Goal: Task Accomplishment & Management: Manage account settings

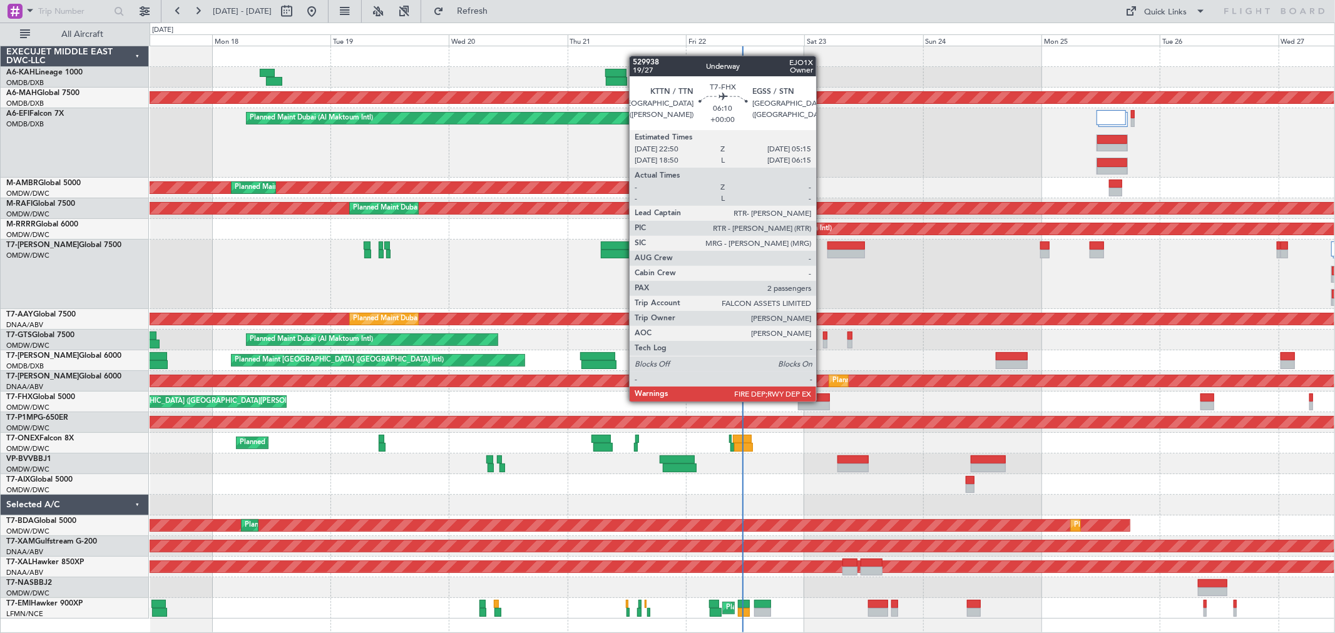
click at [800, 379] on div at bounding box center [814, 406] width 32 height 9
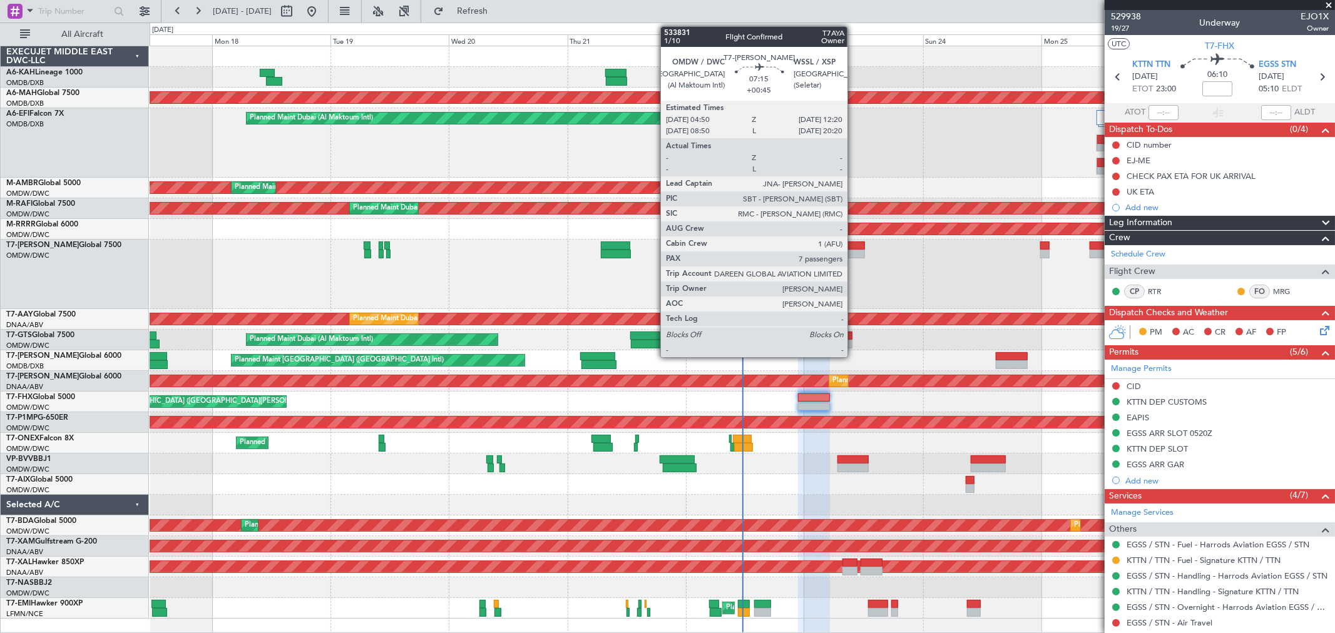
click at [800, 257] on div at bounding box center [846, 254] width 38 height 9
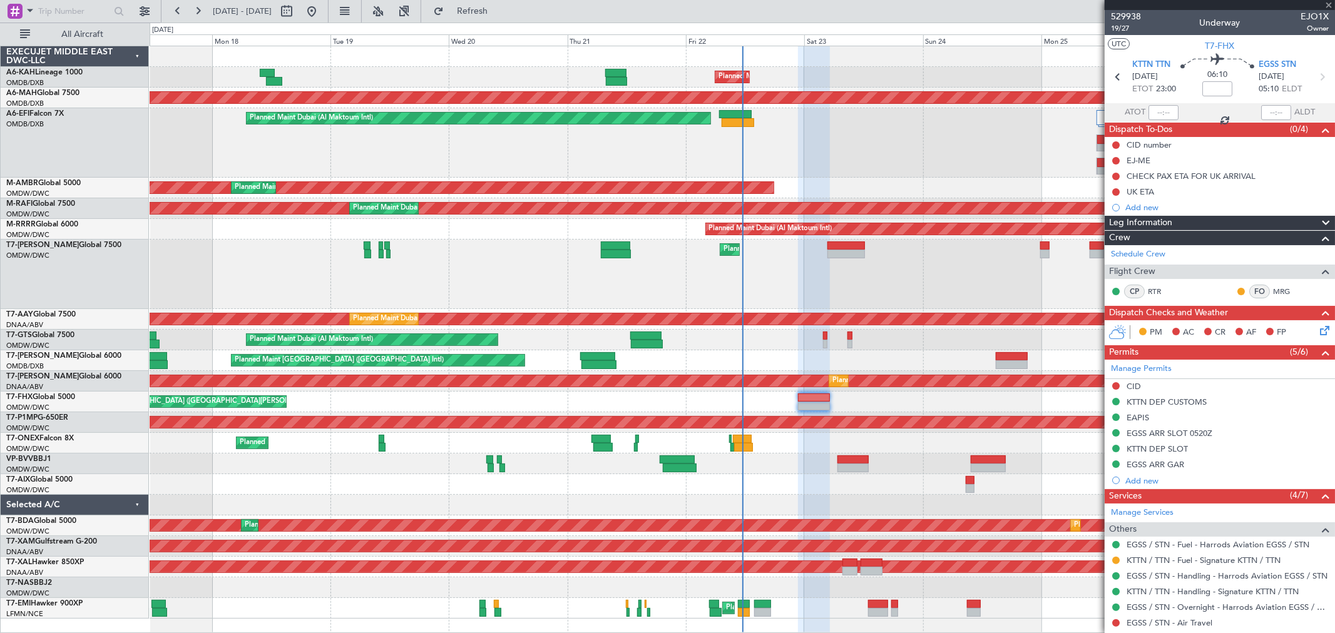
type input "+00:45"
type input "7"
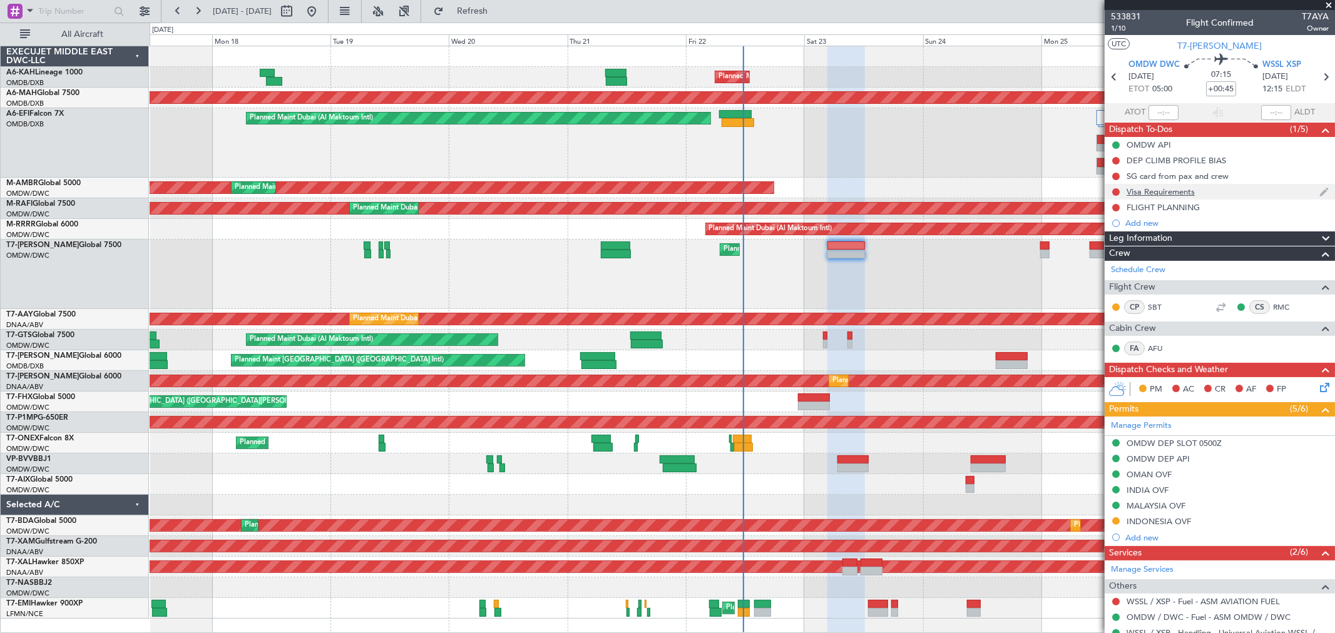
click at [800, 184] on div "Visa Requirements" at bounding box center [1220, 192] width 230 height 16
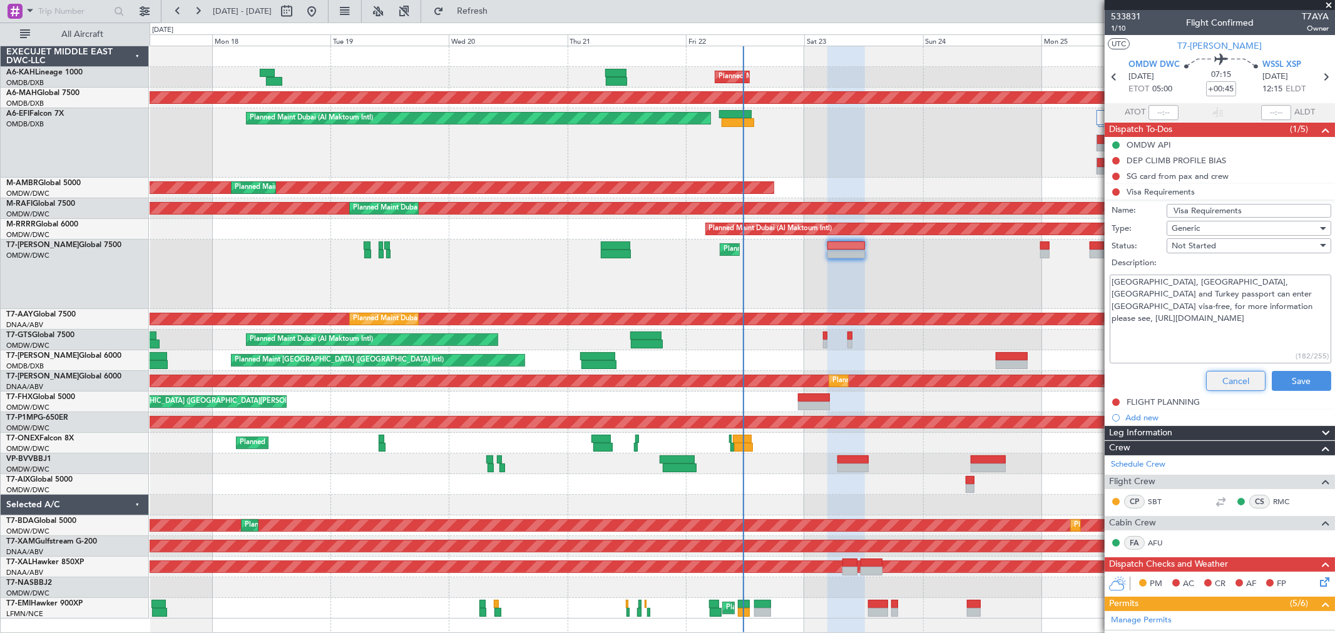
click at [800, 374] on button "Cancel" at bounding box center [1235, 381] width 59 height 20
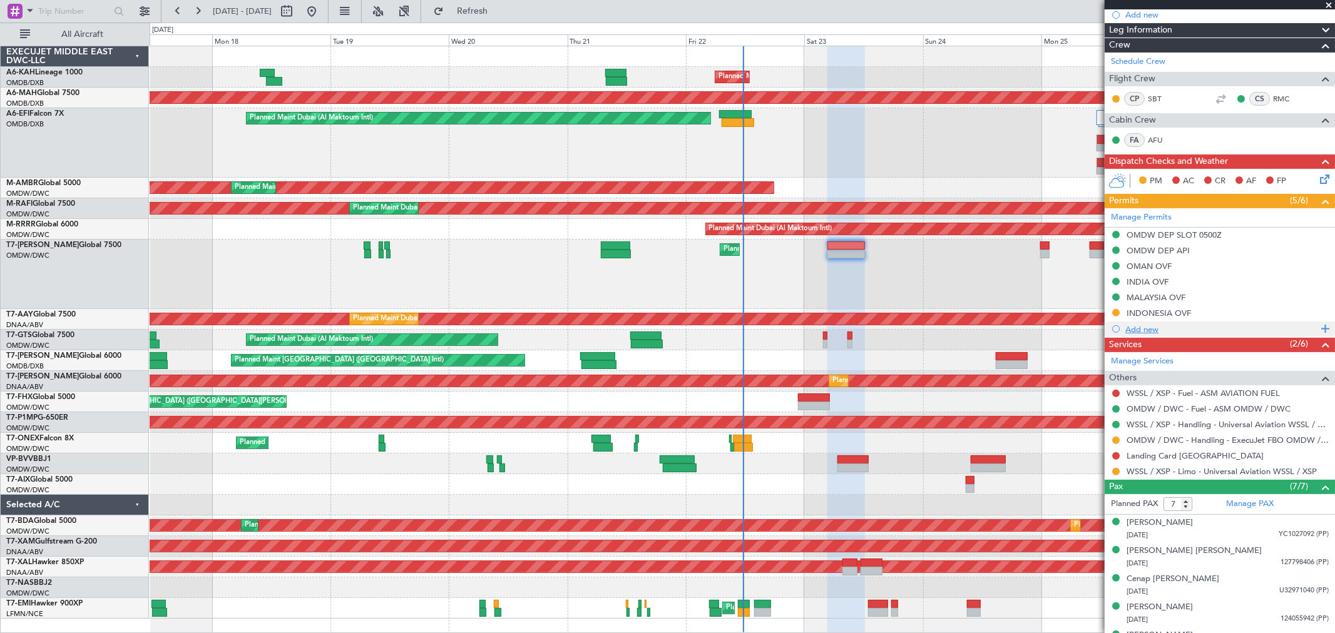
scroll to position [278, 0]
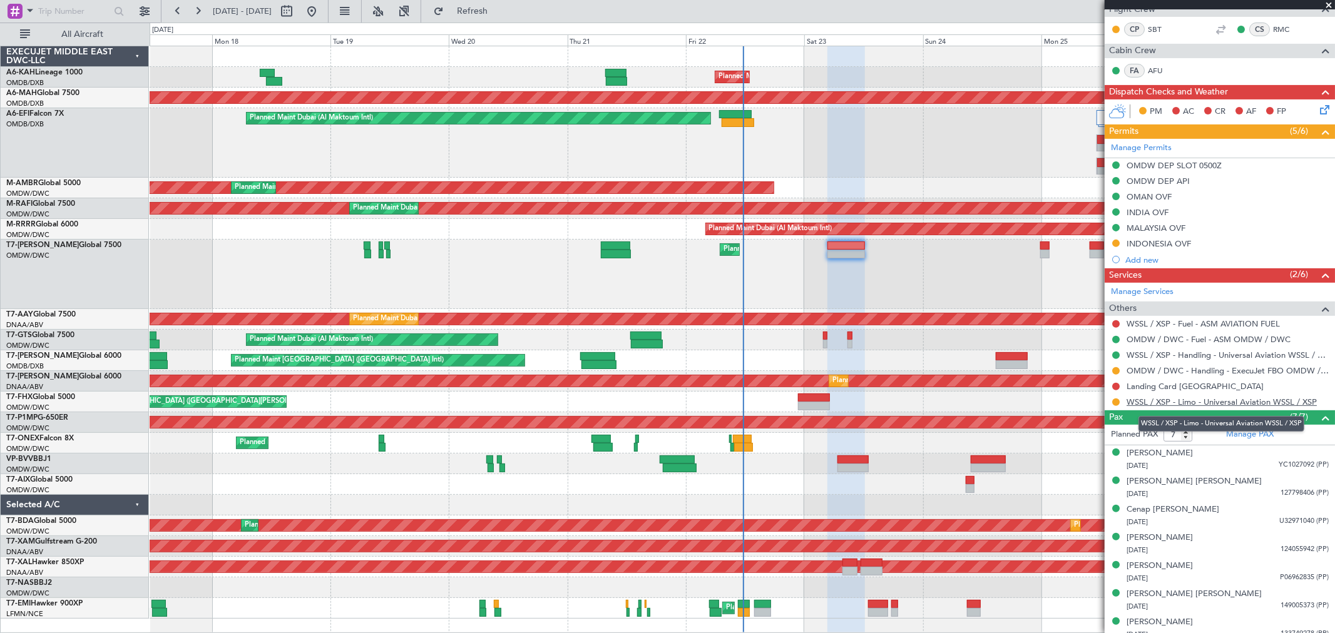
click at [800, 379] on link "WSSL / XSP - Limo - Universal Aviation WSSL / XSP" at bounding box center [1222, 402] width 190 height 11
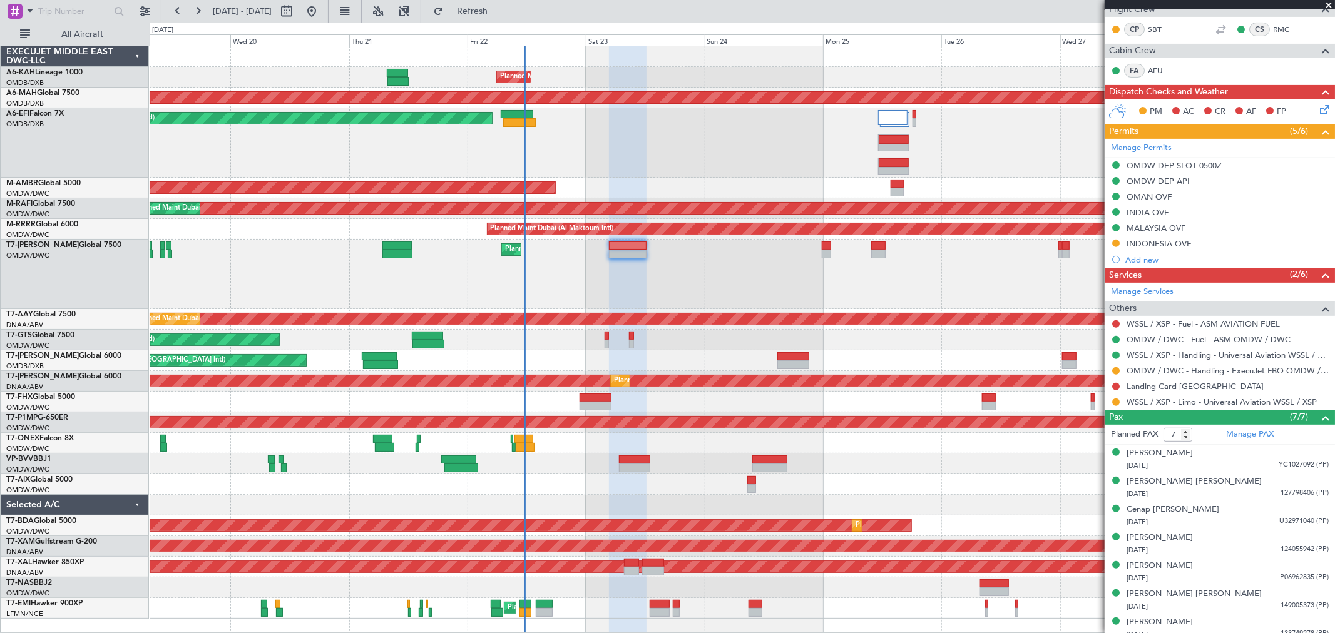
click at [614, 153] on div "Planned Maint Dubai (Al Maktoum Intl)" at bounding box center [742, 142] width 1185 height 69
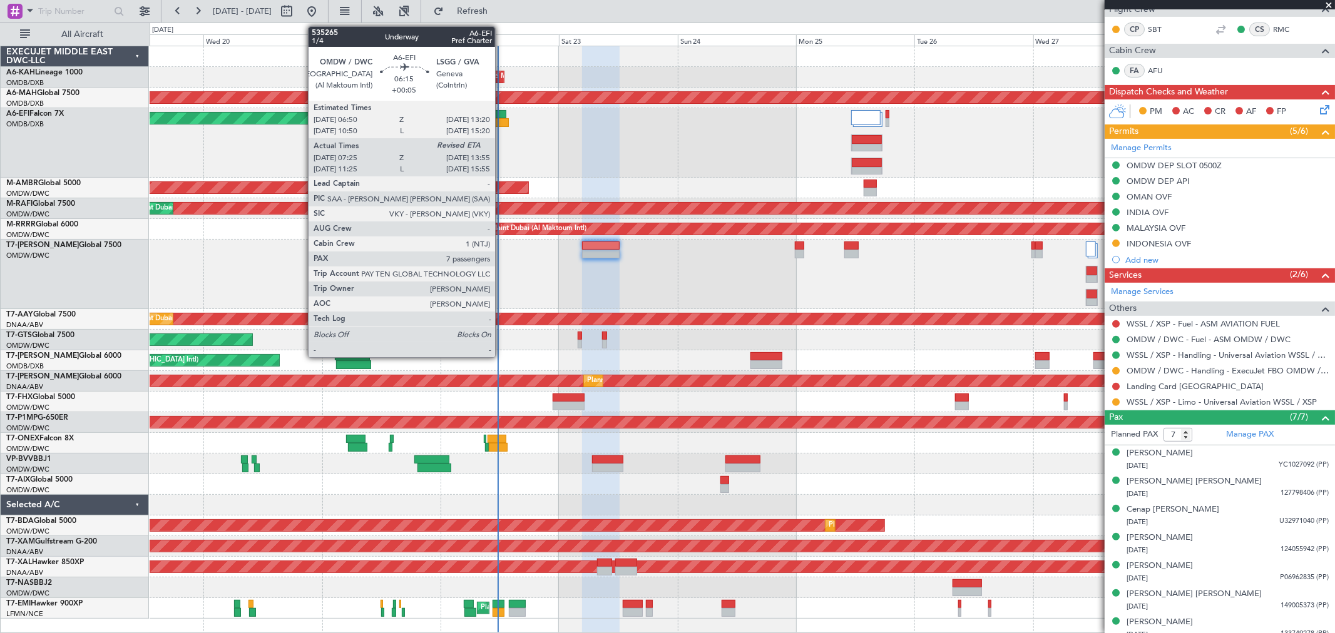
click at [501, 120] on div at bounding box center [492, 122] width 33 height 9
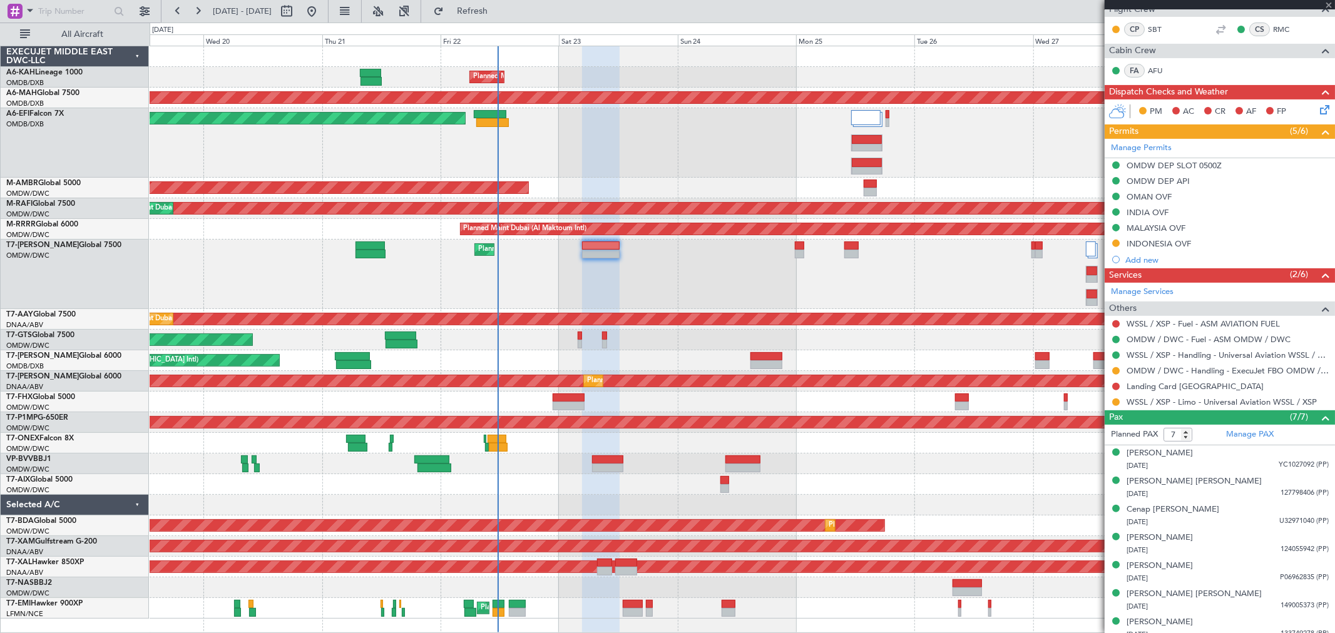
type input "+00:05"
type input "07:35"
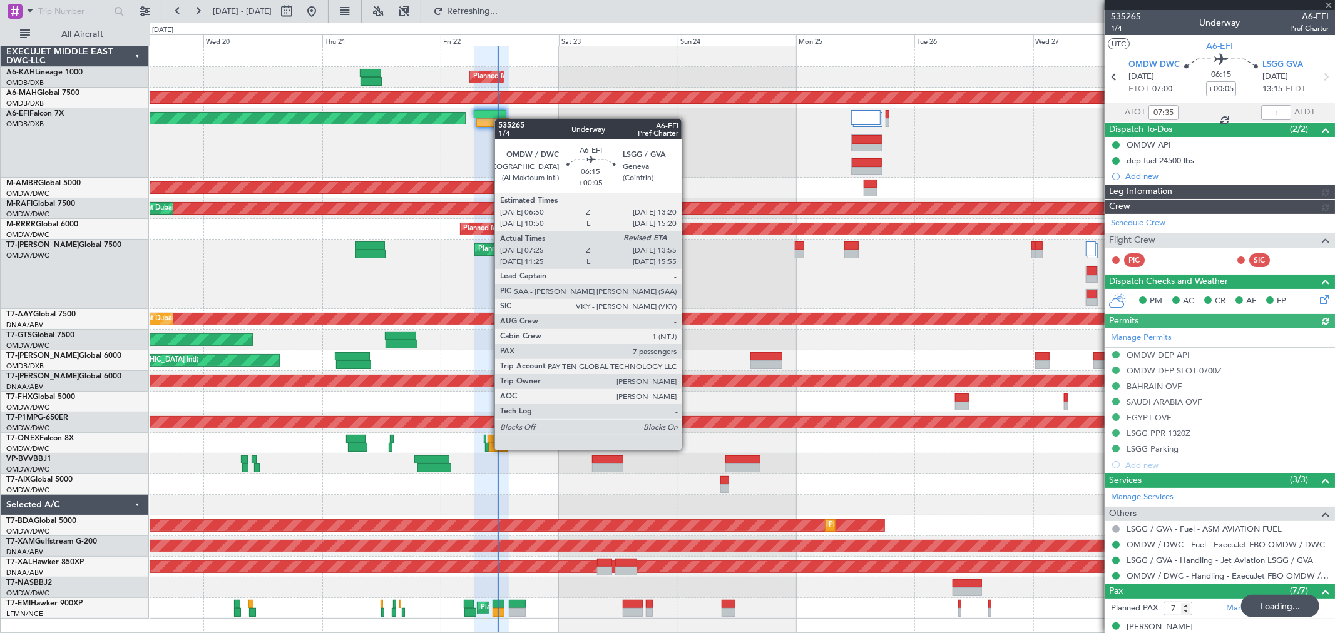
type input "Dherander Fithani (DHF)"
type input "7093"
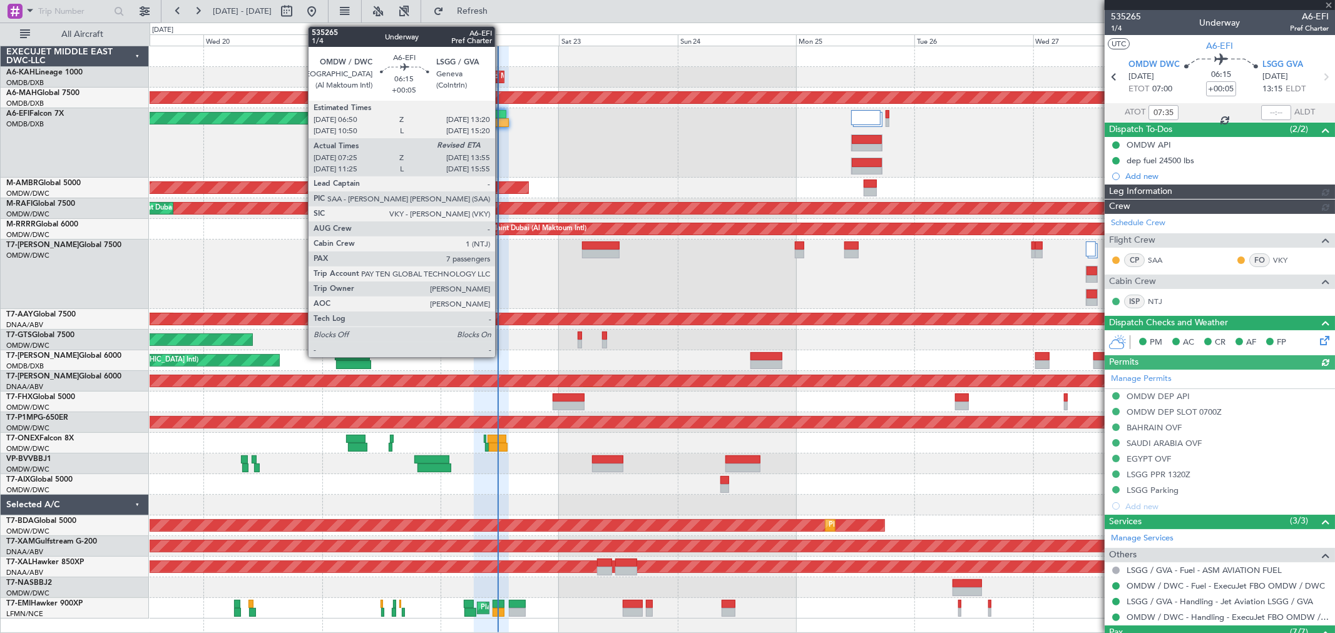
type input "Dherander Fithani (DHF)"
type input "7093"
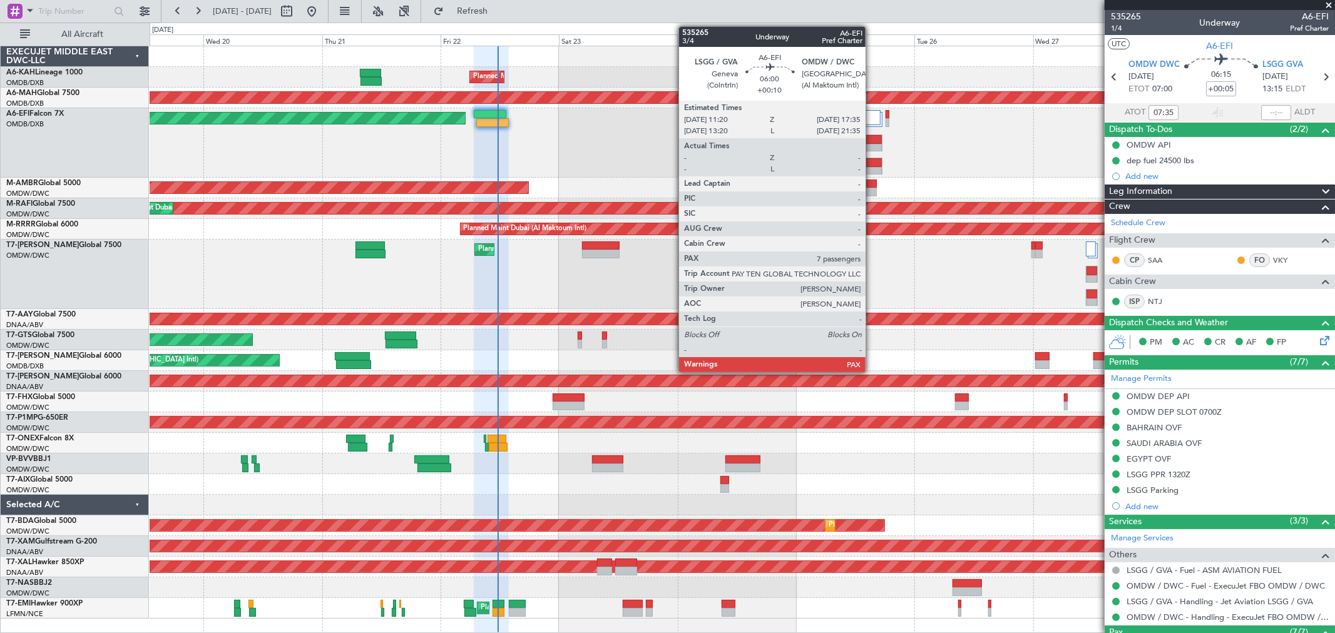
click at [800, 167] on div at bounding box center [867, 171] width 30 height 9
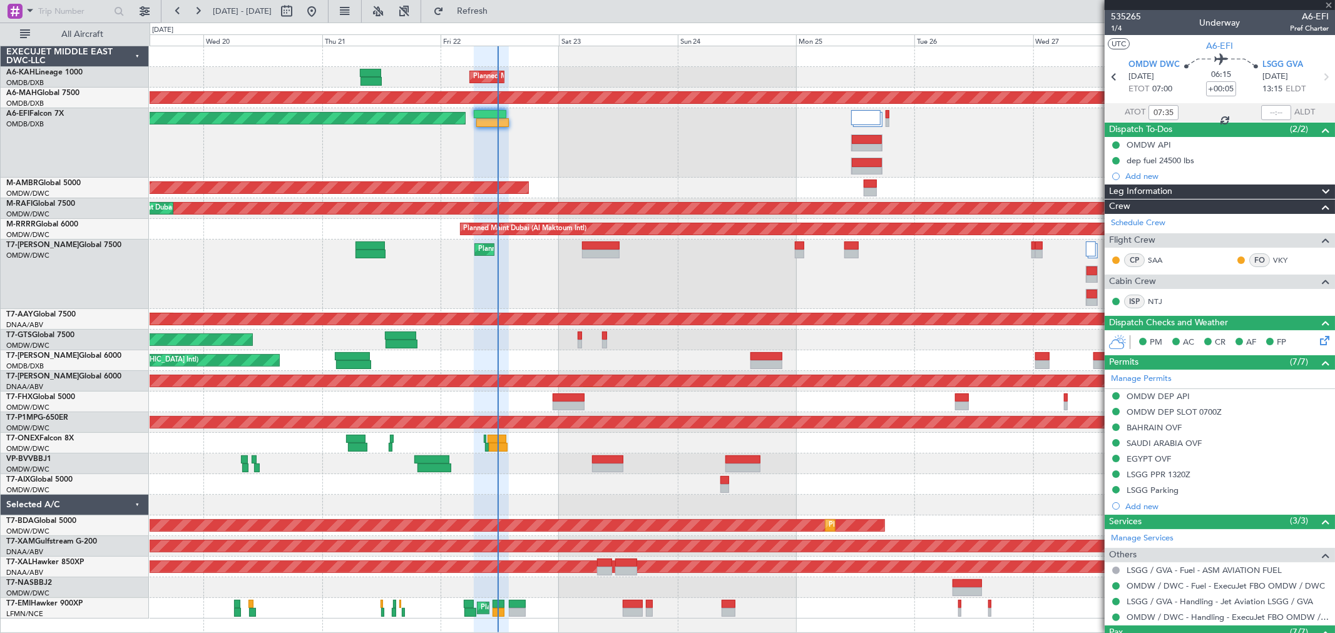
type input "+00:10"
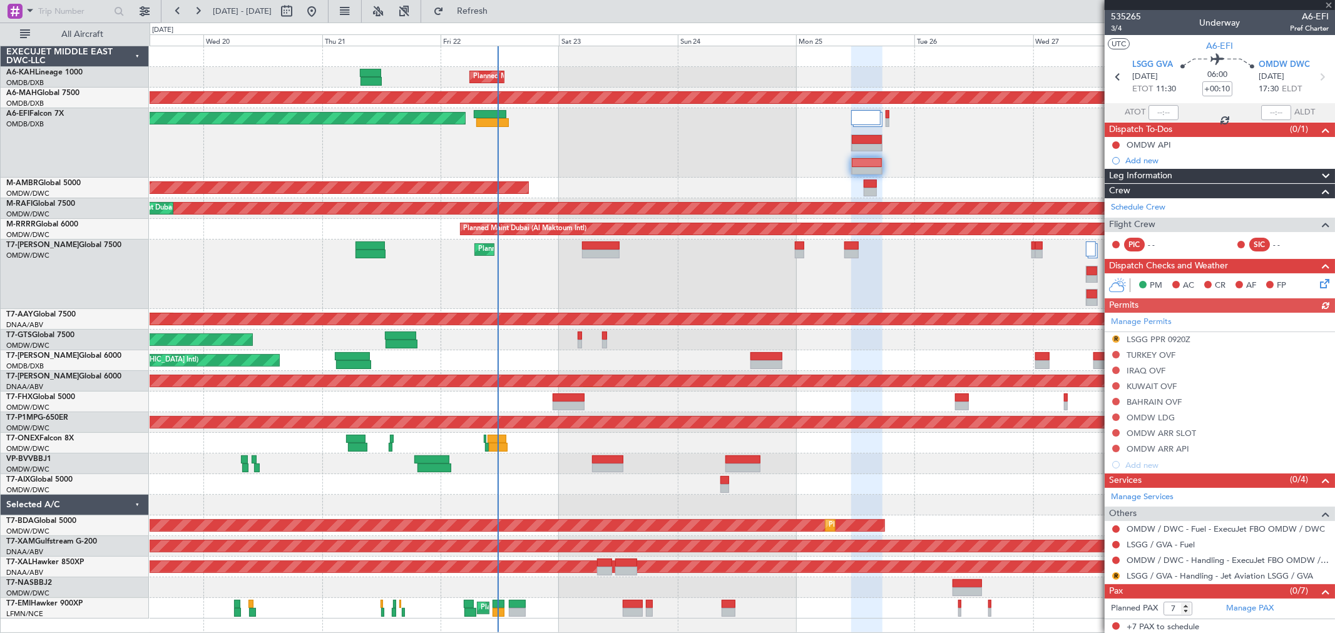
scroll to position [2, 0]
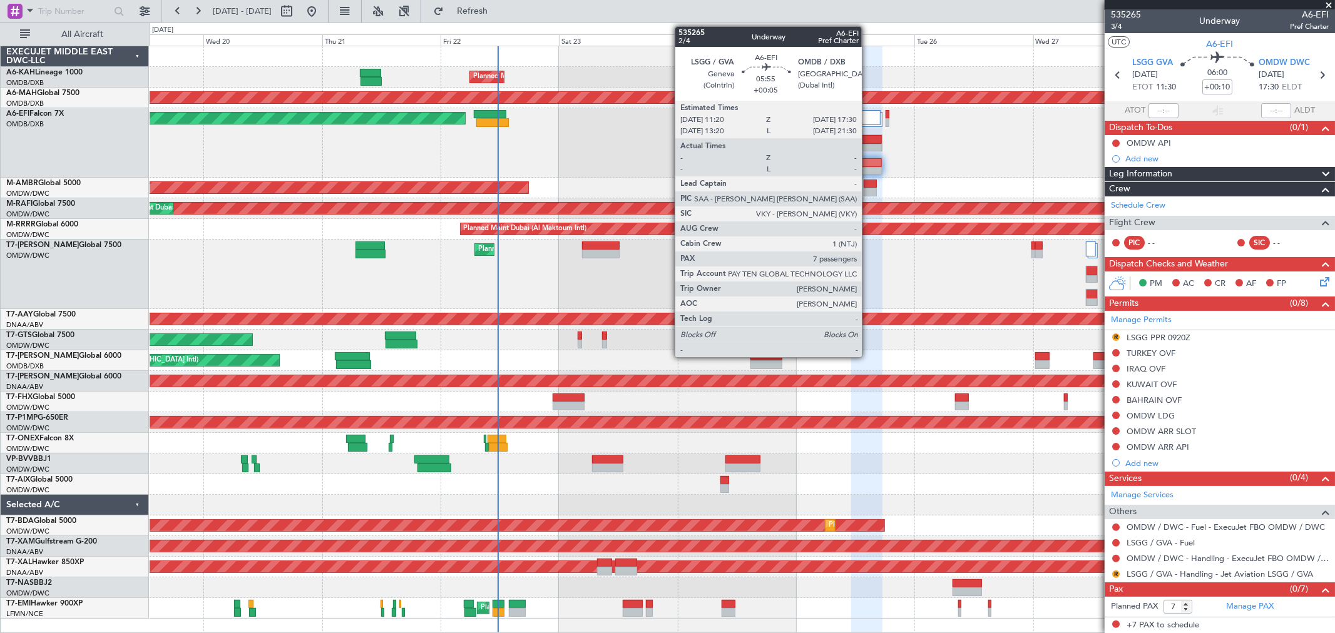
click at [800, 144] on div at bounding box center [866, 148] width 29 height 9
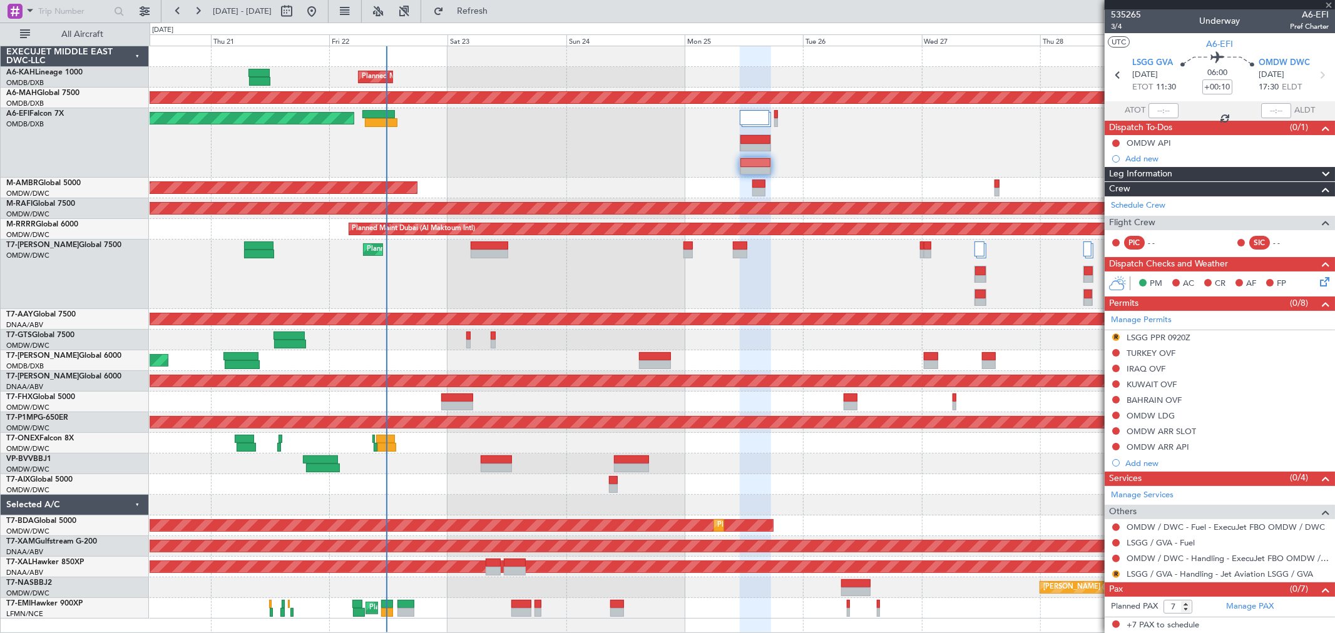
click at [570, 141] on div "Planned Maint Dubai (Al Maktoum Intl)" at bounding box center [742, 142] width 1185 height 69
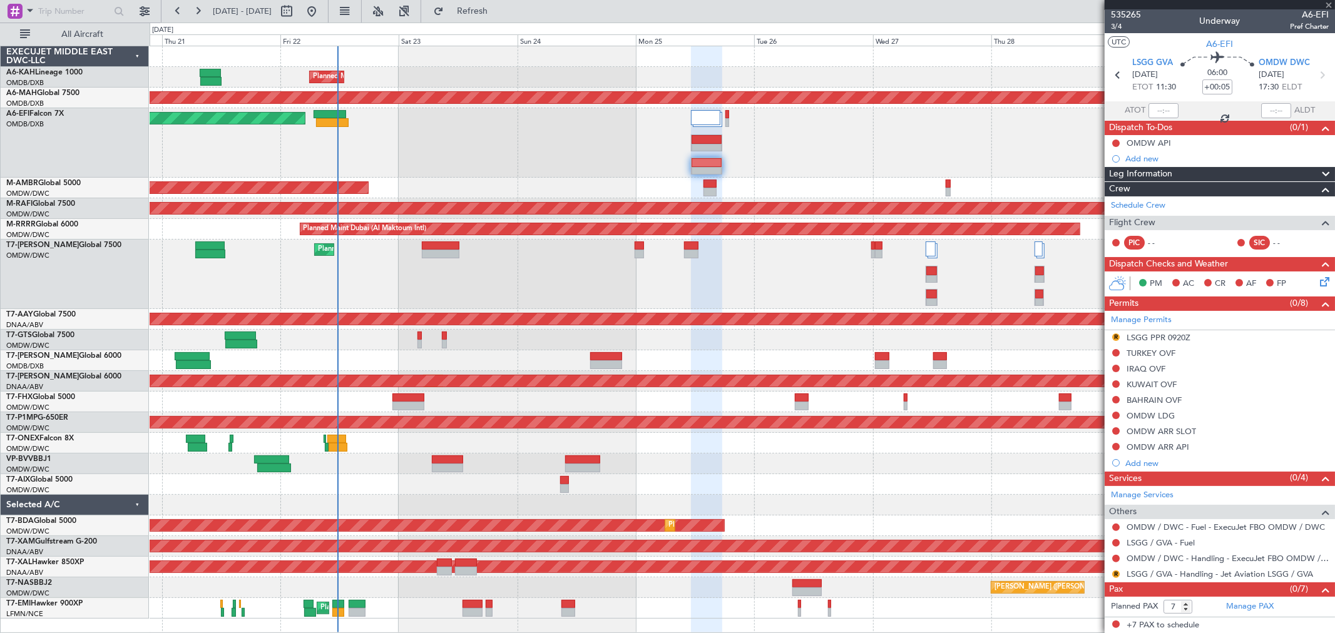
scroll to position [0, 0]
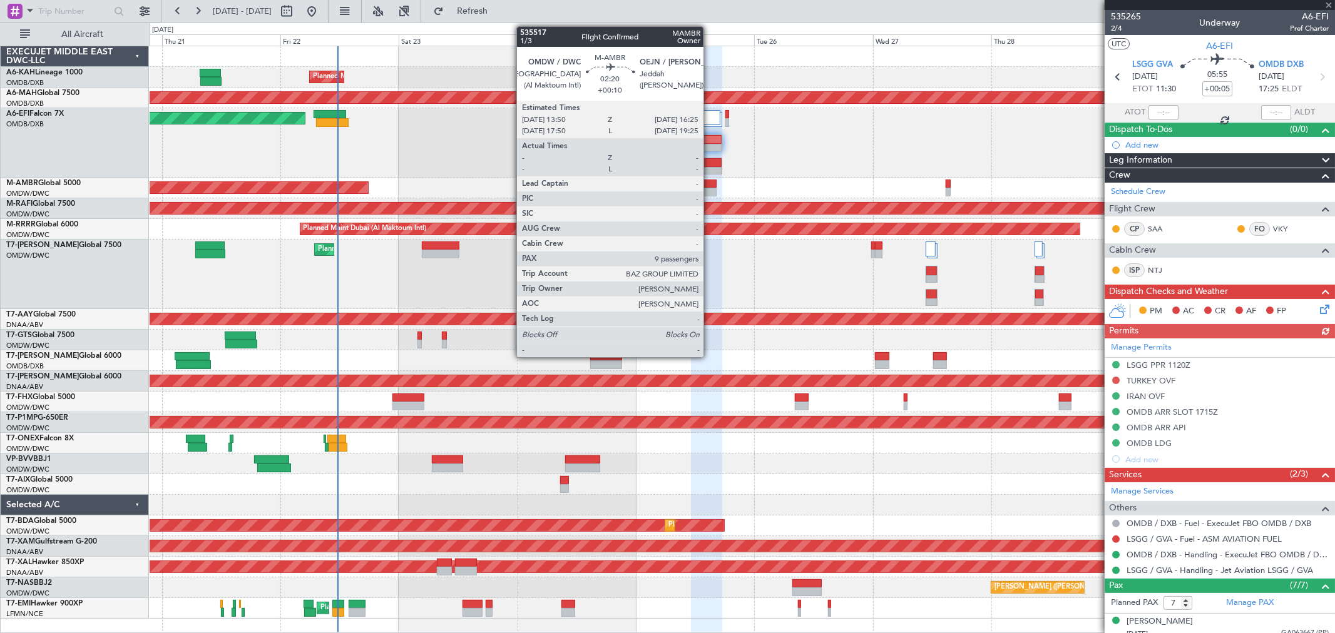
click at [710, 190] on div at bounding box center [709, 192] width 13 height 9
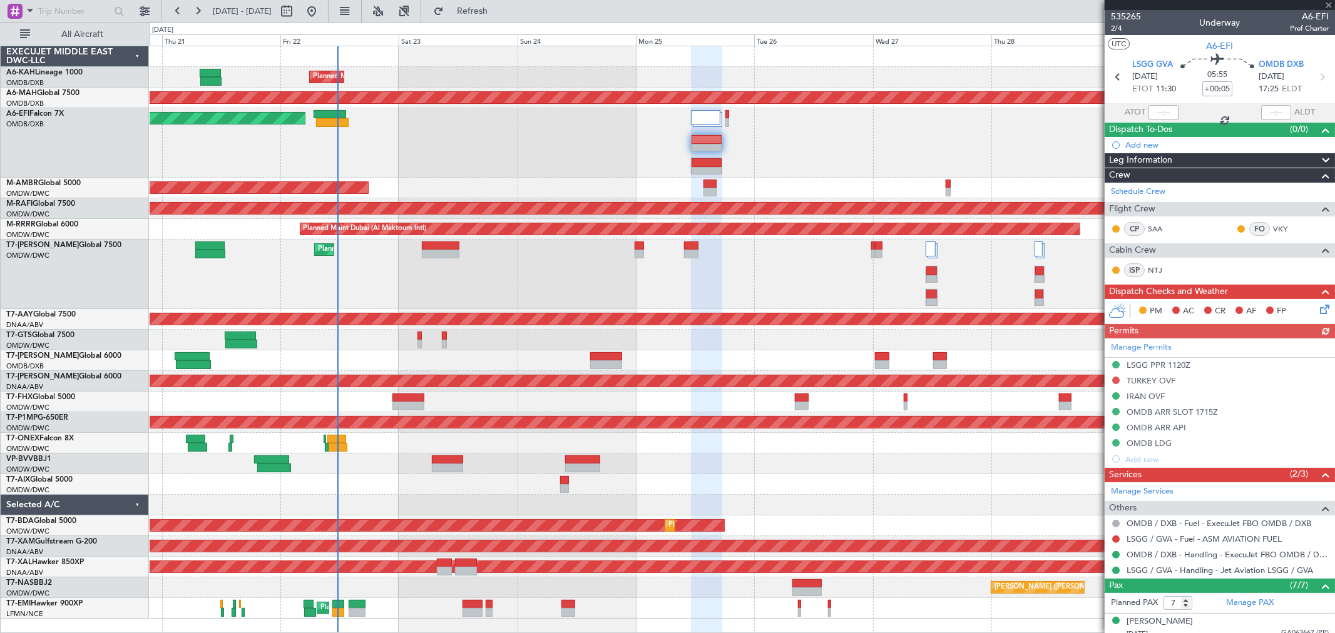
type input "+00:10"
type input "9"
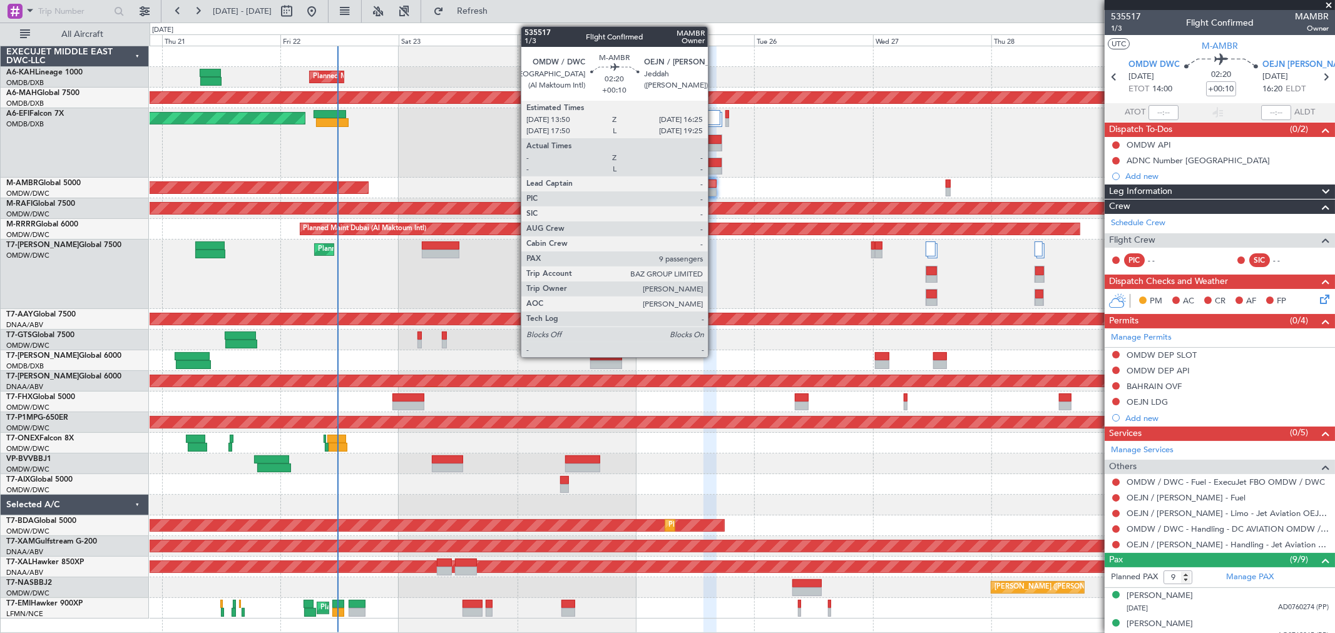
click at [714, 187] on div at bounding box center [709, 184] width 13 height 9
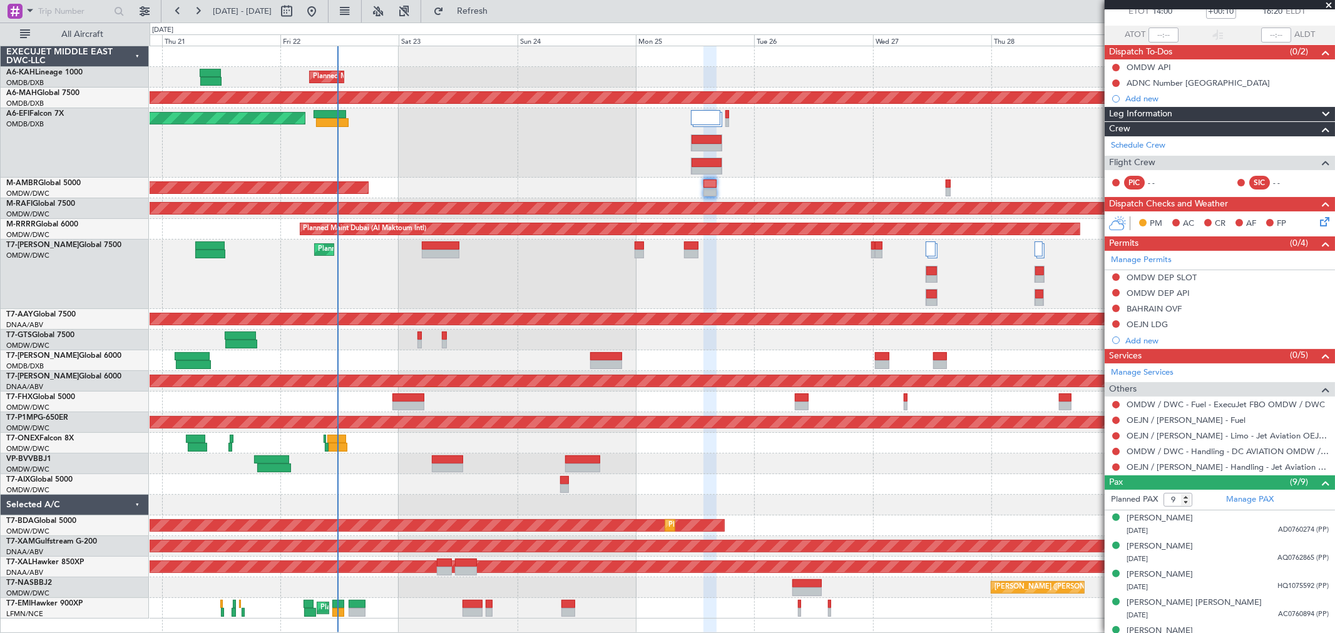
scroll to position [208, 0]
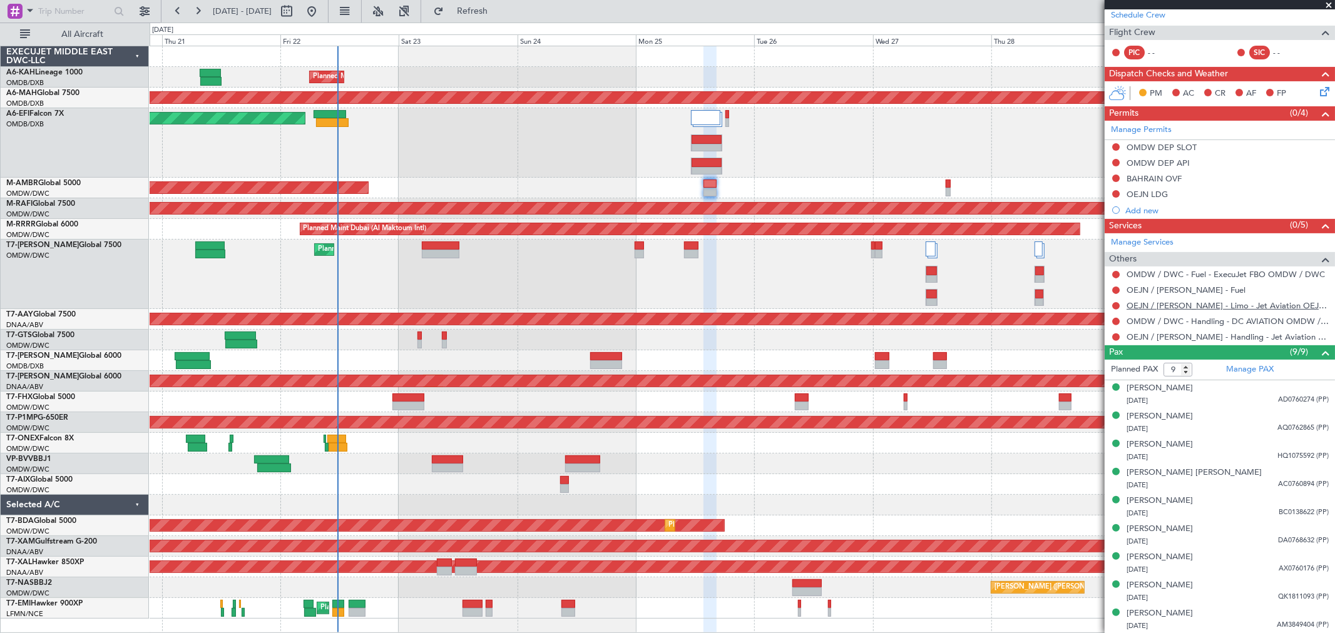
click at [800, 303] on link "OEJN / [PERSON_NAME] - Limo - Jet Aviation OEJN / [PERSON_NAME]" at bounding box center [1228, 305] width 202 height 11
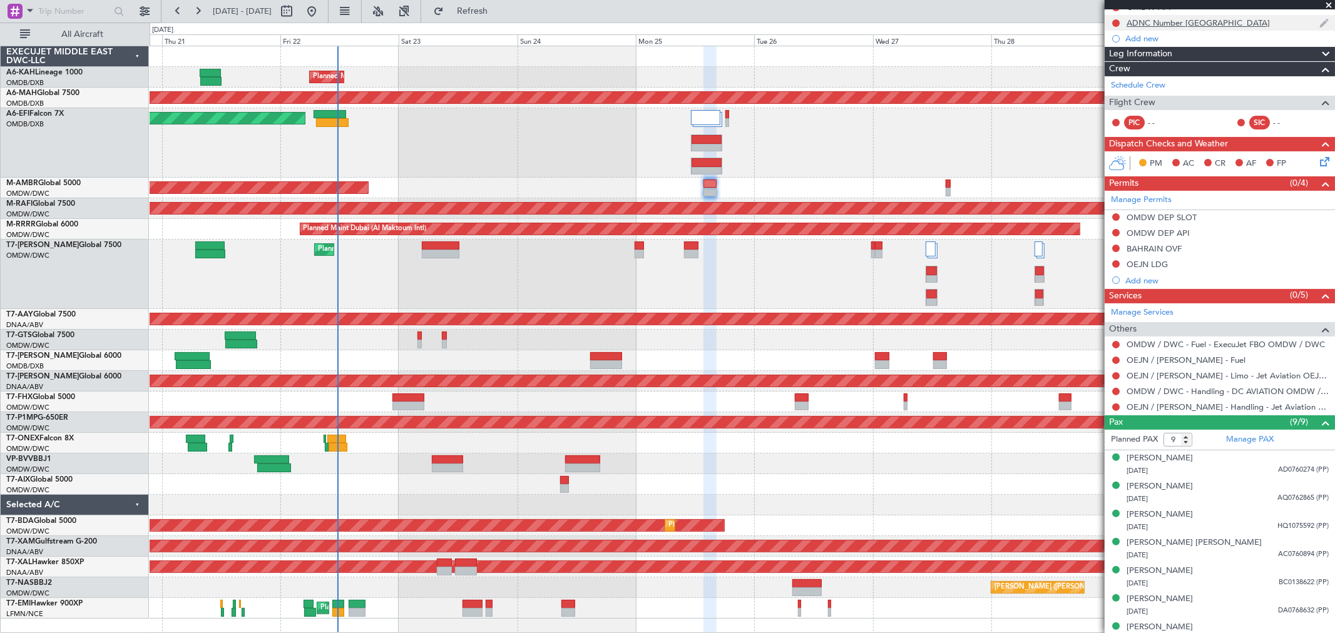
scroll to position [0, 0]
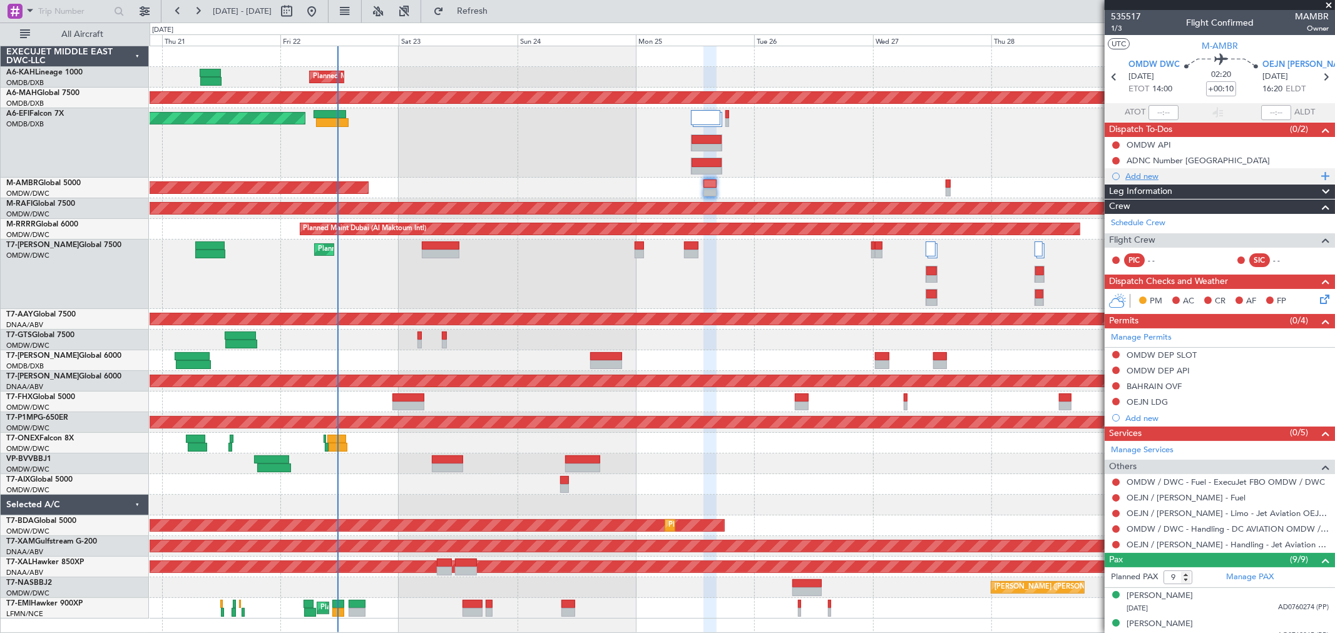
click at [800, 173] on div "Add new" at bounding box center [1221, 176] width 192 height 11
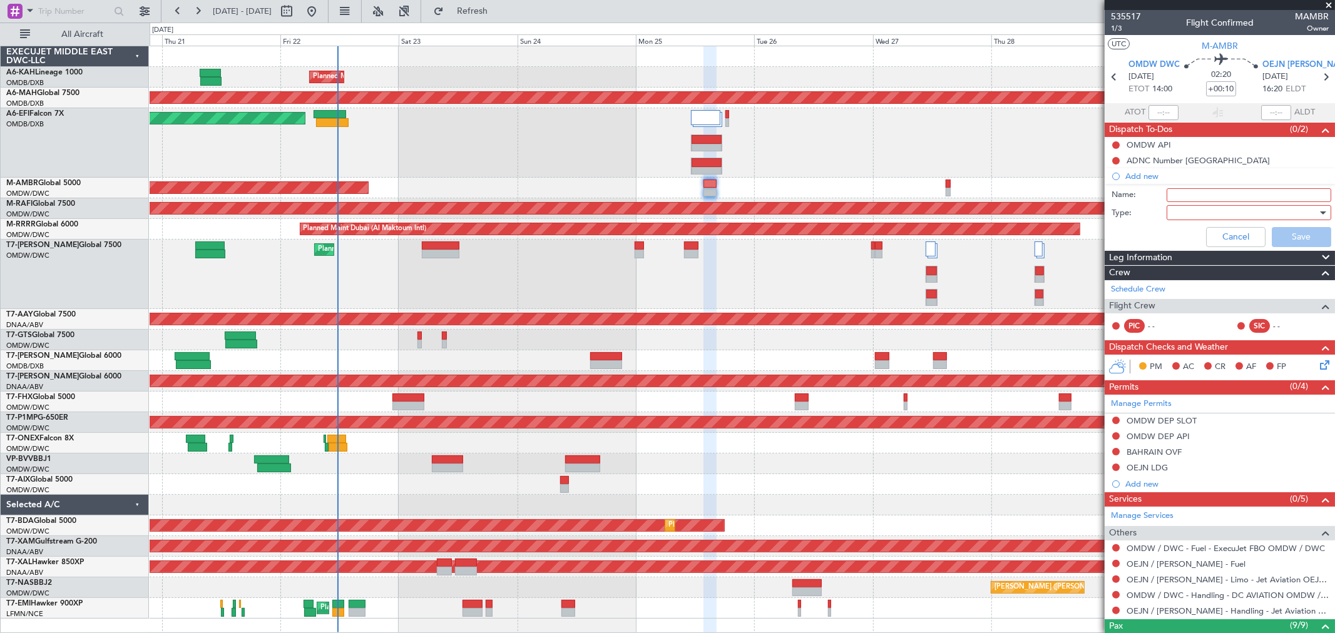
click at [800, 202] on input "Name:" at bounding box center [1249, 195] width 165 height 14
type input "C"
click at [800, 235] on div "Cancel Save" at bounding box center [1216, 237] width 236 height 30
click at [800, 235] on button "Cancel" at bounding box center [1235, 237] width 59 height 20
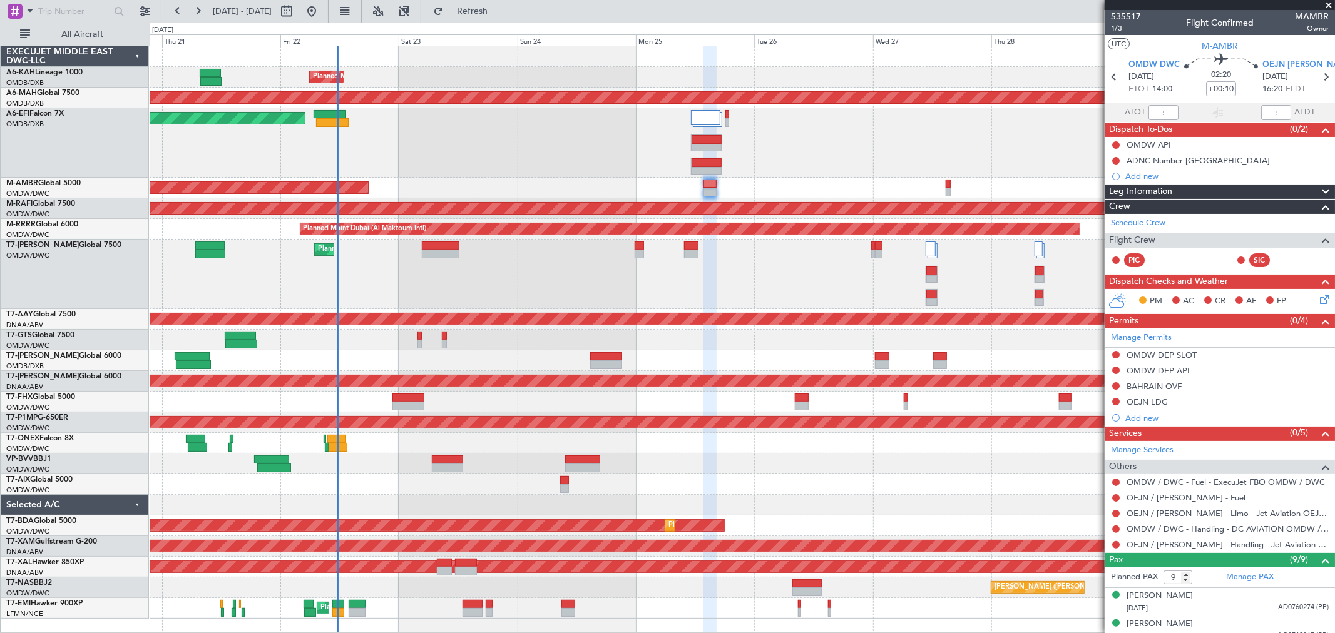
click at [800, 2] on span at bounding box center [1328, 5] width 13 height 11
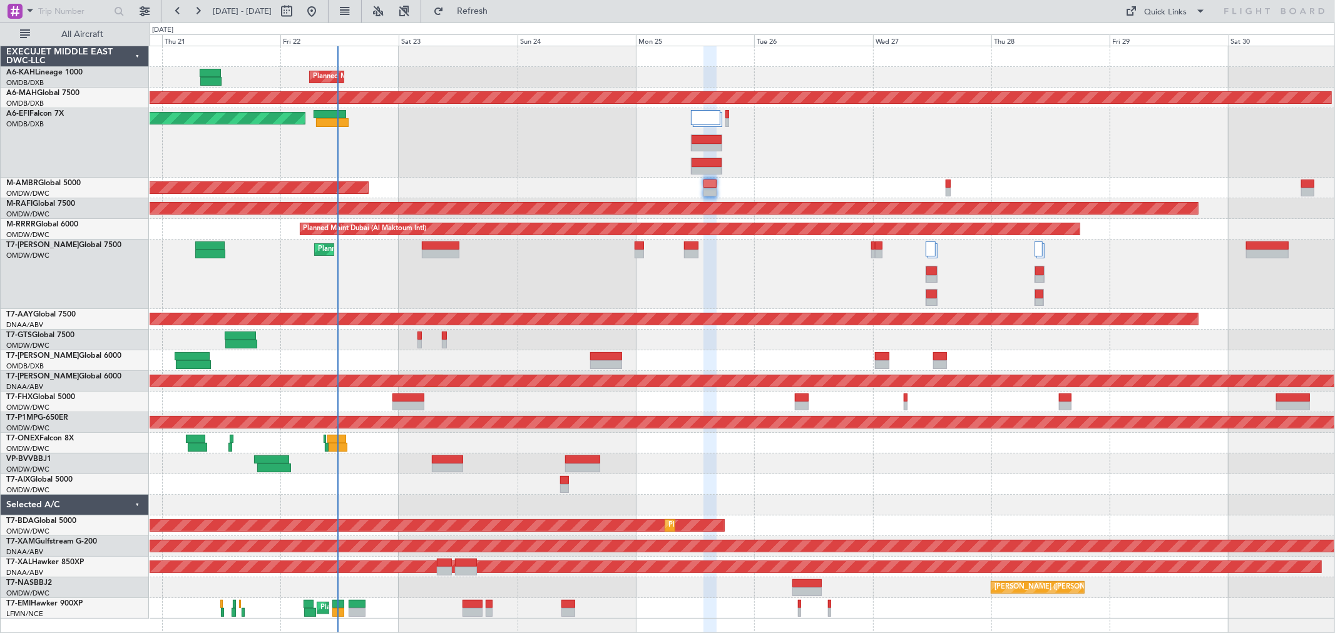
type input "0"
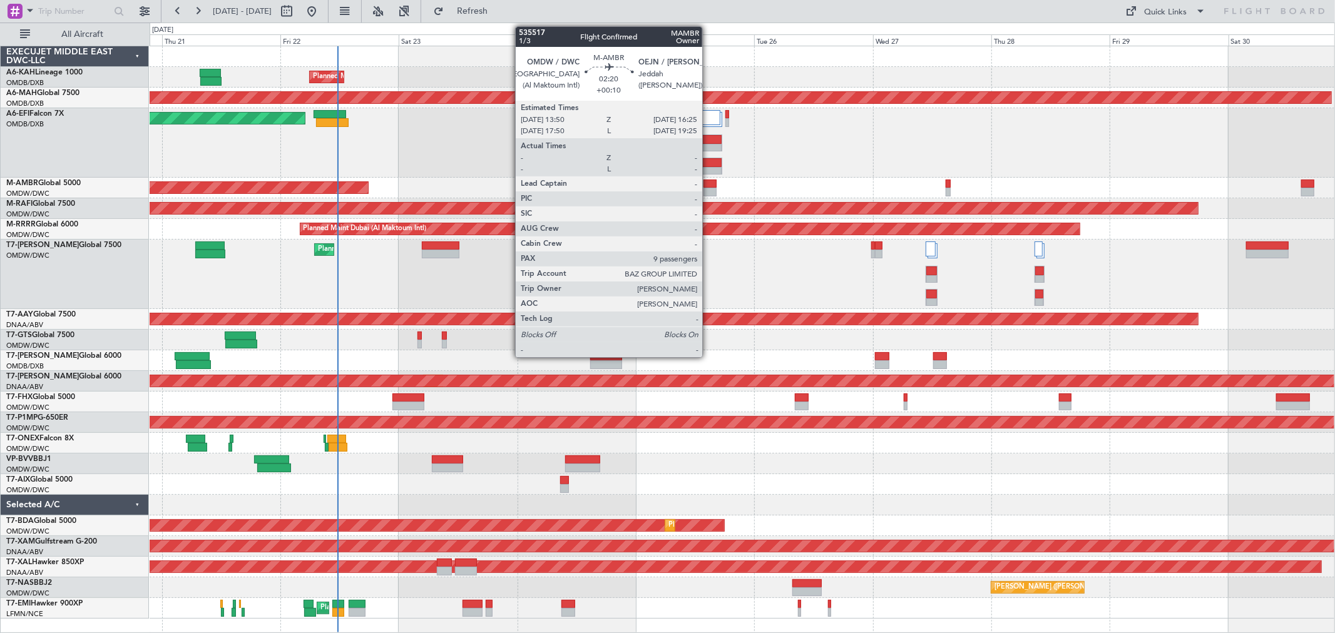
click at [708, 186] on div at bounding box center [709, 184] width 13 height 9
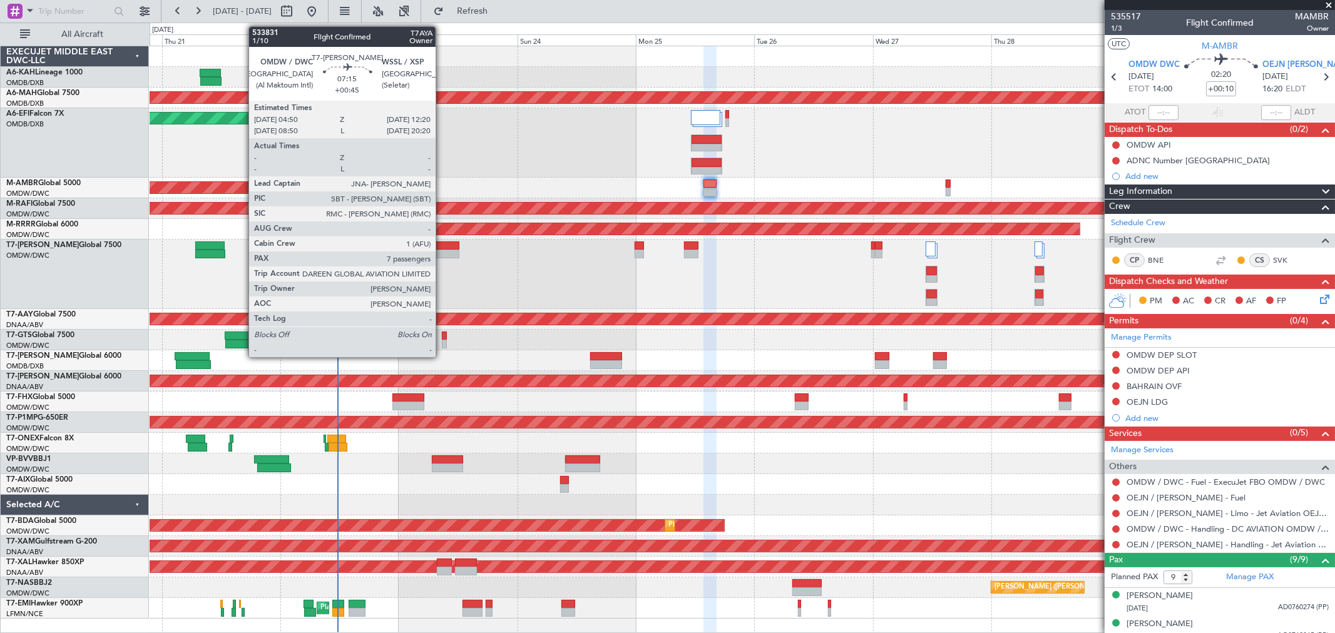
click at [442, 247] on div at bounding box center [441, 246] width 38 height 9
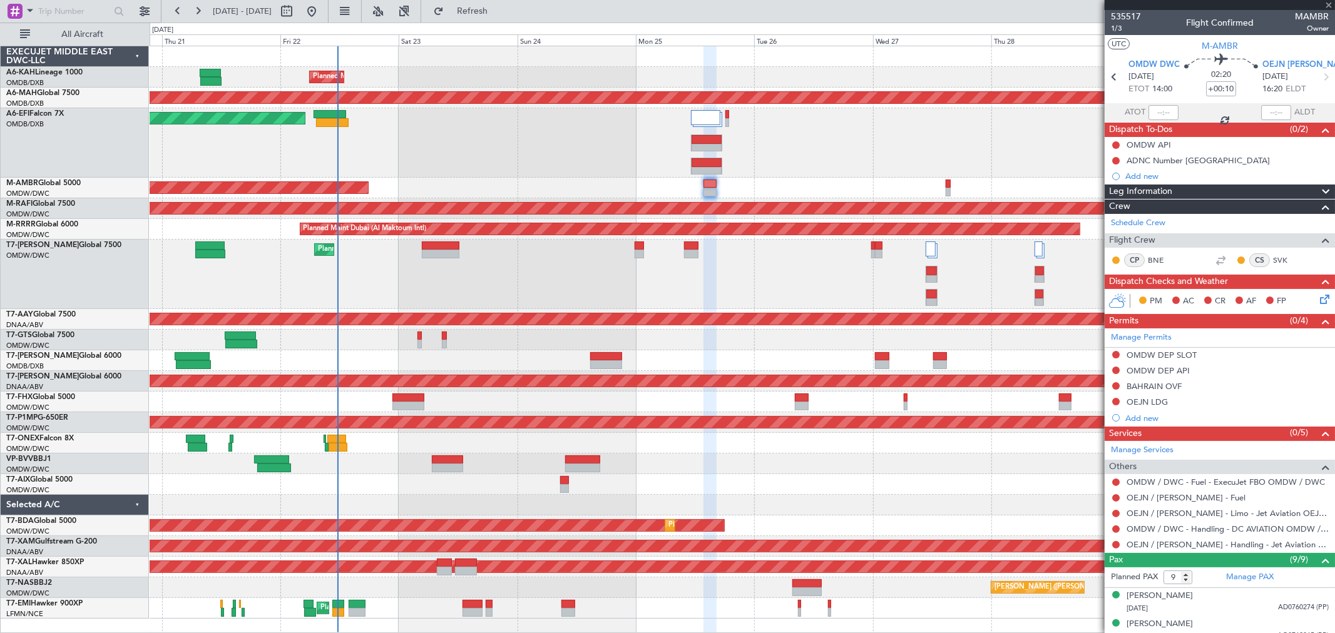
type input "+00:45"
type input "7"
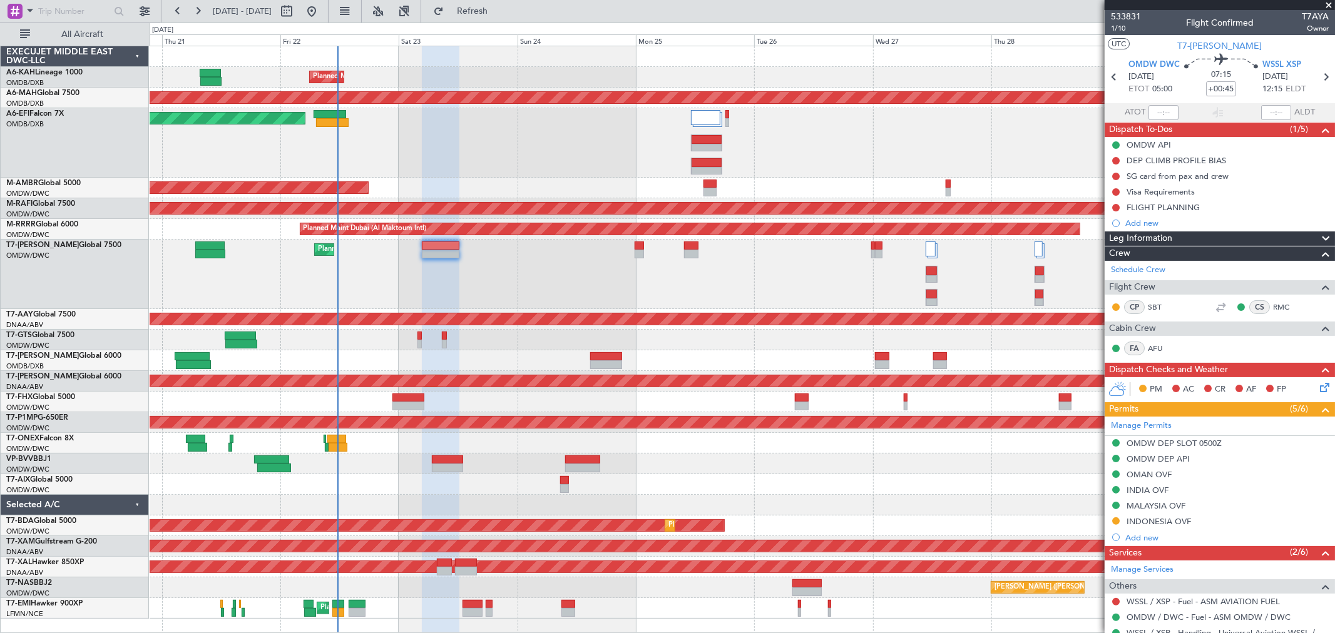
click at [453, 123] on div "Planned Maint Dubai (Al Maktoum Intl)" at bounding box center [742, 142] width 1185 height 69
click at [800, 207] on div "FLIGHT PLANNING" at bounding box center [1163, 207] width 73 height 11
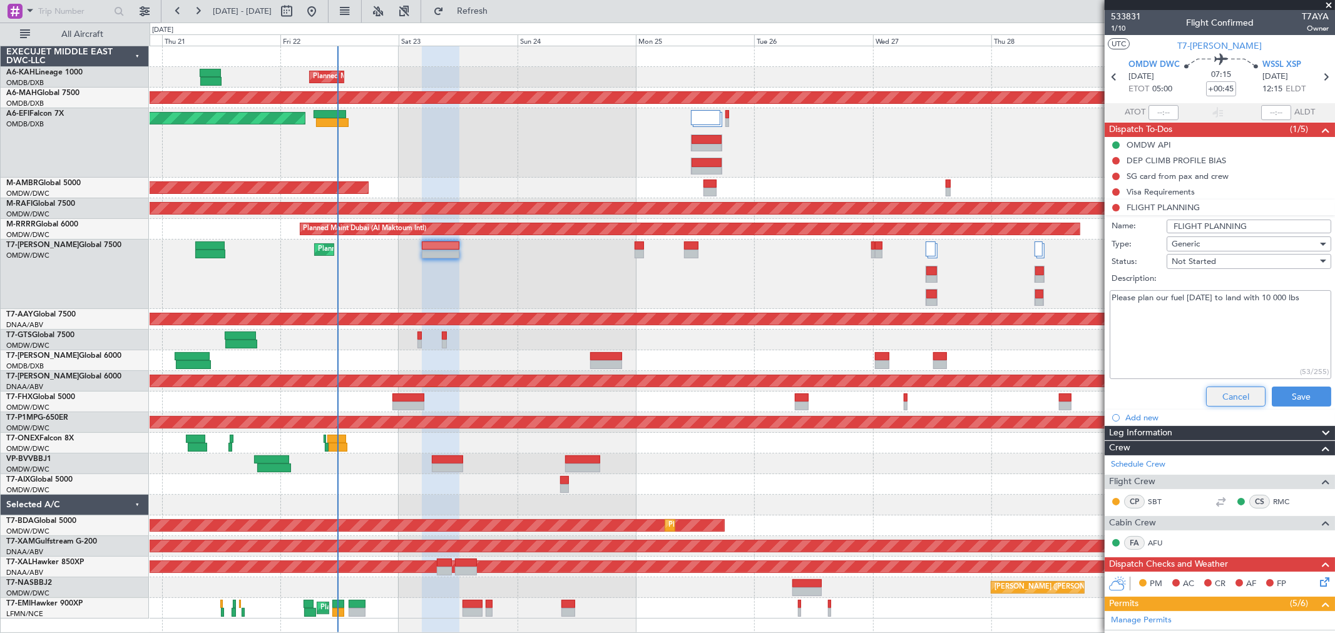
click at [800, 379] on button "Cancel" at bounding box center [1235, 397] width 59 height 20
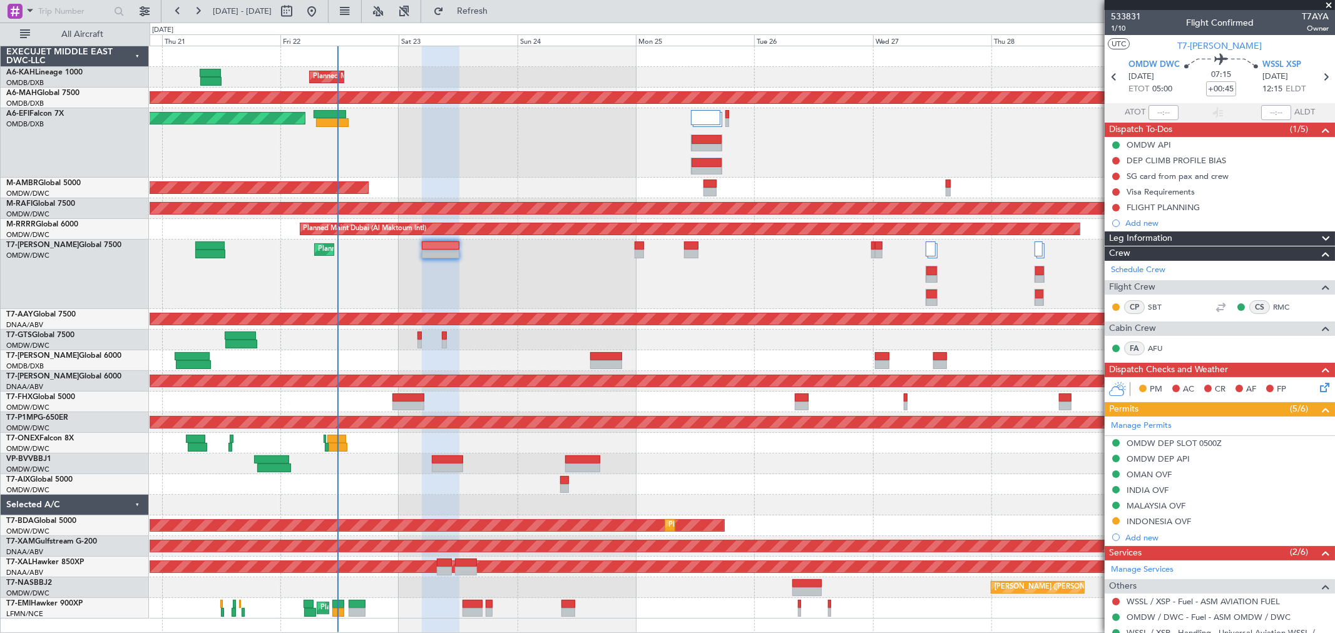
scroll to position [208, 0]
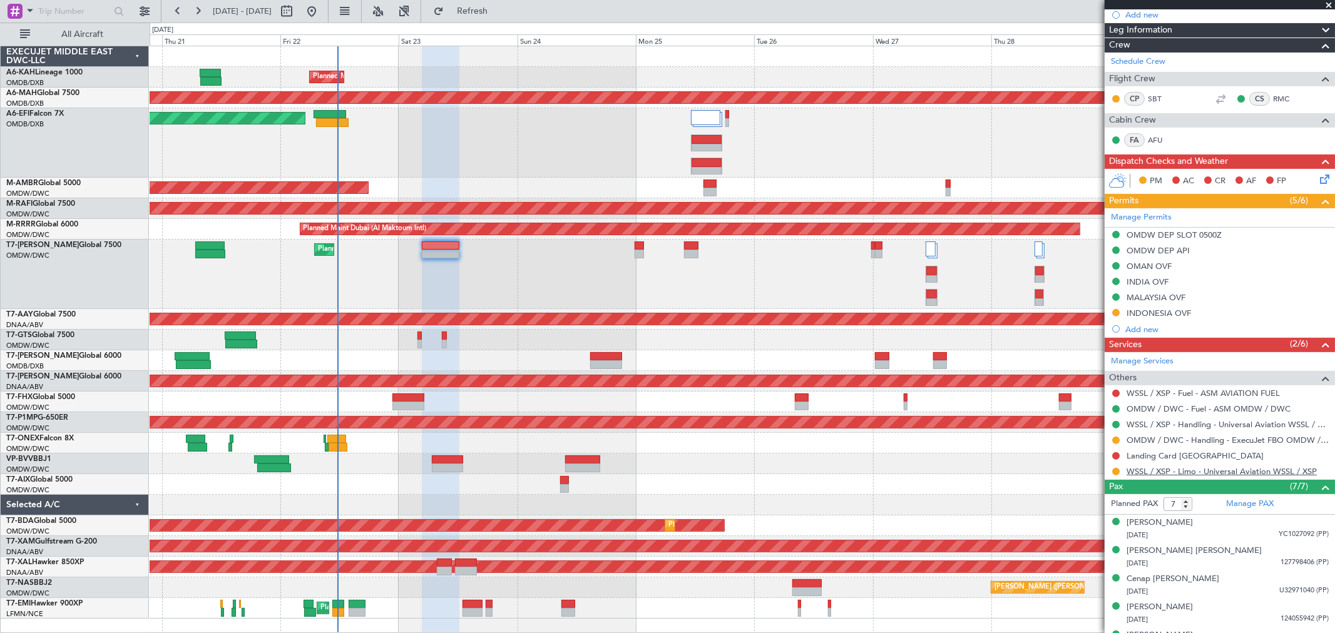
click at [800, 379] on link "WSSL / XSP - Limo - Universal Aviation WSSL / XSP" at bounding box center [1222, 471] width 190 height 11
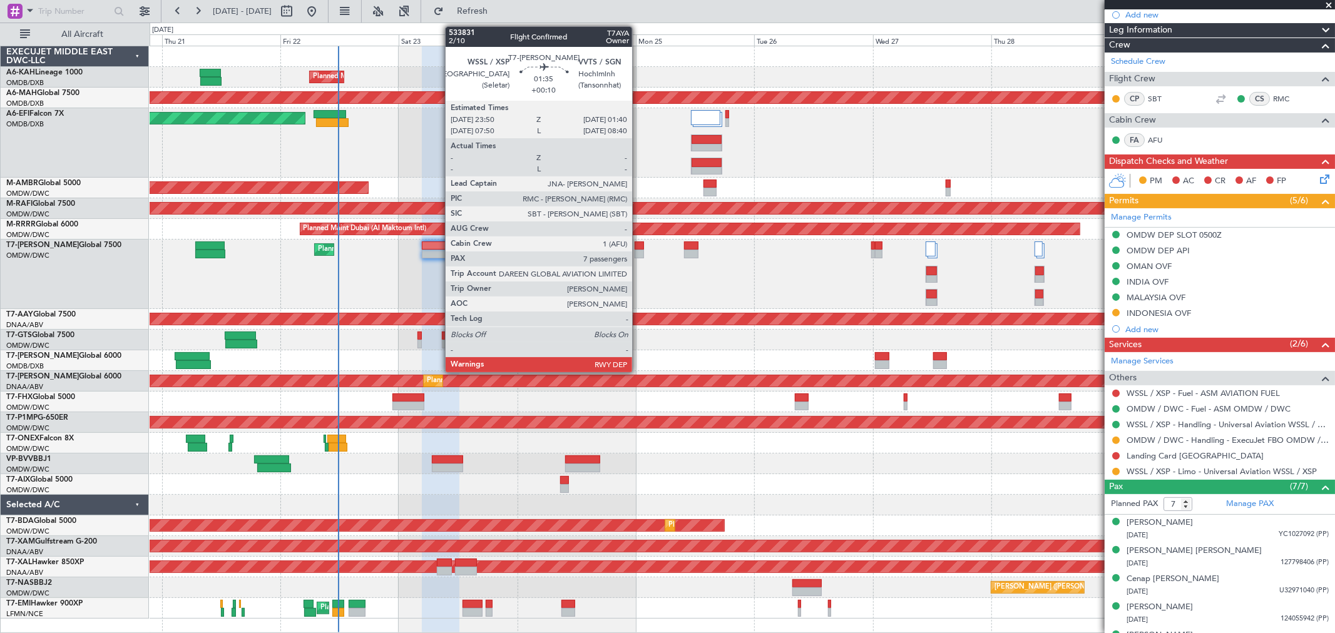
click at [638, 252] on div at bounding box center [639, 254] width 9 height 9
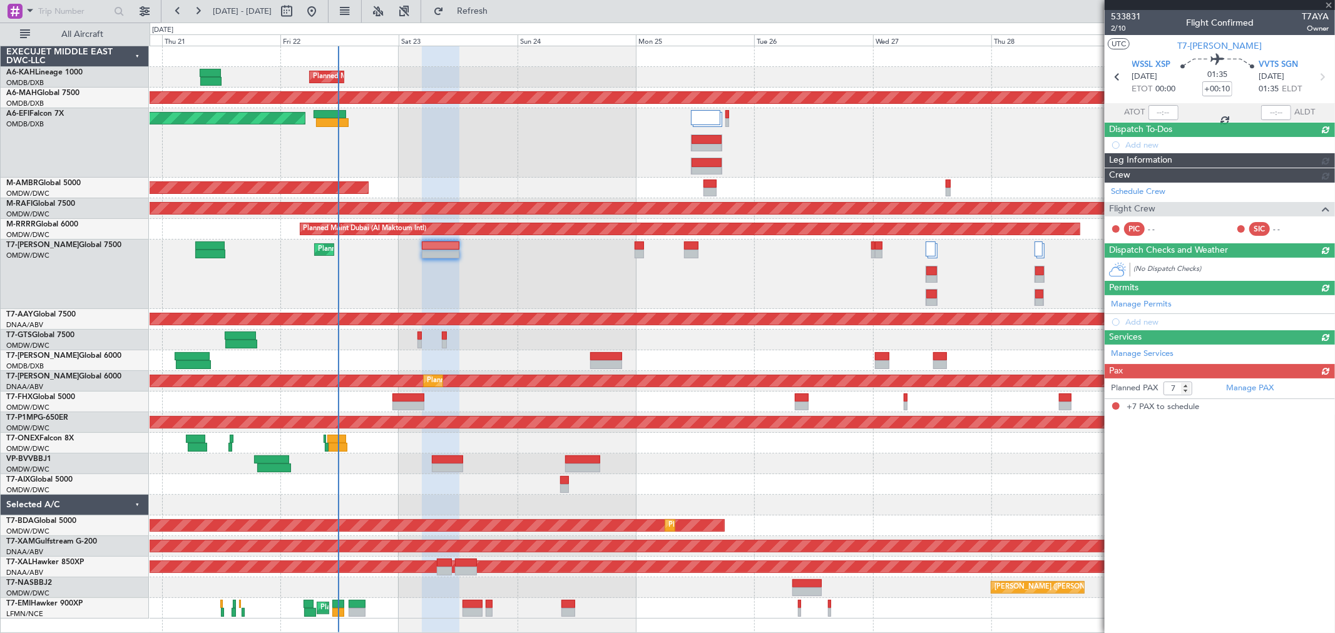
scroll to position [0, 0]
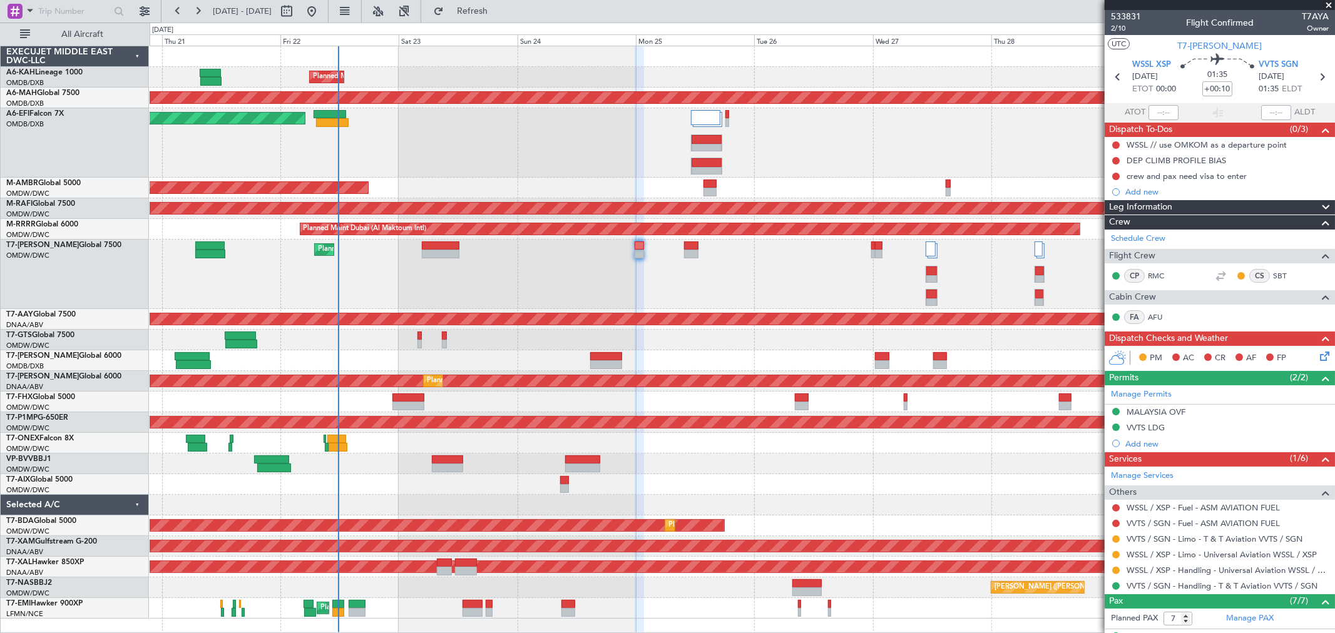
click at [497, 284] on div "Planned Maint Dubai (Al Maktoum Intl)" at bounding box center [742, 274] width 1185 height 69
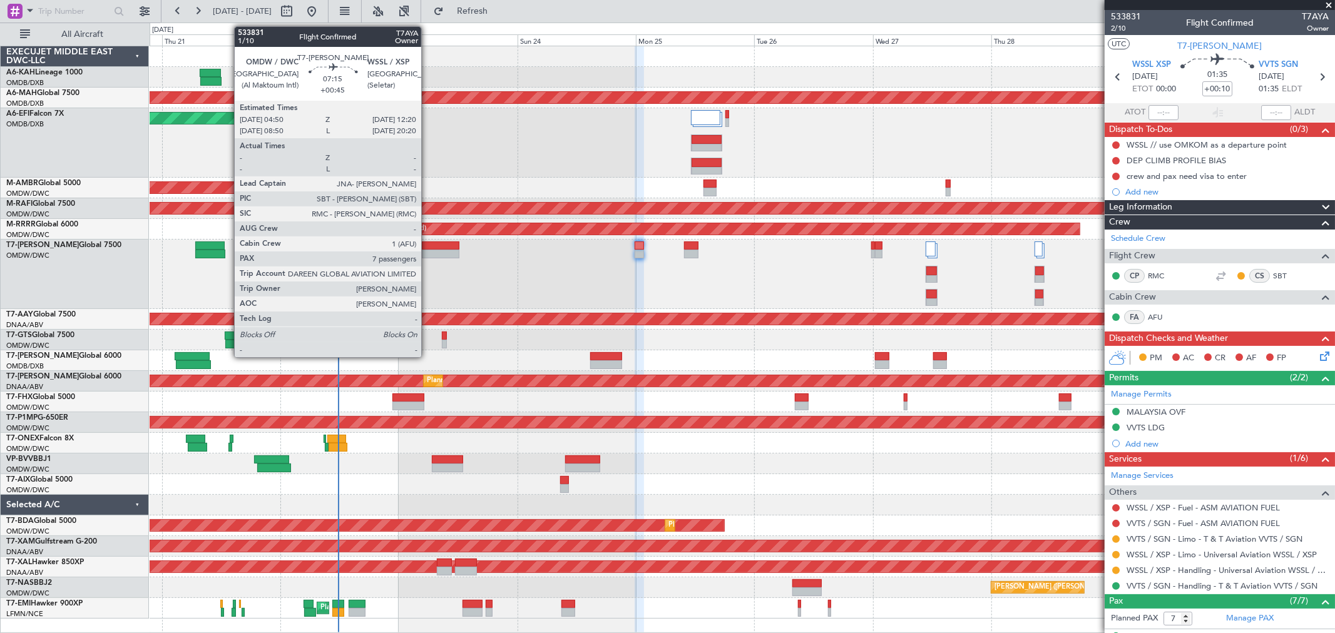
click at [428, 246] on div at bounding box center [441, 246] width 38 height 9
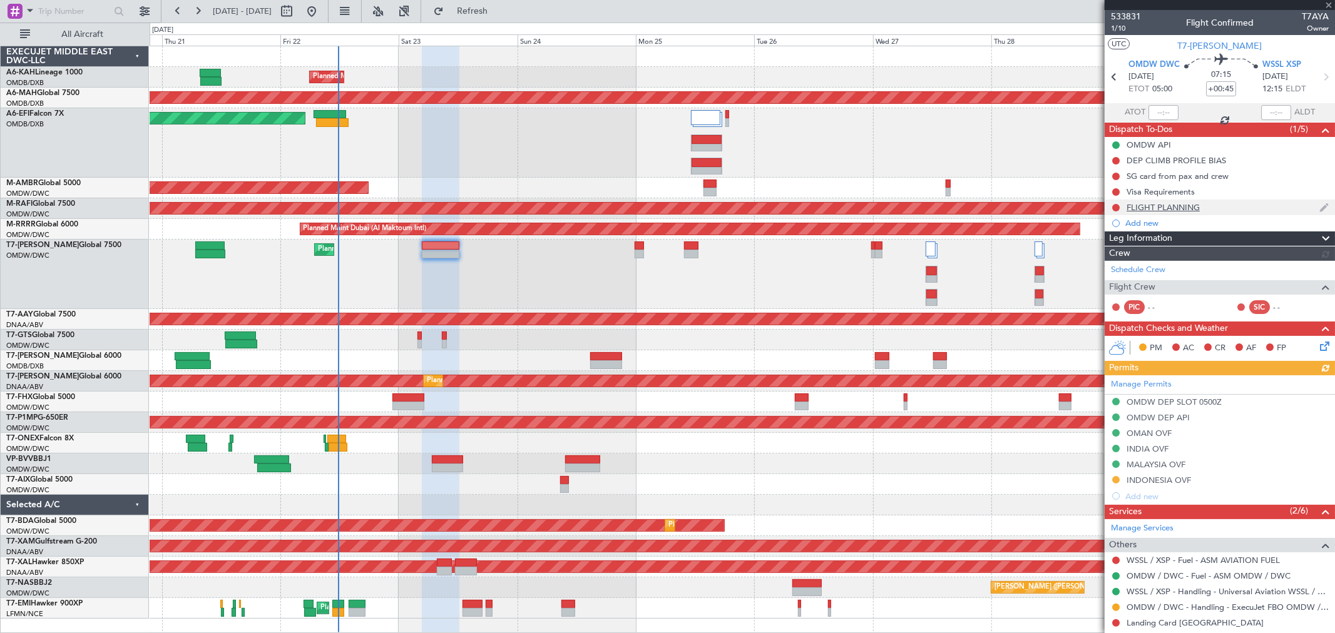
click at [800, 208] on div "FLIGHT PLANNING" at bounding box center [1163, 207] width 73 height 11
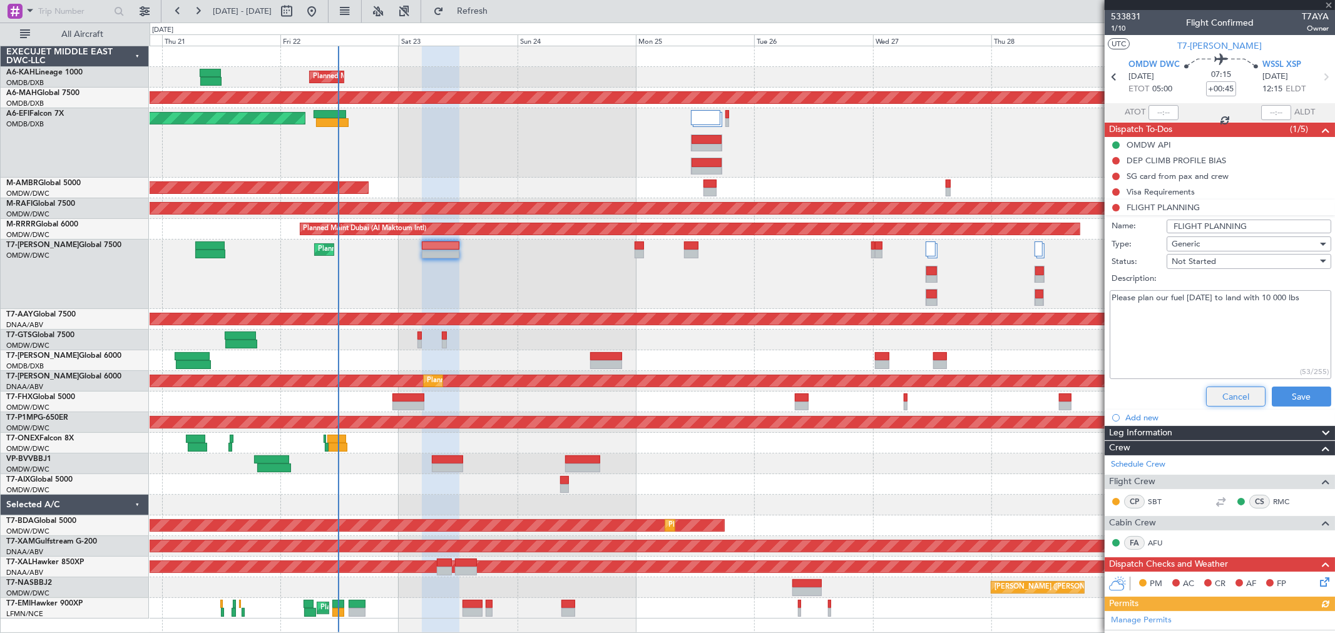
click at [800, 379] on button "Cancel" at bounding box center [1235, 397] width 59 height 20
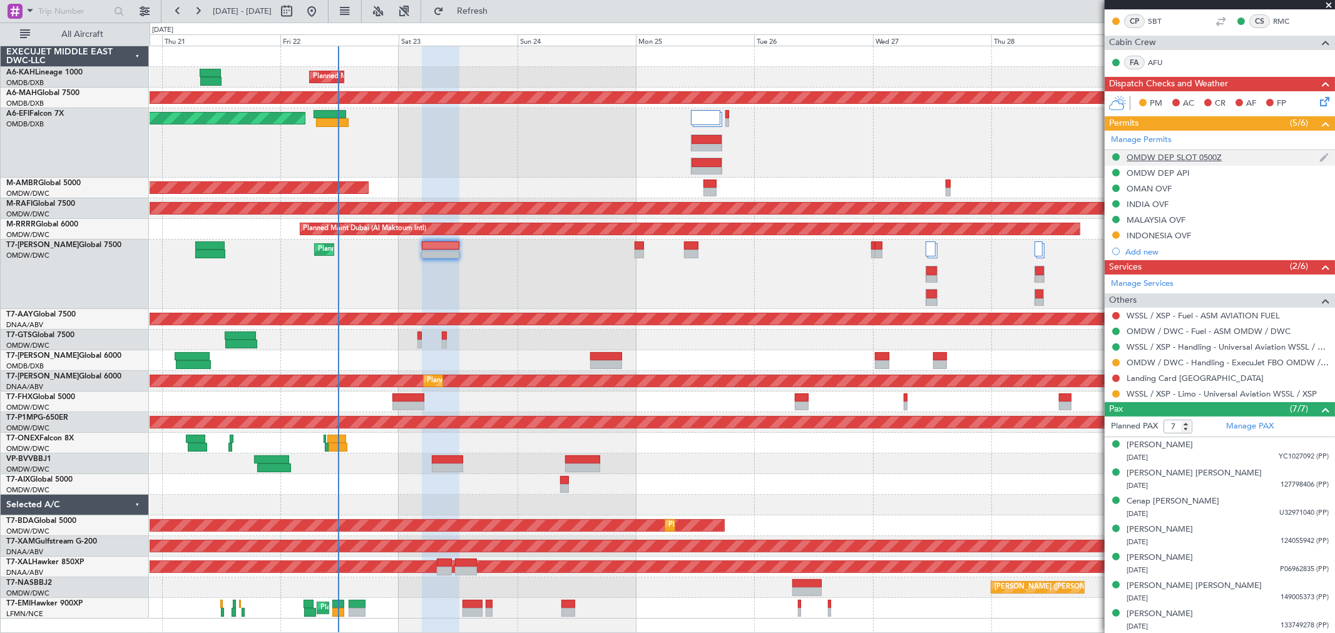
scroll to position [287, 0]
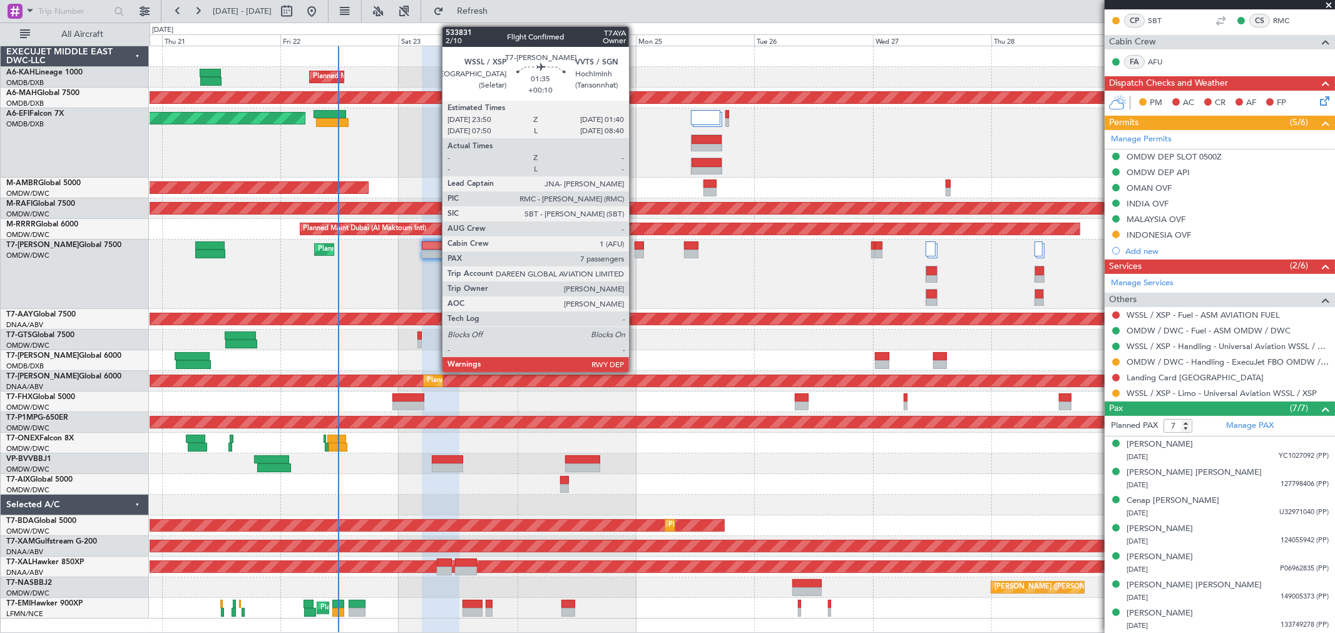
click at [635, 254] on div at bounding box center [639, 254] width 9 height 9
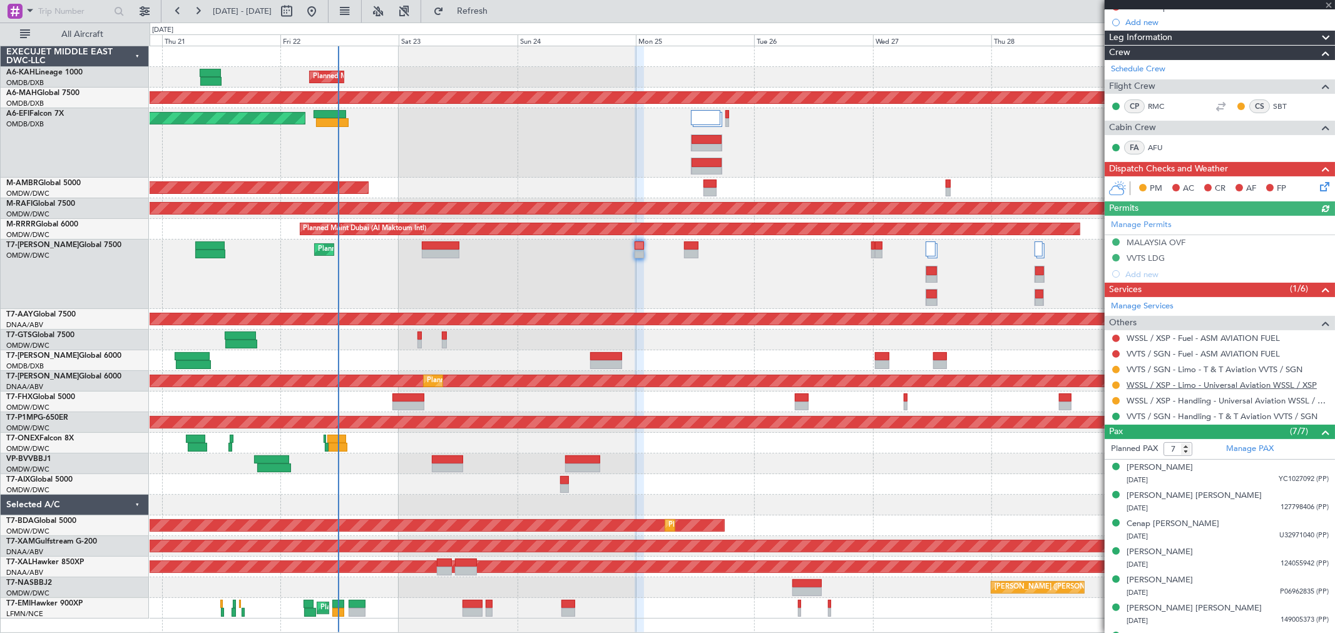
scroll to position [193, 0]
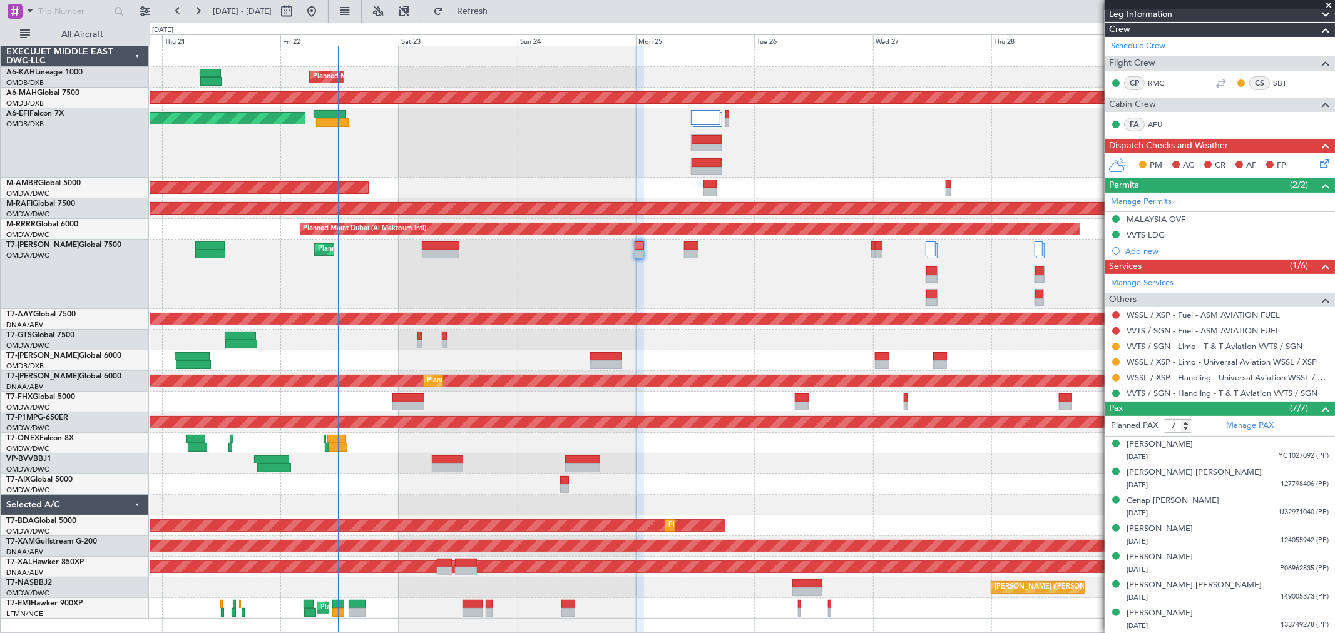
click at [586, 263] on div "Planned Maint Dubai (Al Maktoum Intl)" at bounding box center [742, 274] width 1185 height 69
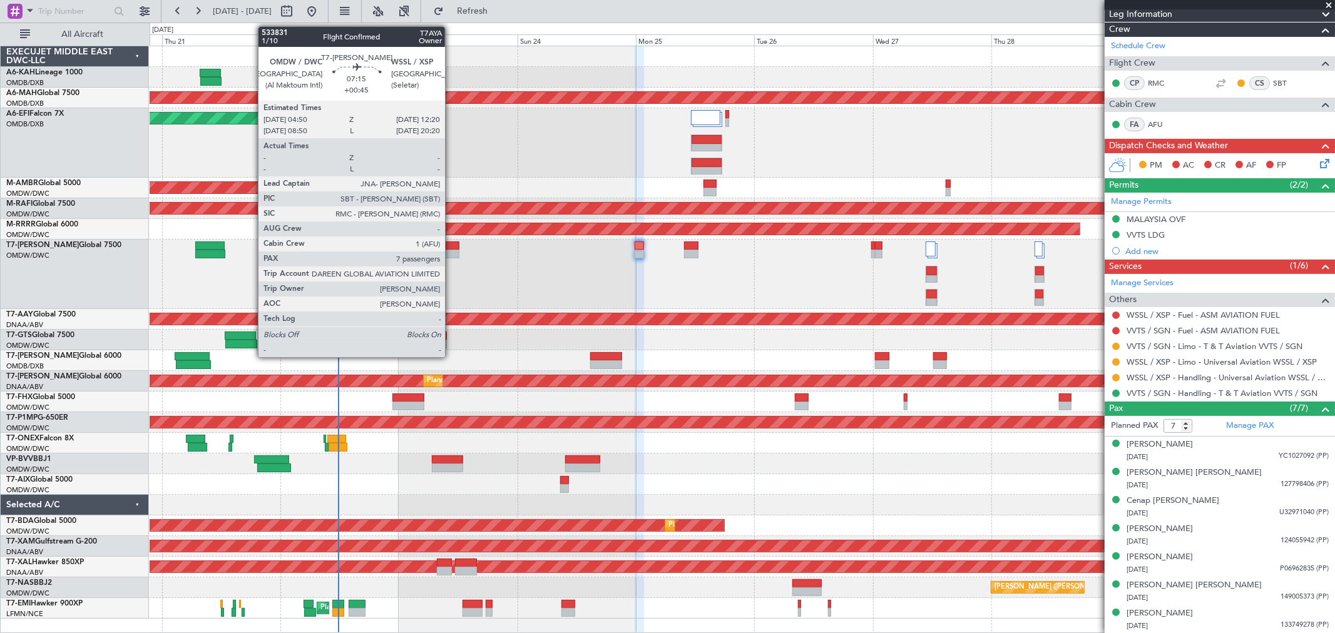
click at [451, 255] on div at bounding box center [441, 254] width 38 height 9
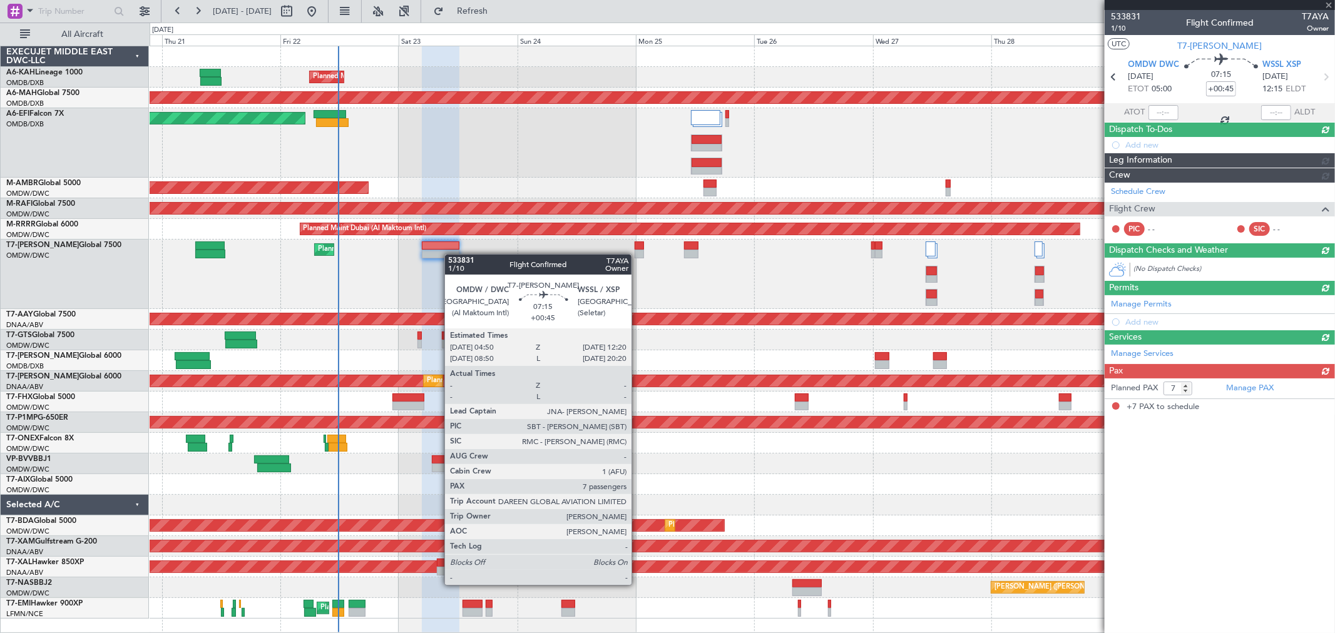
scroll to position [0, 0]
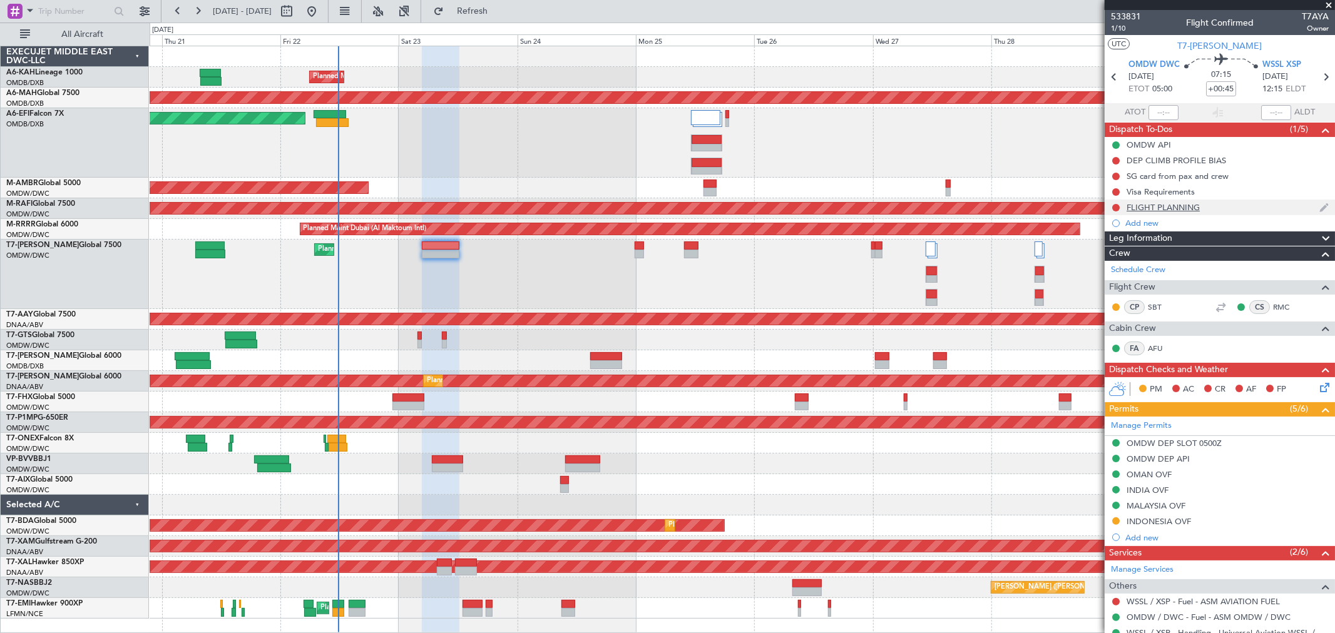
click at [800, 202] on div "FLIGHT PLANNING" at bounding box center [1163, 207] width 73 height 11
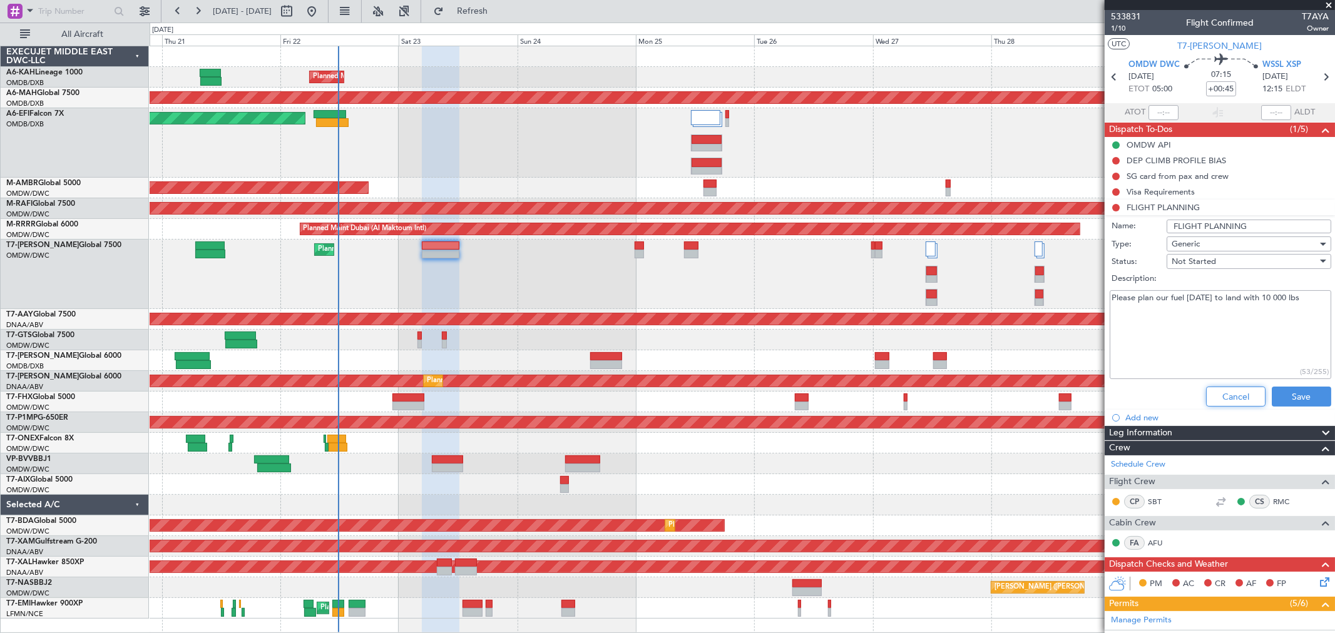
click at [800, 379] on button "Cancel" at bounding box center [1235, 397] width 59 height 20
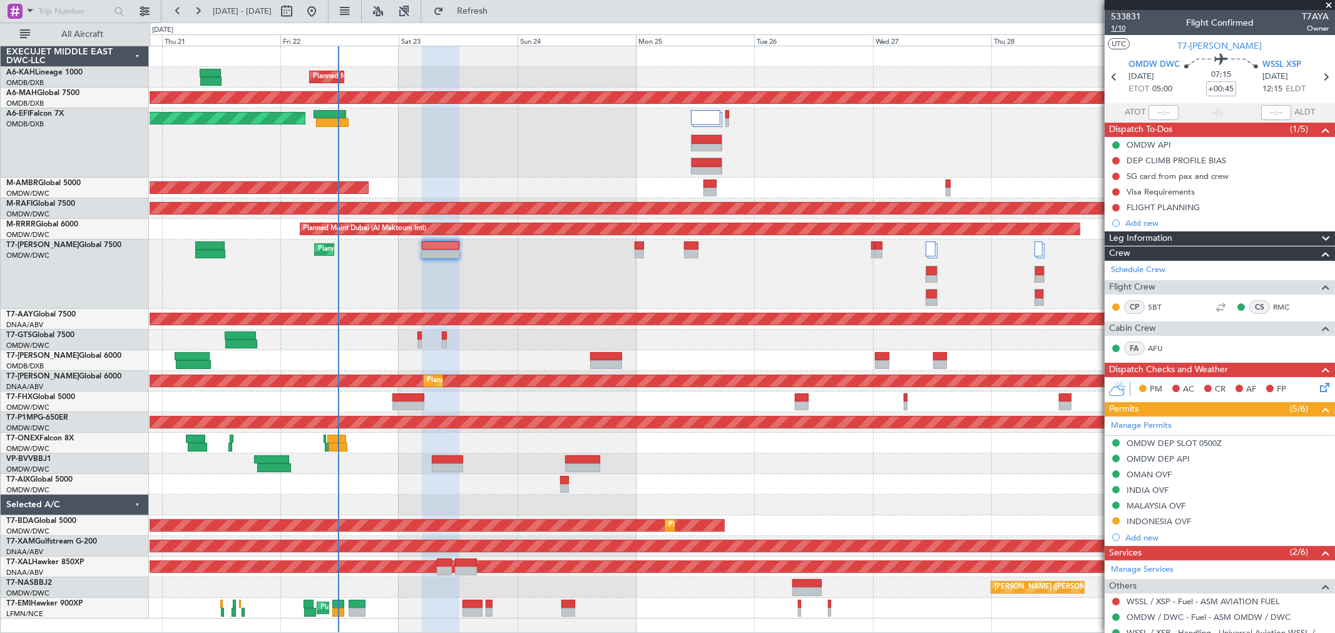
click at [800, 25] on span "1/10" at bounding box center [1126, 28] width 30 height 11
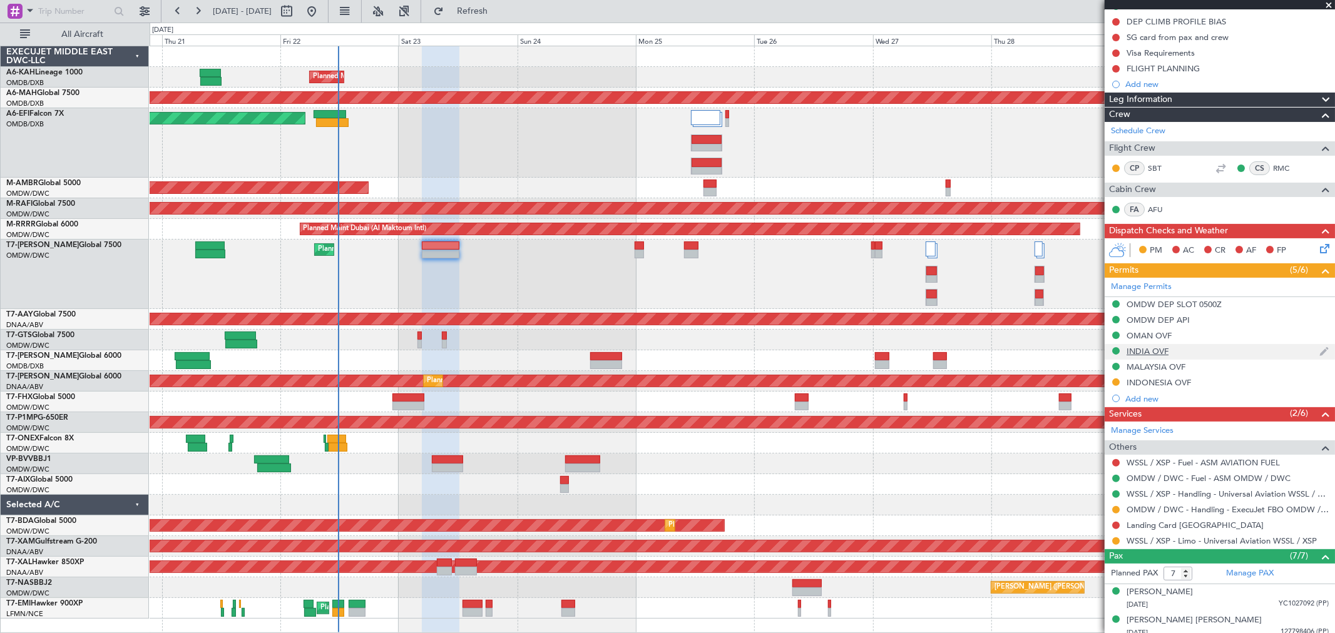
scroll to position [208, 0]
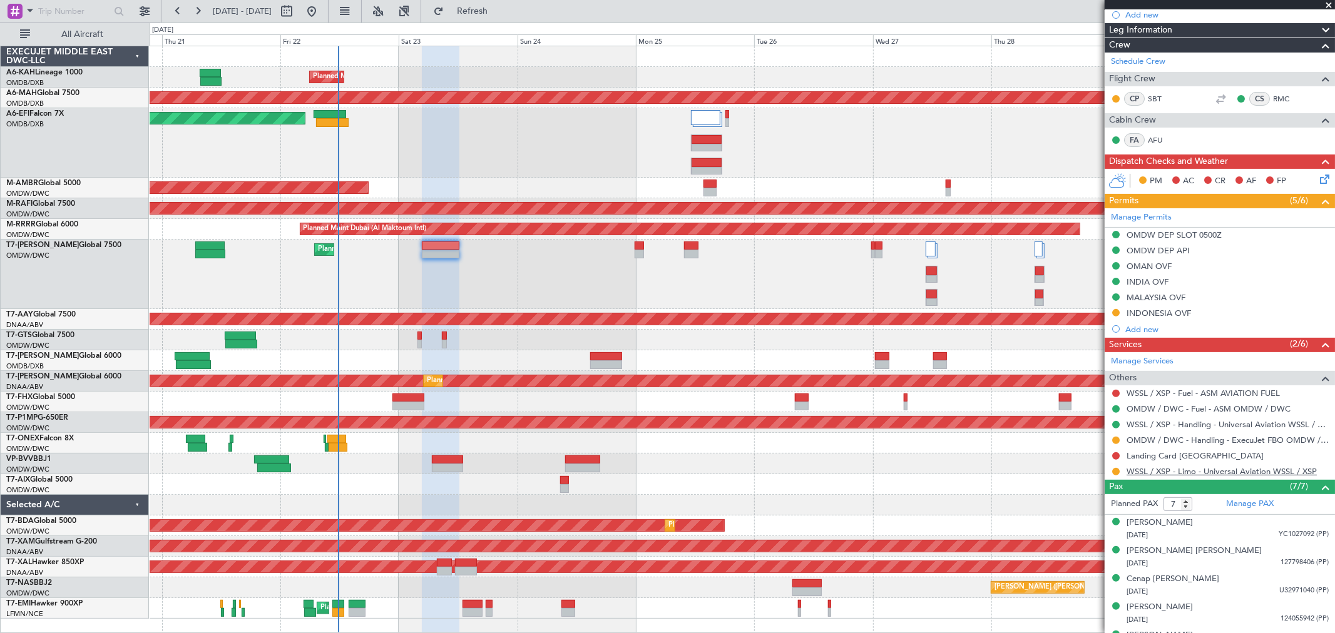
click at [800, 379] on link "WSSL / XSP - Limo - Universal Aviation WSSL / XSP" at bounding box center [1222, 471] width 190 height 11
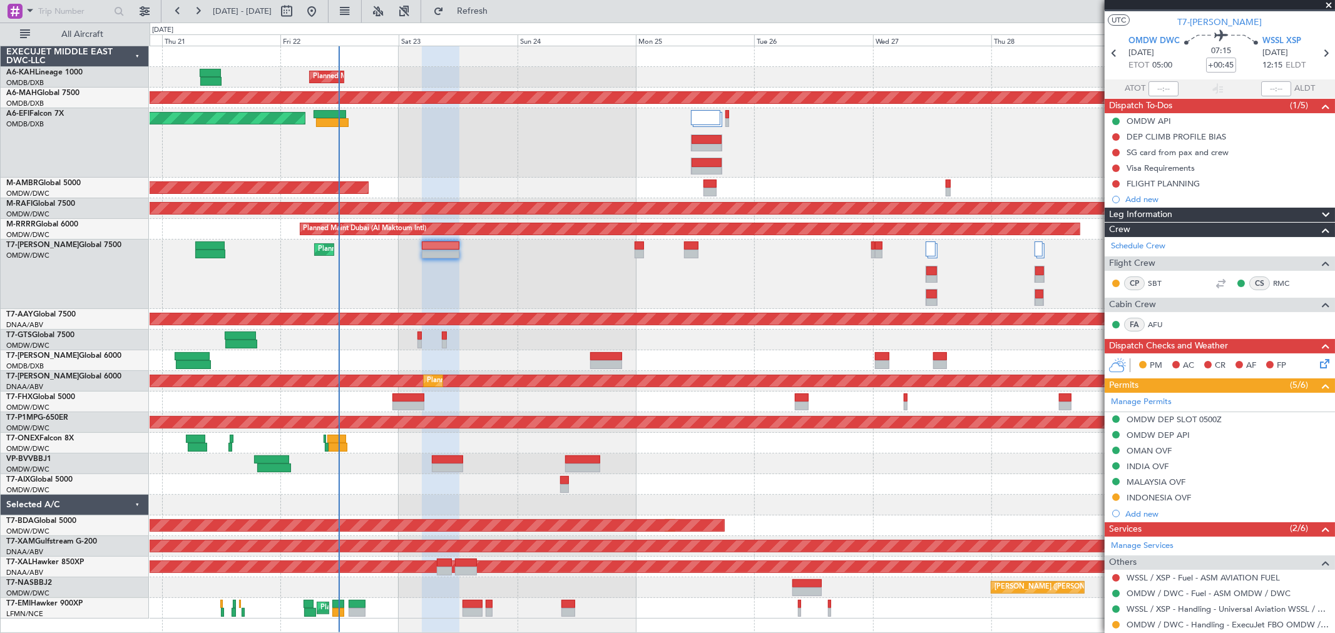
scroll to position [0, 0]
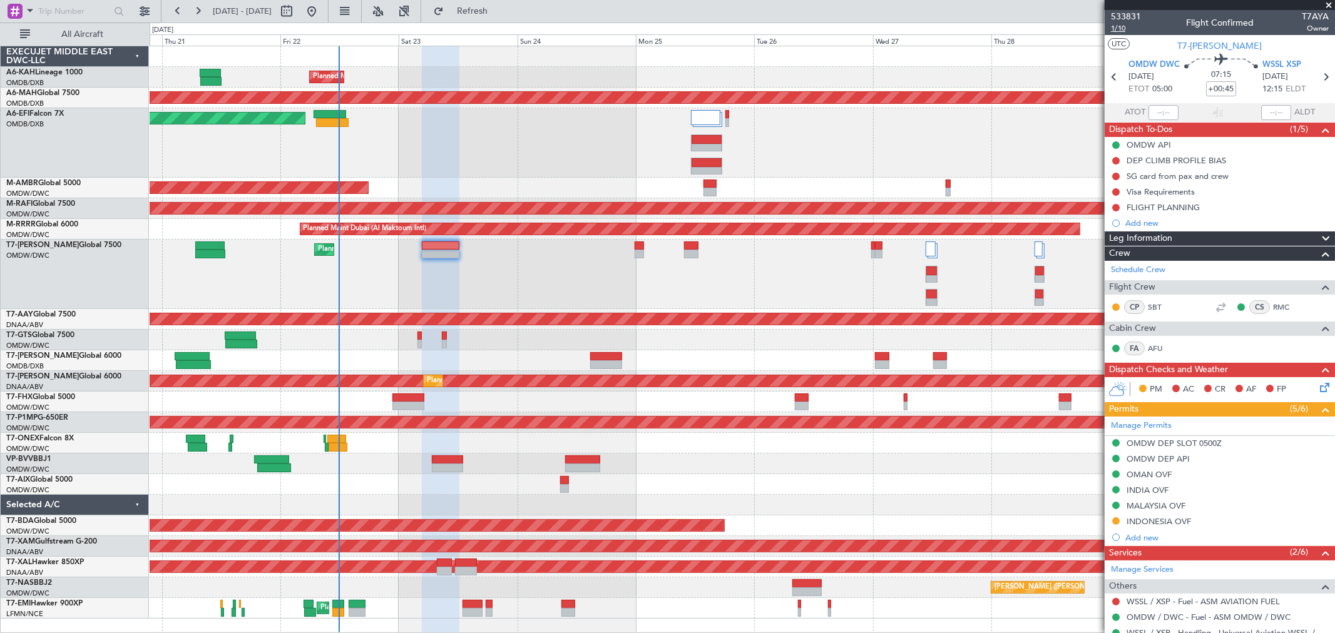
click at [800, 30] on span "1/10" at bounding box center [1126, 28] width 30 height 11
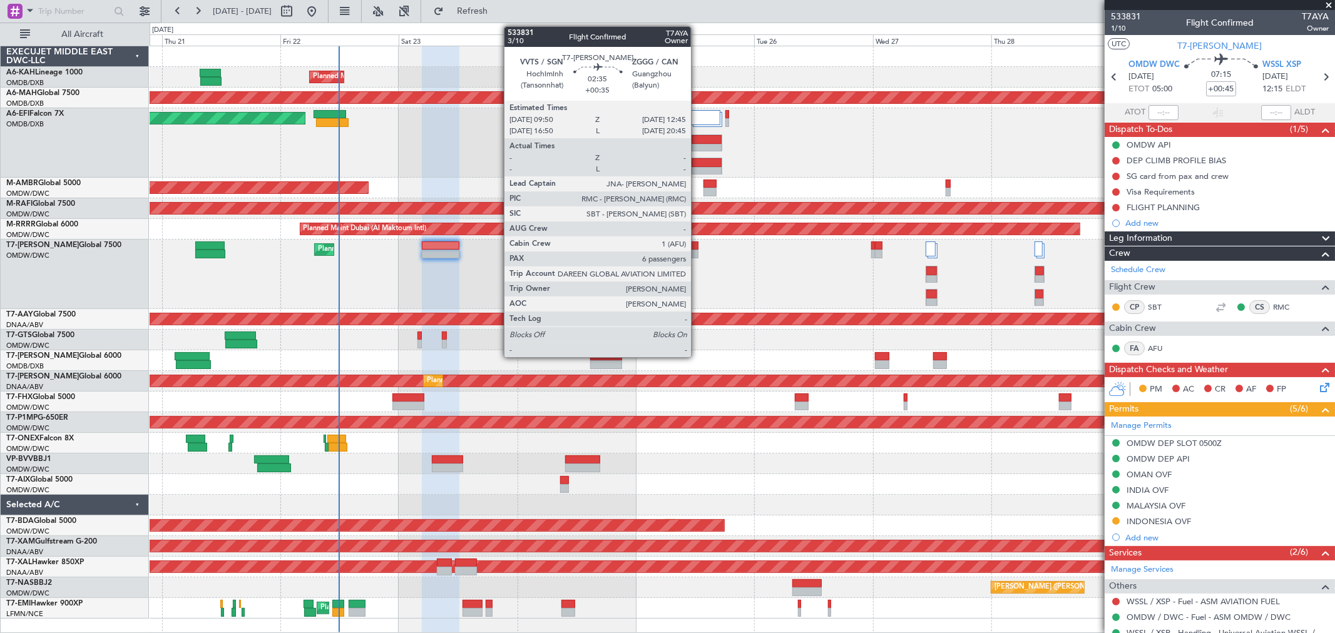
click at [697, 250] on div at bounding box center [691, 254] width 15 height 9
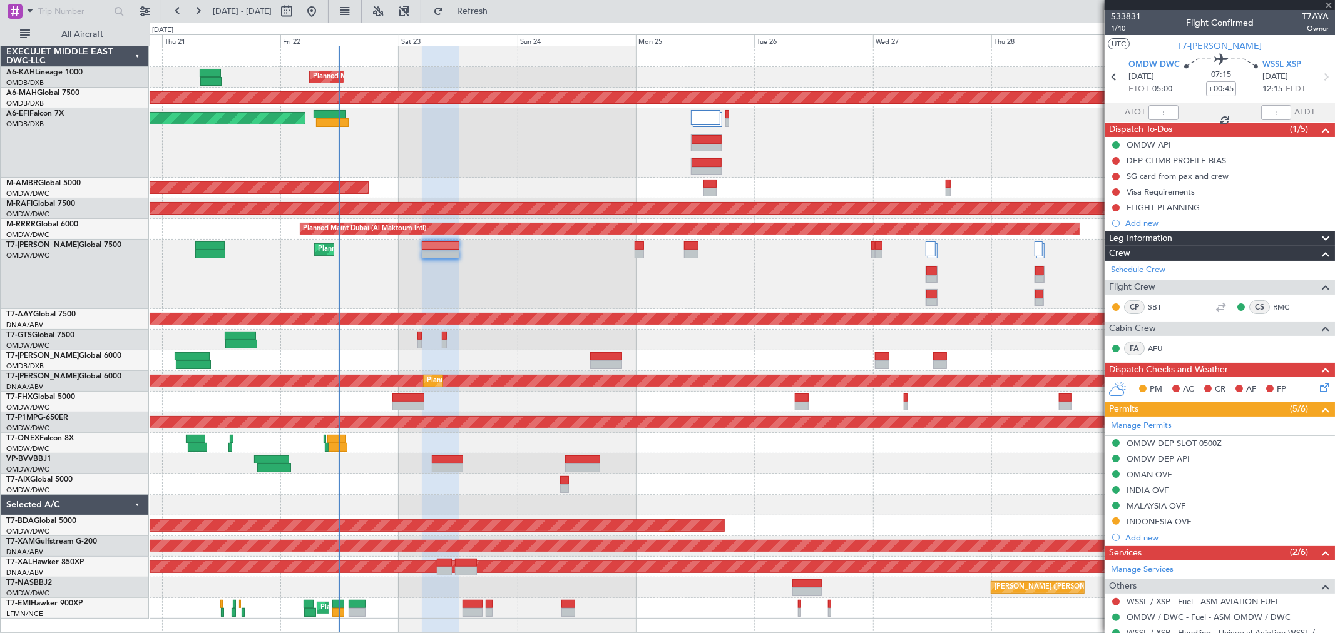
type input "+00:35"
type input "6"
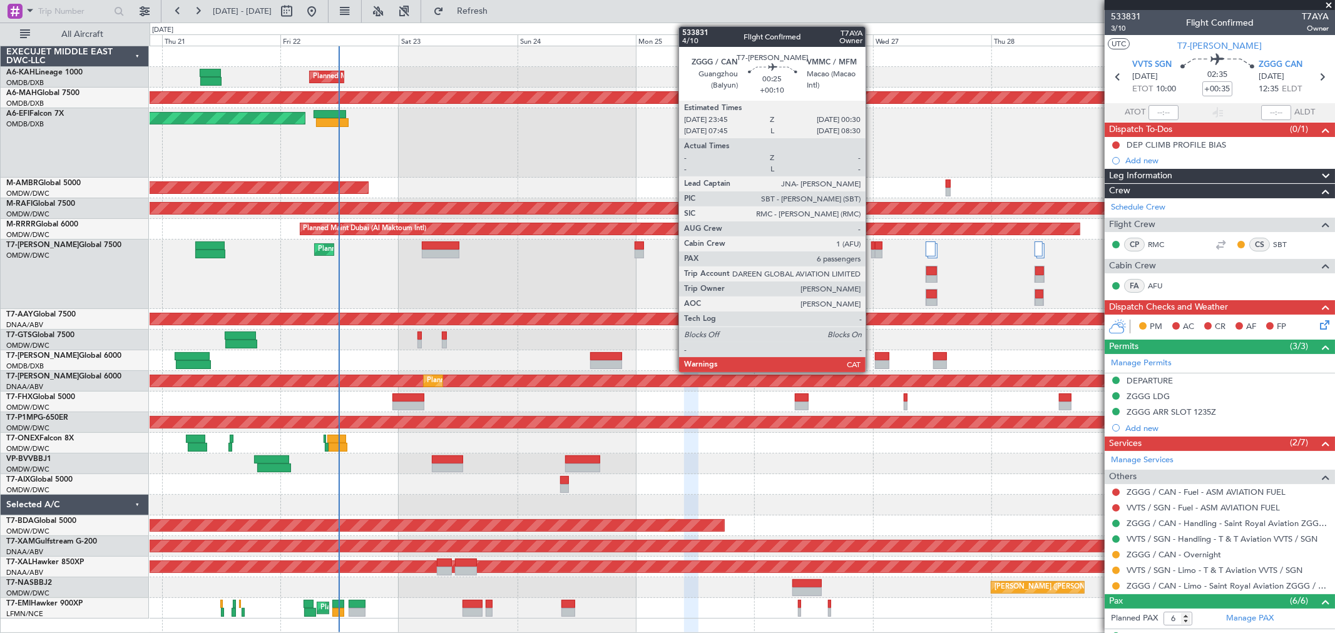
click at [800, 253] on div at bounding box center [873, 254] width 4 height 9
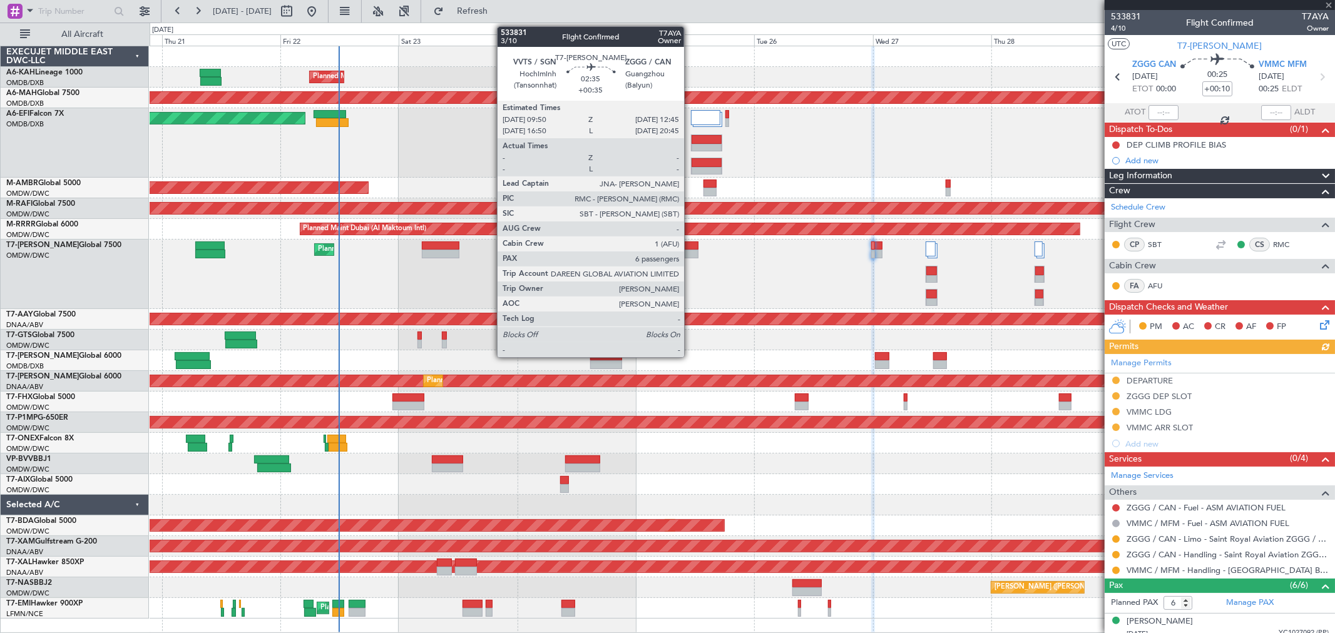
click at [690, 251] on div at bounding box center [691, 254] width 15 height 9
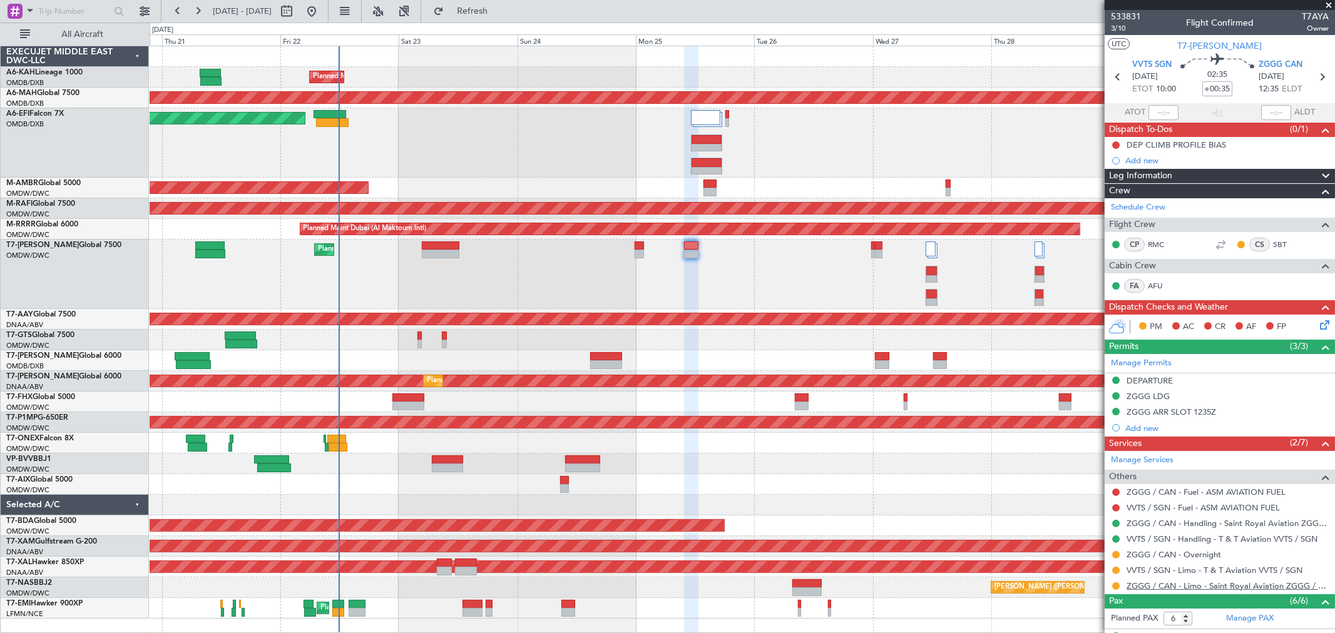
click at [800, 379] on link "ZGGG / CAN - Limo - Saint Royal Aviation ZGGG / CAN" at bounding box center [1228, 586] width 202 height 11
click at [701, 292] on div "Planned Maint Dubai (Al Maktoum Intl)" at bounding box center [742, 274] width 1185 height 69
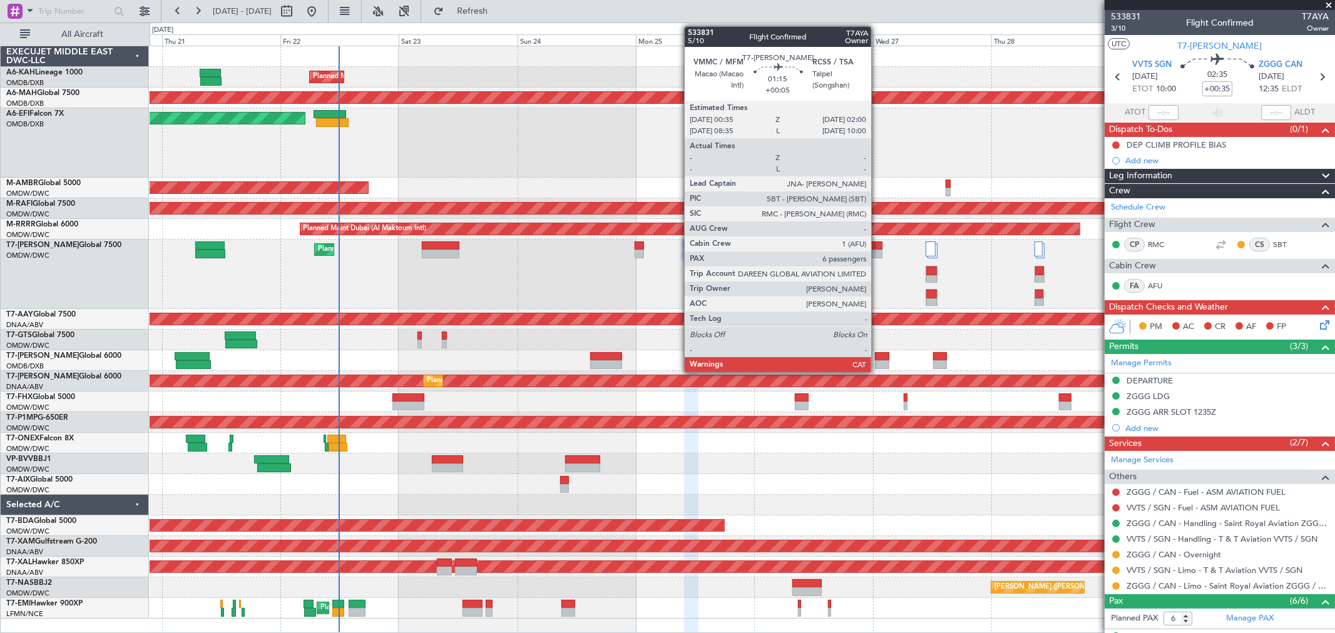
click at [800, 250] on div at bounding box center [879, 254] width 8 height 9
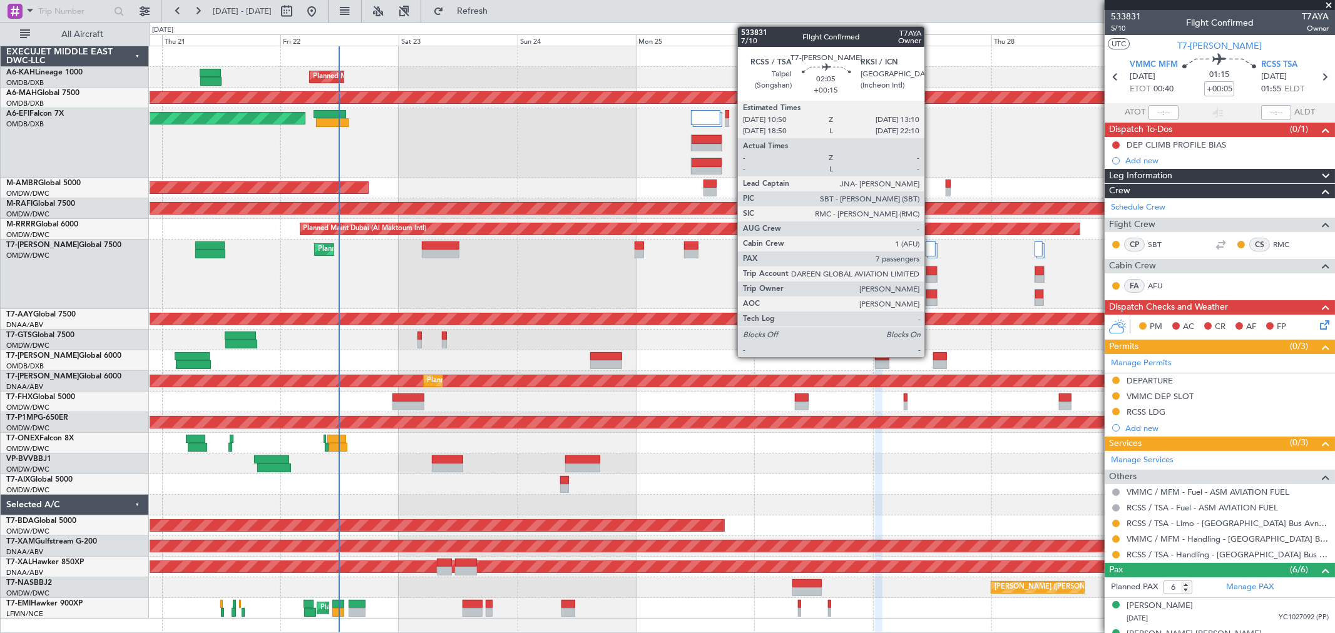
click at [800, 276] on div at bounding box center [931, 279] width 11 height 9
click at [800, 273] on div at bounding box center [931, 271] width 11 height 9
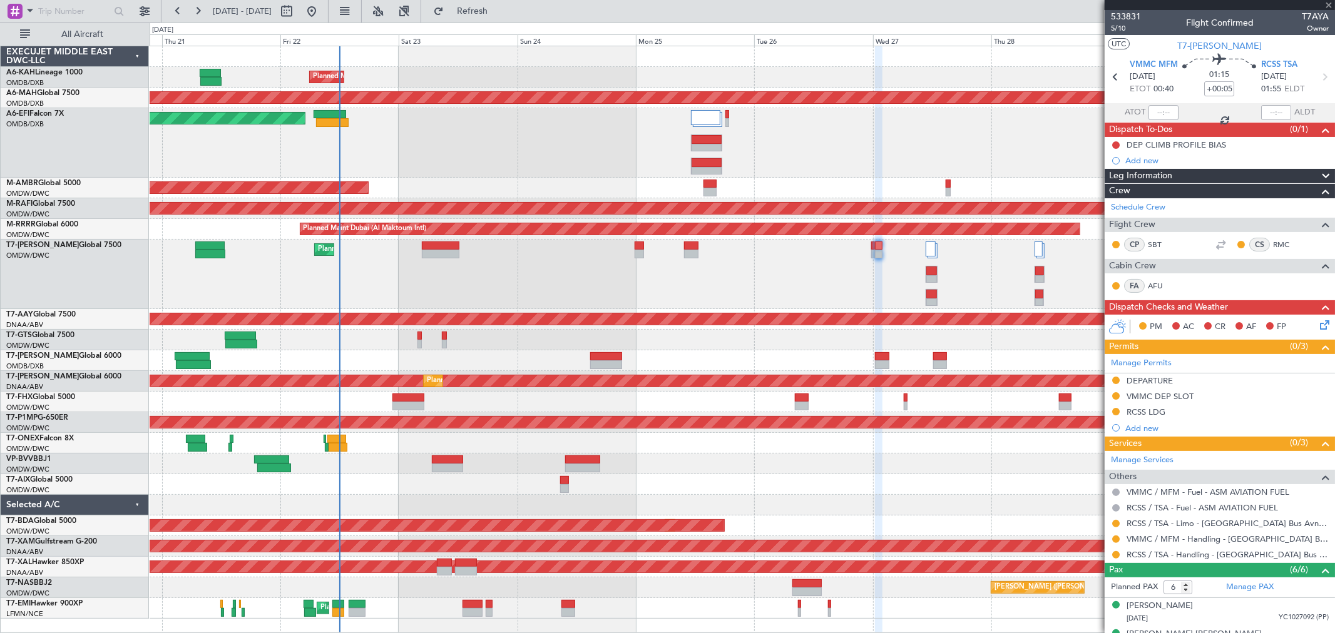
type input "+00:15"
type input "7"
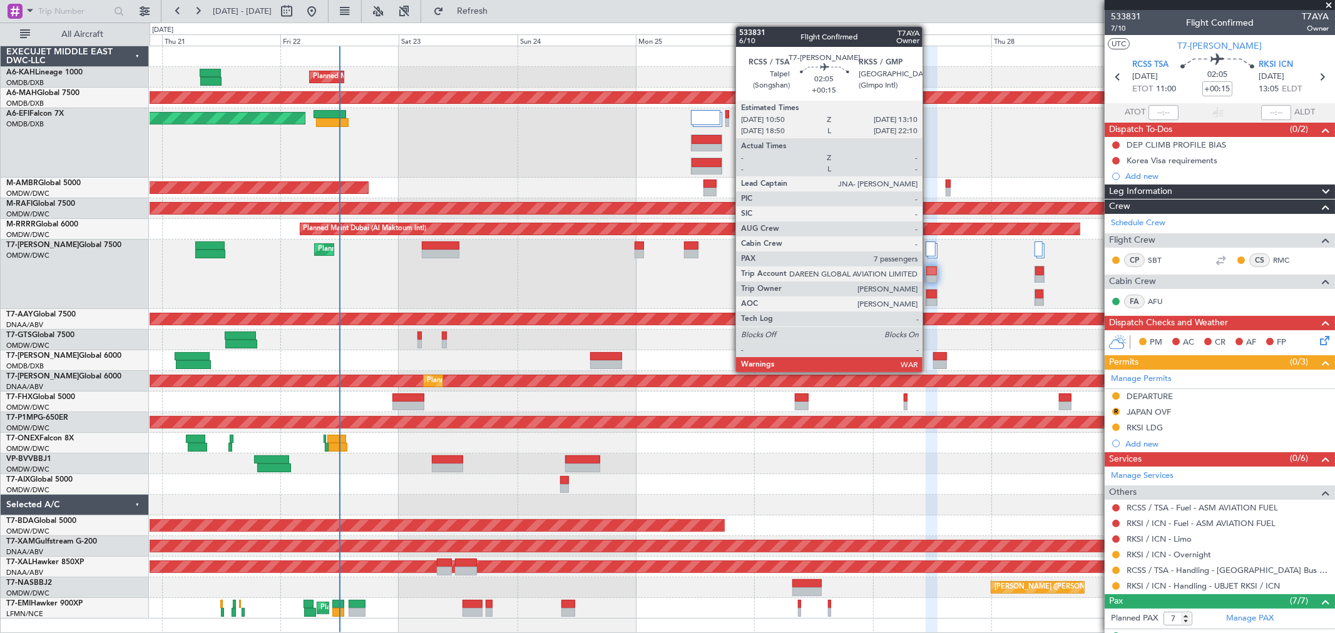
click at [800, 299] on div at bounding box center [931, 303] width 11 height 9
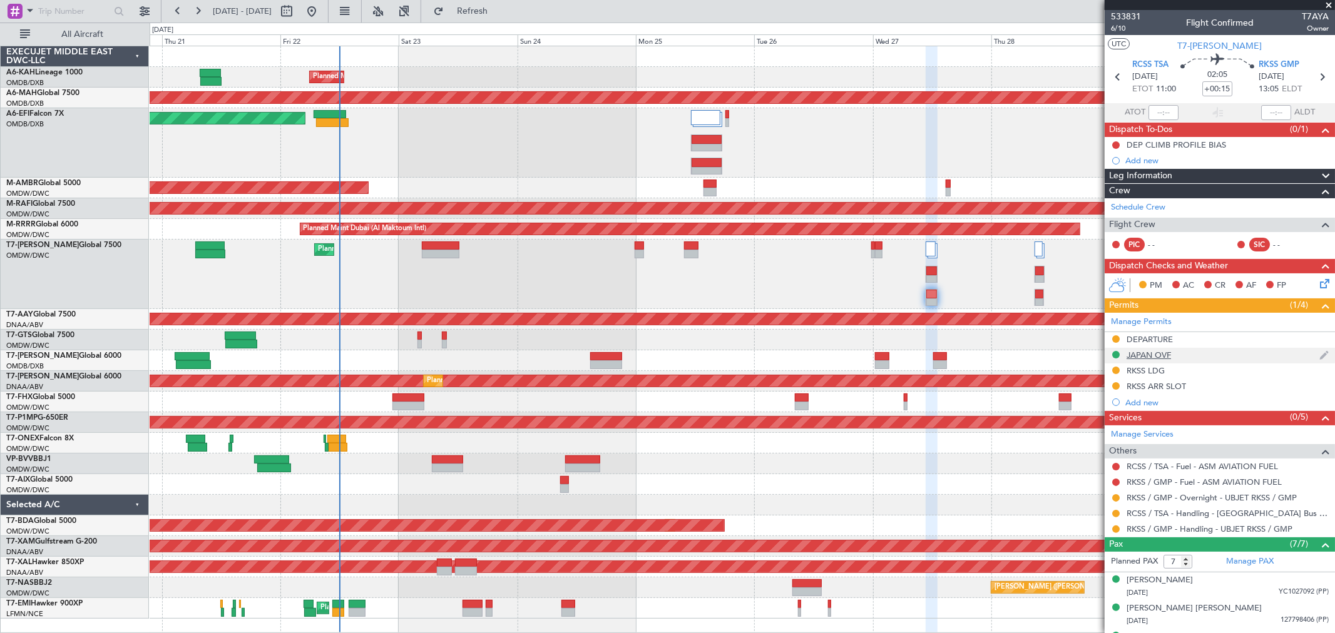
click at [800, 353] on div "JAPAN OVF" at bounding box center [1220, 356] width 230 height 16
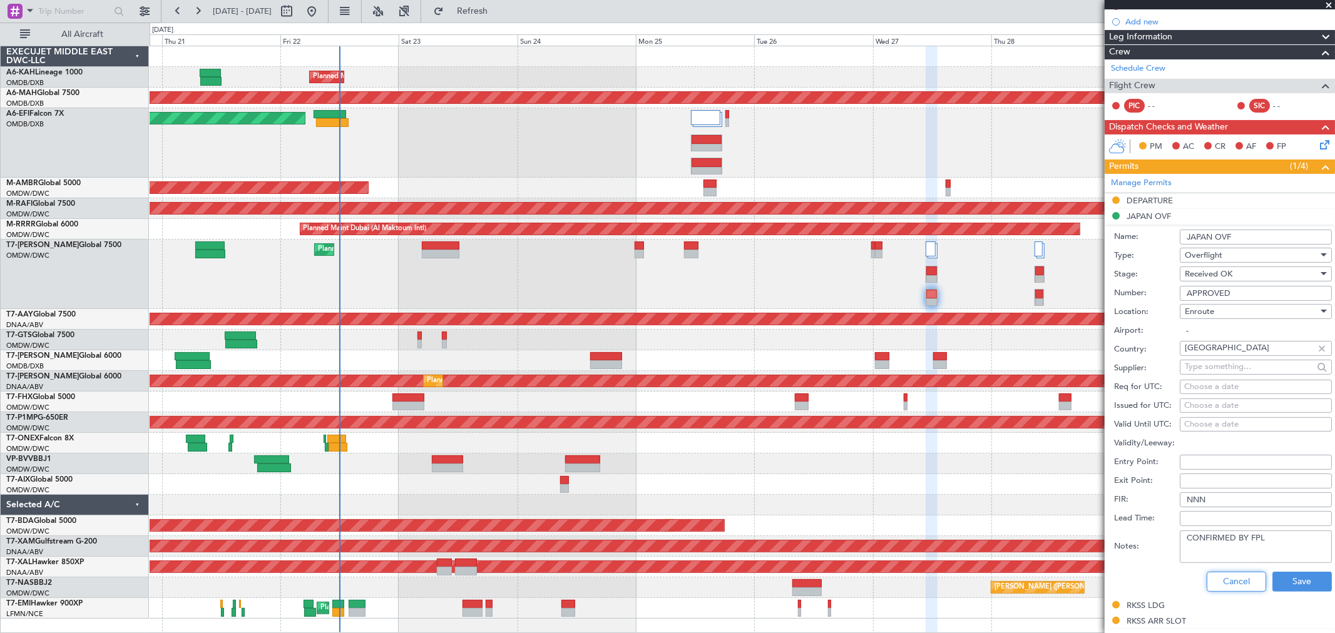
drag, startPoint x: 1232, startPoint y: 578, endPoint x: 1056, endPoint y: 426, distance: 232.0
click at [800, 379] on button "Cancel" at bounding box center [1236, 582] width 59 height 20
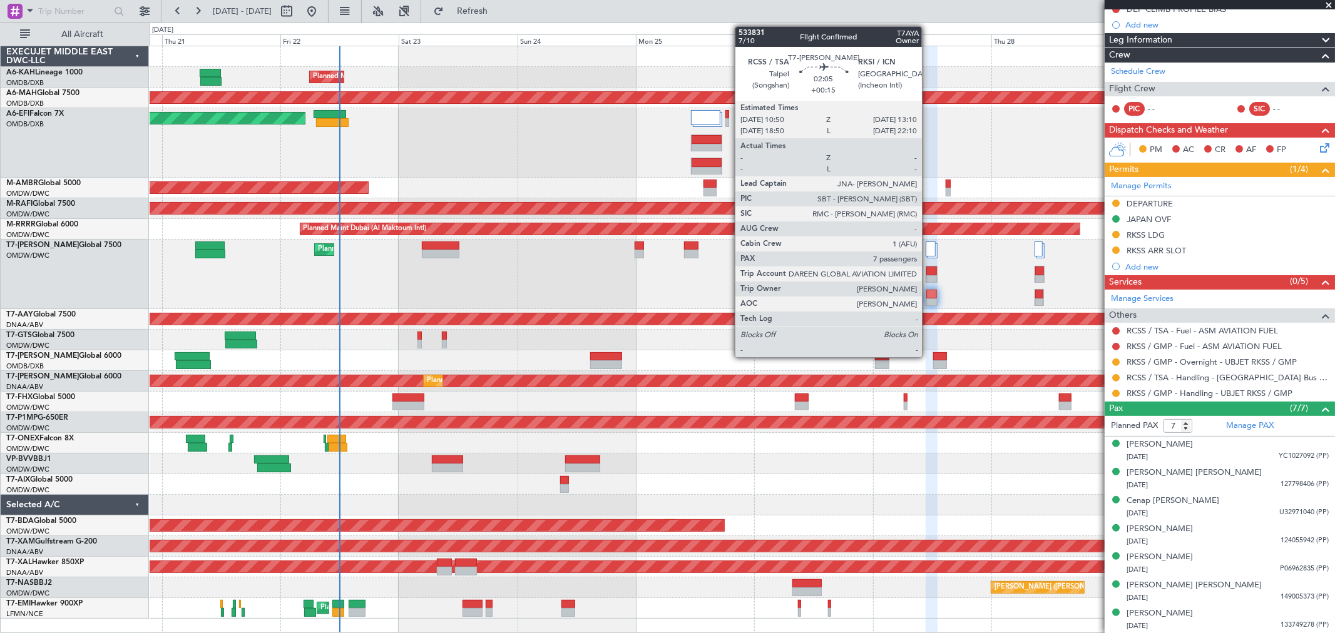
click at [800, 274] on div at bounding box center [931, 271] width 11 height 9
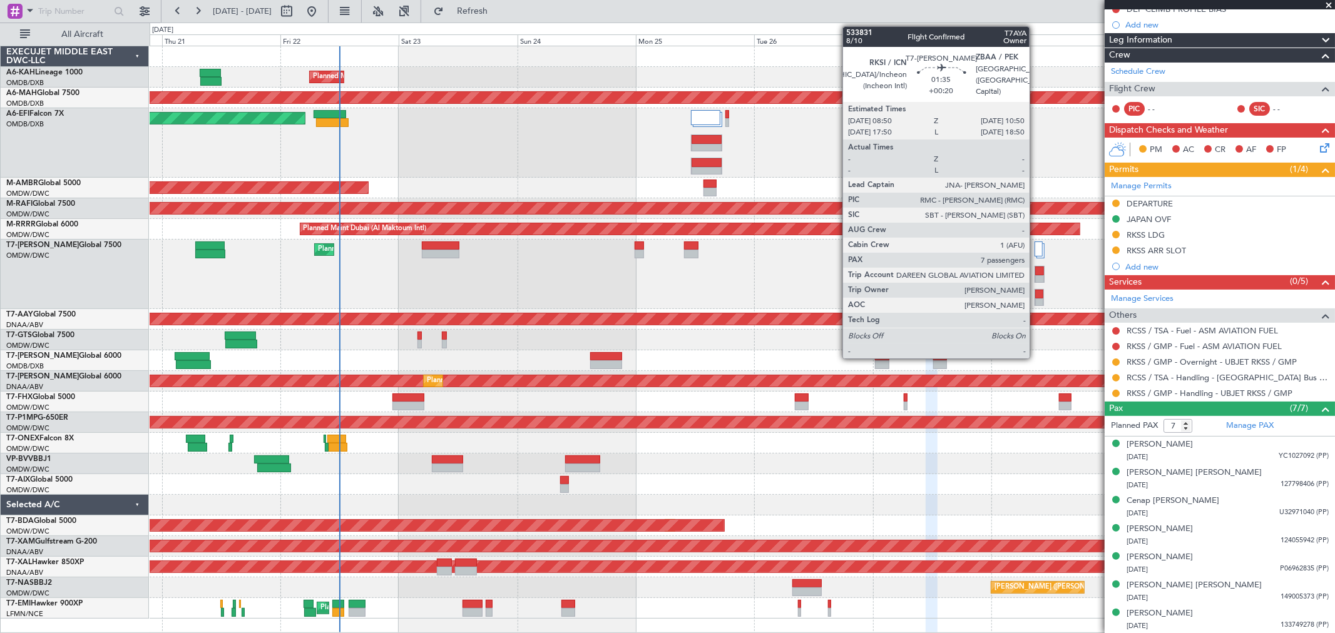
click at [800, 271] on div at bounding box center [1039, 271] width 9 height 9
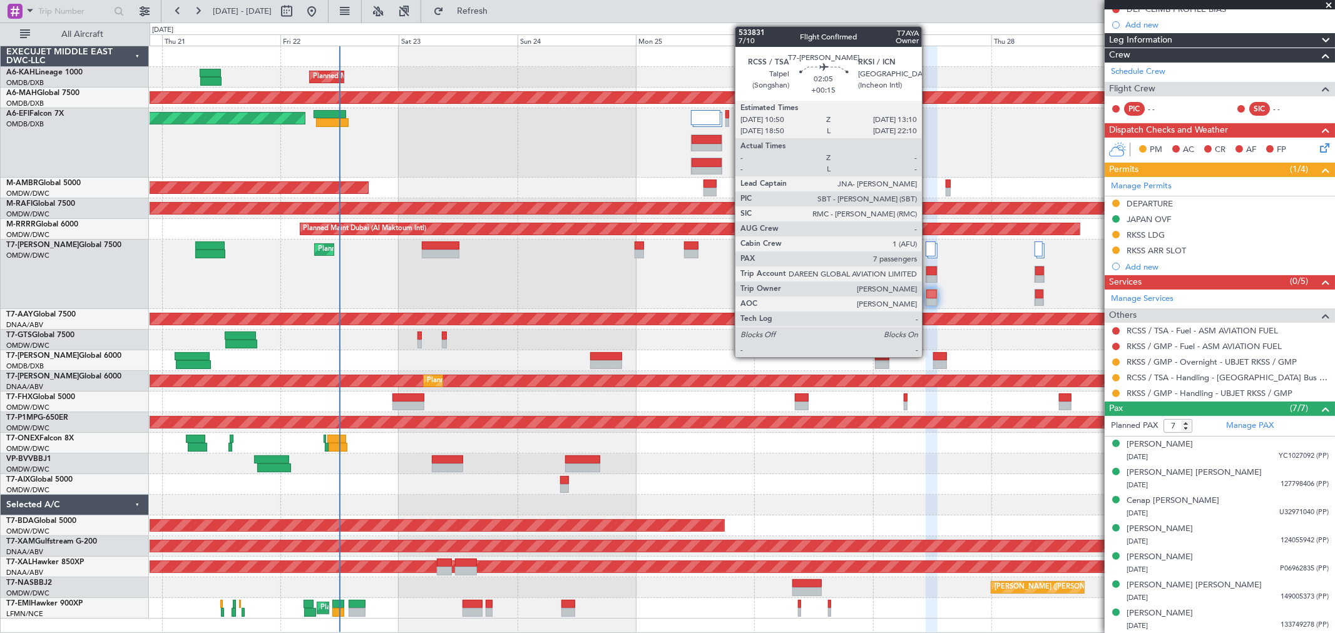
click at [800, 277] on div at bounding box center [931, 279] width 11 height 9
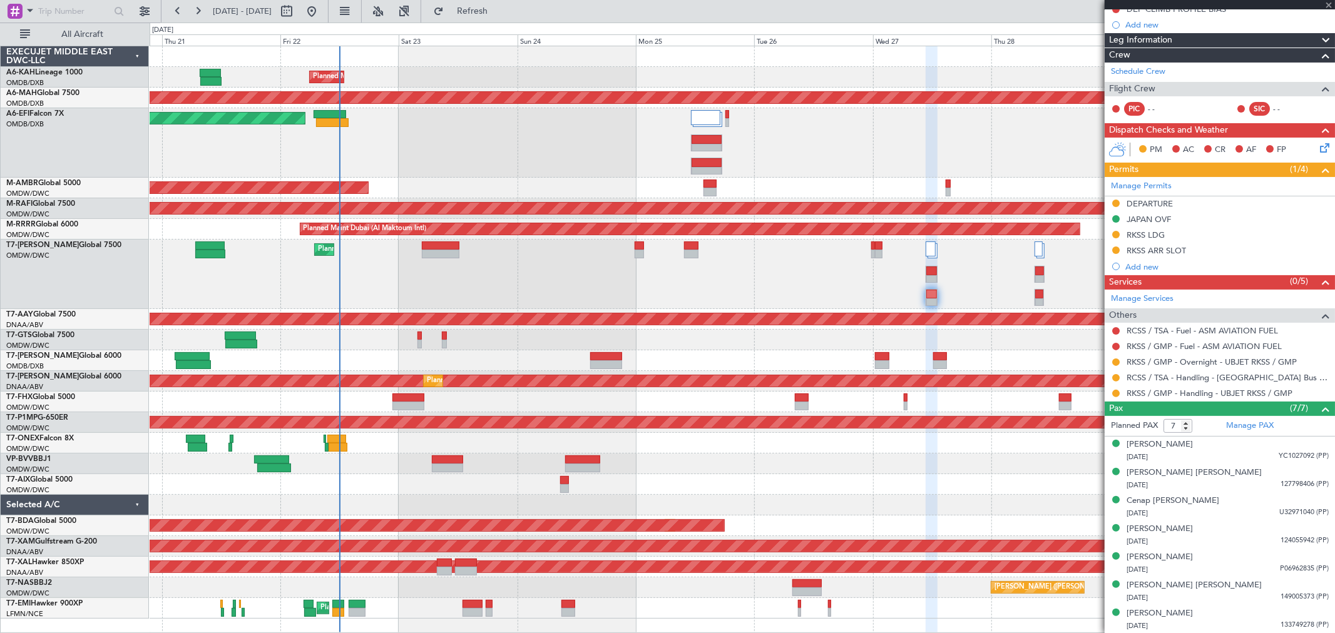
scroll to position [0, 0]
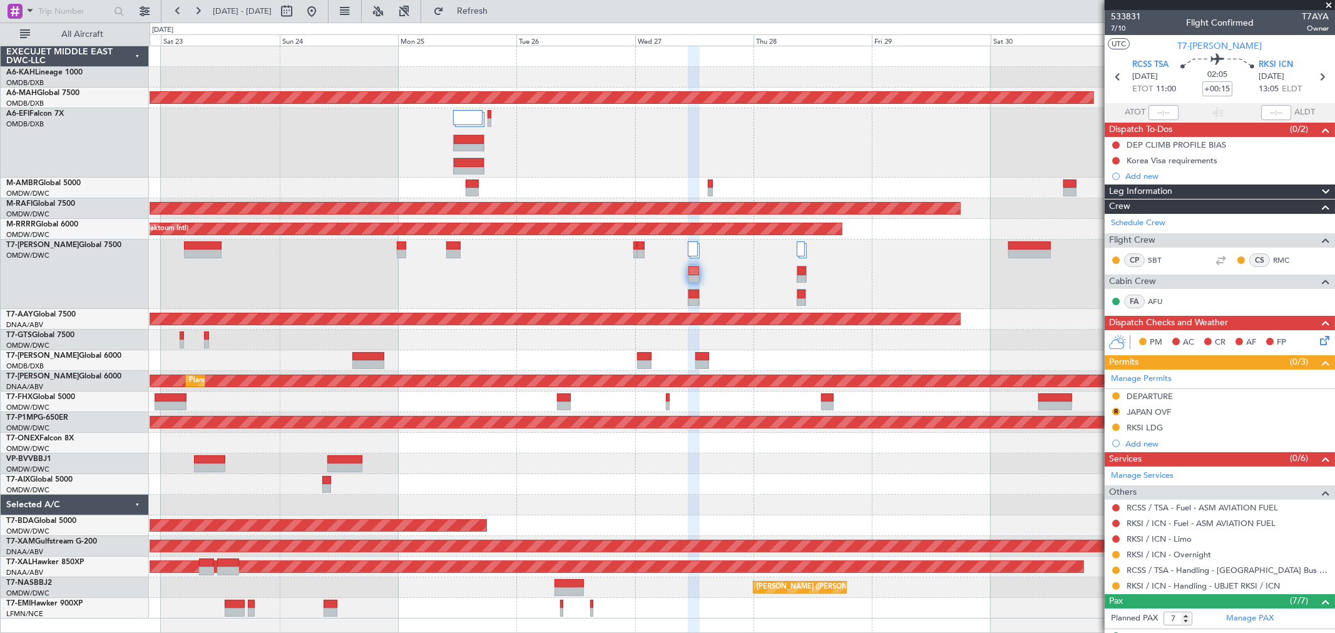
click at [554, 291] on div "Planned Maint Dubai (Al Maktoum Intl)" at bounding box center [742, 274] width 1185 height 69
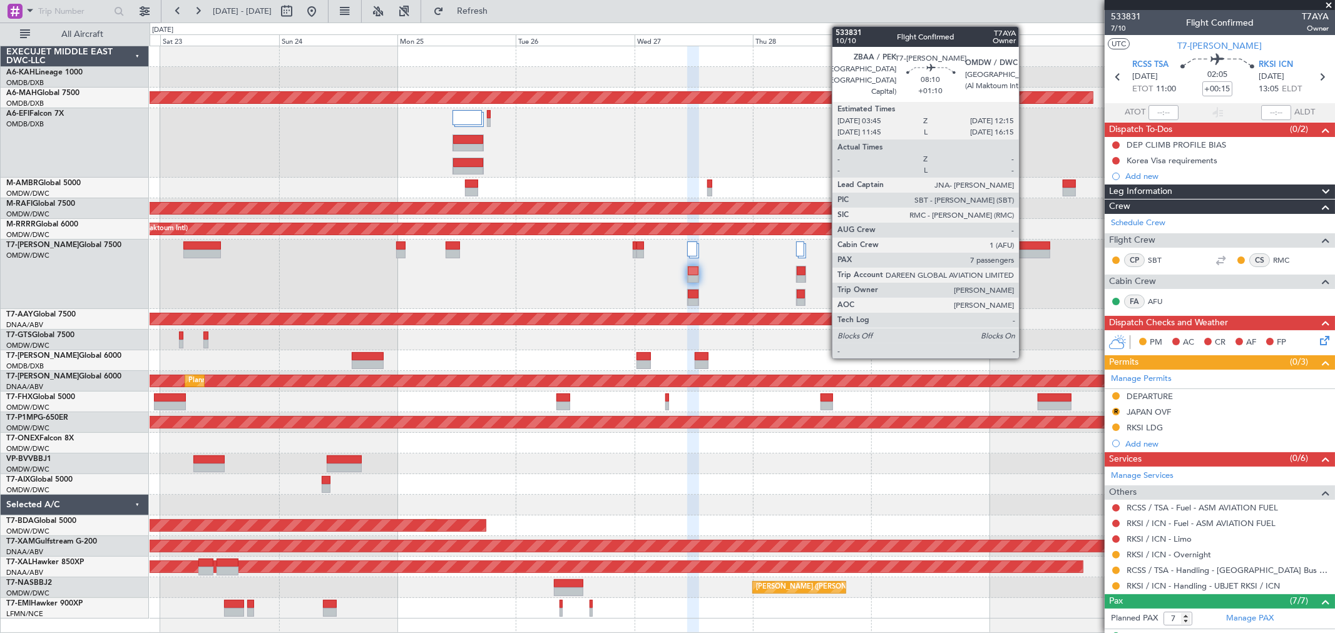
click at [800, 250] on div at bounding box center [1029, 254] width 43 height 9
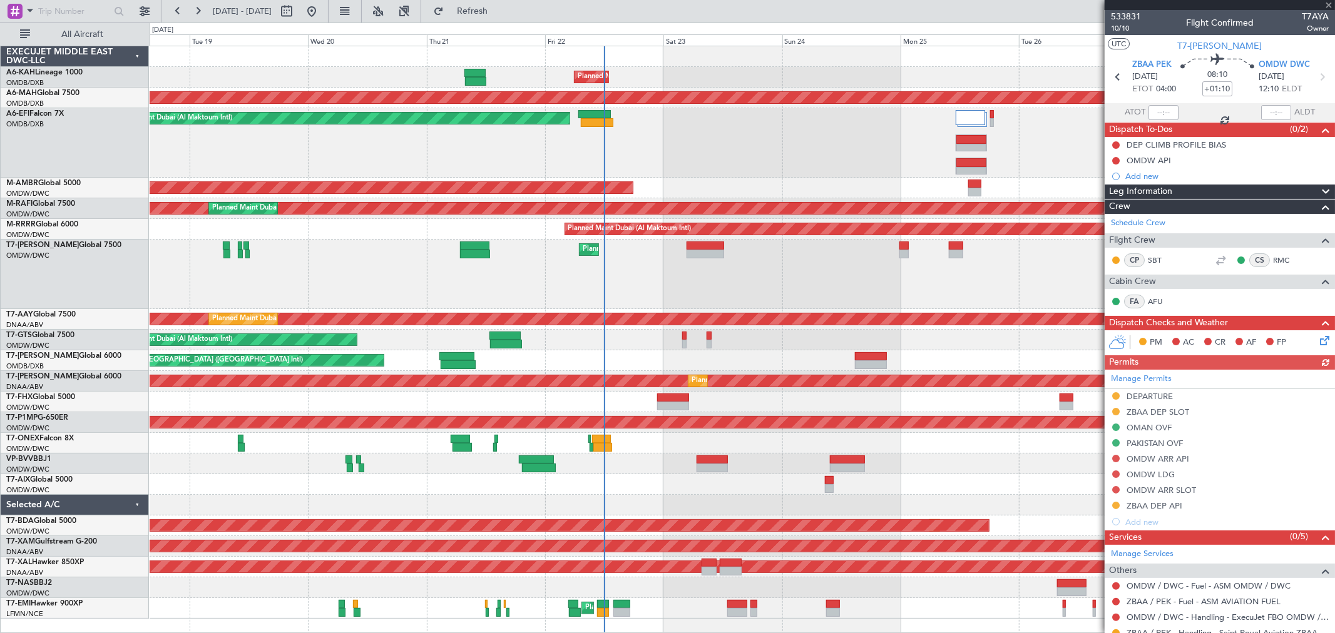
click at [800, 295] on div "Planned Maint Dubai (Al Maktoum Intl)" at bounding box center [742, 274] width 1185 height 69
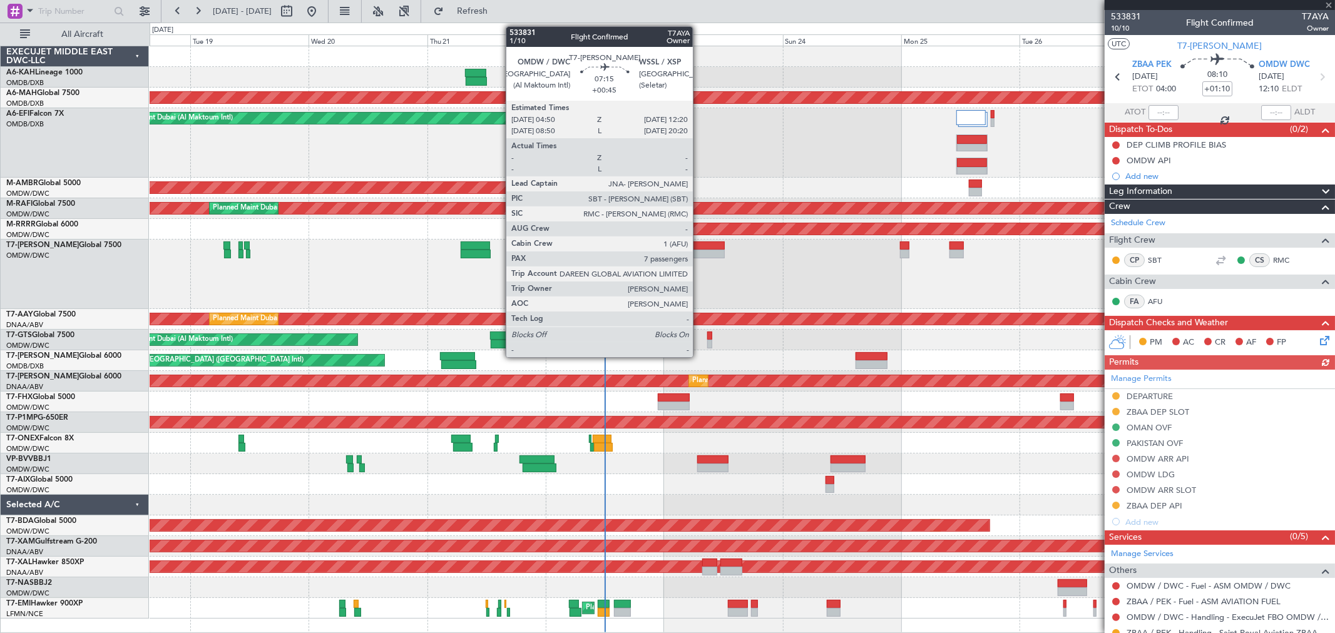
click at [699, 242] on div at bounding box center [706, 246] width 38 height 9
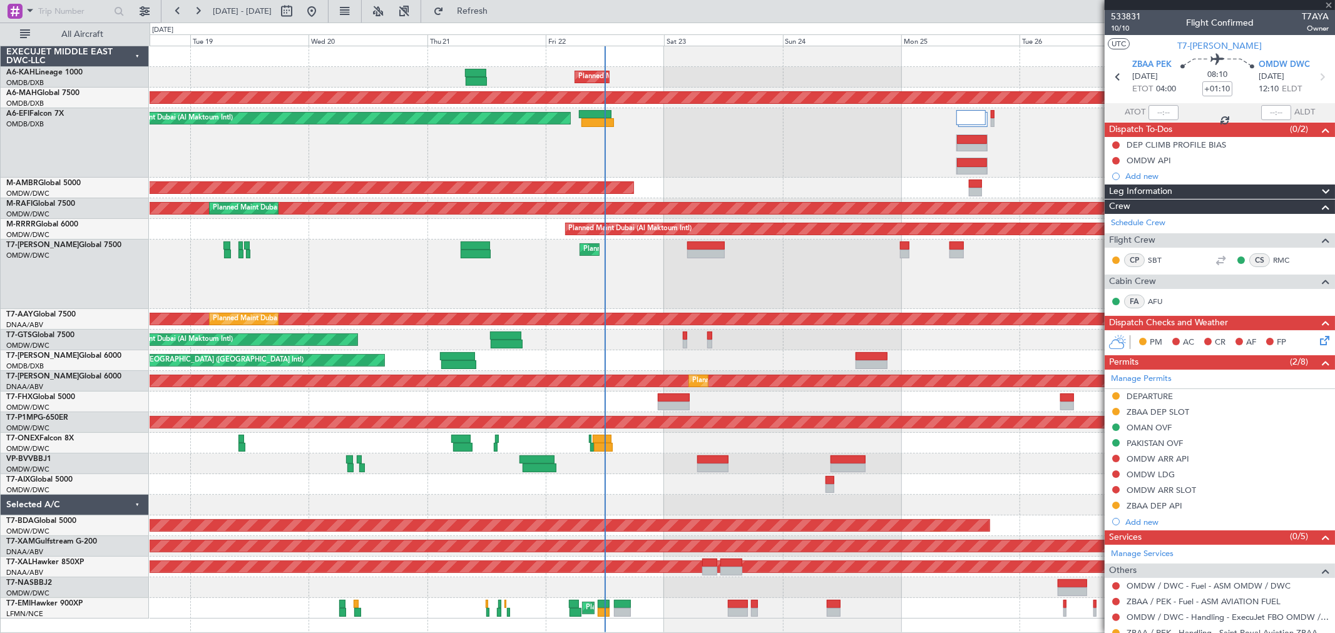
type input "+00:45"
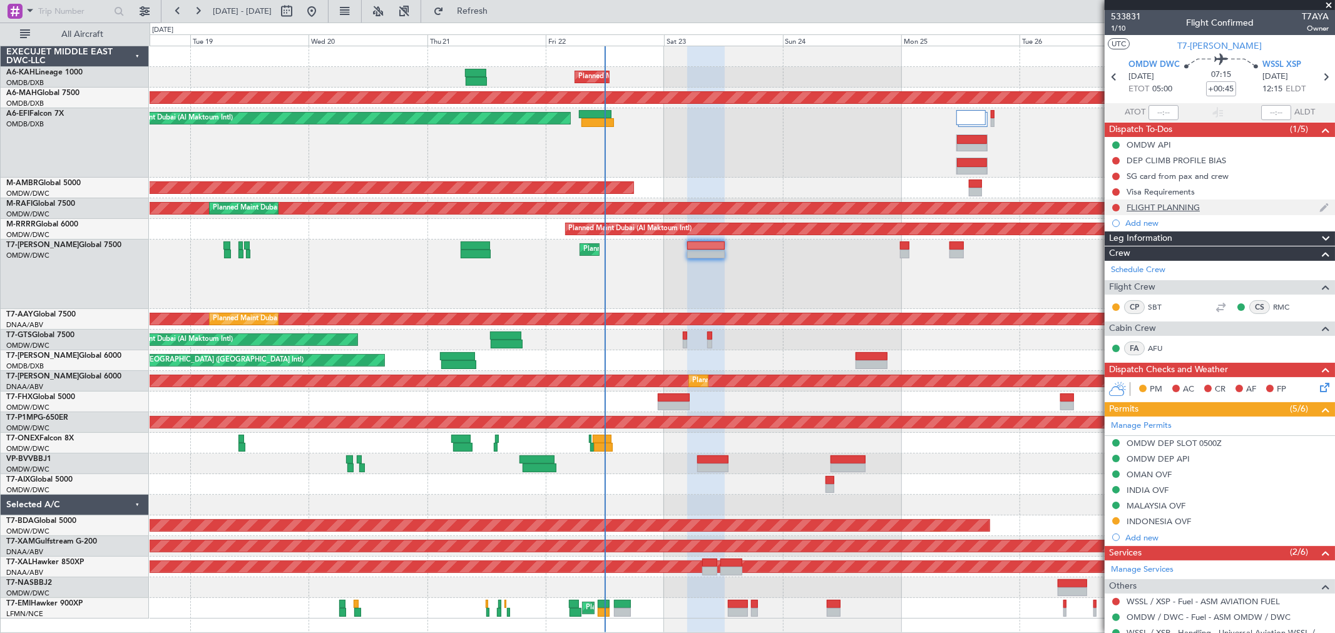
click at [800, 208] on div "FLIGHT PLANNING" at bounding box center [1163, 207] width 73 height 11
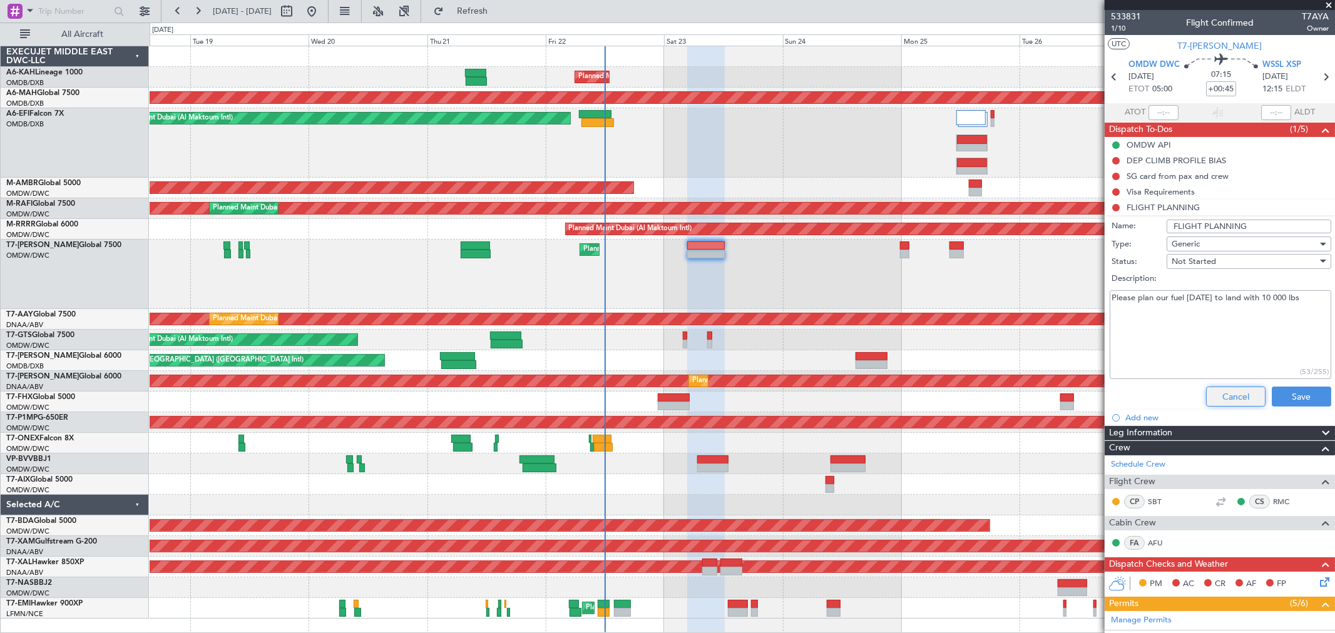
click at [800, 379] on button "Cancel" at bounding box center [1235, 397] width 59 height 20
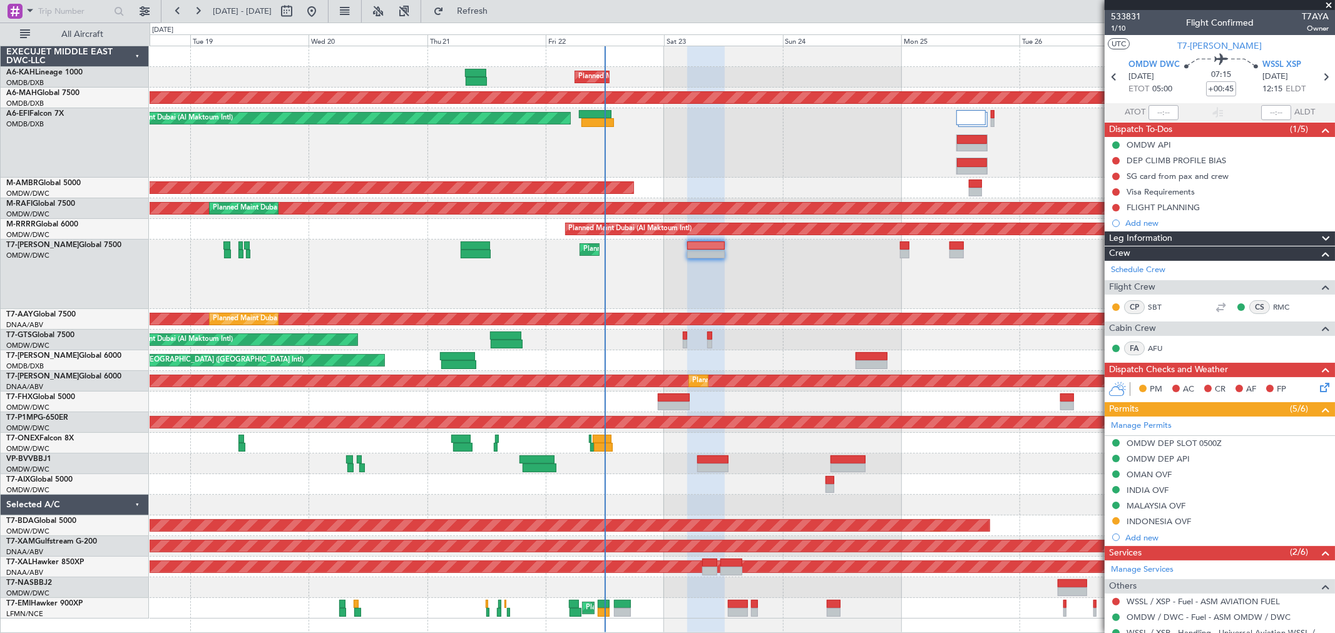
click at [709, 293] on div "Planned Maint Dubai (Al Maktoum Intl)" at bounding box center [742, 274] width 1185 height 69
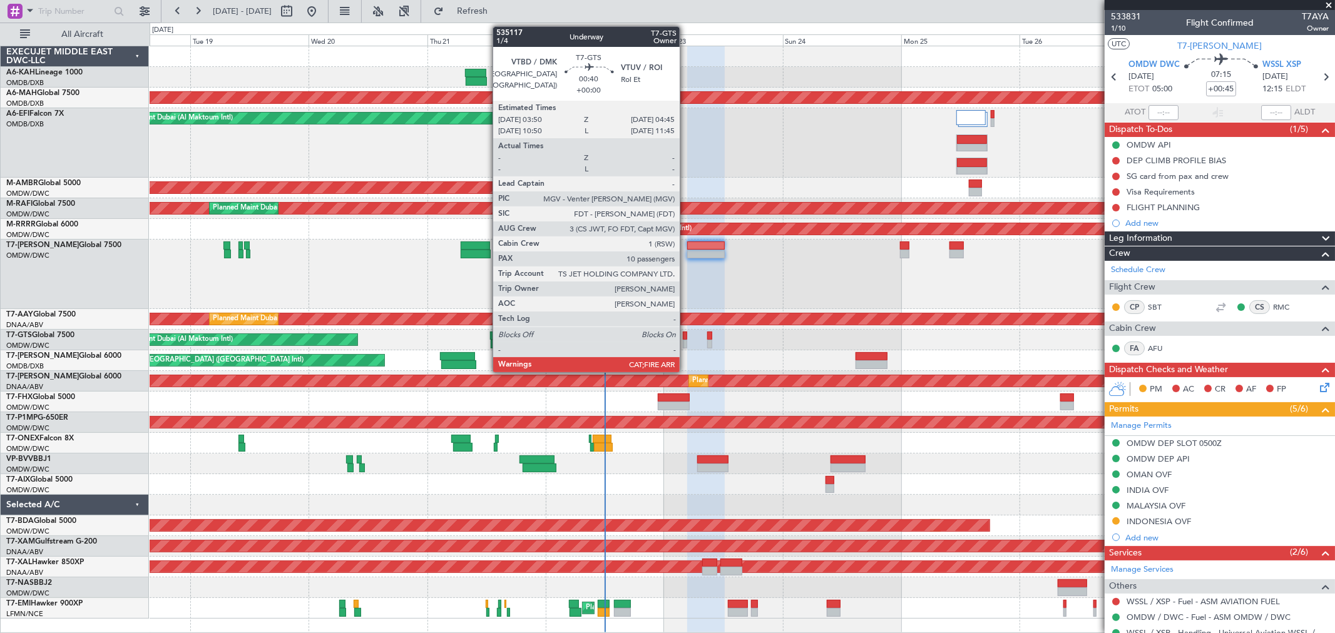
click at [686, 344] on div at bounding box center [685, 344] width 5 height 9
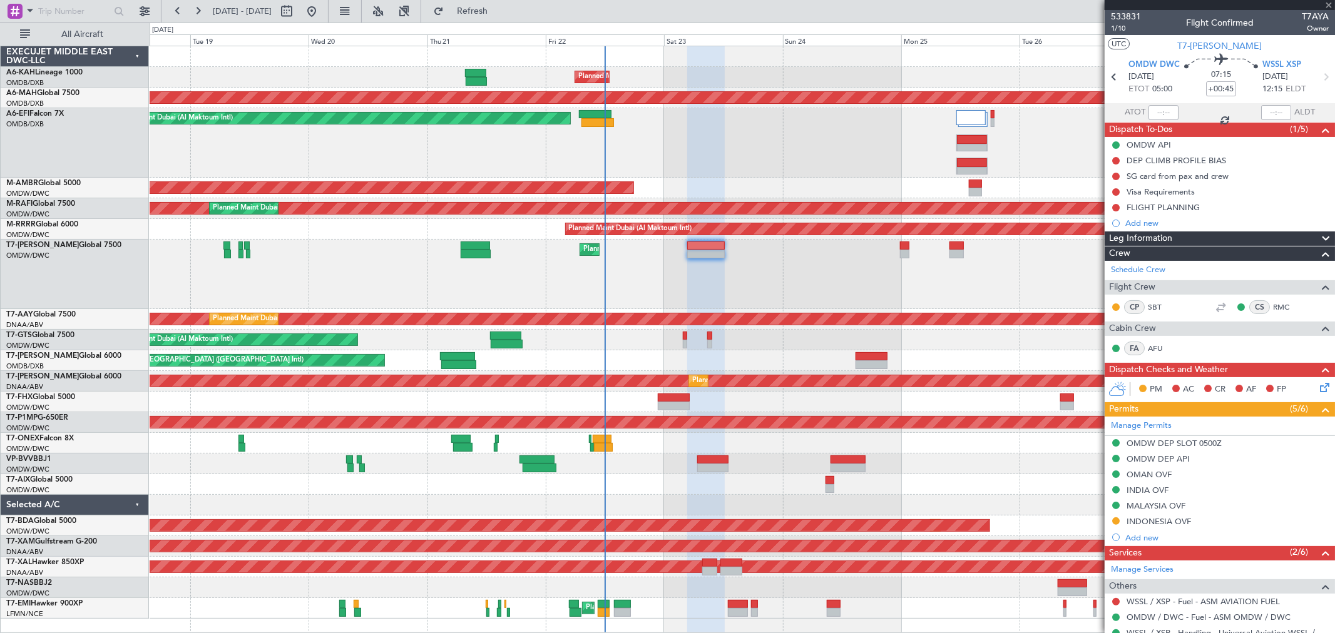
type input "10"
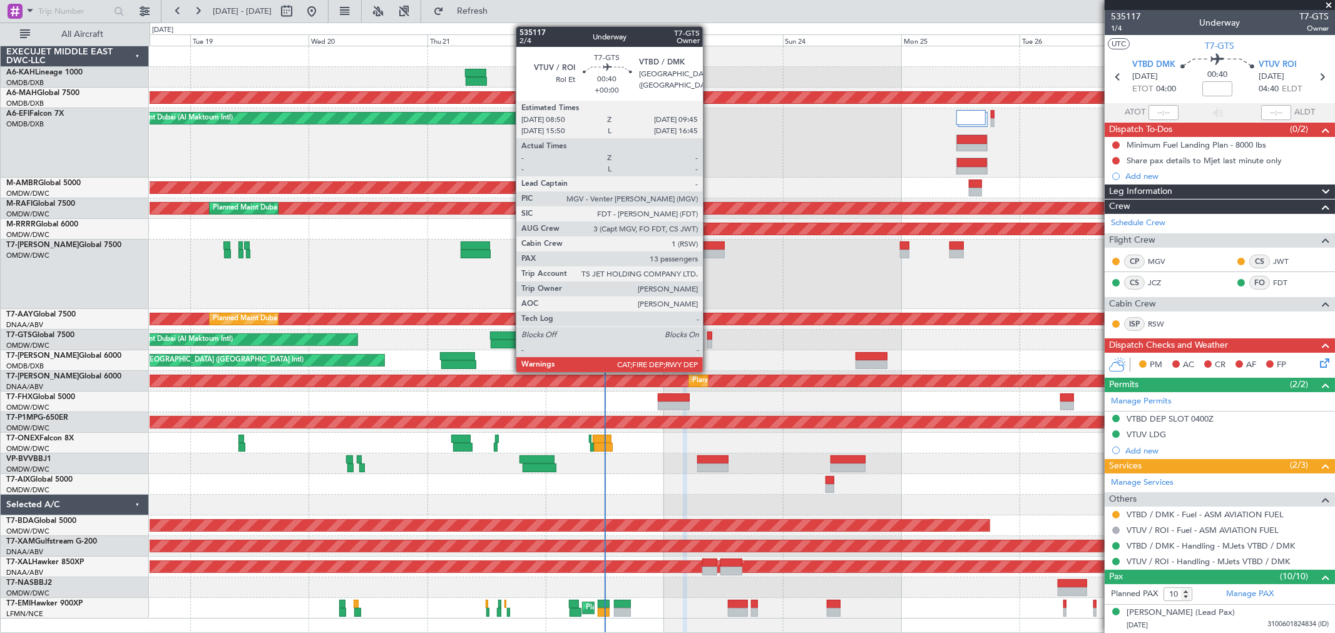
click at [709, 340] on div at bounding box center [709, 344] width 5 height 9
click at [709, 339] on div "Planned Maint Dubai (Al Maktoum Intl)" at bounding box center [742, 340] width 1185 height 21
click at [709, 340] on div at bounding box center [709, 344] width 5 height 9
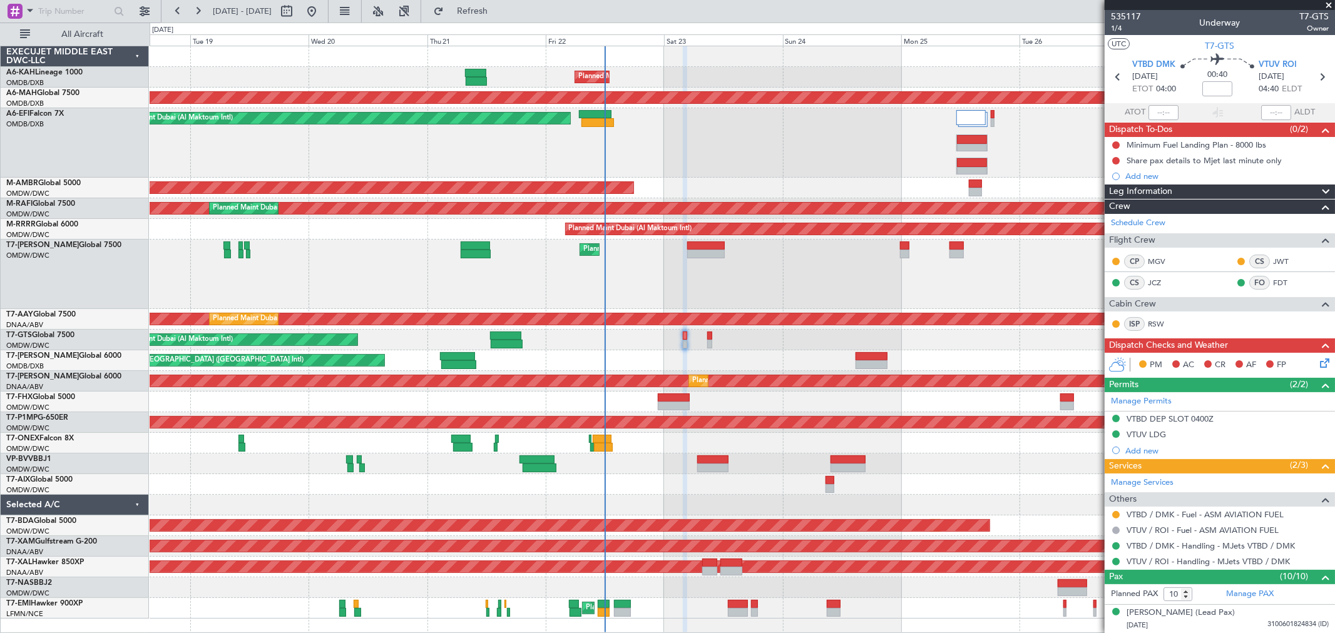
click at [737, 367] on div "Planned Maint [GEOGRAPHIC_DATA] ([GEOGRAPHIC_DATA] Intl)" at bounding box center [742, 360] width 1185 height 21
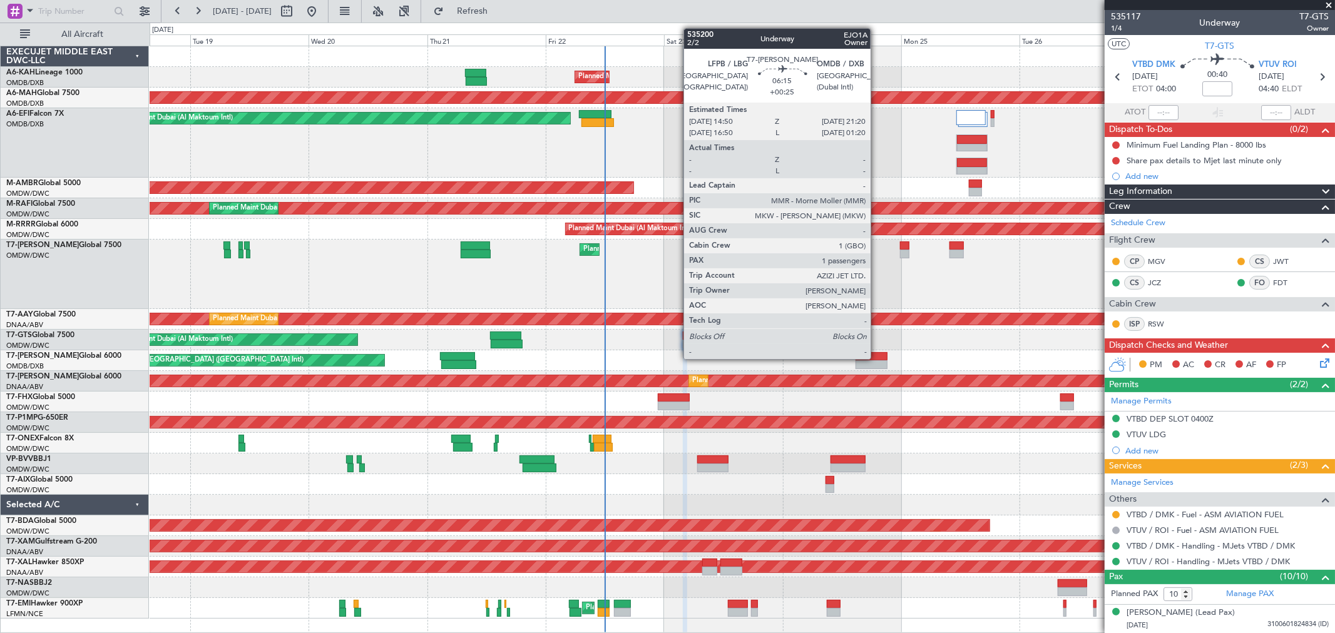
click at [800, 357] on div at bounding box center [872, 356] width 33 height 9
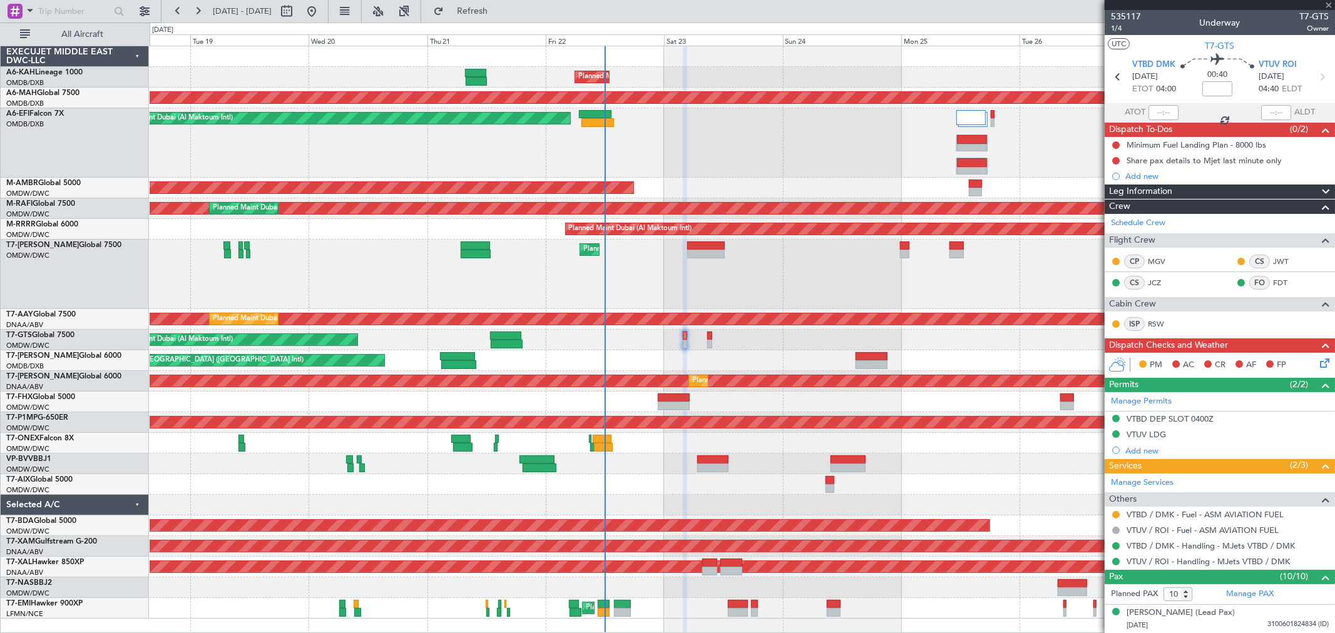
type input "+00:25"
type input "1"
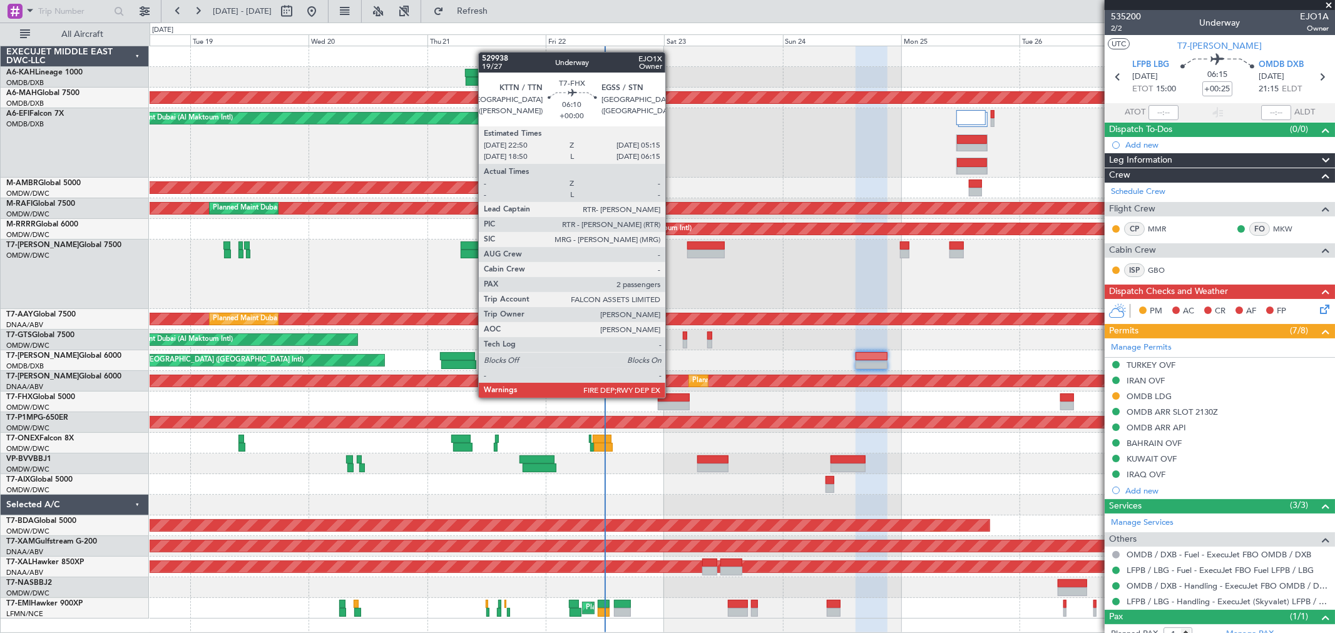
click at [672, 379] on div at bounding box center [674, 398] width 32 height 9
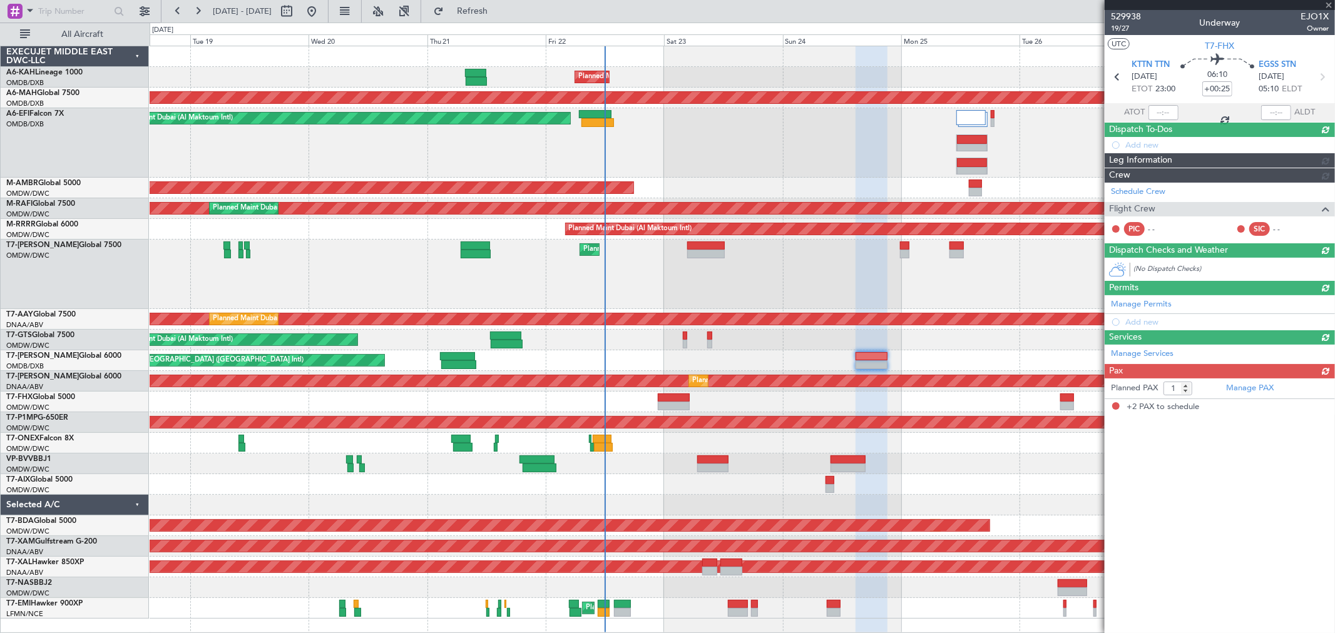
type input "2"
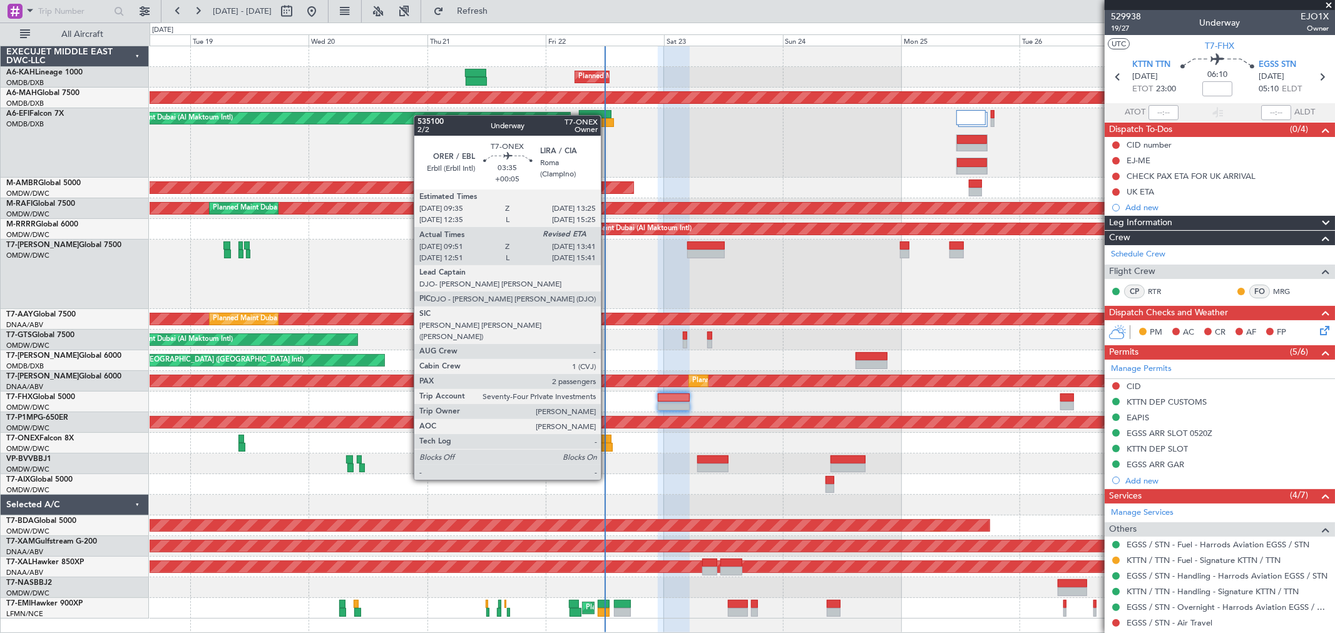
click at [607, 379] on div at bounding box center [603, 447] width 19 height 9
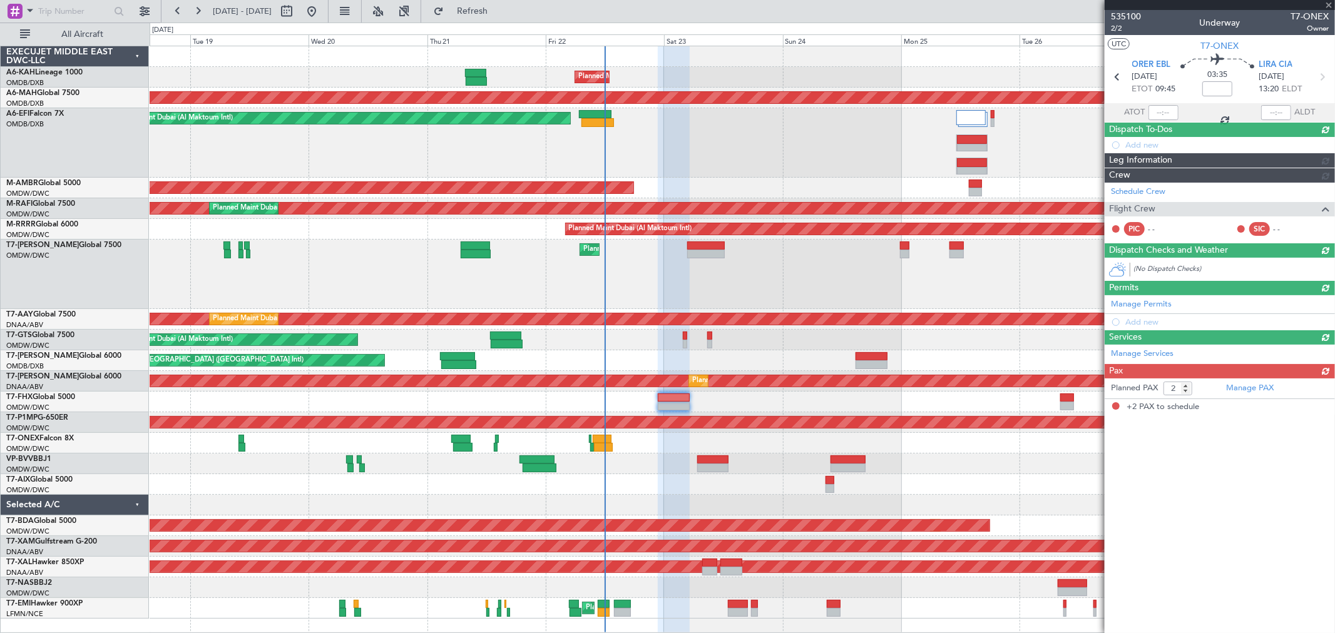
type input "+00:05"
type input "10:01"
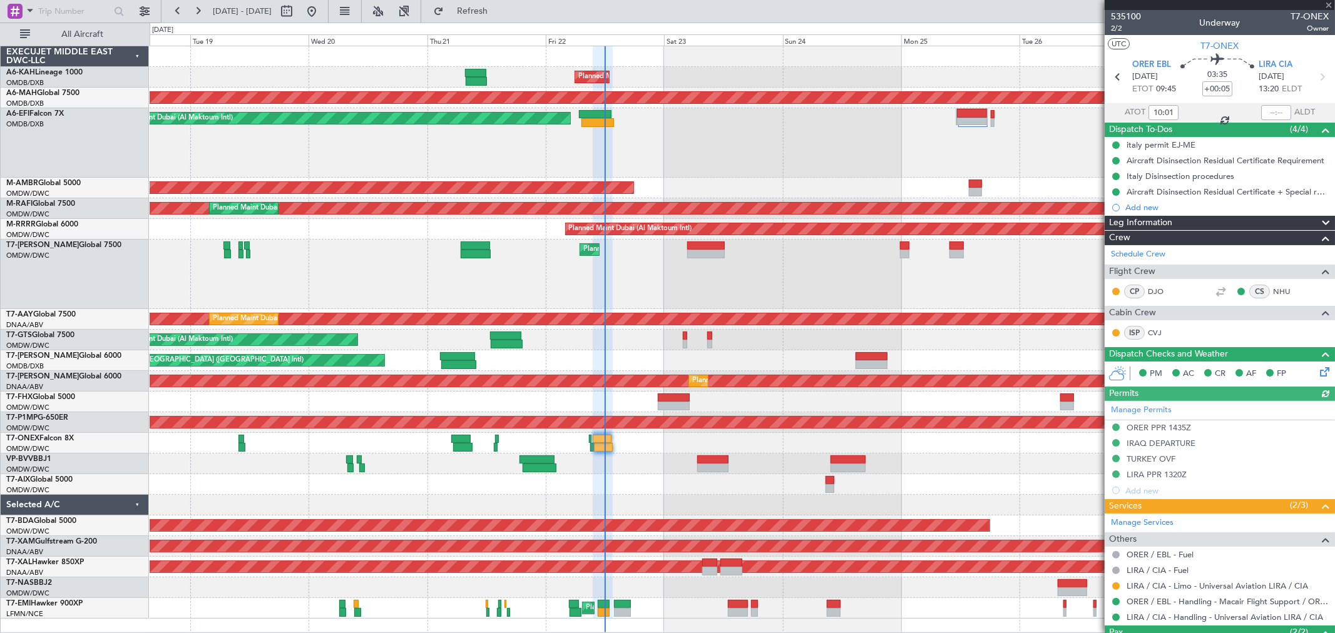
type input "[PERSON_NAME] (ANI)"
type input "7042"
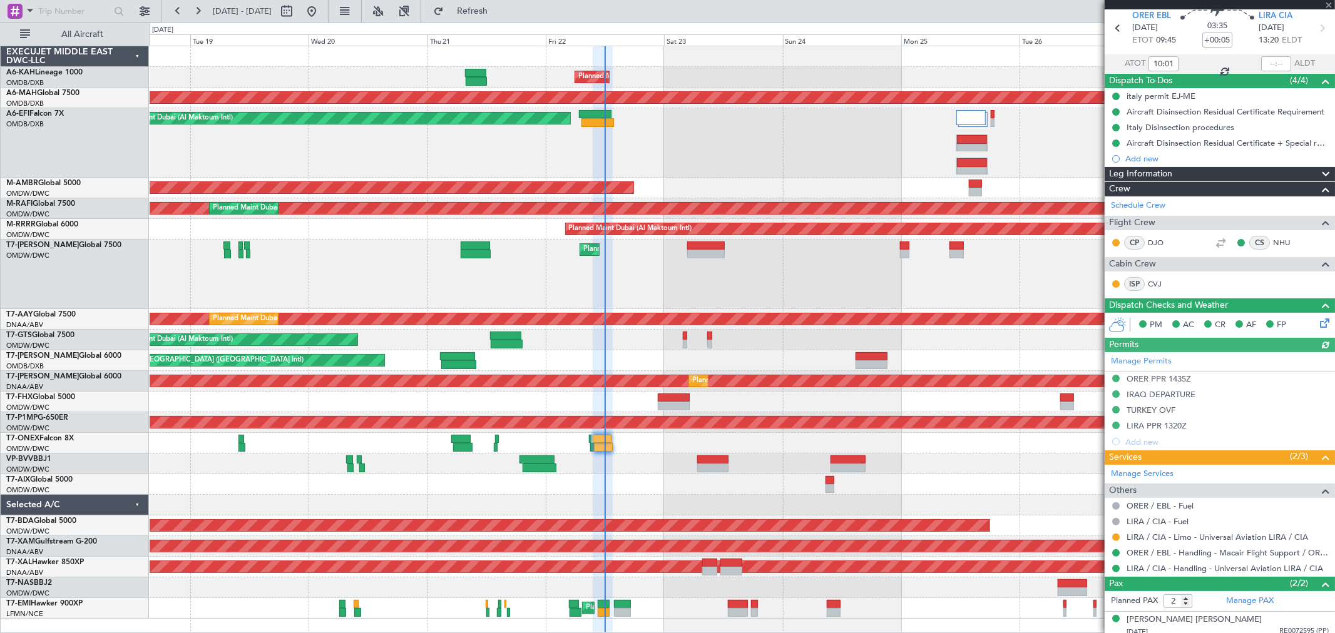
scroll to position [69, 0]
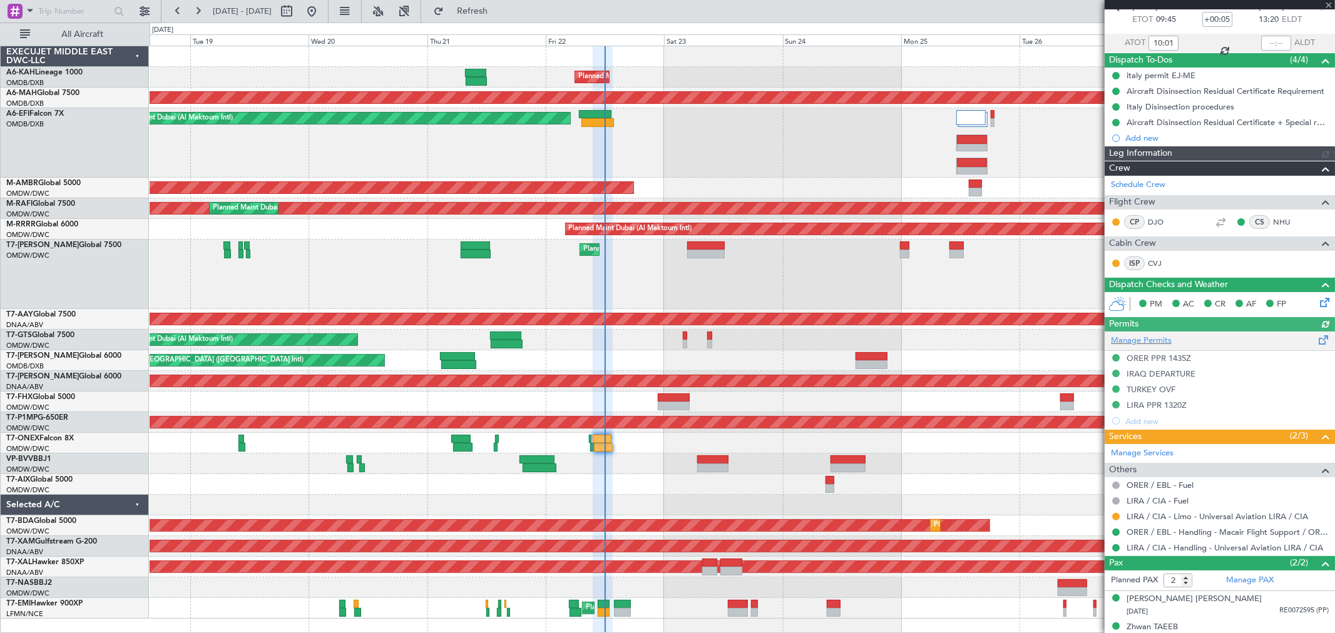
type input "[PERSON_NAME] (ANI)"
type input "7042"
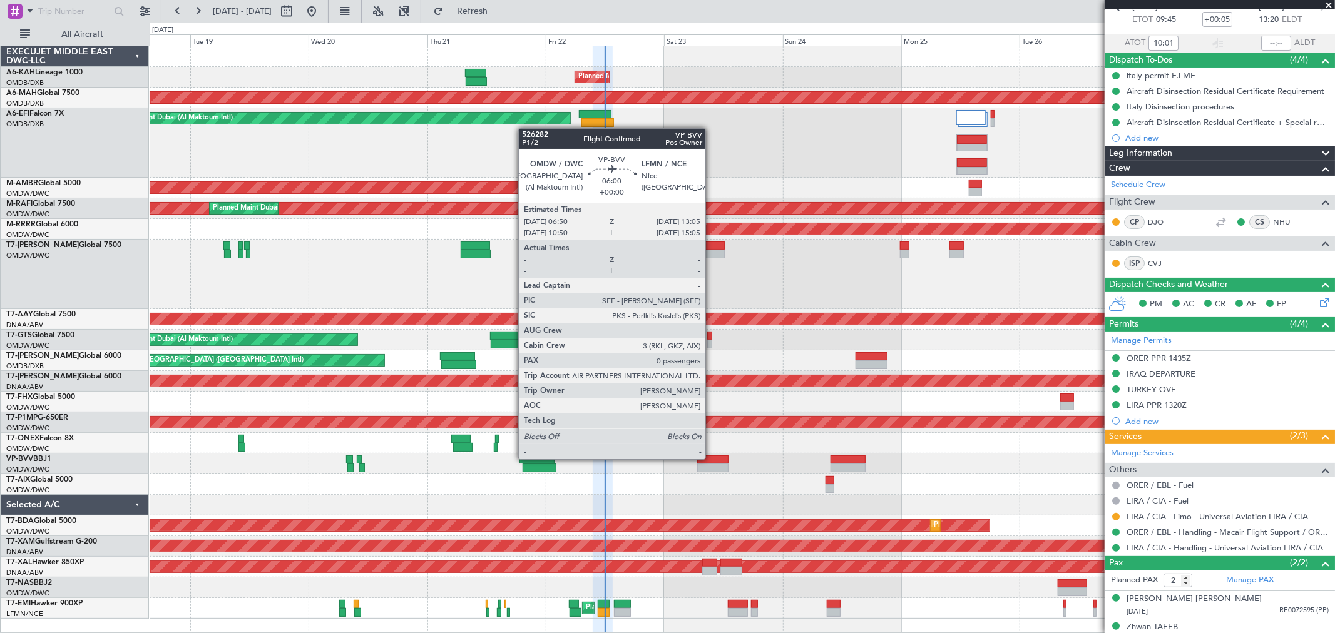
click at [712, 379] on div at bounding box center [712, 460] width 31 height 9
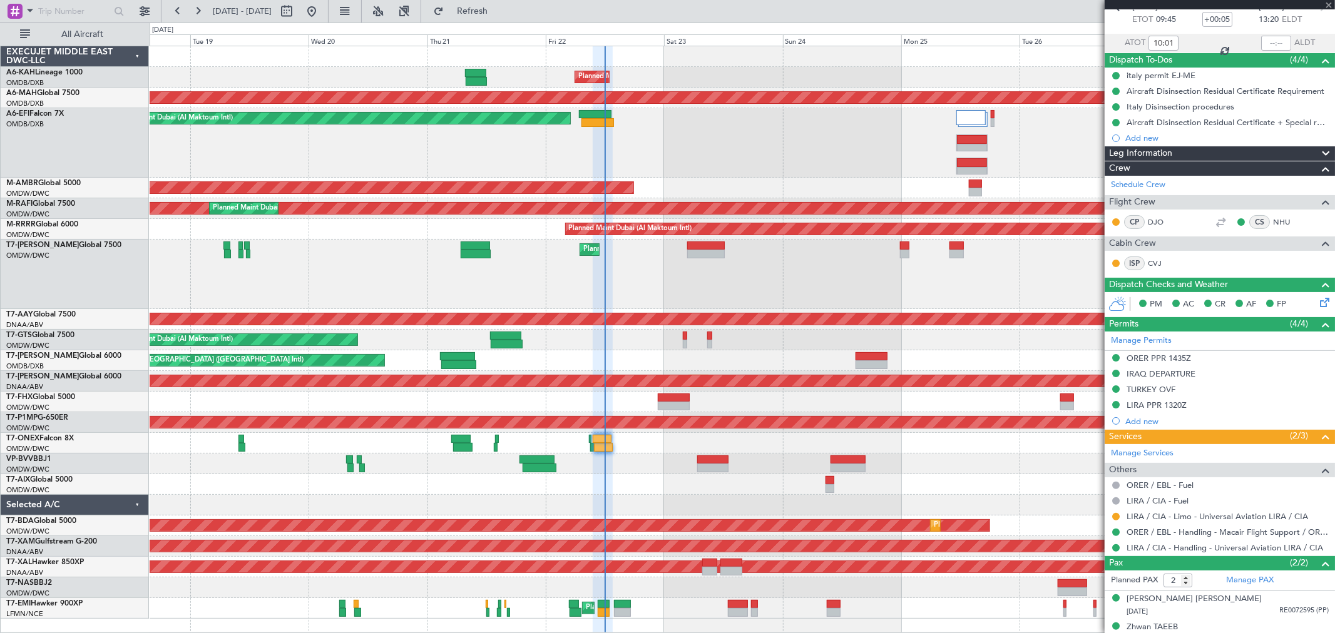
type input "0"
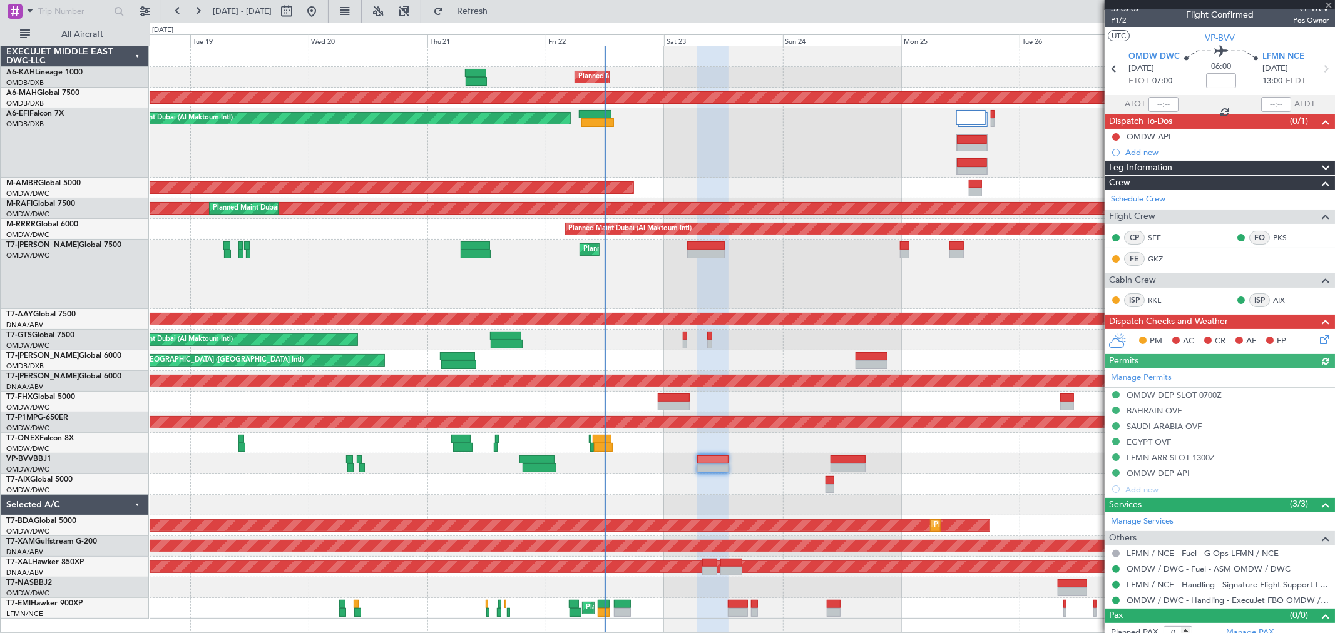
scroll to position [19, 0]
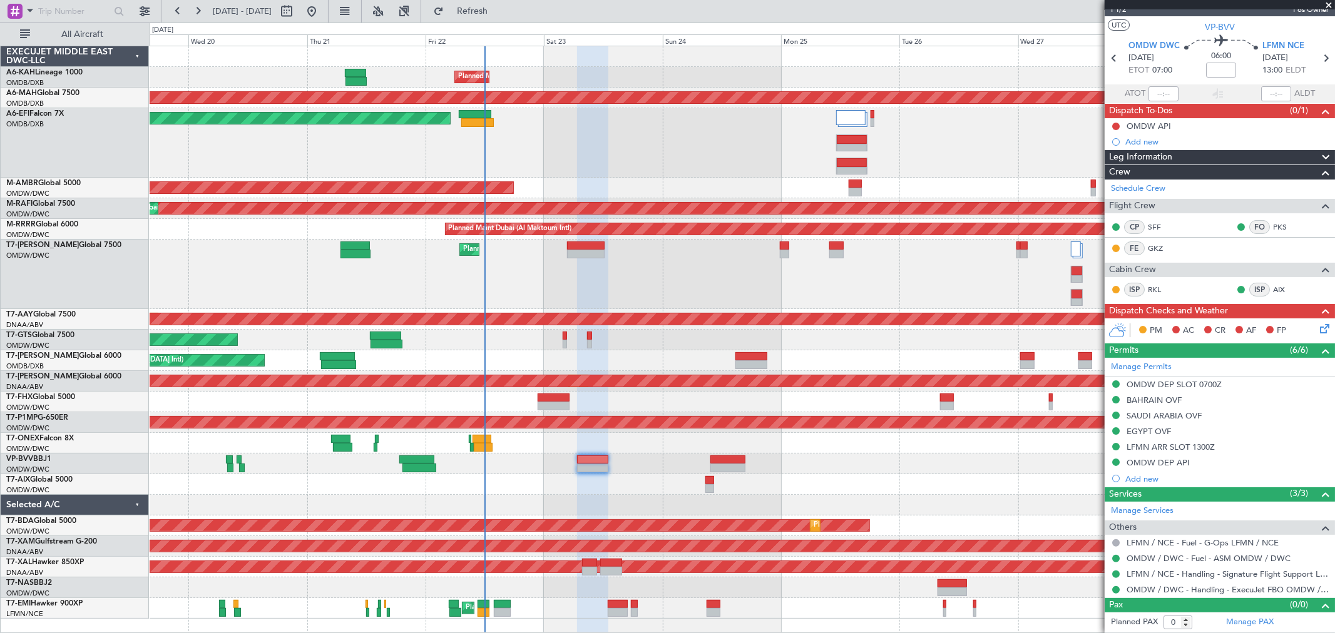
click at [608, 379] on div at bounding box center [742, 484] width 1185 height 21
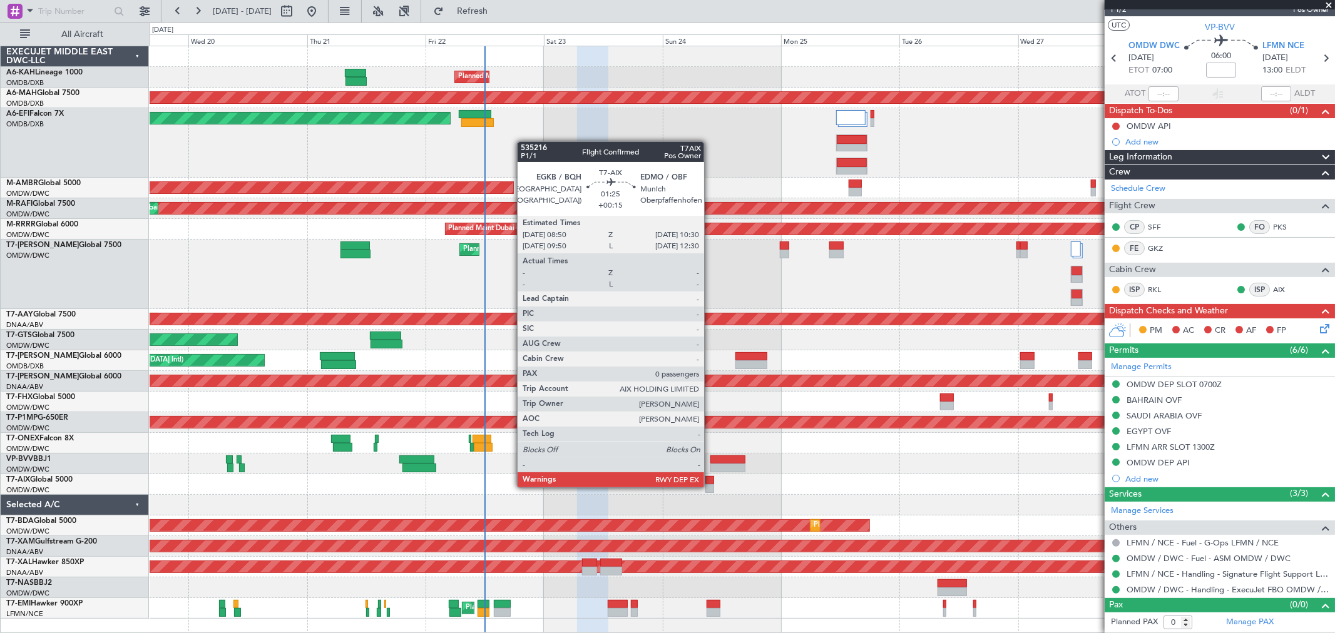
click at [710, 379] on div at bounding box center [709, 488] width 9 height 9
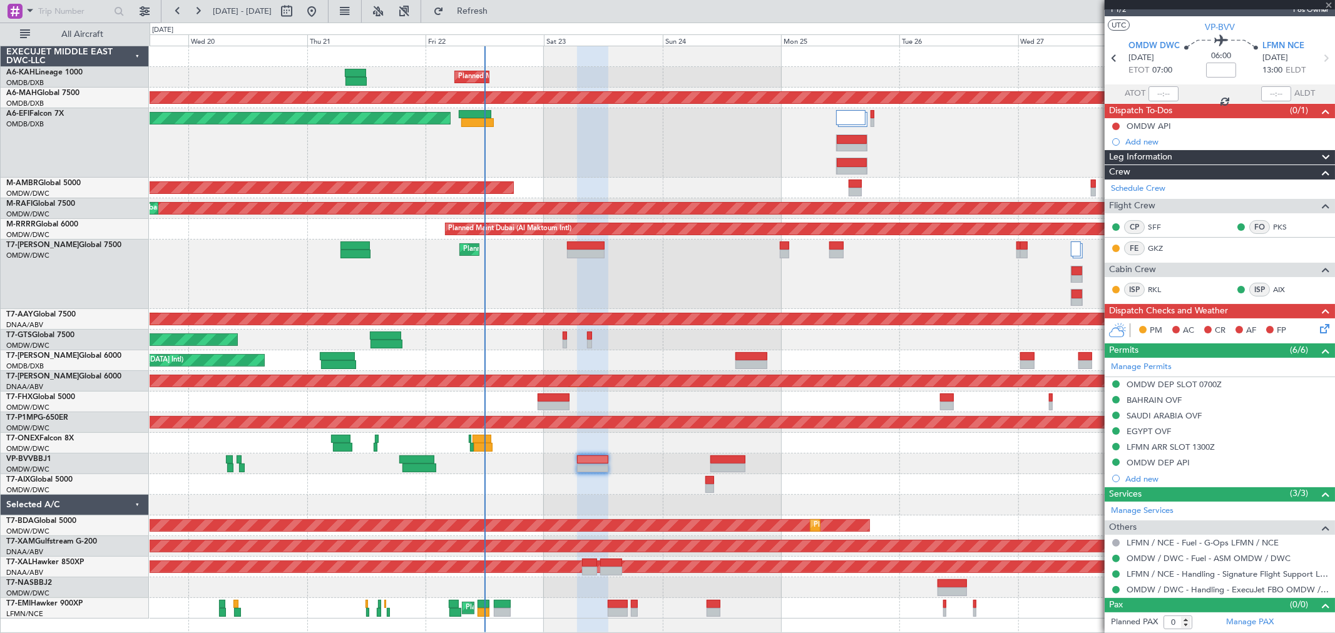
type input "+00:15"
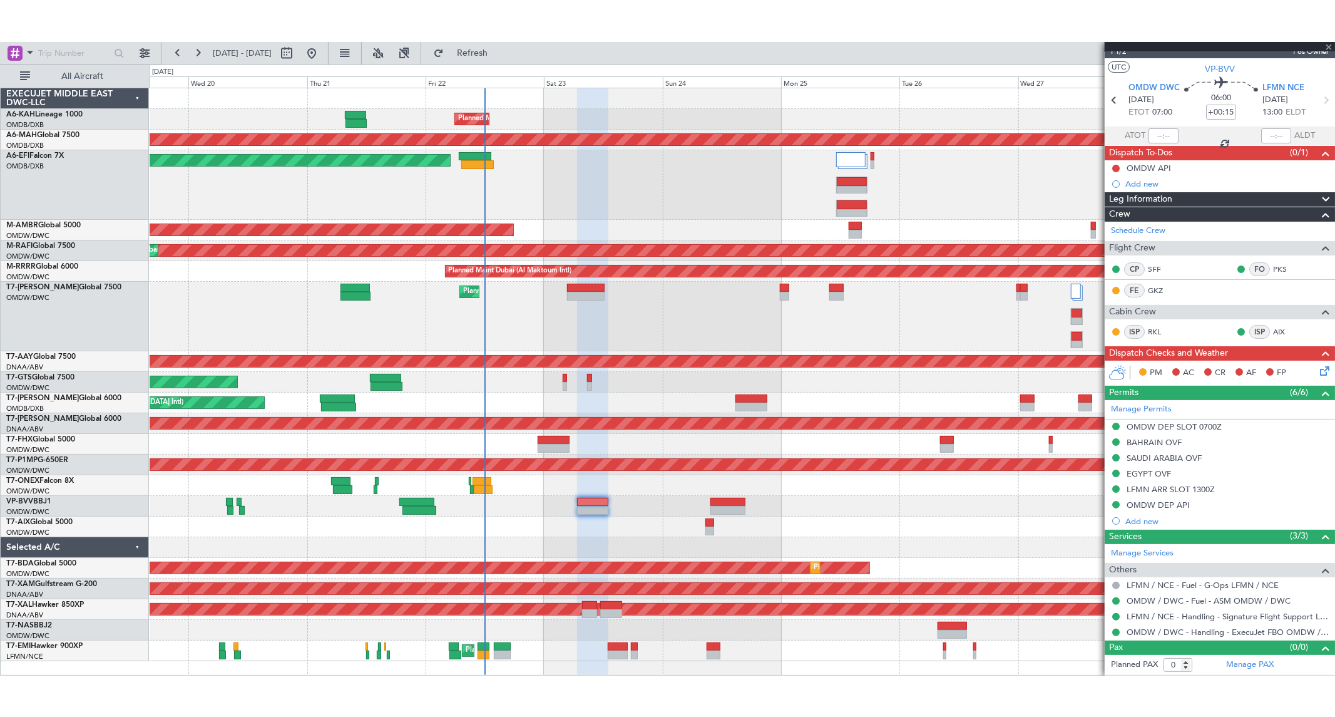
scroll to position [0, 0]
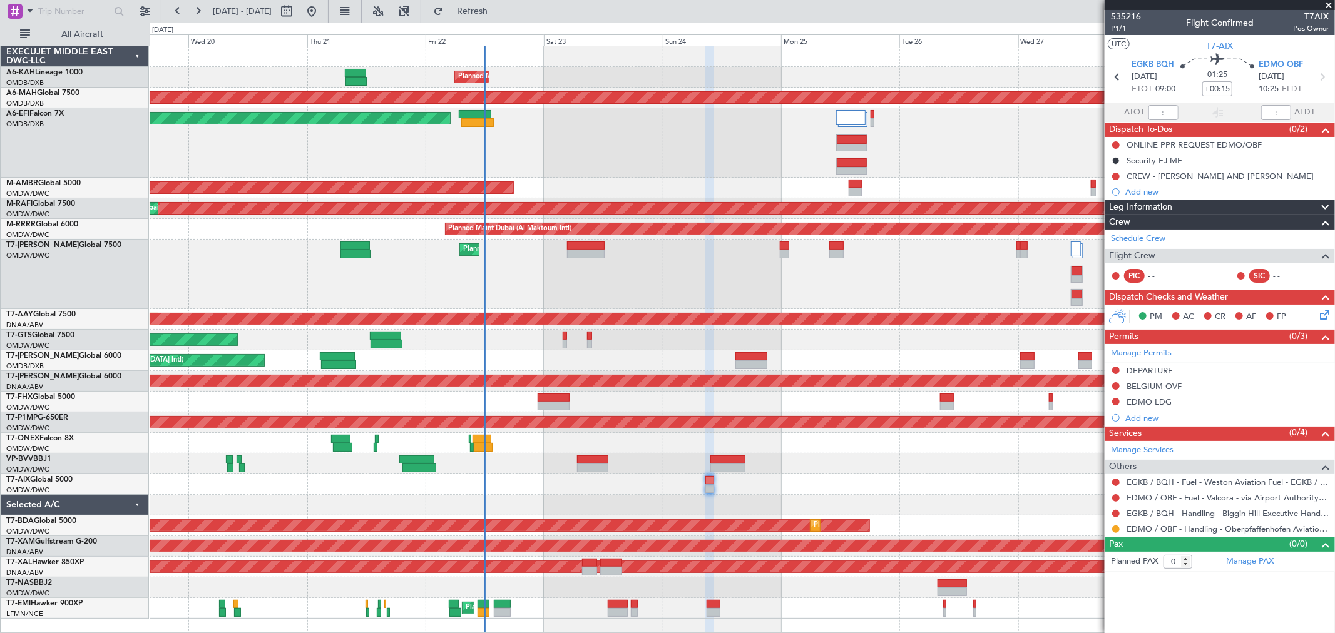
click at [799, 379] on div at bounding box center [742, 484] width 1185 height 21
click at [800, 379] on div at bounding box center [742, 484] width 1185 height 21
click at [800, 379] on link "EDMO / OBF - Handling - Oberpfaffenhofen Aviation Service GmbH" at bounding box center [1228, 529] width 202 height 11
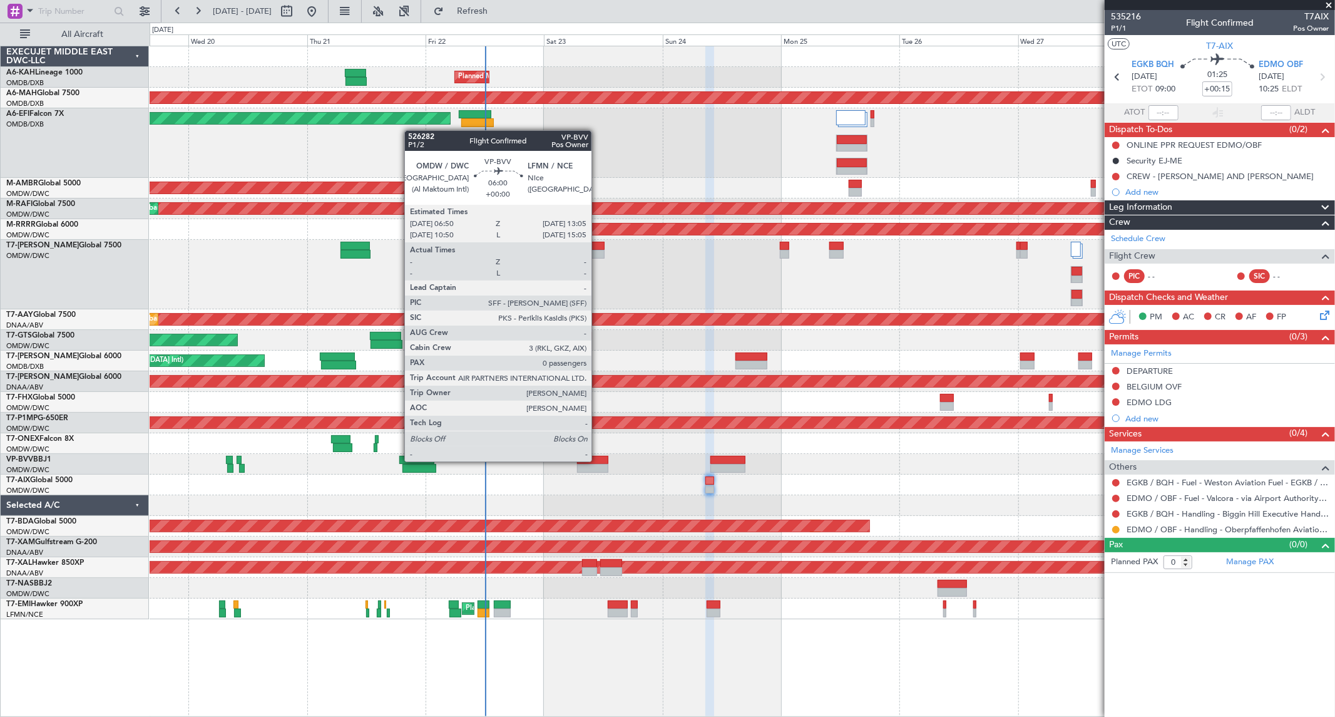
click at [598, 379] on div at bounding box center [592, 460] width 31 height 9
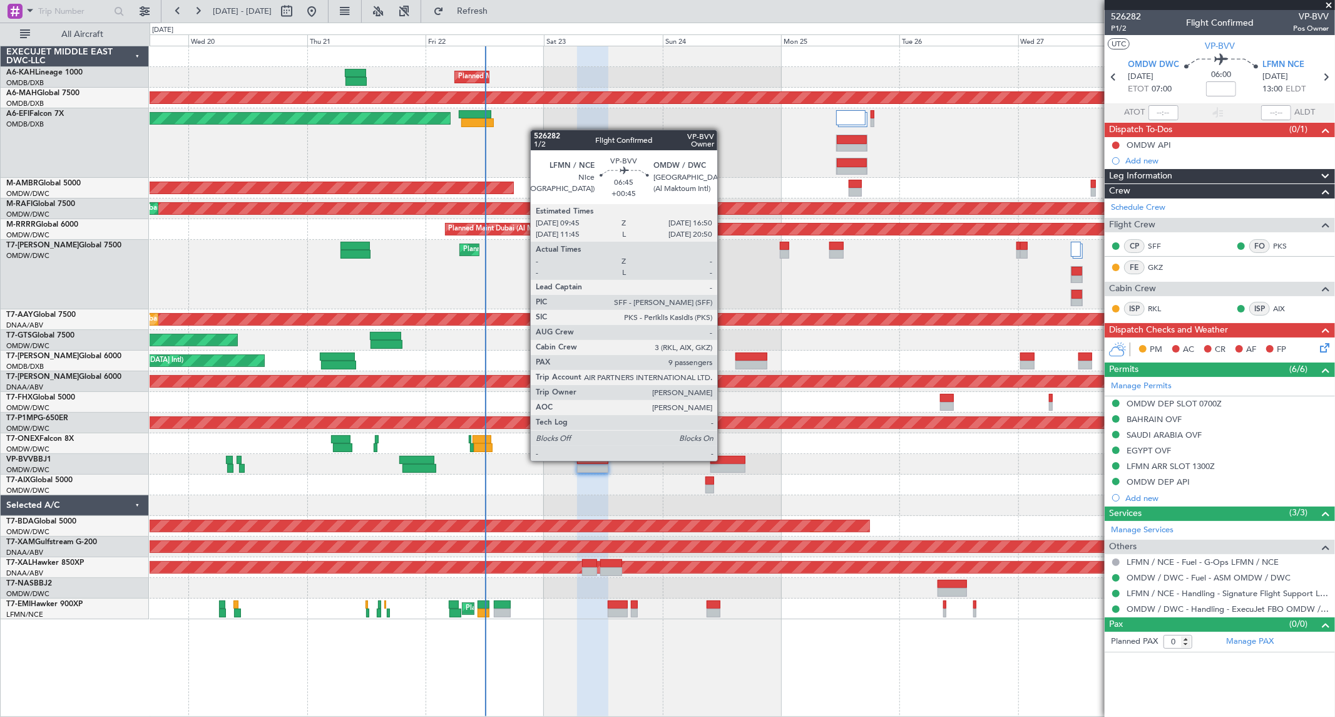
click at [723, 379] on div at bounding box center [727, 460] width 35 height 9
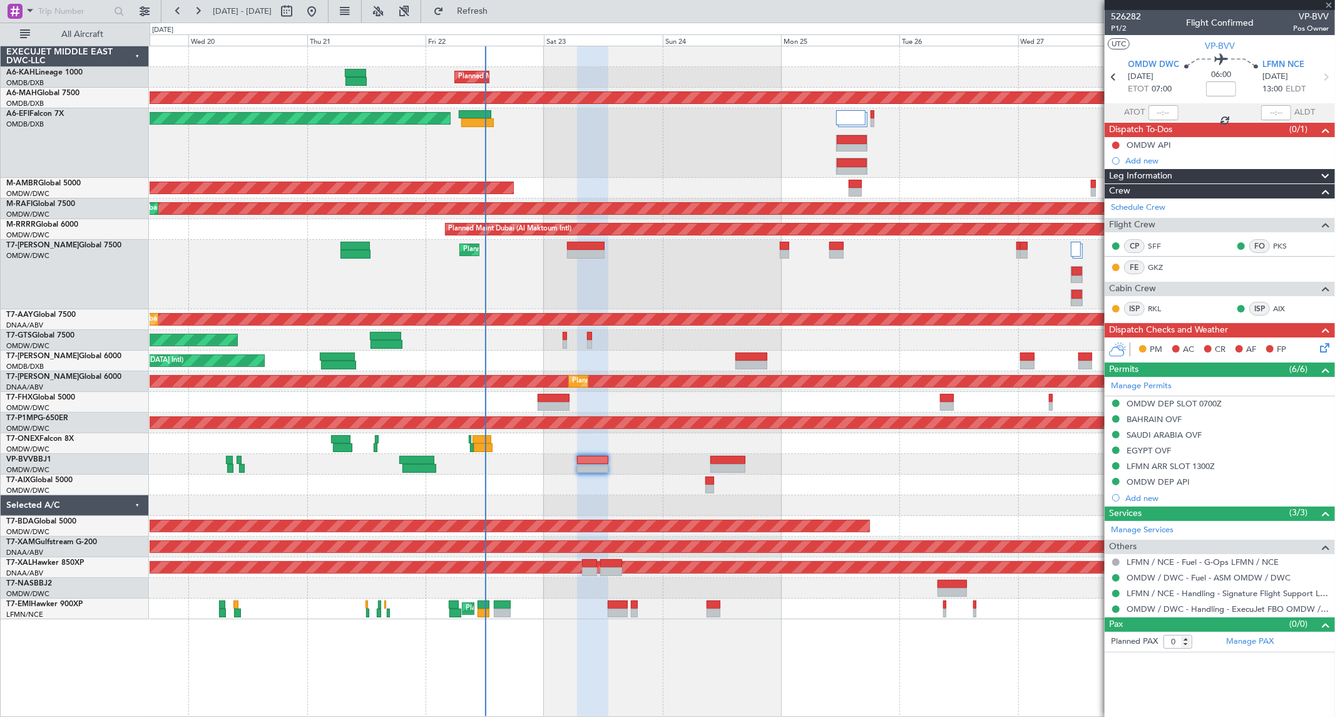
type input "+00:45"
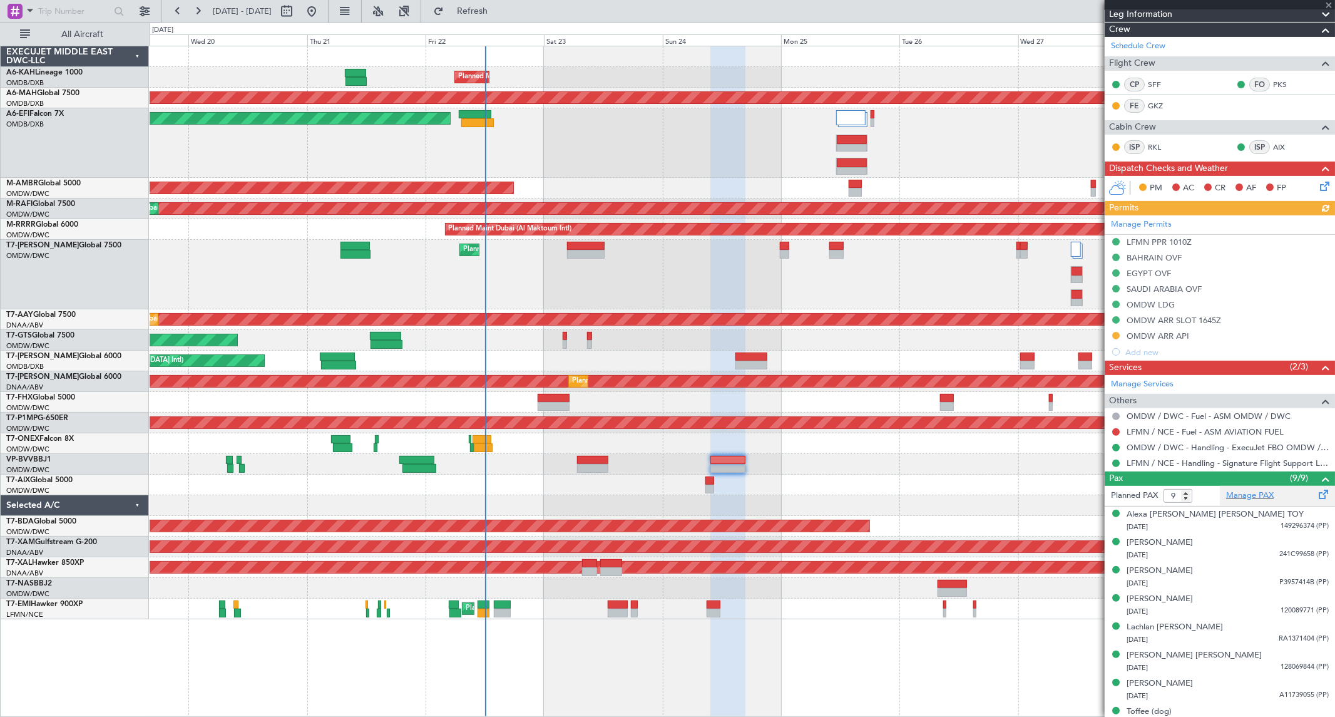
scroll to position [204, 0]
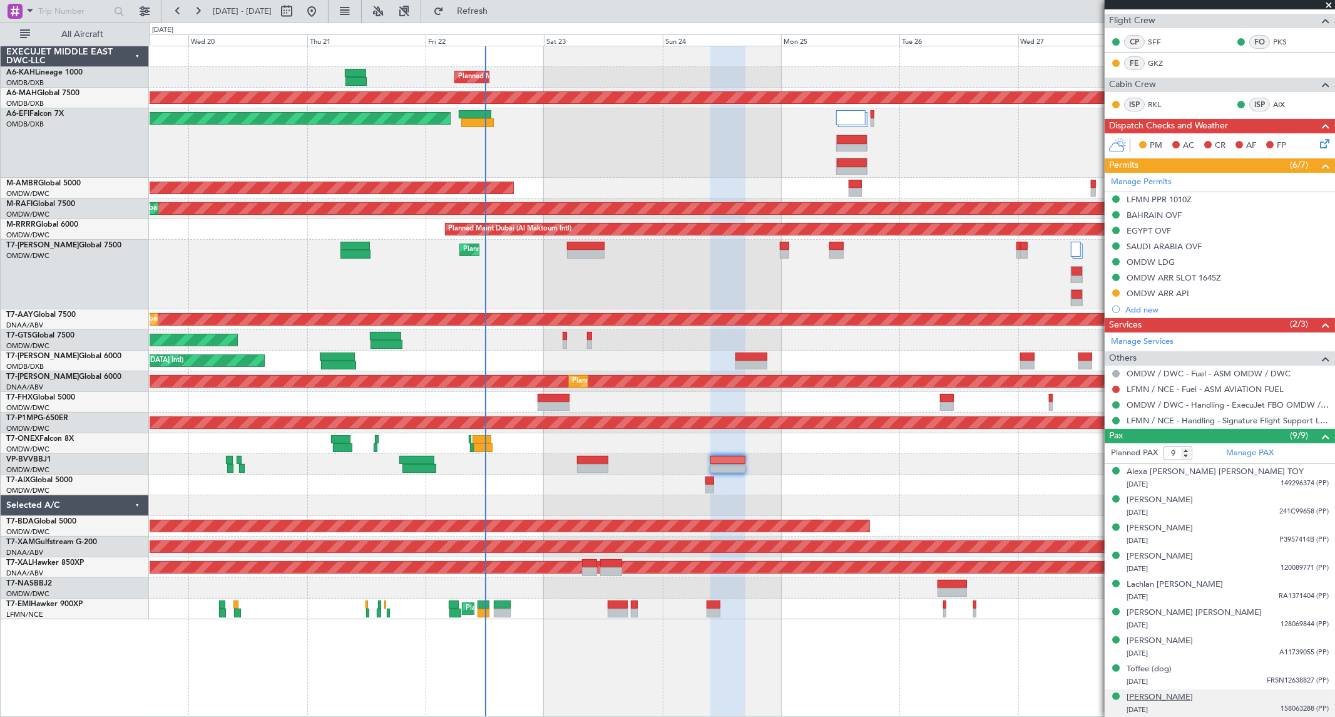
click at [800, 379] on div "[PERSON_NAME]" at bounding box center [1160, 697] width 66 height 13
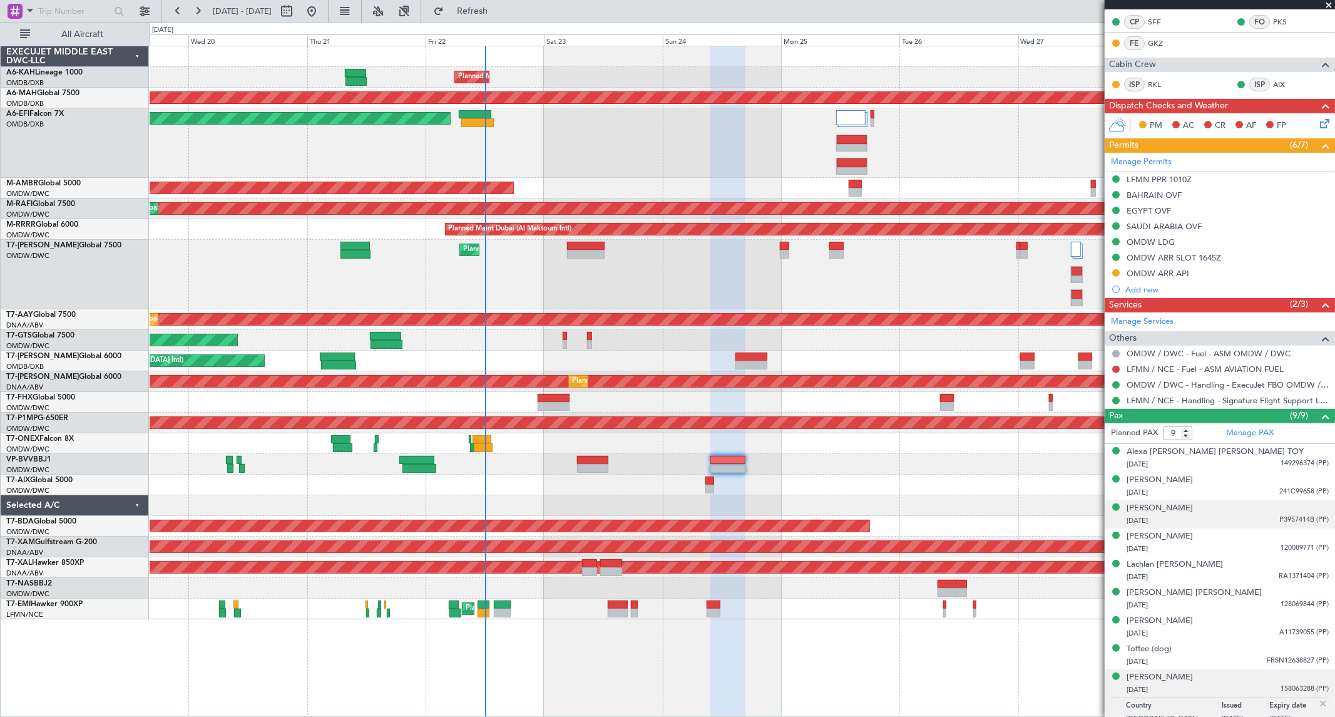
scroll to position [235, 0]
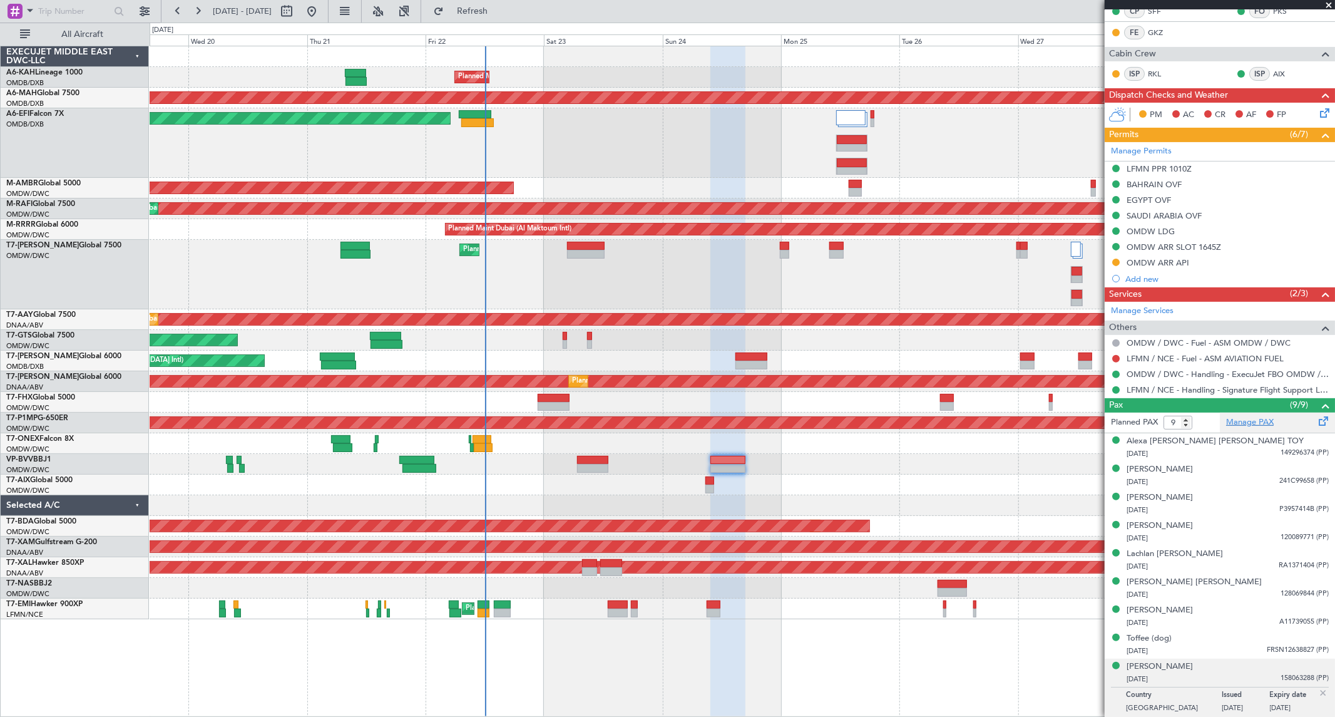
click at [800, 379] on link "Manage PAX" at bounding box center [1250, 422] width 48 height 13
click at [800, 260] on button at bounding box center [1116, 262] width 8 height 8
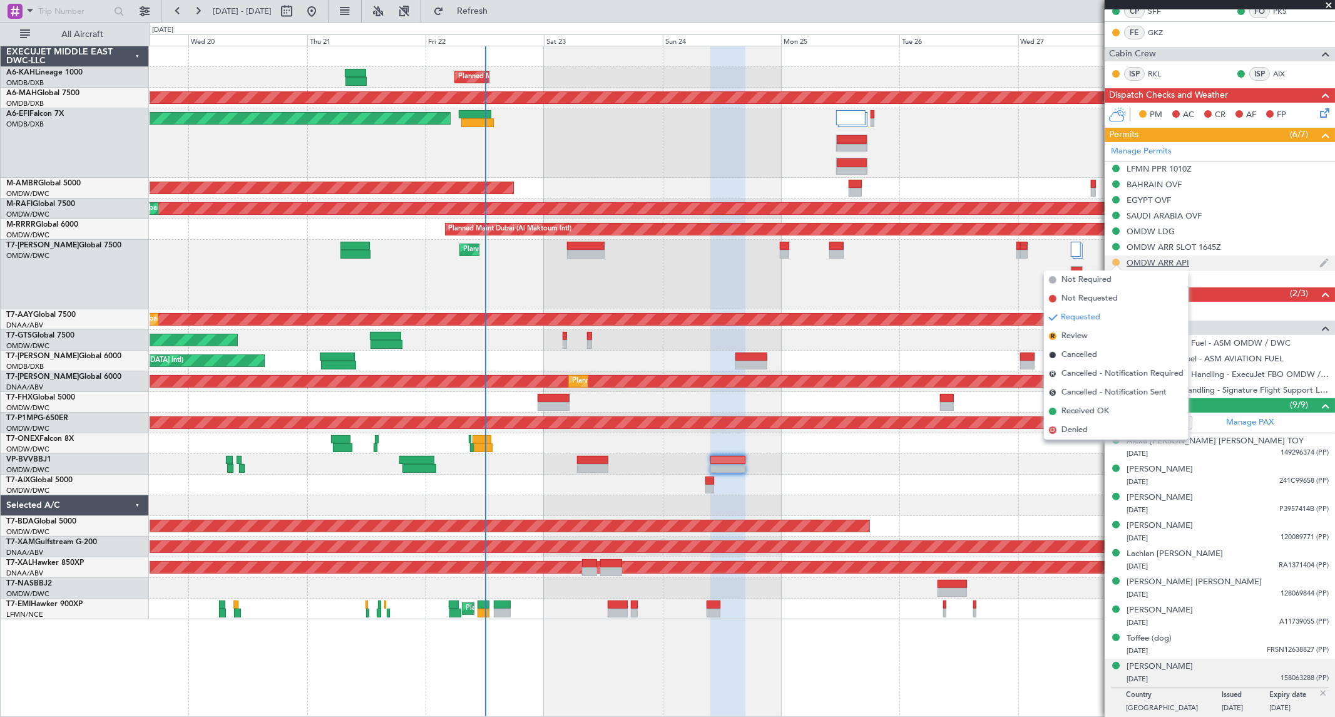
click at [800, 261] on button at bounding box center [1116, 262] width 8 height 8
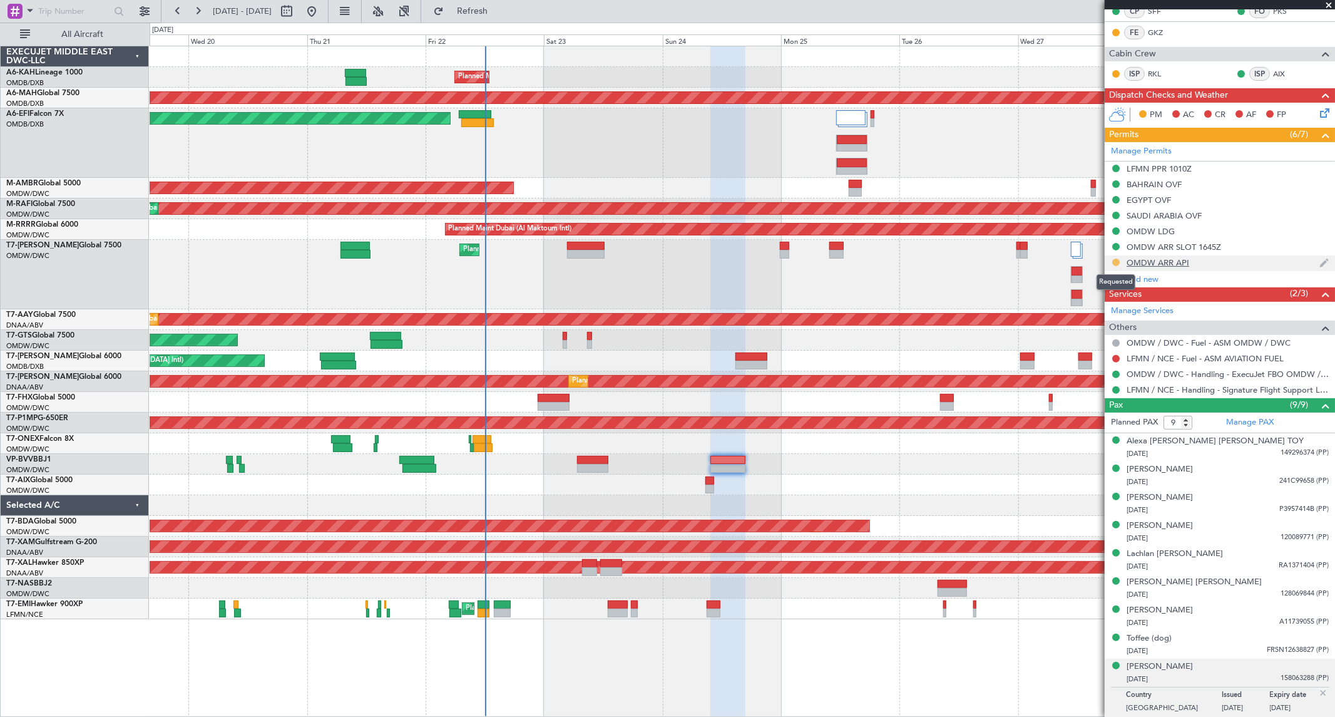
click at [800, 261] on button at bounding box center [1116, 262] width 8 height 8
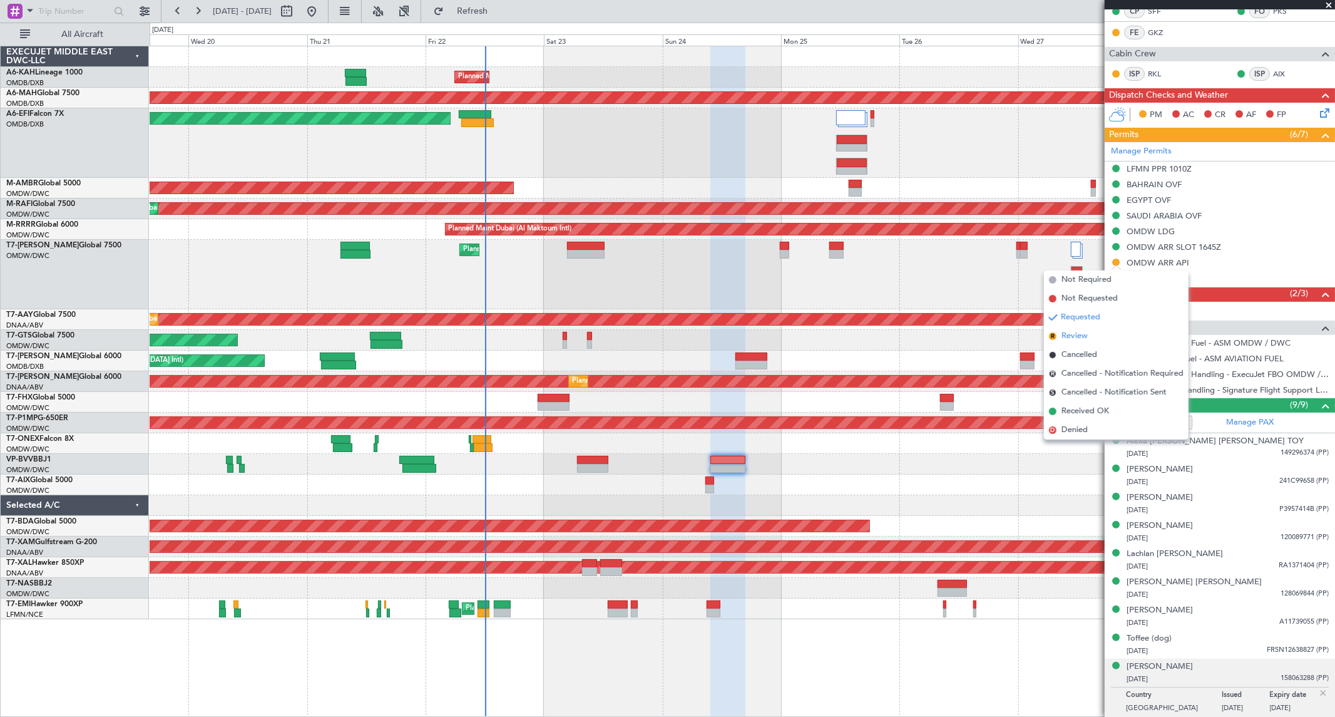
click at [800, 334] on span "Review" at bounding box center [1074, 336] width 26 height 13
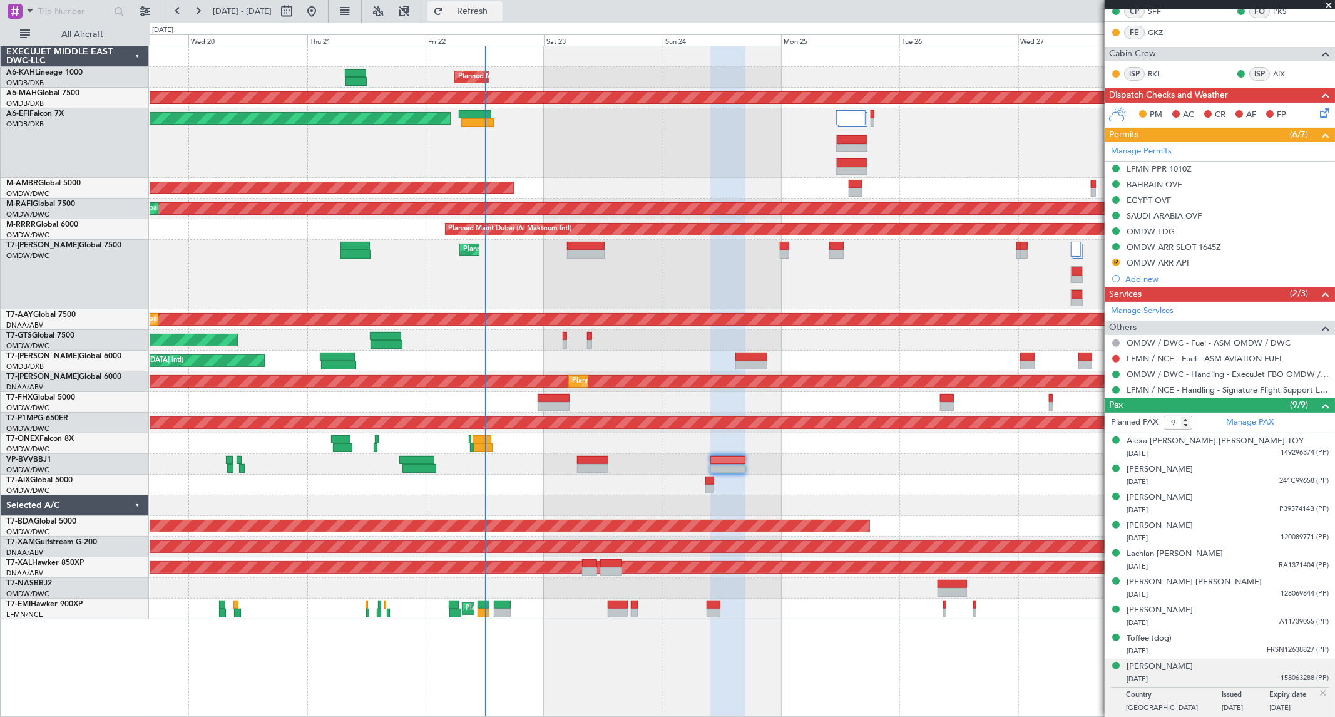
click at [499, 7] on span "Refresh" at bounding box center [472, 11] width 53 height 9
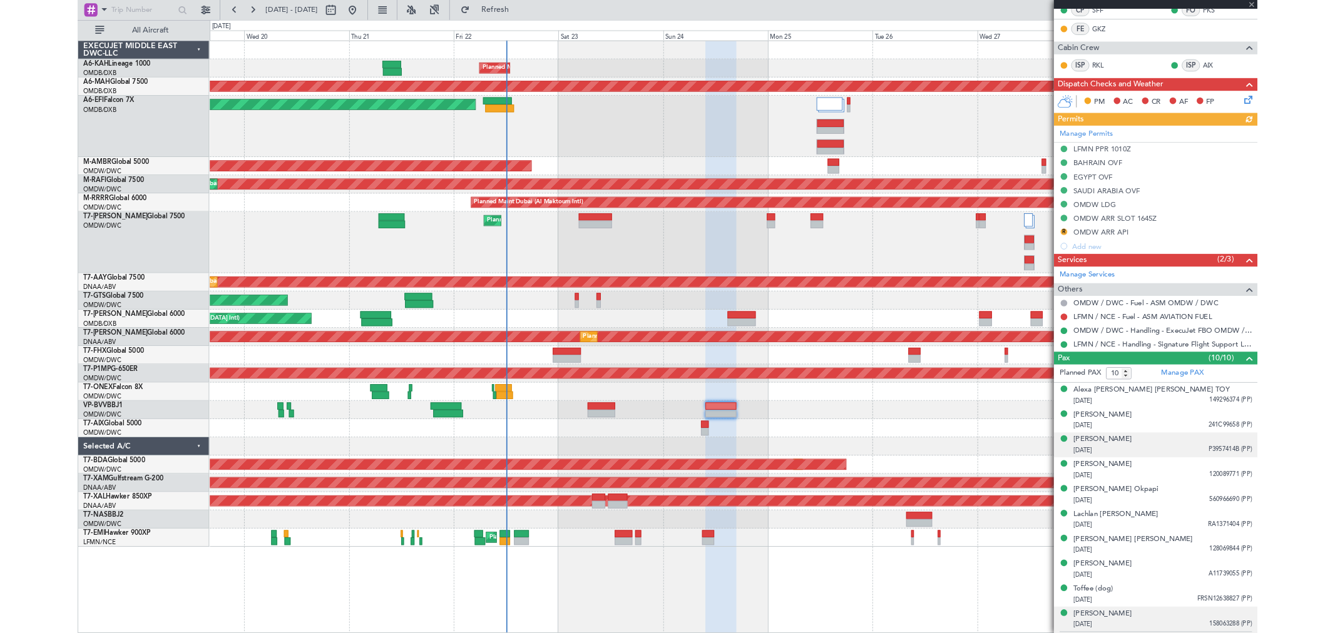
scroll to position [263, 0]
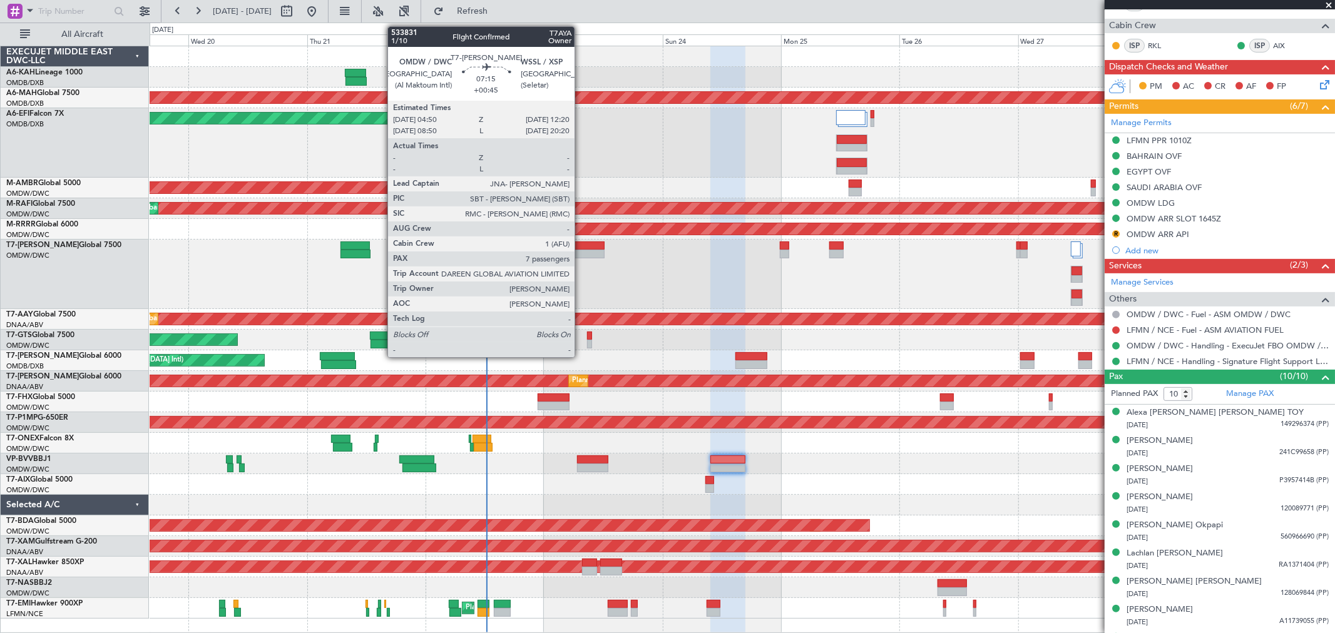
click at [581, 250] on div at bounding box center [586, 254] width 38 height 9
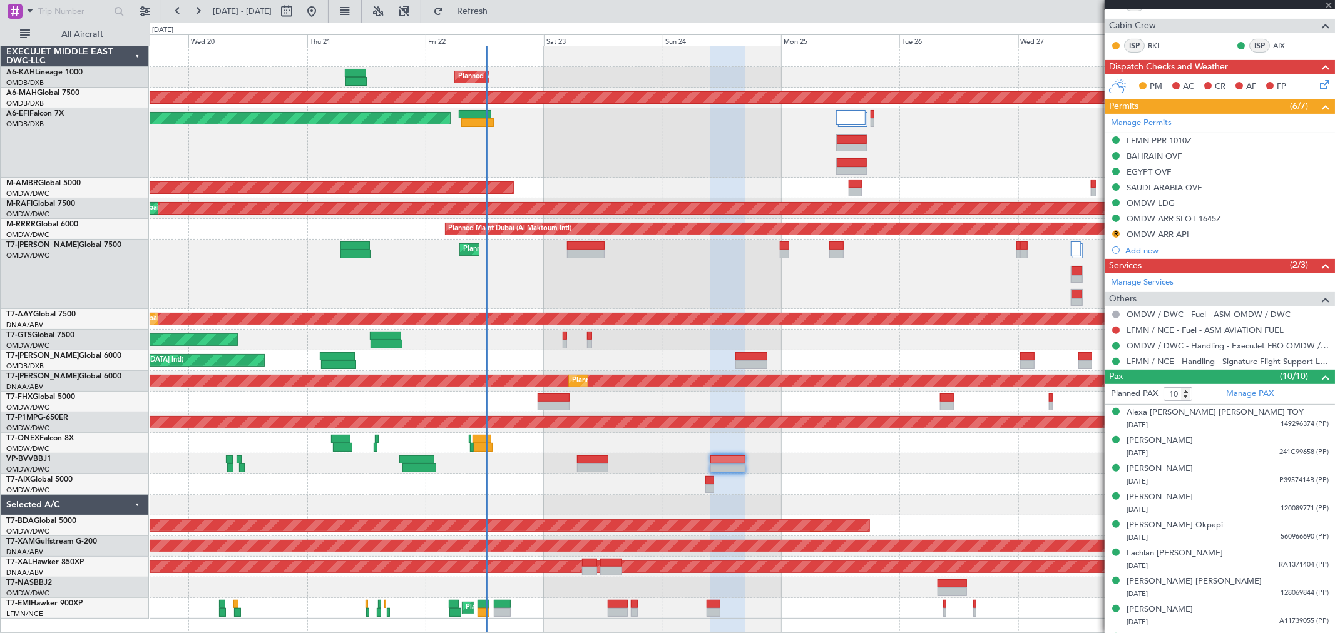
type input "7"
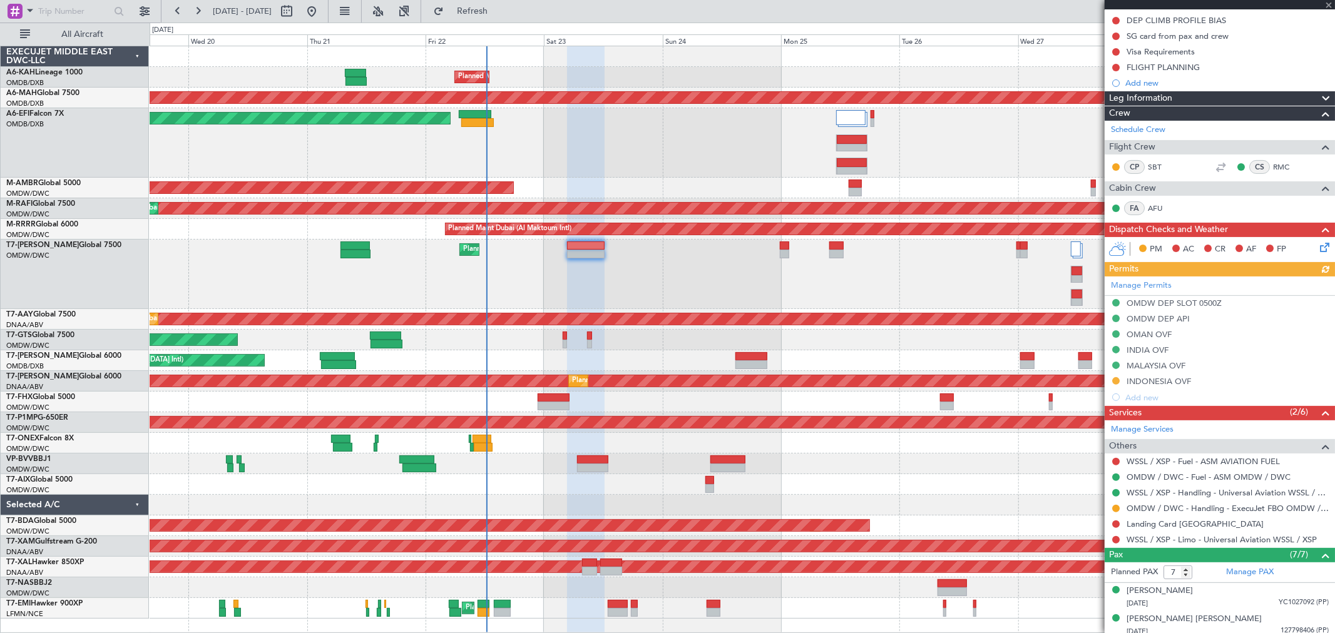
scroll to position [208, 0]
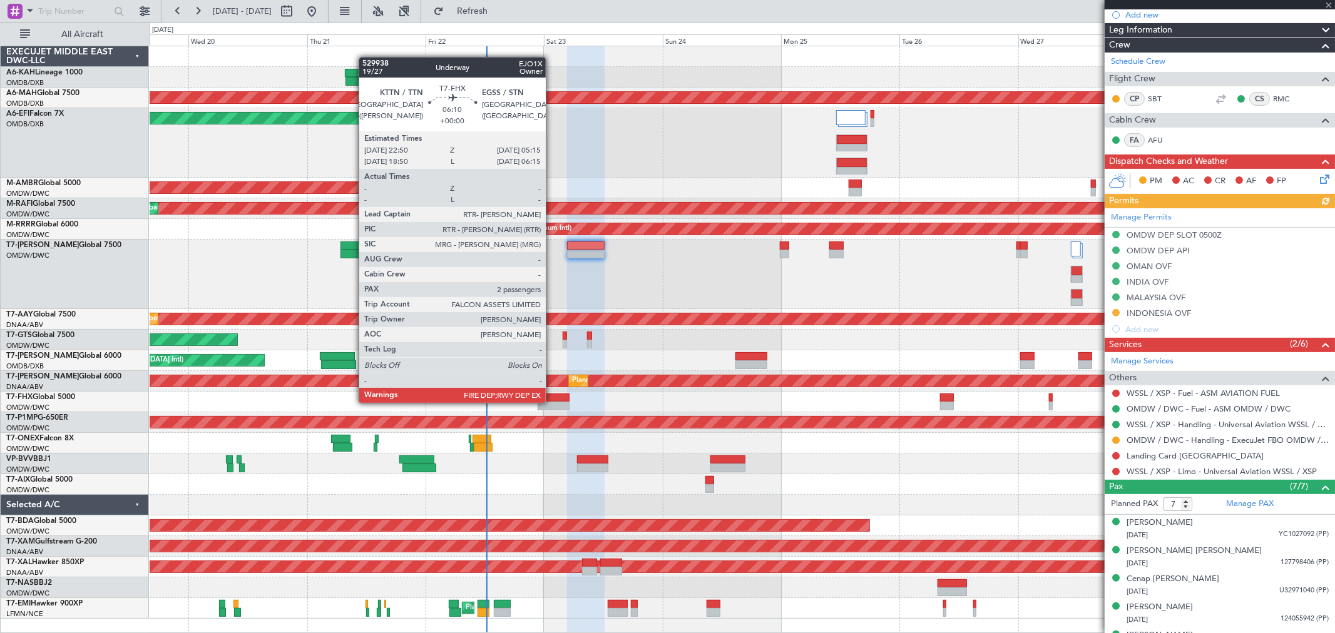
click at [552, 379] on div at bounding box center [554, 406] width 32 height 9
click at [558, 379] on div at bounding box center [554, 406] width 32 height 9
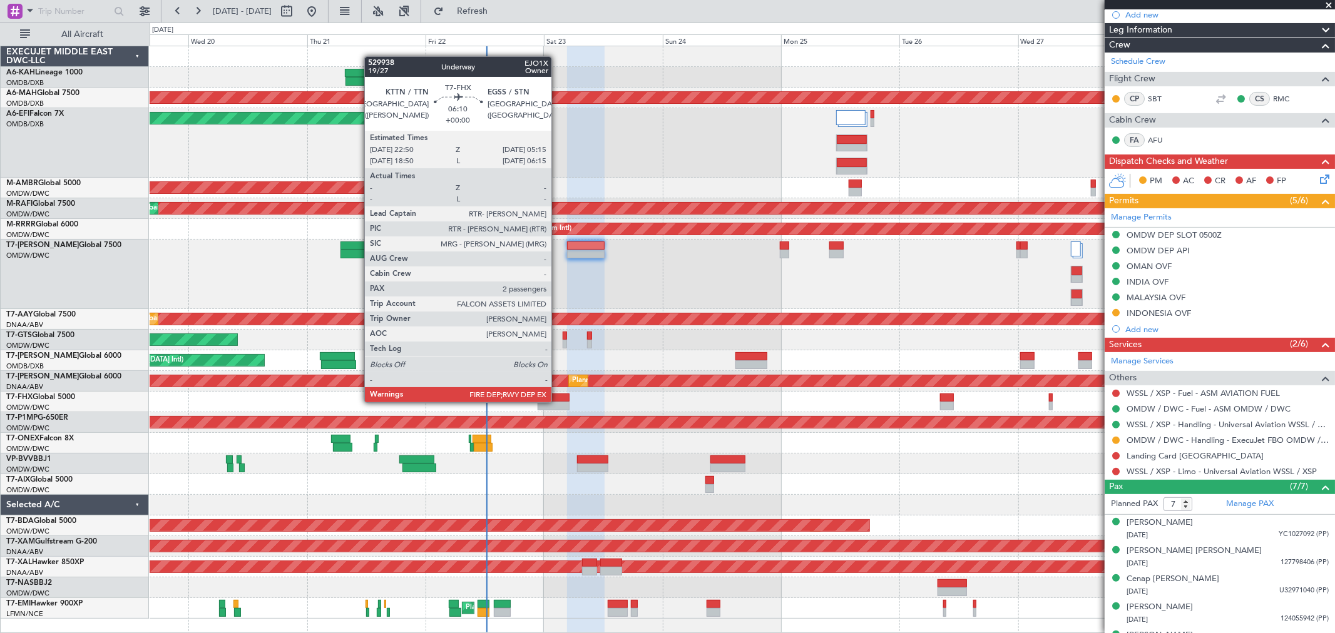
click at [558, 379] on div at bounding box center [554, 406] width 32 height 9
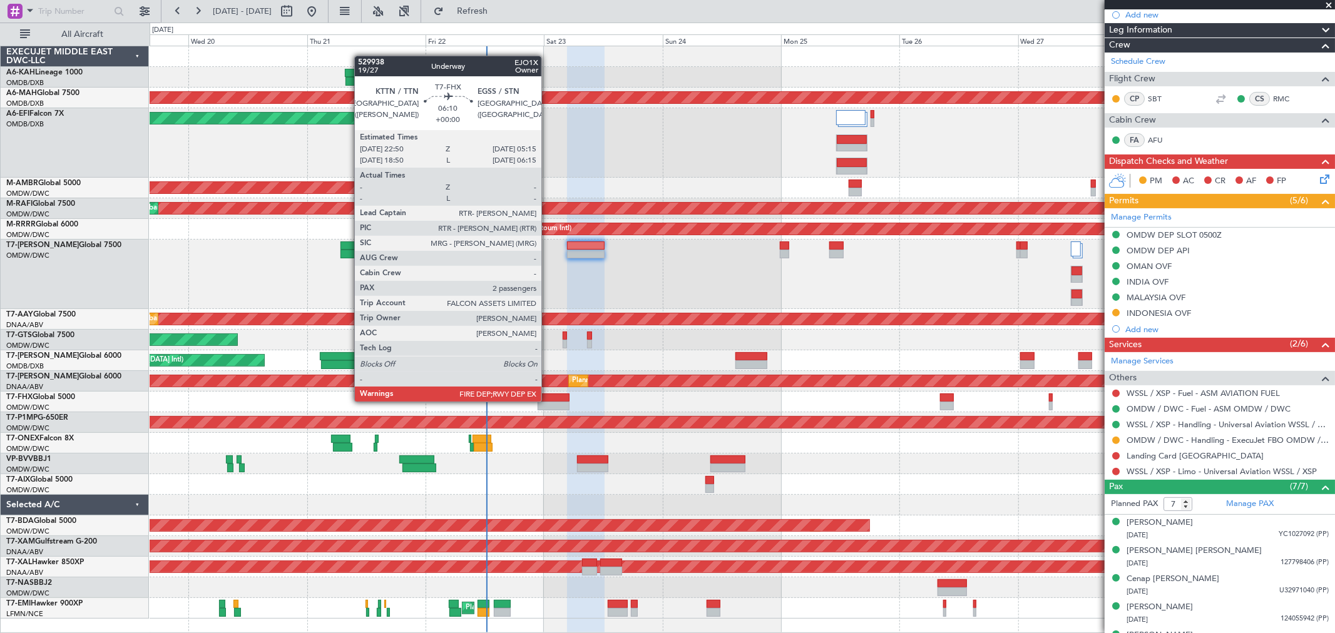
click at [548, 379] on div at bounding box center [554, 406] width 32 height 9
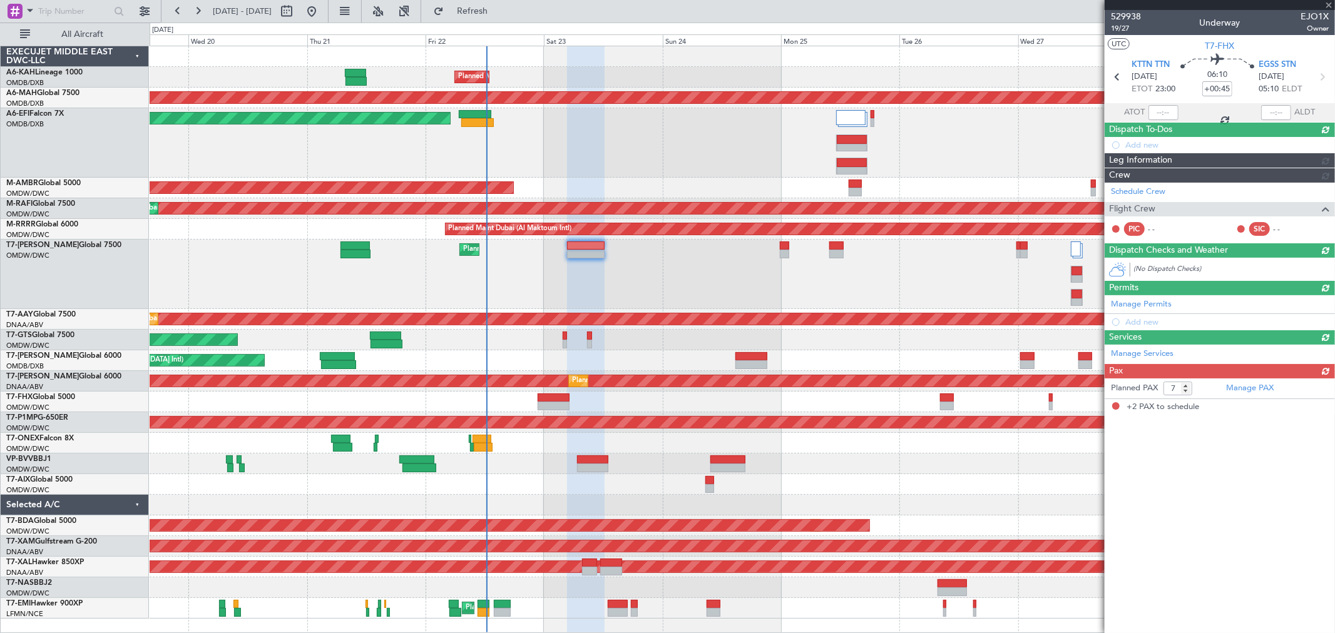
type input "2"
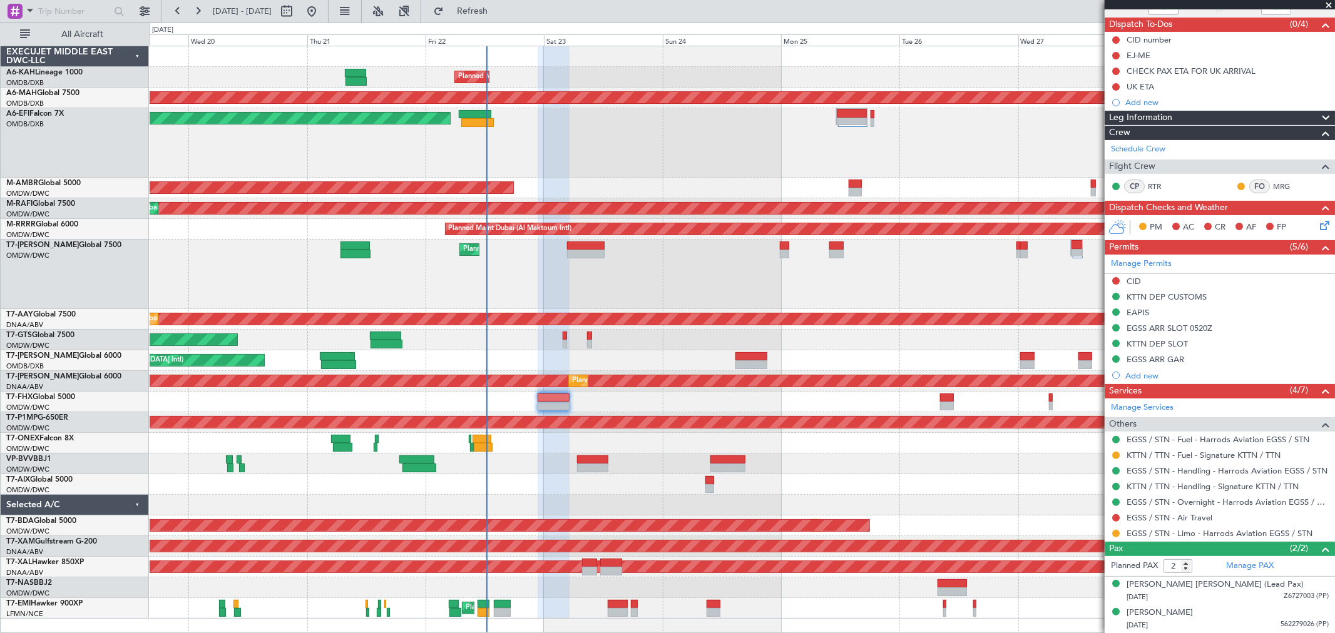
scroll to position [0, 0]
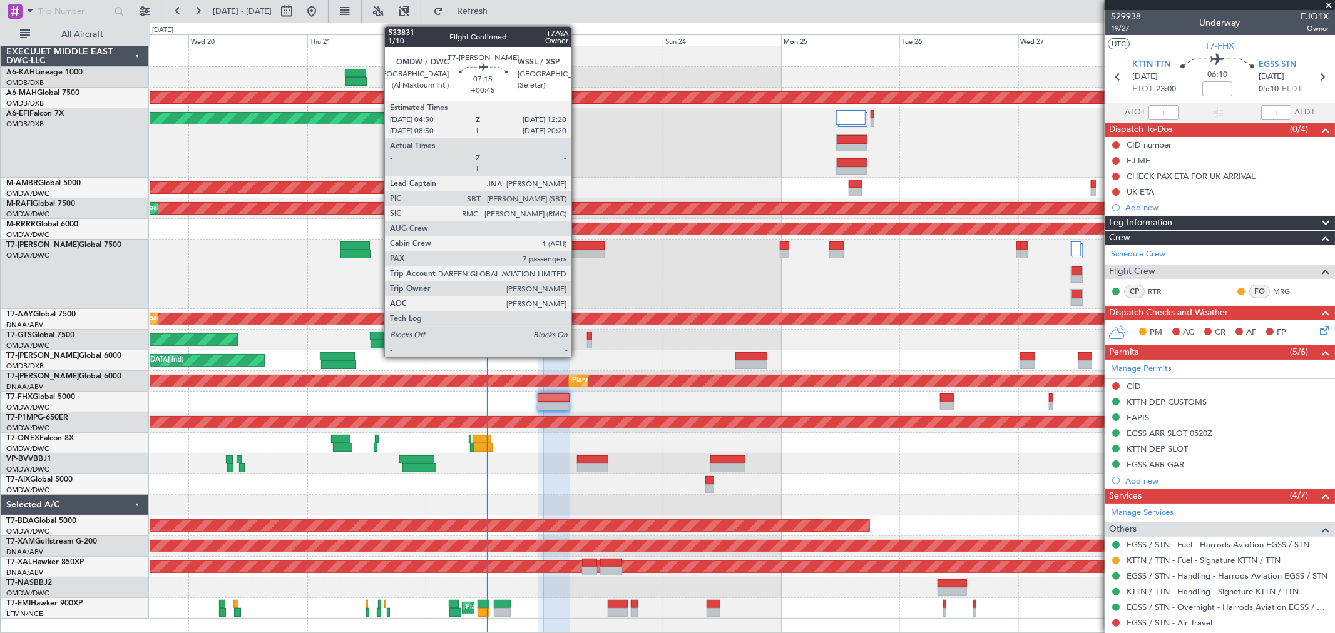
click at [578, 247] on div at bounding box center [586, 246] width 38 height 9
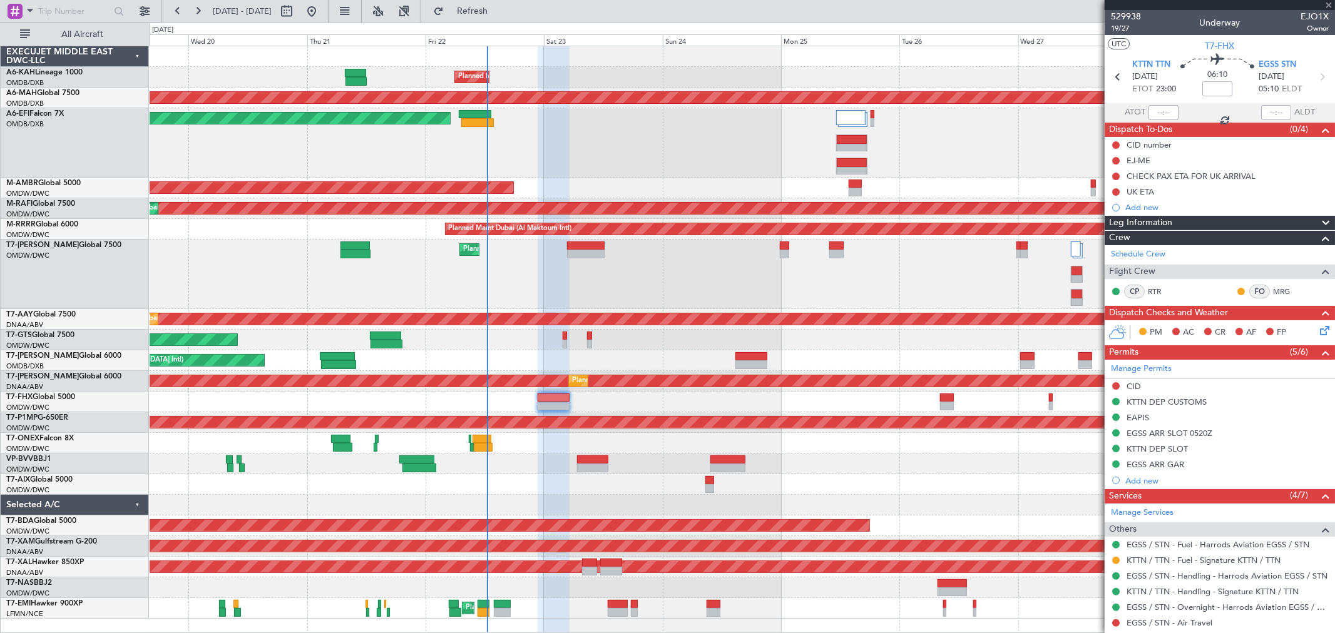
type input "+00:45"
type input "7"
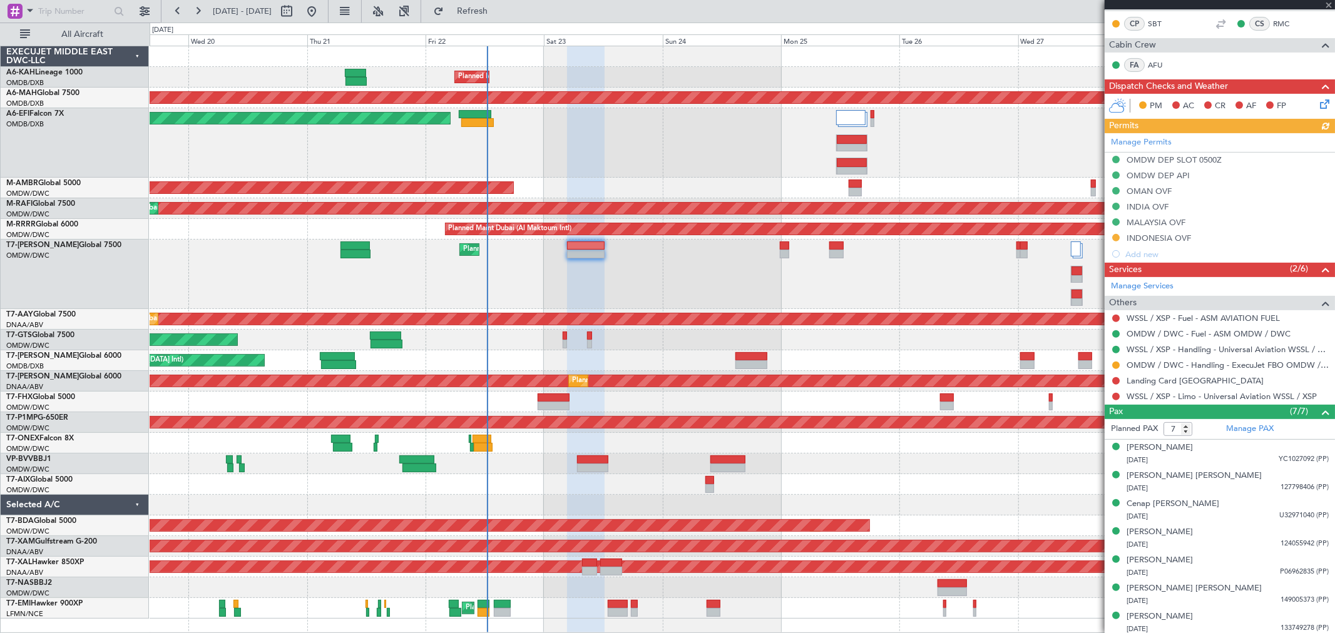
scroll to position [287, 0]
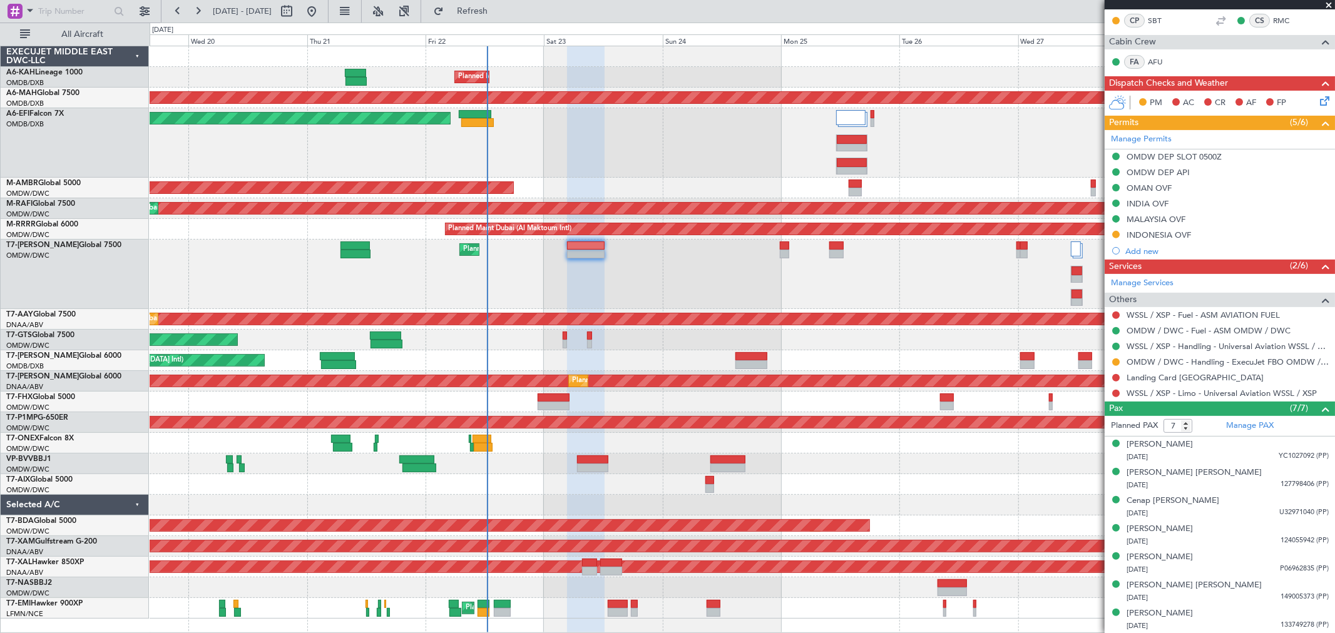
click at [330, 243] on div "Planned Maint Dubai (Al Maktoum Intl)" at bounding box center [742, 274] width 1185 height 69
click at [800, 357] on link "OMDW / DWC - Handling - ExecuJet FBO OMDW / DWC" at bounding box center [1228, 362] width 202 height 11
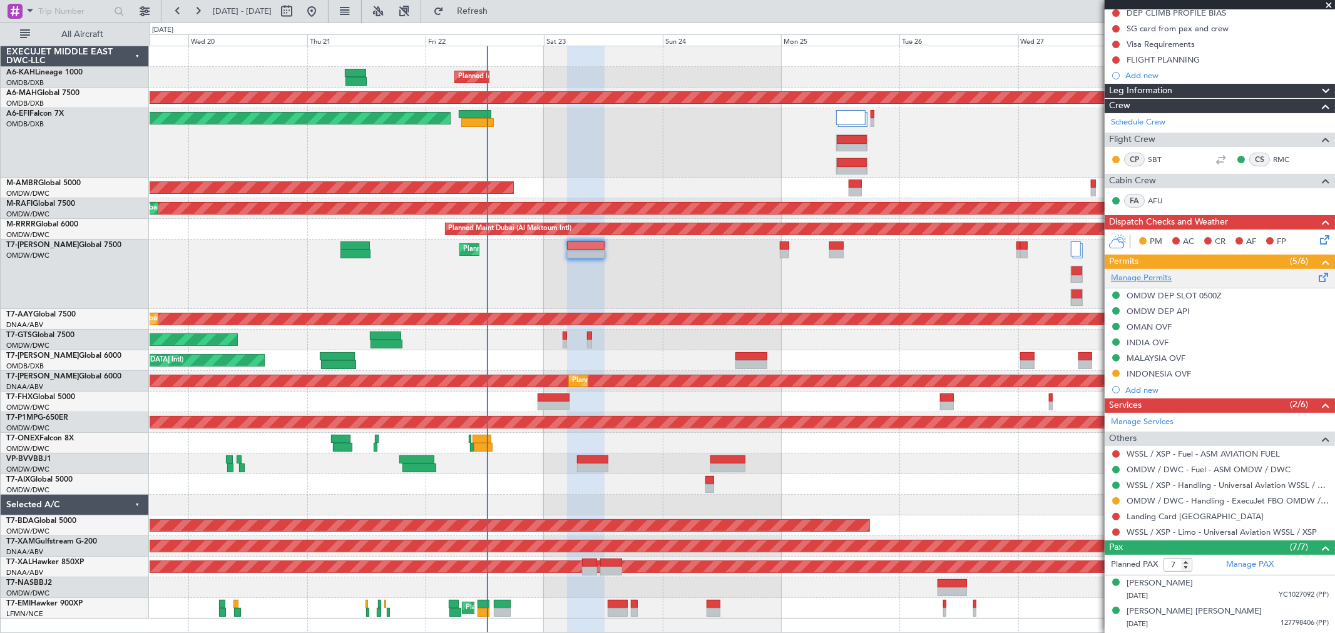
scroll to position [9, 0]
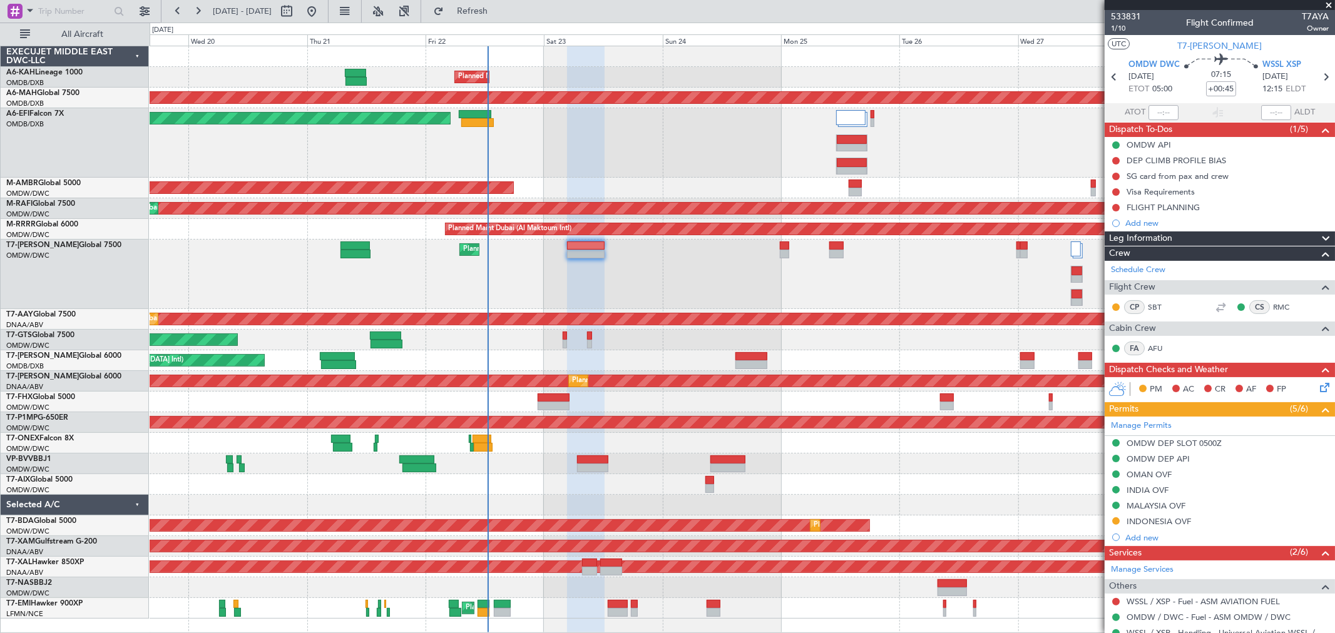
scroll to position [9, 0]
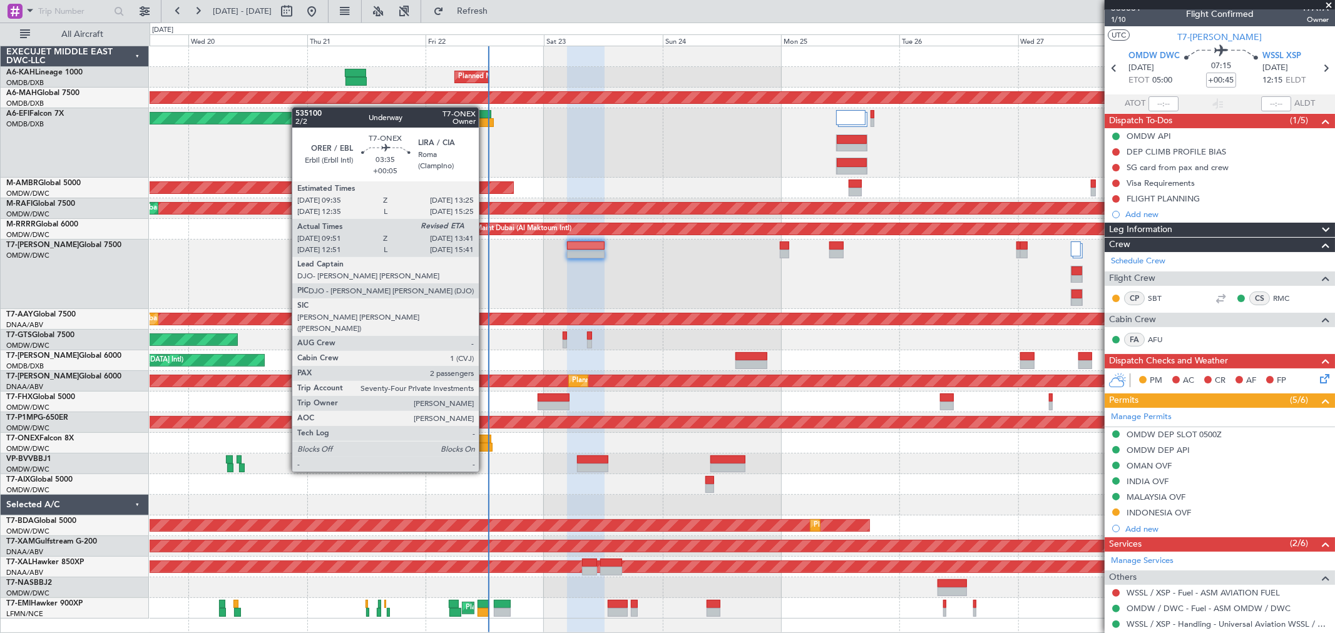
click at [485, 437] on div at bounding box center [482, 439] width 19 height 9
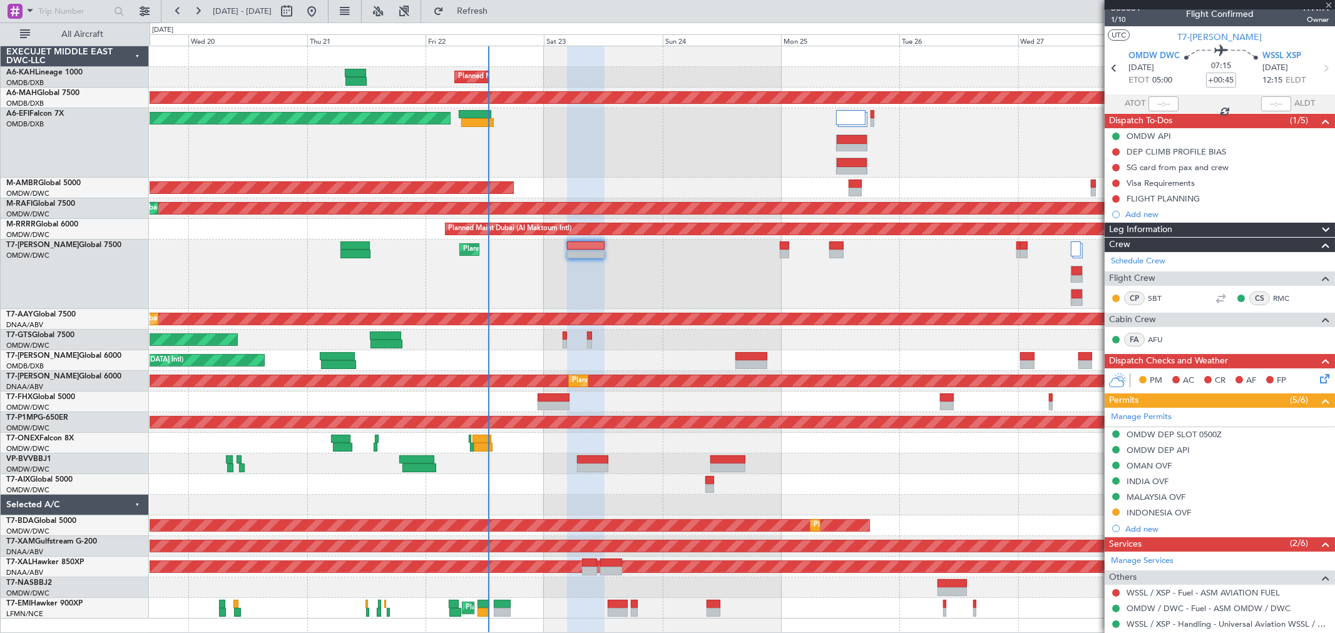
type input "+00:05"
type input "10:01"
type input "2"
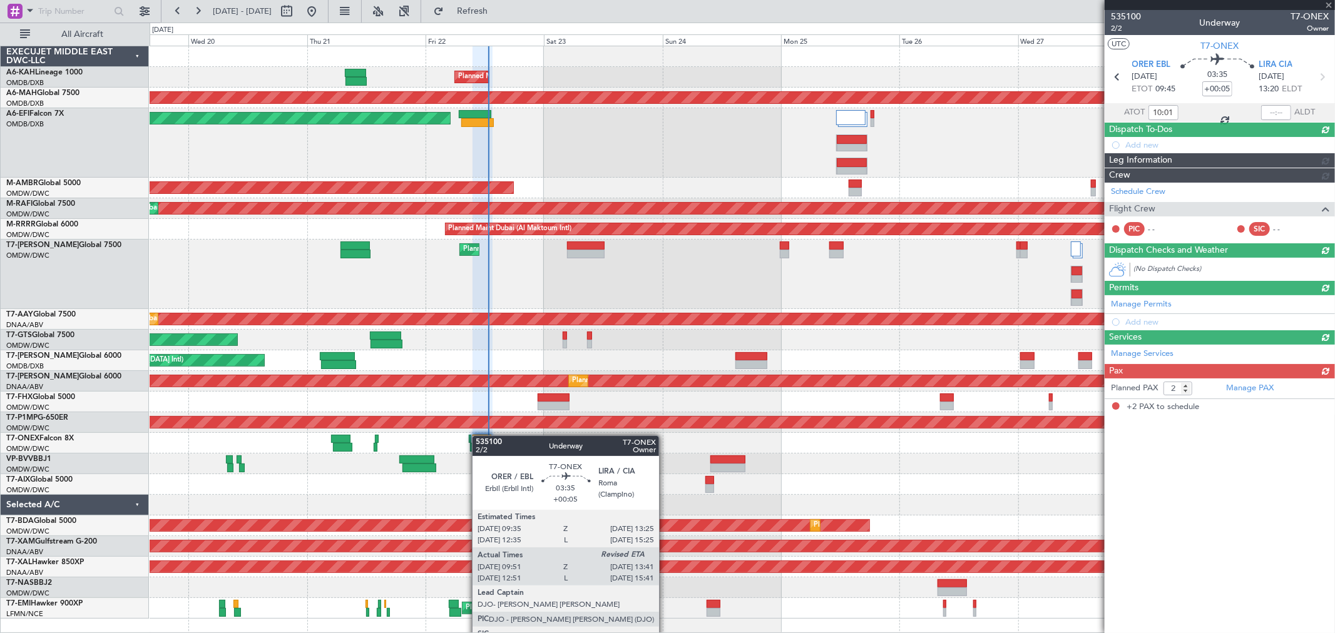
scroll to position [0, 0]
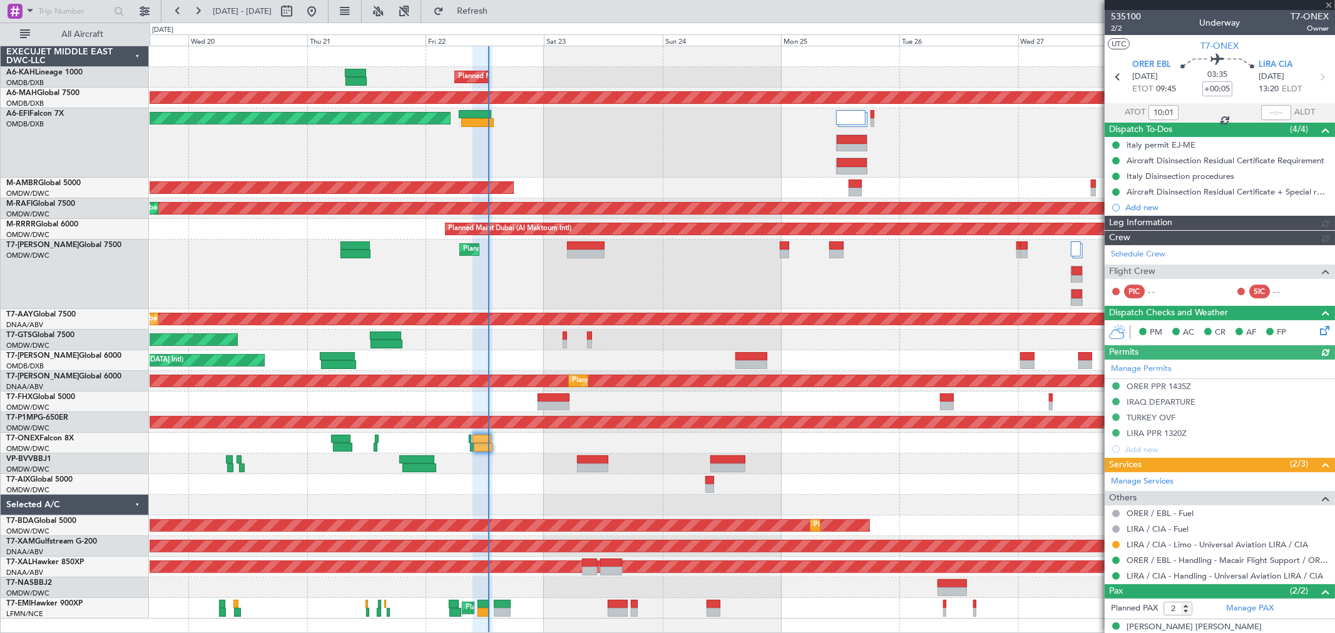
type input "[PERSON_NAME] (ANI)"
type input "7042"
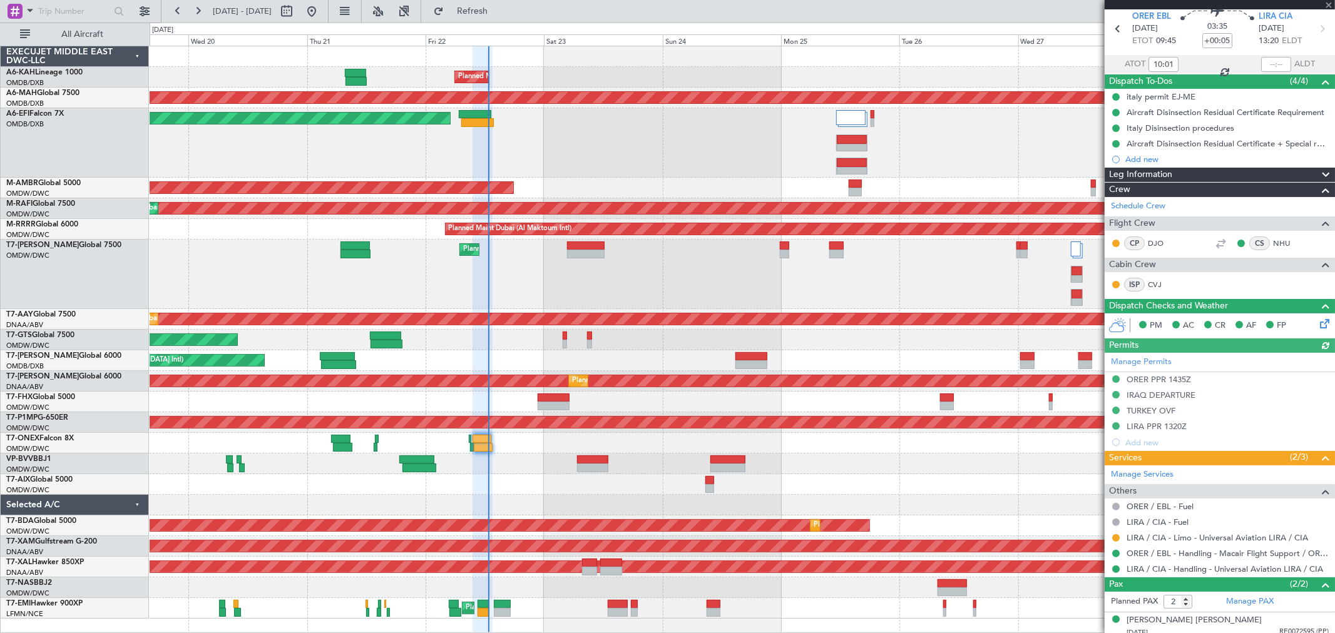
scroll to position [69, 0]
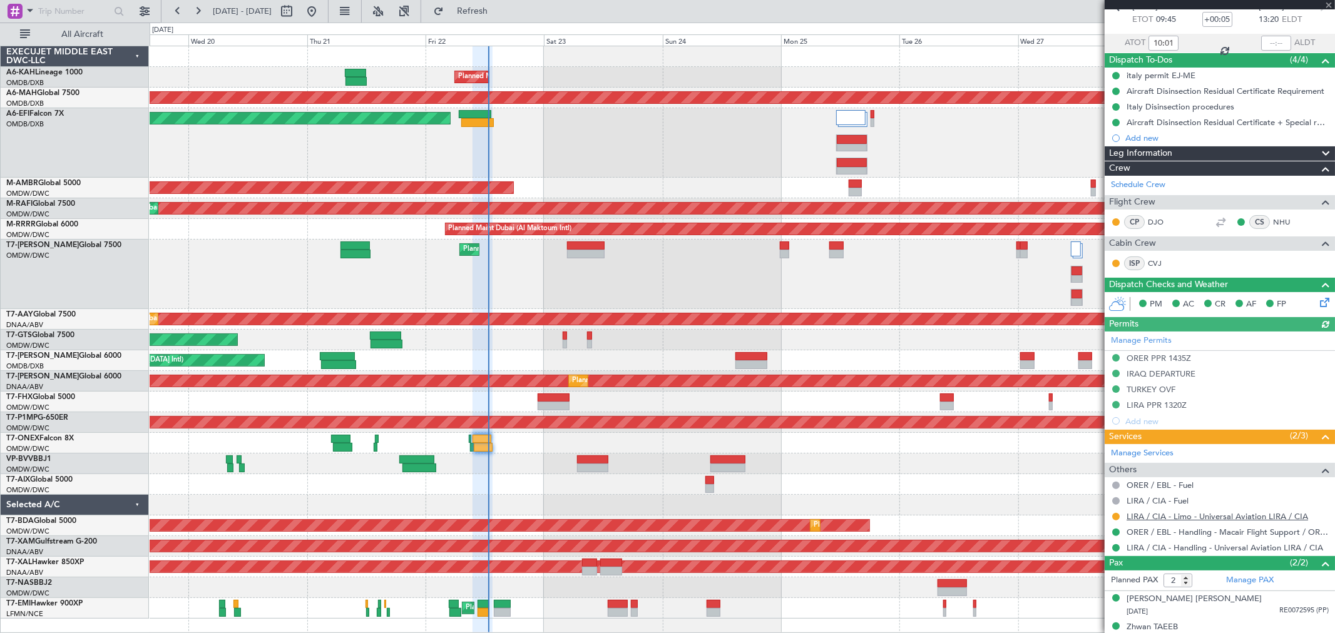
click at [1202, 520] on link "LIRA / CIA - Limo - Universal Aviation LIRA / CIA" at bounding box center [1218, 516] width 182 height 11
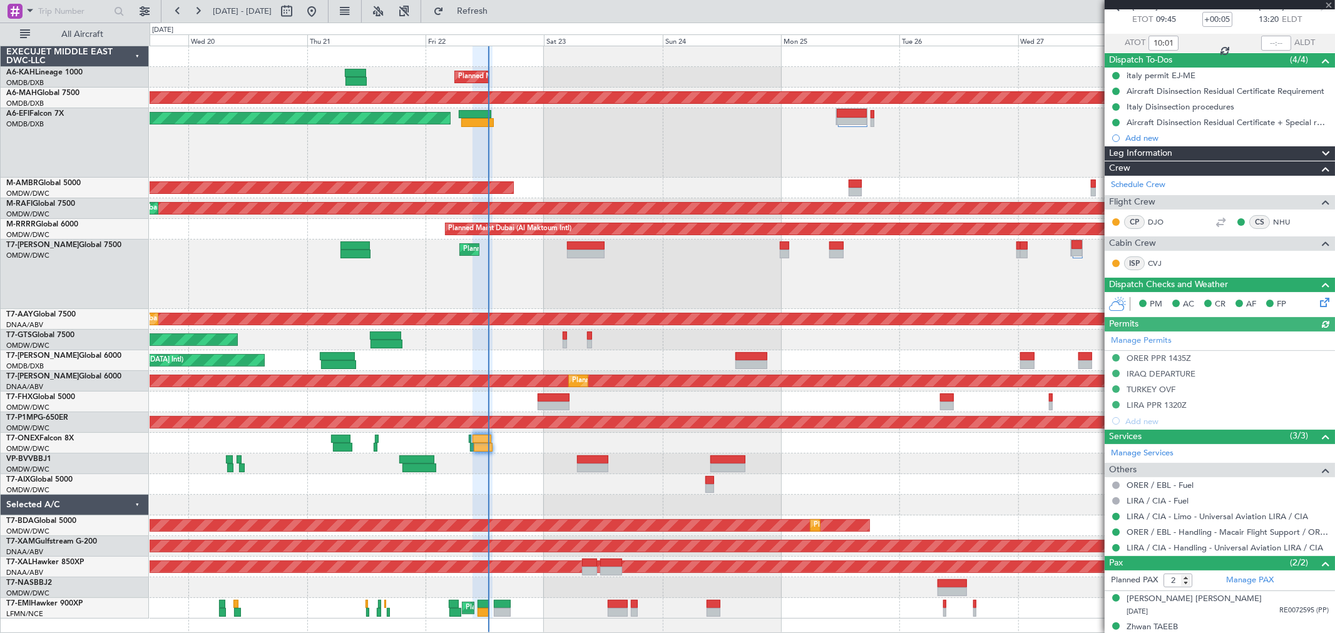
type input "[PERSON_NAME] (ANI)"
type input "7042"
type input "[PERSON_NAME] (ANI)"
type input "7042"
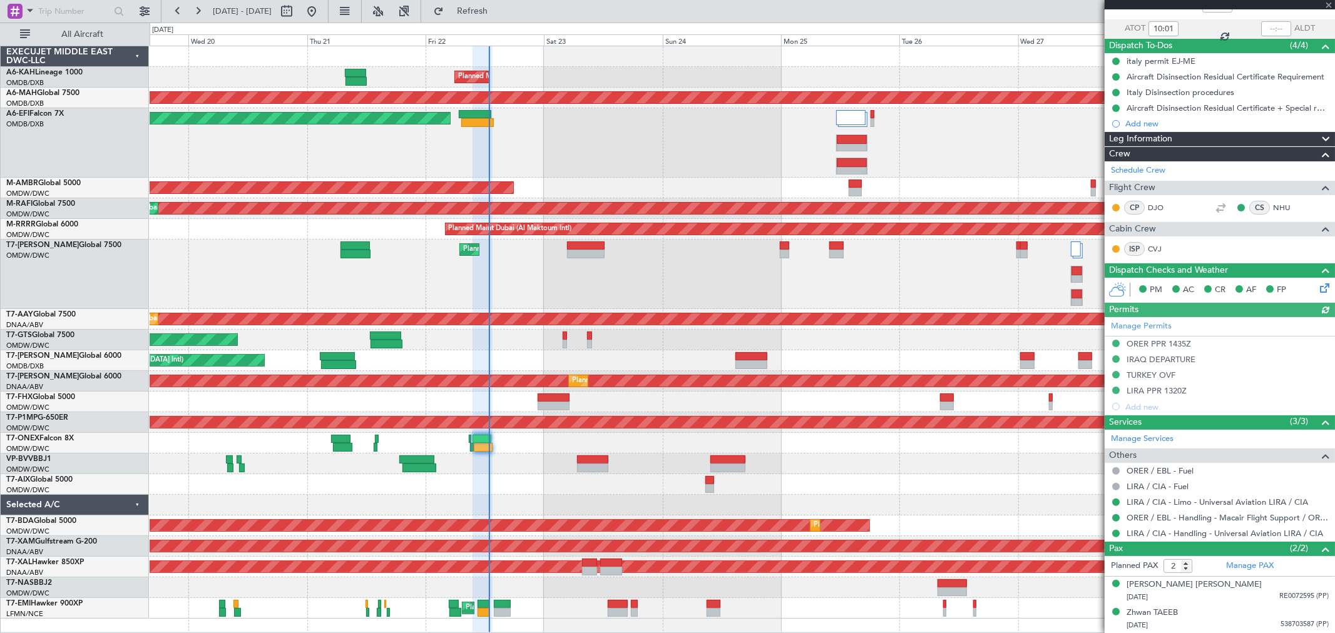
scroll to position [0, 0]
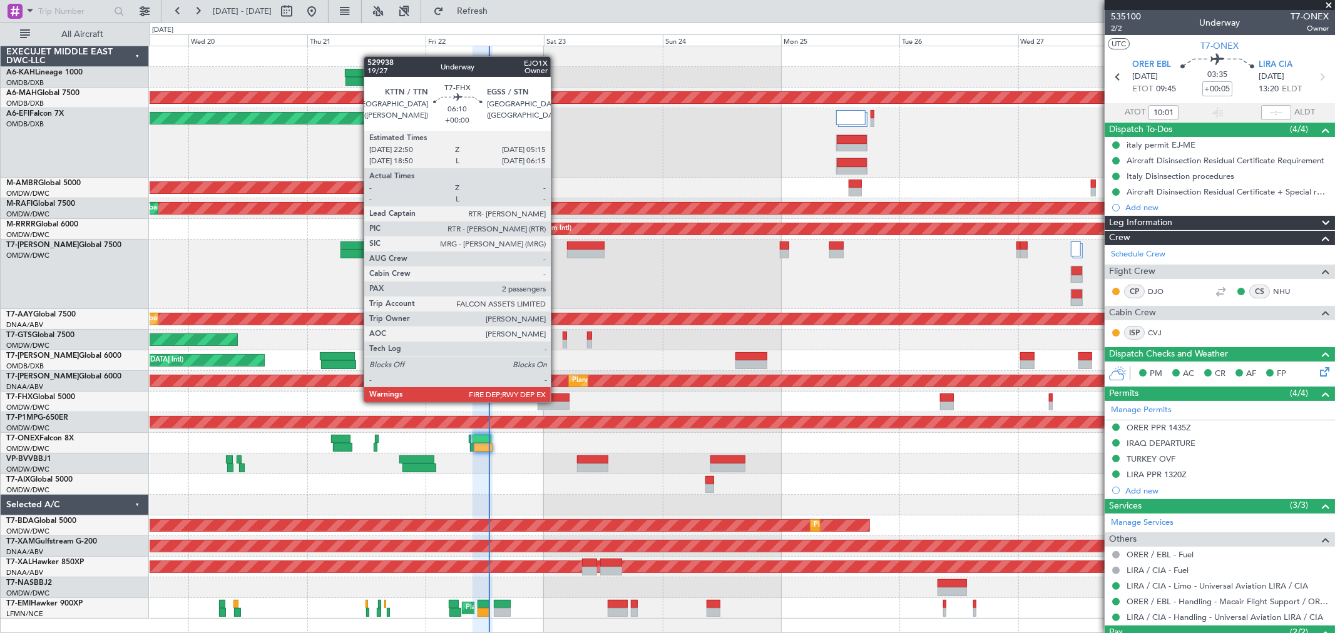
click at [557, 402] on div at bounding box center [554, 406] width 32 height 9
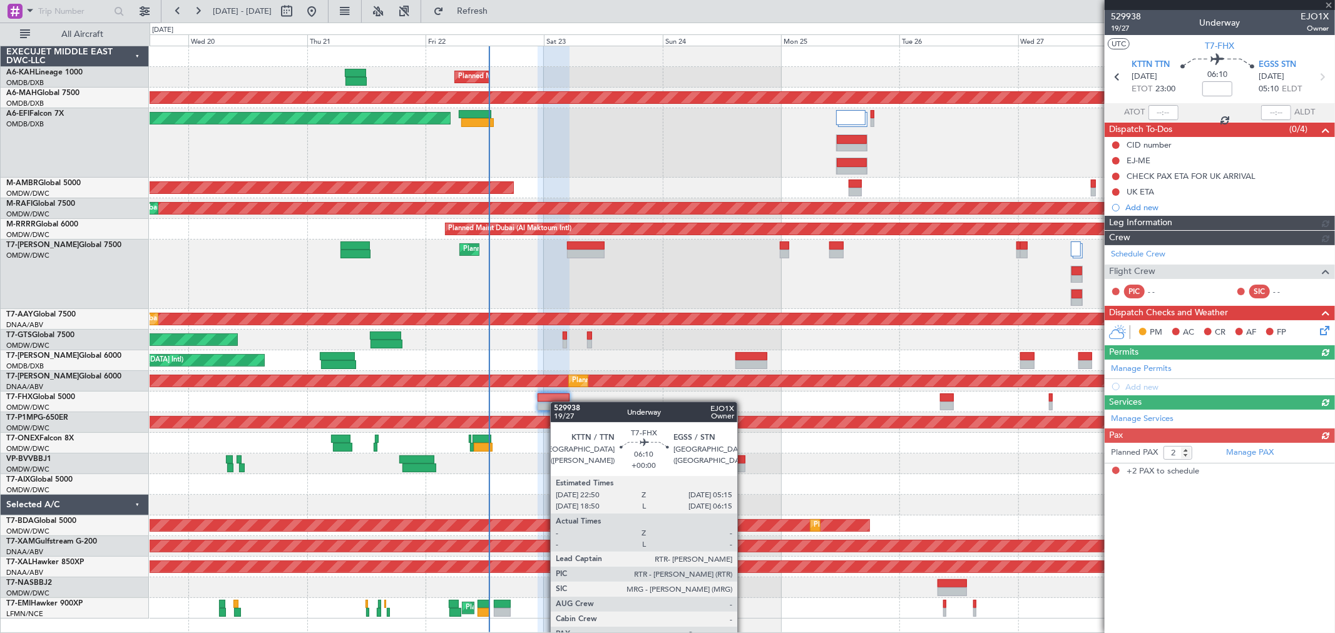
click at [557, 402] on div at bounding box center [554, 406] width 32 height 9
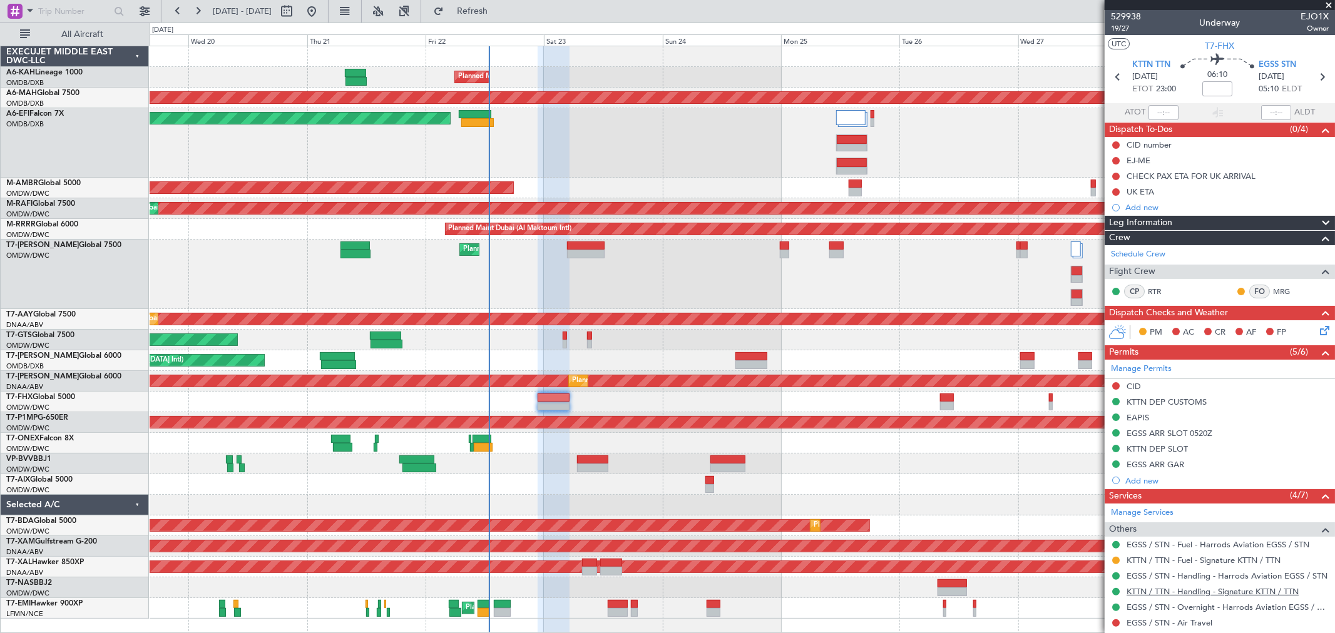
click at [1148, 593] on link "KTTN / TTN - Handling - Signature KTTN / TTN" at bounding box center [1213, 591] width 172 height 11
click at [1217, 47] on span "T7-FHX" at bounding box center [1219, 45] width 29 height 13
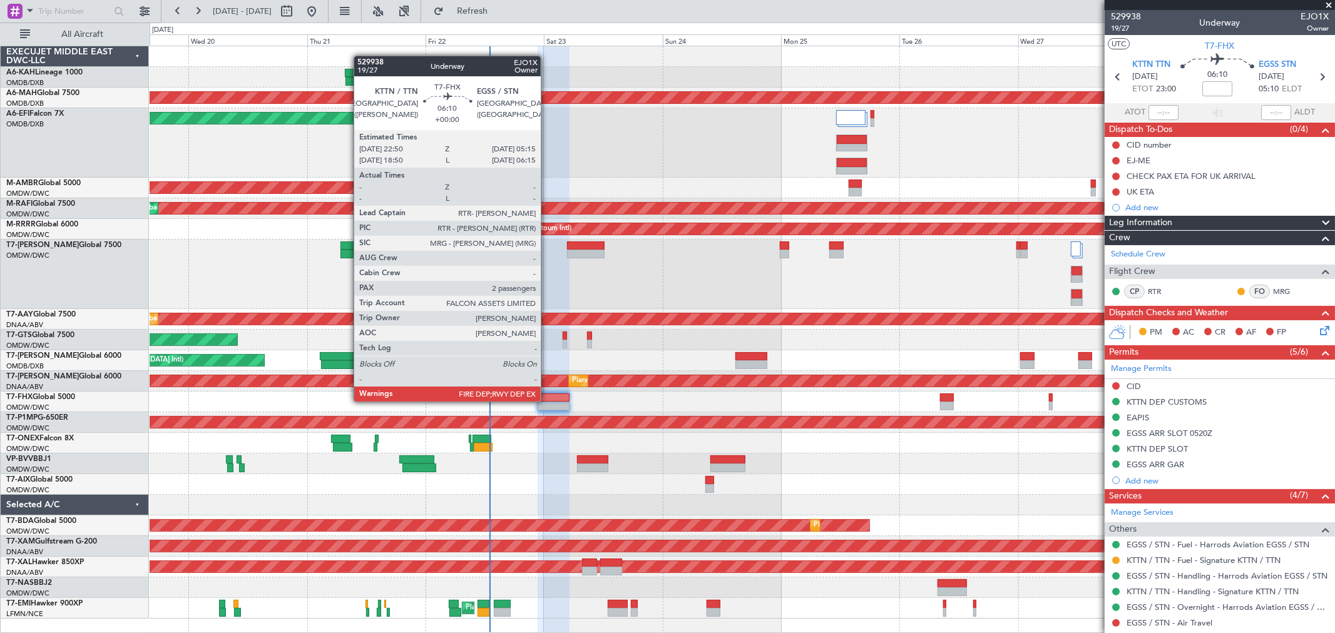
click at [547, 402] on div at bounding box center [554, 406] width 32 height 9
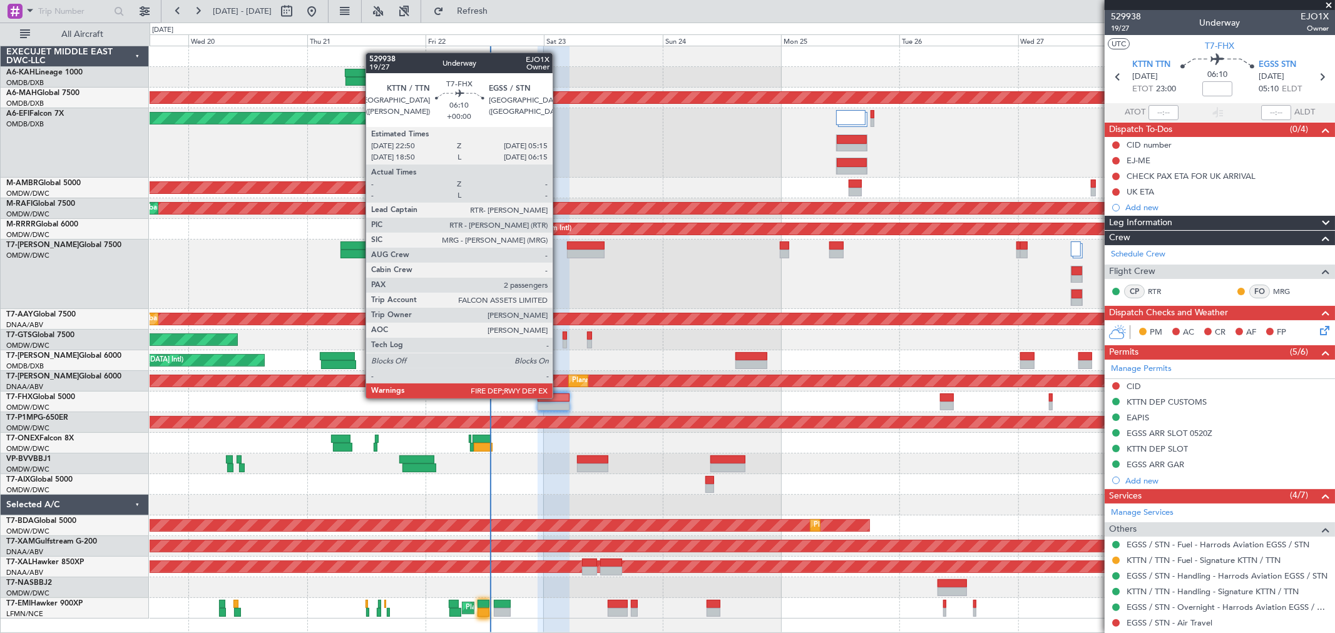
click at [559, 399] on div at bounding box center [554, 398] width 32 height 9
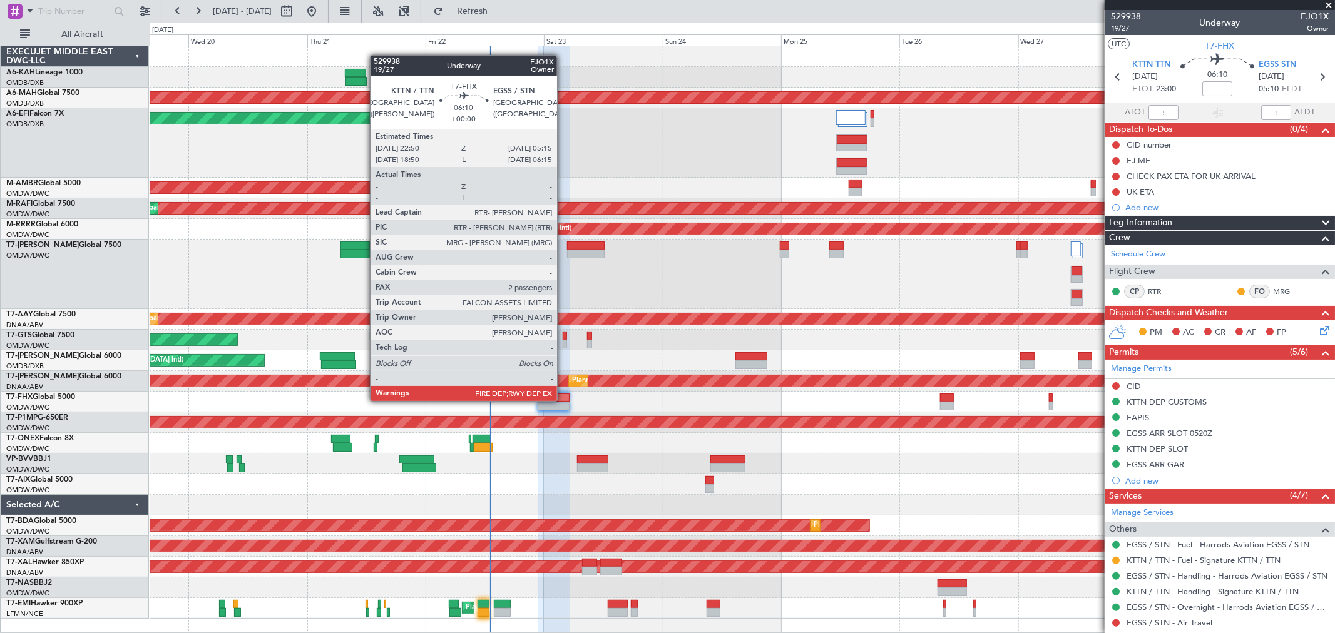
click at [564, 402] on div at bounding box center [554, 406] width 32 height 9
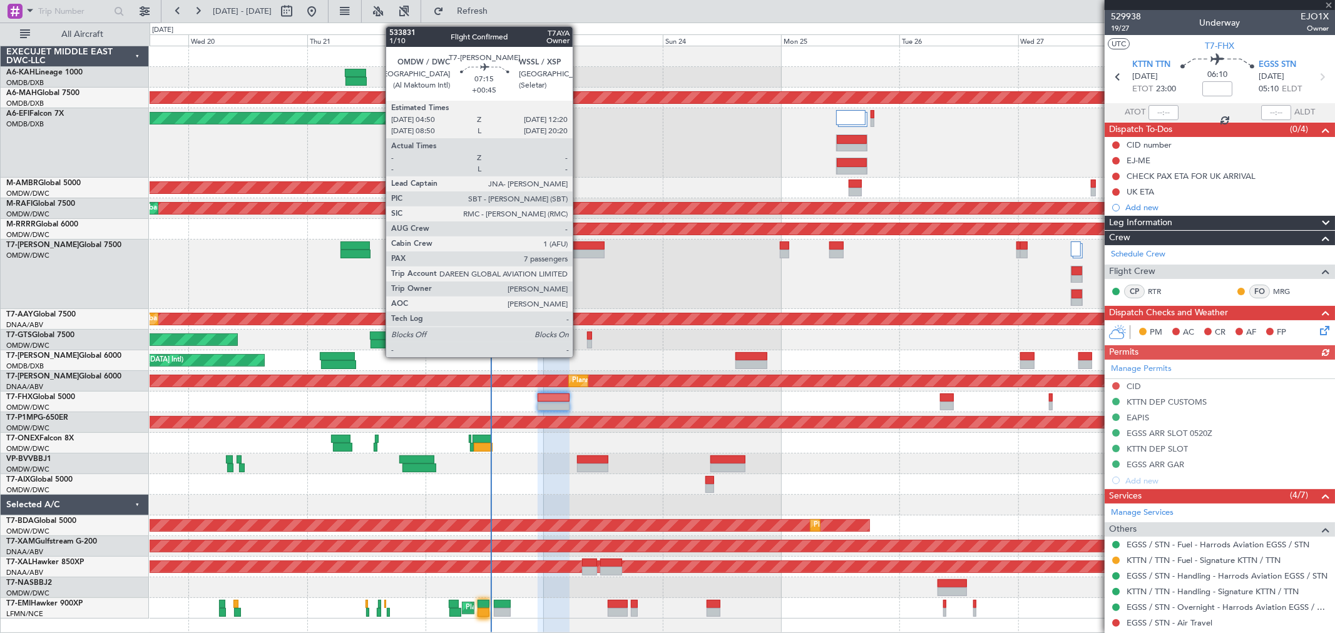
click at [579, 248] on div "Planned Maint Dubai (Al Maktoum Intl)" at bounding box center [742, 274] width 1185 height 69
click at [579, 247] on div at bounding box center [586, 246] width 38 height 9
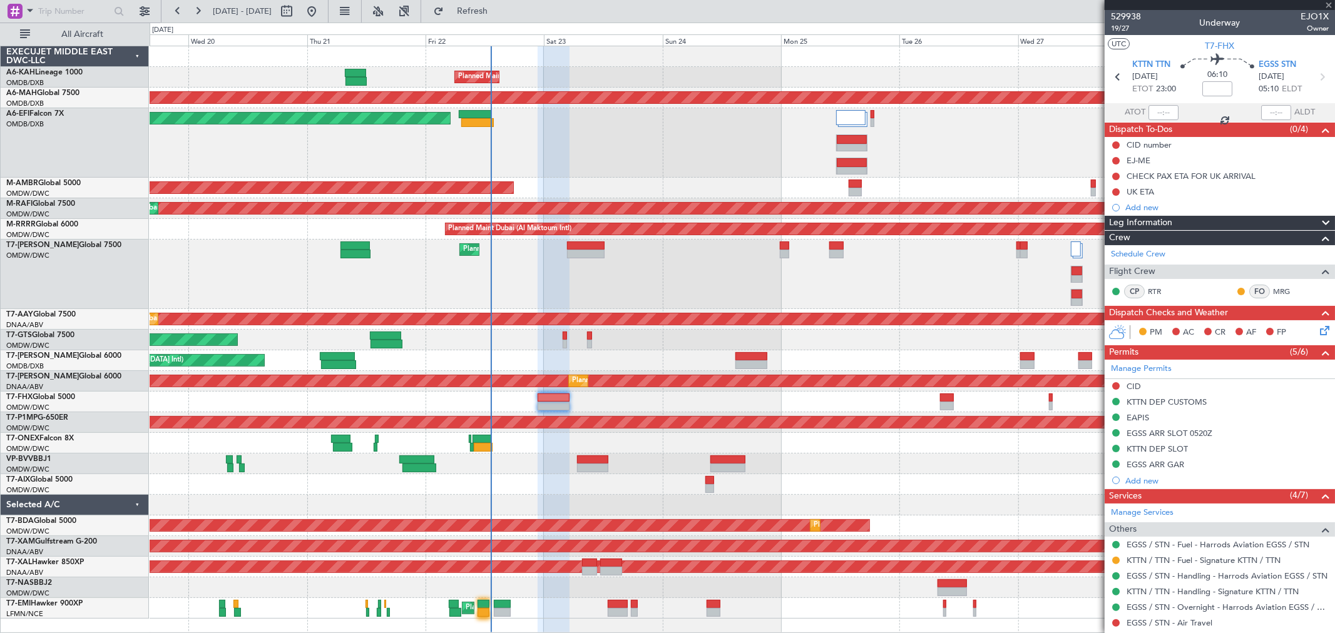
type input "+00:45"
type input "7"
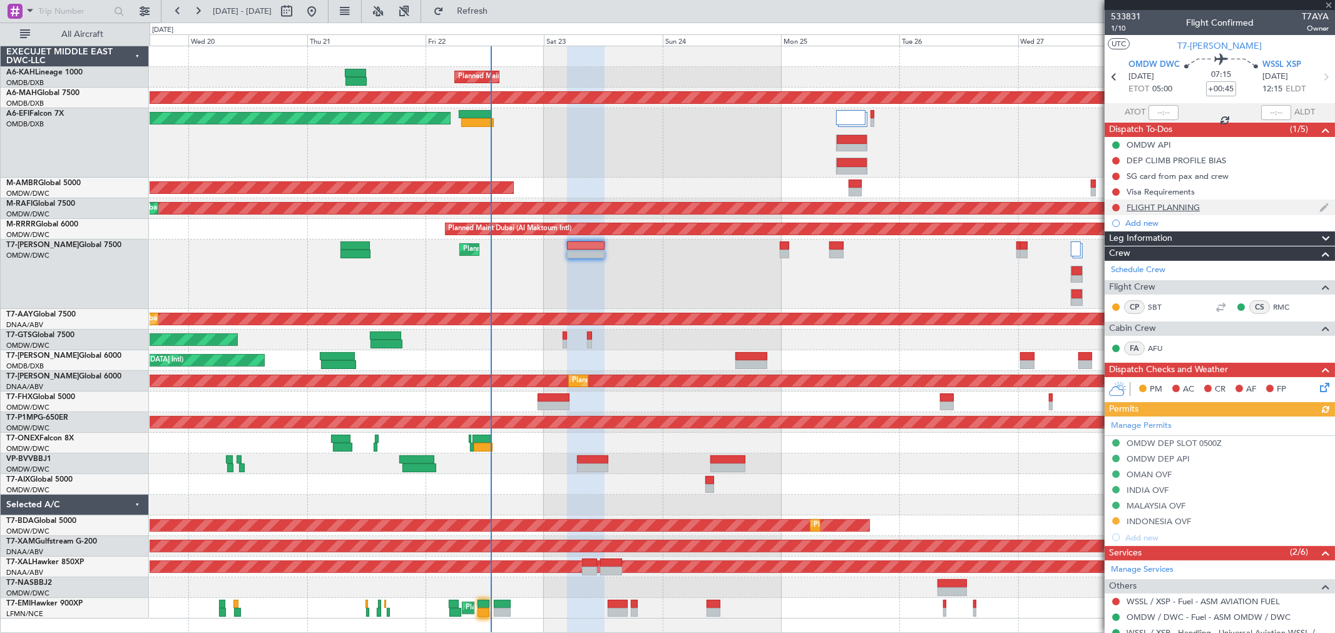
click at [1173, 208] on div "FLIGHT PLANNING" at bounding box center [1163, 207] width 73 height 11
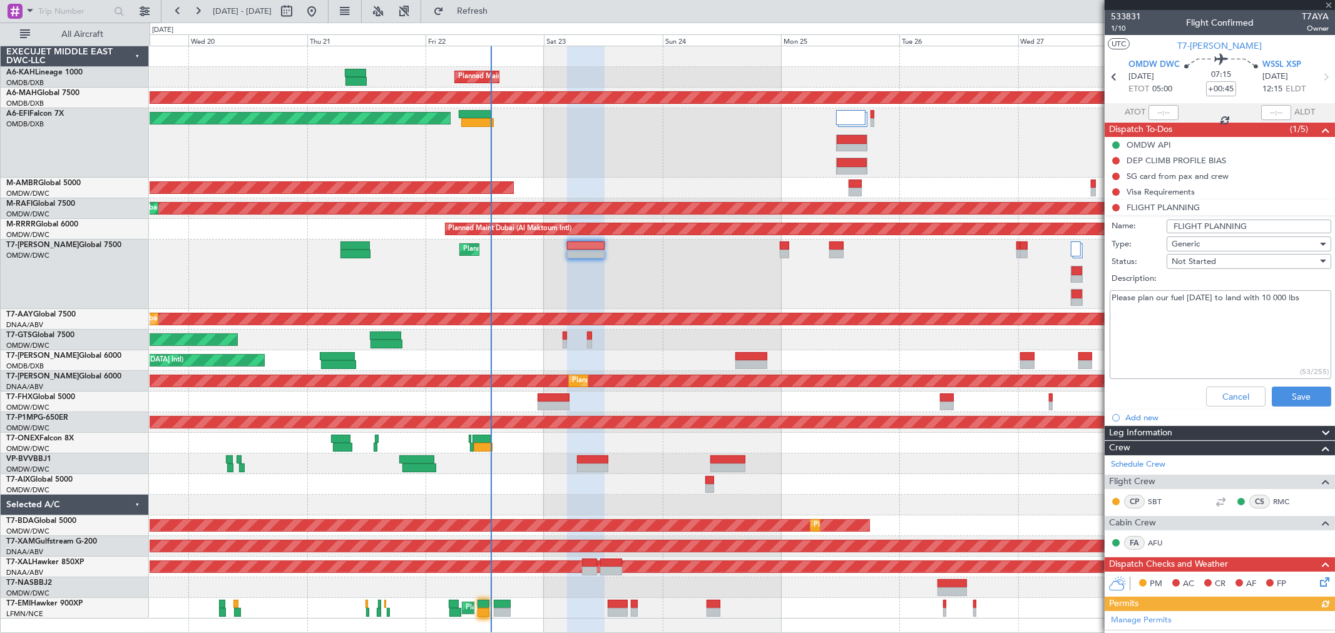
click at [1229, 297] on textarea "Please plan our fuel [DATE] to land with 10 000 lbs" at bounding box center [1221, 334] width 222 height 89
paste textarea "34000lbs for tomorrow."
type textarea "34000lbs for tomorrow."
click at [1307, 391] on button "Save" at bounding box center [1301, 397] width 59 height 20
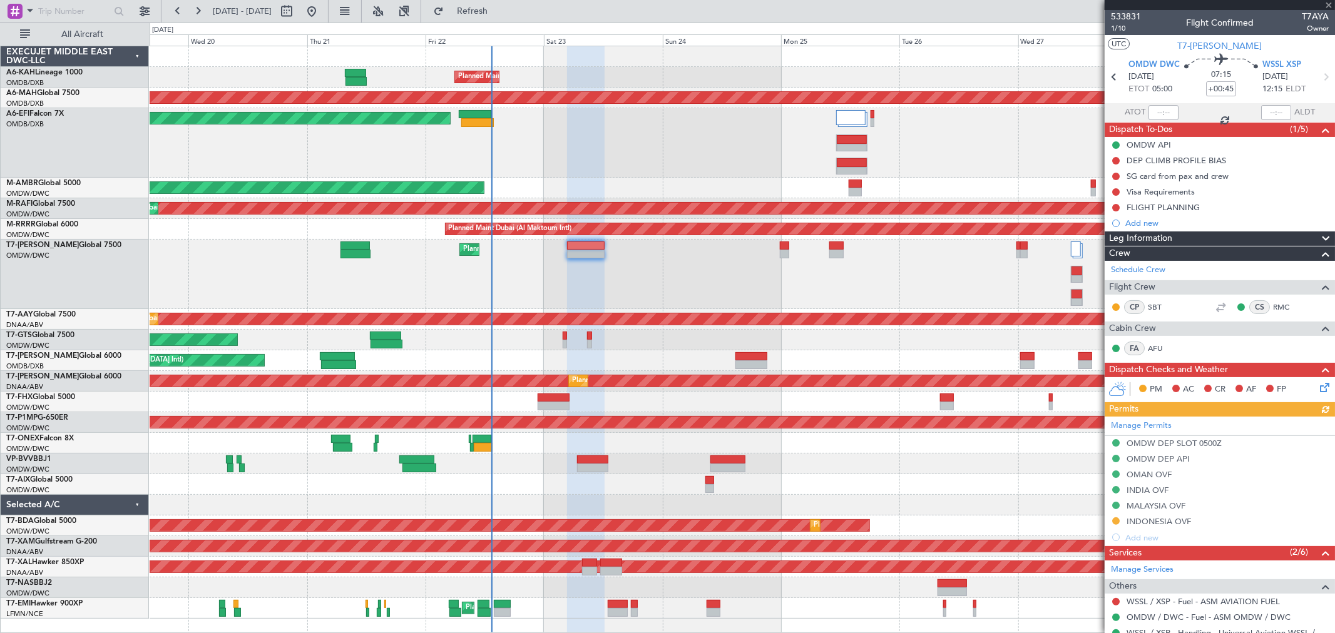
click at [1160, 207] on div "FLIGHT PLANNING" at bounding box center [1163, 207] width 73 height 11
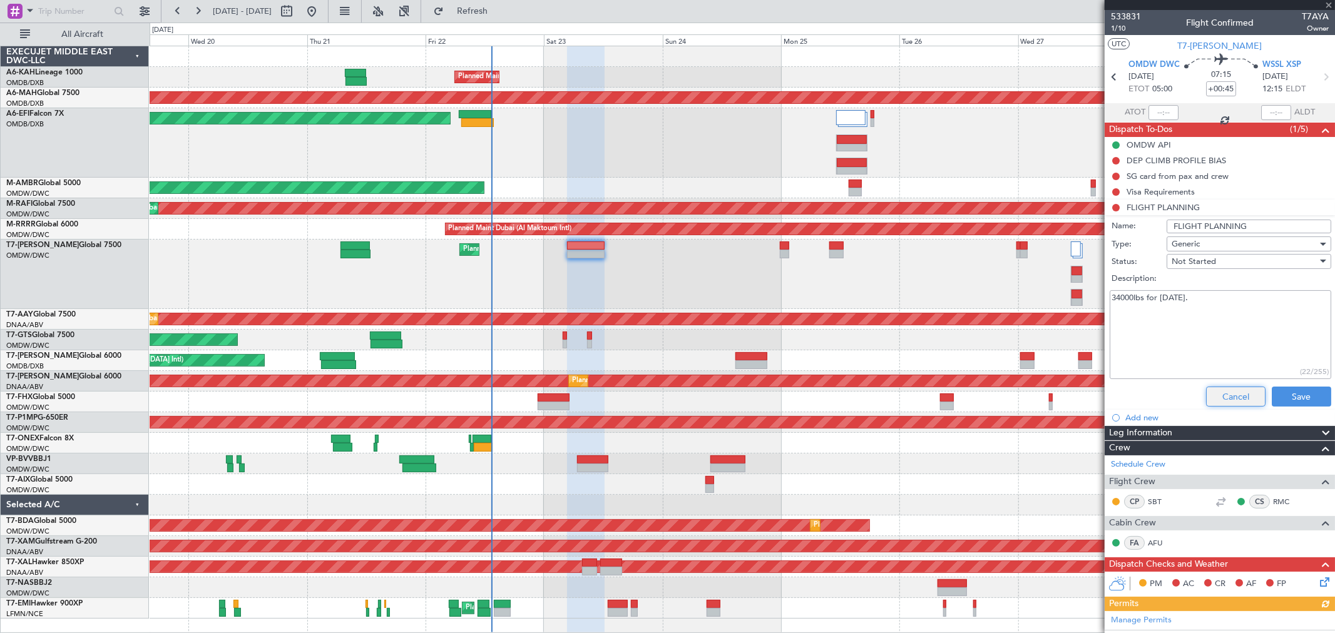
click at [1219, 396] on button "Cancel" at bounding box center [1235, 397] width 59 height 20
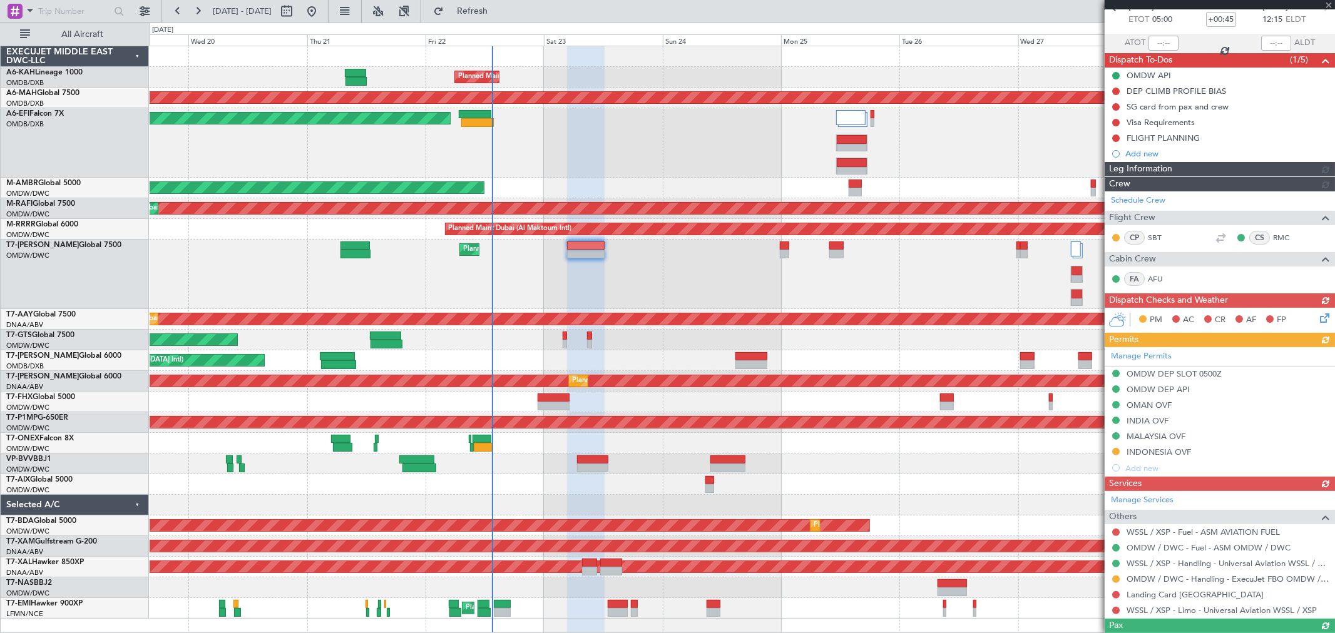
scroll to position [278, 0]
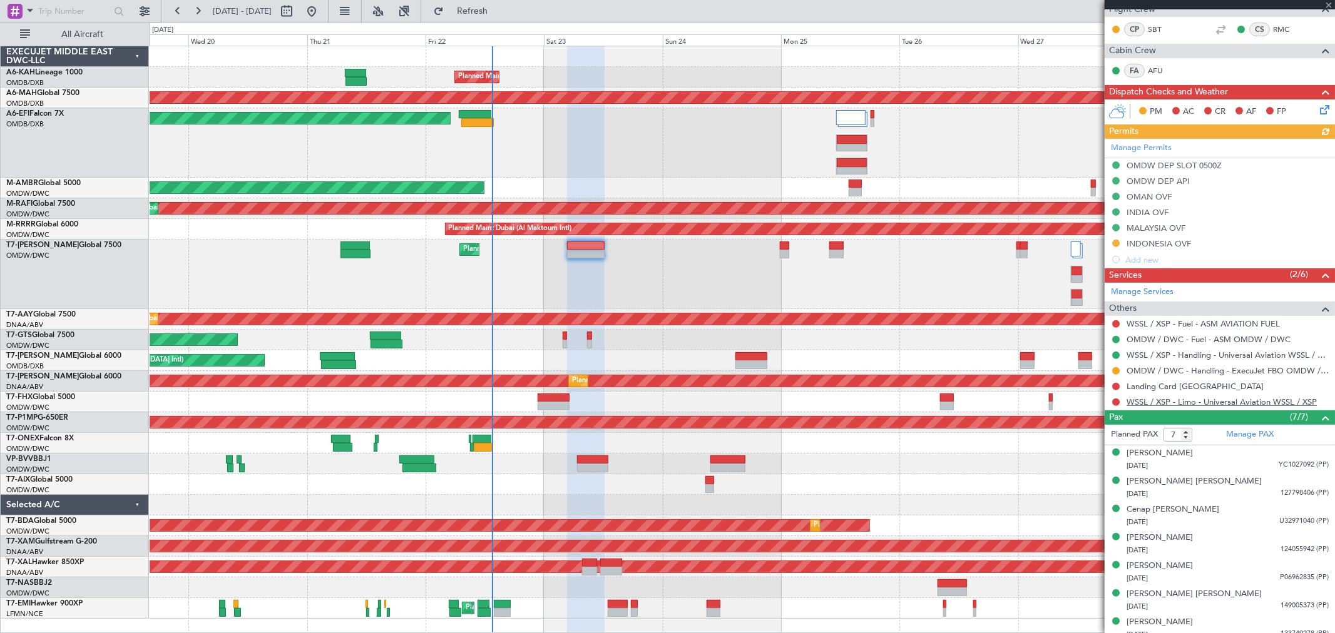
click at [1204, 403] on link "WSSL / XSP - Limo - Universal Aviation WSSL / XSP" at bounding box center [1222, 402] width 190 height 11
click at [1114, 387] on button at bounding box center [1116, 387] width 8 height 8
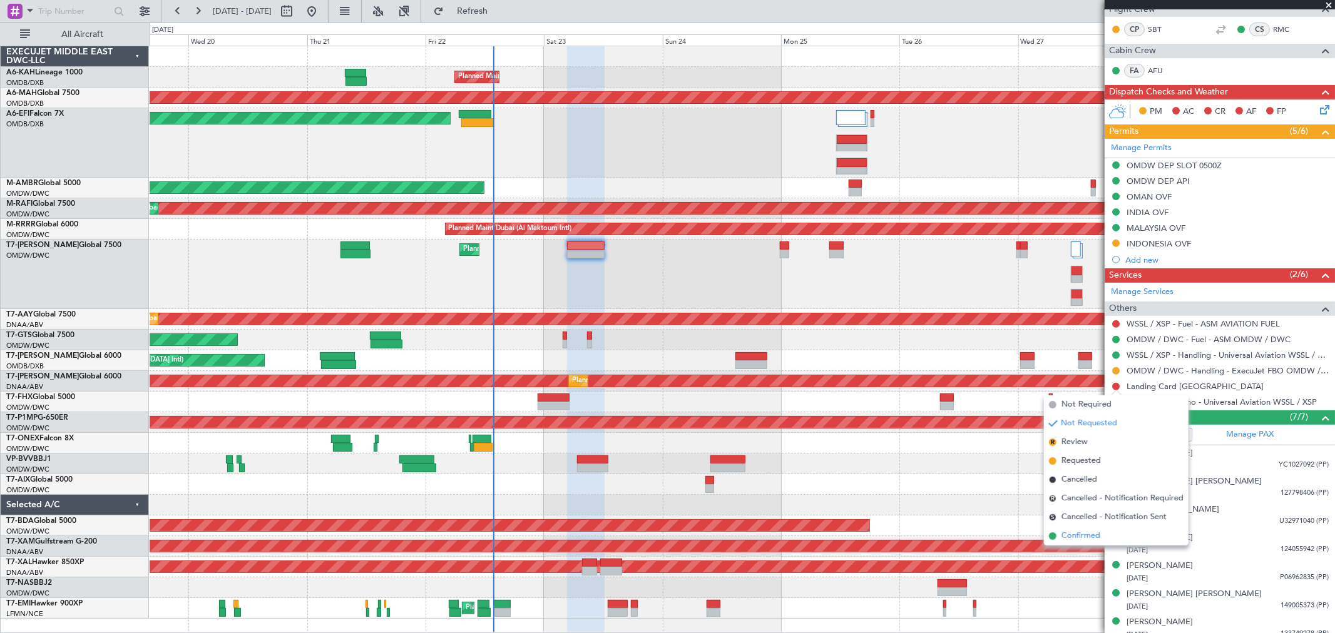
click at [1065, 541] on span "Confirmed" at bounding box center [1080, 536] width 39 height 13
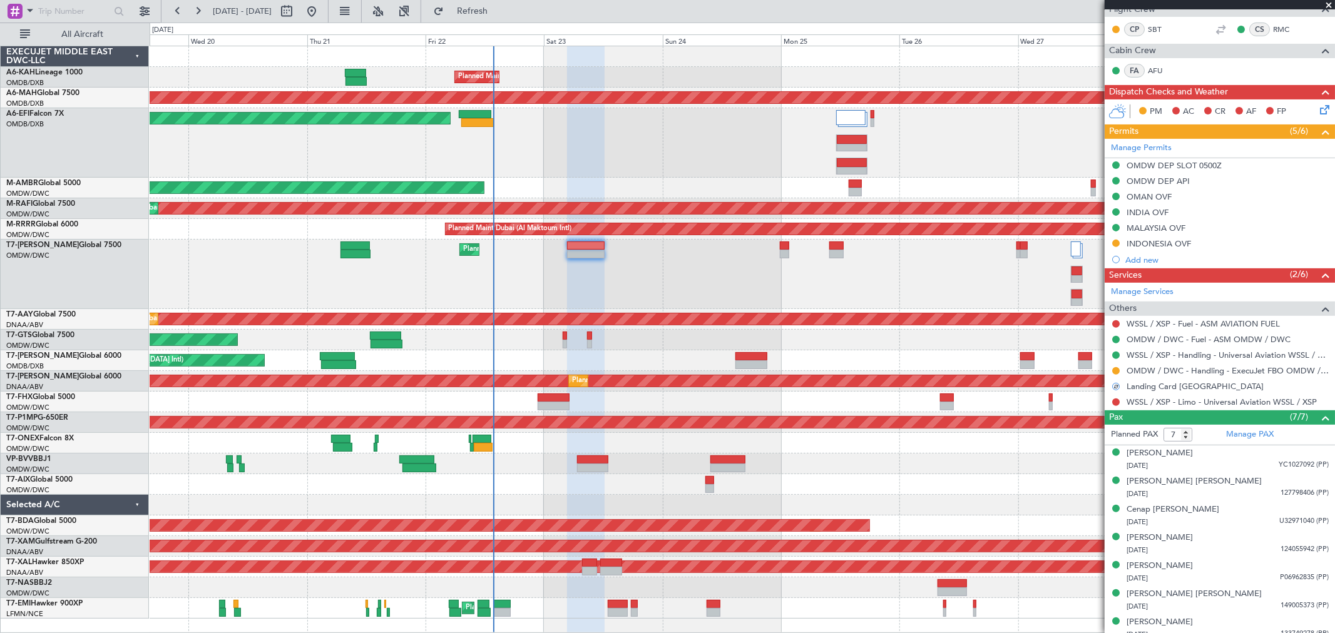
click at [1112, 404] on div at bounding box center [1116, 402] width 10 height 10
click at [1118, 403] on button at bounding box center [1116, 403] width 8 height 8
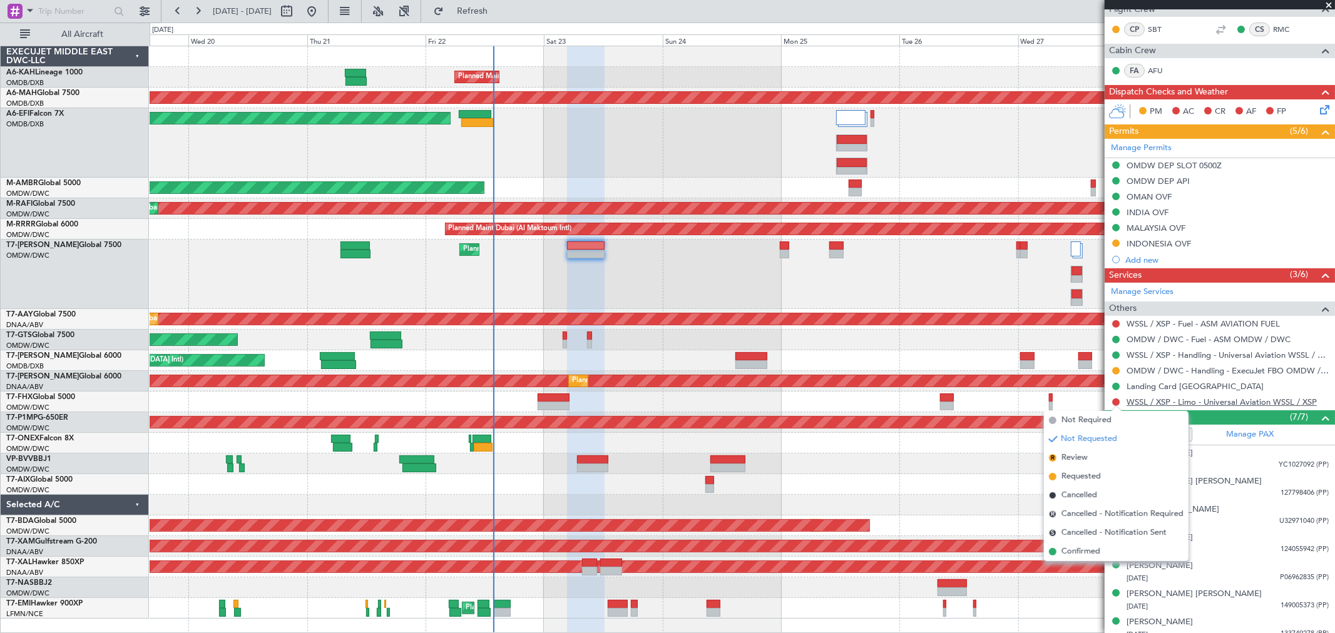
drag, startPoint x: 1085, startPoint y: 476, endPoint x: 1199, endPoint y: 404, distance: 134.4
click at [1085, 476] on span "Requested" at bounding box center [1080, 477] width 39 height 13
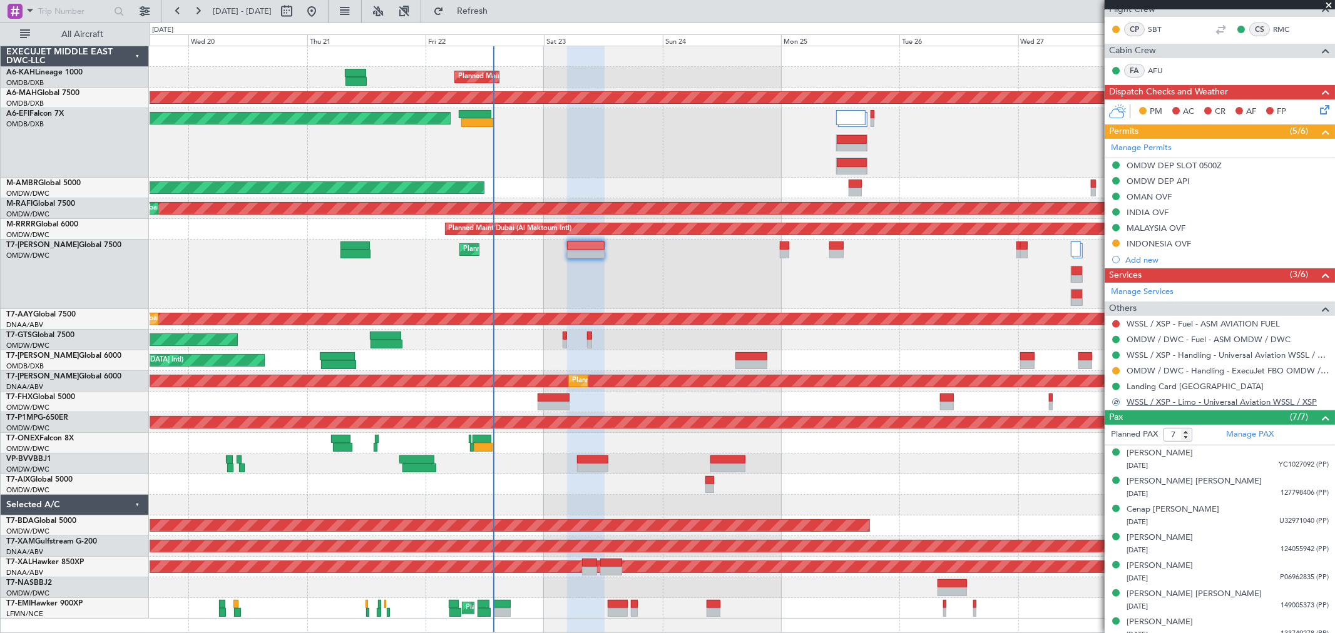
click at [1199, 404] on link "WSSL / XSP - Limo - Universal Aviation WSSL / XSP" at bounding box center [1222, 402] width 190 height 11
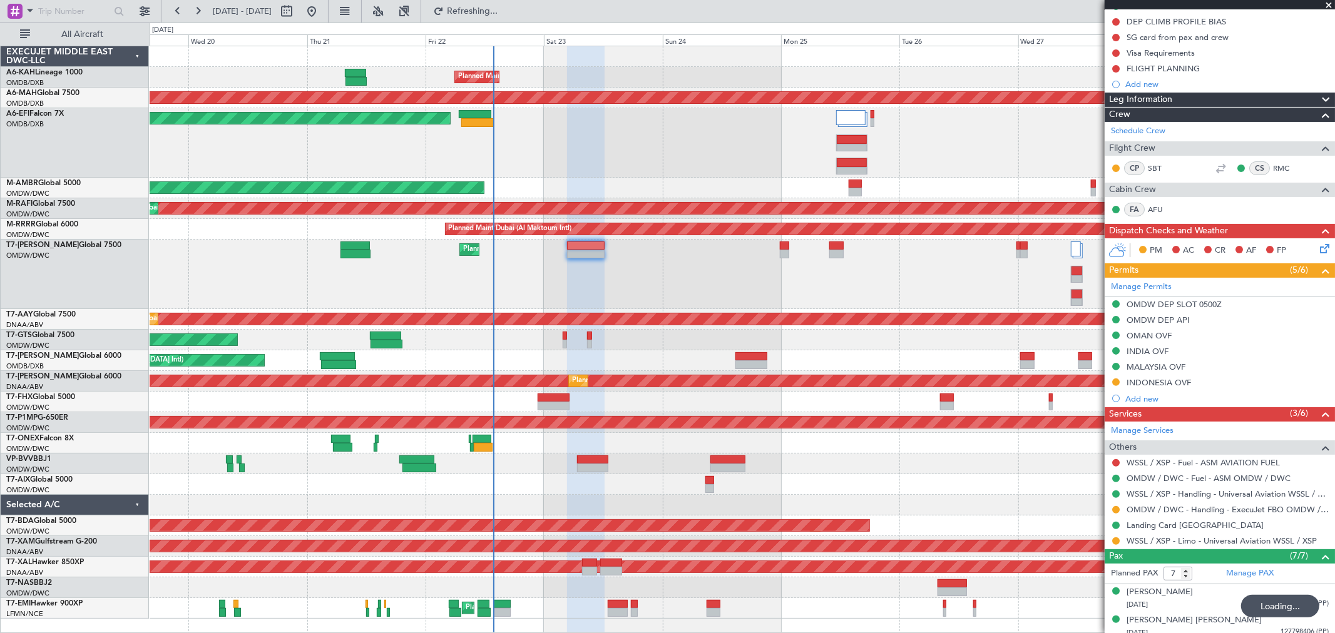
scroll to position [0, 0]
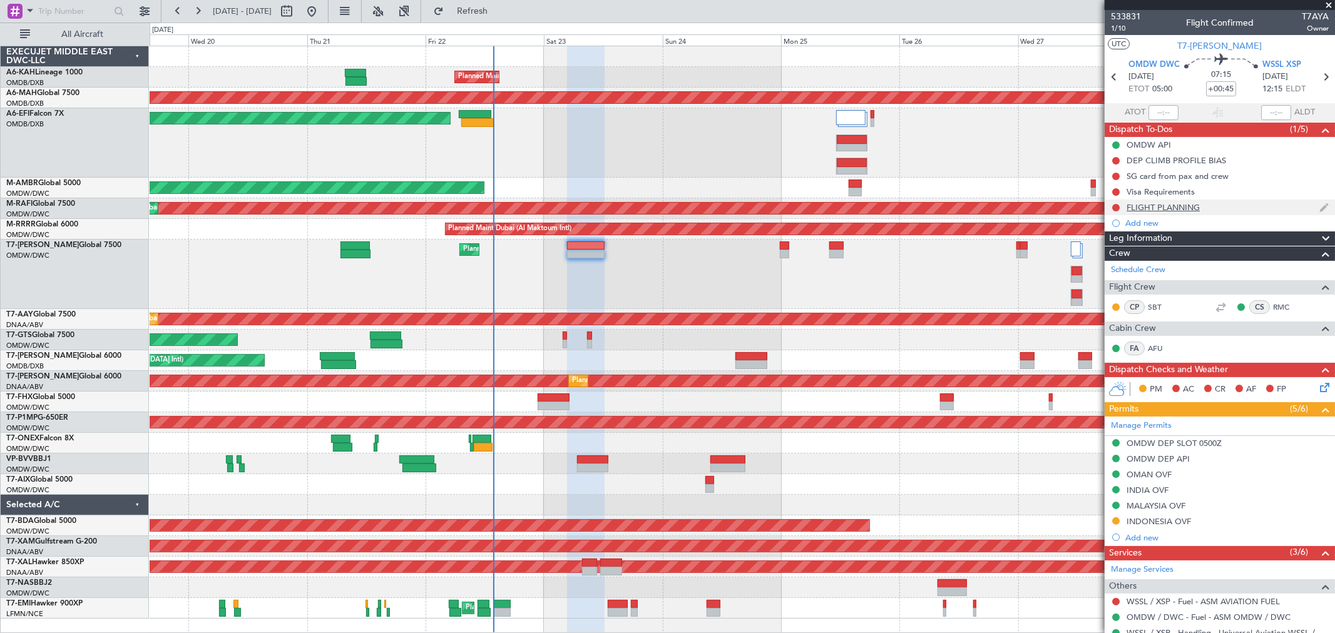
click at [1186, 200] on div "FLIGHT PLANNING" at bounding box center [1220, 208] width 230 height 16
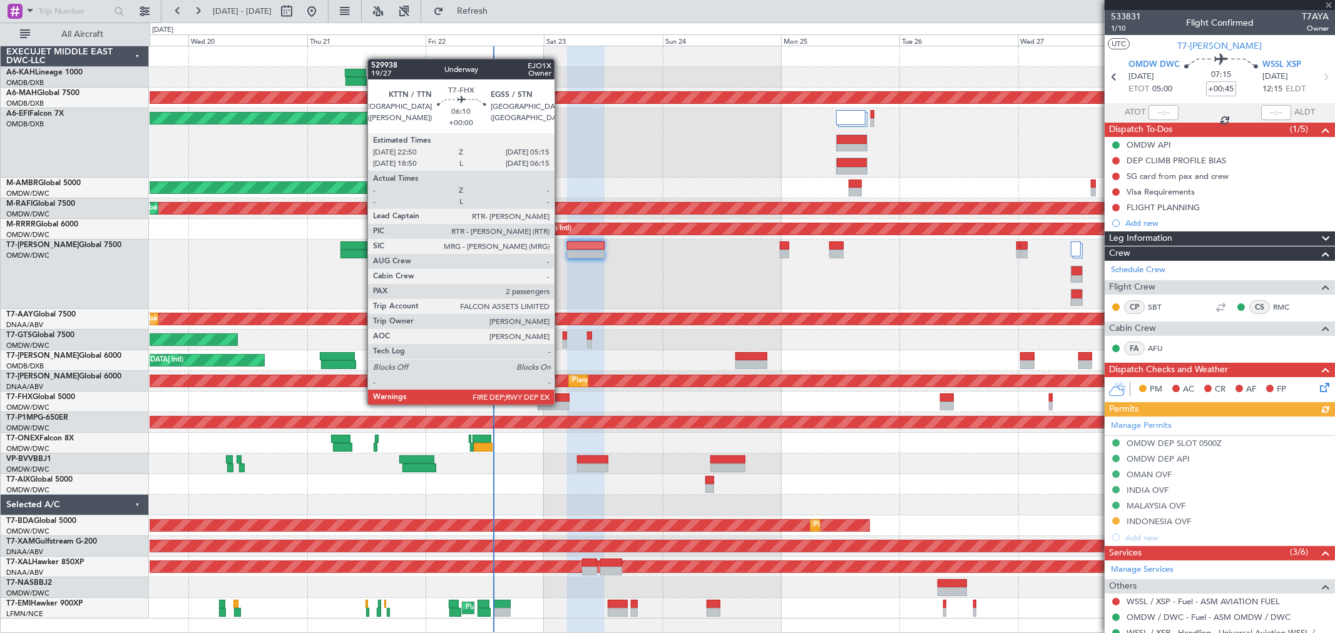
click at [561, 405] on div at bounding box center [554, 406] width 32 height 9
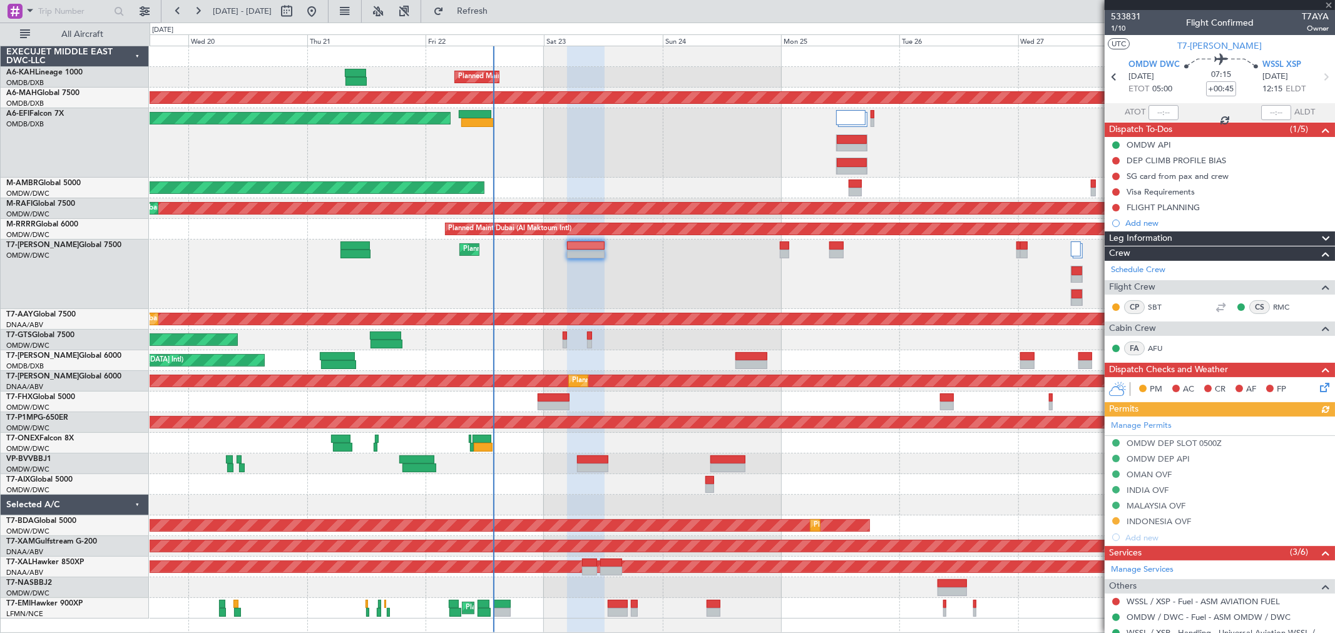
type input "2"
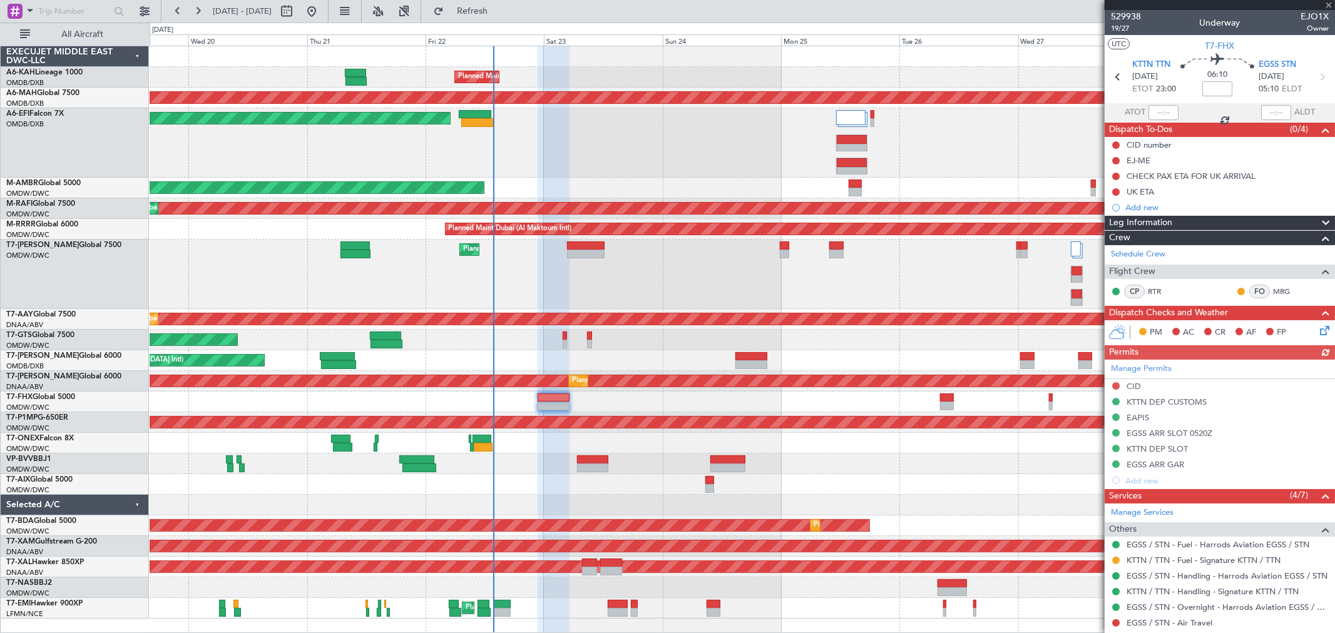
click at [1153, 209] on div "Add new" at bounding box center [1226, 207] width 203 height 11
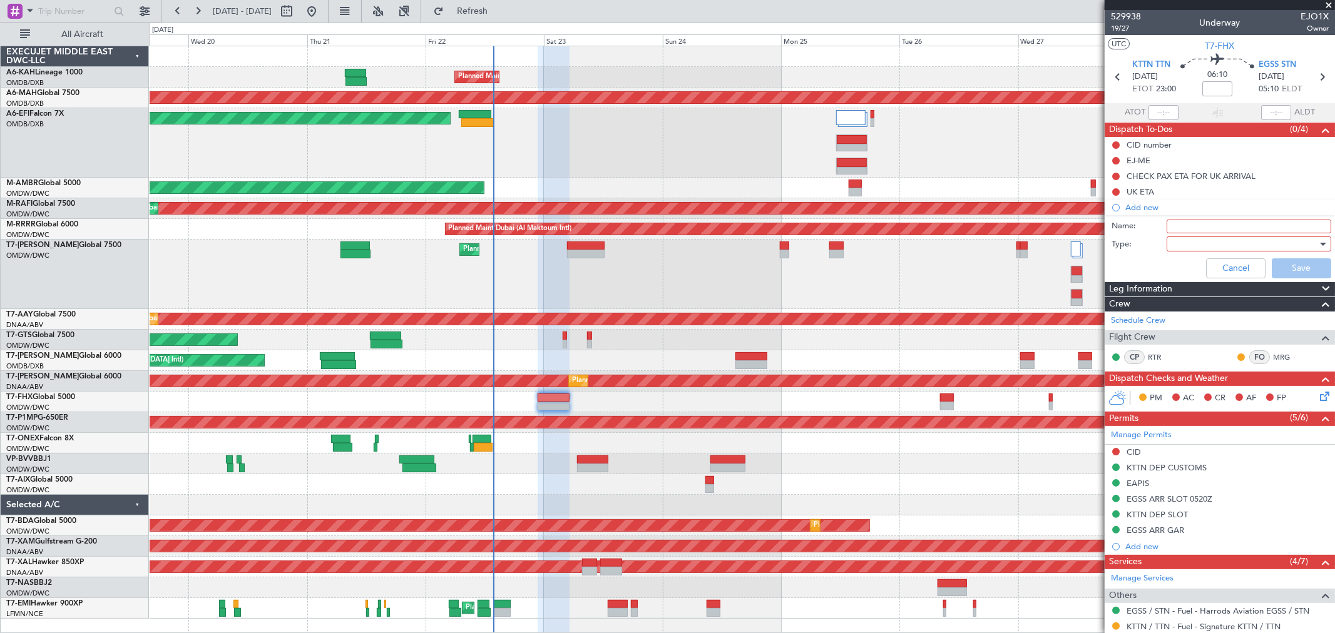
click at [1188, 227] on input "Name:" at bounding box center [1249, 227] width 165 height 14
paste input "Final fuel 27500."
type input "Final fuel 27500."
click at [1187, 242] on div at bounding box center [1245, 244] width 146 height 19
click at [1183, 269] on span "Generic" at bounding box center [1243, 269] width 146 height 19
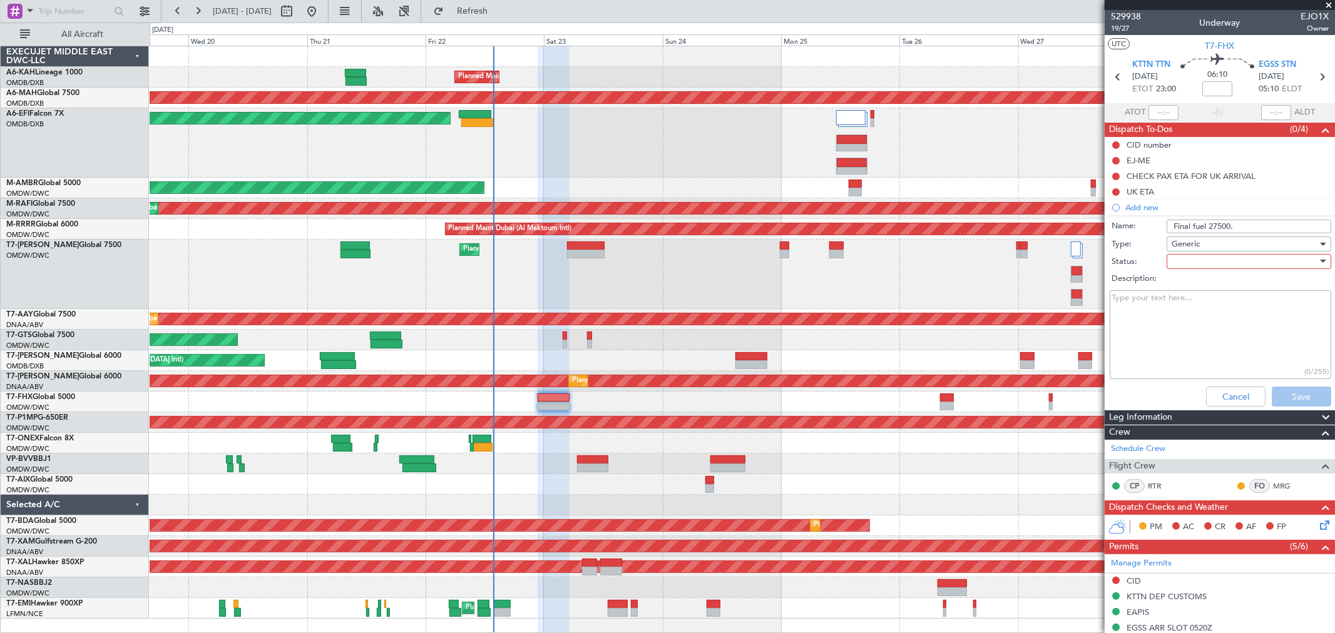
click at [1192, 257] on div at bounding box center [1245, 261] width 146 height 19
click at [1182, 289] on span "Not Started" at bounding box center [1243, 286] width 146 height 19
click at [1286, 389] on button "Save" at bounding box center [1301, 397] width 59 height 20
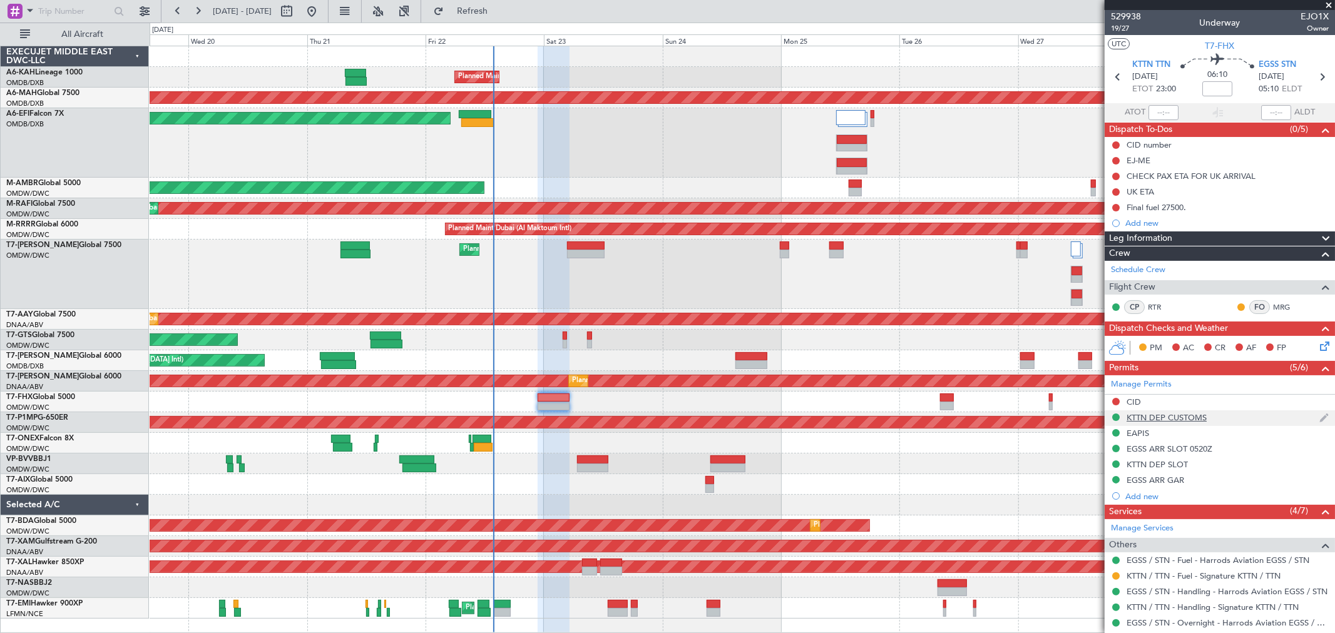
scroll to position [121, 0]
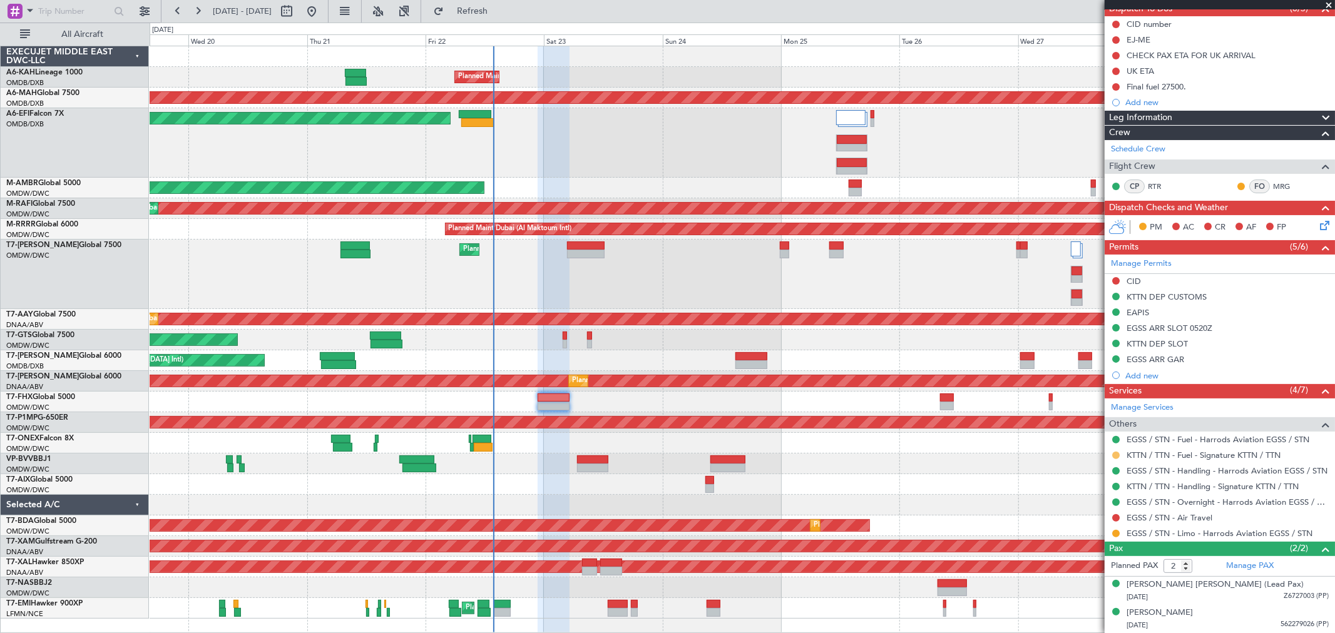
click at [1115, 455] on button at bounding box center [1116, 456] width 8 height 8
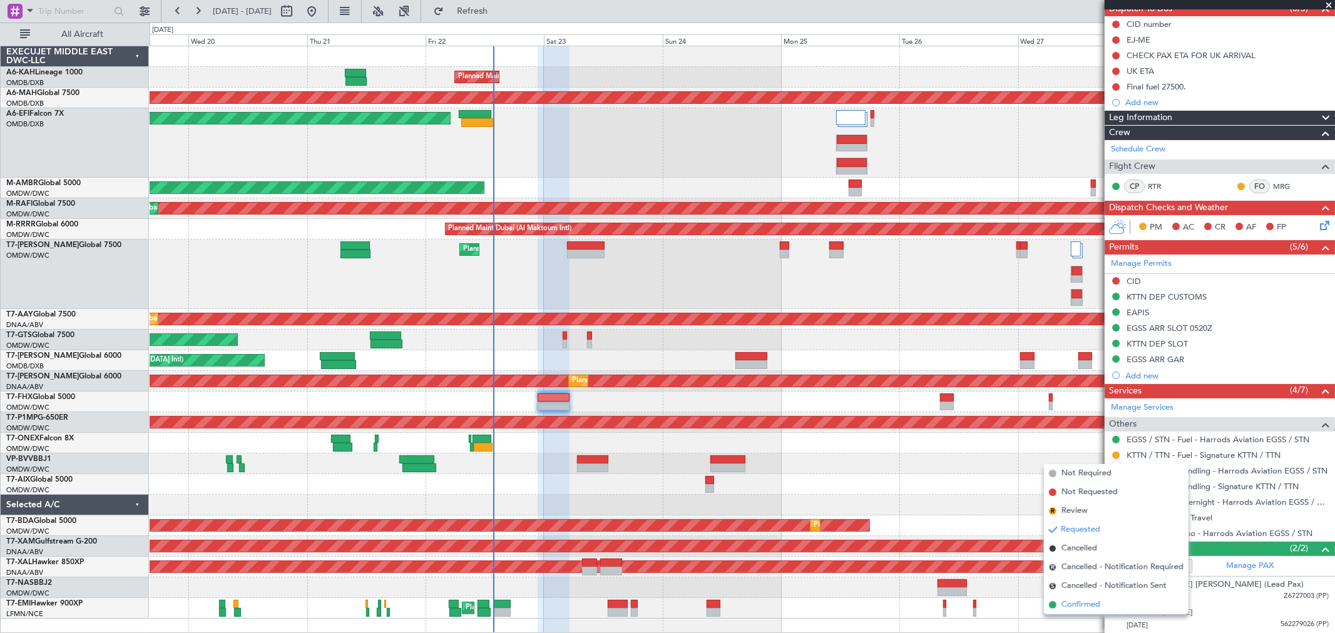
click at [1093, 603] on span "Confirmed" at bounding box center [1080, 605] width 39 height 13
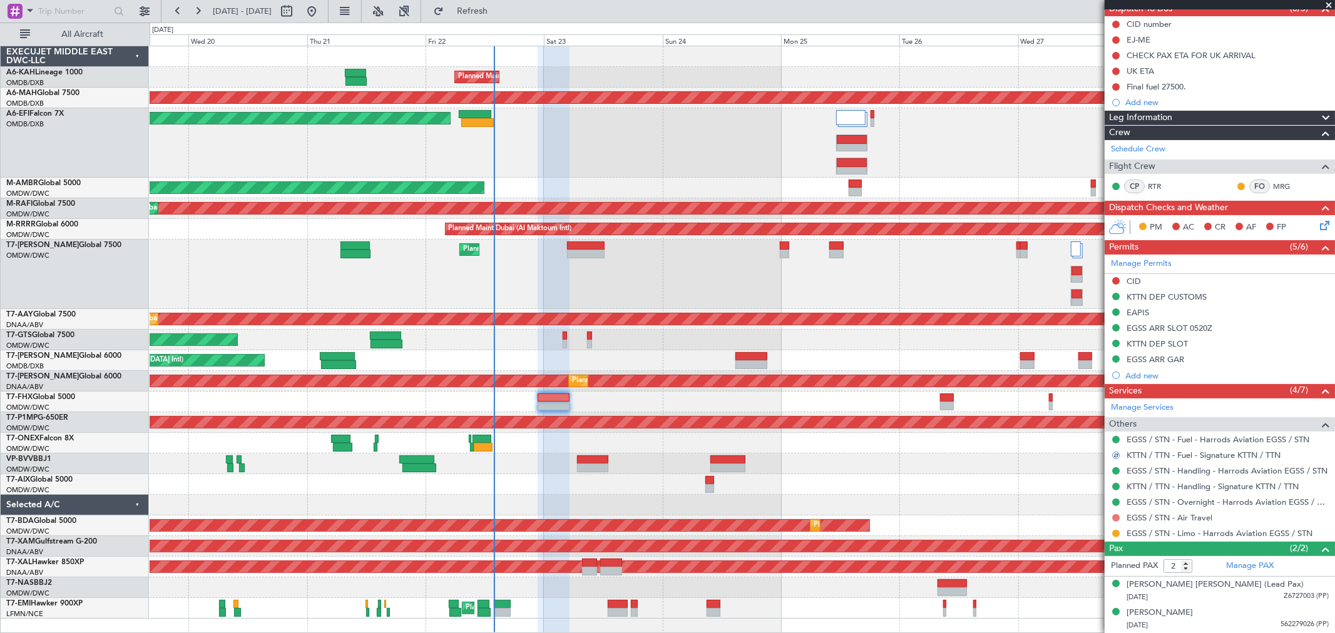
click at [1116, 519] on button at bounding box center [1116, 518] width 8 height 8
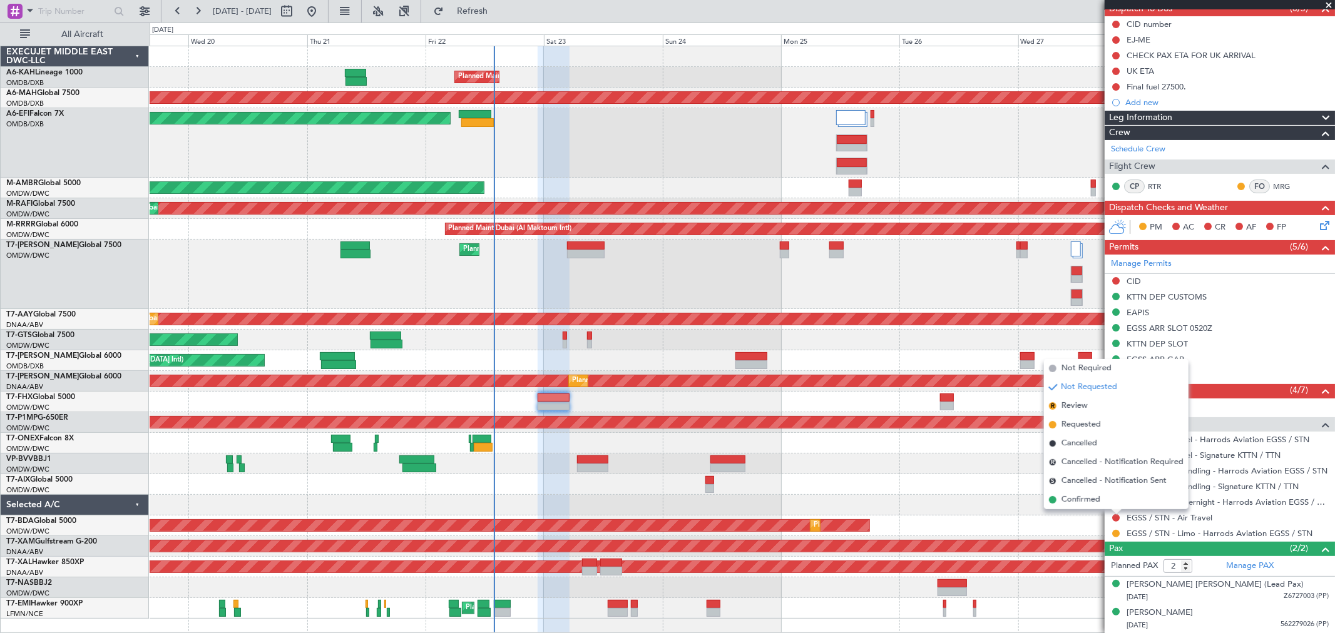
click at [1091, 498] on span "Confirmed" at bounding box center [1080, 500] width 39 height 13
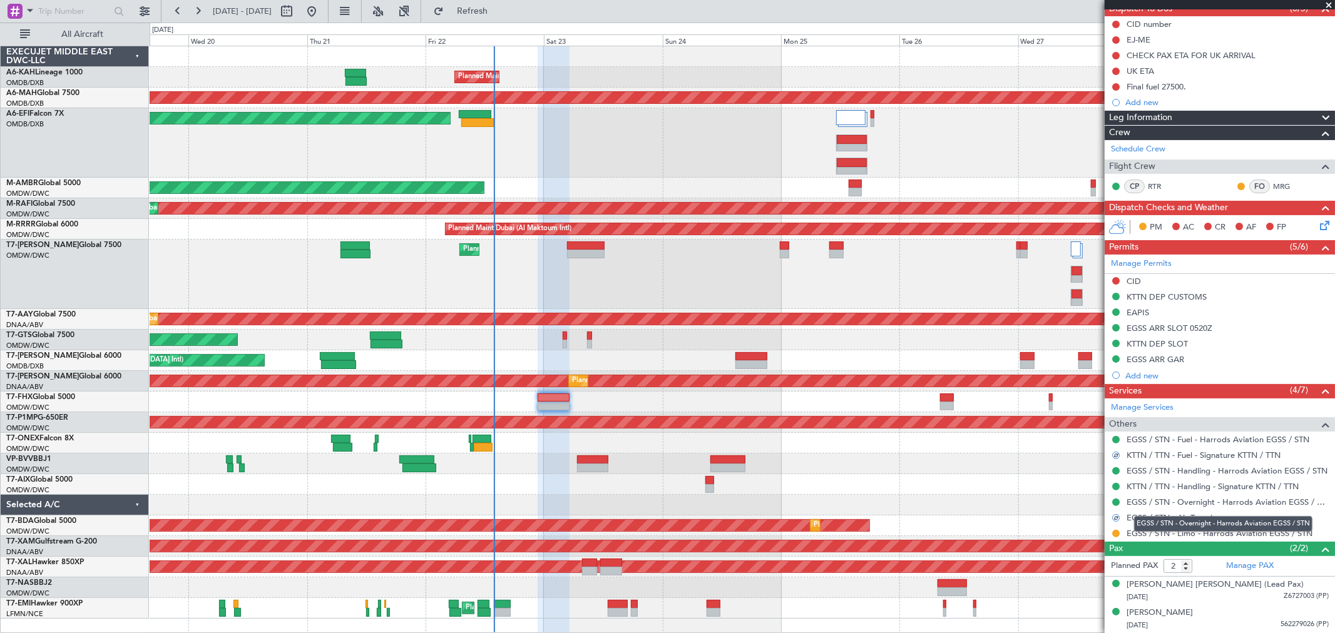
click at [1168, 518] on mat-tooltip-component "EGSS / STN - Overnight - Harrods Aviation EGSS / STN" at bounding box center [1223, 524] width 196 height 33
click at [1167, 521] on link "EGSS / STN - Air Travel" at bounding box center [1170, 518] width 86 height 11
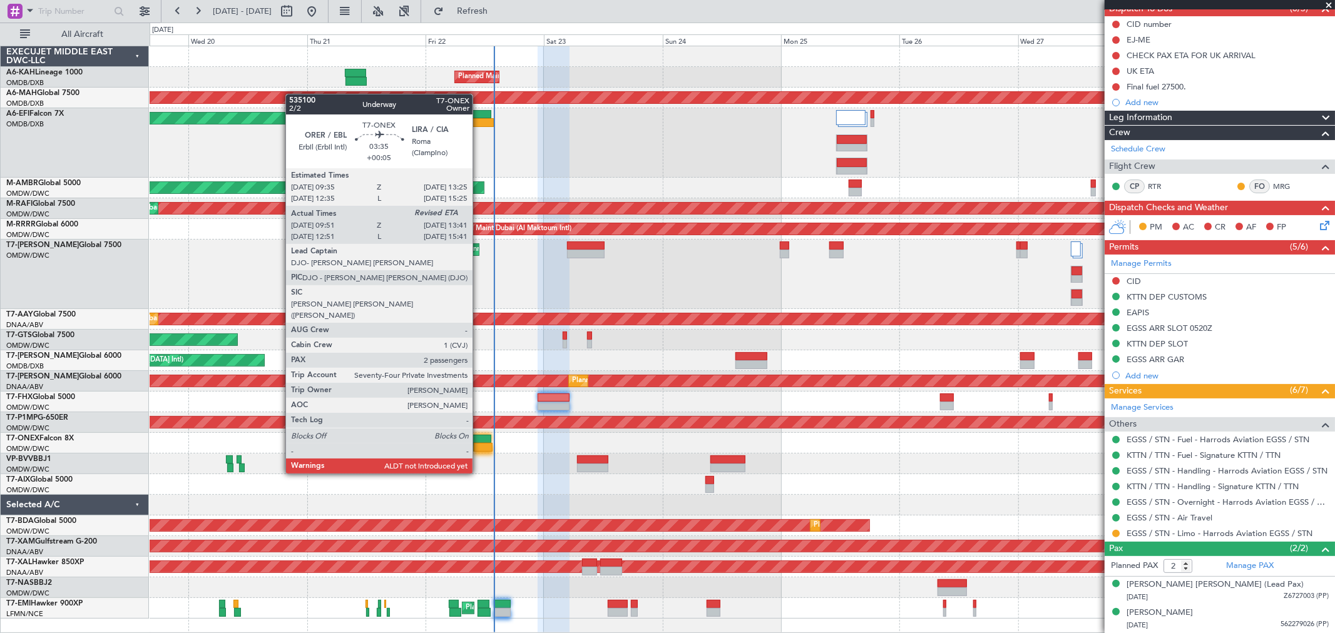
click at [479, 439] on div at bounding box center [482, 439] width 19 height 9
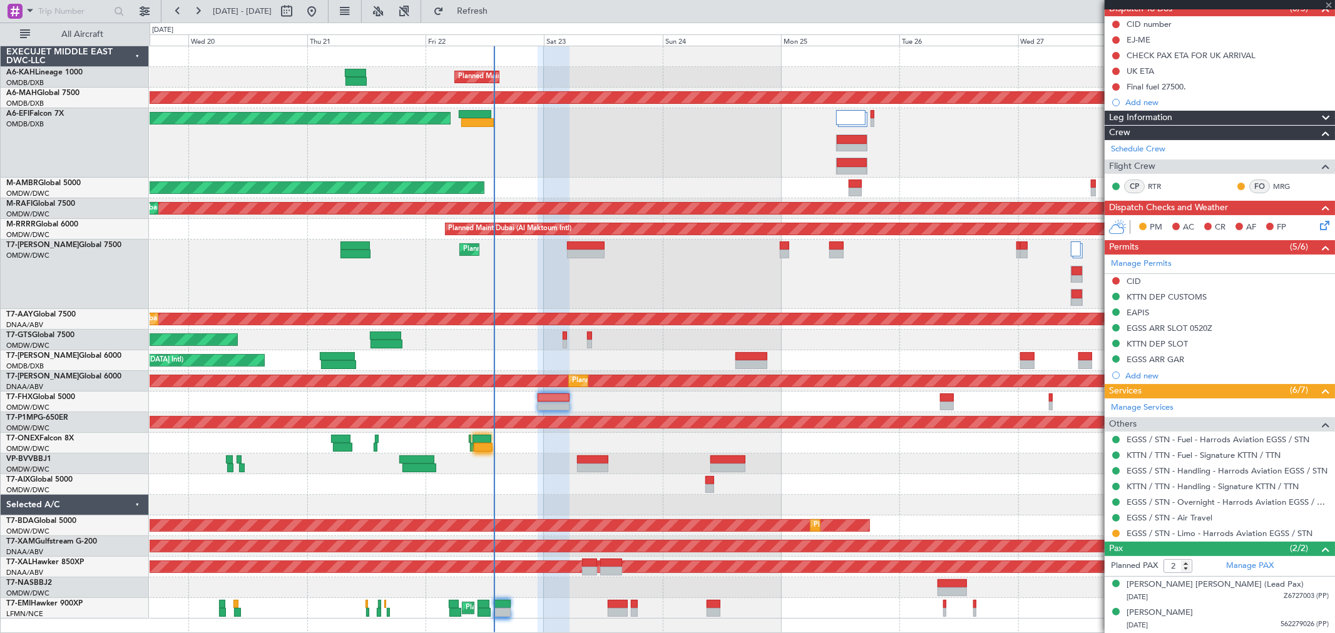
type input "+00:05"
type input "10:01"
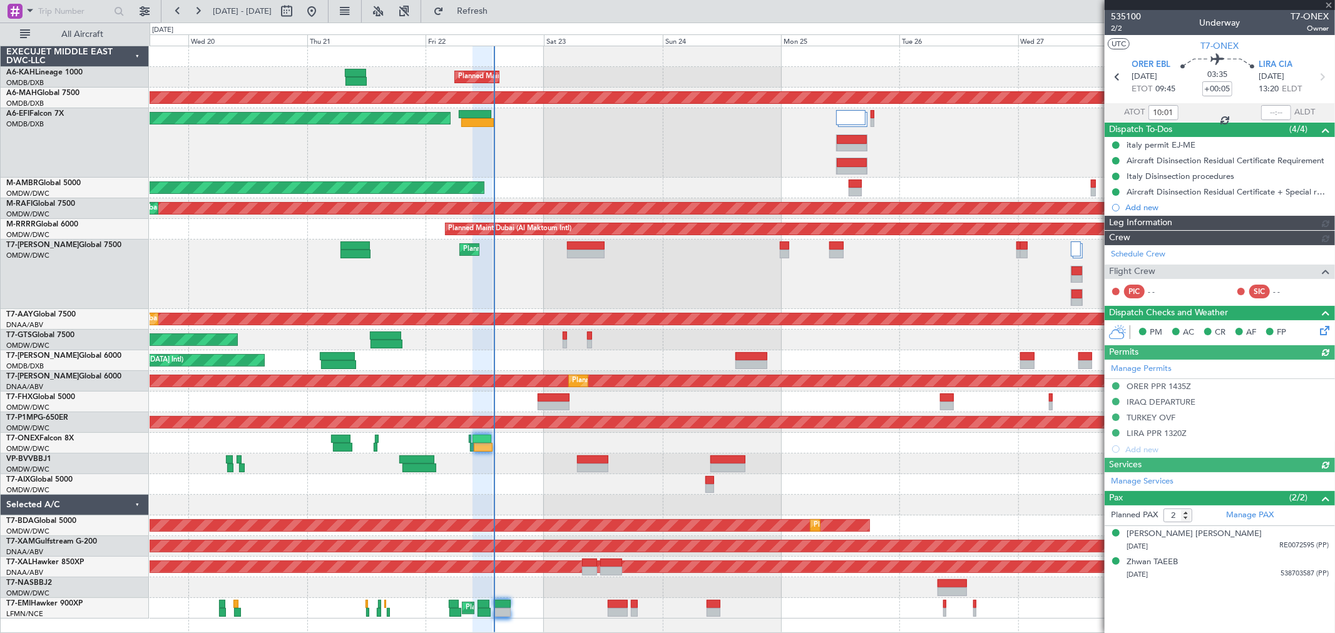
type input "[PERSON_NAME] (ANI)"
type input "7042"
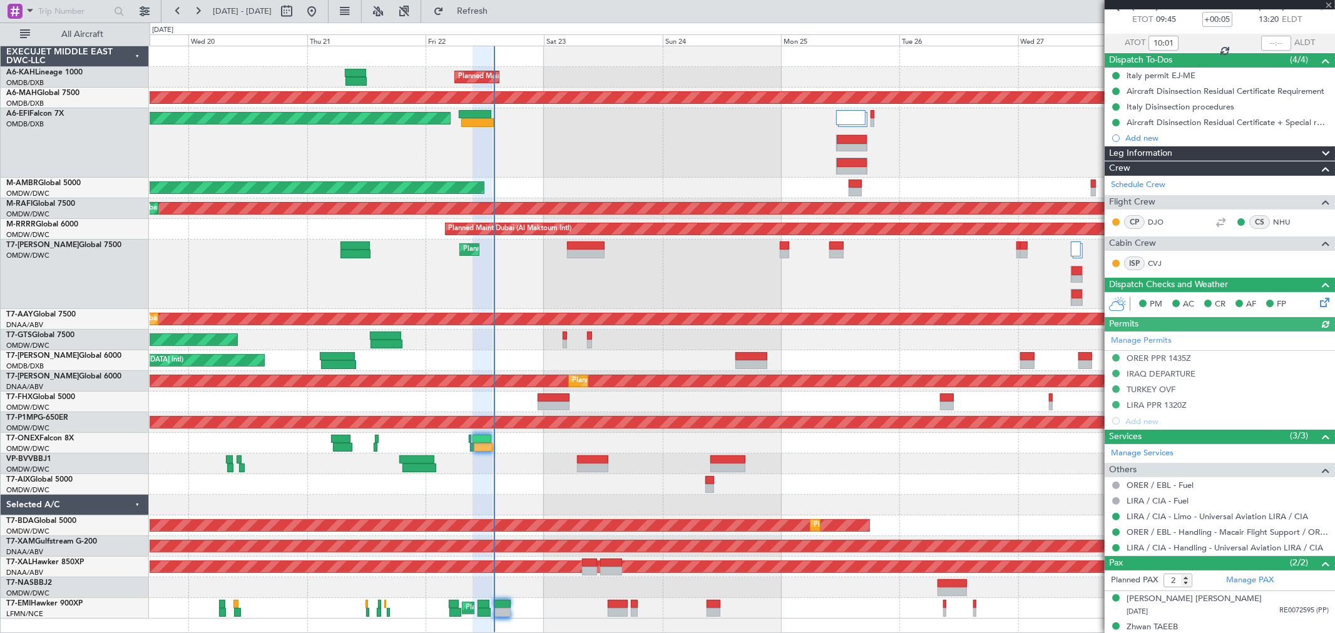
scroll to position [84, 0]
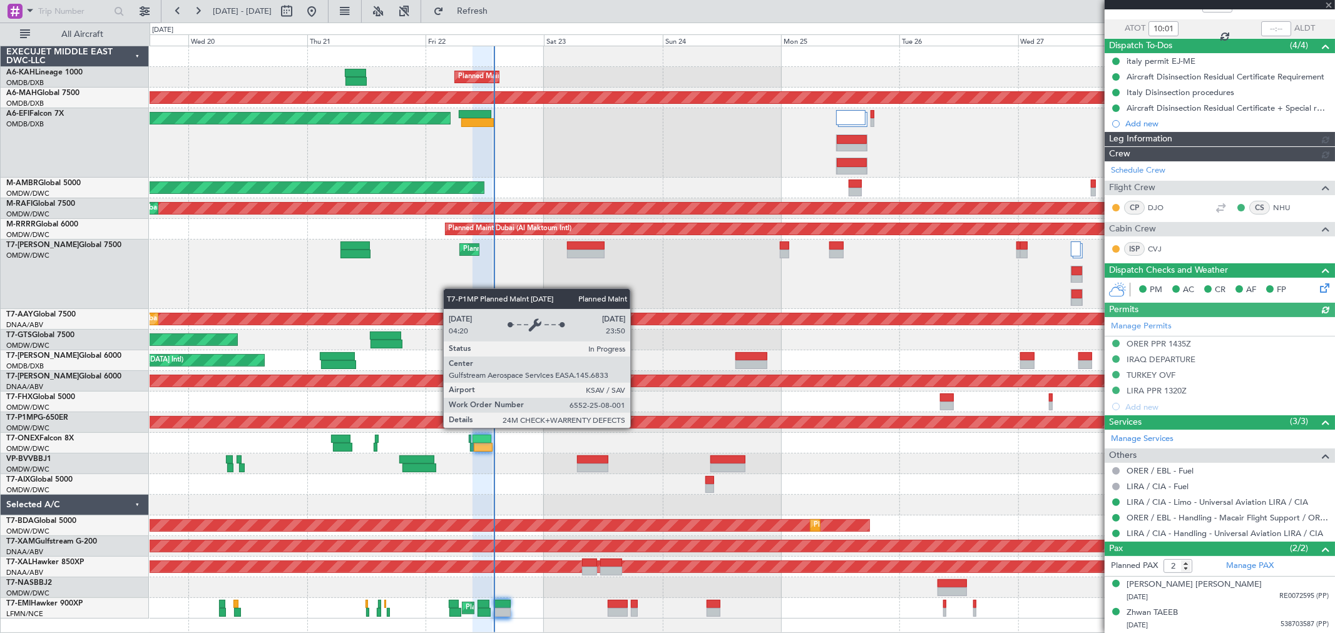
type input "[PERSON_NAME] (ANI)"
type input "7042"
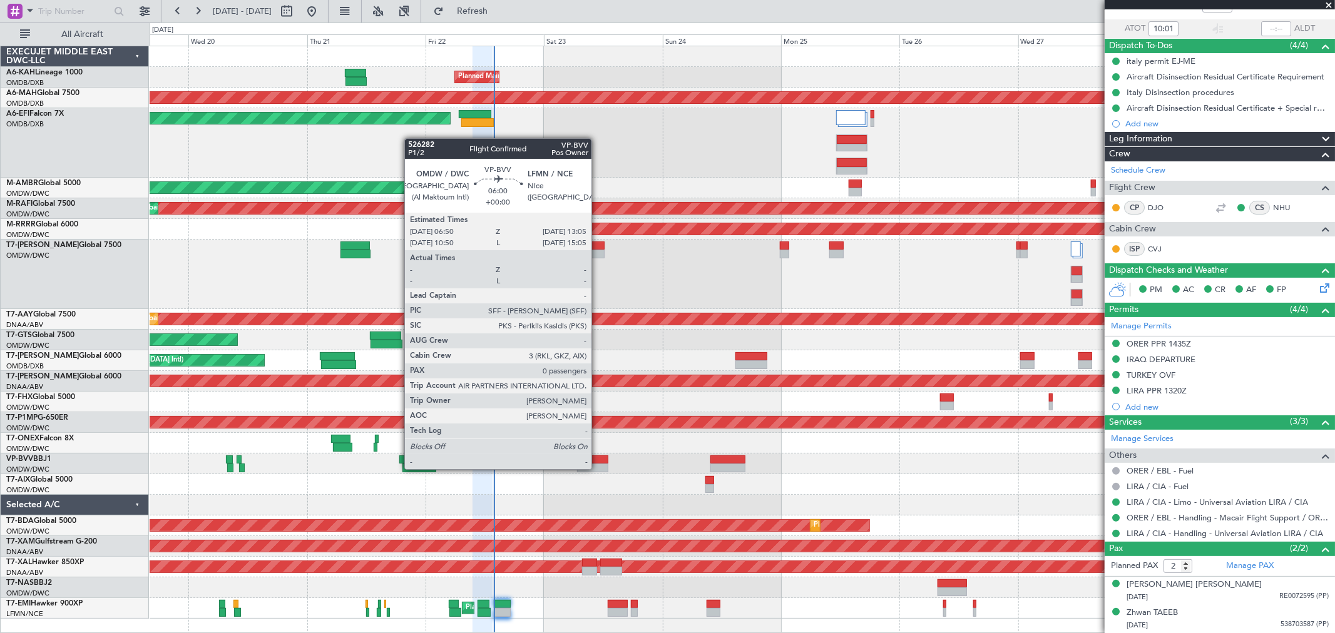
click at [598, 468] on div at bounding box center [592, 468] width 31 height 9
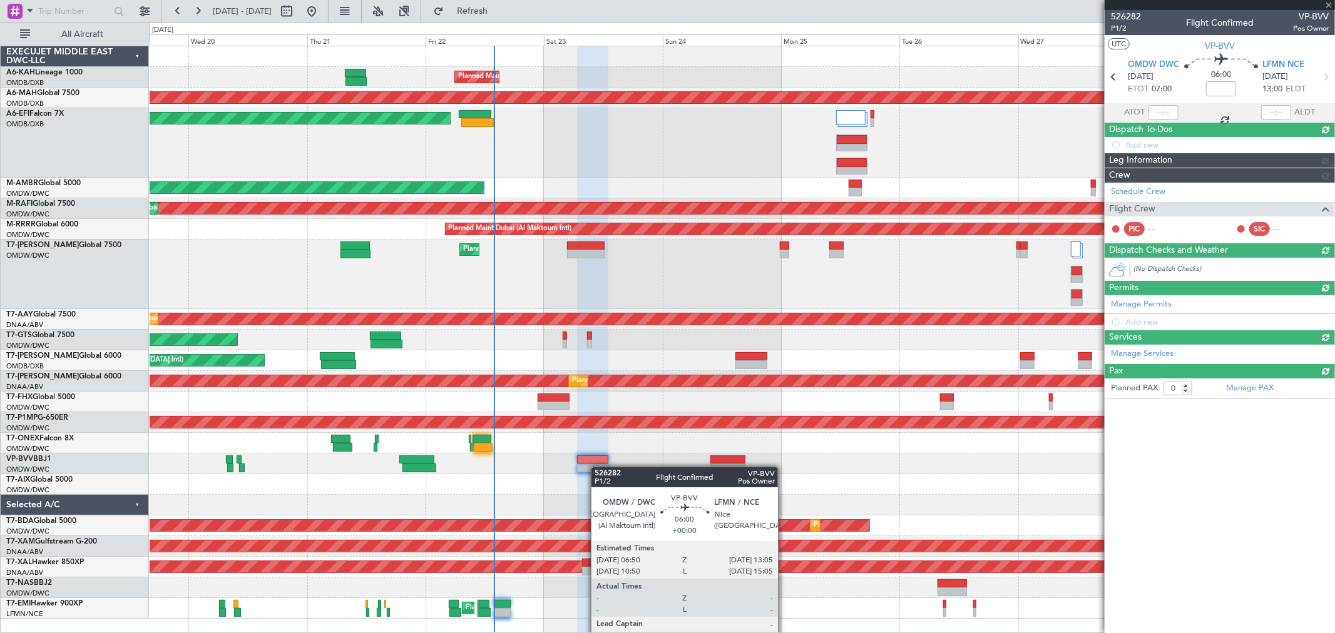
scroll to position [0, 0]
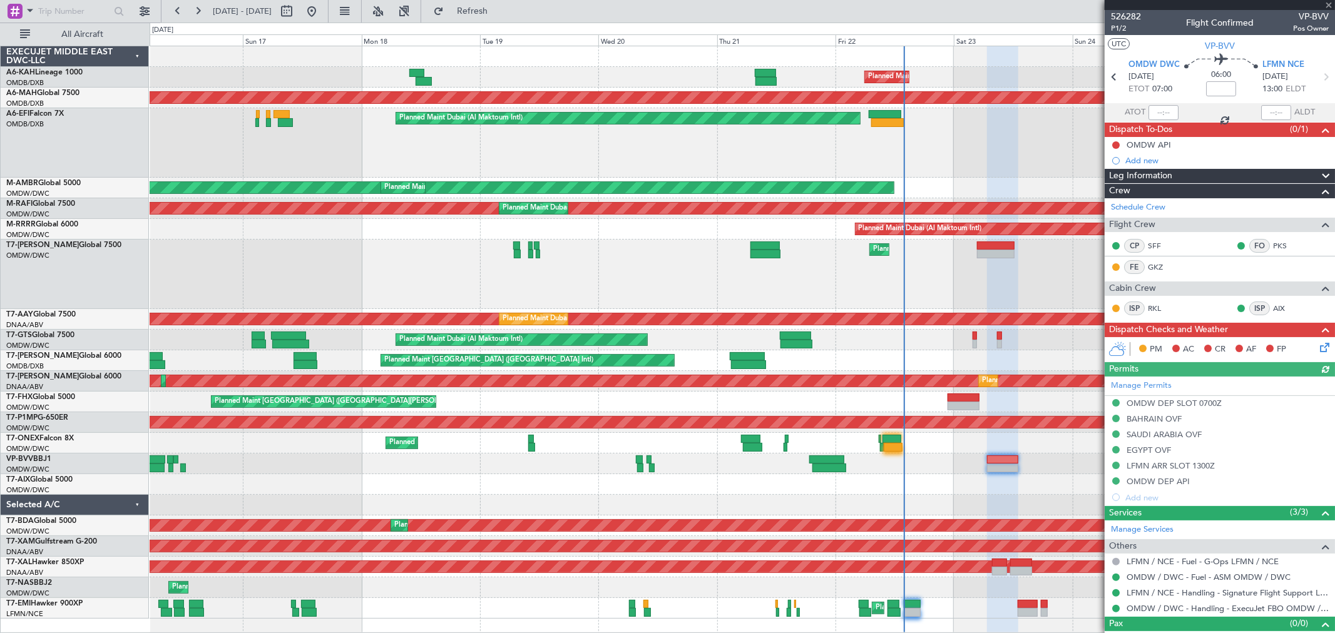
click at [769, 486] on div at bounding box center [742, 484] width 1185 height 21
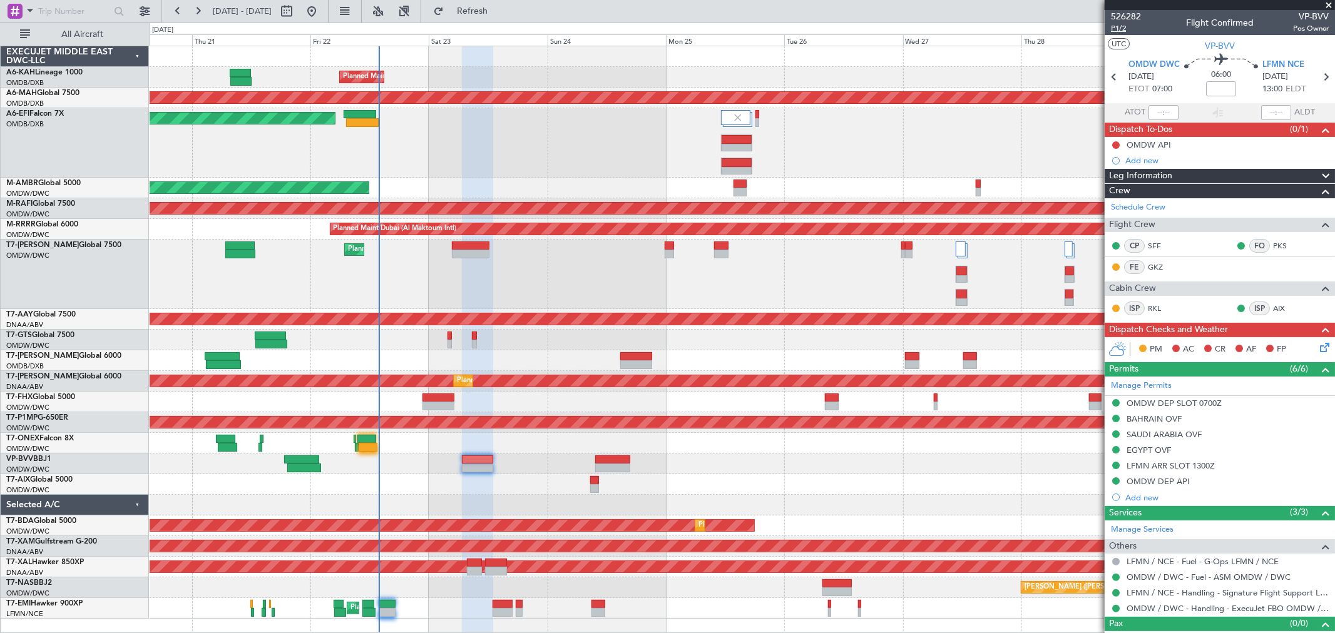
click at [1127, 30] on span "P1/2" at bounding box center [1126, 28] width 30 height 11
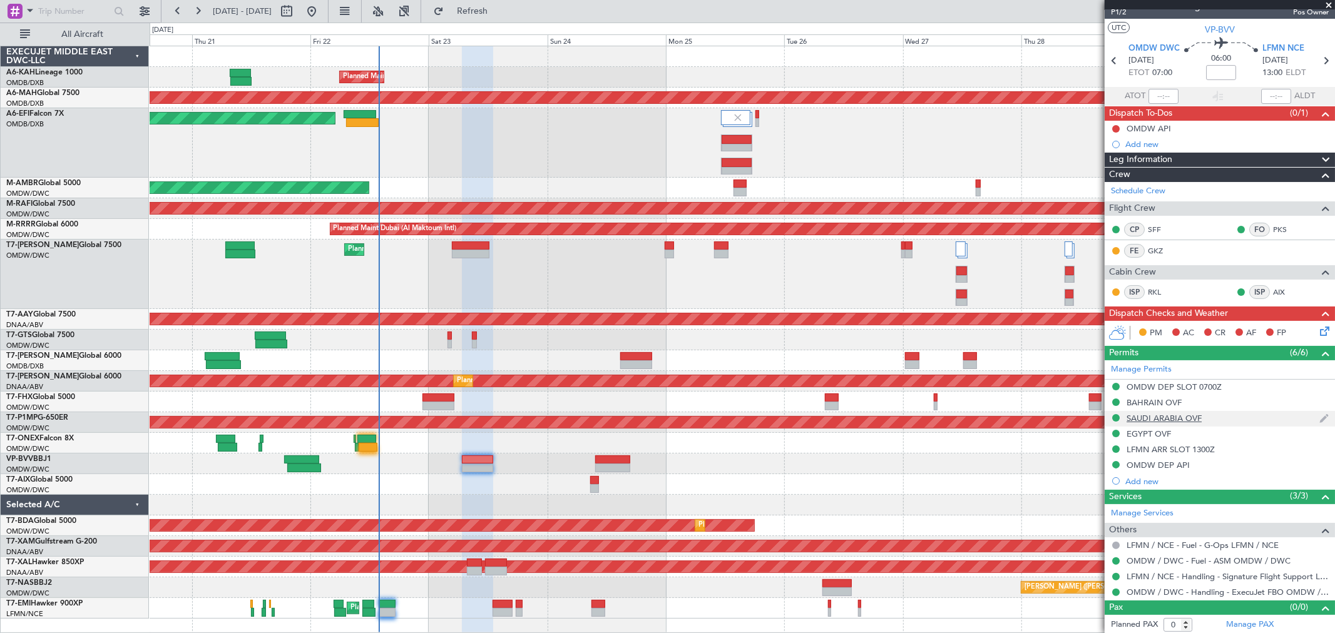
scroll to position [19, 0]
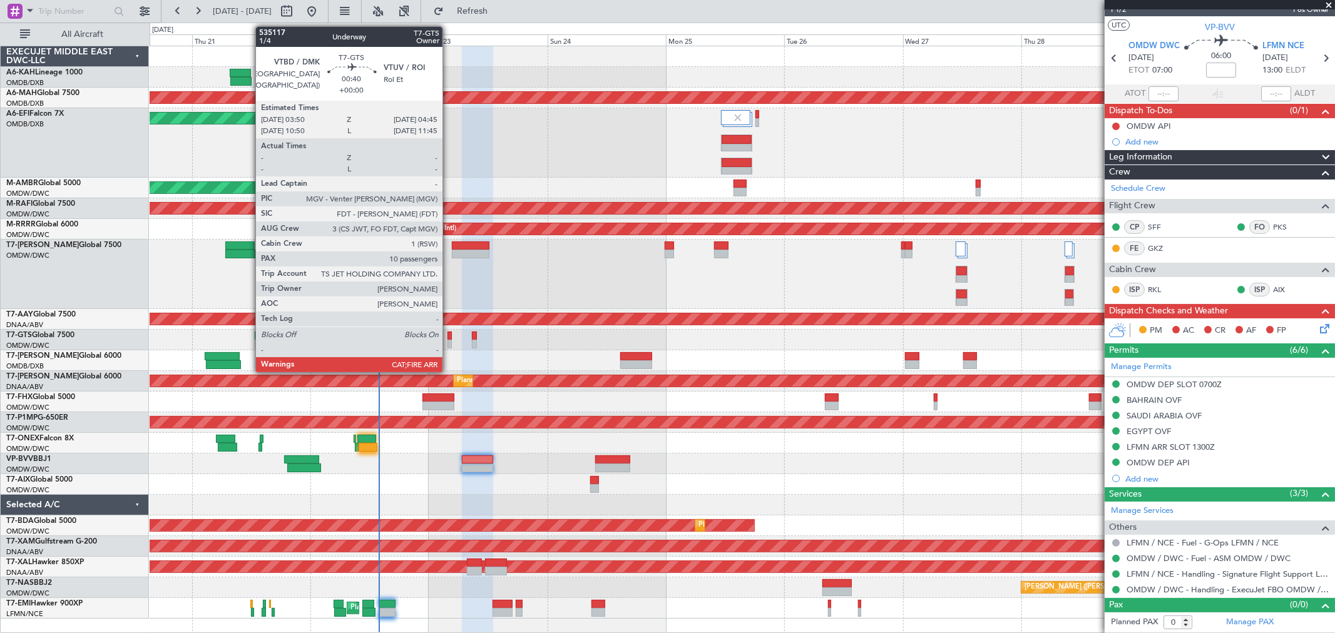
click at [449, 339] on div at bounding box center [449, 336] width 5 height 9
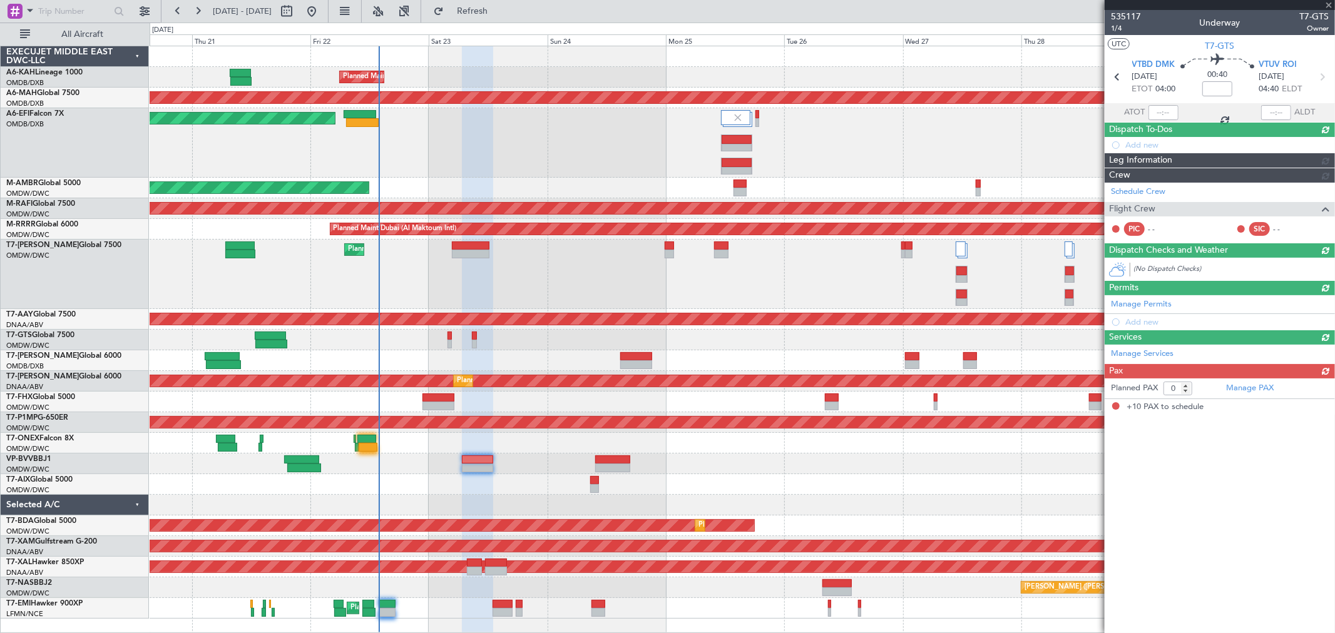
type input "10"
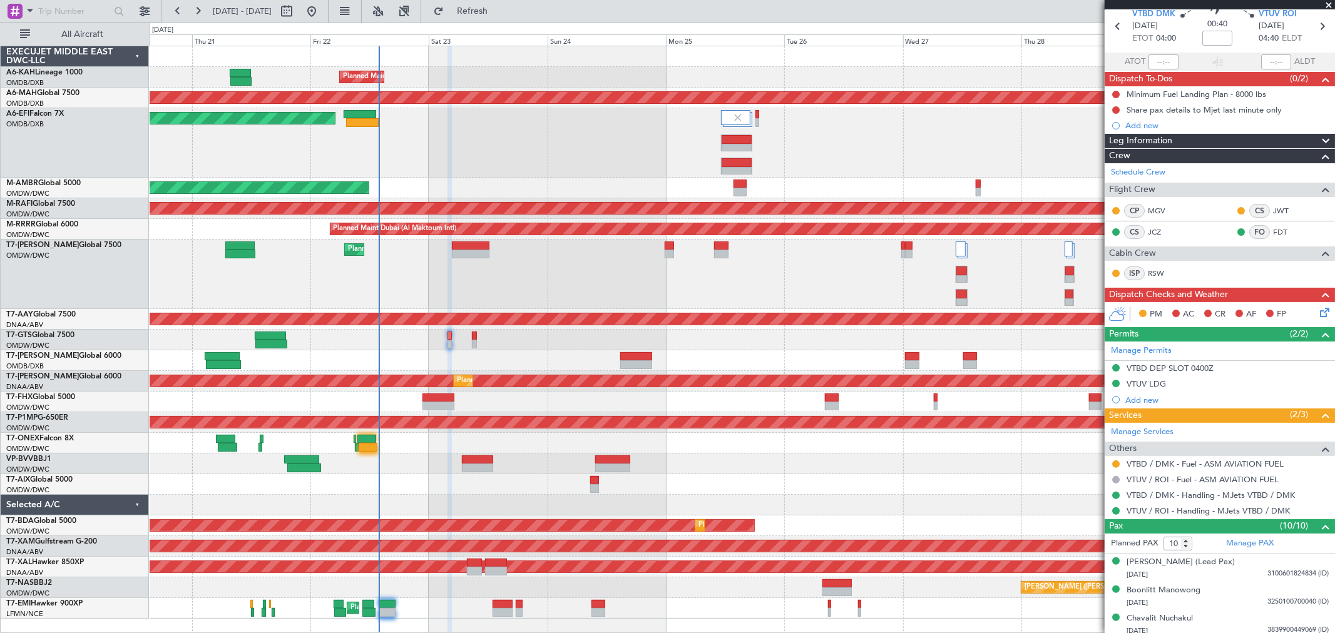
scroll to position [0, 0]
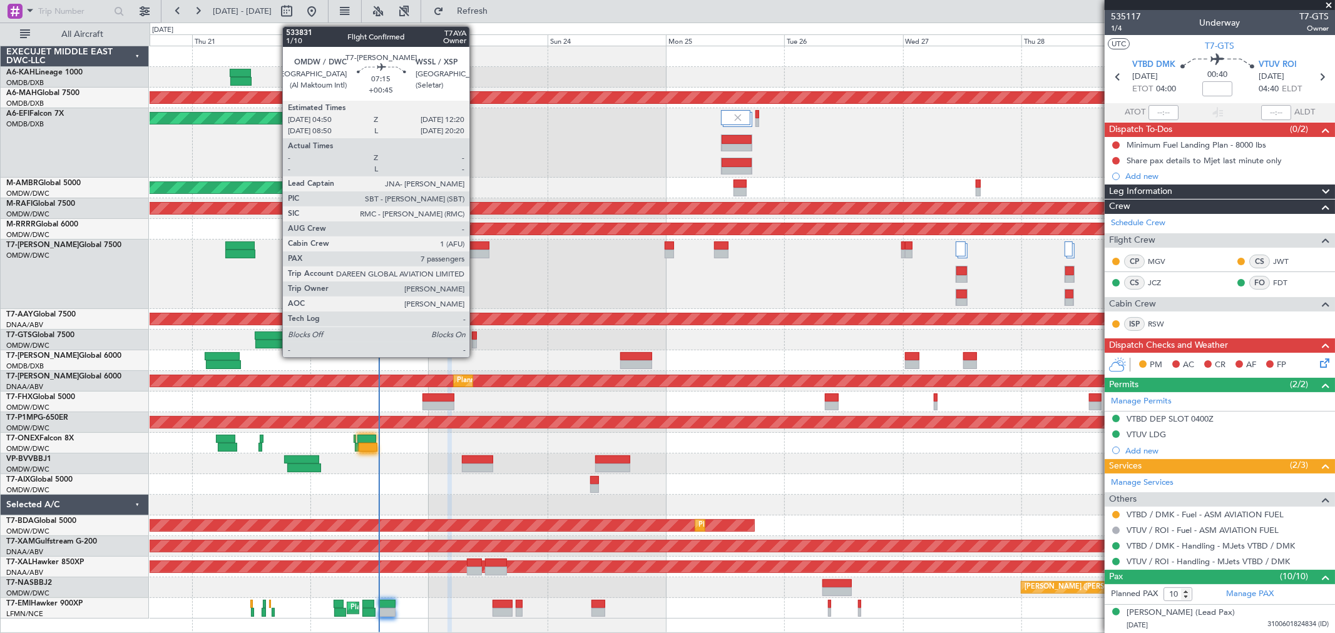
click at [476, 245] on div at bounding box center [471, 246] width 38 height 9
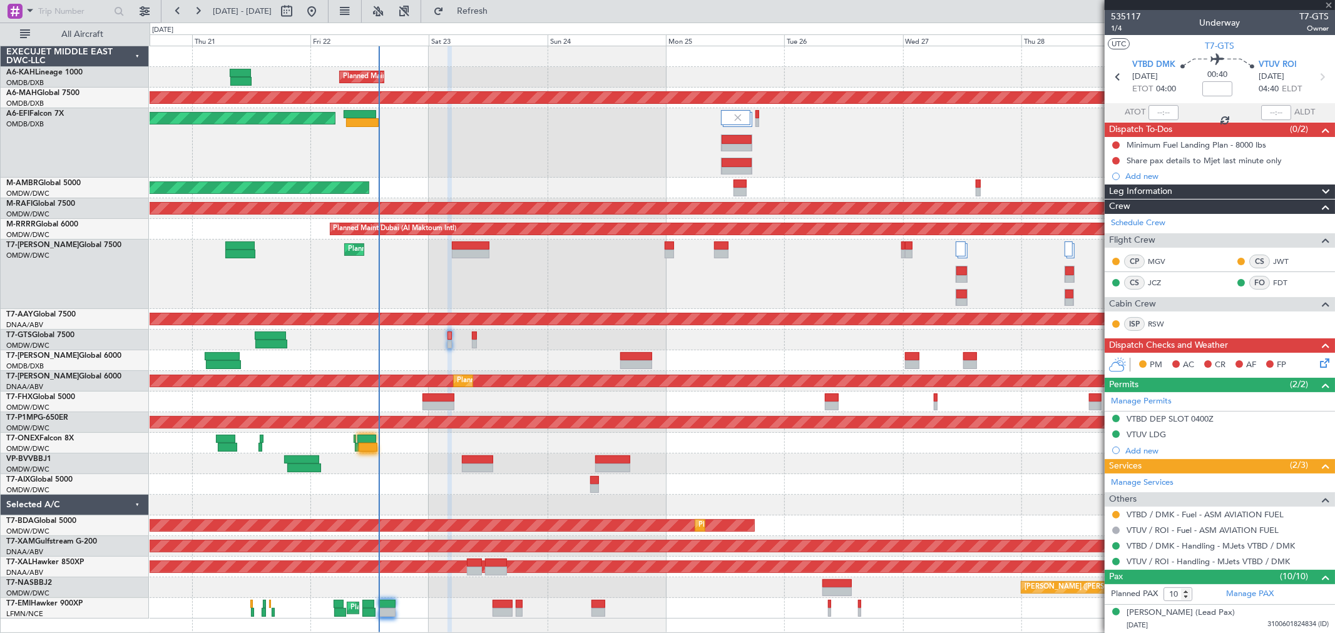
type input "+00:45"
type input "7"
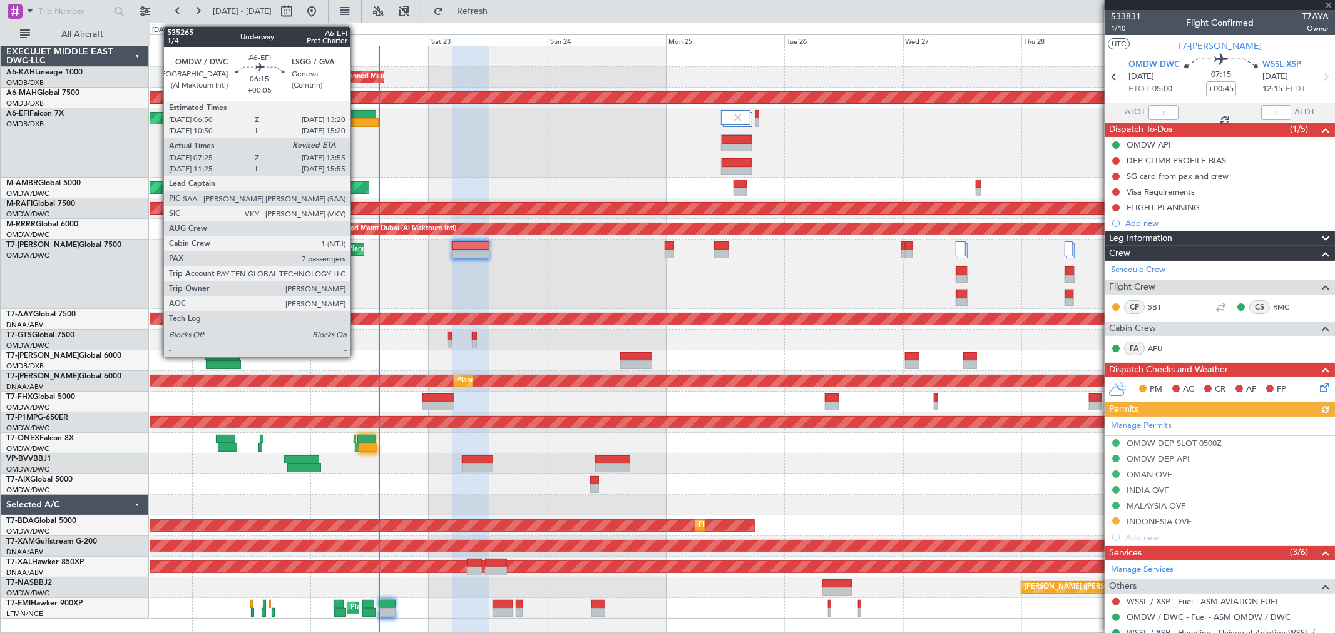
click at [357, 120] on div at bounding box center [362, 122] width 33 height 9
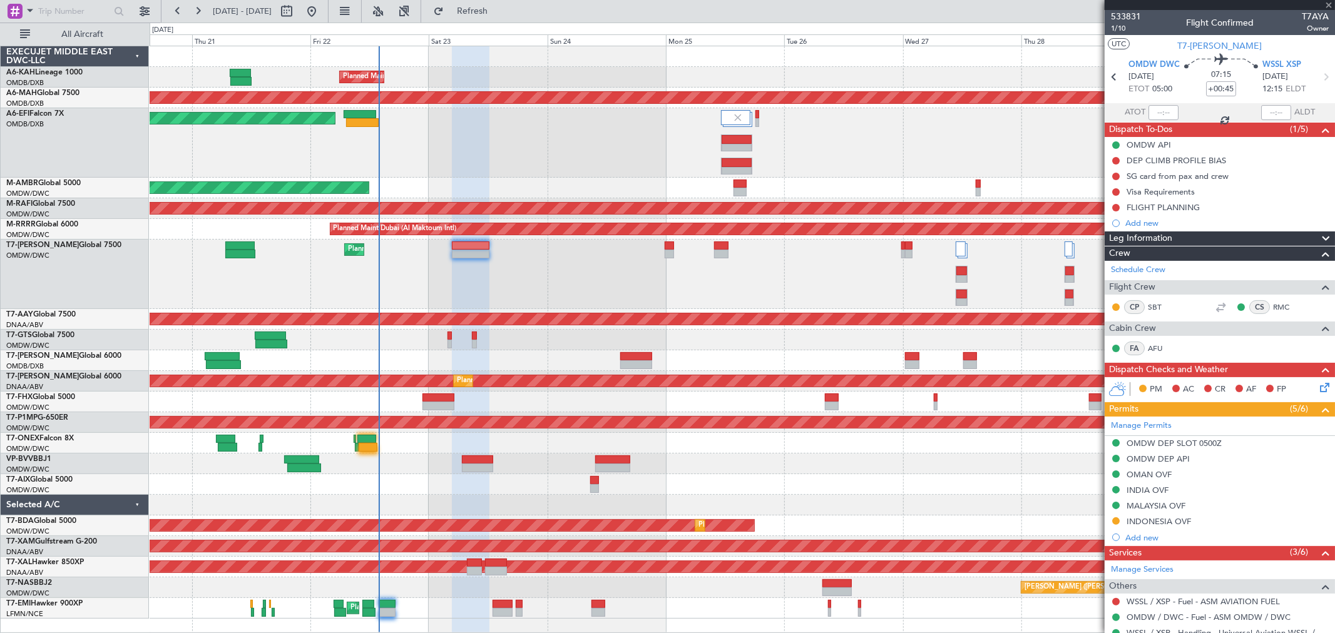
type input "+00:05"
type input "07:35"
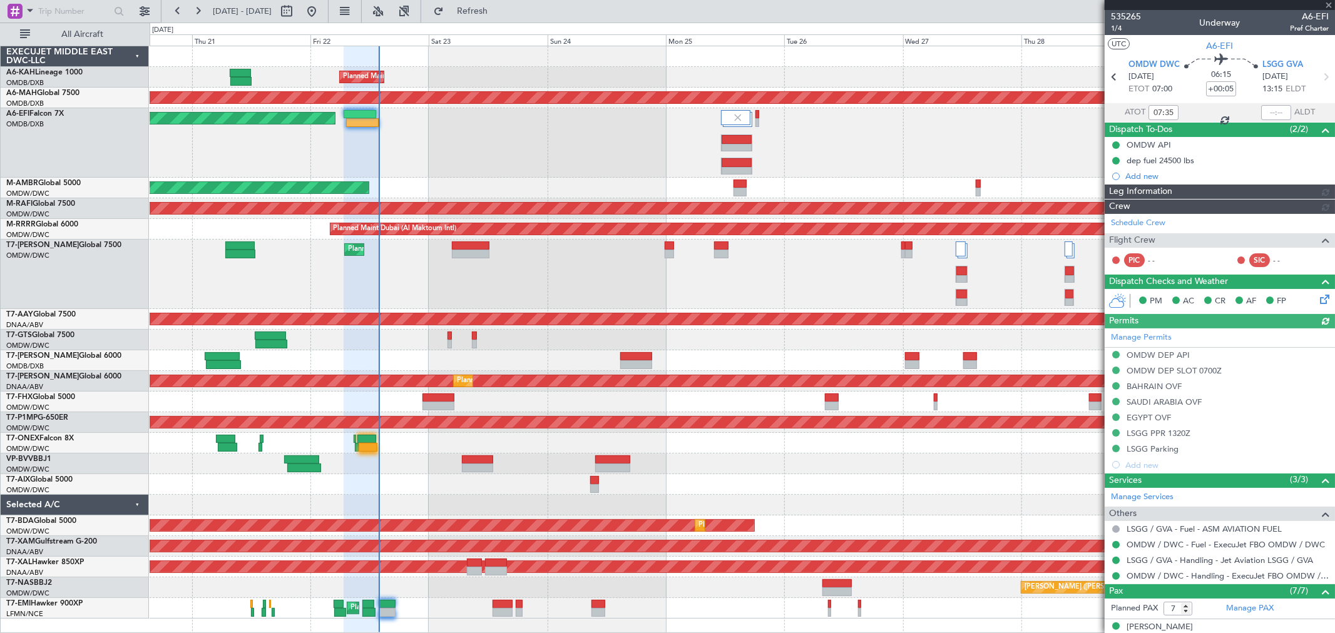
type input "Dherander Fithani (DHF)"
type input "7093"
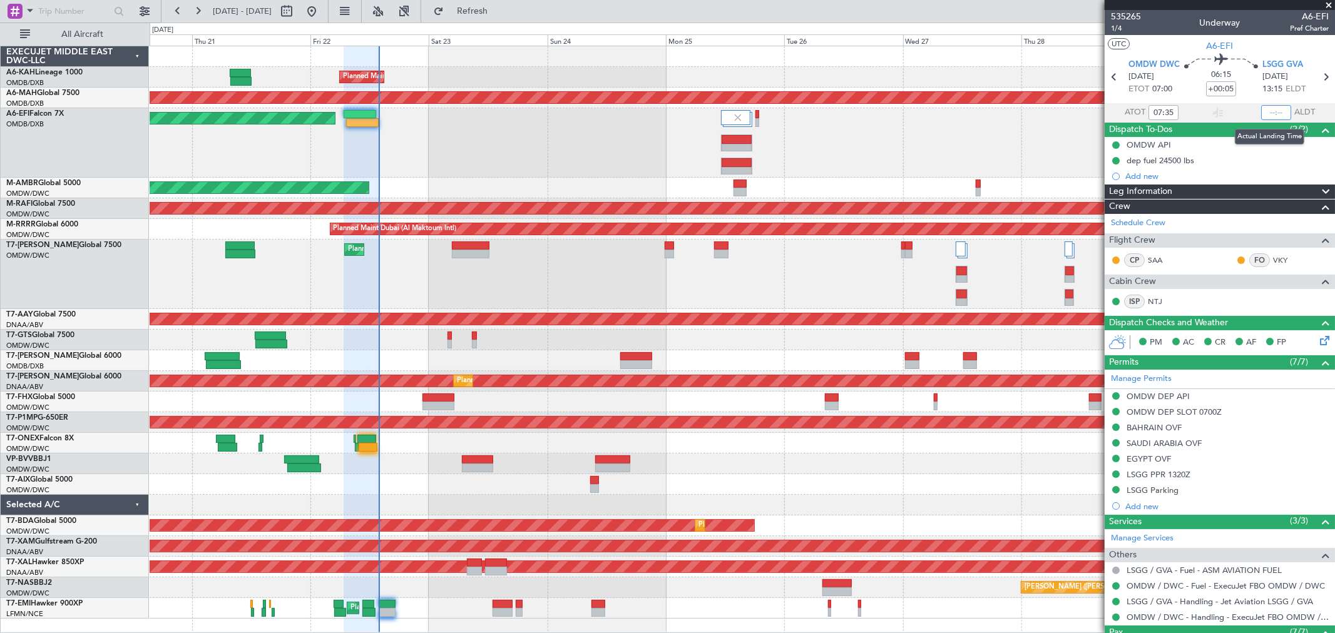
click at [1269, 110] on input "text" at bounding box center [1276, 112] width 30 height 15
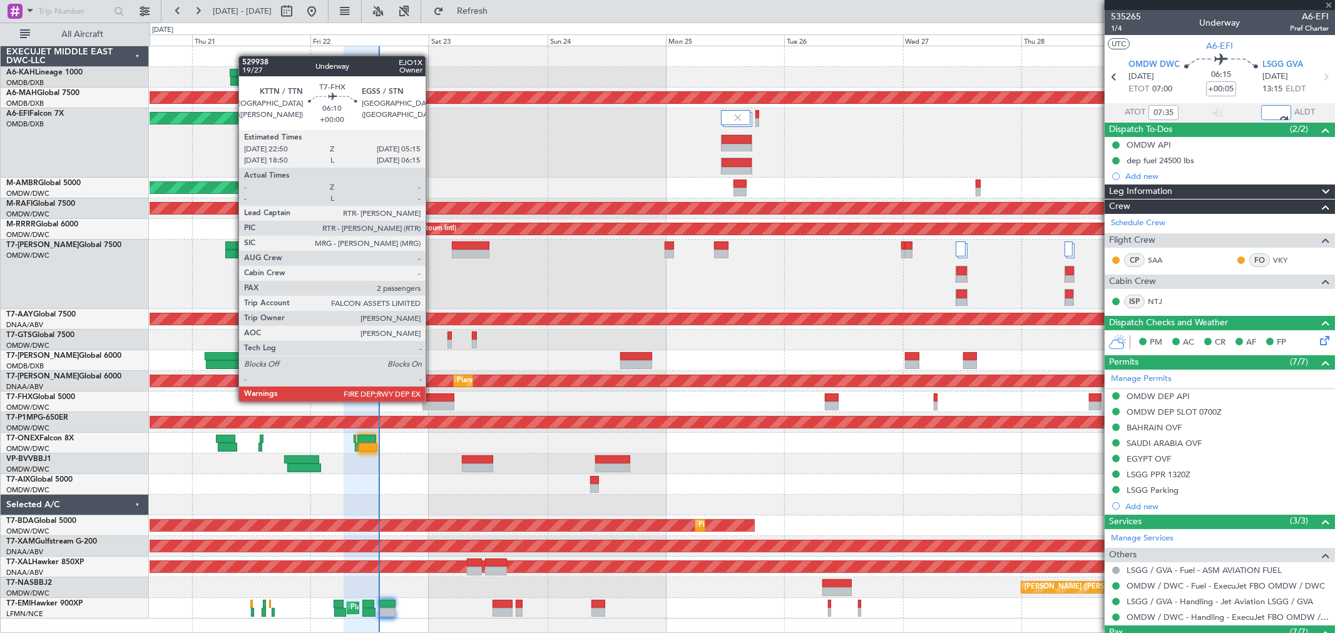
click at [432, 402] on div at bounding box center [438, 406] width 32 height 9
type input "13:48"
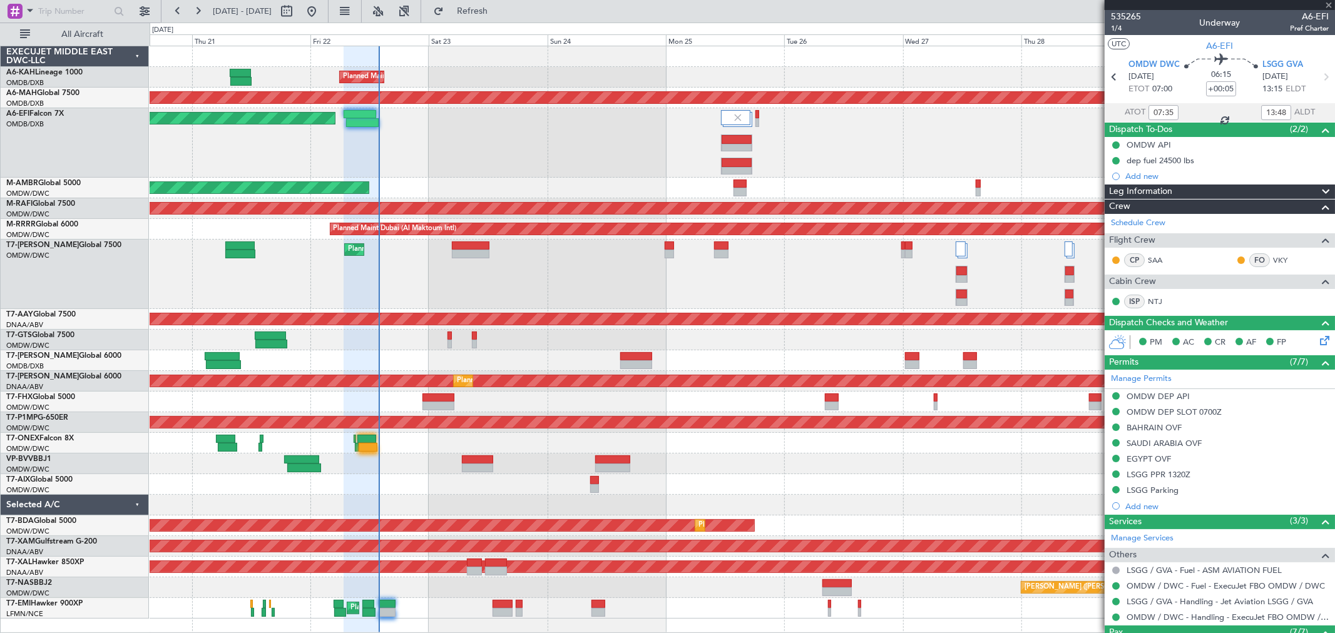
type input "2"
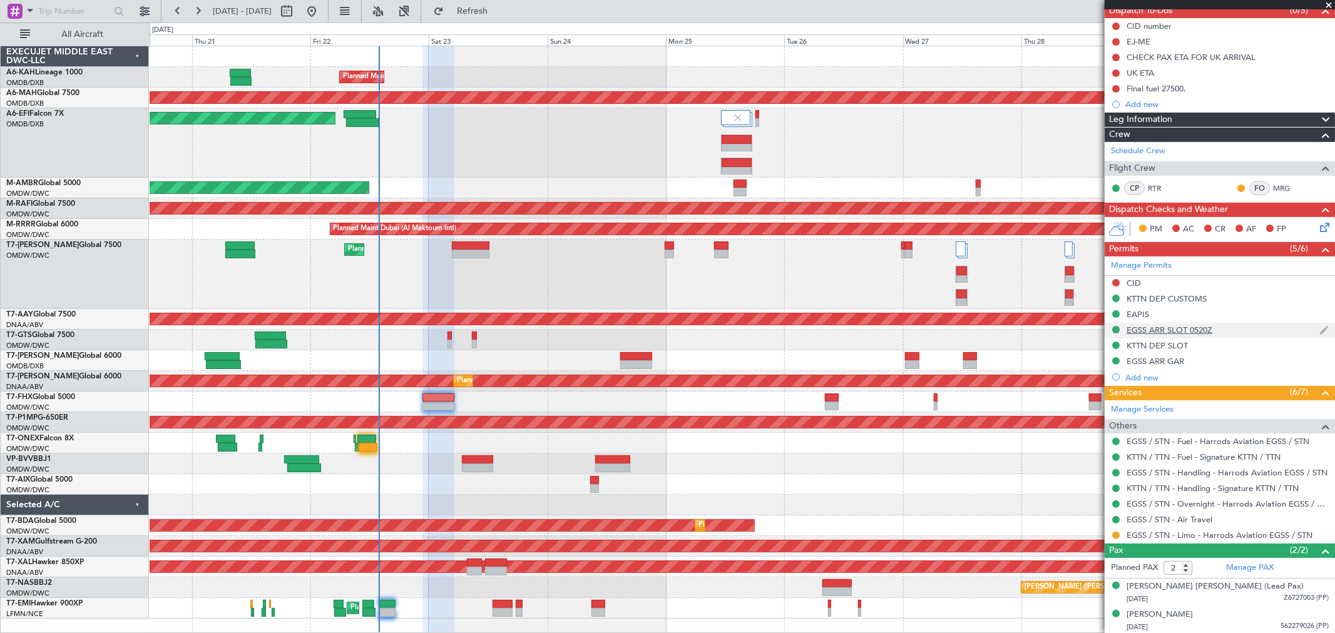
scroll to position [121, 0]
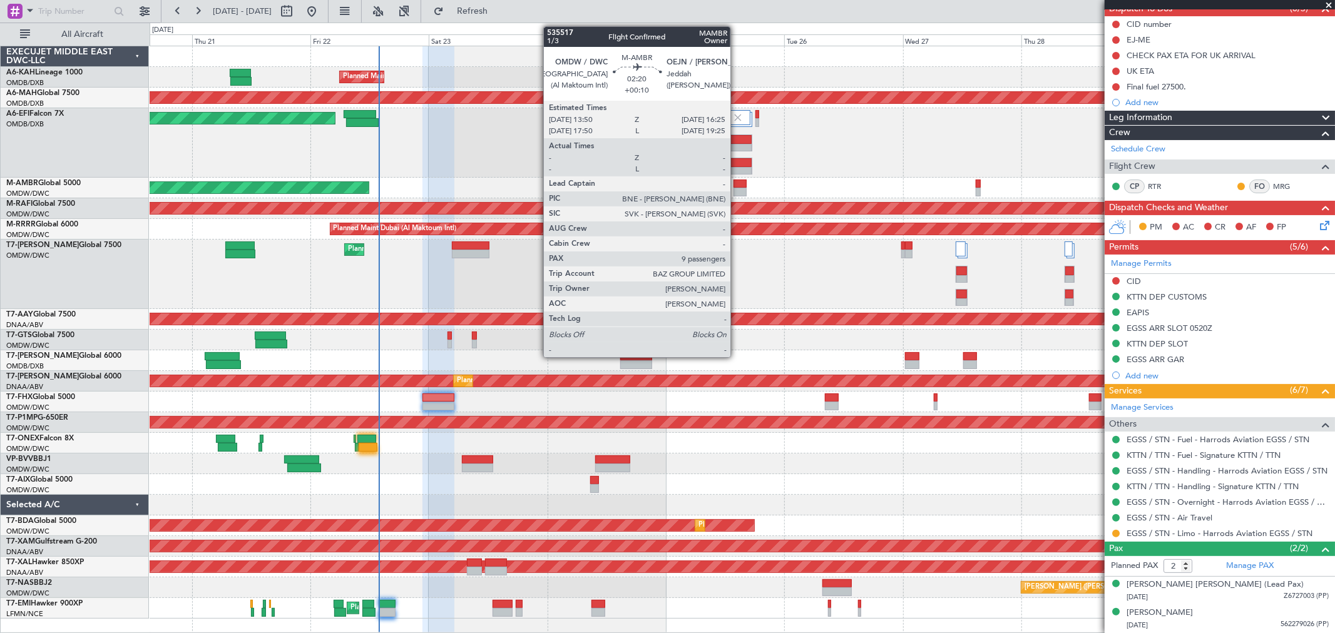
click at [737, 192] on div at bounding box center [740, 192] width 13 height 9
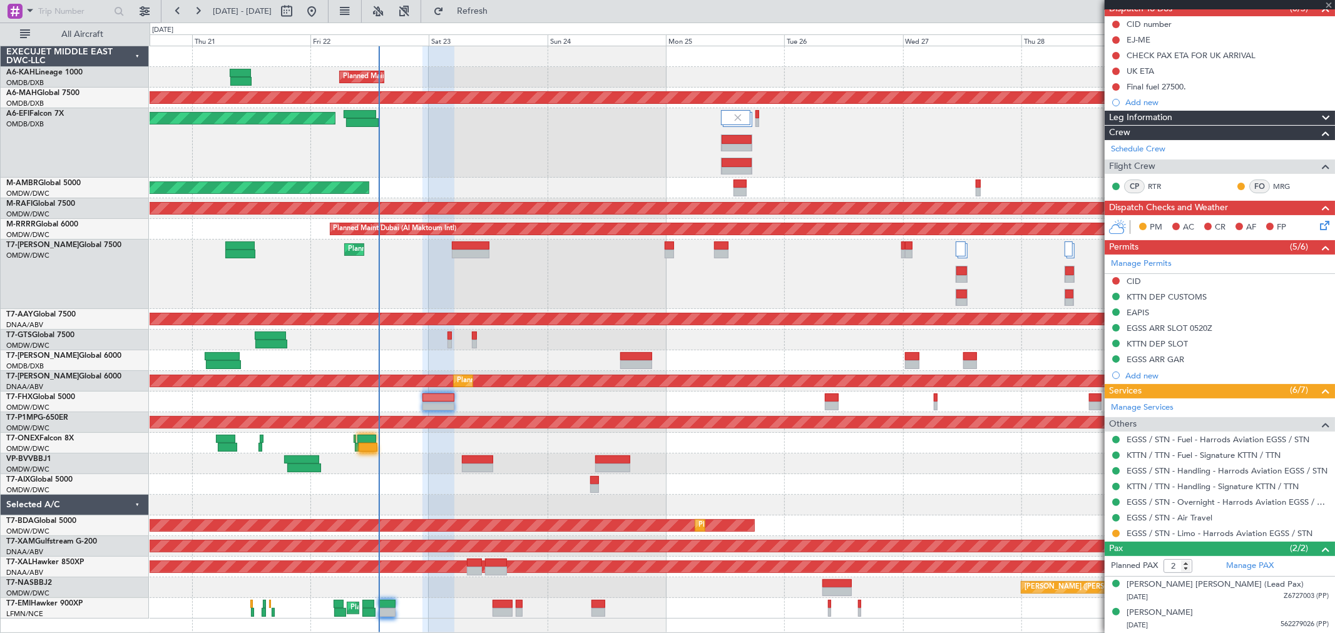
type input "+00:10"
type input "9"
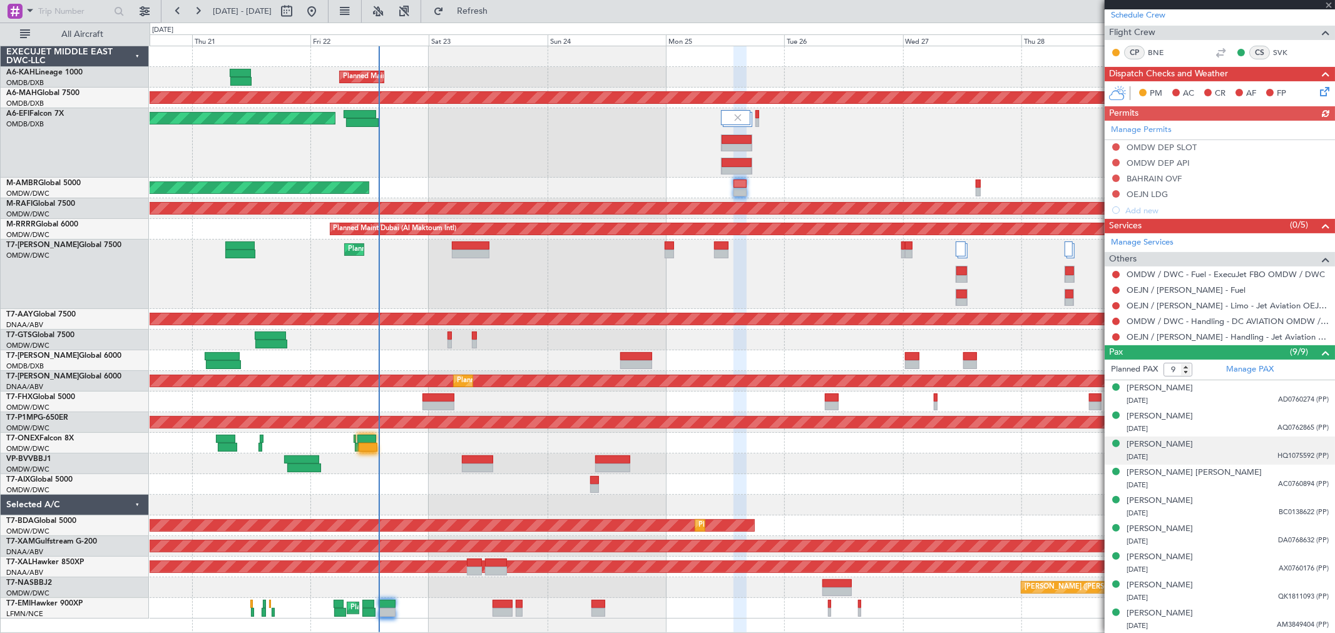
scroll to position [0, 0]
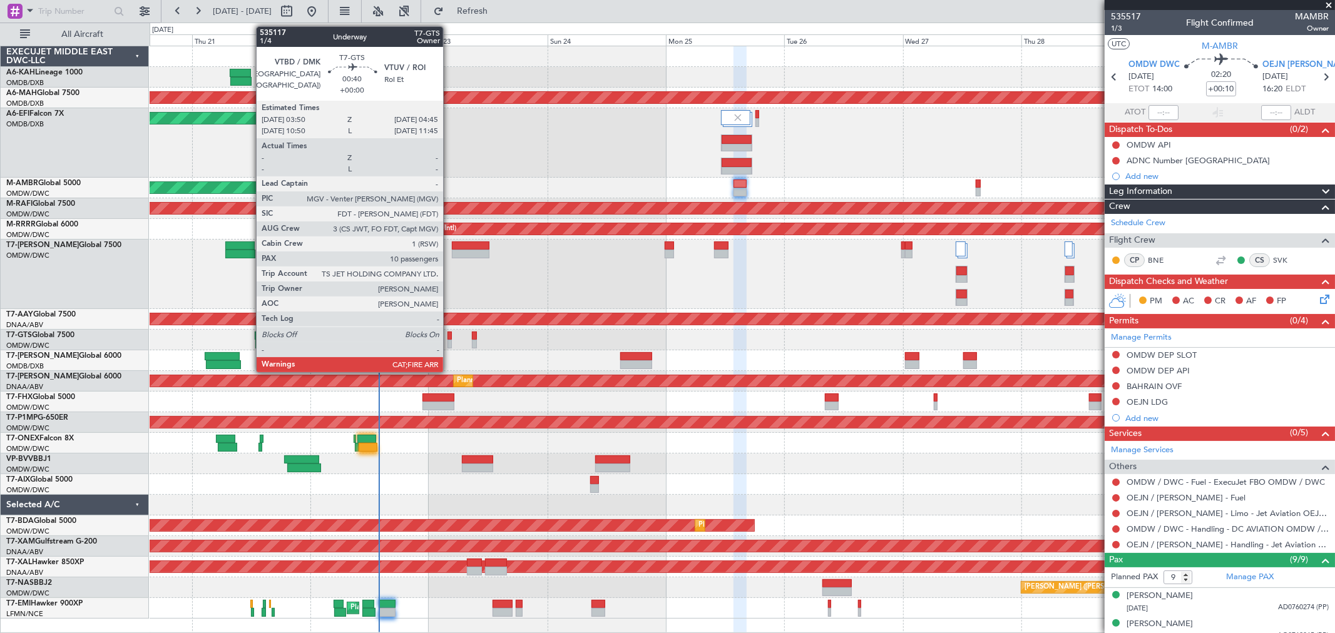
click at [449, 340] on div at bounding box center [449, 344] width 5 height 9
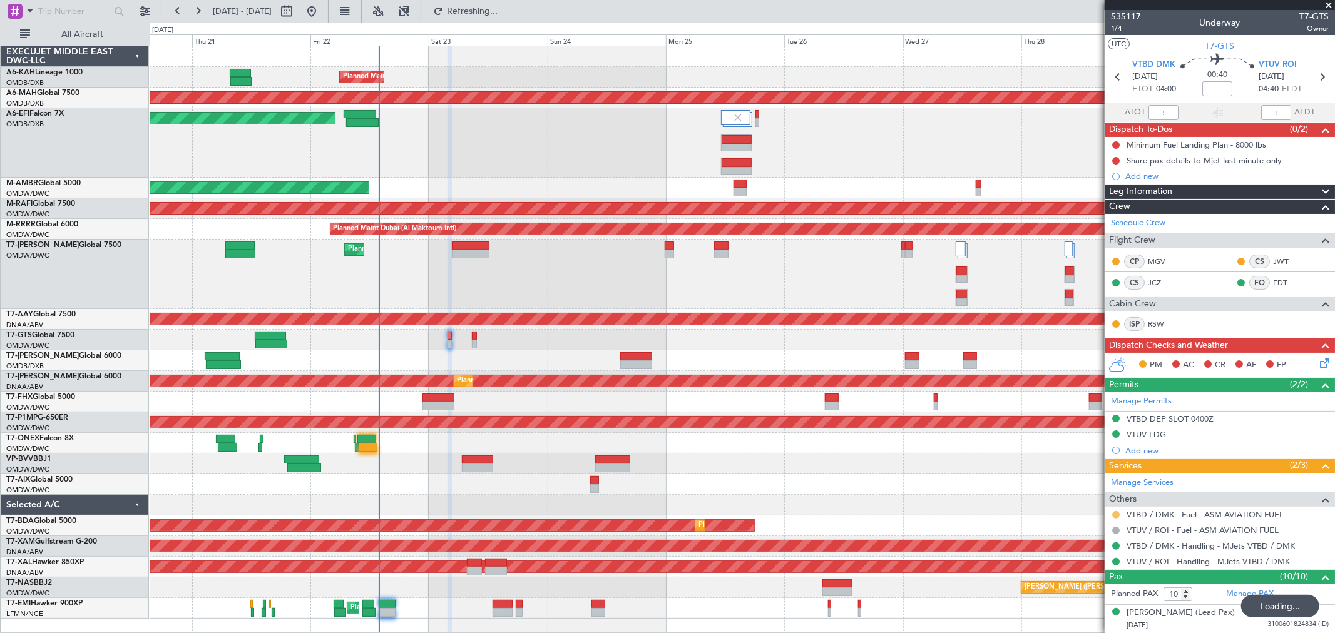
click at [1114, 510] on nimbus-traffic-light at bounding box center [1116, 515] width 10 height 10
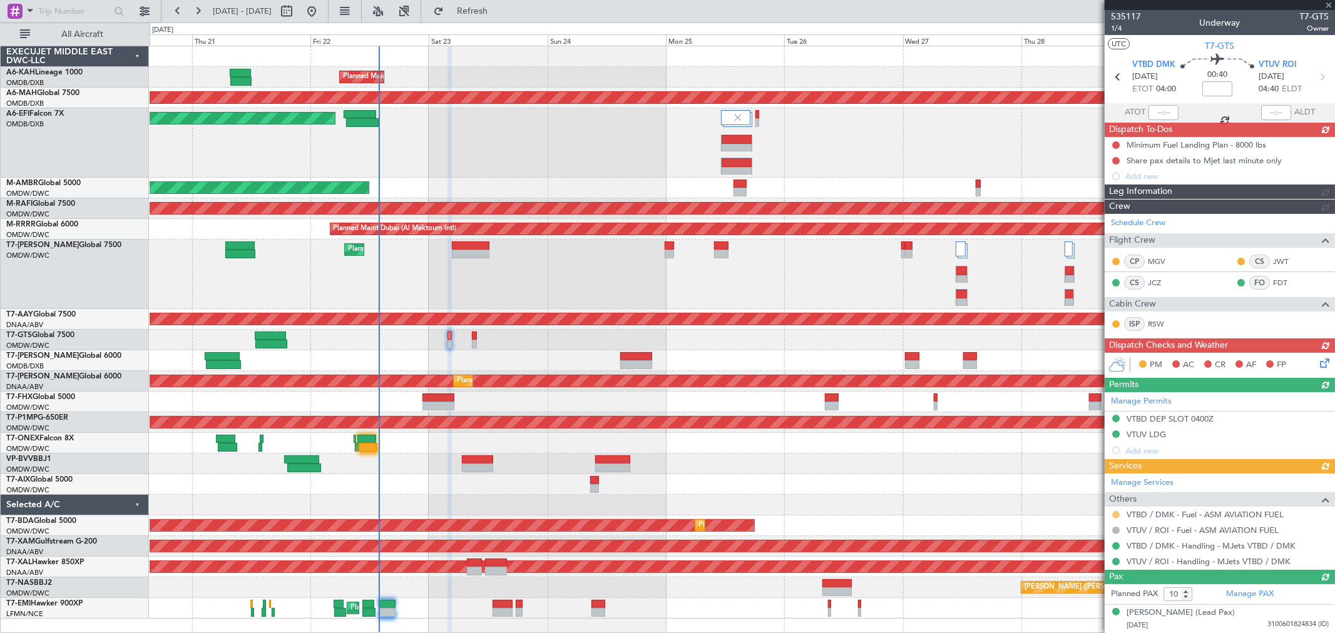
click at [1114, 516] on div "Manage Services Others VTBD / DMK - Fuel - ASM AVIATION FUEL VTUV / ROI - Fuel …" at bounding box center [1220, 522] width 230 height 96
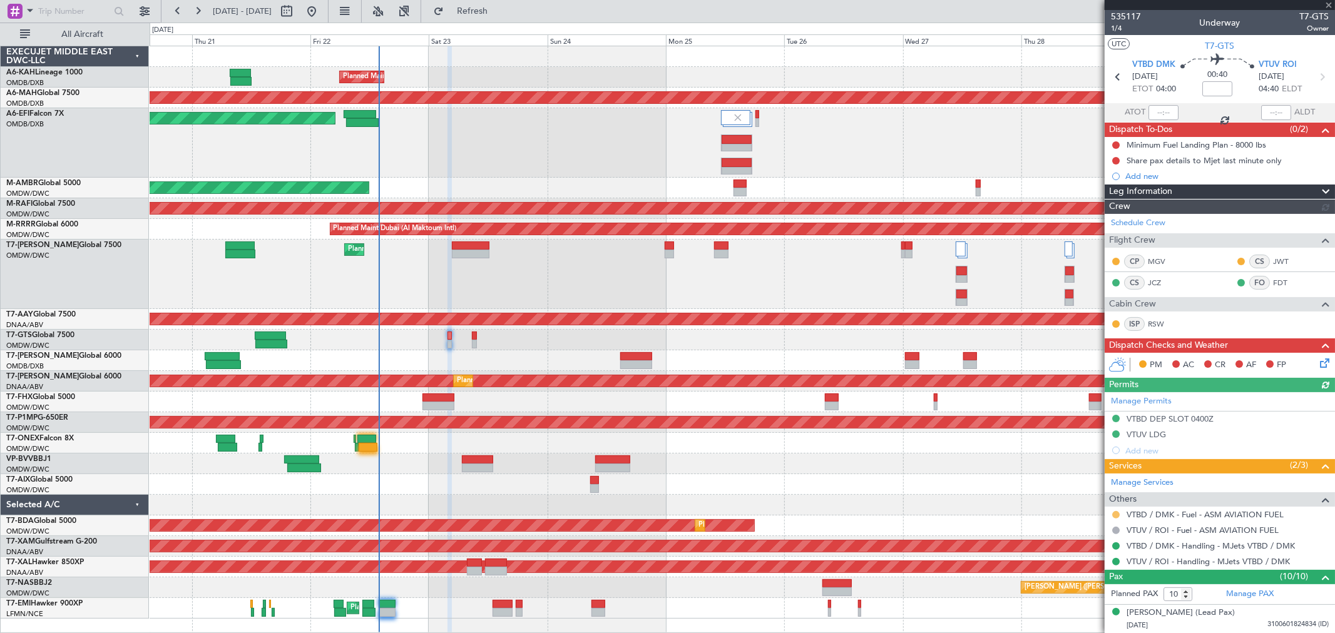
click at [1116, 514] on button at bounding box center [1116, 515] width 8 height 8
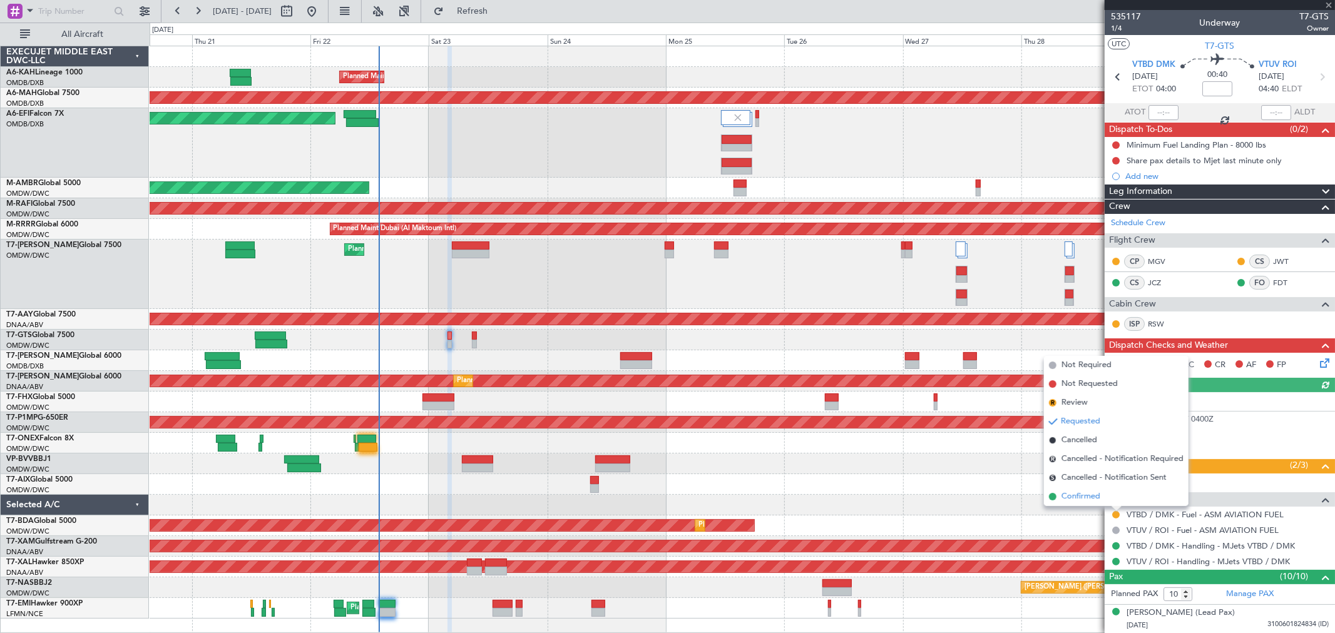
click at [1080, 503] on li "Confirmed" at bounding box center [1116, 497] width 145 height 19
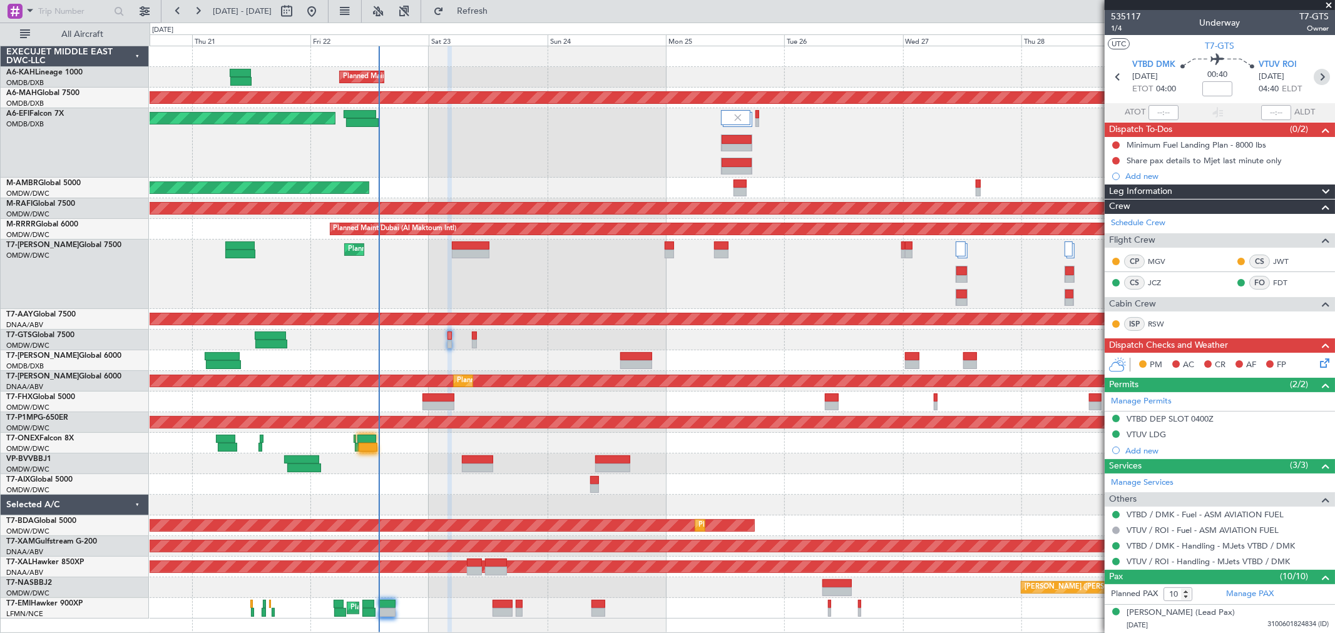
click at [1316, 76] on icon at bounding box center [1322, 77] width 16 height 16
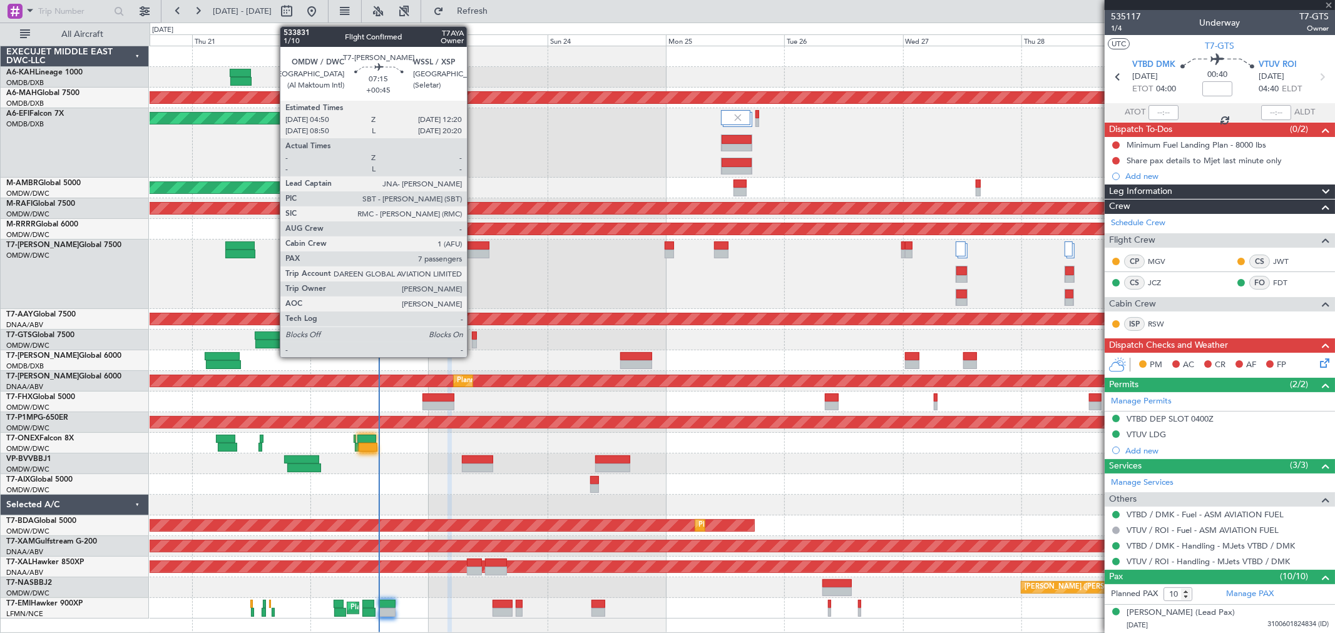
click at [473, 252] on div at bounding box center [471, 254] width 38 height 9
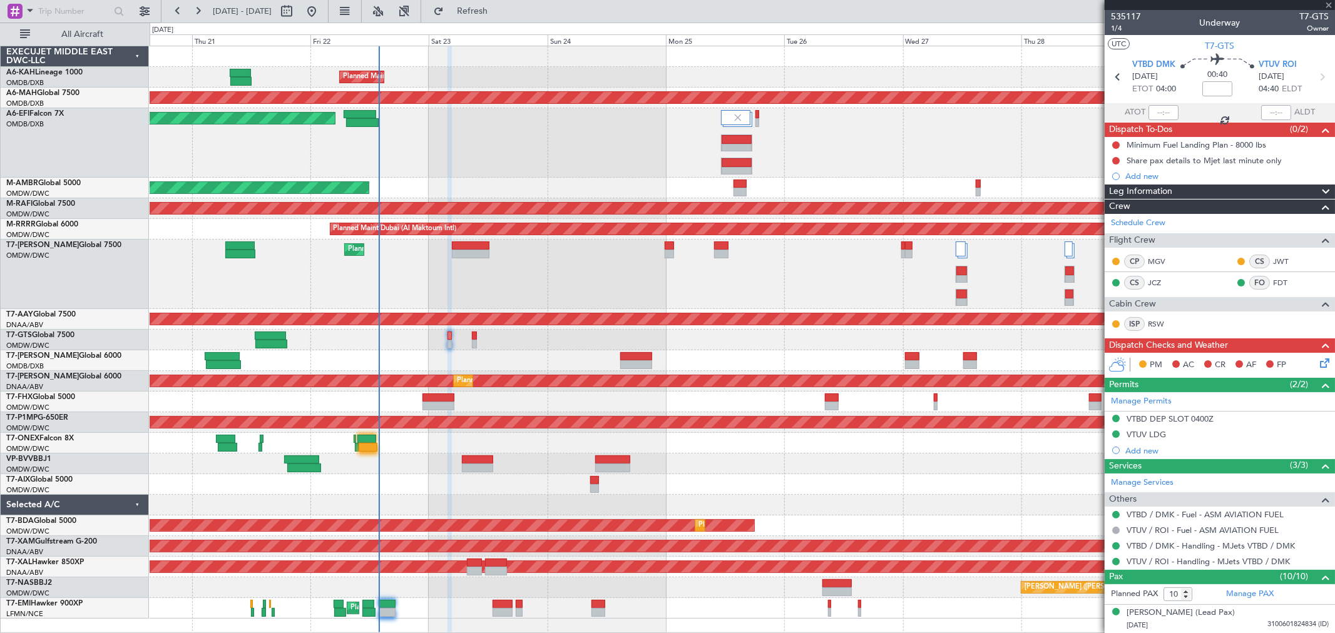
type input "13"
type input "+00:45"
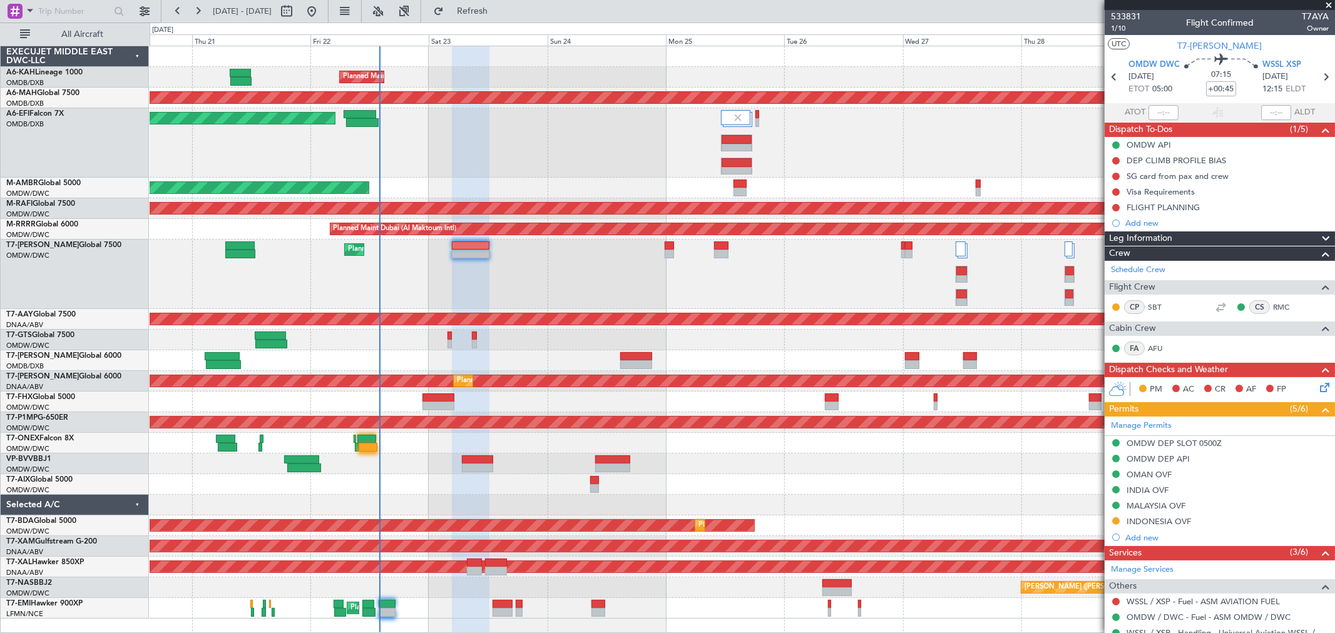
click at [1327, 4] on span at bounding box center [1328, 5] width 13 height 11
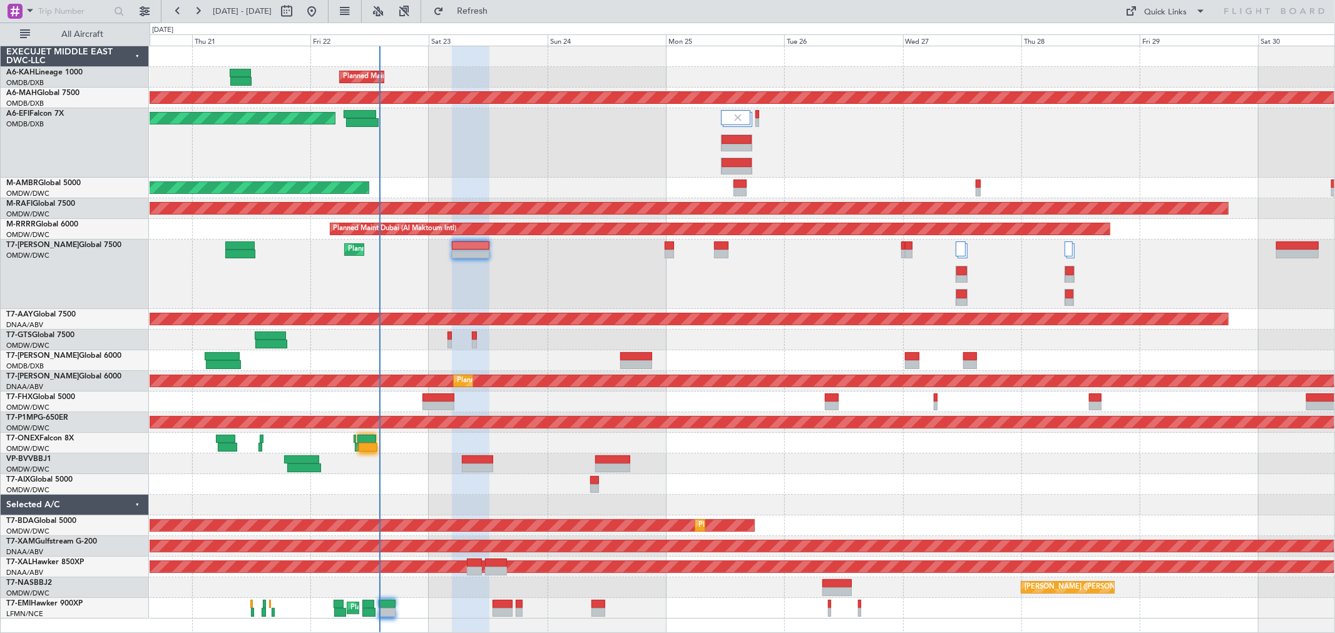
type input "0"
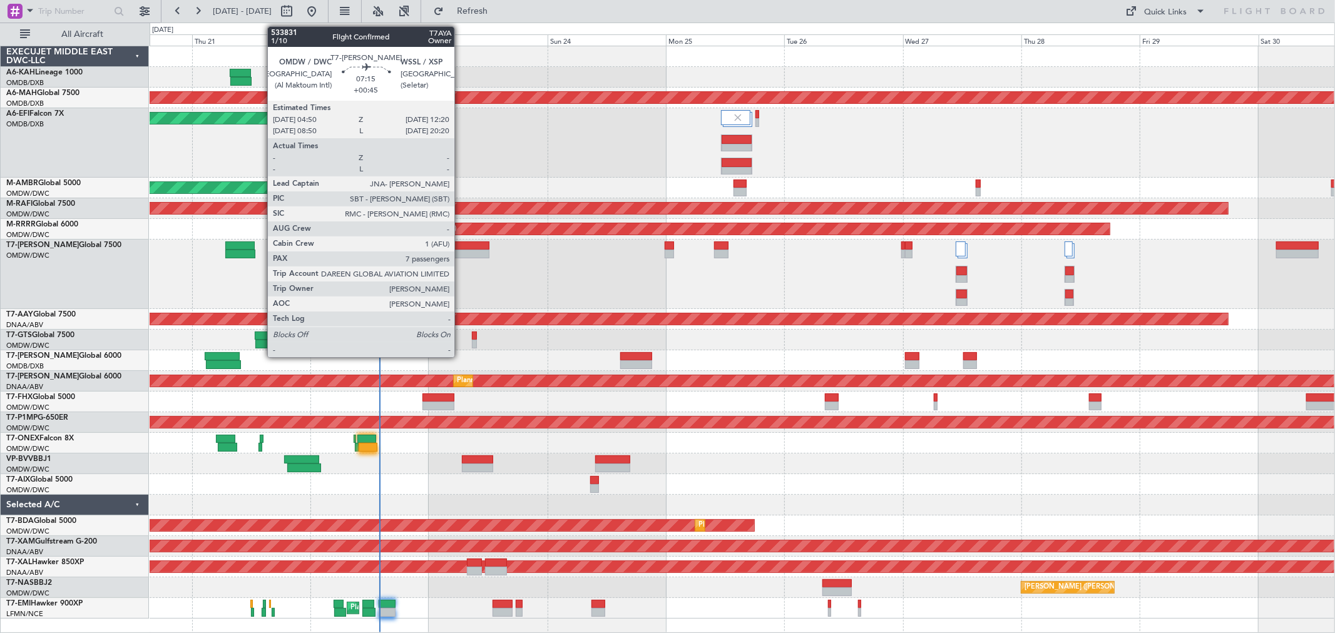
click at [461, 255] on div at bounding box center [471, 254] width 38 height 9
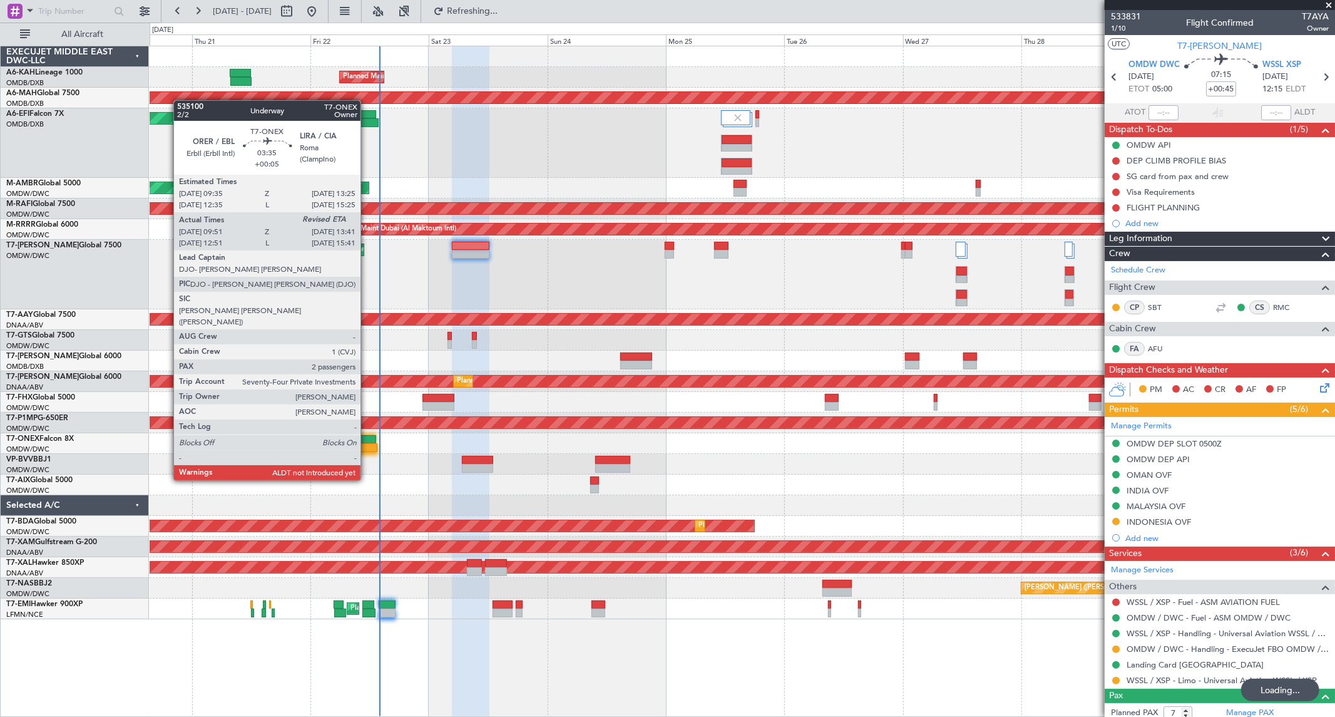
click at [367, 444] on div at bounding box center [368, 447] width 19 height 9
type input "+00:05"
type input "10:01"
type input "2"
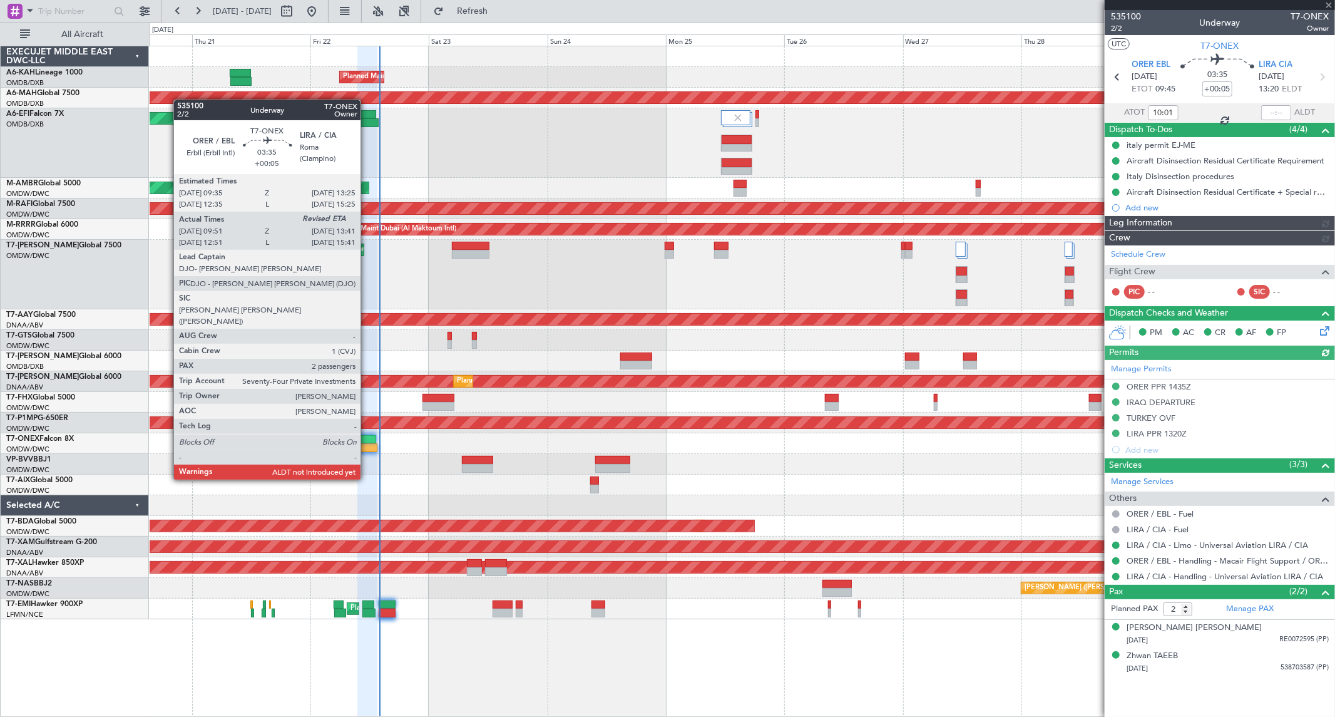
type input "[PERSON_NAME] (ANI)"
type input "7042"
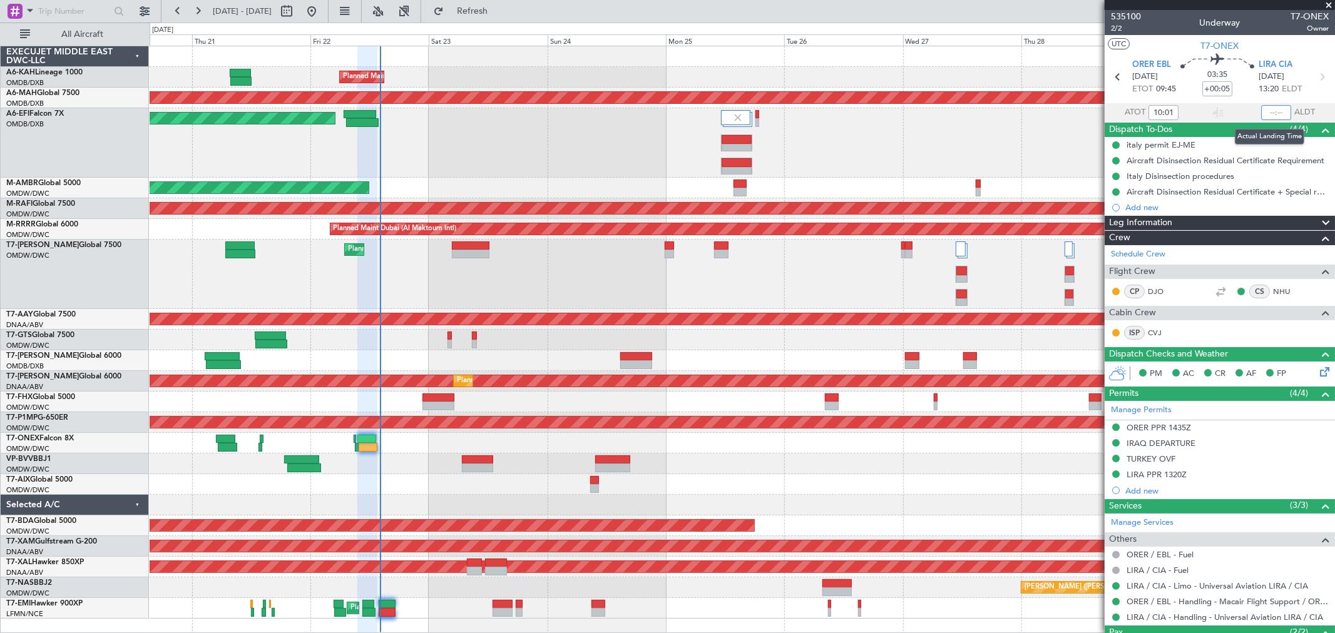
click at [1275, 108] on input "text" at bounding box center [1276, 112] width 30 height 15
type input "14:03"
type input "[PERSON_NAME] (ANI)"
type input "7042"
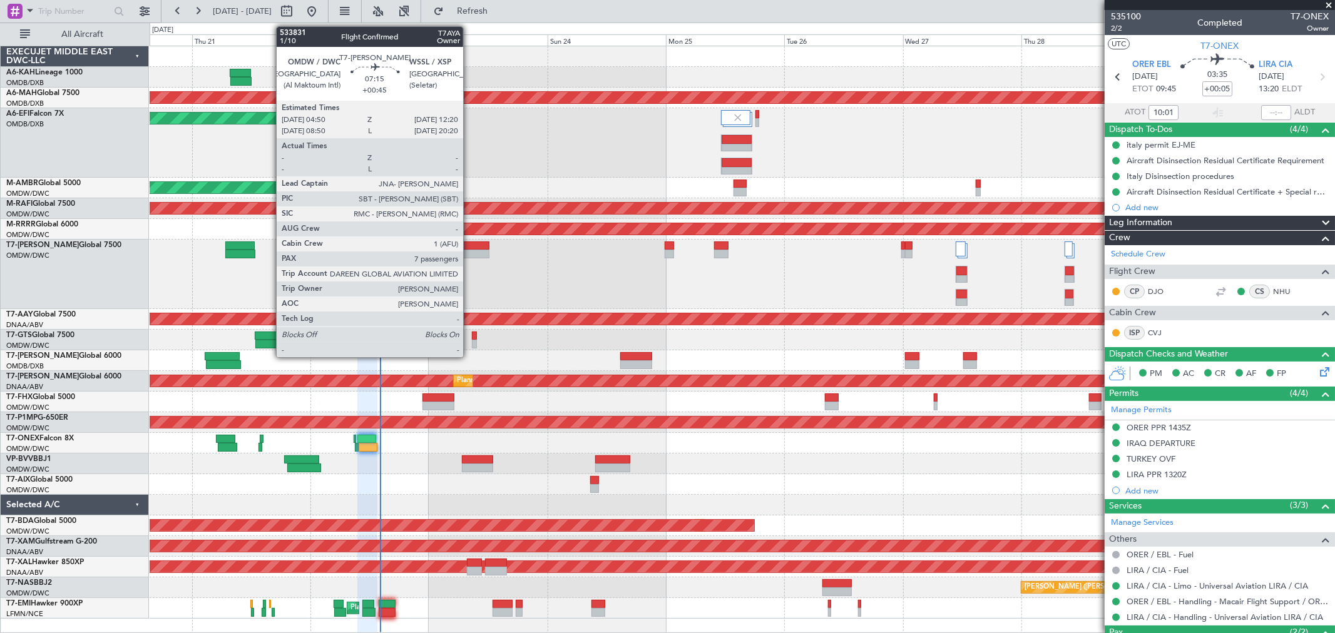
click at [469, 252] on div at bounding box center [471, 254] width 38 height 9
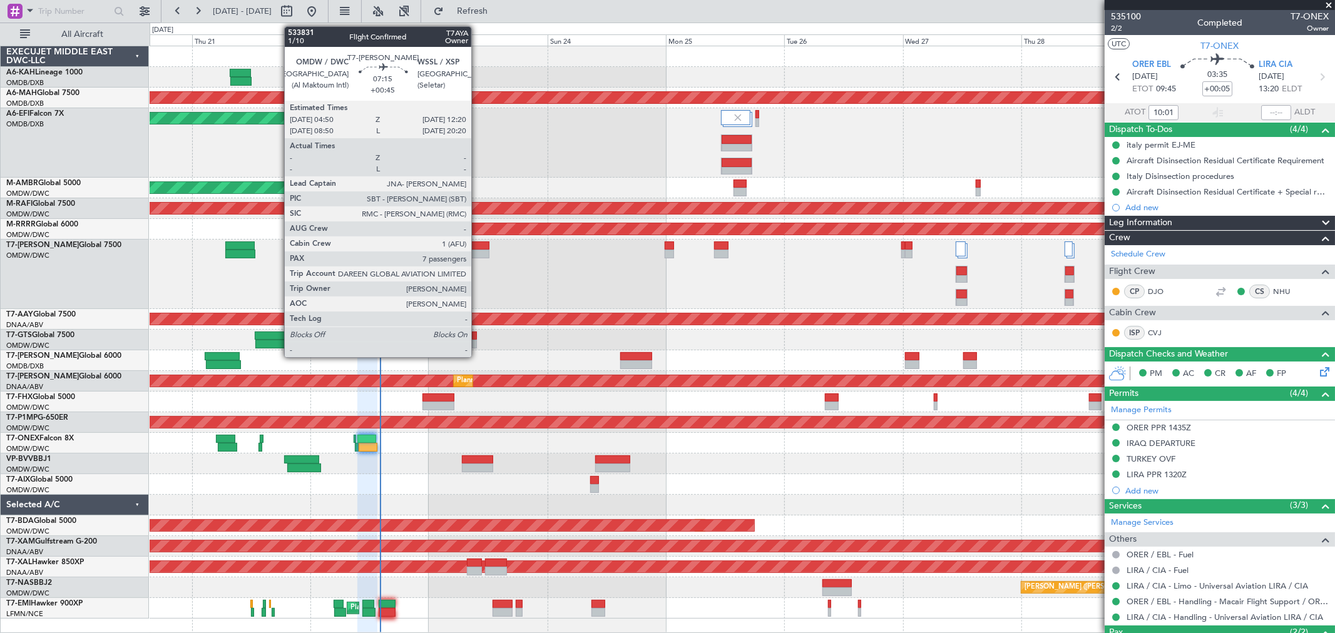
click at [478, 247] on div at bounding box center [471, 246] width 38 height 9
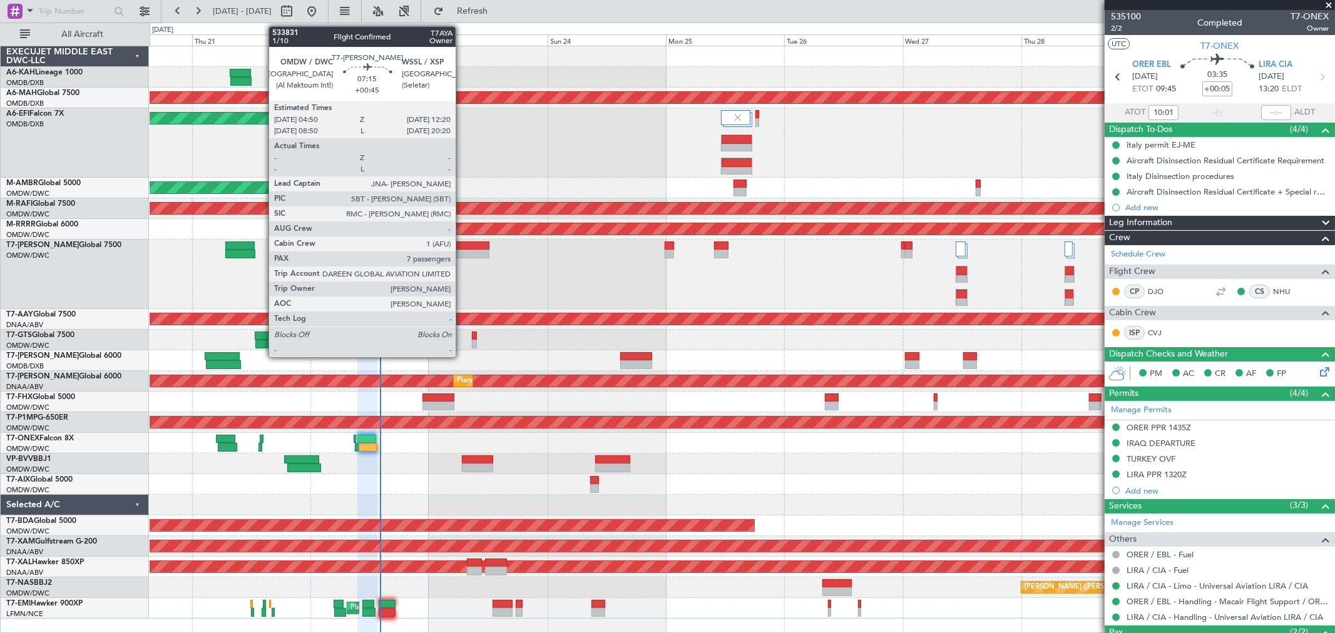
click at [462, 255] on div at bounding box center [471, 254] width 38 height 9
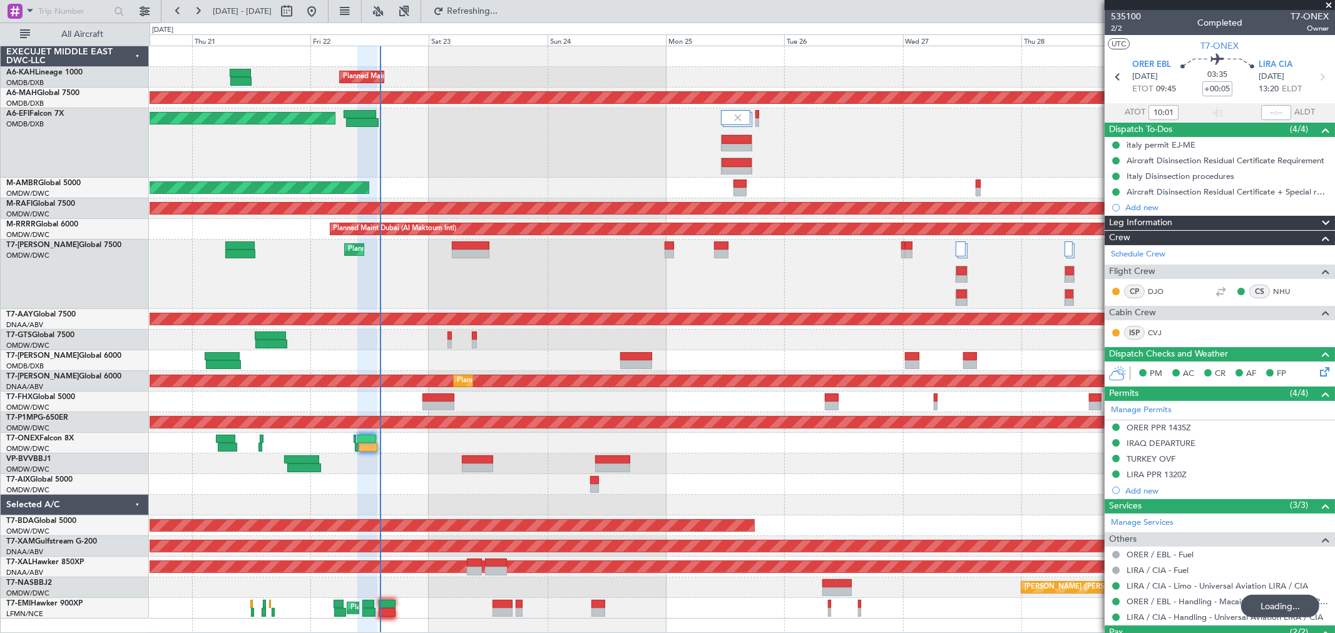
type input "14:03"
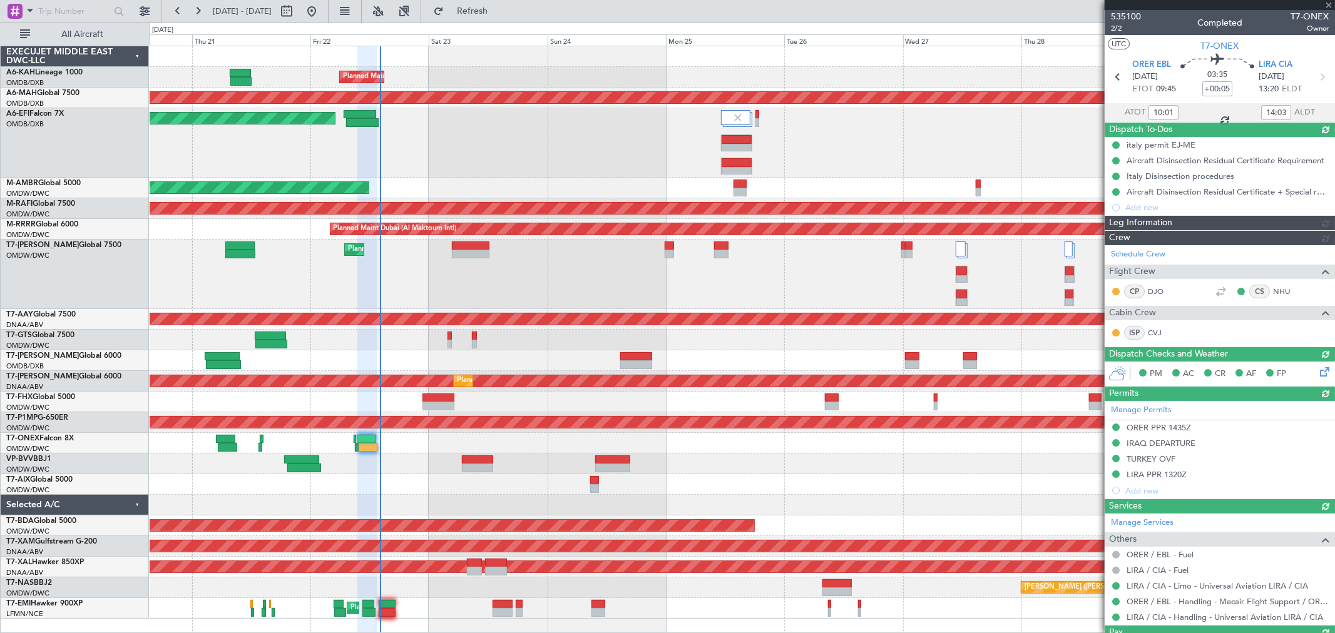
type input "[PERSON_NAME] (ANI)"
type input "7042"
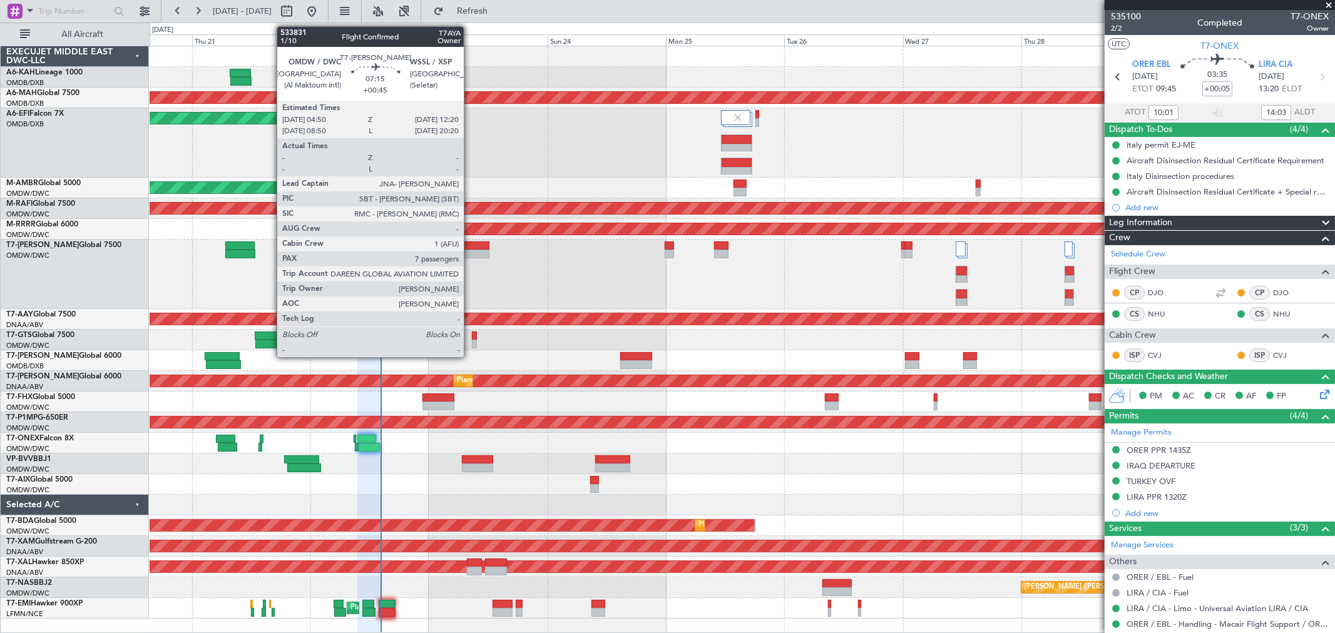
click at [470, 253] on div at bounding box center [471, 254] width 38 height 9
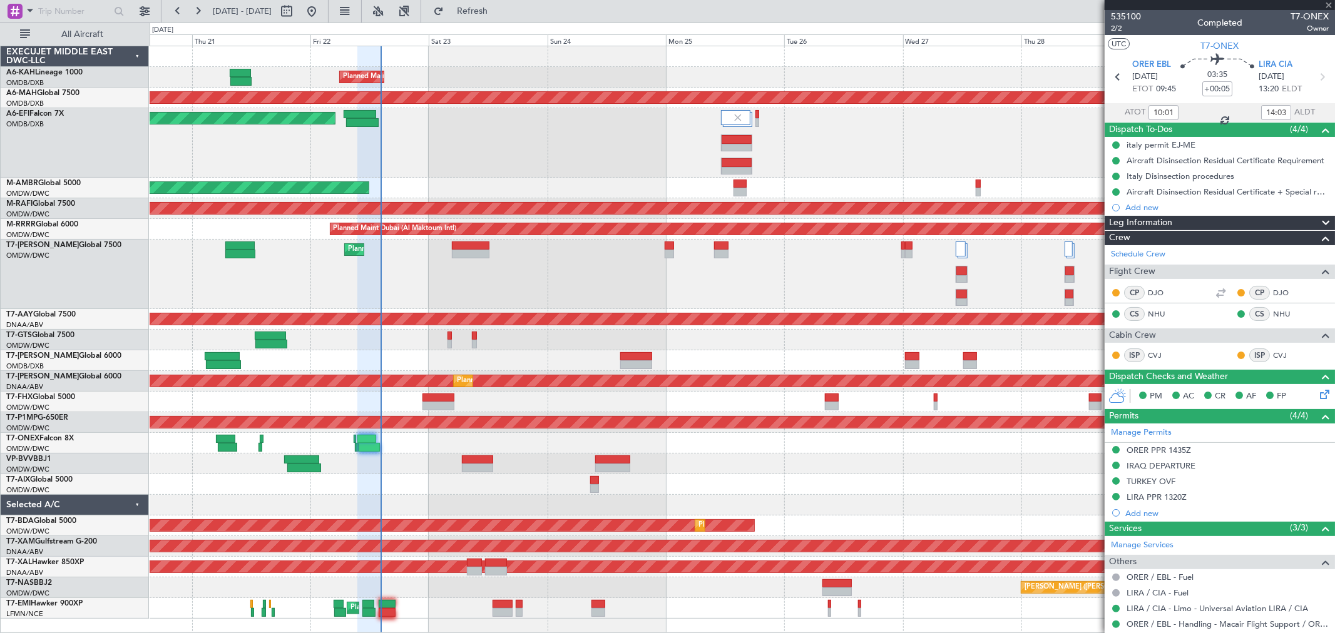
type input "+00:45"
type input "7"
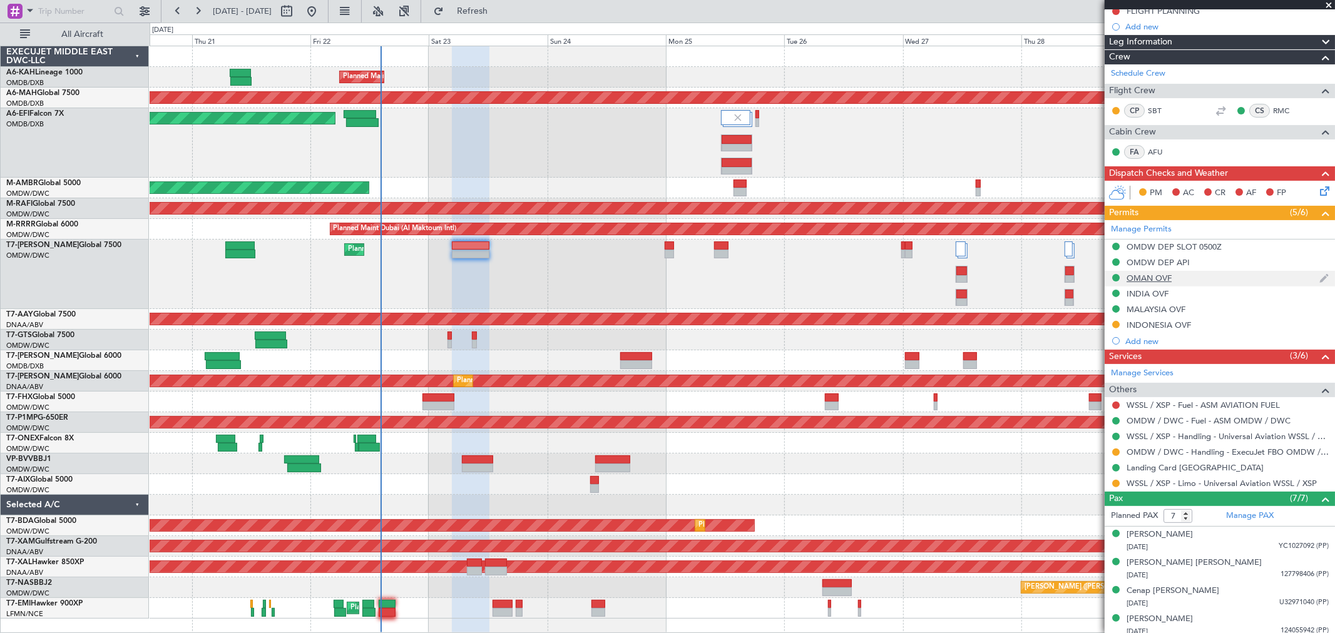
scroll to position [217, 0]
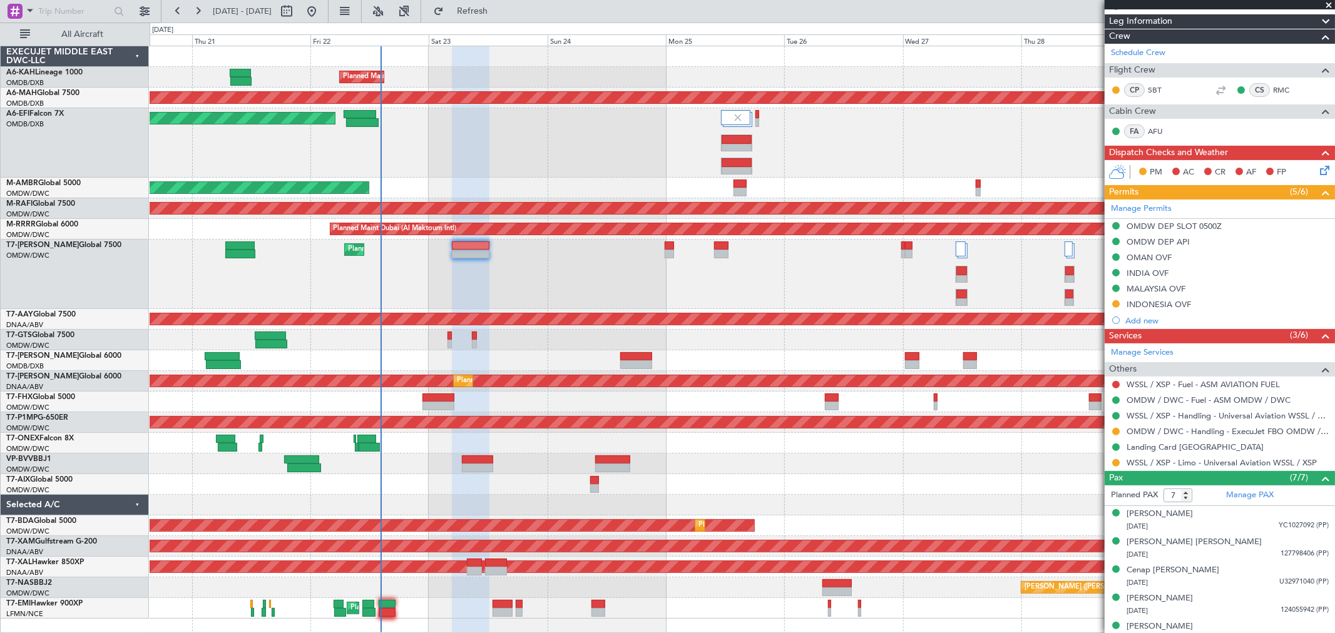
click at [1168, 311] on div "INDONESIA OVF" at bounding box center [1220, 305] width 230 height 16
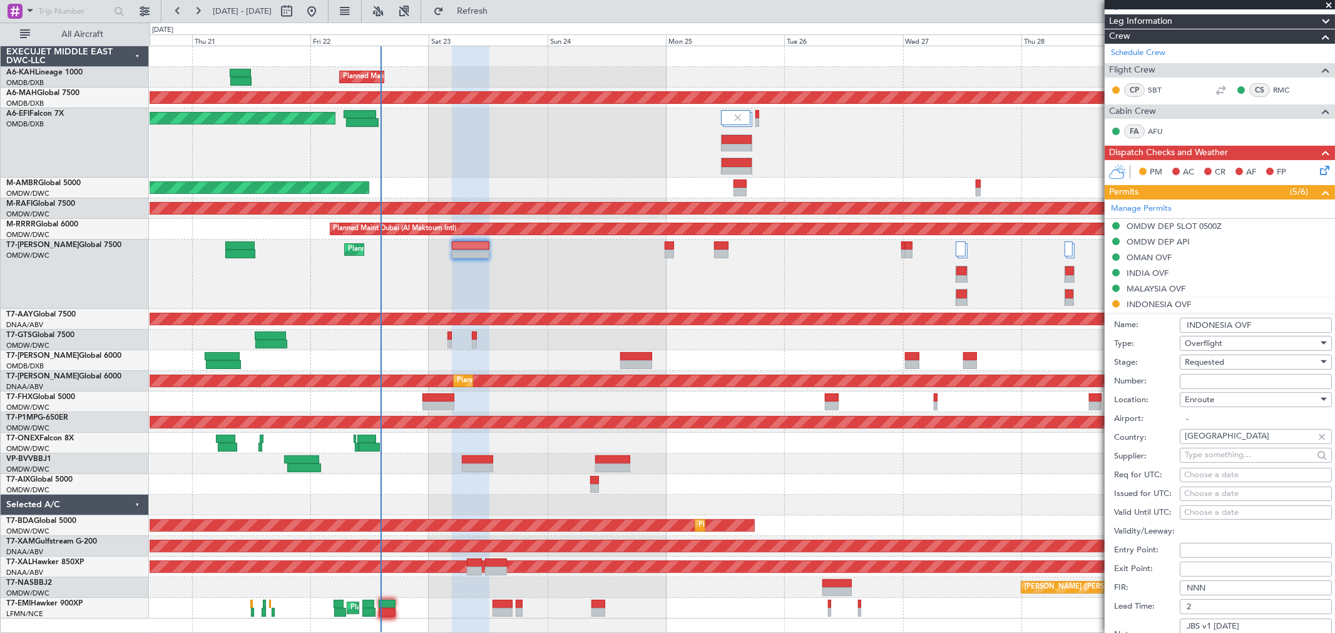
click at [1212, 391] on div "Enroute" at bounding box center [1251, 400] width 133 height 19
click at [1205, 380] on div at bounding box center [667, 316] width 1335 height 633
click at [1204, 380] on input "Number:" at bounding box center [1256, 381] width 152 height 15
paste input "SH12196"
type input "SH12196"
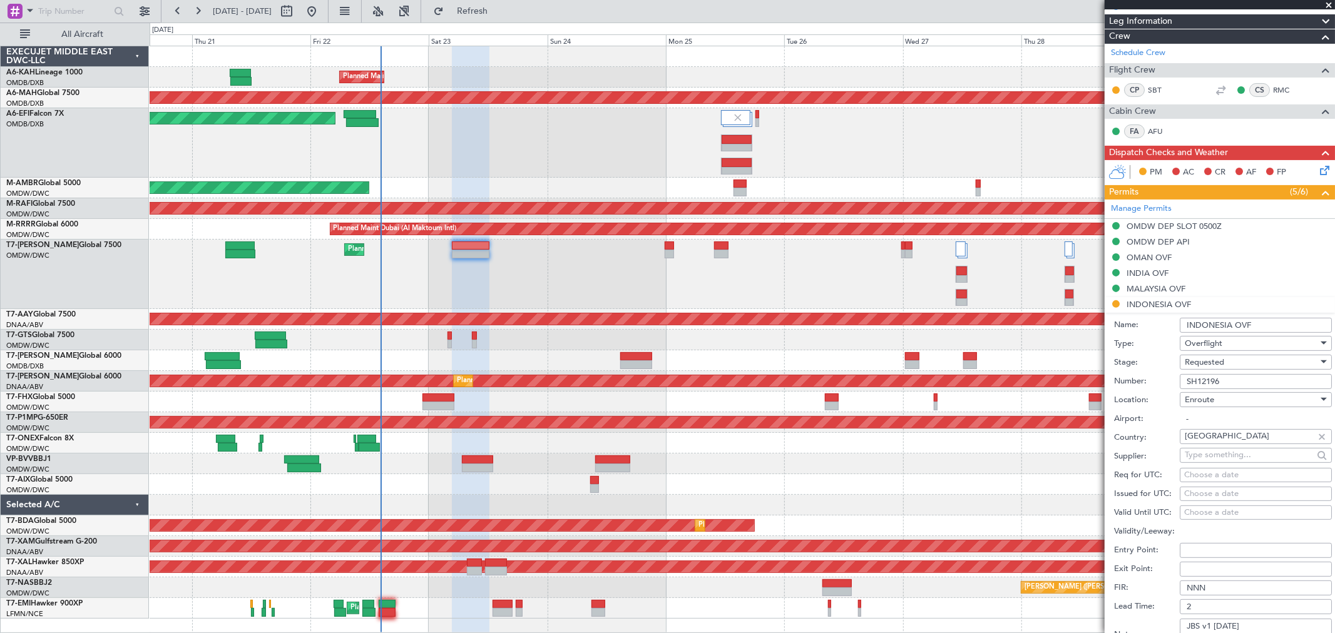
click at [1202, 368] on div "Requested" at bounding box center [1251, 362] width 133 height 19
click at [1215, 449] on span "Received OK" at bounding box center [1250, 457] width 130 height 19
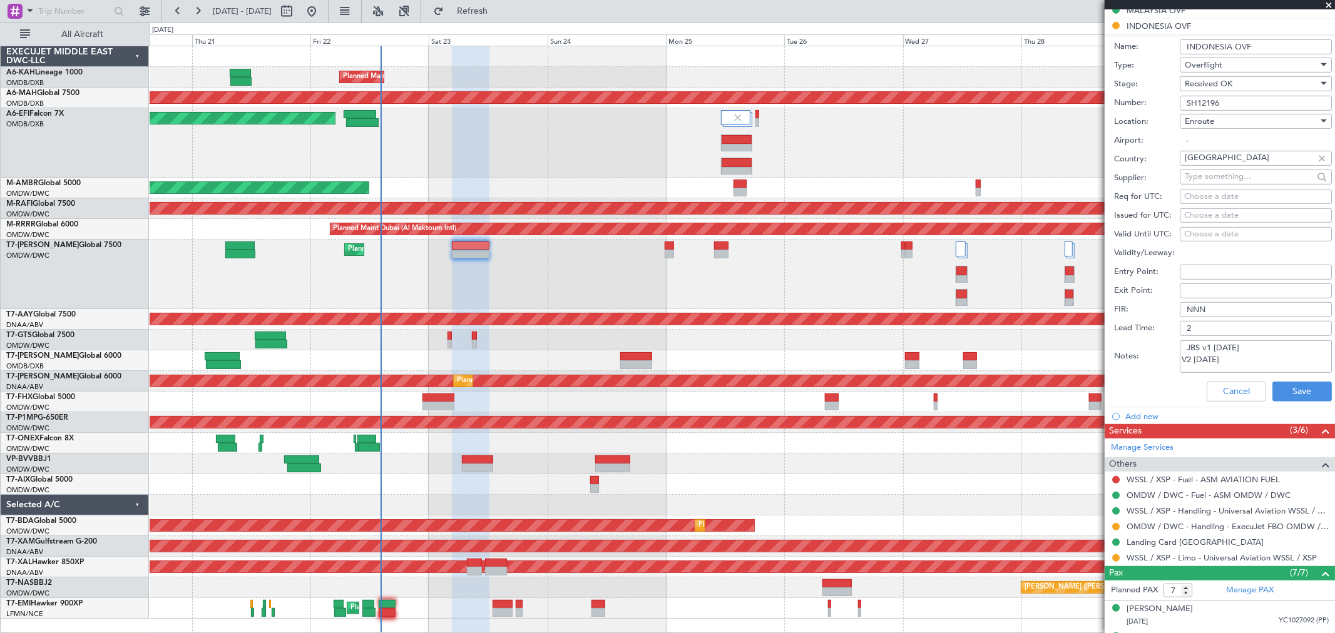
scroll to position [635, 0]
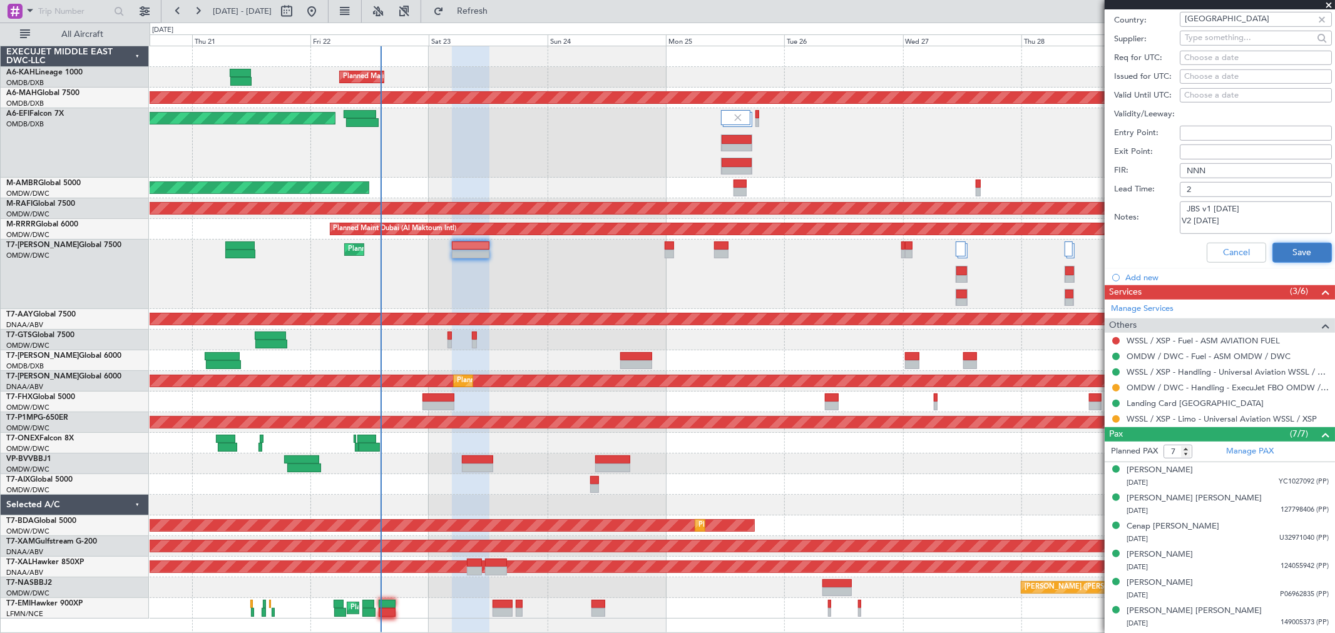
click at [1284, 251] on button "Save" at bounding box center [1301, 253] width 59 height 20
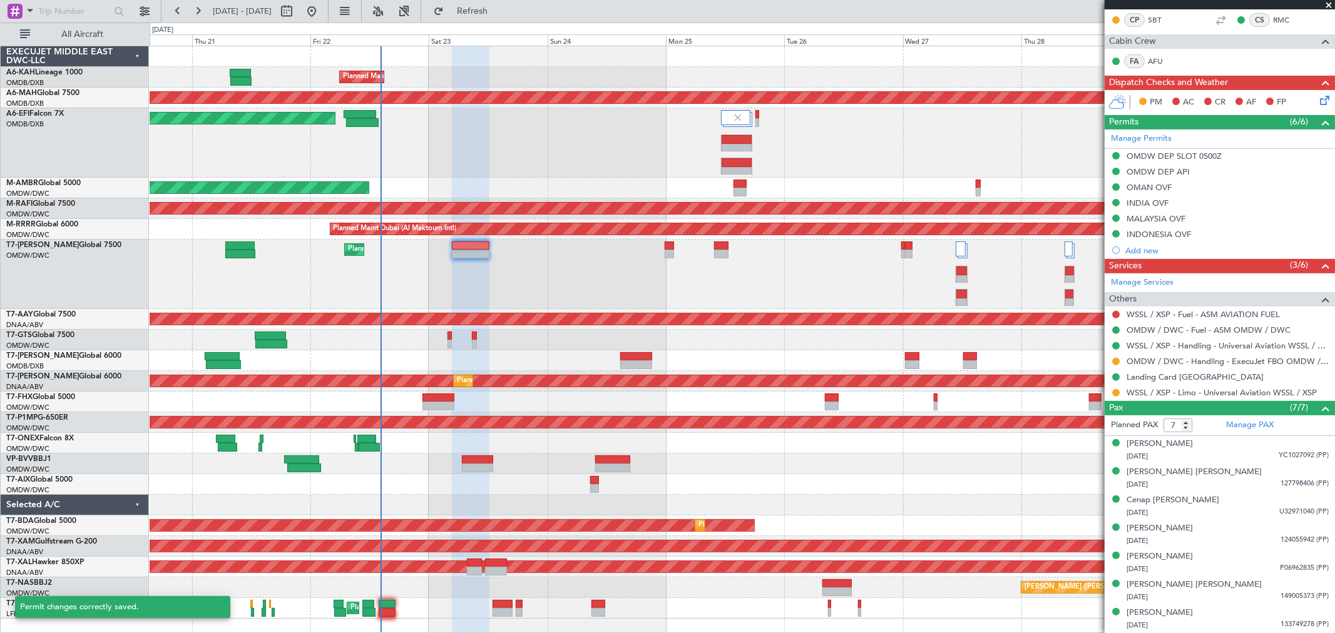
scroll to position [261, 0]
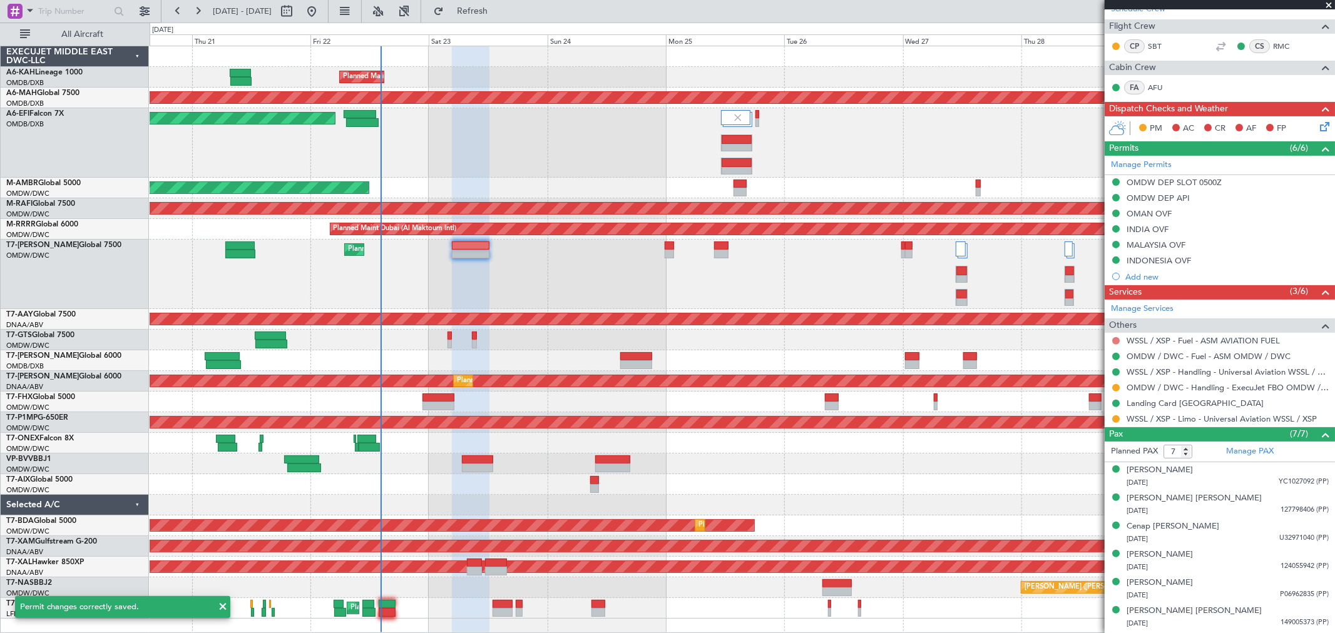
click at [1117, 340] on button at bounding box center [1116, 341] width 8 height 8
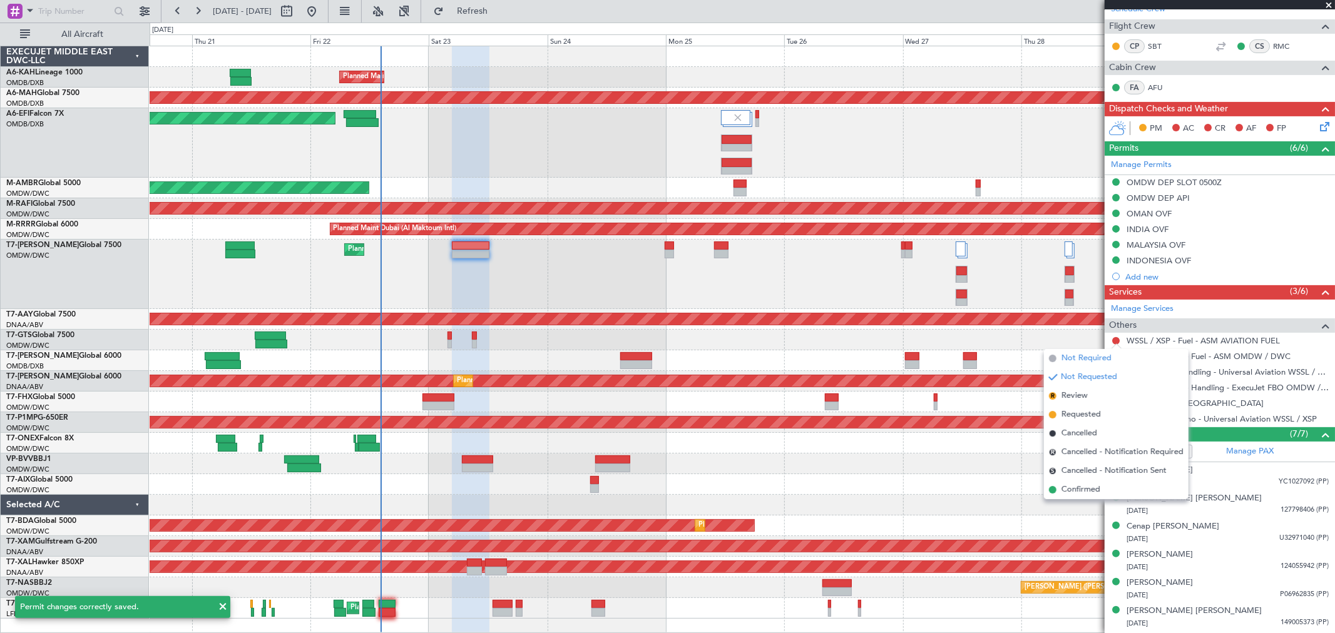
click at [1084, 357] on span "Not Required" at bounding box center [1086, 358] width 50 height 13
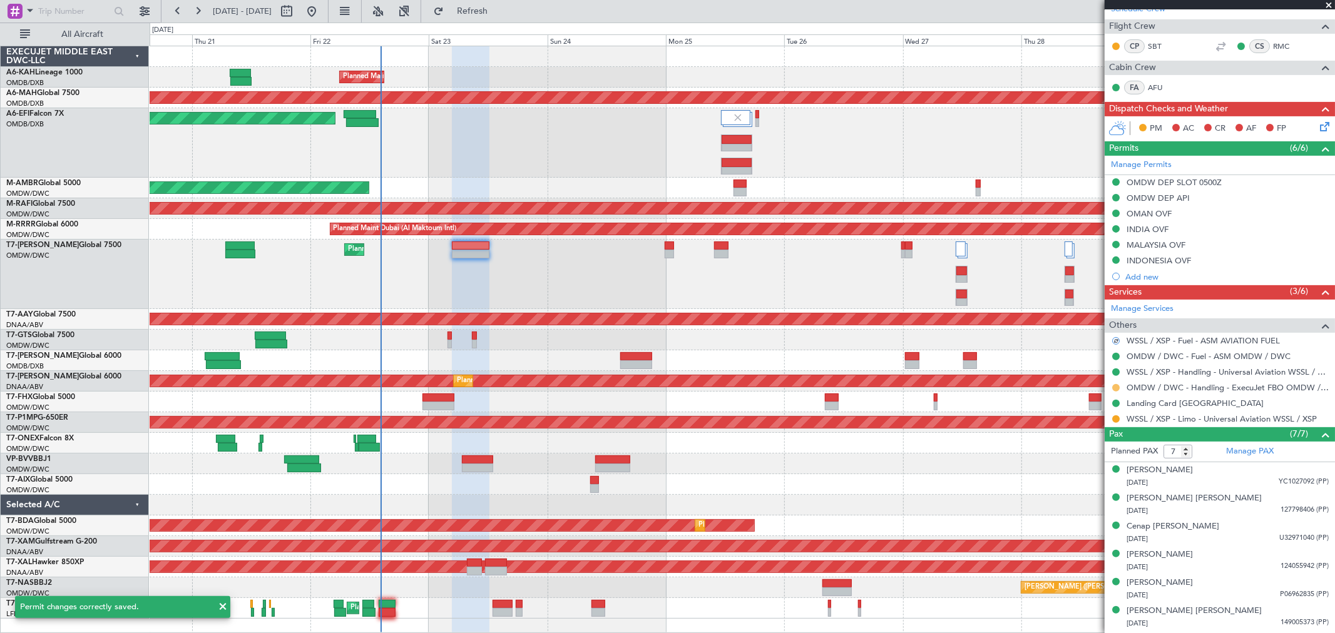
click at [1116, 389] on button at bounding box center [1116, 388] width 8 height 8
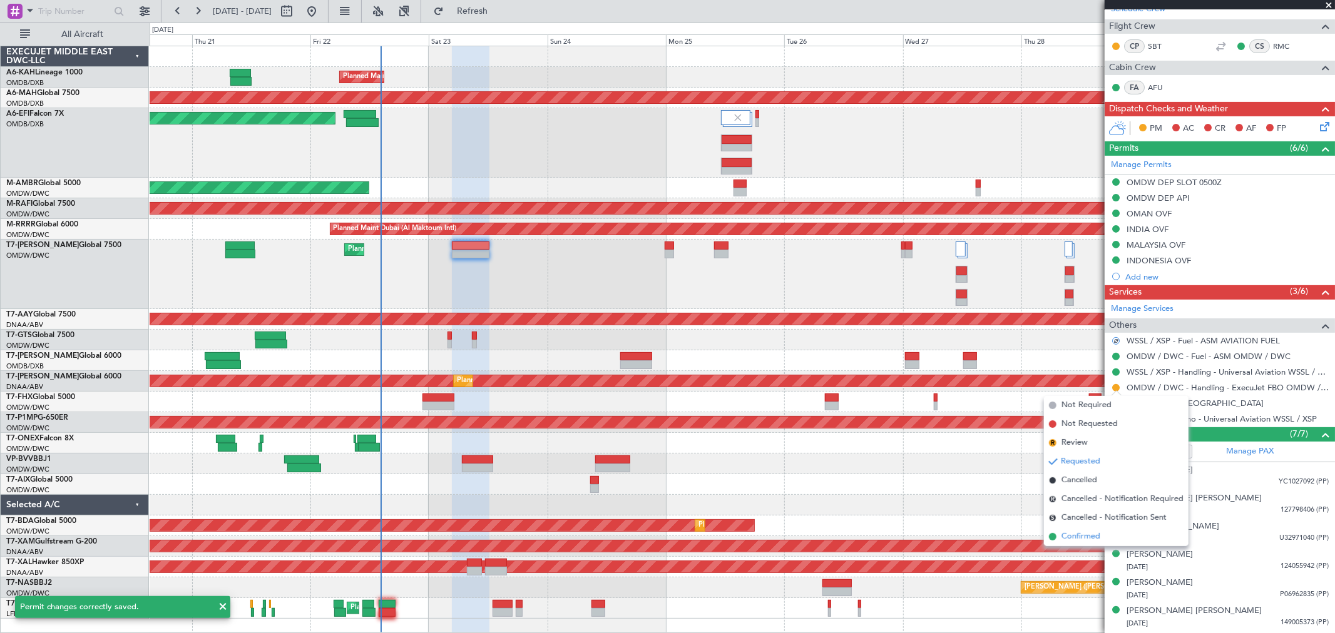
click at [1085, 533] on span "Confirmed" at bounding box center [1080, 537] width 39 height 13
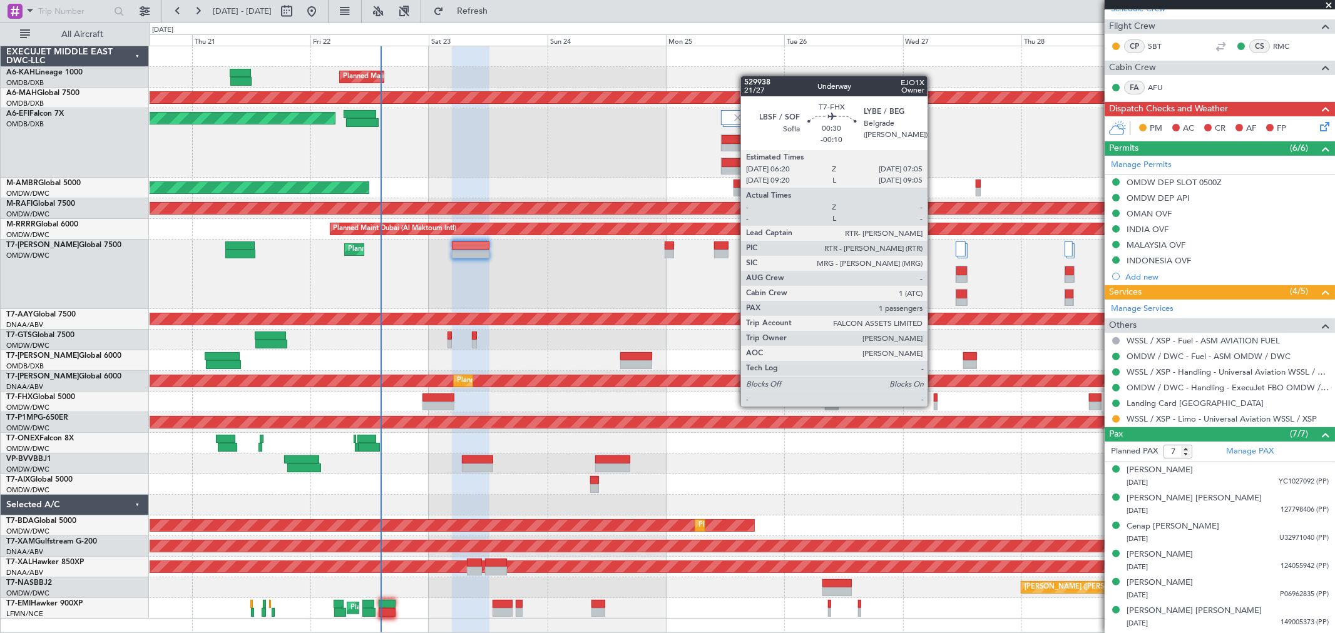
click at [934, 406] on div at bounding box center [936, 406] width 4 height 9
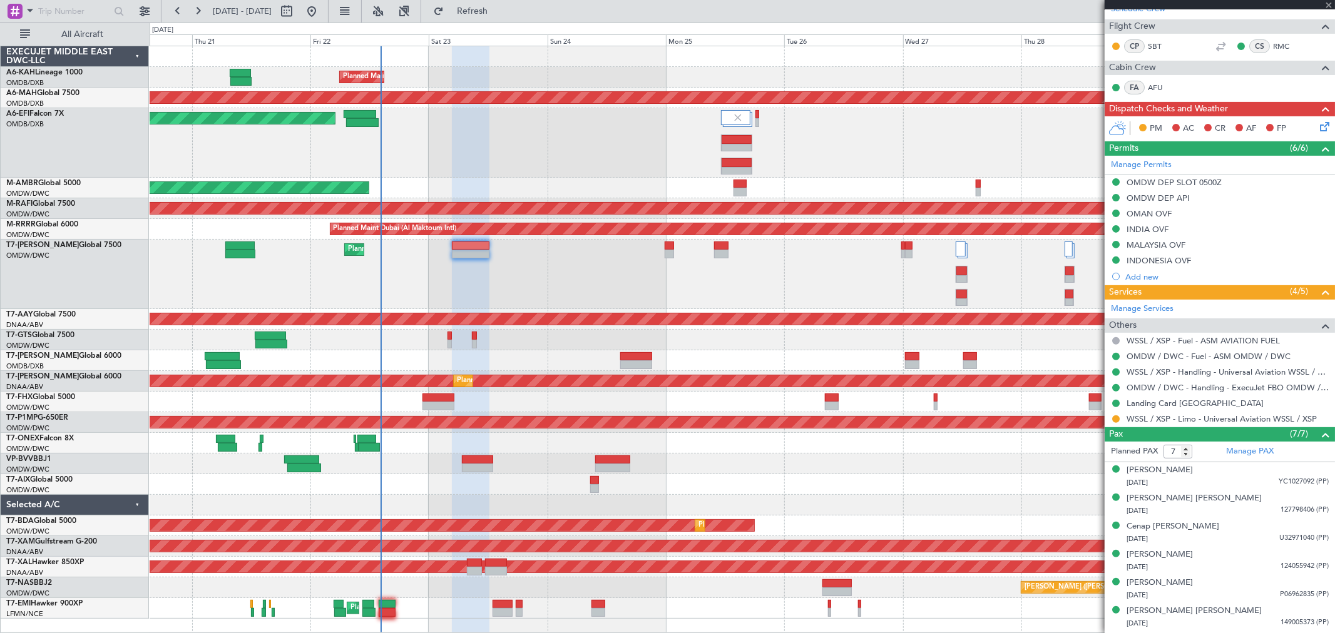
type input "-00:10"
type input "1"
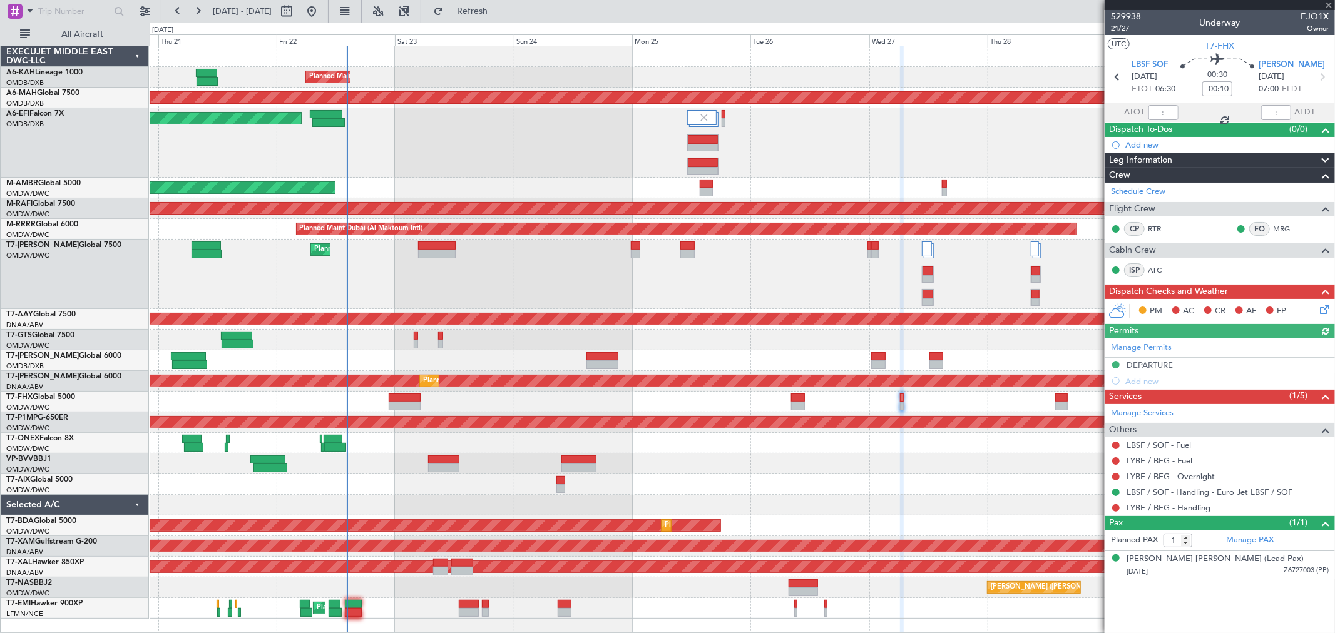
click at [815, 452] on div "Planned Maint Dubai (Al Maktoum Intl) Planned Maint Dubai (Dubai Intl) Planned …" at bounding box center [742, 332] width 1185 height 573
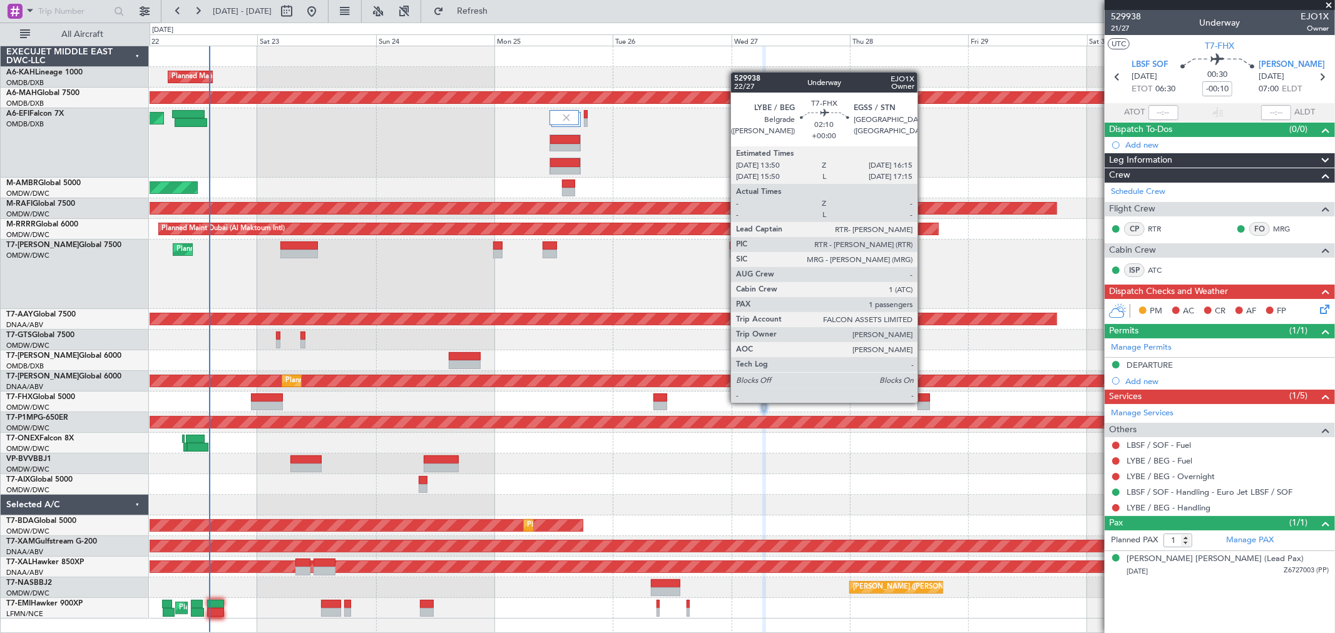
click at [924, 402] on div at bounding box center [924, 406] width 13 height 9
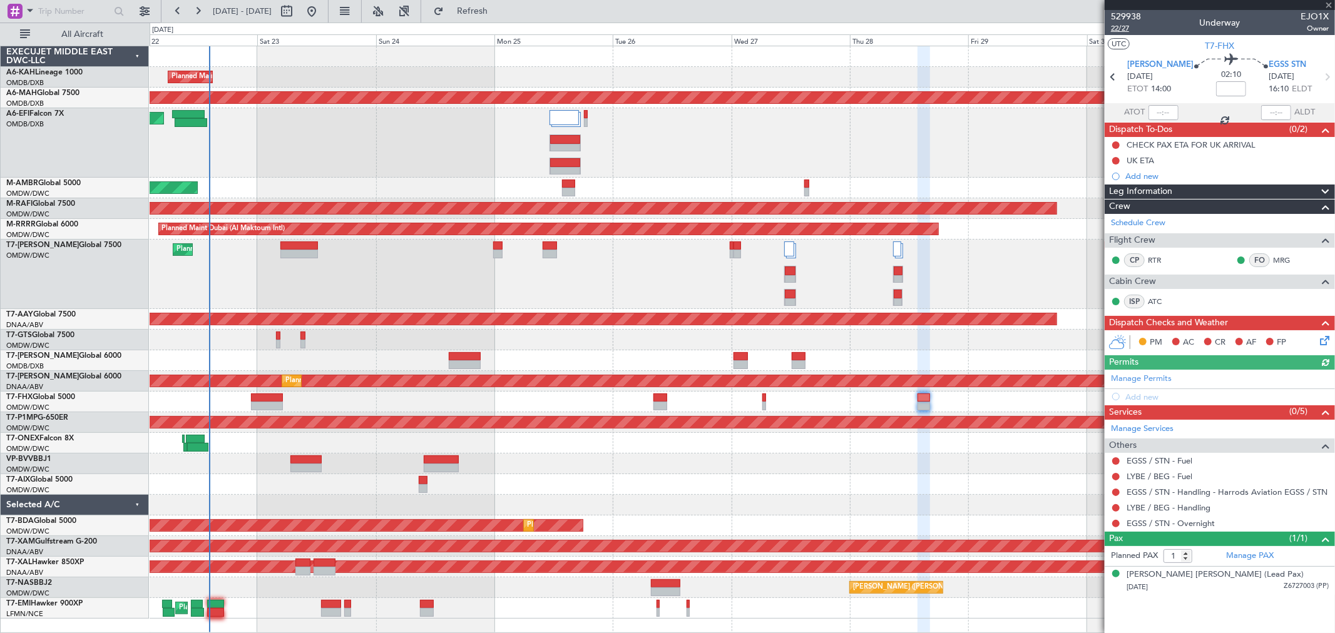
click at [1130, 30] on span "22/27" at bounding box center [1126, 28] width 30 height 11
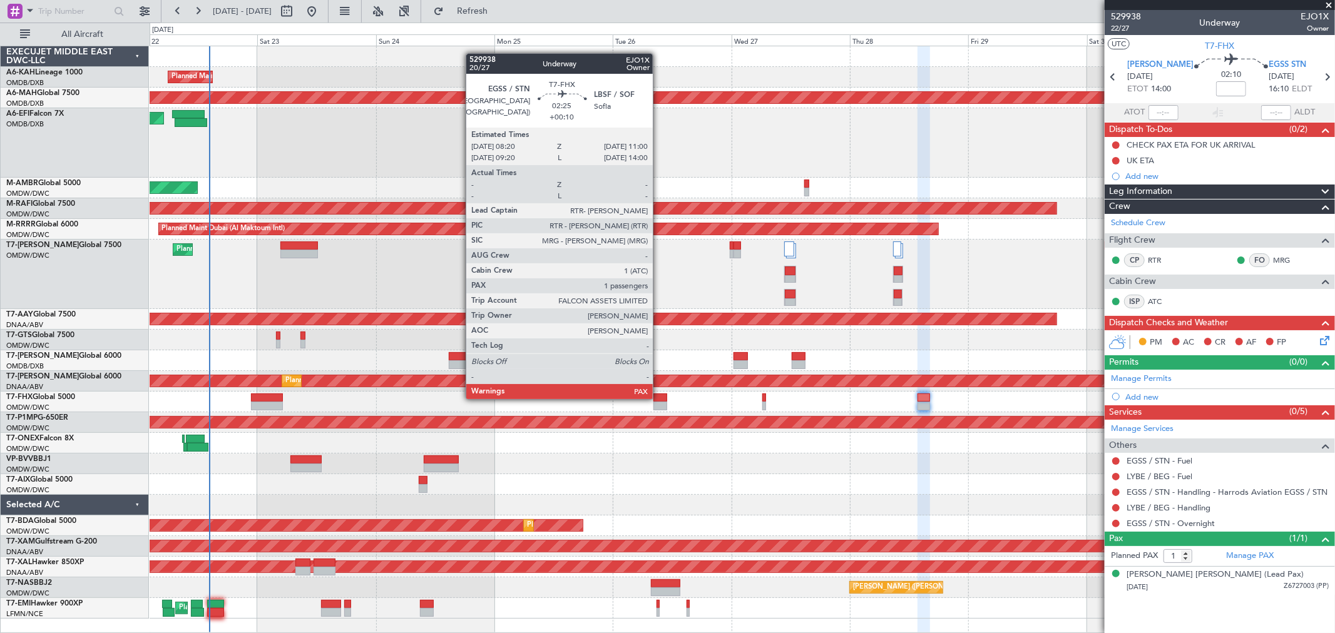
click at [659, 398] on div at bounding box center [660, 398] width 14 height 9
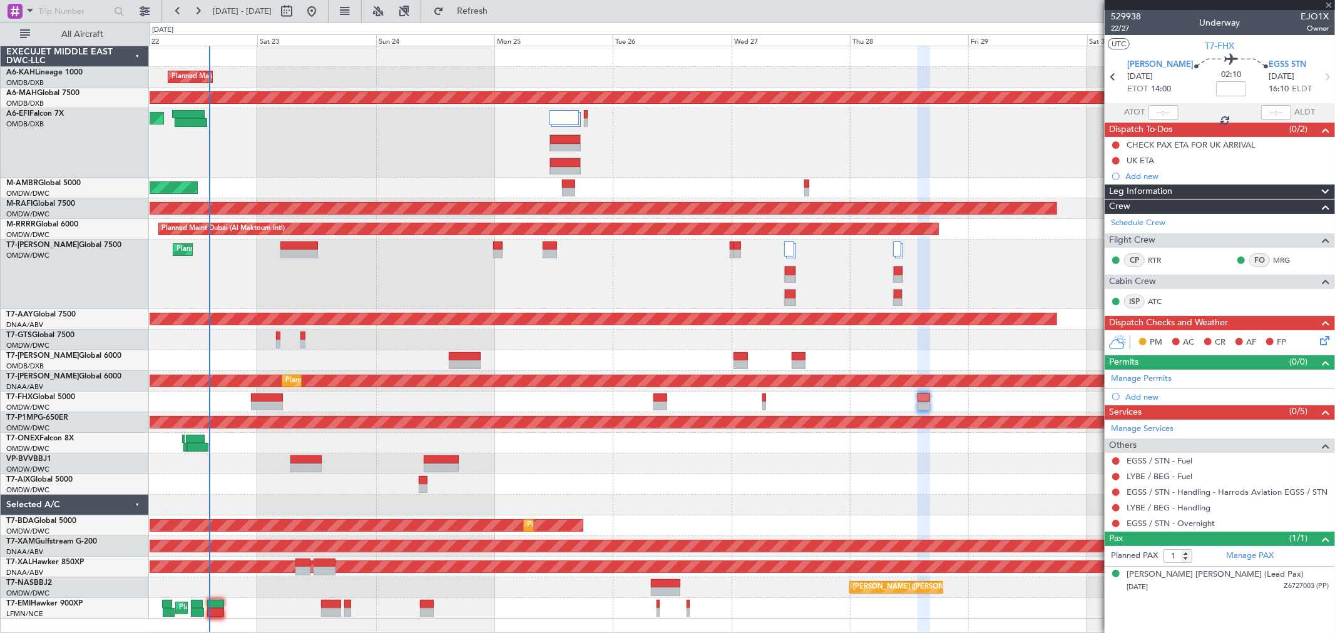
type input "+00:10"
type input "2"
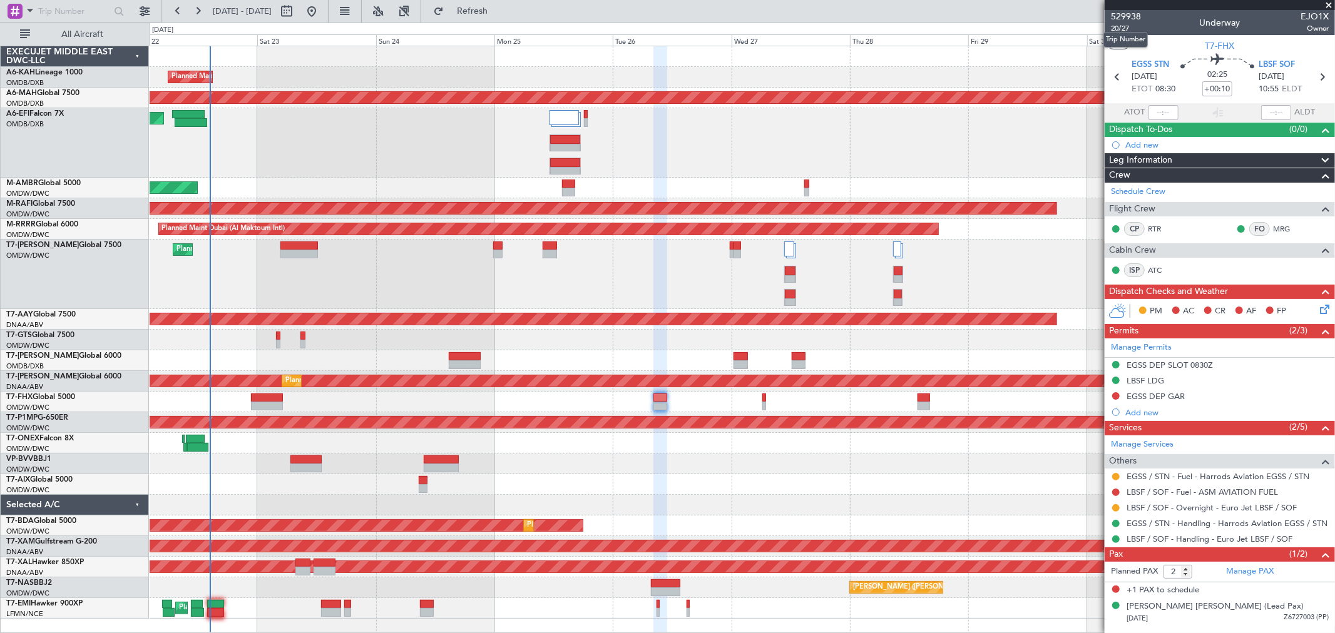
click at [1125, 25] on mat-tooltip-component "Trip Number" at bounding box center [1126, 39] width 62 height 33
click at [1123, 26] on span "20/27" at bounding box center [1126, 28] width 30 height 11
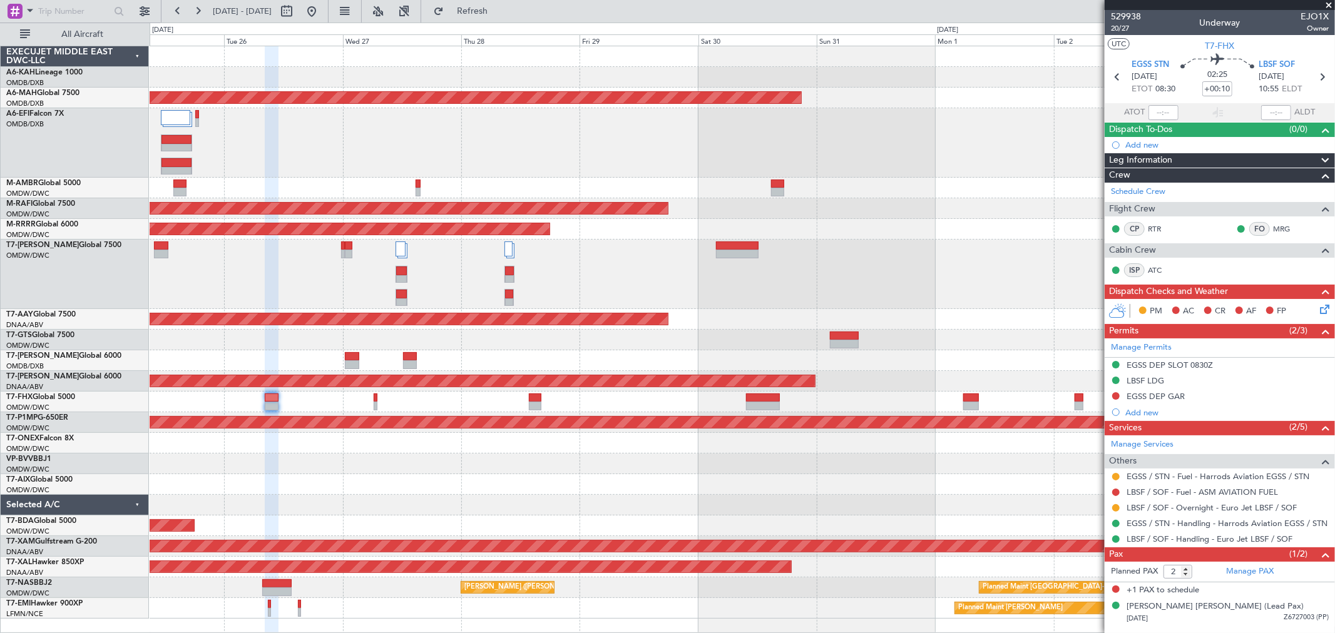
click at [436, 366] on div "Planned Maint Dubai (Dubai Intl) Planned Maint Dubai (Al Maktoum Intl) Planned …" at bounding box center [742, 332] width 1185 height 573
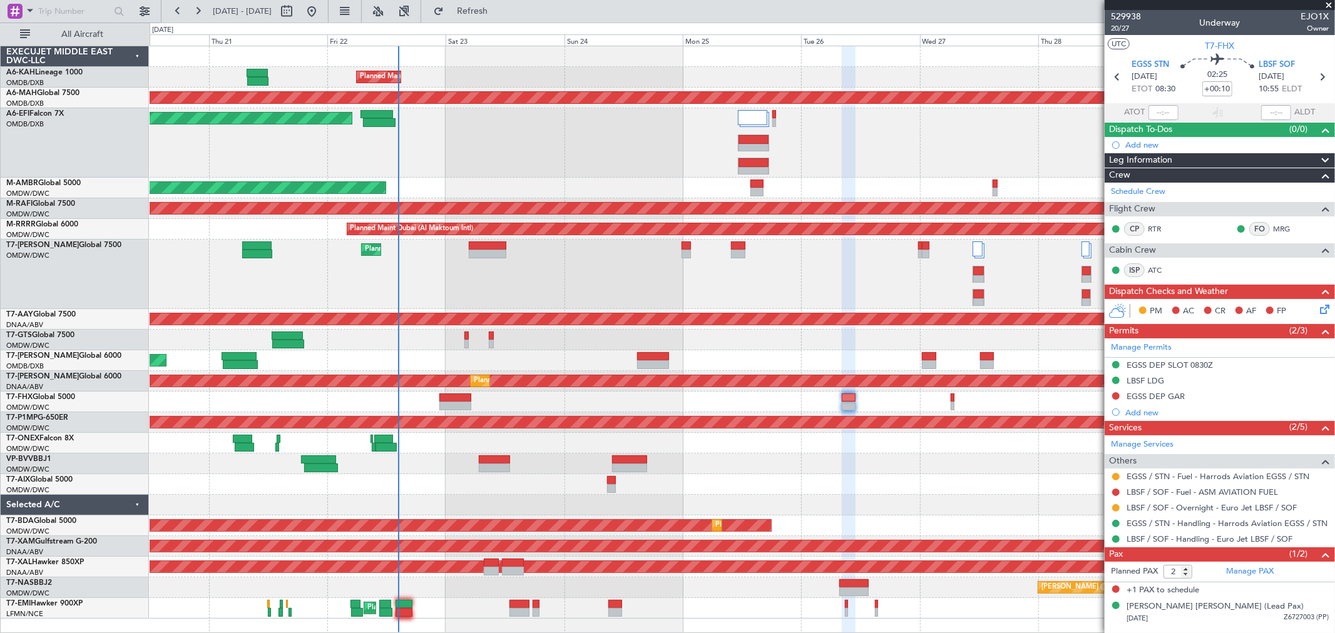
click at [892, 267] on div "Planned Maint Dubai (Al Maktoum Intl)" at bounding box center [742, 274] width 1185 height 69
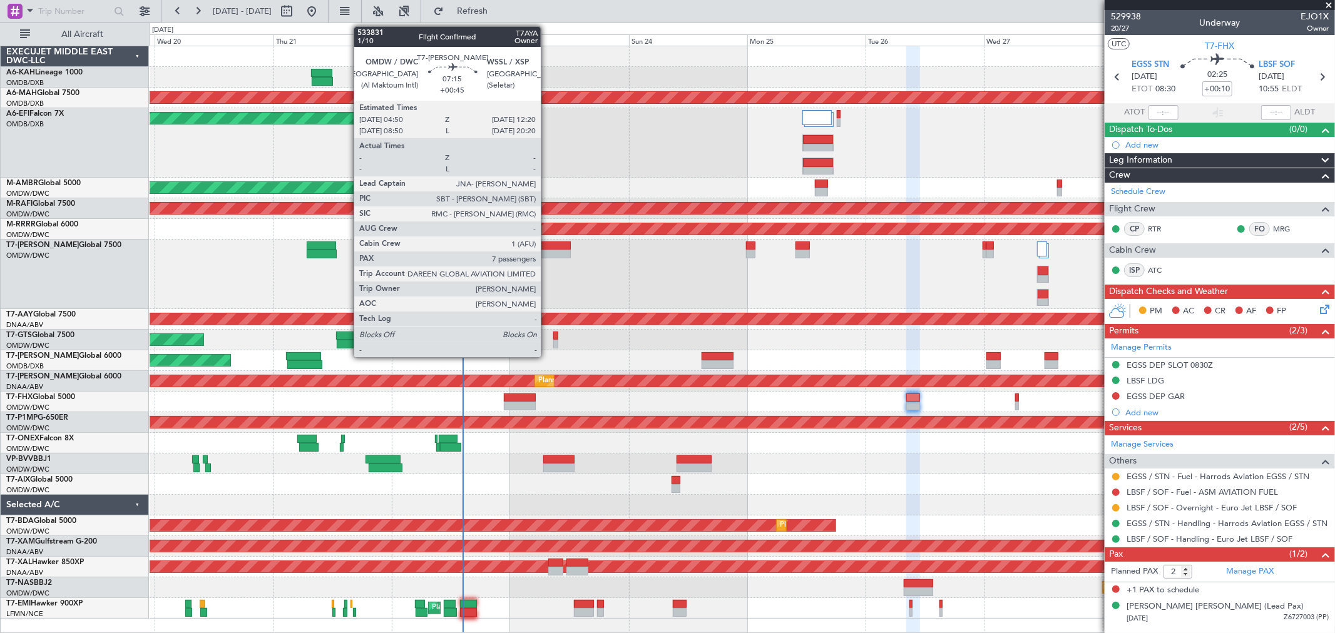
click at [547, 250] on div at bounding box center [552, 254] width 38 height 9
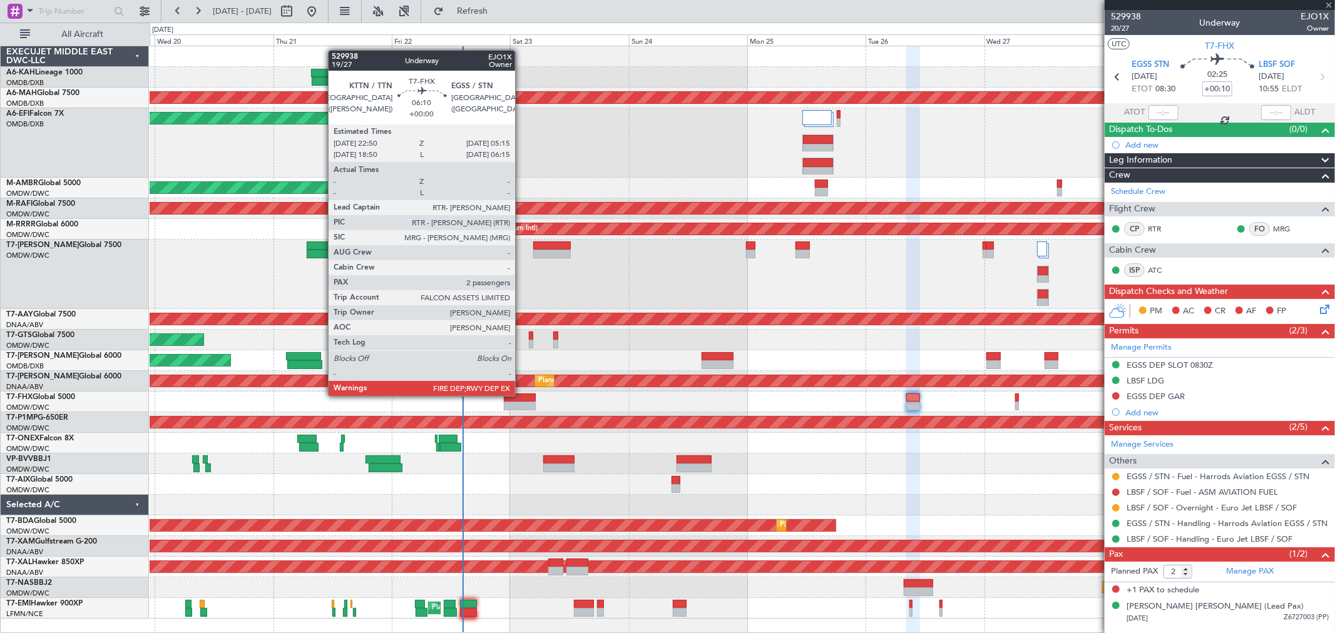
click at [521, 396] on div at bounding box center [520, 398] width 32 height 9
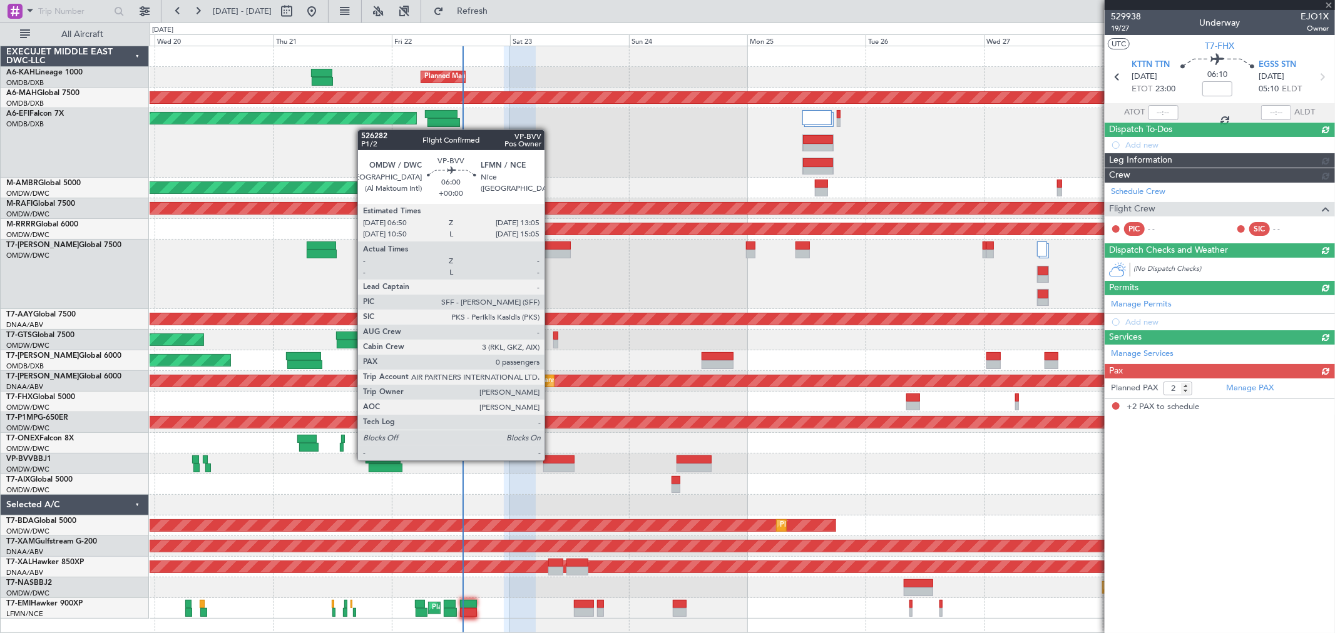
click at [551, 459] on div at bounding box center [558, 460] width 31 height 9
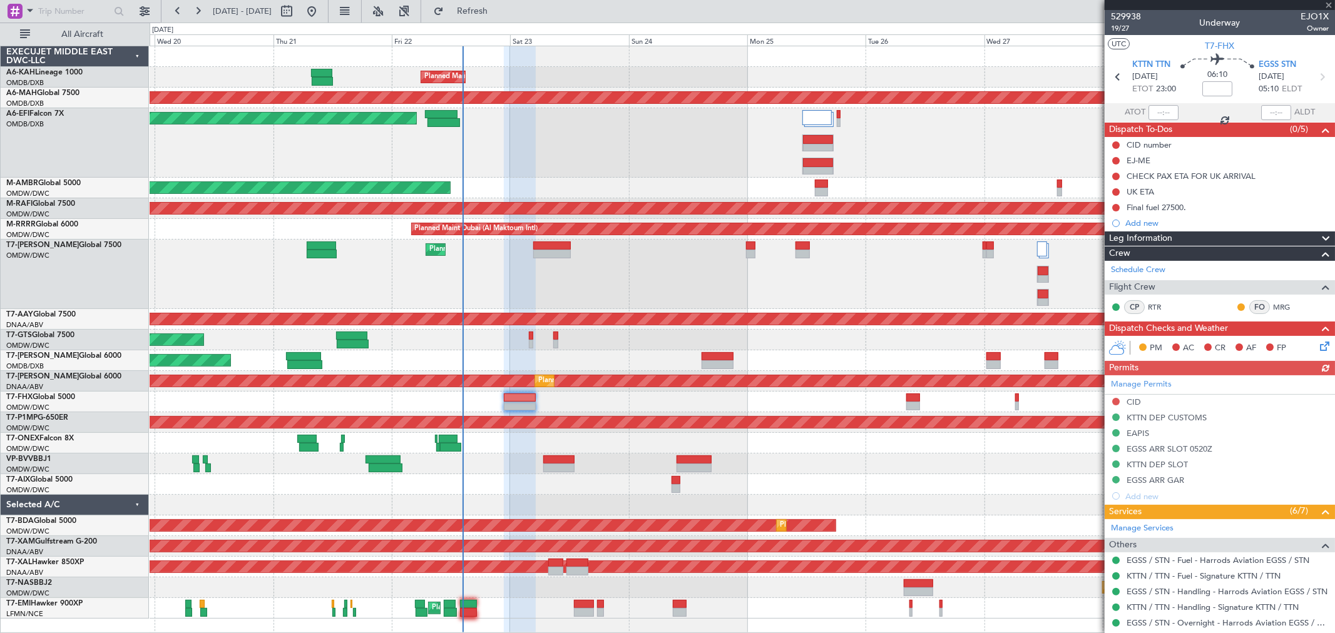
type input "0"
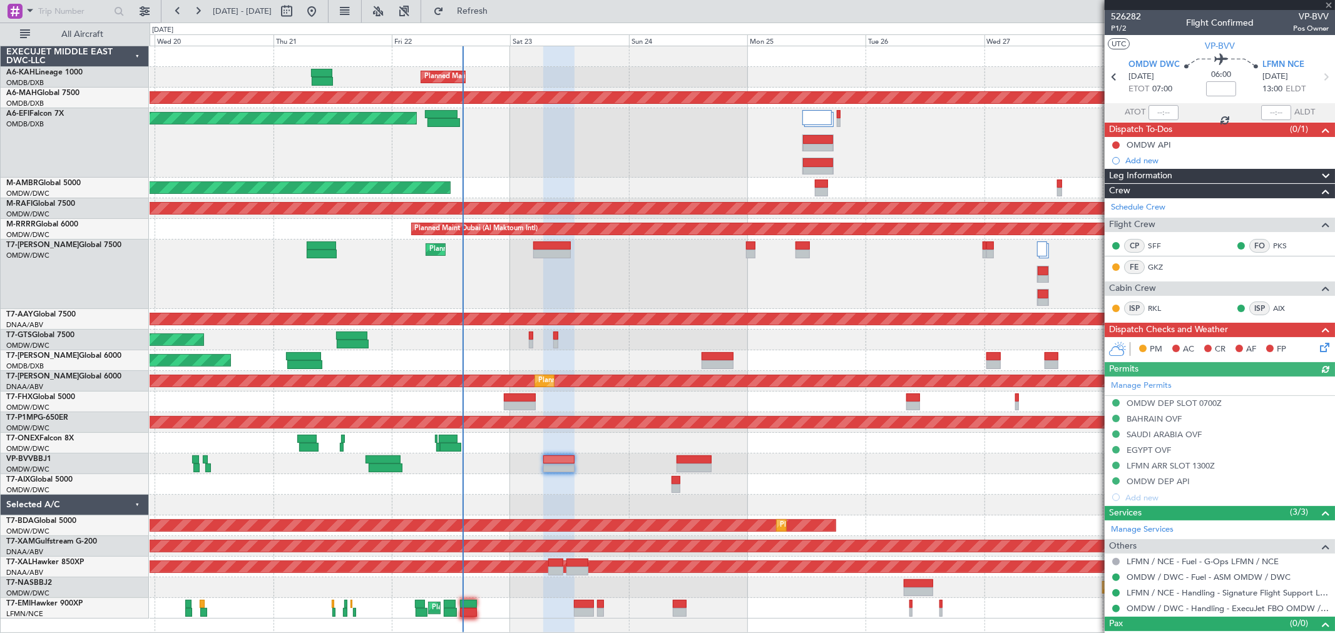
click at [1149, 161] on div "Add new" at bounding box center [1226, 160] width 203 height 11
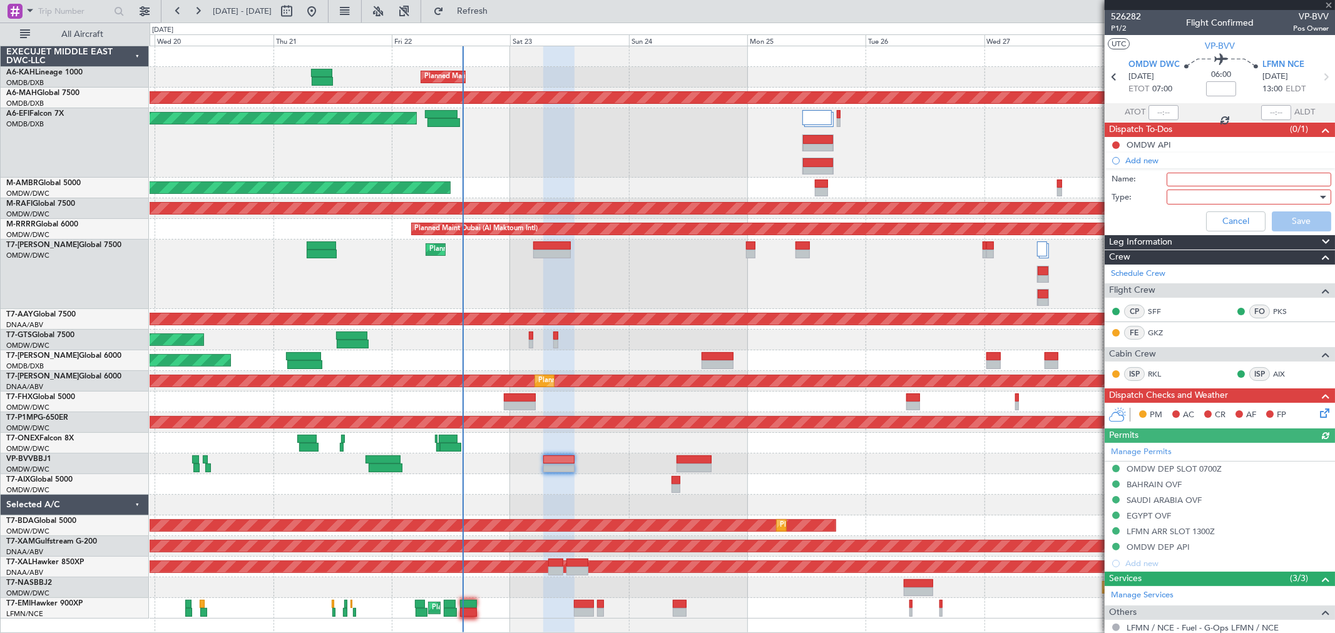
click at [1187, 185] on input "Name:" at bounding box center [1249, 180] width 165 height 14
paste input "departure fuel of 60000 Lbs."
type input "departure fuel of 60000 Lbs."
click at [1187, 201] on div at bounding box center [1245, 197] width 146 height 19
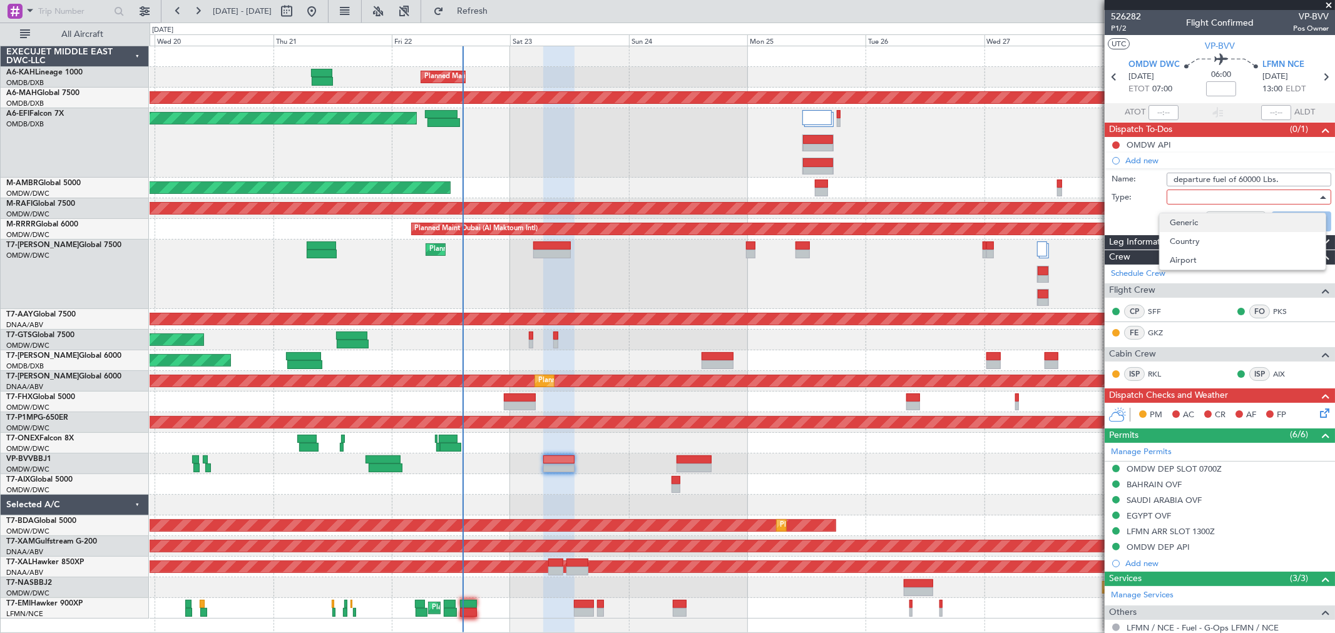
click at [1179, 227] on span "Generic" at bounding box center [1243, 222] width 146 height 19
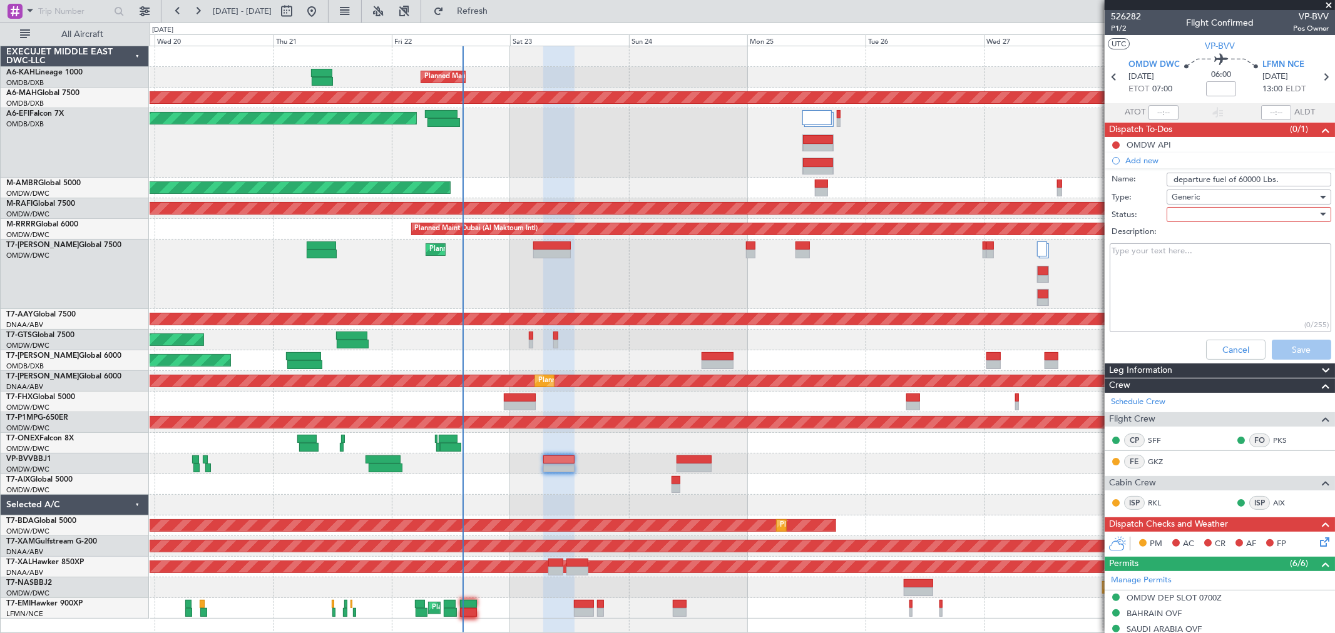
click at [1179, 205] on div at bounding box center [1245, 214] width 146 height 19
click at [1179, 232] on span "Not Started" at bounding box center [1243, 239] width 146 height 19
click at [1294, 342] on button "Save" at bounding box center [1301, 350] width 59 height 20
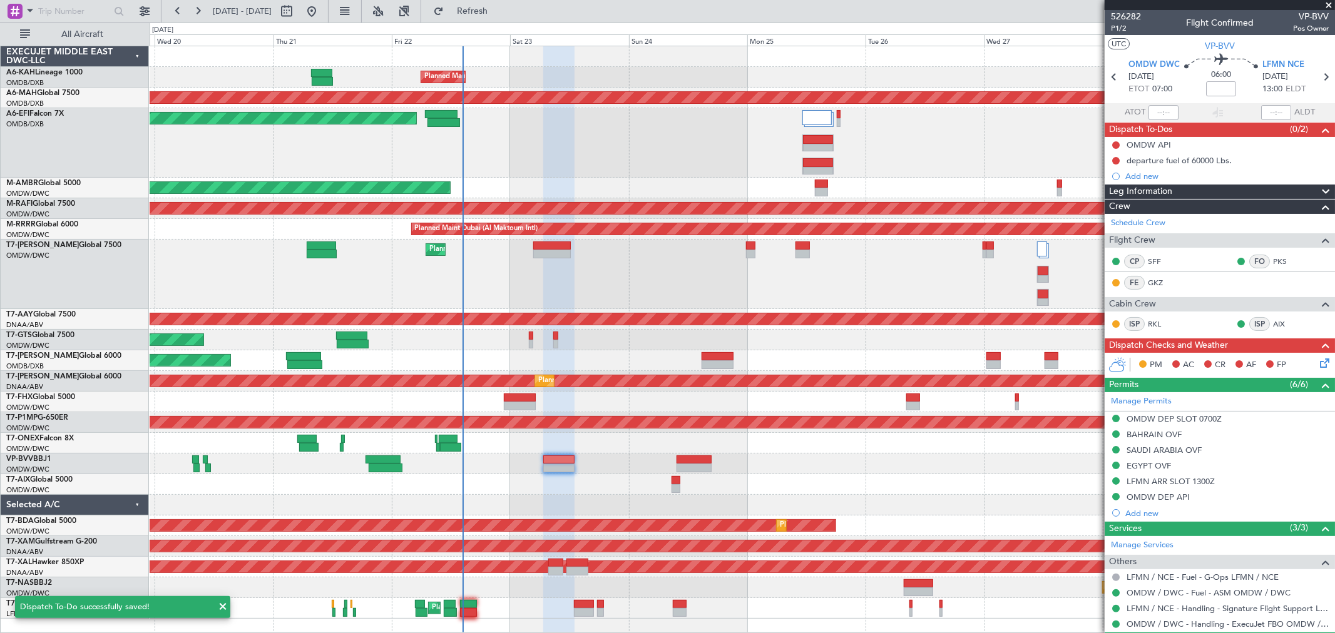
scroll to position [34, 0]
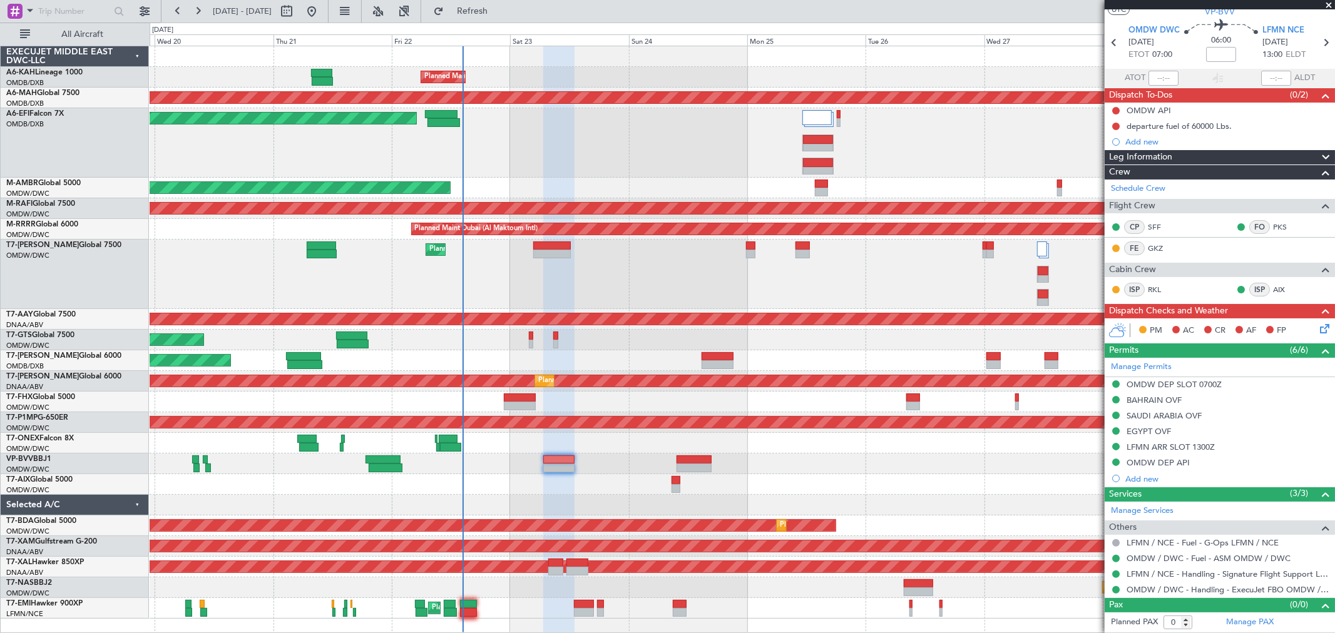
click at [528, 340] on div "Planned Maint Dubai (Al Maktoum Intl)" at bounding box center [742, 340] width 1185 height 21
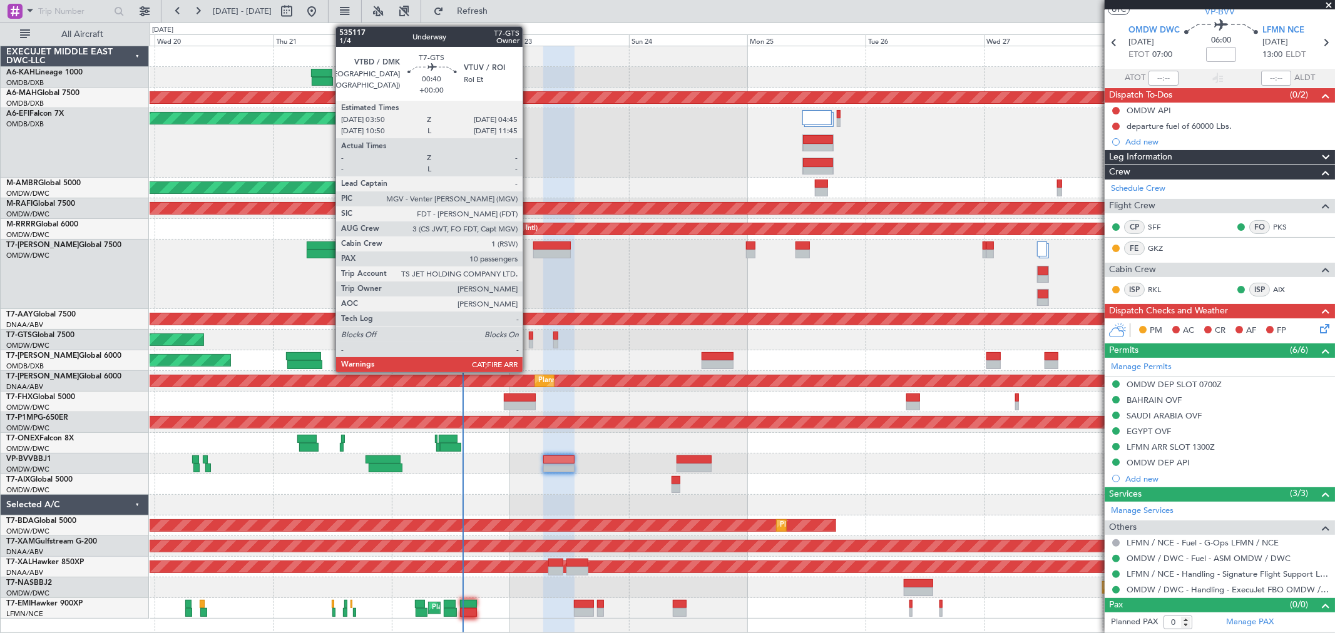
click at [529, 340] on div at bounding box center [531, 344] width 5 height 9
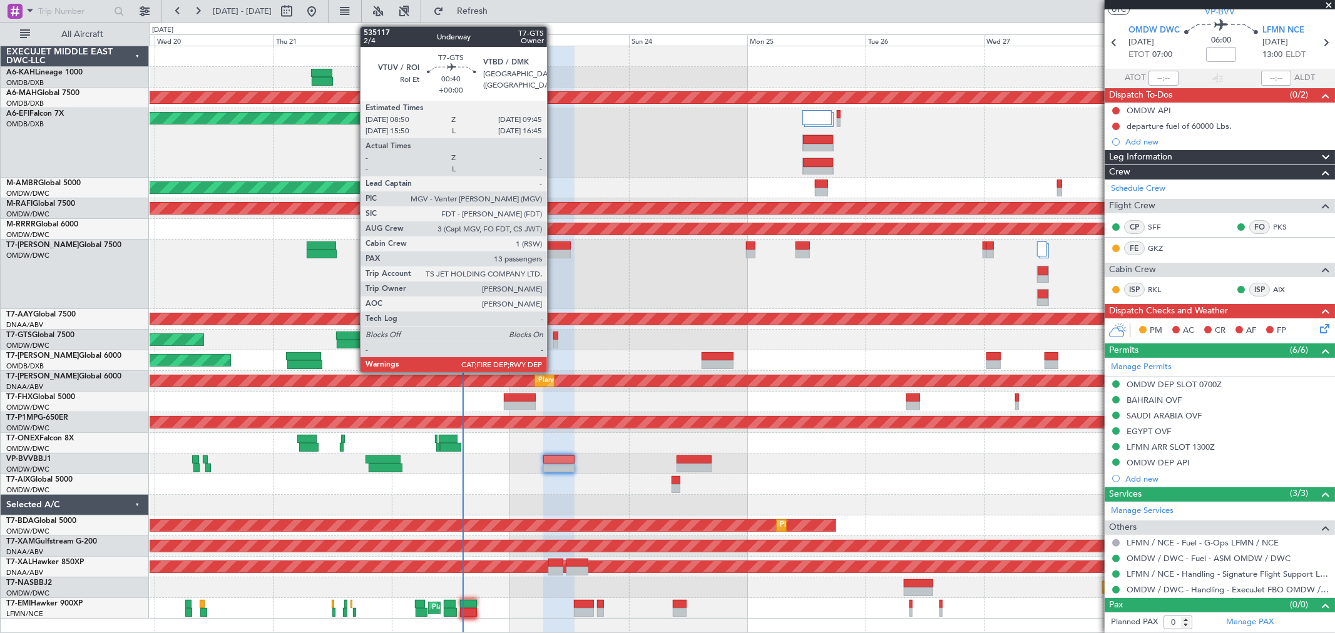
click at [553, 340] on div at bounding box center [555, 344] width 5 height 9
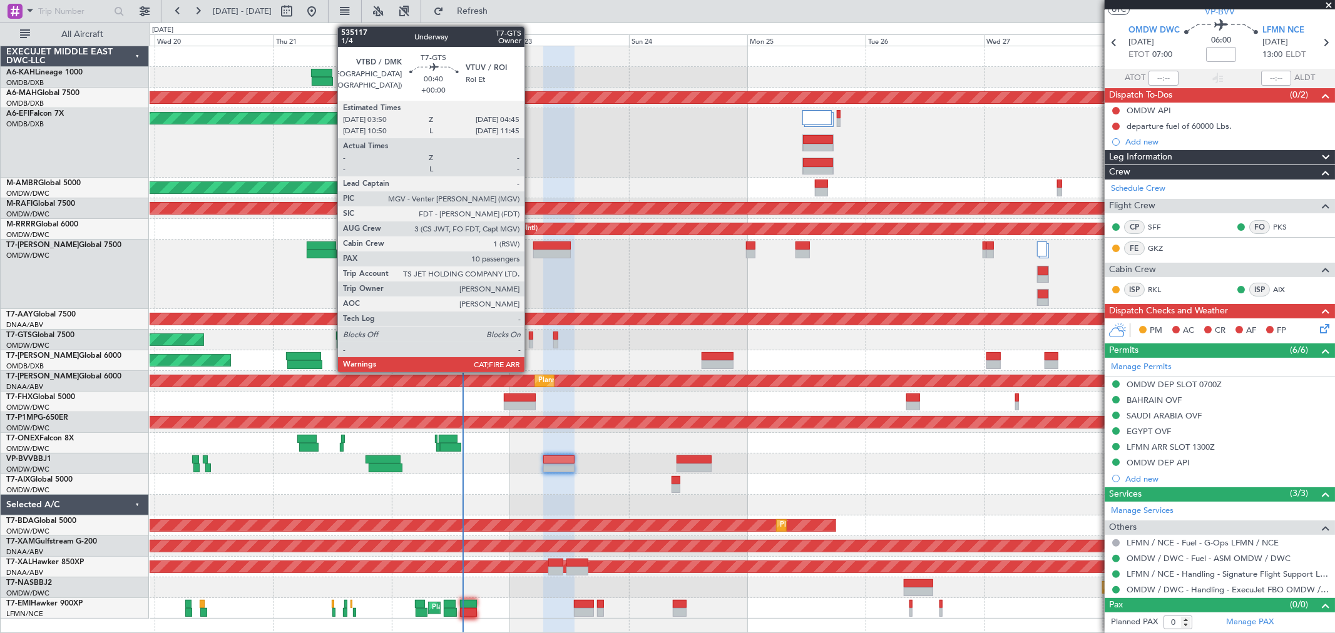
click at [531, 345] on div at bounding box center [531, 344] width 5 height 9
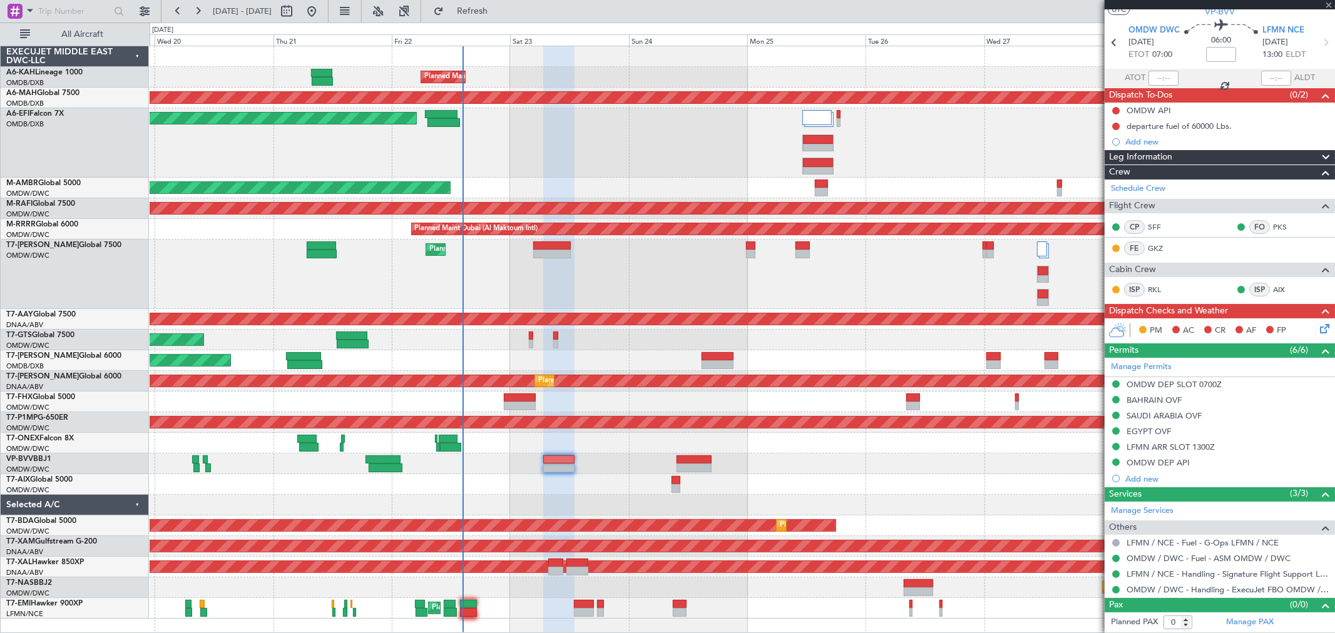
type input "10"
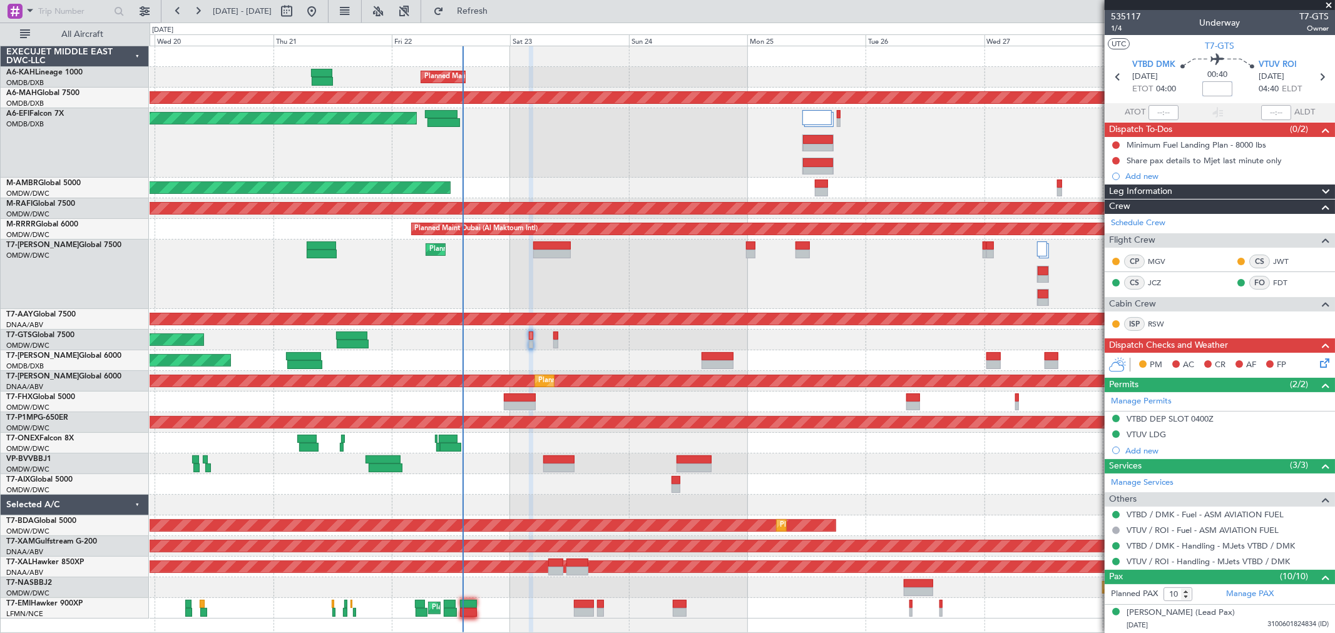
click at [1216, 91] on input at bounding box center [1217, 88] width 30 height 15
type input "+00:05"
click at [1114, 28] on span "1/4" at bounding box center [1126, 28] width 30 height 11
click at [1264, 69] on span "VTUV ROI" at bounding box center [1278, 65] width 38 height 13
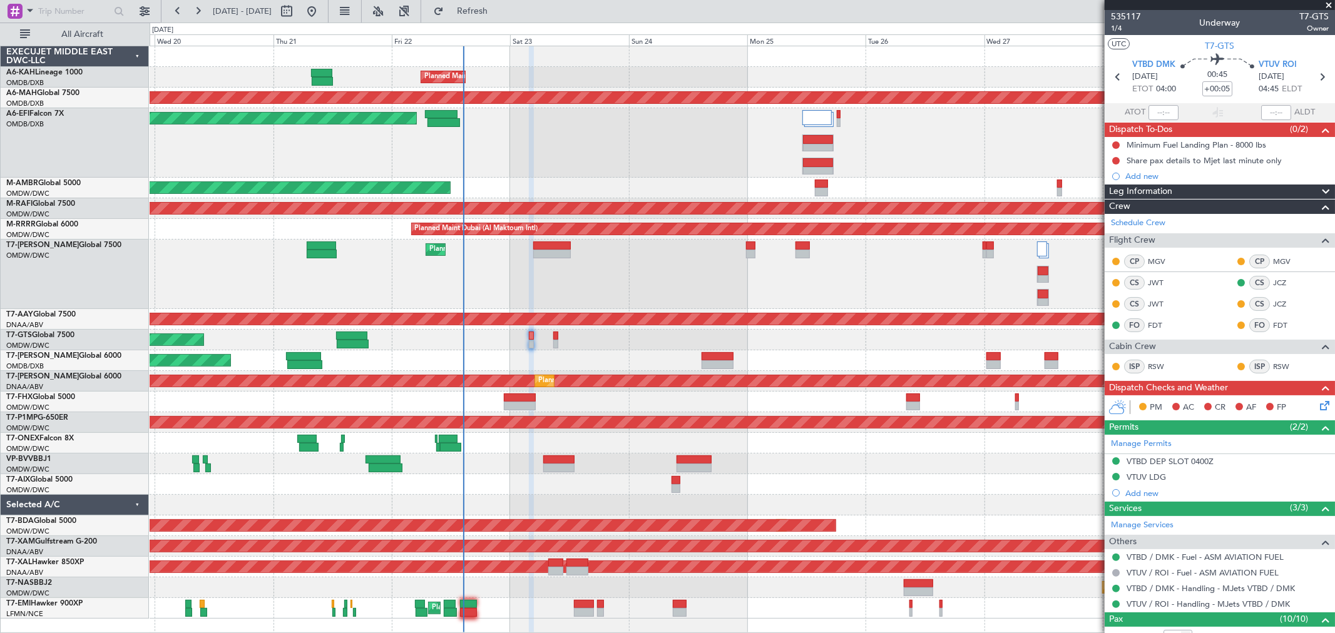
click at [1326, 6] on span at bounding box center [1328, 5] width 13 height 11
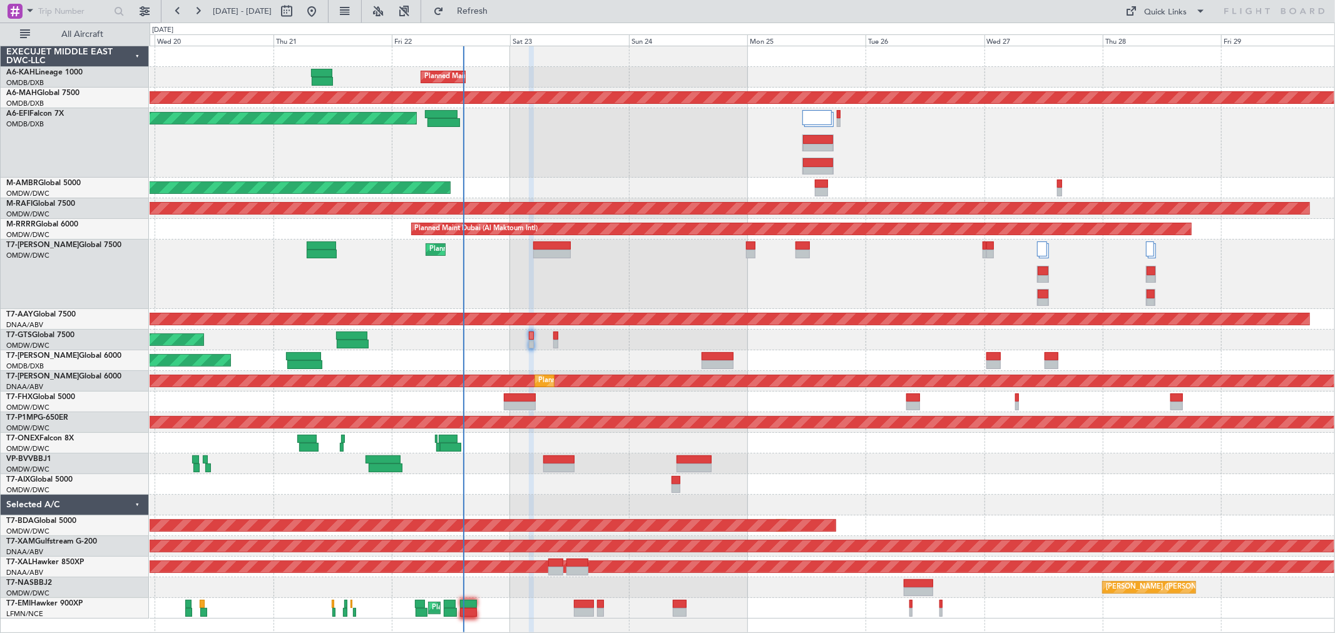
type input "0"
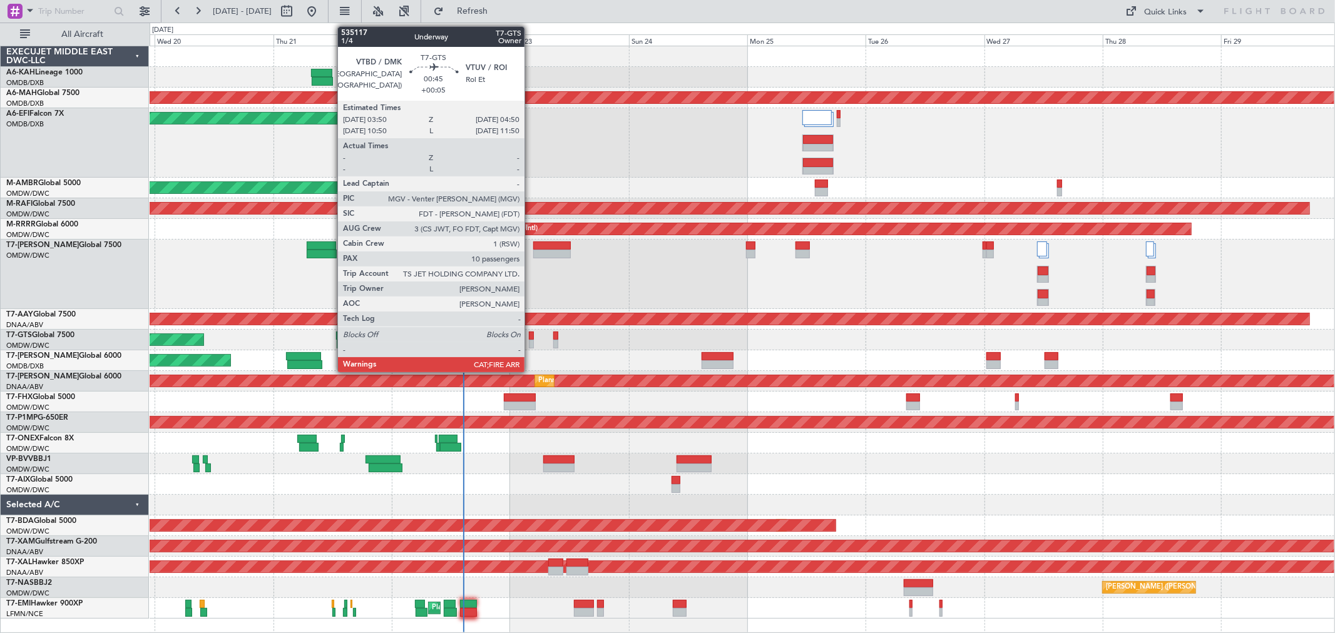
click at [531, 338] on div at bounding box center [531, 336] width 5 height 9
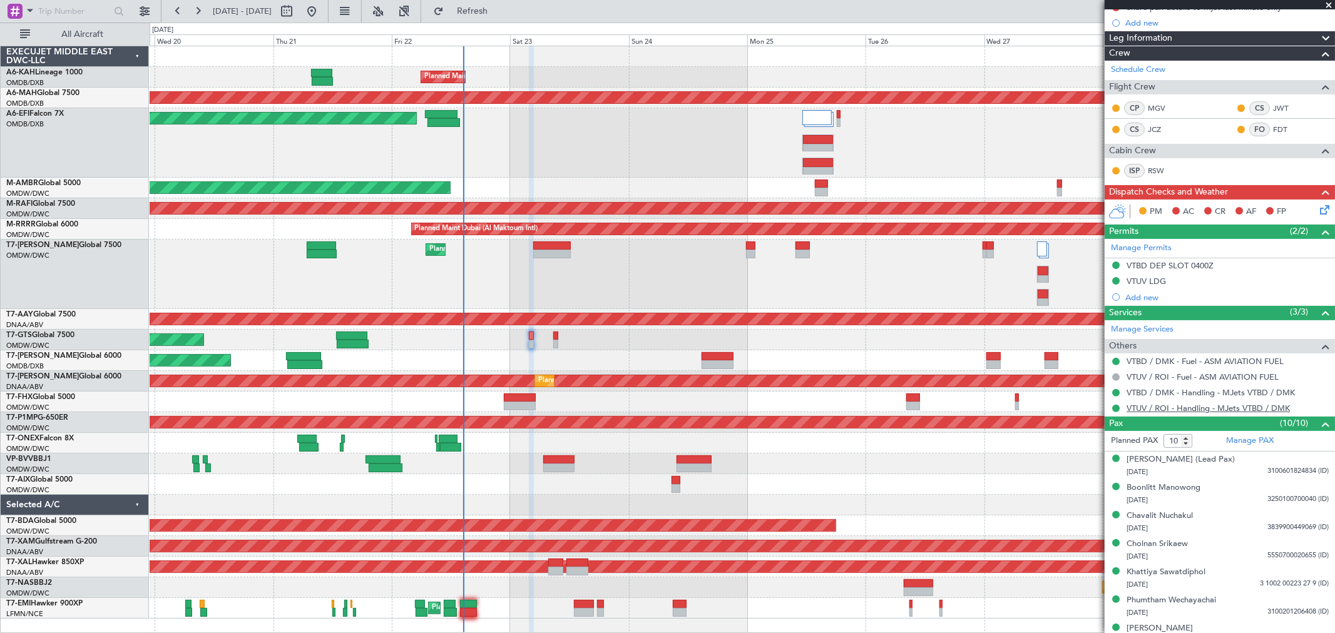
scroll to position [208, 0]
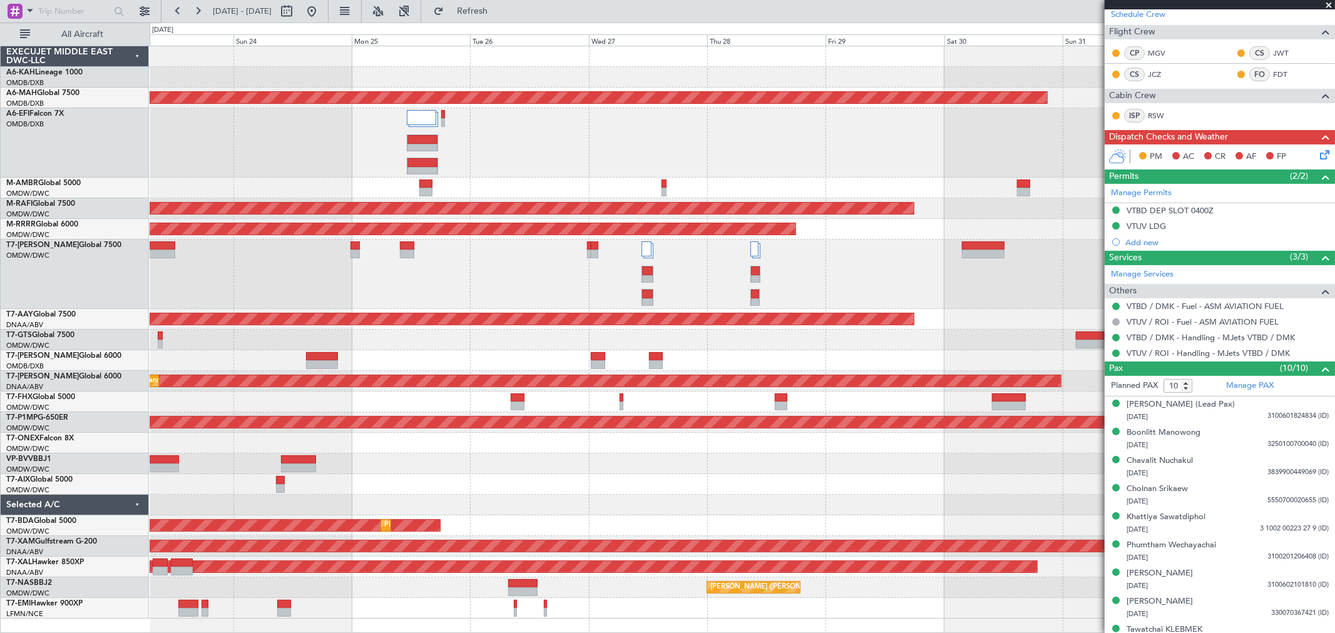
click at [447, 483] on div "Planned Maint Dubai (Al Maktoum Intl) Planned Maint Dubai (Dubai Intl) Planned …" at bounding box center [742, 332] width 1185 height 573
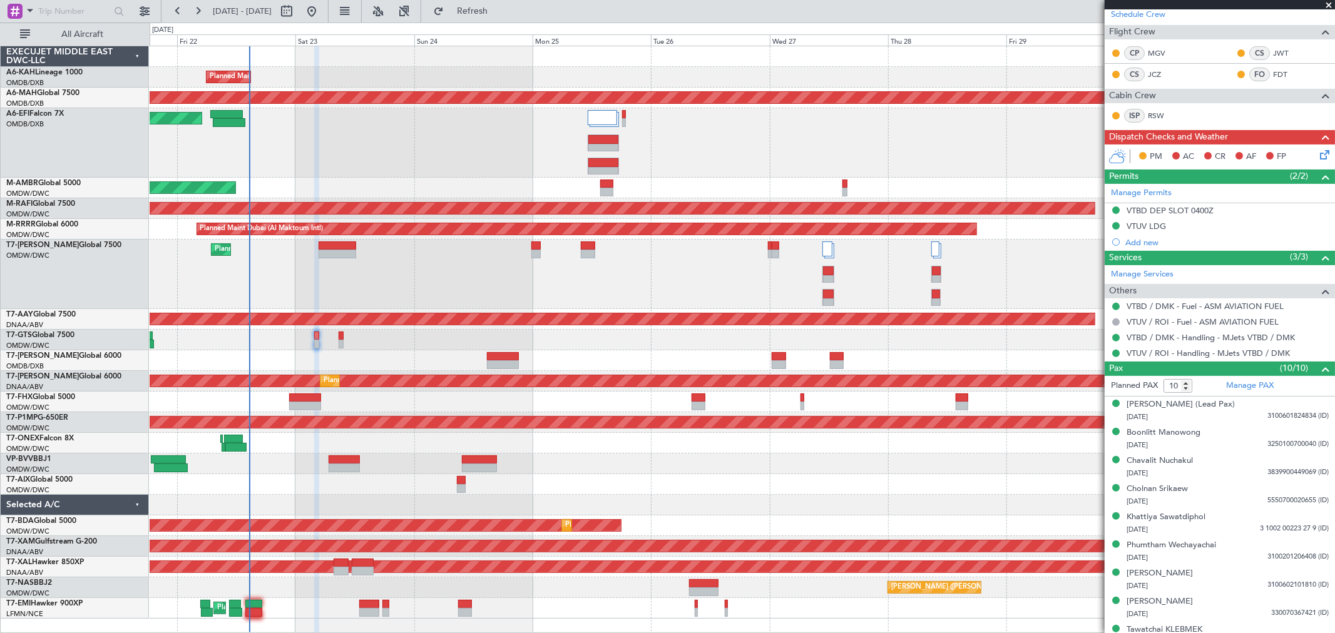
click at [794, 173] on div "Planned Maint Dubai (Al Maktoum Intl) Planned Maint Dubai (Dubai Intl) Planned …" at bounding box center [742, 332] width 1185 height 573
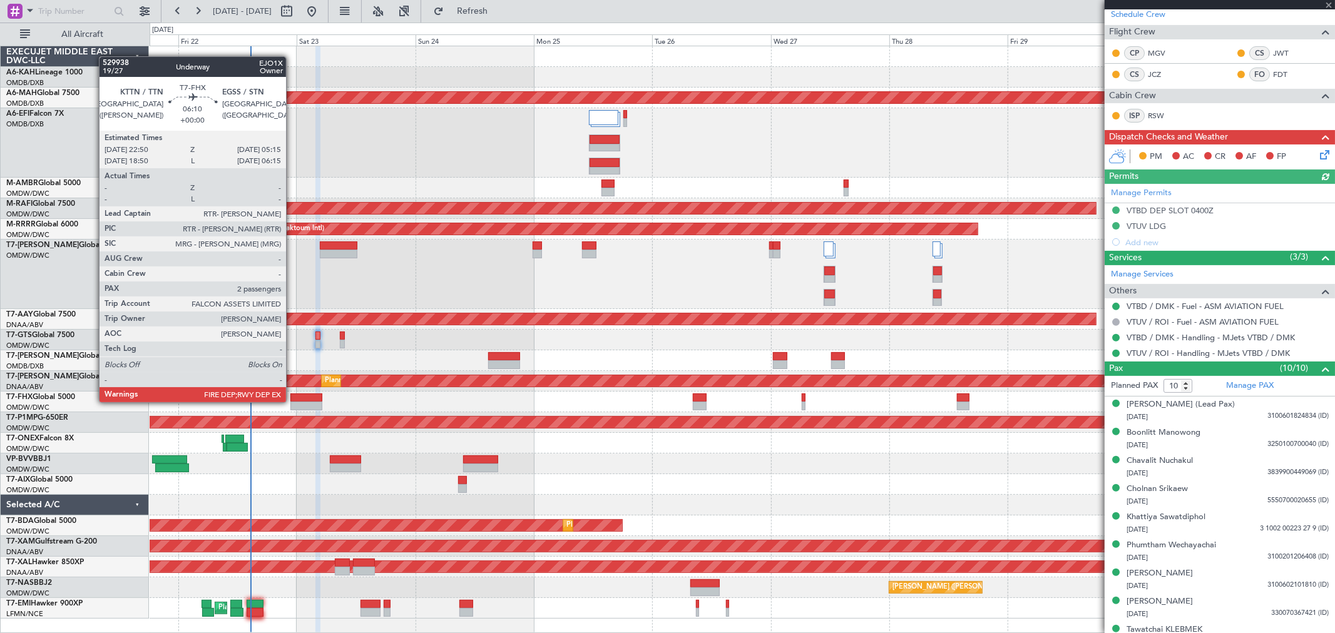
click at [292, 402] on div at bounding box center [306, 406] width 32 height 9
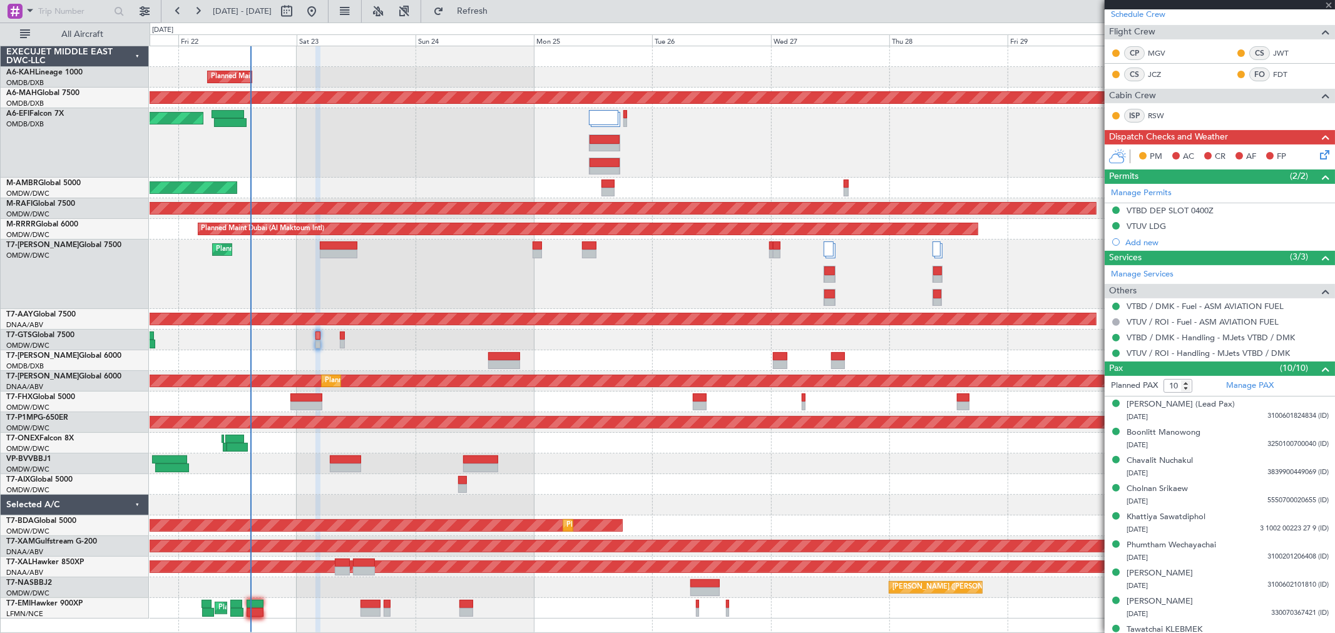
type input "2"
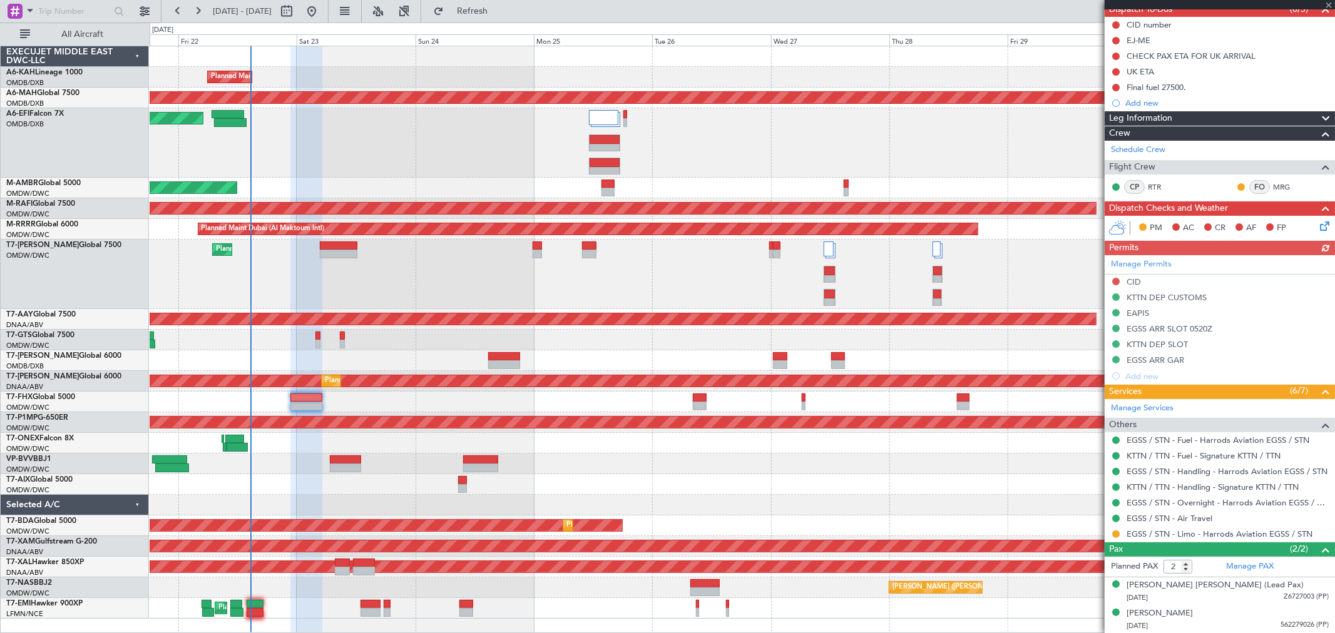
scroll to position [121, 0]
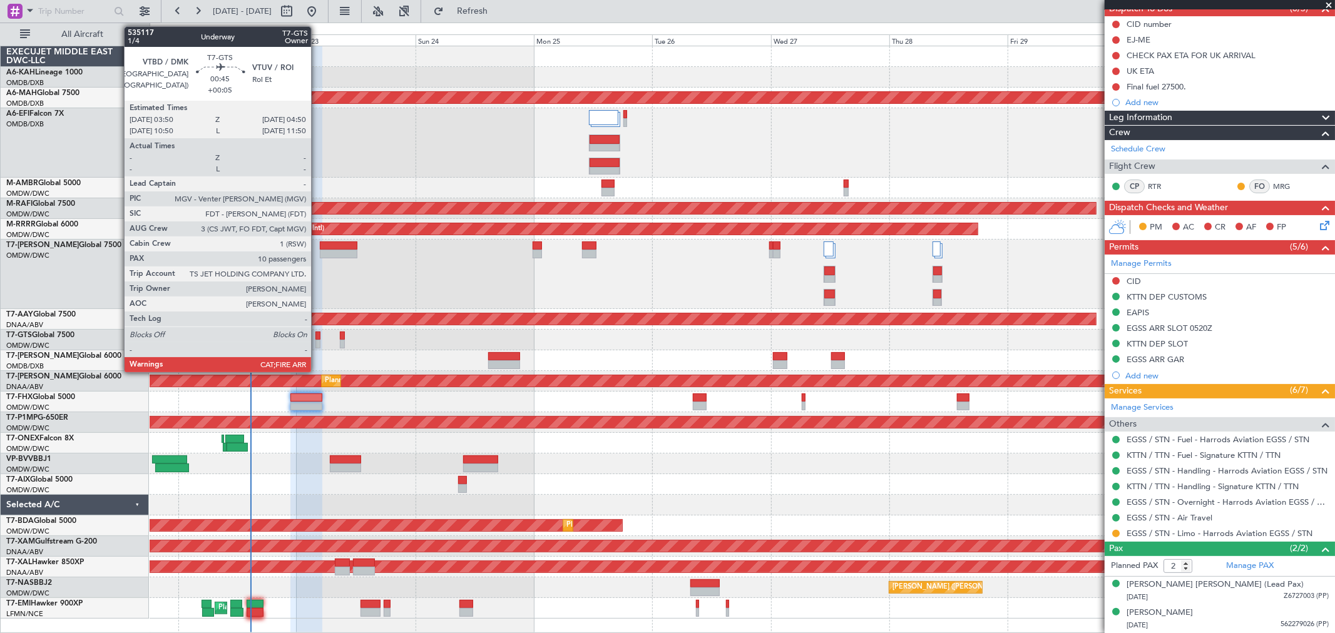
click at [317, 340] on div at bounding box center [317, 344] width 5 height 9
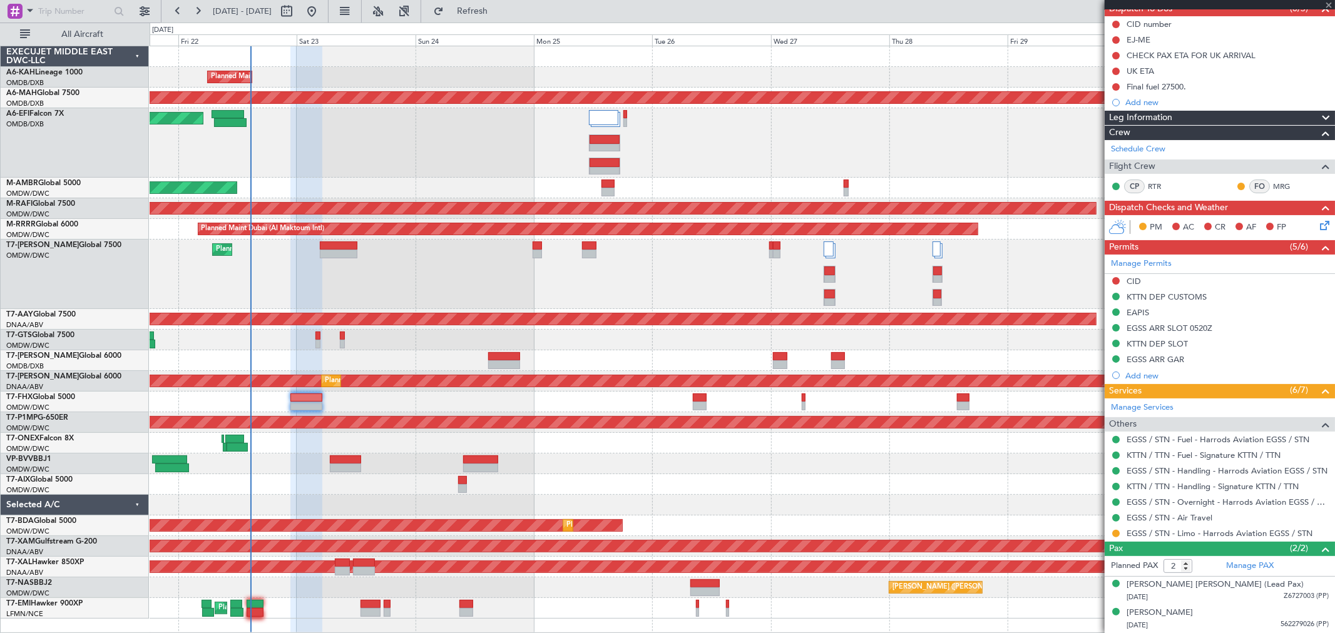
type input "+00:05"
type input "10"
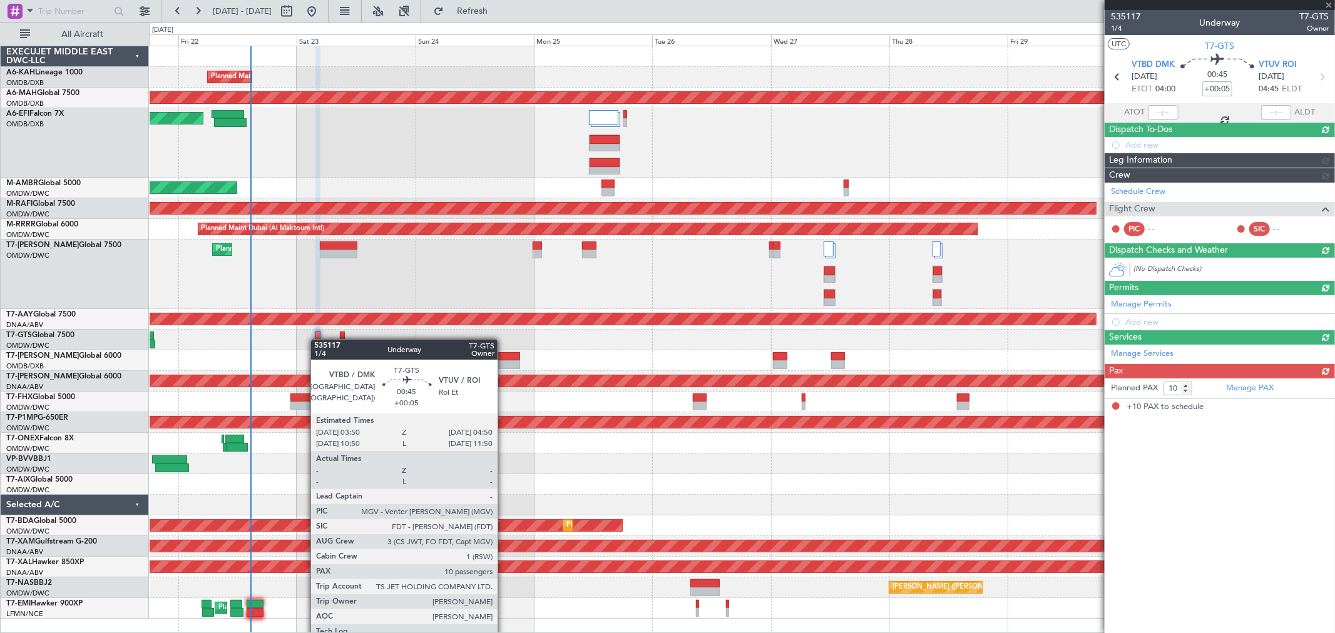
scroll to position [0, 0]
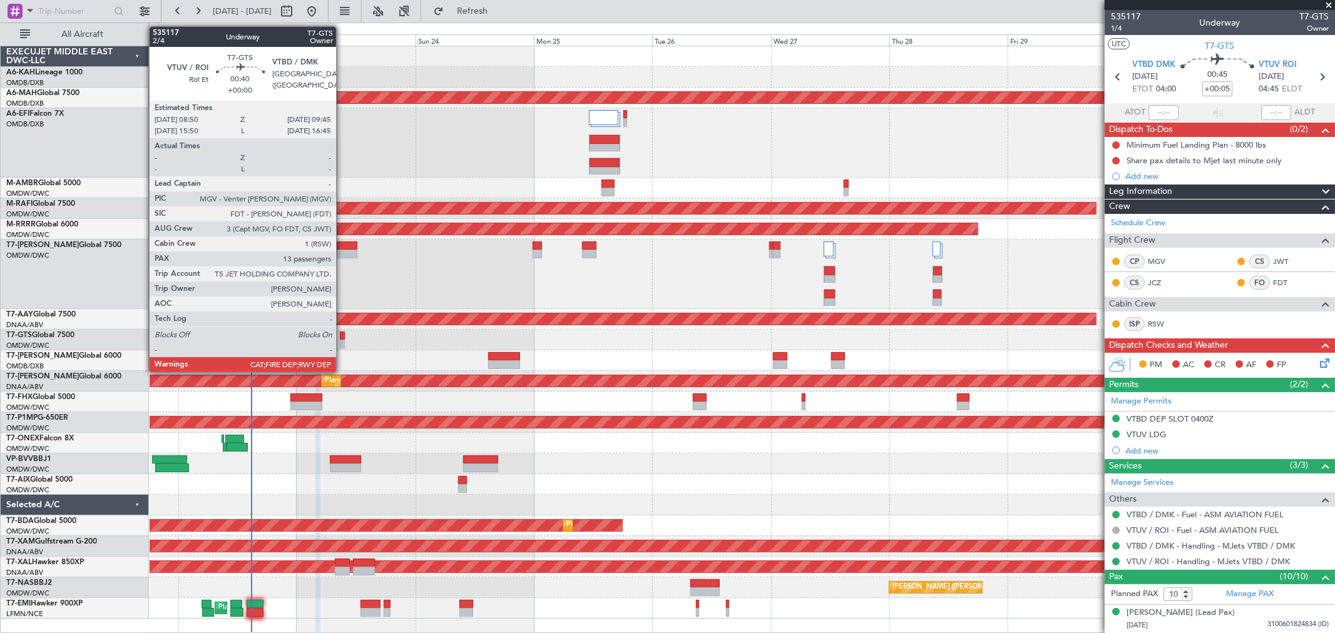
click at [342, 341] on div at bounding box center [342, 344] width 5 height 9
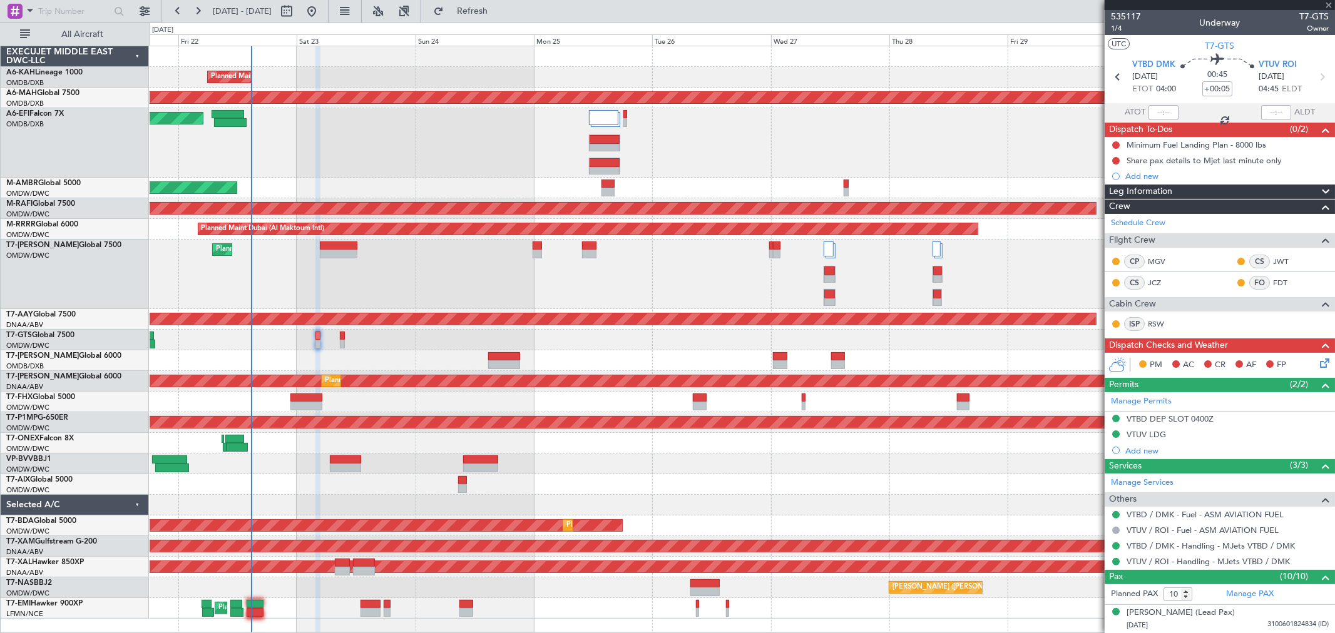
type input "13"
click at [343, 146] on div "Planned Maint Dubai (Al Maktoum Intl)" at bounding box center [742, 142] width 1185 height 69
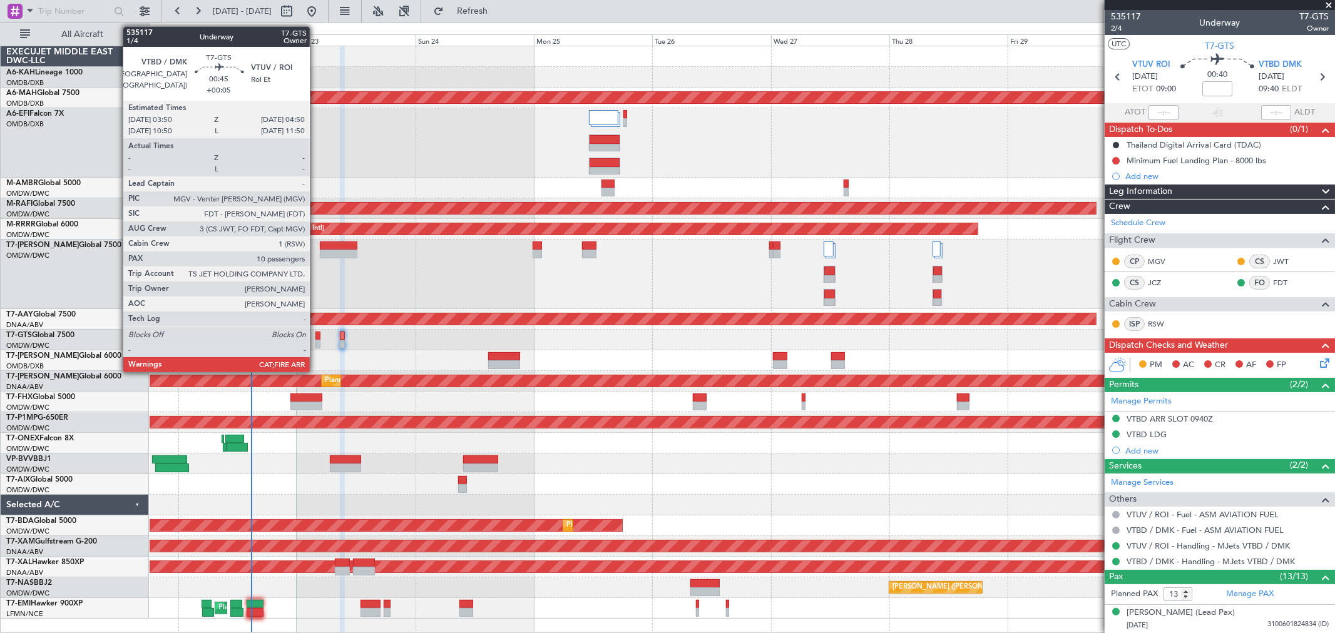
click at [316, 341] on div at bounding box center [317, 344] width 5 height 9
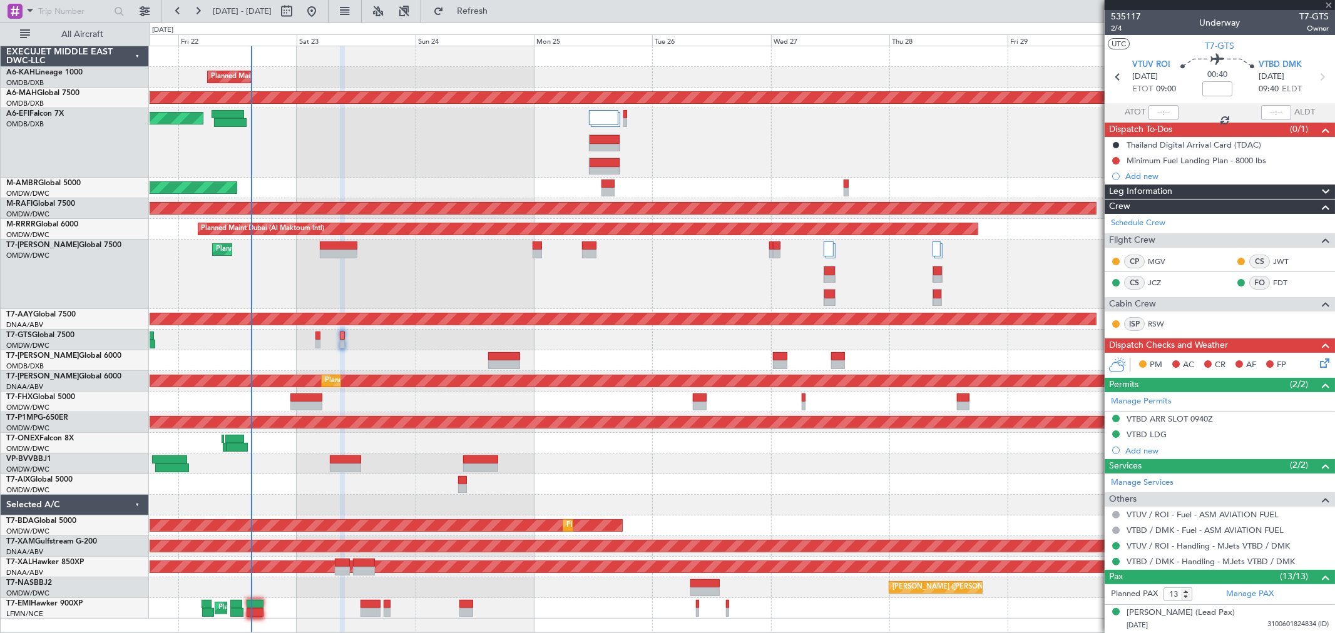
type input "+00:05"
type input "10"
click at [1140, 394] on div "Manage Permits" at bounding box center [1220, 401] width 230 height 19
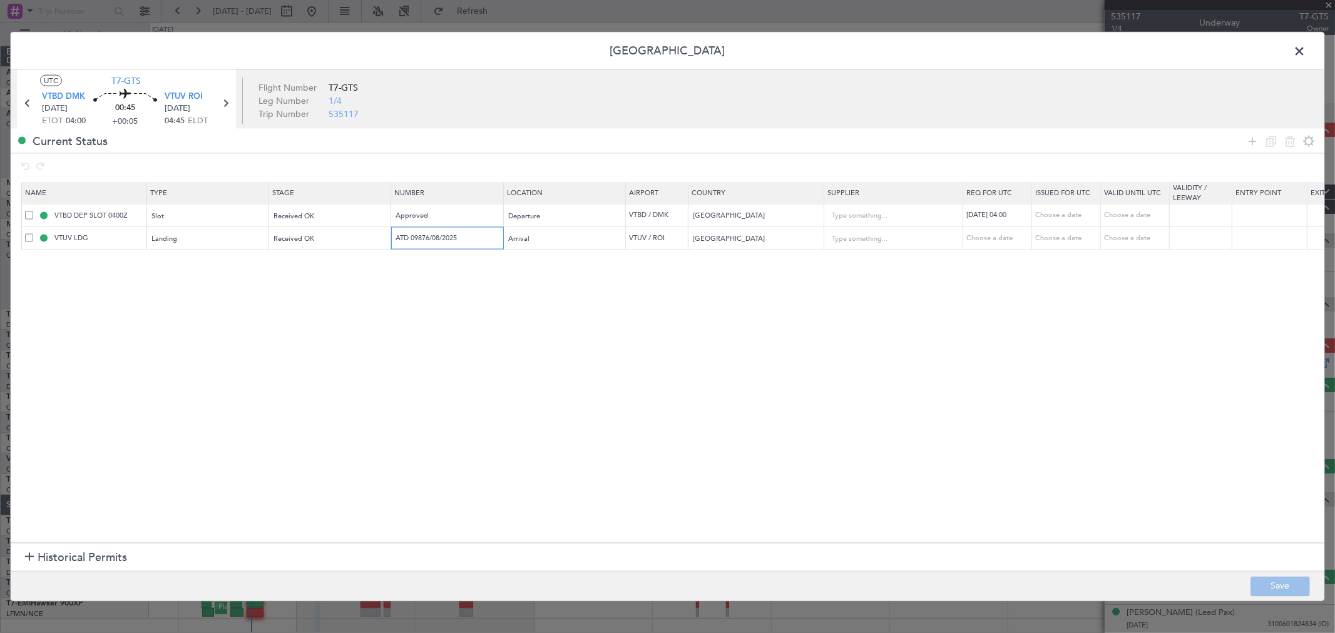
drag, startPoint x: 312, startPoint y: 237, endPoint x: 277, endPoint y: 253, distance: 38.1
click at [268, 237] on tr "VTUV LDG Landing Received OK ATD 09876/08/2025 Arrival VTUV / ROI Thailand Choo…" at bounding box center [820, 238] width 1597 height 23
click at [1306, 54] on span at bounding box center [1306, 54] width 0 height 25
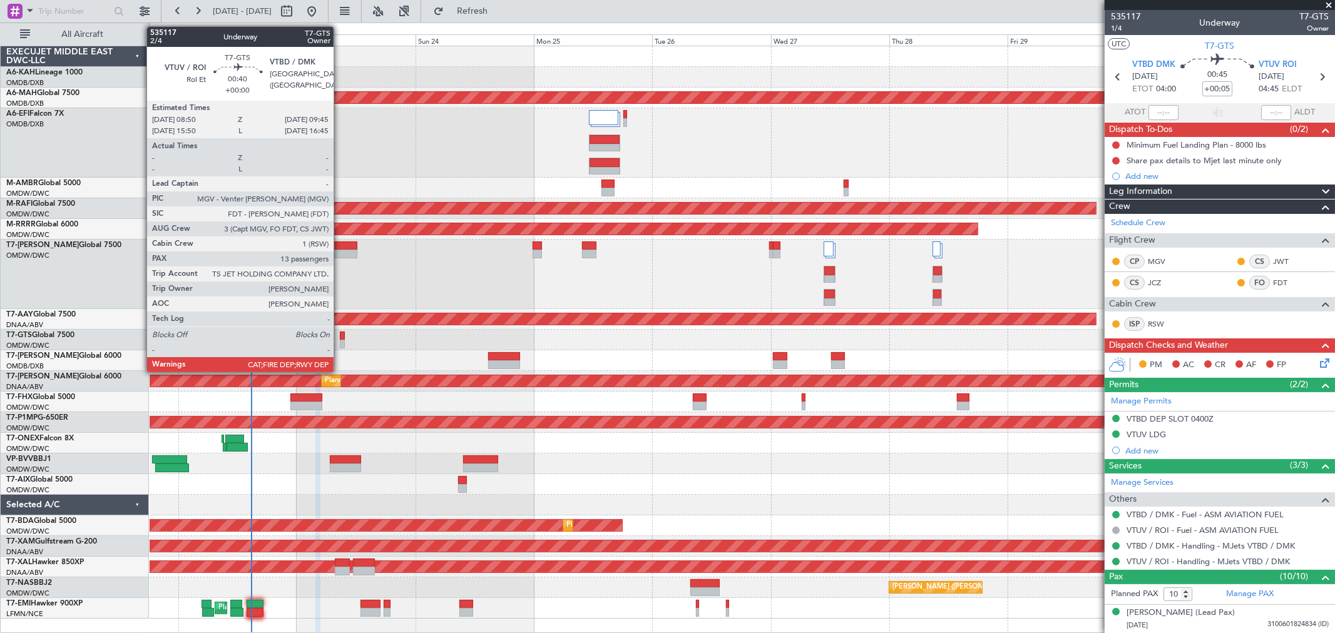
click at [340, 342] on div at bounding box center [342, 344] width 5 height 9
click at [340, 341] on div at bounding box center [342, 344] width 5 height 9
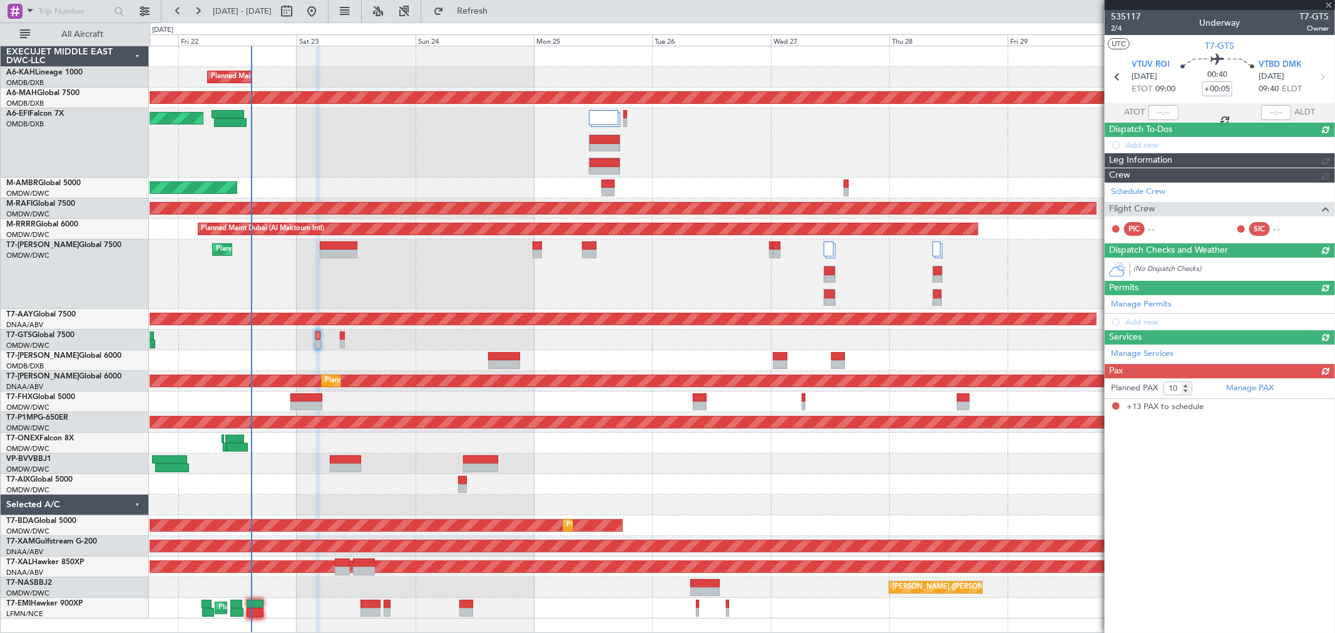
type input "13"
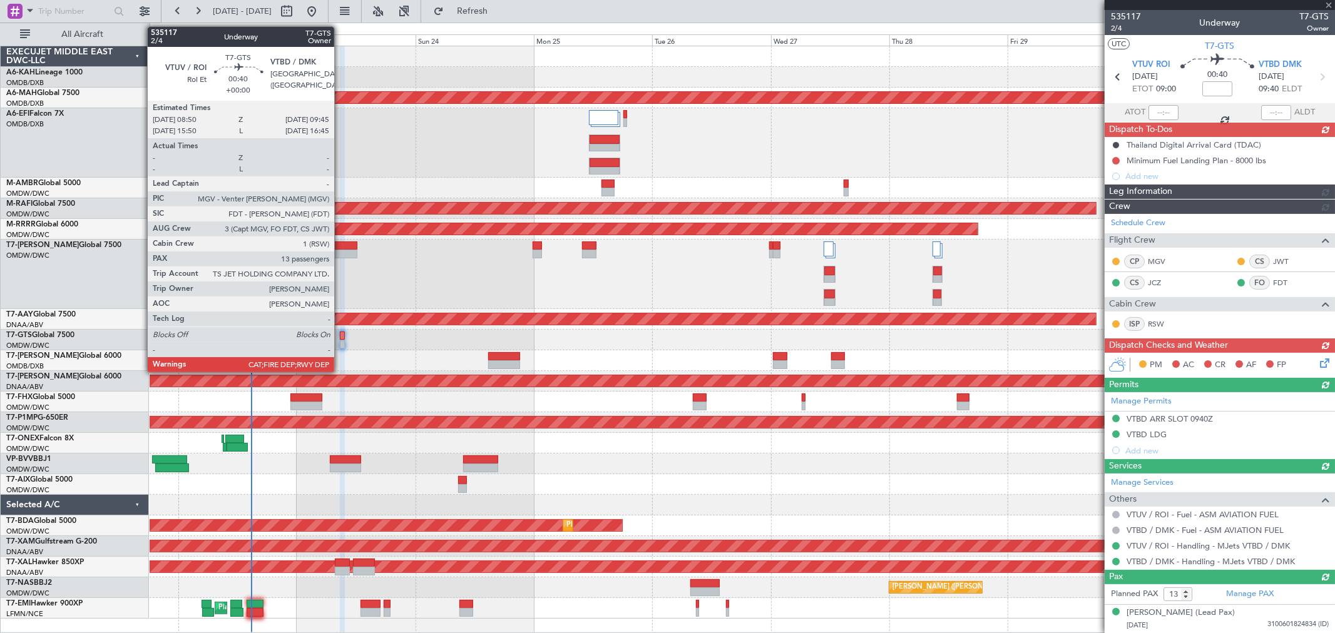
click at [340, 337] on div at bounding box center [342, 336] width 5 height 9
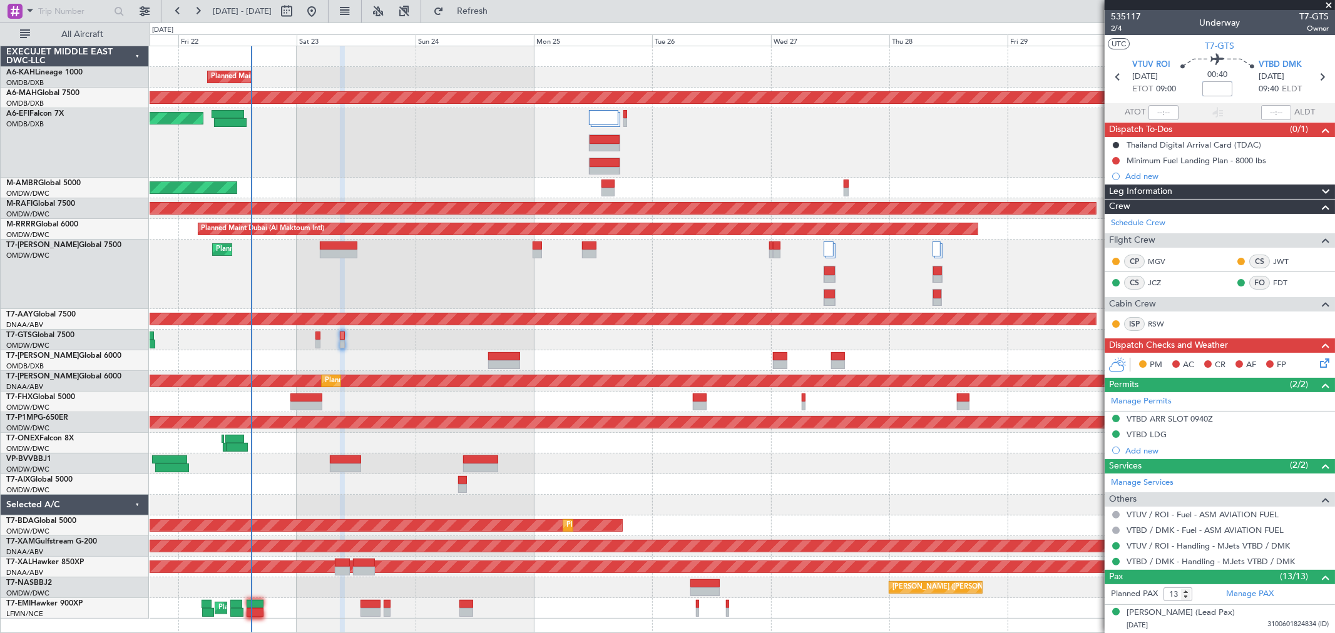
click at [1212, 86] on input at bounding box center [1217, 88] width 30 height 15
type input "+00:05"
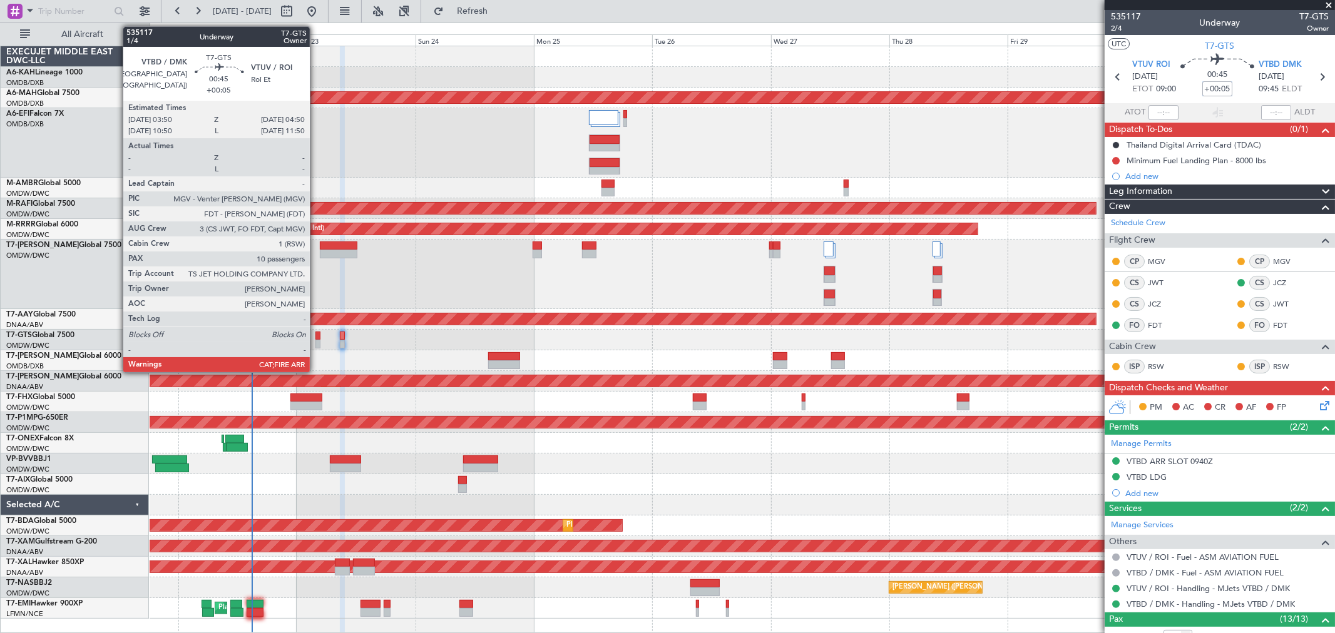
click at [316, 339] on div at bounding box center [317, 336] width 5 height 9
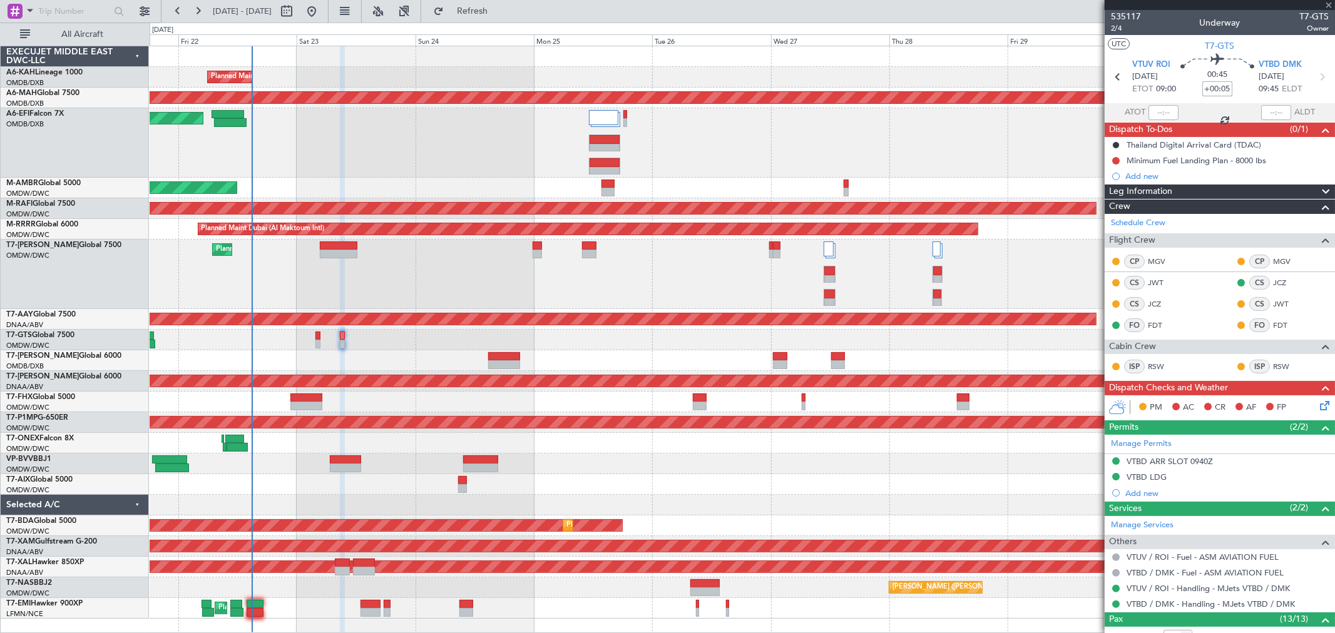
type input "10"
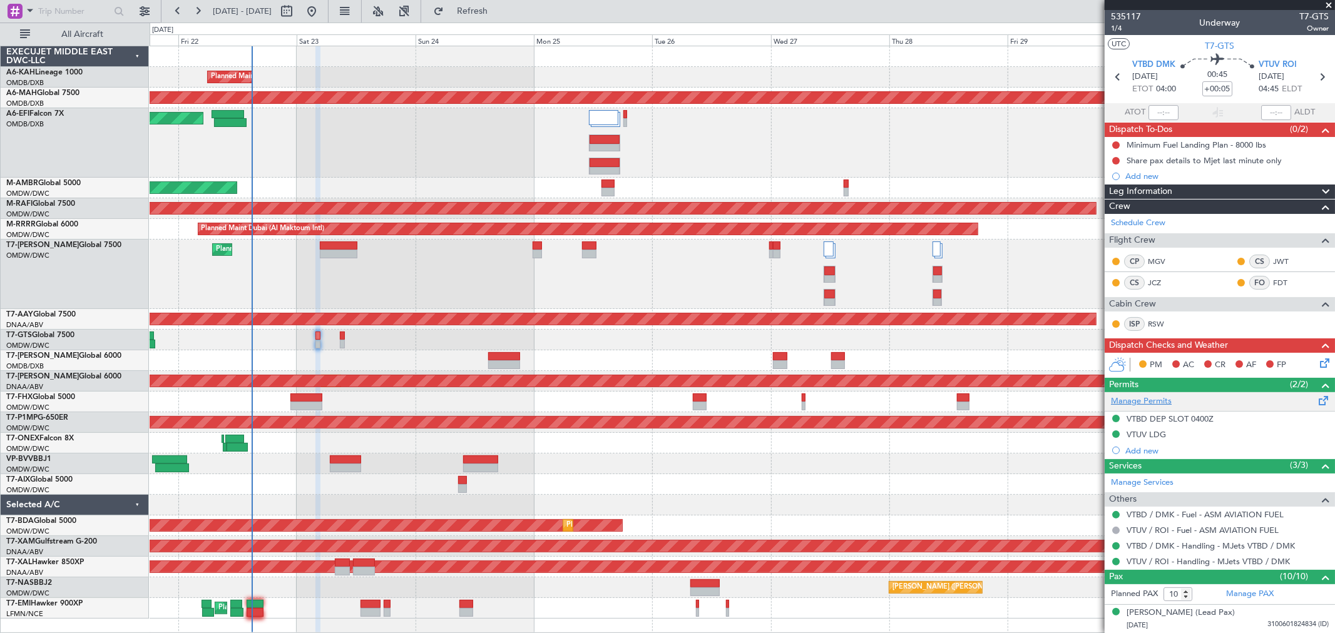
click at [1158, 398] on link "Manage Permits" at bounding box center [1141, 402] width 61 height 13
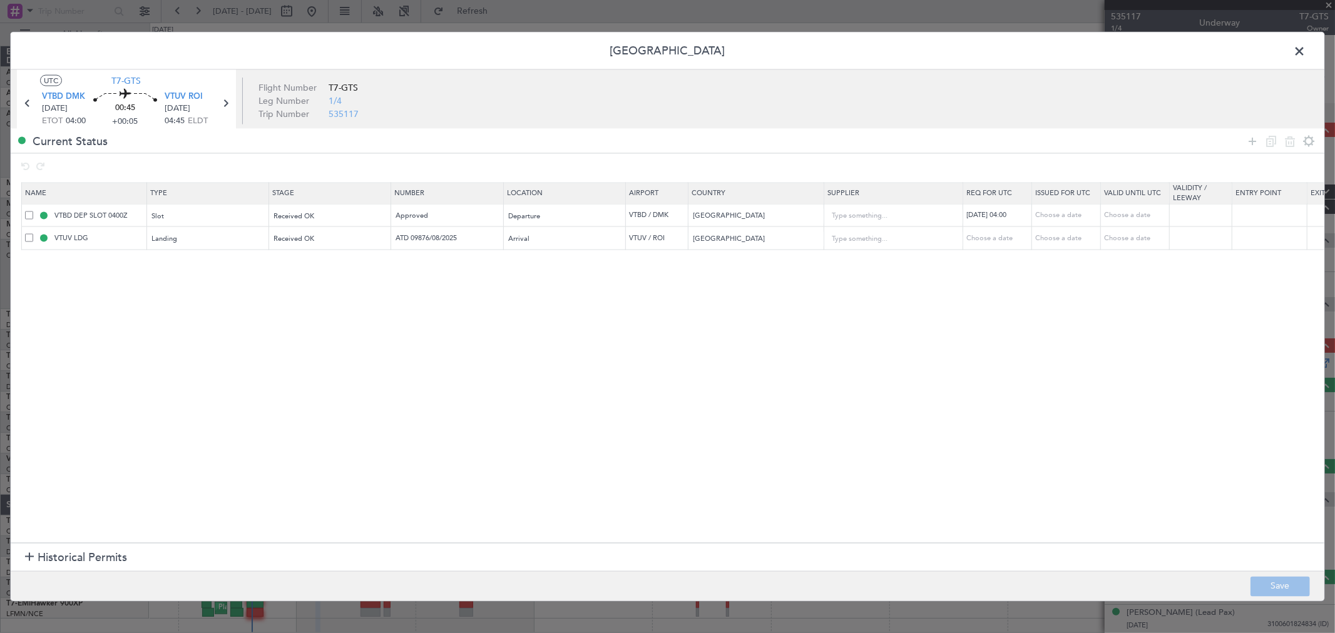
click at [1306, 53] on span at bounding box center [1306, 54] width 0 height 25
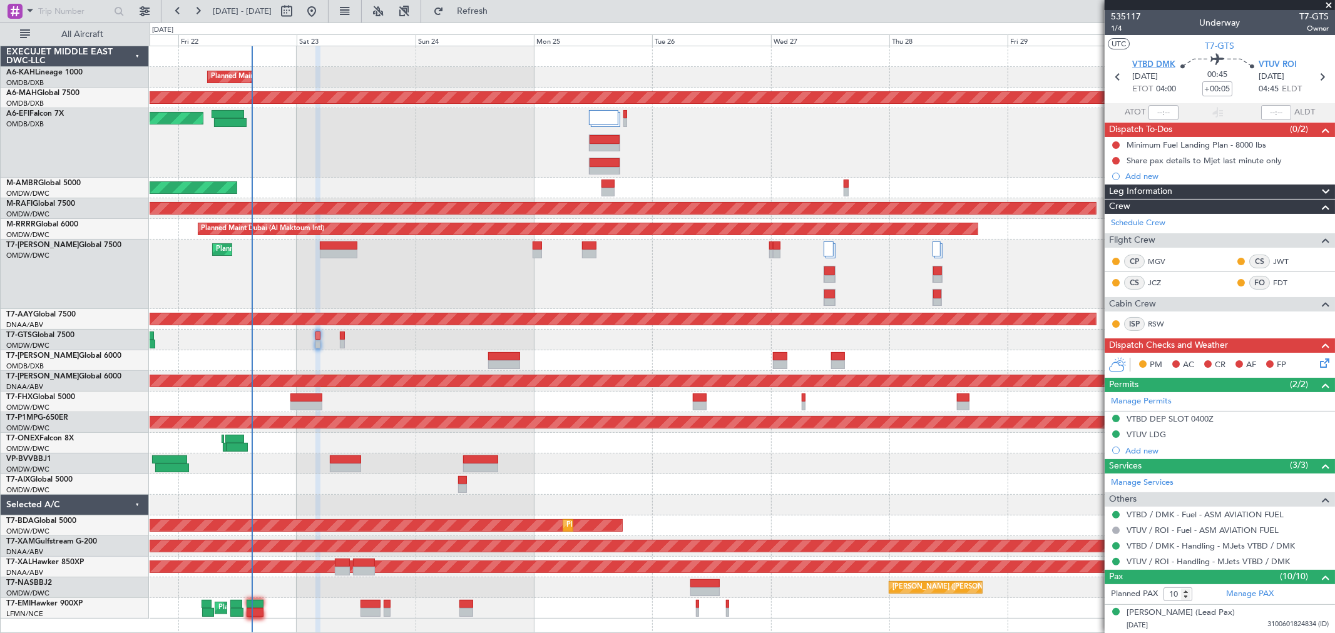
click at [1160, 64] on span "VTBD DMK" at bounding box center [1153, 65] width 43 height 13
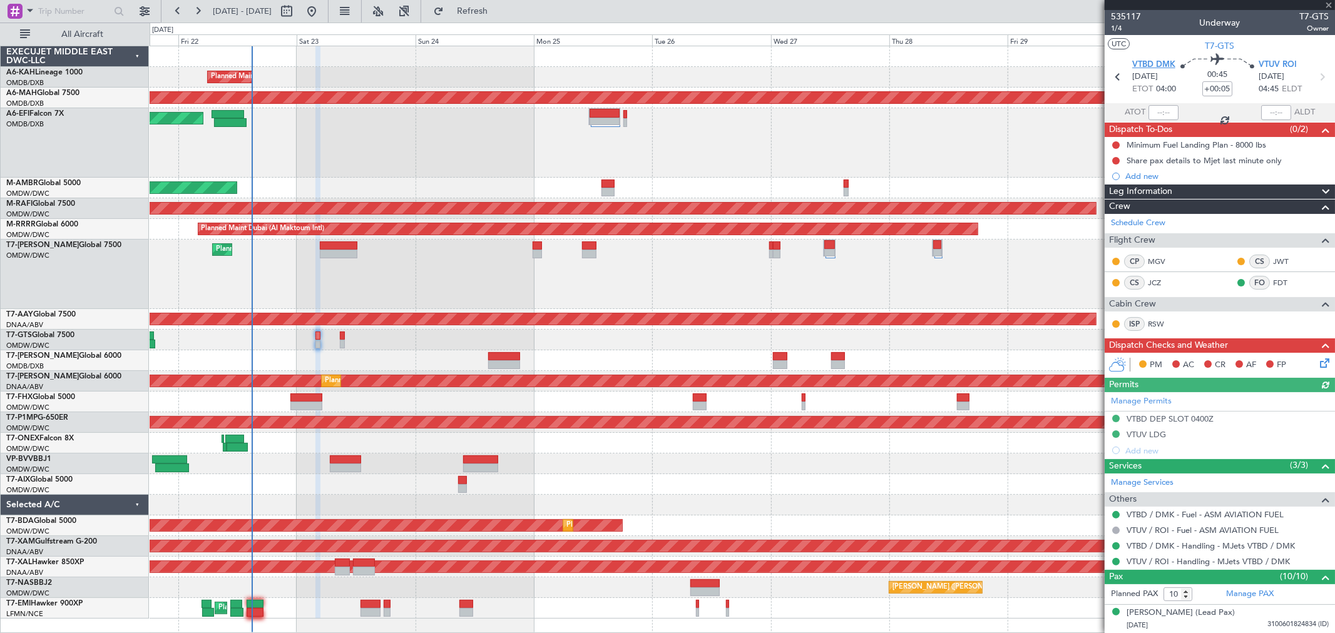
type input "Rohit Roy (ROY)"
type input "7056"
type input "Rohit Roy (ROY)"
type input "7056"
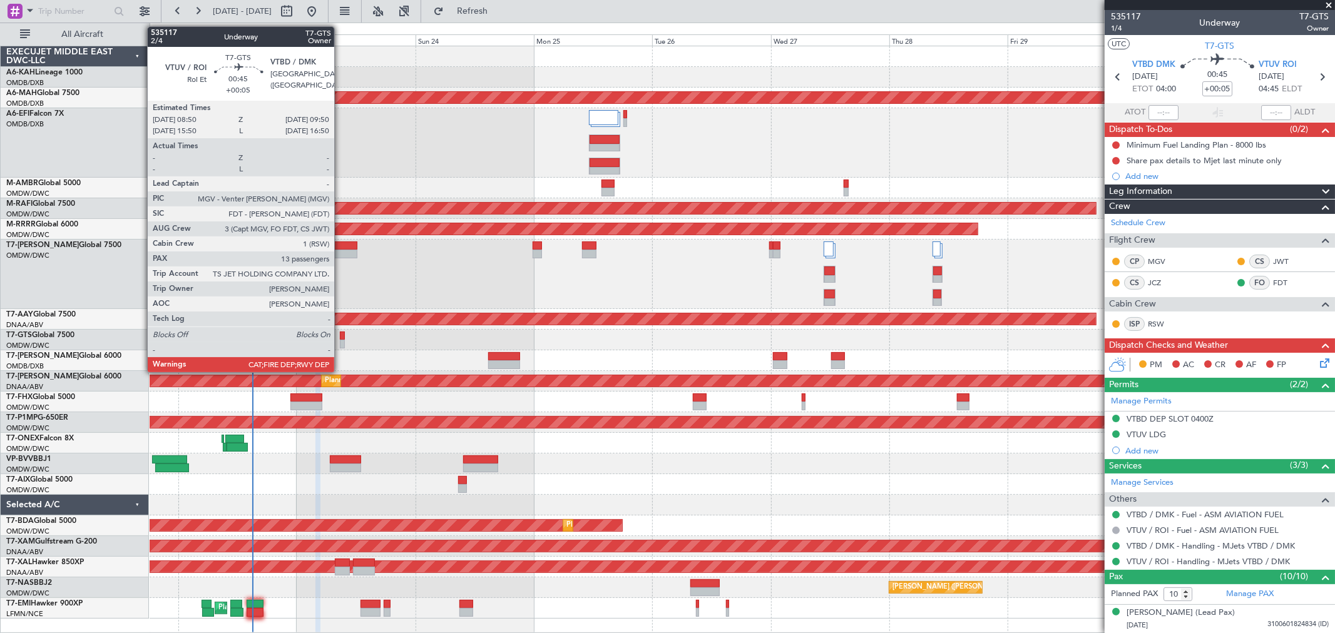
click at [340, 340] on div at bounding box center [342, 344] width 5 height 9
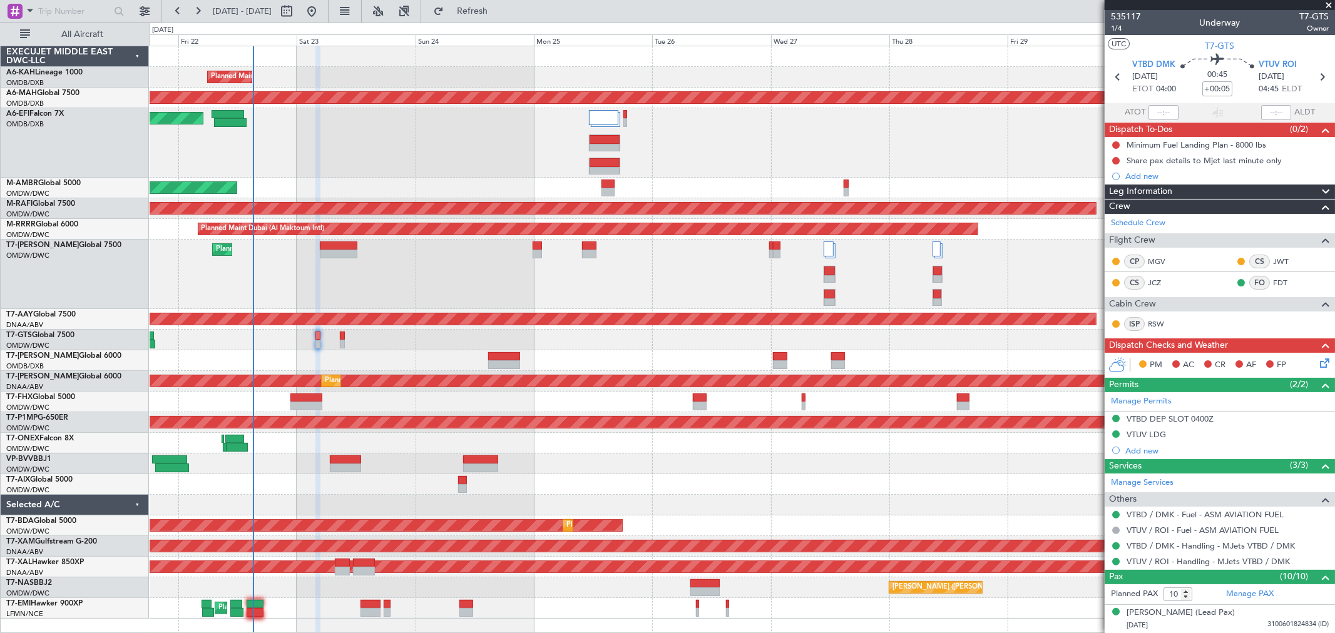
type input "Rohit Roy (ROY)"
type input "7056"
click at [1116, 145] on button at bounding box center [1116, 145] width 8 height 8
click at [1114, 199] on span "Completed" at bounding box center [1121, 200] width 41 height 13
click at [1111, 158] on div at bounding box center [1116, 161] width 10 height 10
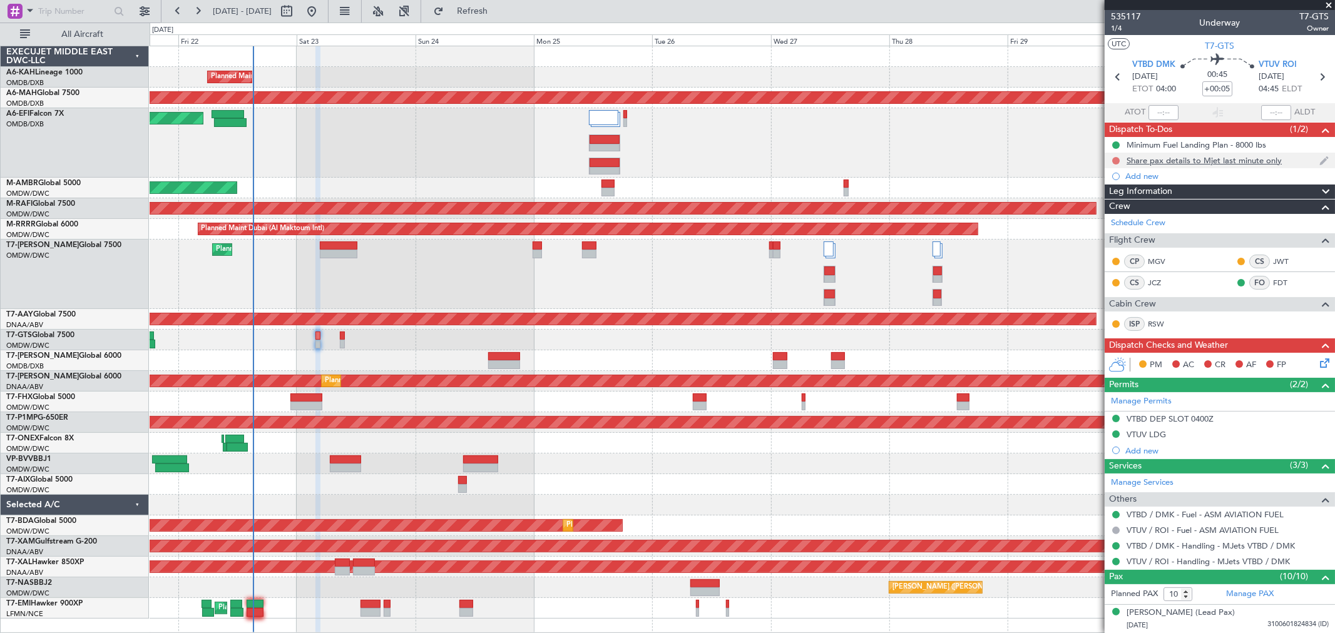
click at [1118, 161] on button at bounding box center [1116, 161] width 8 height 8
click at [1112, 215] on span "Completed" at bounding box center [1121, 216] width 41 height 13
click at [1306, 360] on div "PM AC CR AF FP" at bounding box center [1225, 365] width 184 height 19
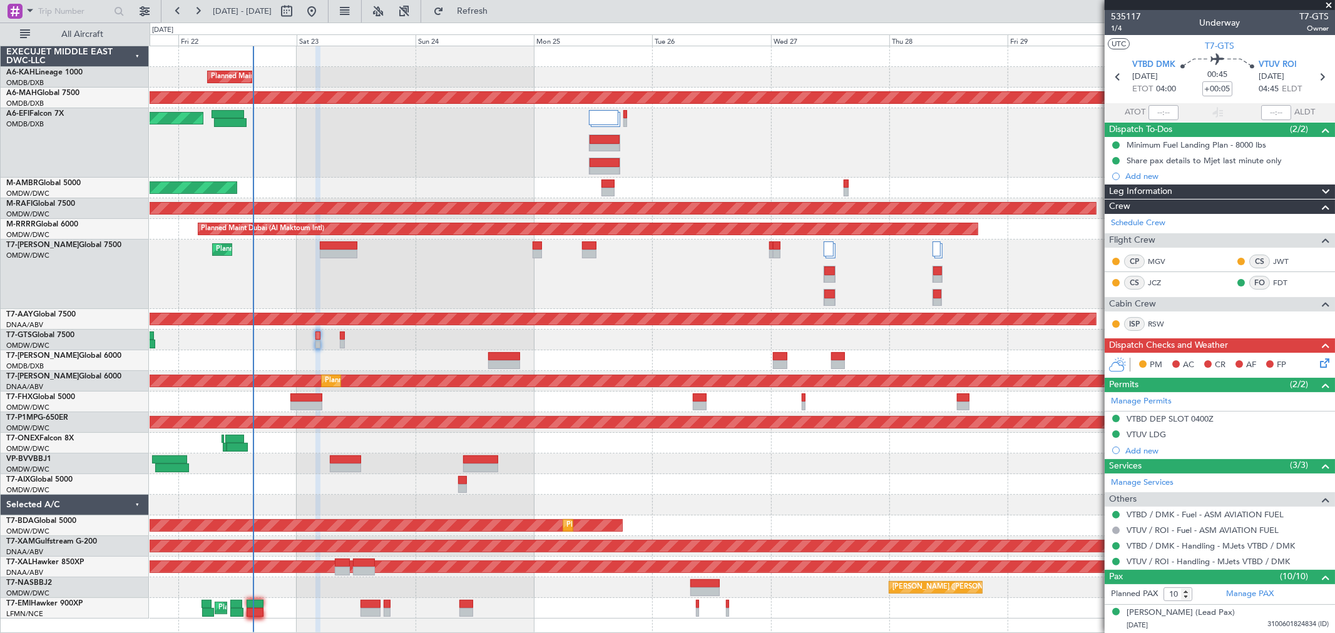
click at [1317, 363] on icon at bounding box center [1322, 361] width 10 height 10
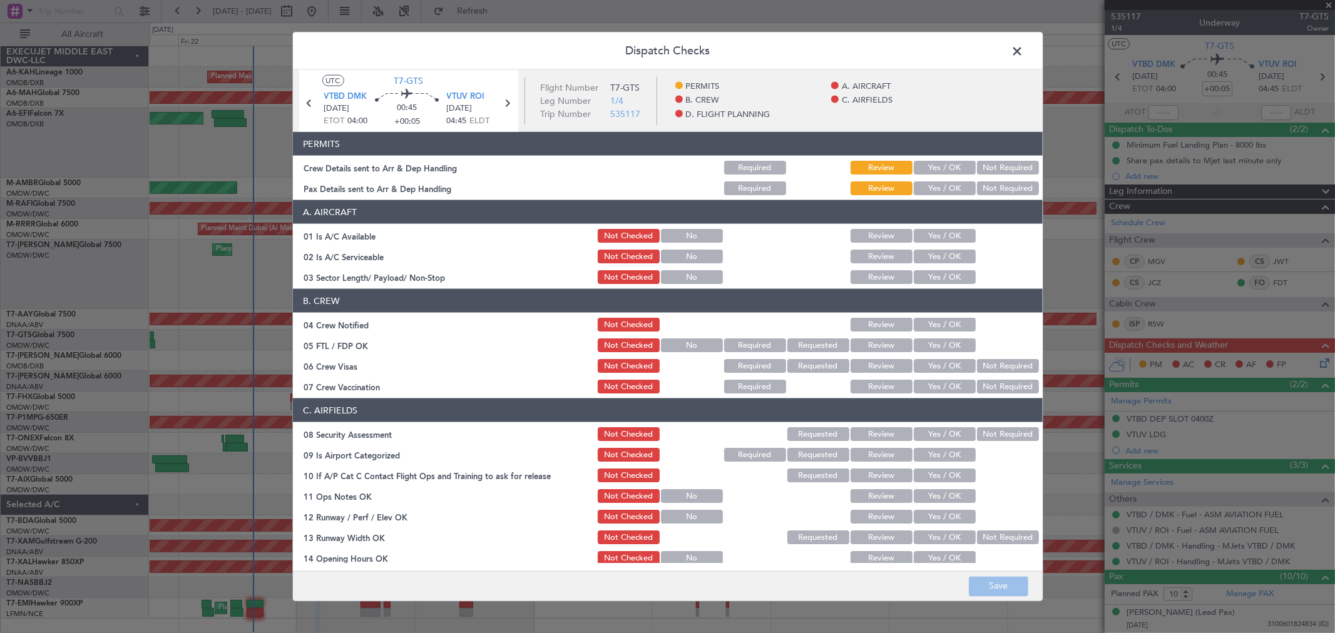
click at [947, 166] on button "Yes / OK" at bounding box center [945, 168] width 62 height 14
click at [941, 178] on section "PERMITS Crew Details sent to Arr & Dep Handling Required Review Yes / OK Not Re…" at bounding box center [668, 164] width 750 height 65
click at [943, 180] on div "Yes / OK" at bounding box center [943, 189] width 63 height 18
click at [939, 185] on button "Yes / OK" at bounding box center [945, 189] width 62 height 14
click at [936, 240] on button "Yes / OK" at bounding box center [945, 236] width 62 height 14
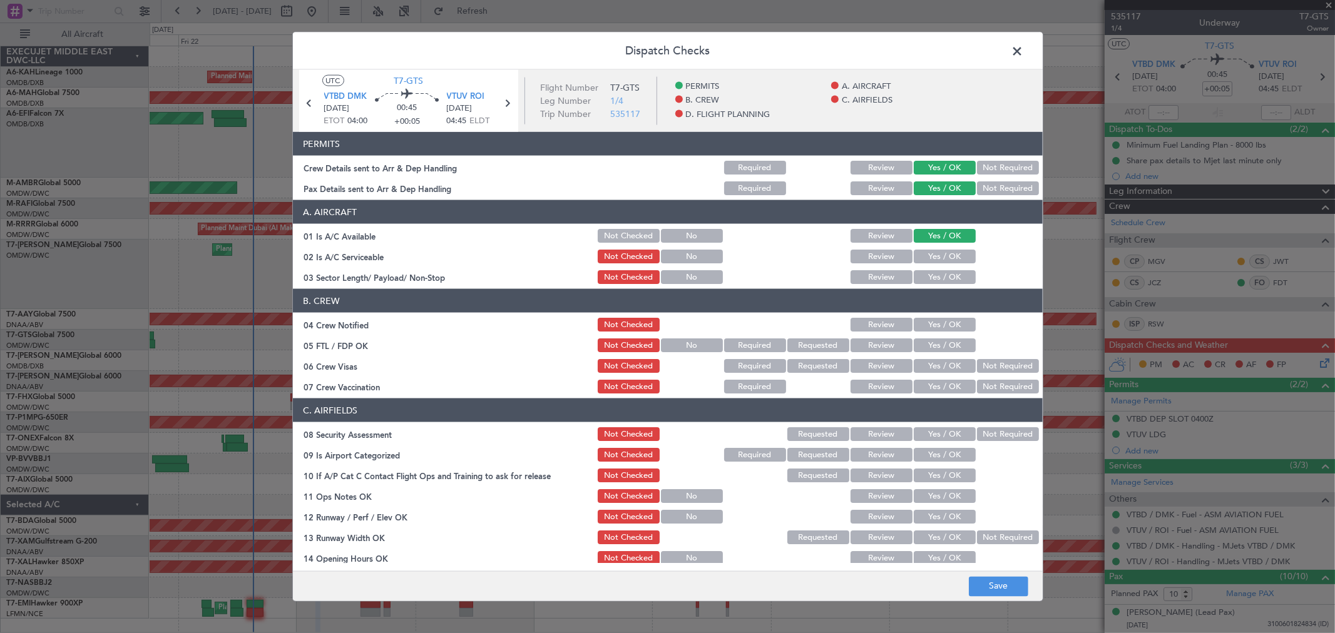
click at [931, 255] on button "Yes / OK" at bounding box center [945, 257] width 62 height 14
click at [933, 279] on button "Yes / OK" at bounding box center [945, 277] width 62 height 14
click at [928, 332] on div "Yes / OK" at bounding box center [943, 325] width 63 height 18
click at [923, 332] on div "Yes / OK" at bounding box center [943, 325] width 63 height 18
drag, startPoint x: 924, startPoint y: 320, endPoint x: 926, endPoint y: 327, distance: 7.3
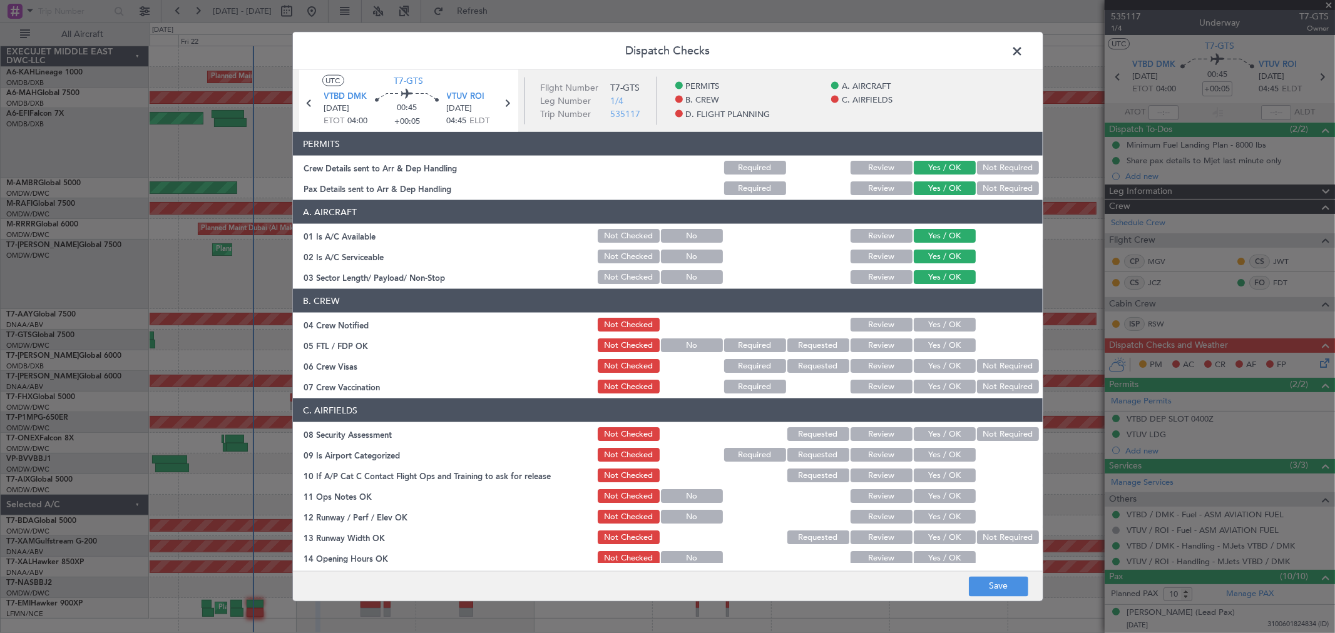
click at [924, 321] on button "Yes / OK" at bounding box center [945, 325] width 62 height 14
click at [926, 337] on div "Yes / OK" at bounding box center [943, 346] width 63 height 18
click at [928, 349] on button "Yes / OK" at bounding box center [945, 346] width 62 height 14
click at [929, 367] on button "Yes / OK" at bounding box center [945, 366] width 62 height 14
click at [929, 378] on div "Yes / OK" at bounding box center [943, 387] width 63 height 18
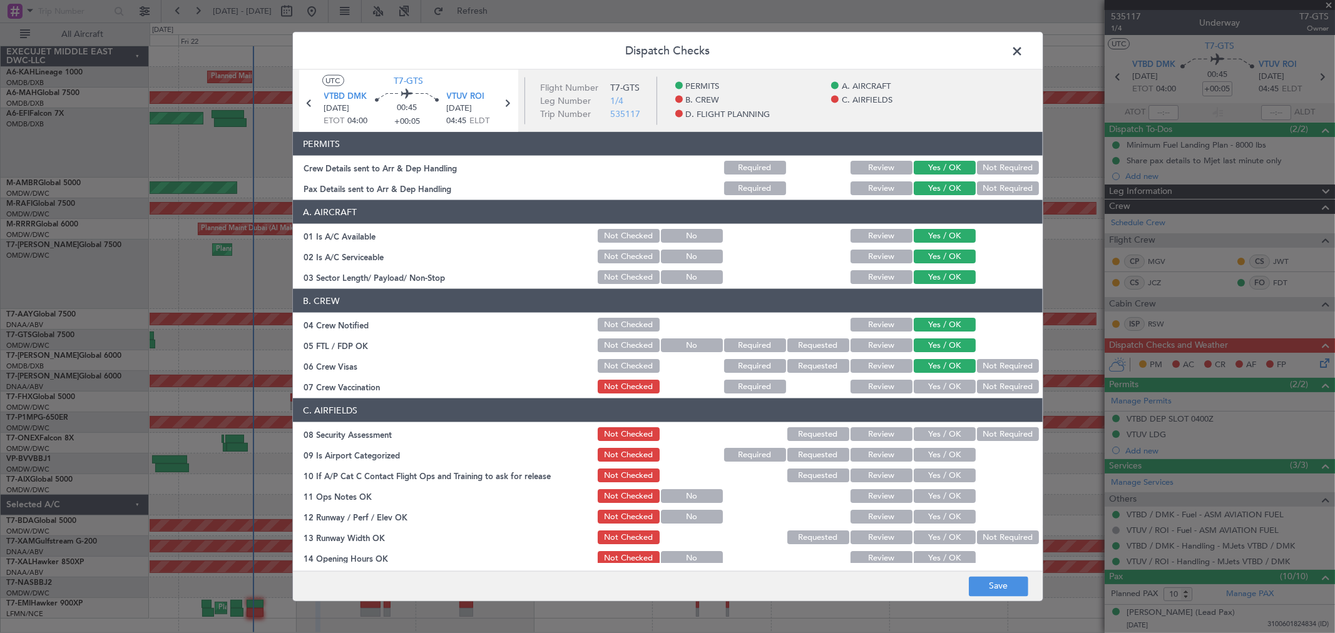
click at [926, 396] on article "PERMITS Crew Details sent to Arr & Dep Handling Required Review Yes / OK Not Re…" at bounding box center [668, 347] width 750 height 431
click at [924, 389] on button "Yes / OK" at bounding box center [945, 387] width 62 height 14
click at [927, 432] on button "Yes / OK" at bounding box center [945, 434] width 62 height 14
click at [928, 451] on button "Yes / OK" at bounding box center [945, 455] width 62 height 14
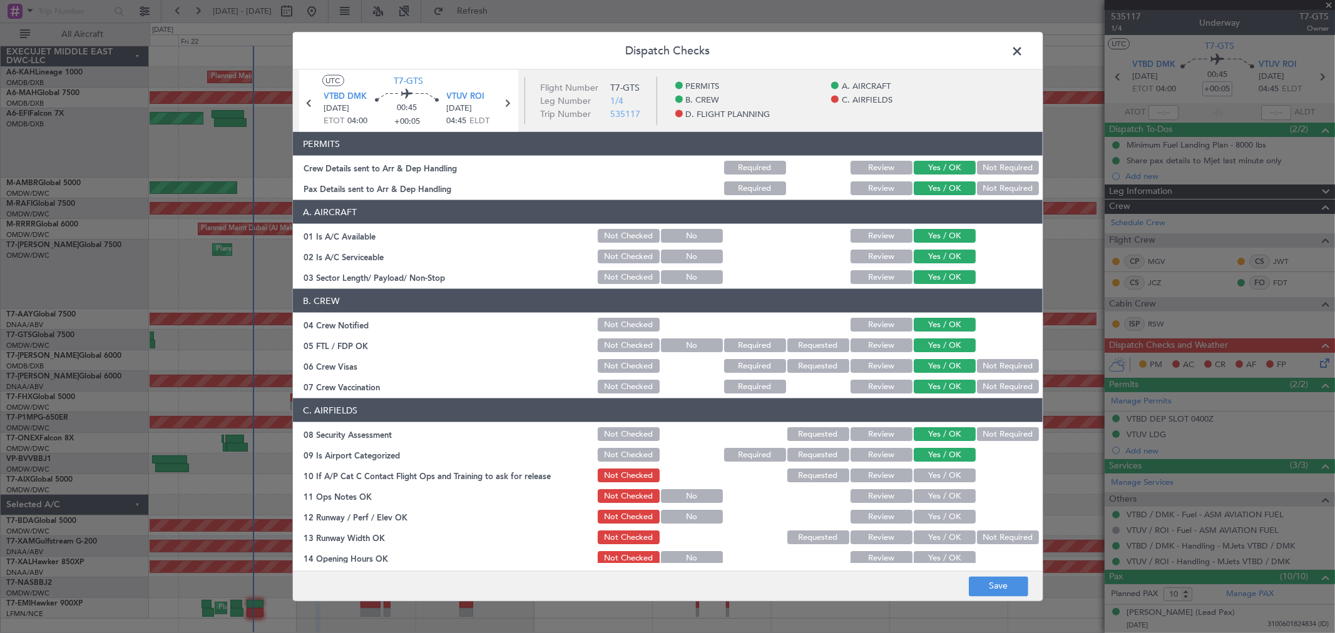
drag, startPoint x: 931, startPoint y: 465, endPoint x: 931, endPoint y: 474, distance: 8.8
click at [931, 466] on section "C. AIRFIELDS 08 Security Assessment Not Checked Requested Review Yes / OK Not R…" at bounding box center [668, 597] width 750 height 396
click at [931, 474] on button "Yes / OK" at bounding box center [945, 476] width 62 height 14
drag, startPoint x: 928, startPoint y: 493, endPoint x: 928, endPoint y: 509, distance: 16.3
click at [928, 495] on button "Yes / OK" at bounding box center [945, 496] width 62 height 14
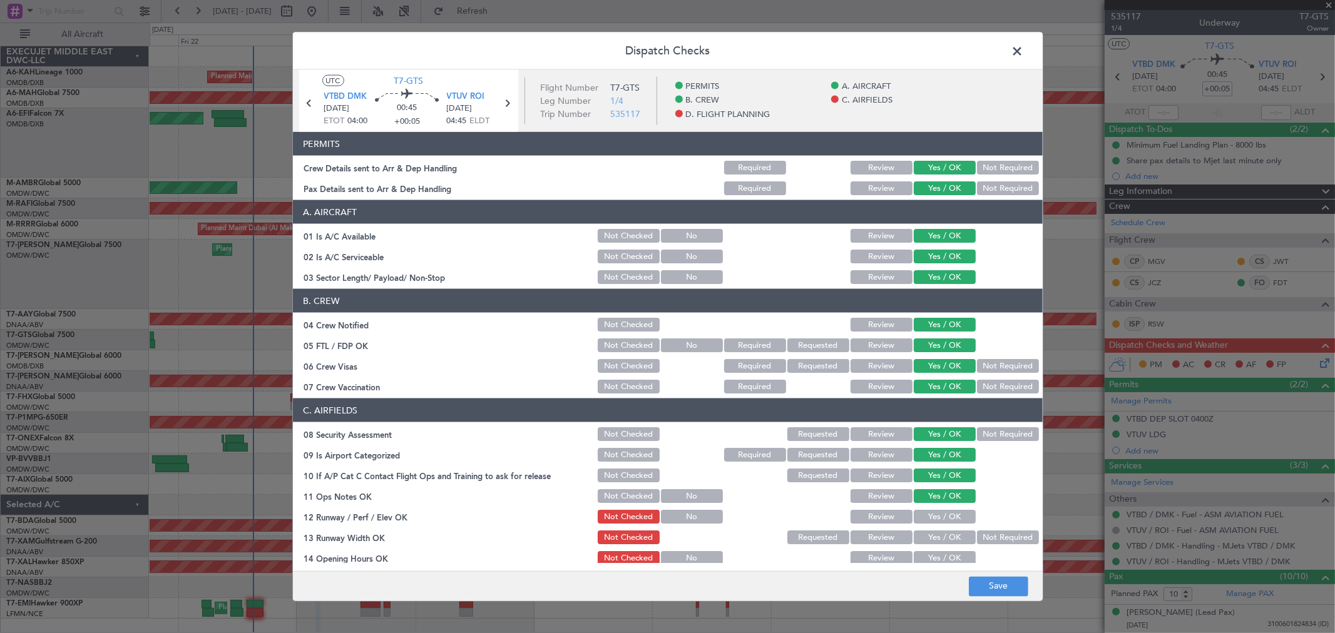
drag, startPoint x: 927, startPoint y: 513, endPoint x: 927, endPoint y: 486, distance: 27.5
click at [926, 513] on button "Yes / OK" at bounding box center [945, 517] width 62 height 14
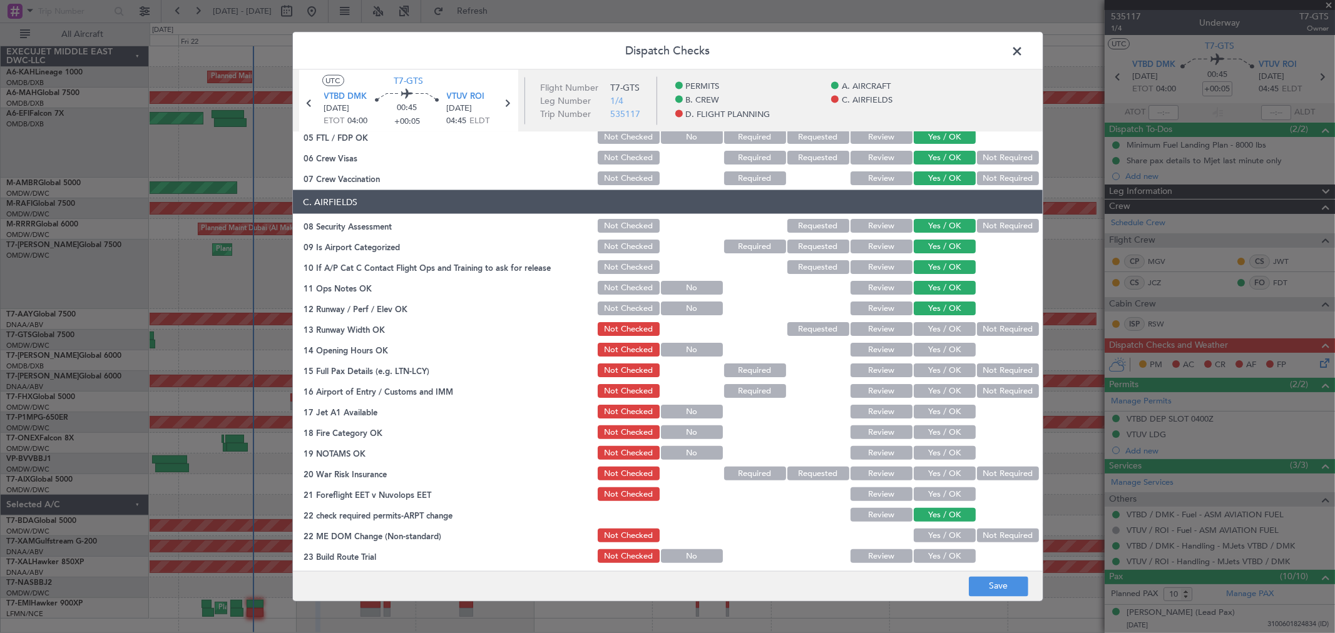
scroll to position [347, 0]
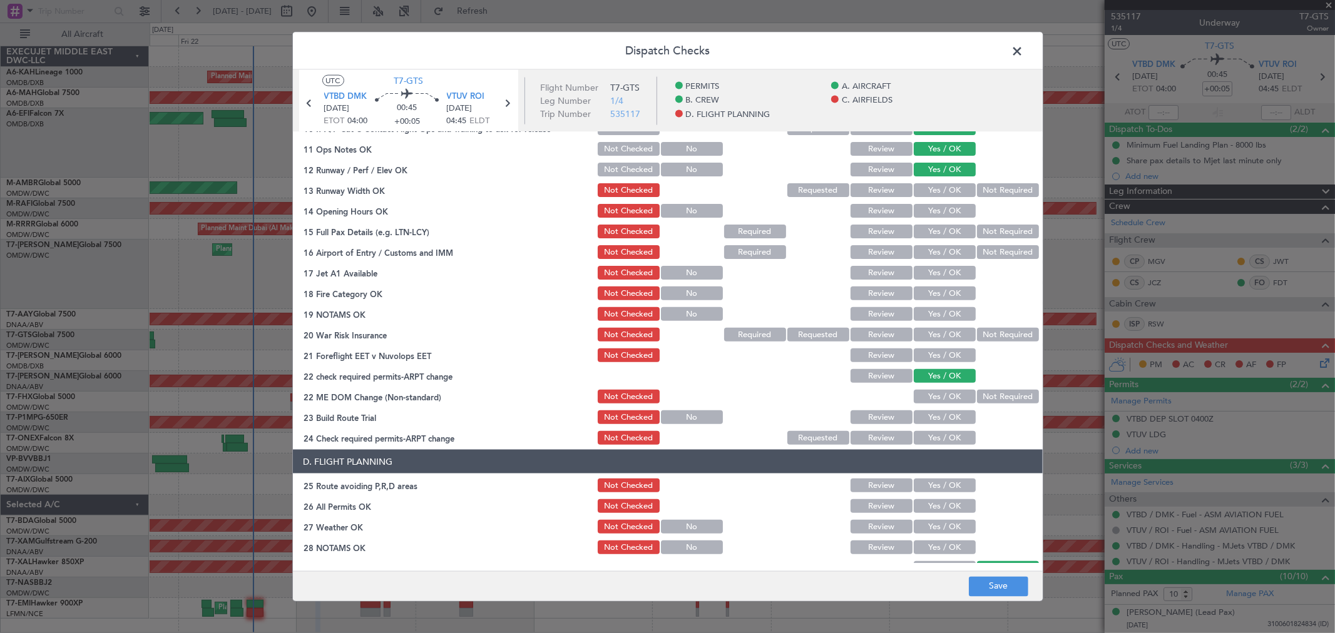
drag, startPoint x: 943, startPoint y: 182, endPoint x: 939, endPoint y: 189, distance: 8.2
click at [943, 183] on button "Yes / OK" at bounding box center [945, 190] width 62 height 14
click at [924, 218] on div "Yes / OK" at bounding box center [943, 211] width 63 height 18
click at [929, 214] on button "Yes / OK" at bounding box center [945, 211] width 62 height 14
click at [925, 232] on button "Yes / OK" at bounding box center [945, 232] width 62 height 14
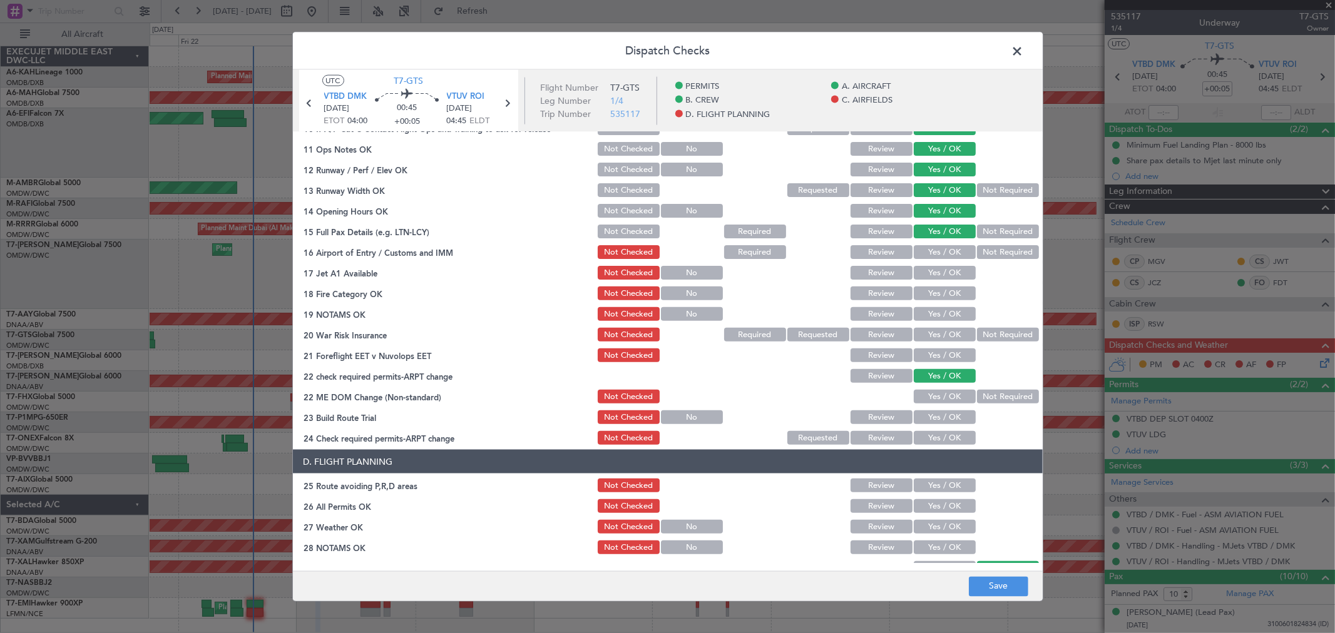
drag, startPoint x: 924, startPoint y: 250, endPoint x: 923, endPoint y: 261, distance: 10.7
click at [924, 251] on button "Yes / OK" at bounding box center [945, 252] width 62 height 14
click at [922, 279] on button "Yes / OK" at bounding box center [945, 273] width 62 height 14
drag, startPoint x: 928, startPoint y: 292, endPoint x: 928, endPoint y: 315, distance: 23.2
click at [928, 292] on button "Yes / OK" at bounding box center [945, 294] width 62 height 14
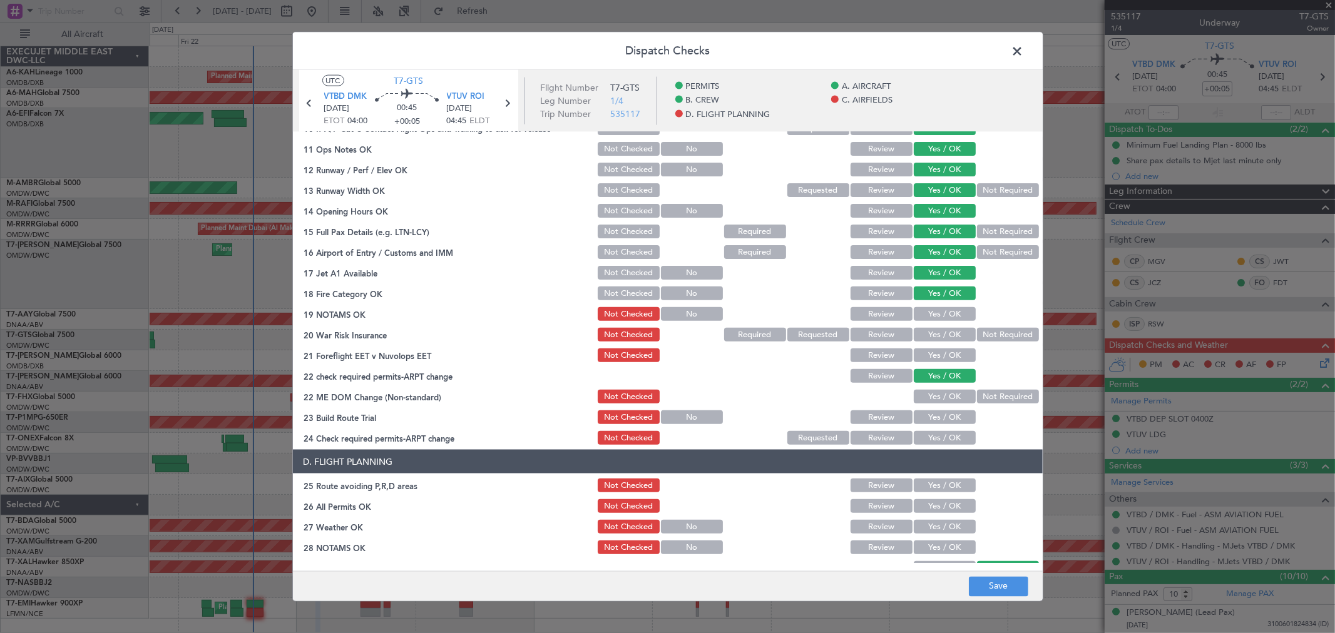
click at [928, 317] on button "Yes / OK" at bounding box center [945, 314] width 62 height 14
click at [928, 328] on button "Yes / OK" at bounding box center [945, 335] width 62 height 14
click at [931, 350] on button "Yes / OK" at bounding box center [945, 356] width 62 height 14
click at [934, 388] on div "Yes / OK" at bounding box center [943, 397] width 63 height 18
drag, startPoint x: 934, startPoint y: 395, endPoint x: 933, endPoint y: 416, distance: 21.4
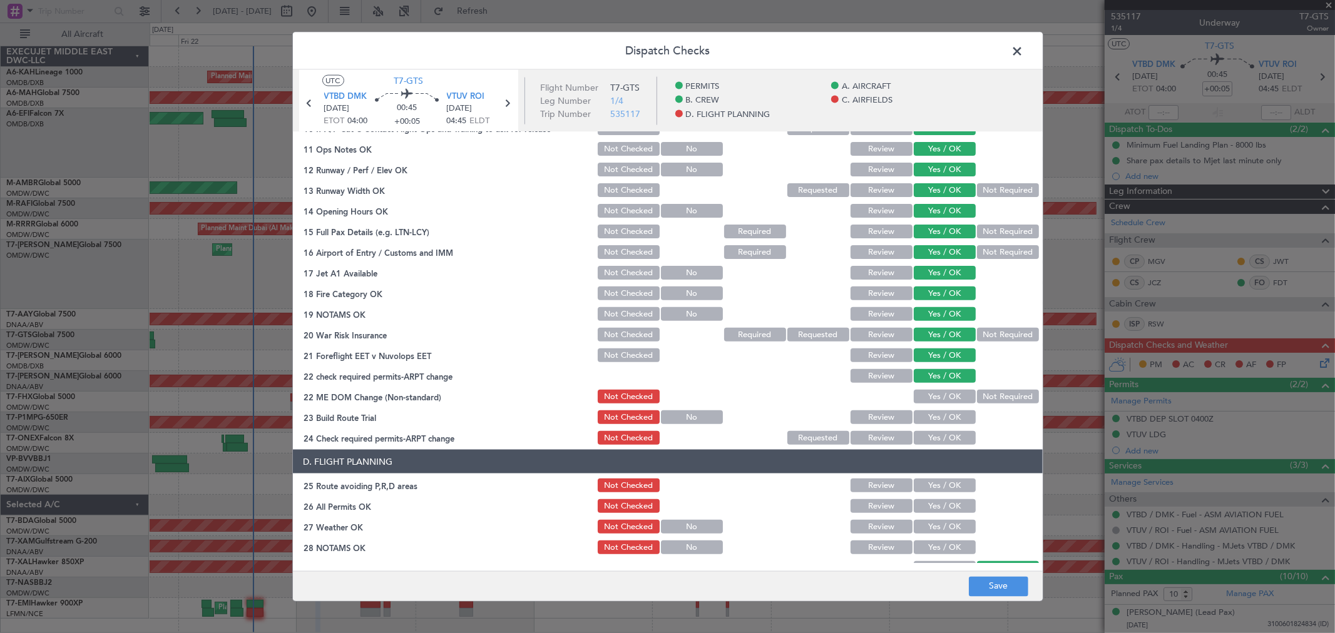
click at [934, 397] on button "Yes / OK" at bounding box center [945, 397] width 62 height 14
click at [928, 421] on button "Yes / OK" at bounding box center [945, 418] width 62 height 14
click at [929, 431] on button "Yes / OK" at bounding box center [945, 438] width 62 height 14
click at [931, 432] on button "Yes / OK" at bounding box center [945, 438] width 62 height 14
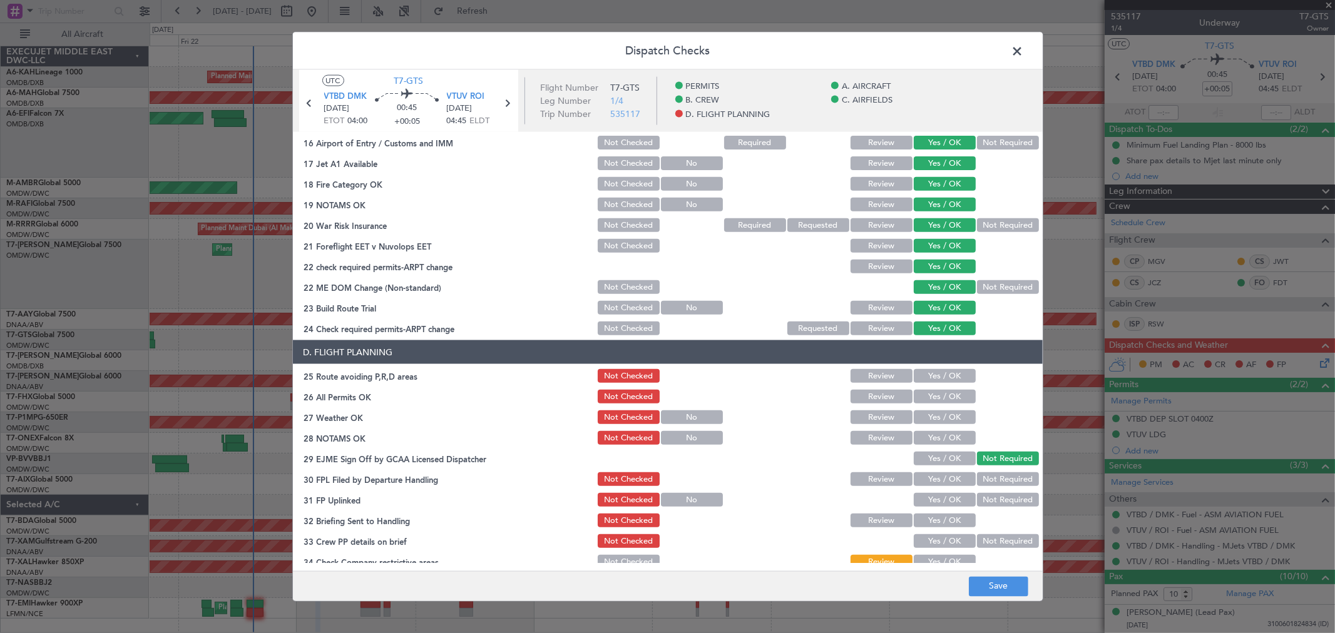
scroll to position [487, 0]
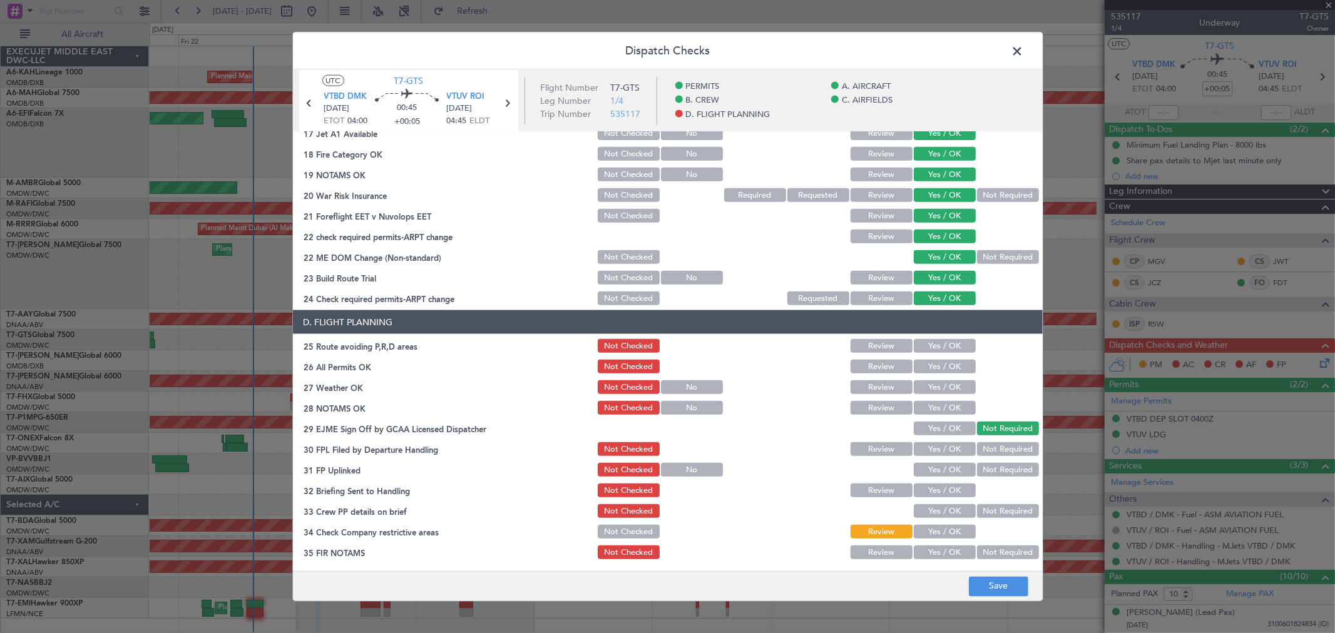
click at [931, 350] on button "Yes / OK" at bounding box center [945, 346] width 62 height 14
click at [931, 370] on button "Yes / OK" at bounding box center [945, 367] width 62 height 14
drag, startPoint x: 931, startPoint y: 386, endPoint x: 931, endPoint y: 398, distance: 12.5
click at [931, 386] on button "Yes / OK" at bounding box center [945, 388] width 62 height 14
click at [931, 401] on button "Yes / OK" at bounding box center [945, 408] width 62 height 14
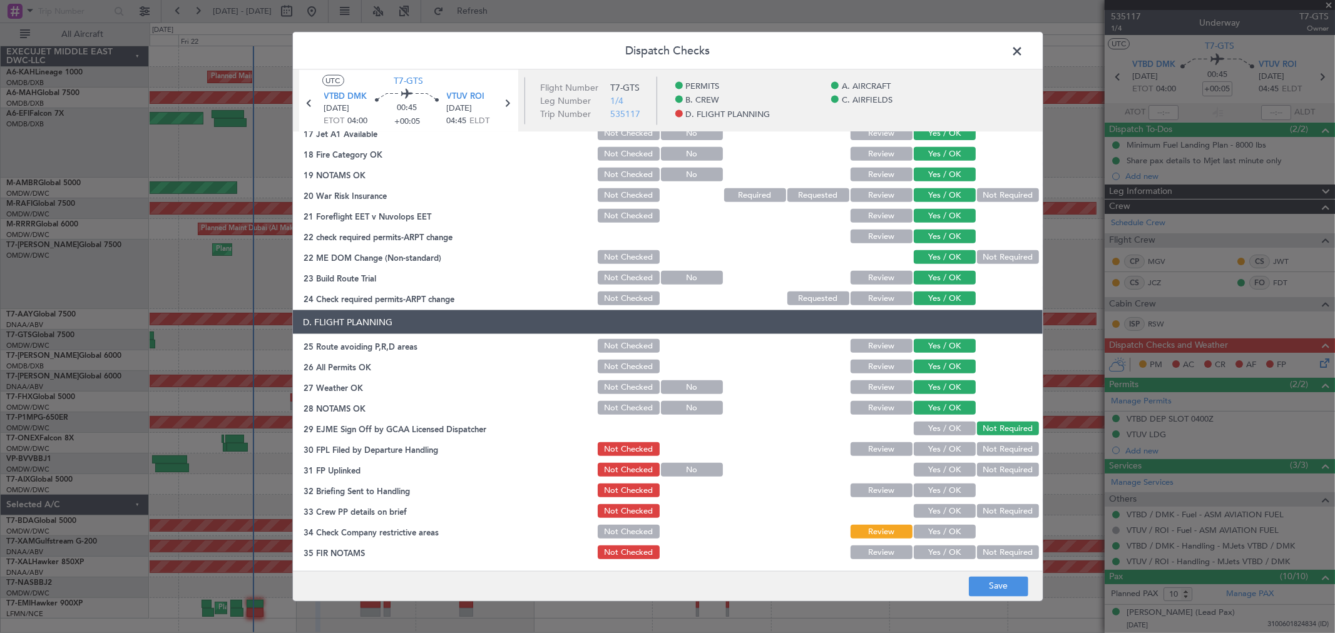
click at [933, 426] on button "Yes / OK" at bounding box center [945, 429] width 62 height 14
click at [936, 441] on div "Yes / OK" at bounding box center [943, 450] width 63 height 18
click at [930, 454] on button "Yes / OK" at bounding box center [945, 449] width 62 height 14
click at [929, 472] on button "Yes / OK" at bounding box center [945, 470] width 62 height 14
drag, startPoint x: 928, startPoint y: 487, endPoint x: 929, endPoint y: 503, distance: 16.3
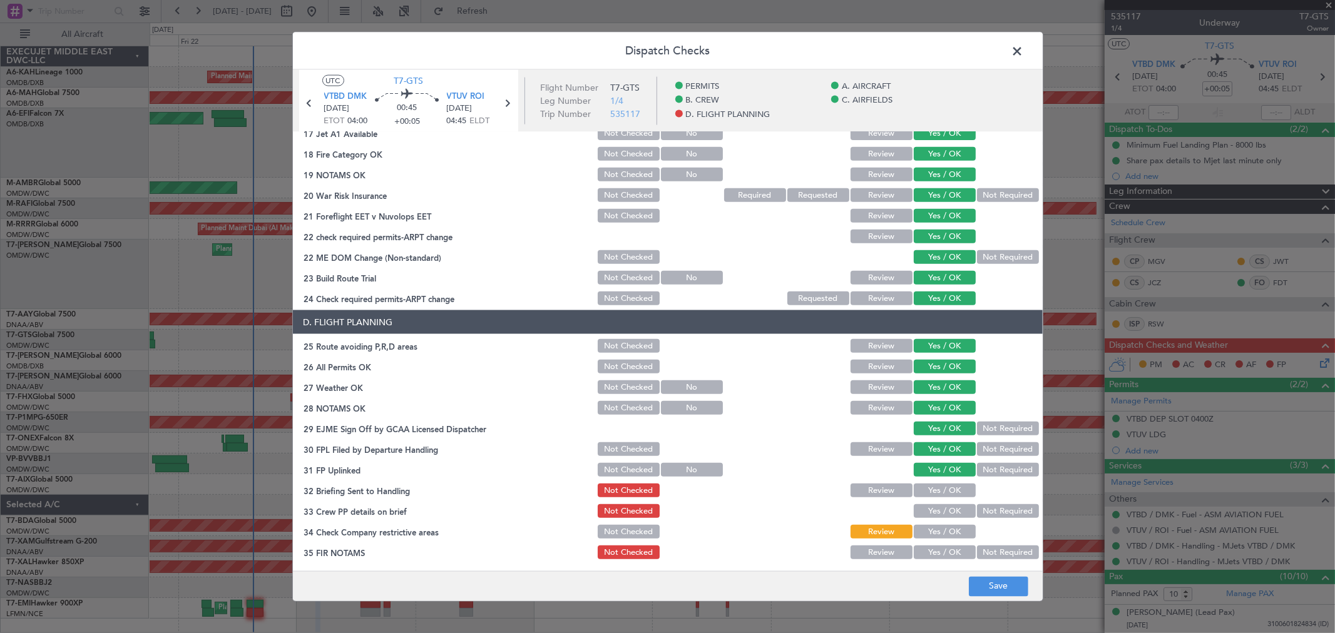
click at [928, 489] on button "Yes / OK" at bounding box center [945, 491] width 62 height 14
click at [928, 511] on button "Yes / OK" at bounding box center [945, 511] width 62 height 14
click at [923, 540] on section "D. FLIGHT PLANNING 25 Route avoiding P,R,D areas Not Checked Review Yes / OK 26…" at bounding box center [668, 435] width 750 height 251
click at [933, 548] on button "Yes / OK" at bounding box center [945, 553] width 62 height 14
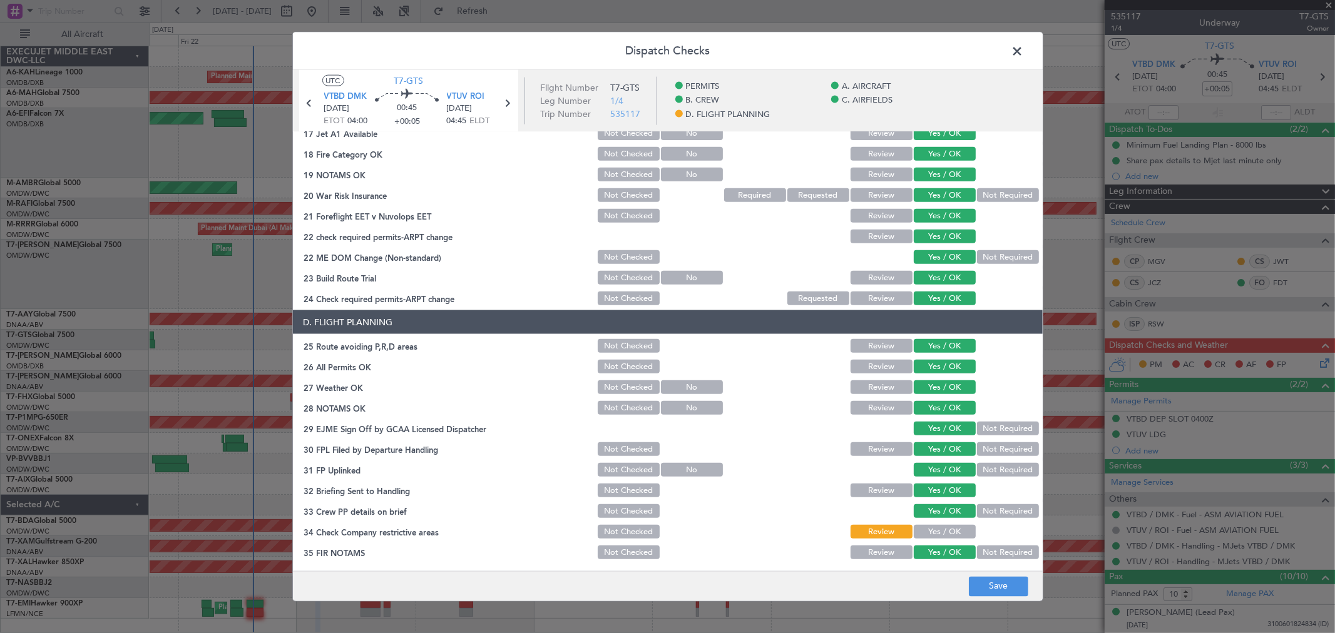
click at [933, 528] on button "Yes / OK" at bounding box center [945, 532] width 62 height 14
click at [993, 584] on button "Save" at bounding box center [998, 586] width 59 height 20
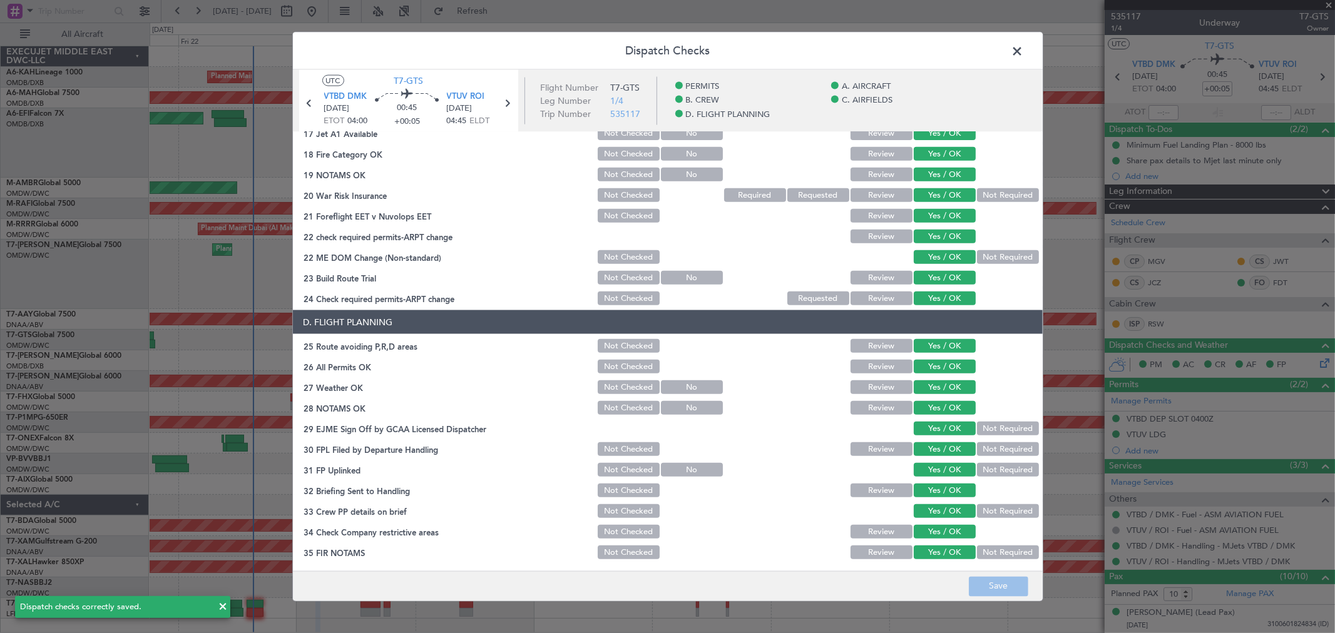
click at [1024, 53] on span at bounding box center [1024, 54] width 0 height 25
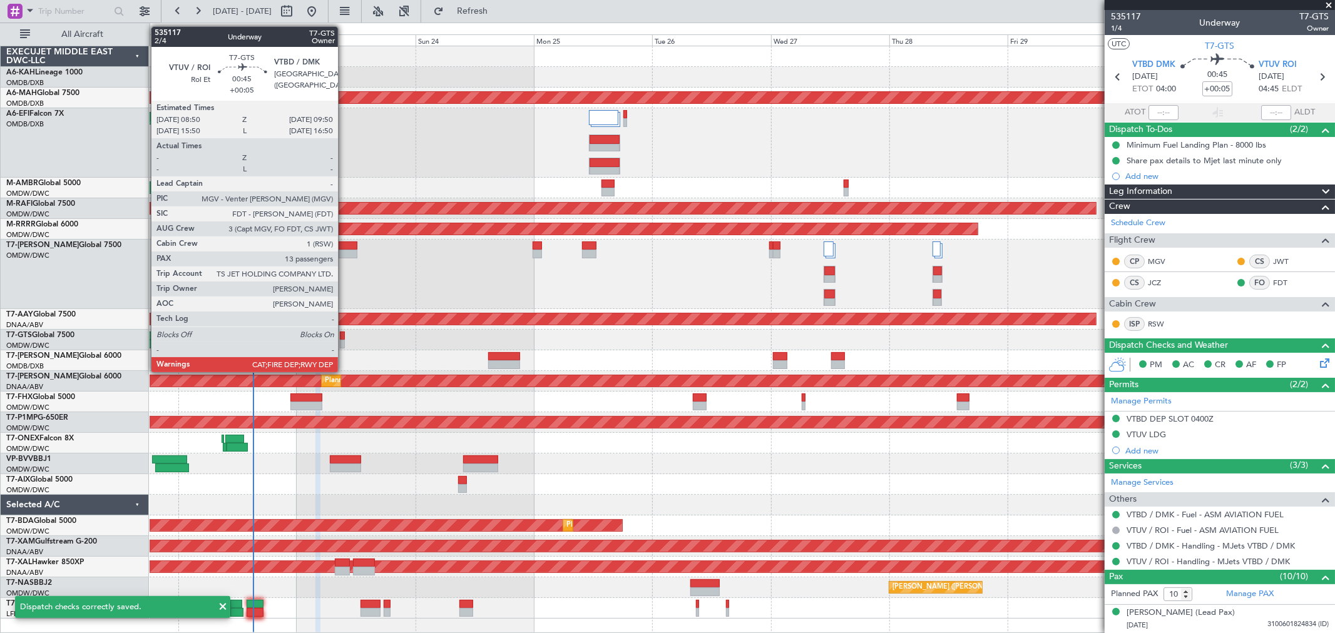
click at [343, 340] on div at bounding box center [342, 344] width 5 height 9
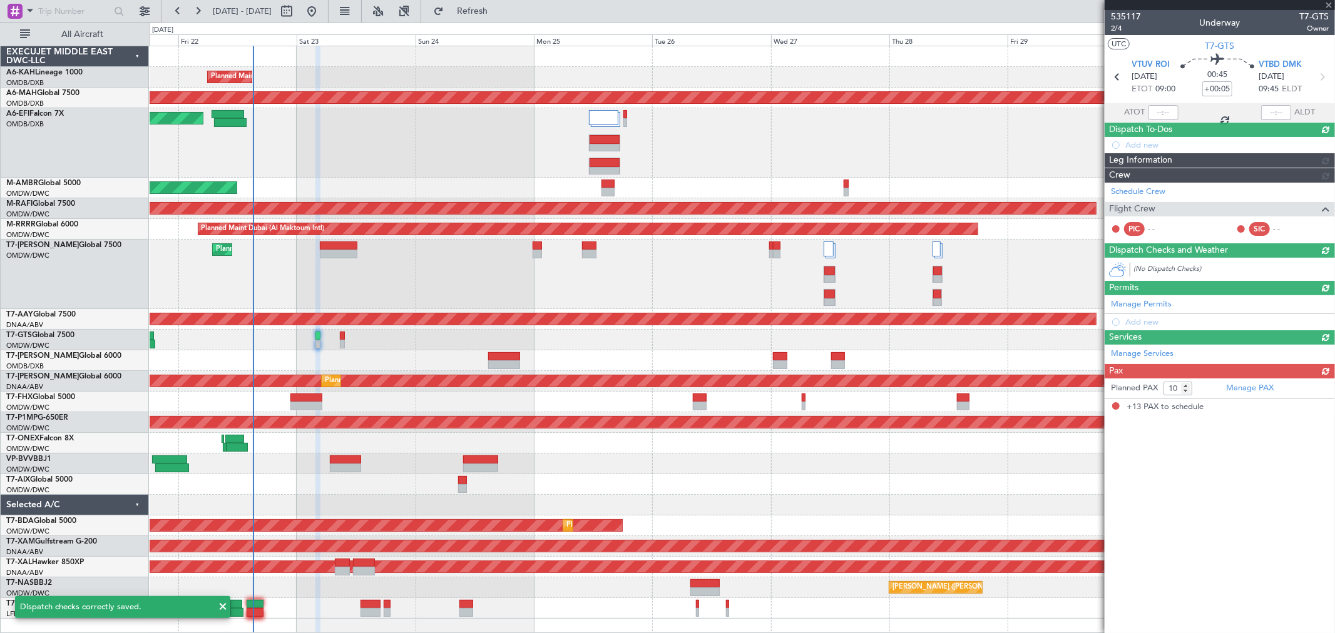
type input "13"
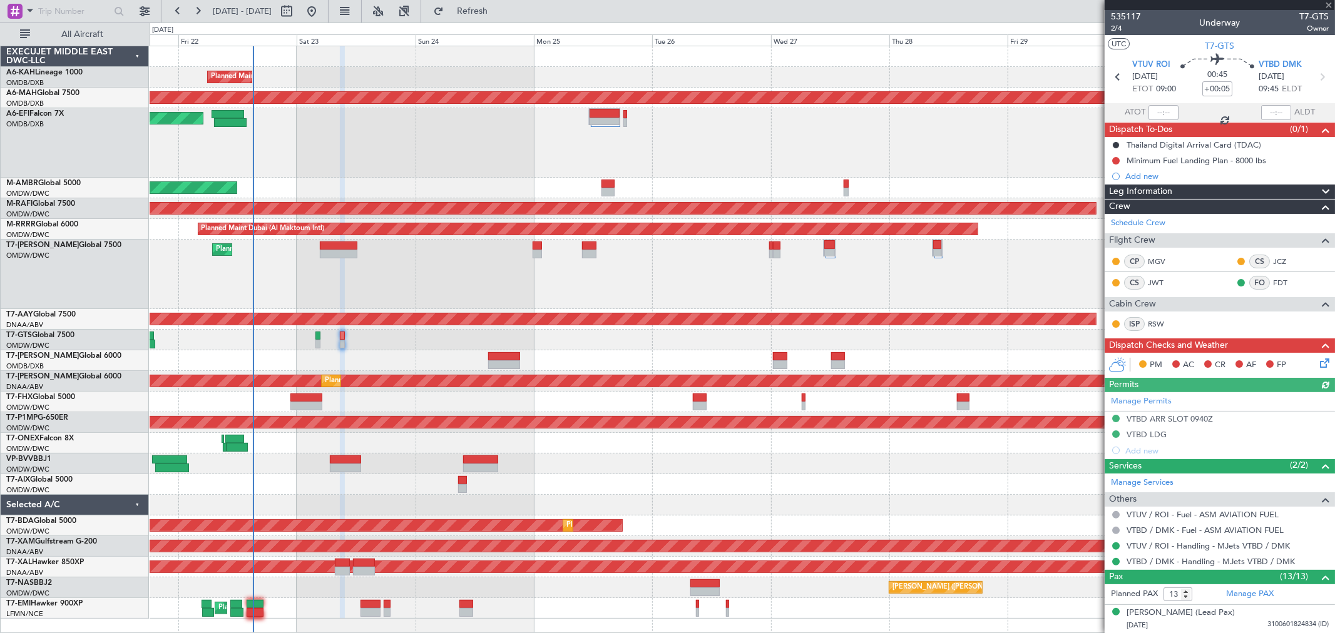
type input "Rohit Roy (ROY)"
type input "7057"
click at [1117, 157] on button at bounding box center [1116, 161] width 8 height 8
click at [1108, 210] on span "Completed" at bounding box center [1121, 216] width 41 height 13
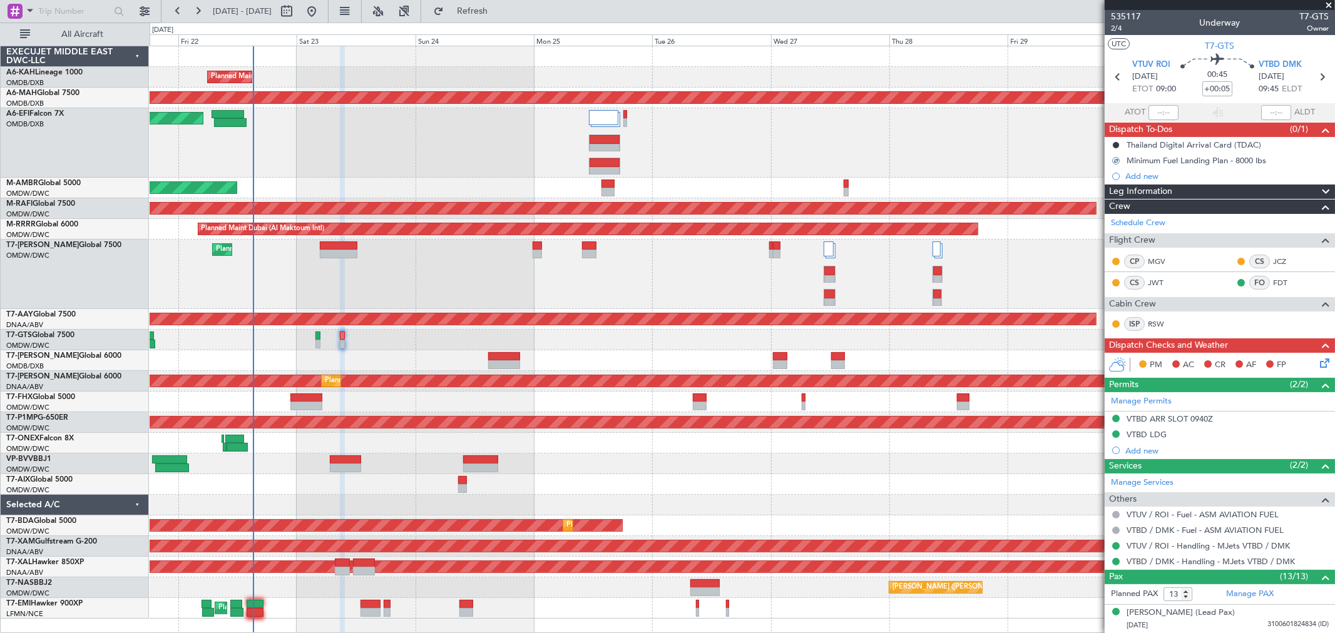
click at [1317, 364] on icon at bounding box center [1322, 361] width 10 height 10
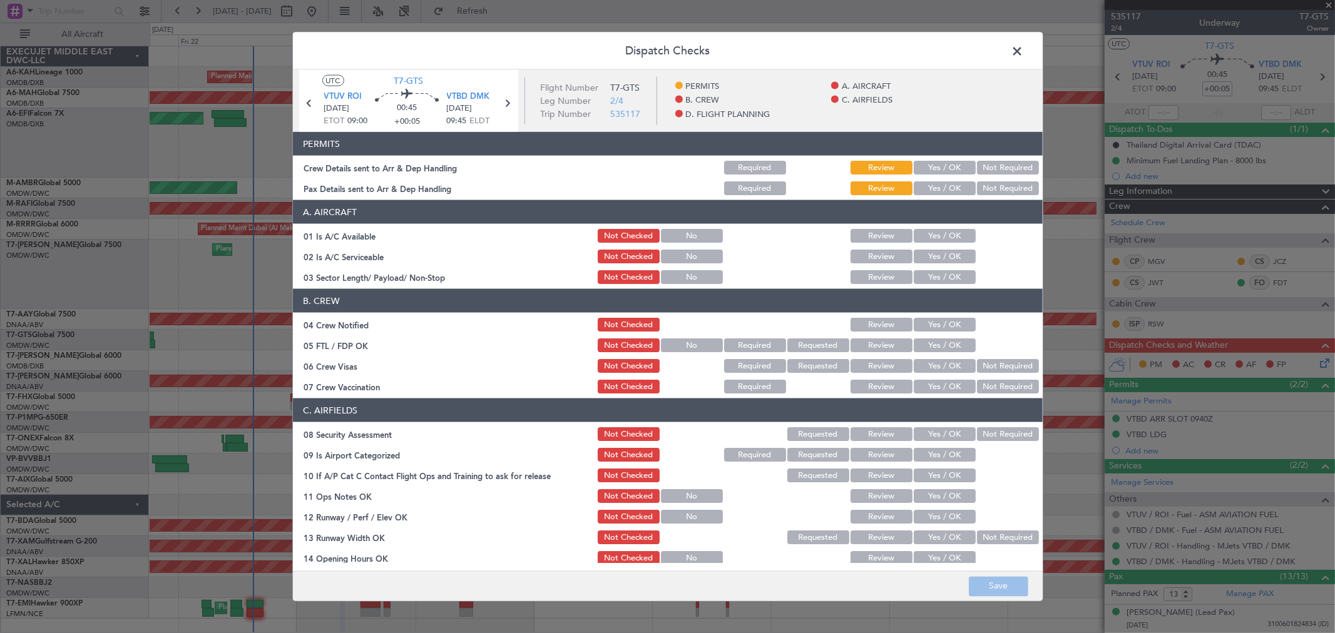
click at [943, 166] on button "Yes / OK" at bounding box center [945, 168] width 62 height 14
click at [929, 192] on button "Yes / OK" at bounding box center [945, 189] width 62 height 14
click at [930, 238] on button "Yes / OK" at bounding box center [945, 236] width 62 height 14
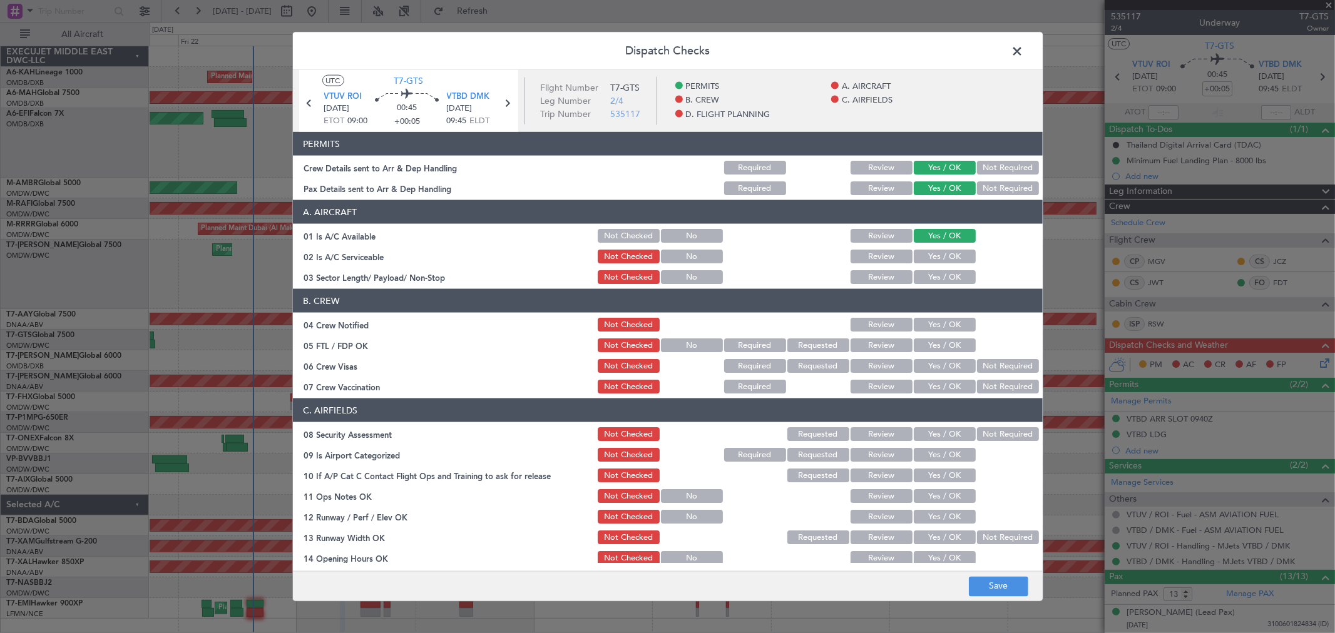
click at [931, 257] on button "Yes / OK" at bounding box center [945, 257] width 62 height 14
click at [929, 275] on button "Yes / OK" at bounding box center [945, 277] width 62 height 14
click at [929, 320] on button "Yes / OK" at bounding box center [945, 325] width 62 height 14
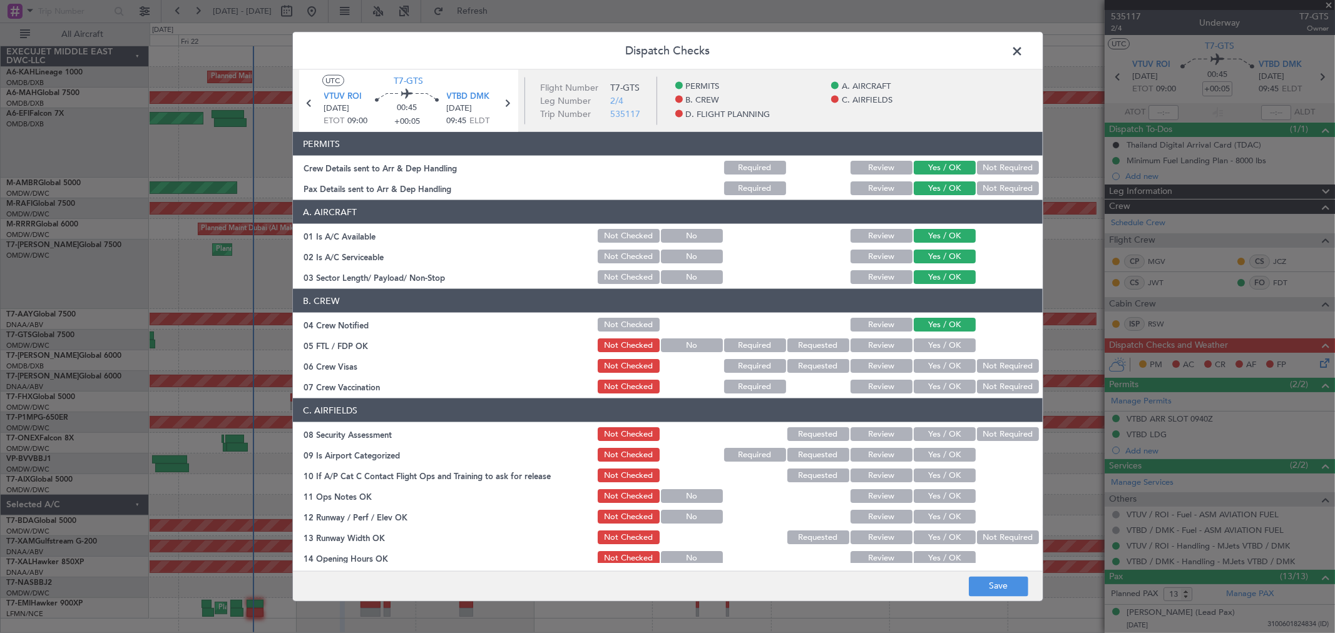
click at [930, 340] on button "Yes / OK" at bounding box center [945, 346] width 62 height 14
click at [929, 372] on button "Yes / OK" at bounding box center [945, 366] width 62 height 14
click at [931, 396] on article "PERMITS Crew Details sent to Arr & Dep Handling Required Review Yes / OK Not Re…" at bounding box center [668, 347] width 750 height 431
click at [931, 393] on div "Yes / OK" at bounding box center [943, 387] width 63 height 18
click at [933, 389] on button "Yes / OK" at bounding box center [945, 387] width 62 height 14
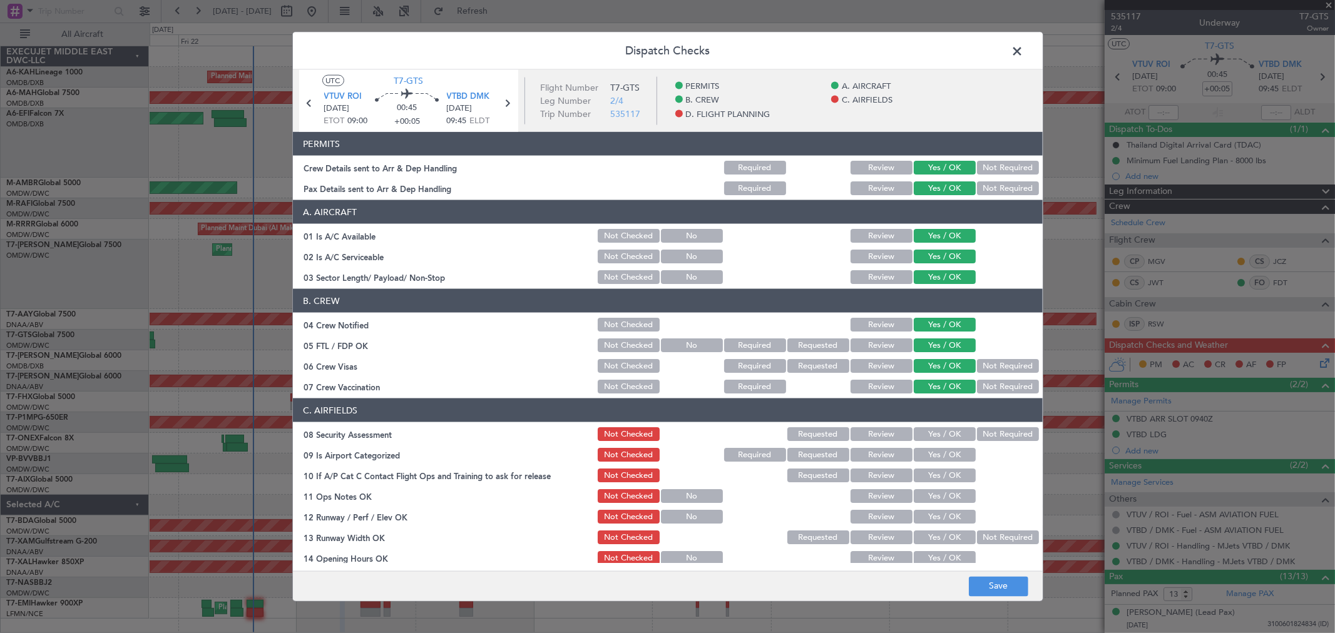
click at [926, 429] on button "Yes / OK" at bounding box center [945, 434] width 62 height 14
click at [922, 453] on button "Yes / OK" at bounding box center [945, 455] width 62 height 14
click at [929, 477] on button "Yes / OK" at bounding box center [945, 476] width 62 height 14
click at [929, 499] on button "Yes / OK" at bounding box center [945, 496] width 62 height 14
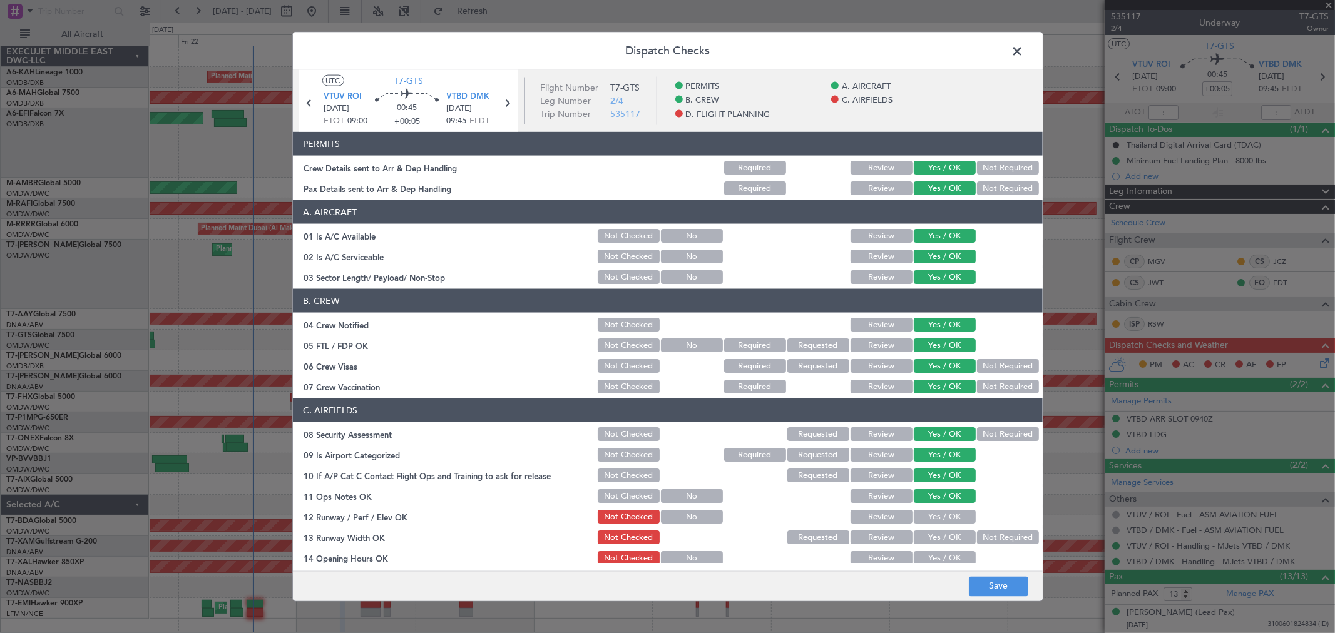
click at [931, 518] on button "Yes / OK" at bounding box center [945, 517] width 62 height 14
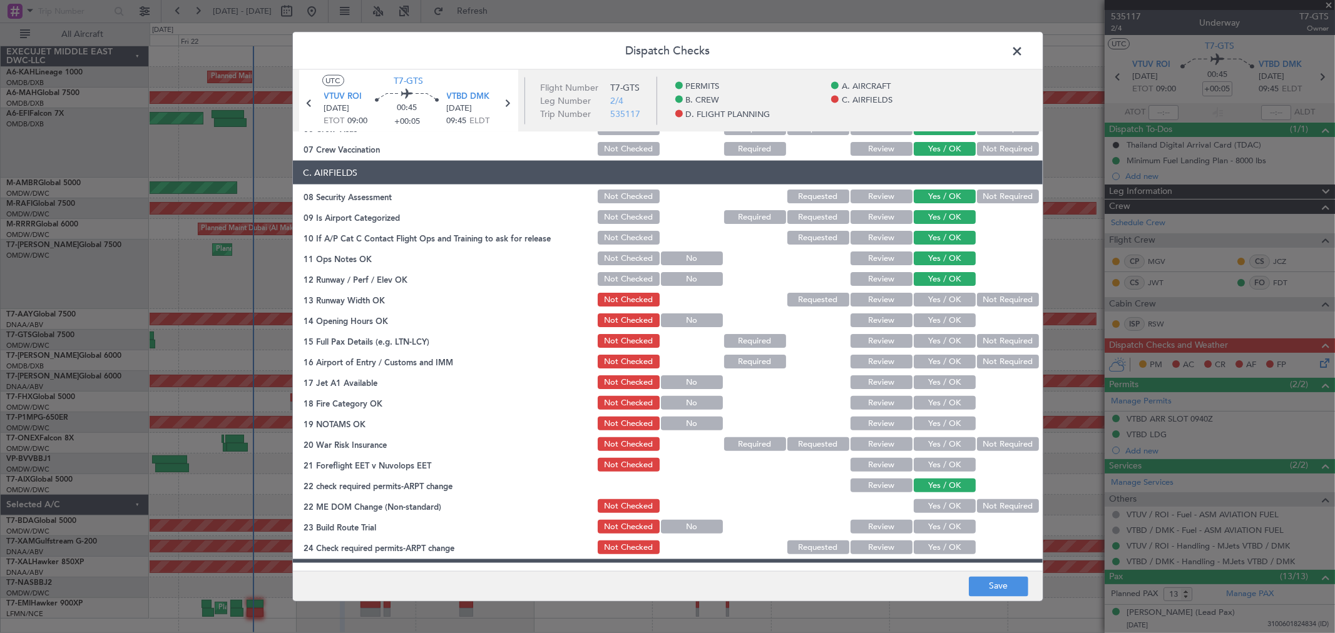
scroll to position [347, 0]
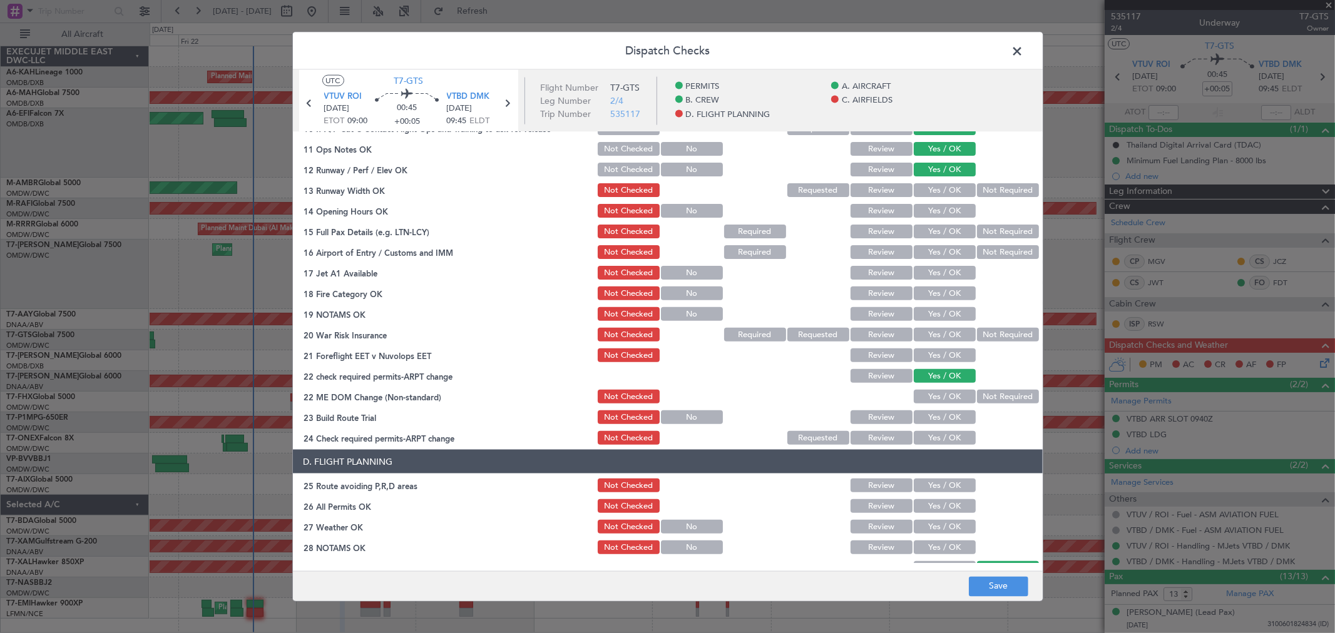
click at [931, 186] on button "Yes / OK" at bounding box center [945, 190] width 62 height 14
click at [930, 193] on button "Yes / OK" at bounding box center [945, 190] width 62 height 14
drag, startPoint x: 929, startPoint y: 203, endPoint x: 928, endPoint y: 223, distance: 19.5
click at [929, 204] on button "Yes / OK" at bounding box center [945, 211] width 62 height 14
click at [926, 230] on button "Yes / OK" at bounding box center [945, 232] width 62 height 14
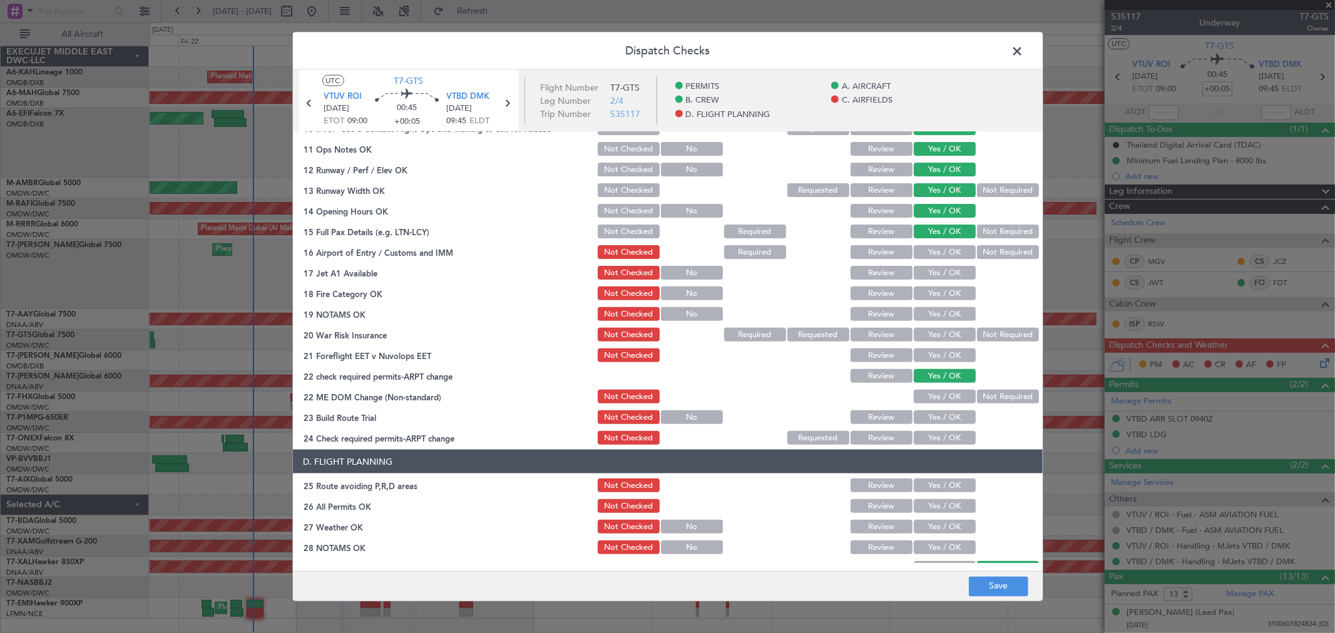
click at [929, 258] on div "Yes / OK" at bounding box center [943, 252] width 63 height 18
click at [933, 255] on button "Yes / OK" at bounding box center [945, 252] width 62 height 14
click at [935, 276] on button "Yes / OK" at bounding box center [945, 273] width 62 height 14
click at [934, 292] on button "Yes / OK" at bounding box center [945, 294] width 62 height 14
click at [936, 314] on button "Yes / OK" at bounding box center [945, 314] width 62 height 14
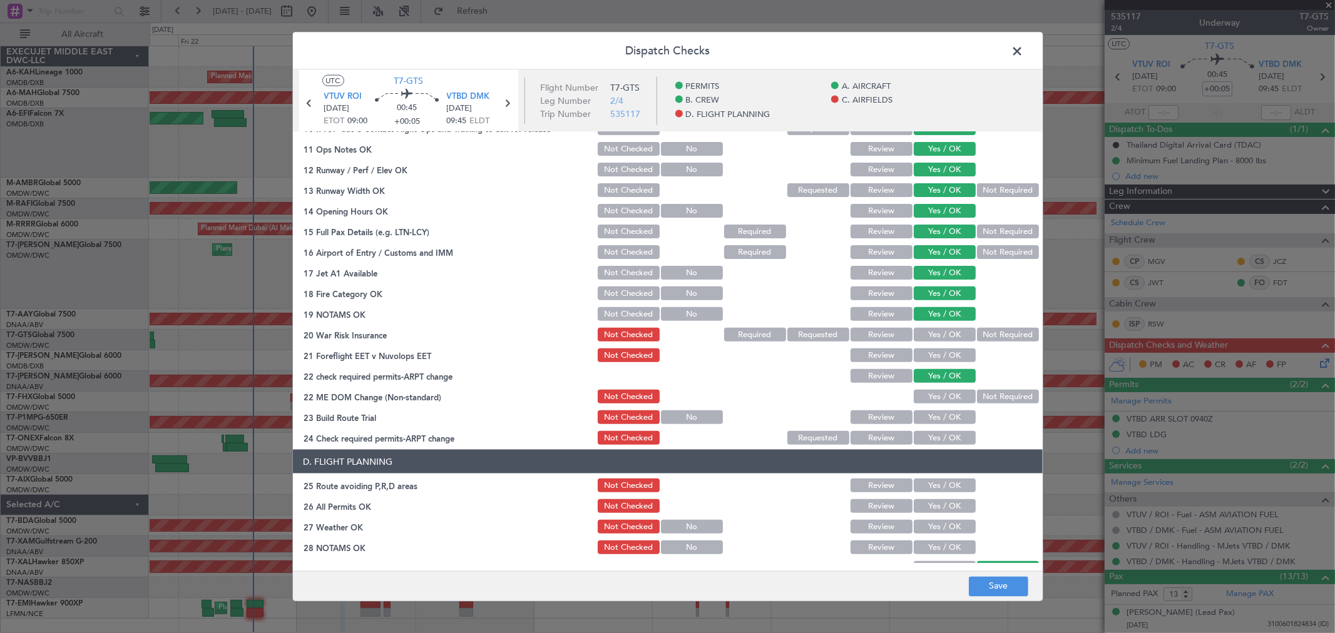
click at [941, 326] on div "Yes / OK" at bounding box center [943, 335] width 63 height 18
click at [931, 335] on button "Yes / OK" at bounding box center [945, 335] width 62 height 14
click at [929, 349] on button "Yes / OK" at bounding box center [945, 356] width 62 height 14
click at [923, 393] on button "Yes / OK" at bounding box center [945, 397] width 62 height 14
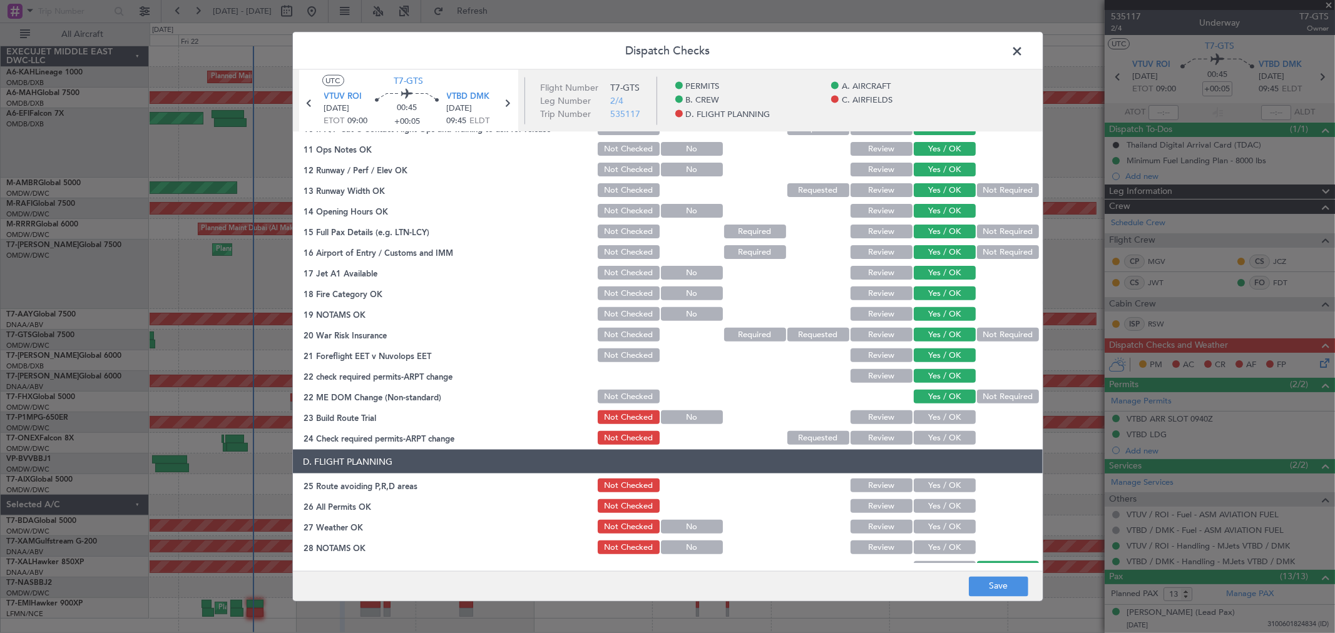
click at [928, 414] on button "Yes / OK" at bounding box center [945, 418] width 62 height 14
click at [921, 439] on button "Yes / OK" at bounding box center [945, 438] width 62 height 14
click at [927, 473] on section "D. FLIGHT PLANNING 25 Route avoiding P,R,D areas Not Checked Review Yes / OK 26…" at bounding box center [668, 575] width 750 height 251
click at [927, 483] on button "Yes / OK" at bounding box center [945, 486] width 62 height 14
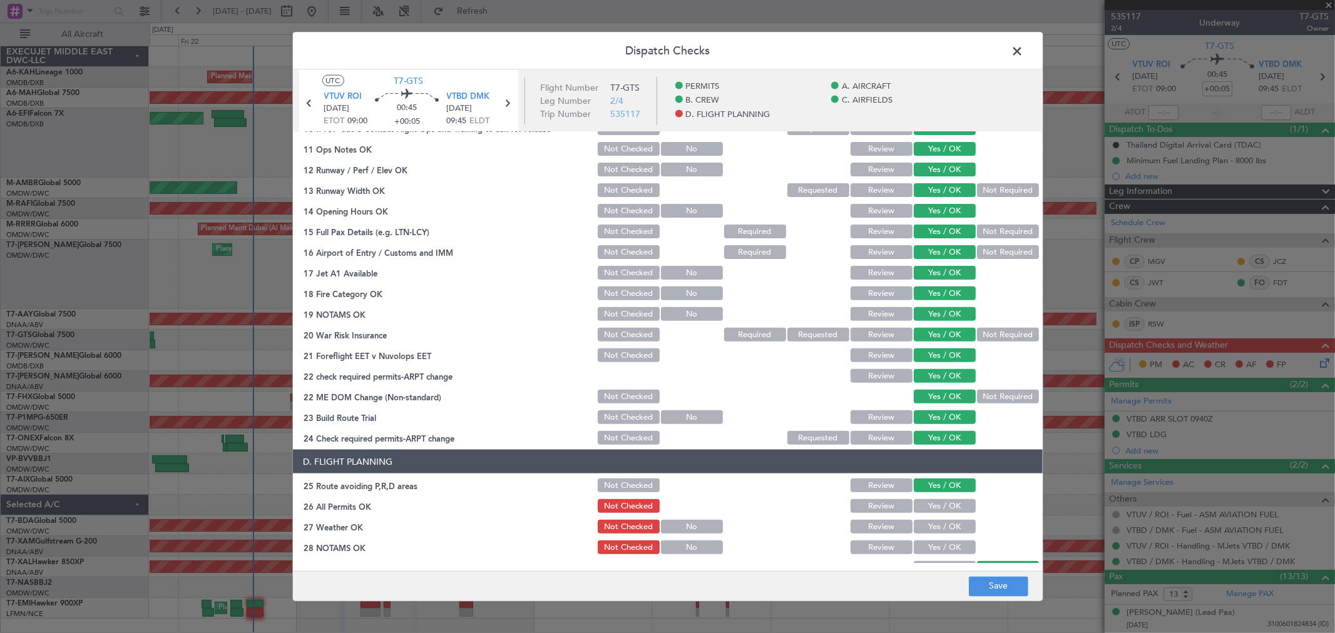
drag, startPoint x: 926, startPoint y: 503, endPoint x: 924, endPoint y: 524, distance: 21.4
click at [926, 503] on button "Yes / OK" at bounding box center [945, 506] width 62 height 14
click at [924, 526] on button "Yes / OK" at bounding box center [945, 527] width 62 height 14
click at [925, 545] on button "Yes / OK" at bounding box center [945, 548] width 62 height 14
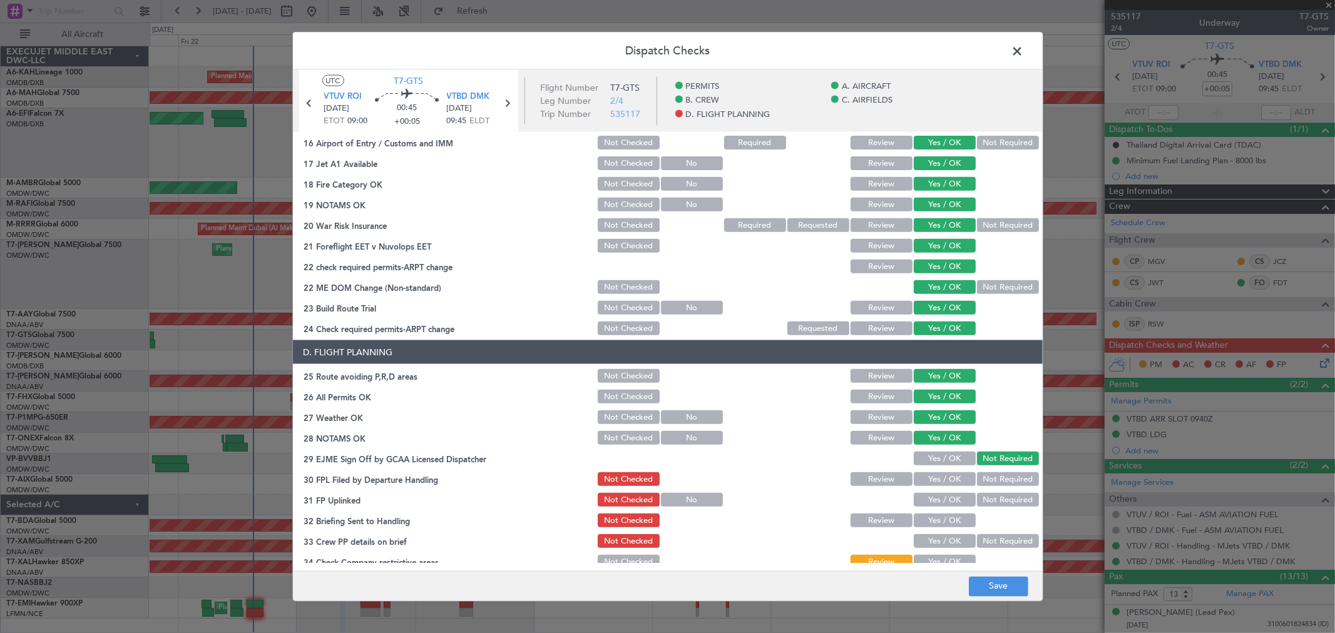
scroll to position [487, 0]
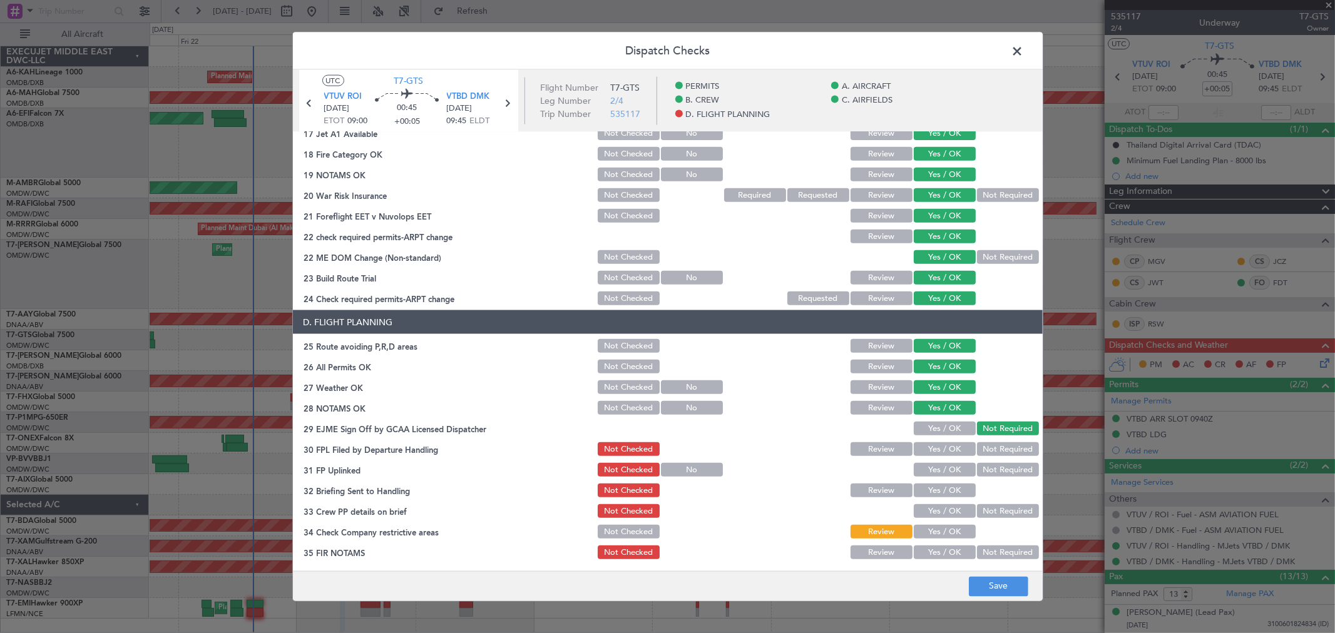
click at [933, 427] on button "Yes / OK" at bounding box center [945, 429] width 62 height 14
click at [925, 451] on button "Yes / OK" at bounding box center [945, 449] width 62 height 14
click at [924, 468] on button "Yes / OK" at bounding box center [945, 470] width 62 height 14
click at [928, 489] on button "Yes / OK" at bounding box center [945, 491] width 62 height 14
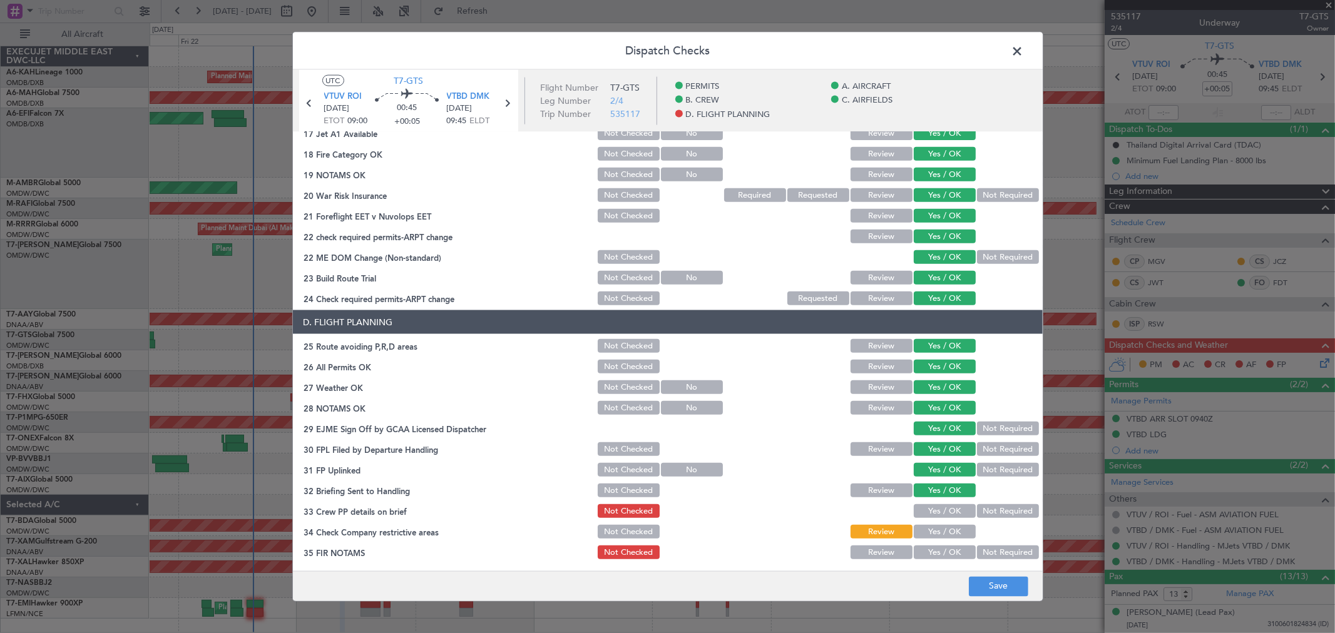
click at [929, 504] on button "Yes / OK" at bounding box center [945, 511] width 62 height 14
click at [929, 528] on button "Yes / OK" at bounding box center [945, 532] width 62 height 14
click at [931, 547] on button "Yes / OK" at bounding box center [945, 553] width 62 height 14
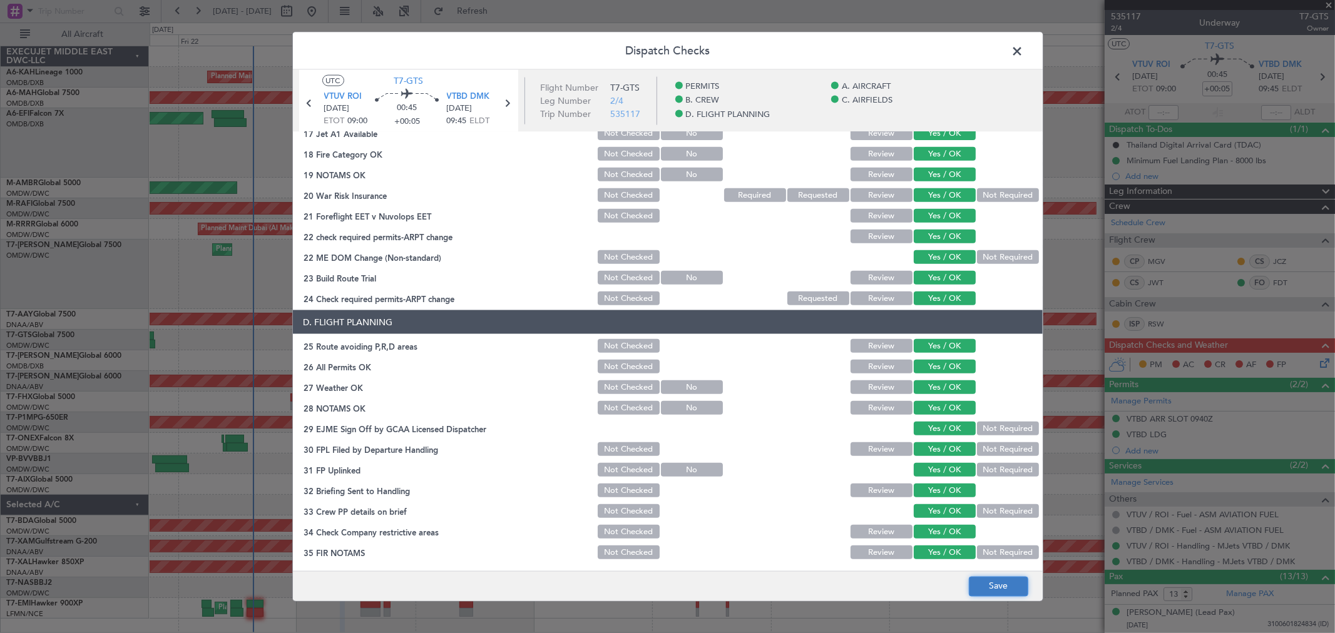
click at [996, 580] on button "Save" at bounding box center [998, 586] width 59 height 20
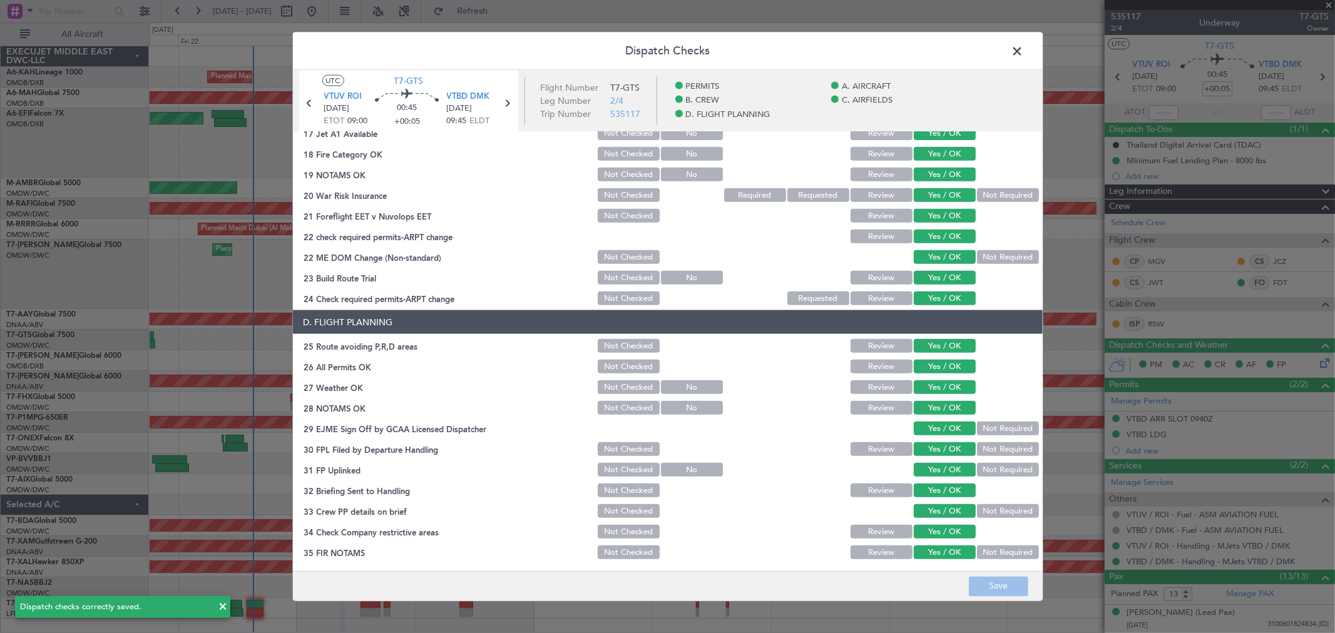
click at [1024, 51] on span at bounding box center [1024, 54] width 0 height 25
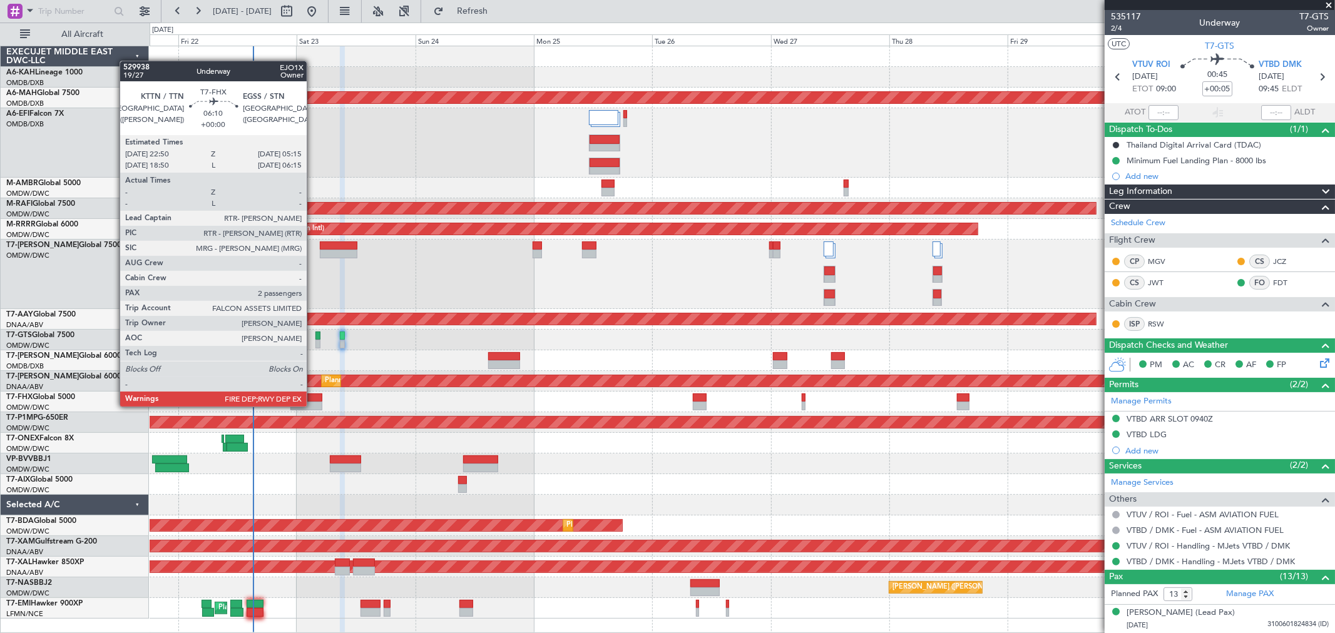
click at [313, 407] on div at bounding box center [306, 406] width 32 height 9
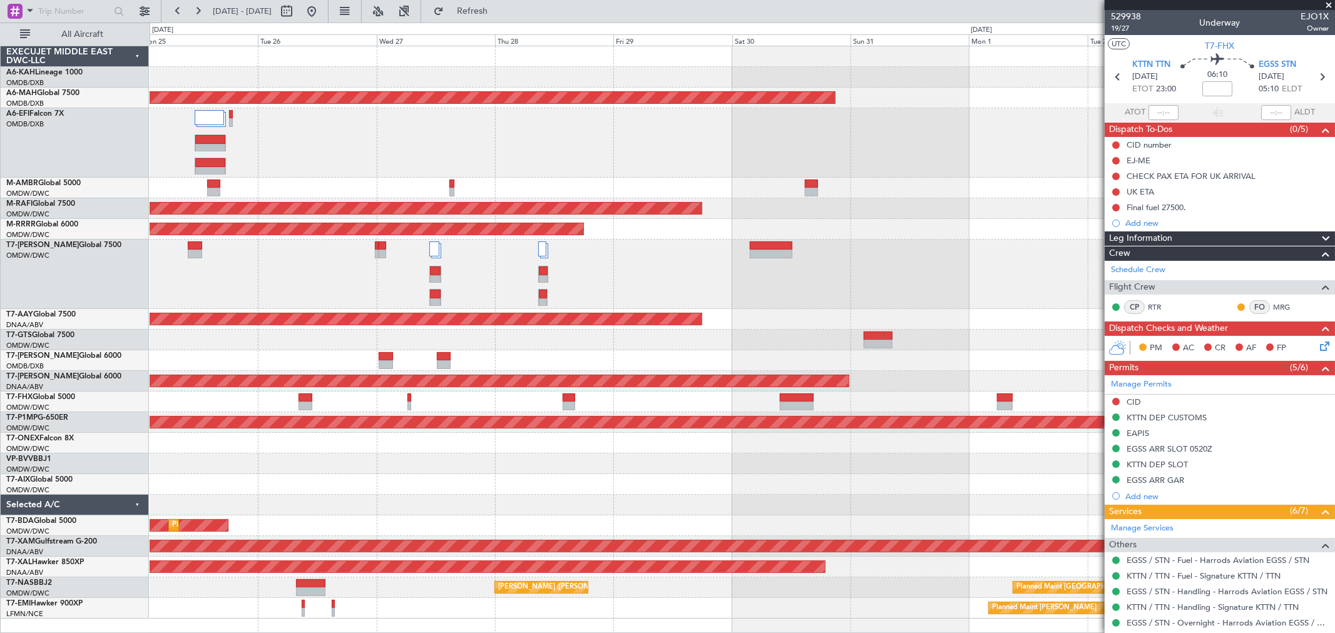
click at [436, 464] on div "Planned Maint Dubai (Al Maktoum Intl) Planned Maint Dubai (Dubai Intl) Planned …" at bounding box center [742, 332] width 1185 height 573
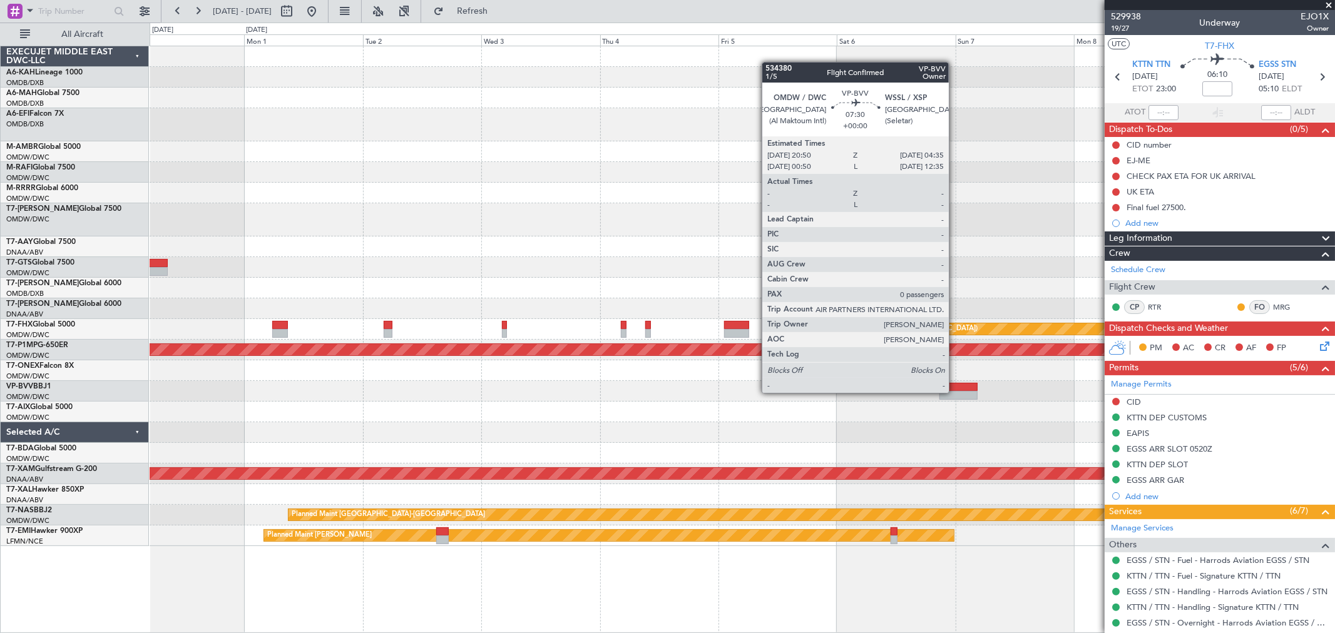
click at [955, 392] on div at bounding box center [958, 395] width 39 height 9
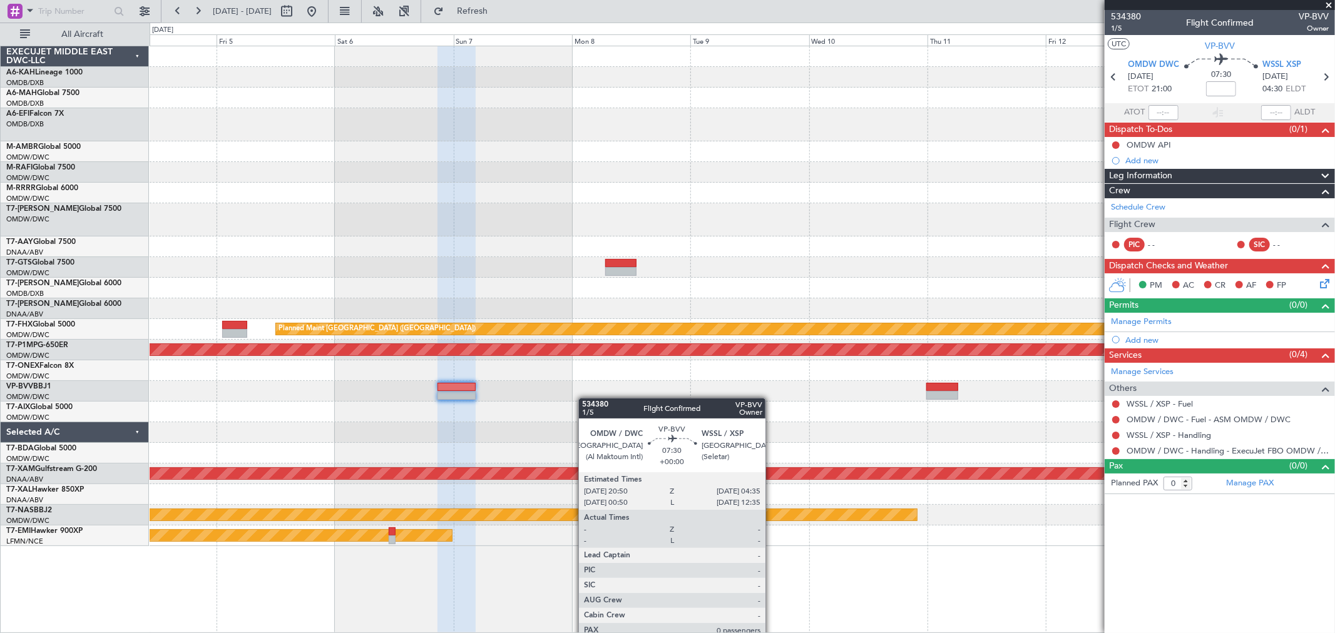
click at [462, 396] on div "Planned Maint Singapore (Changi) Planned Maint Savannah (Savannah/hilton Head I…" at bounding box center [742, 296] width 1185 height 500
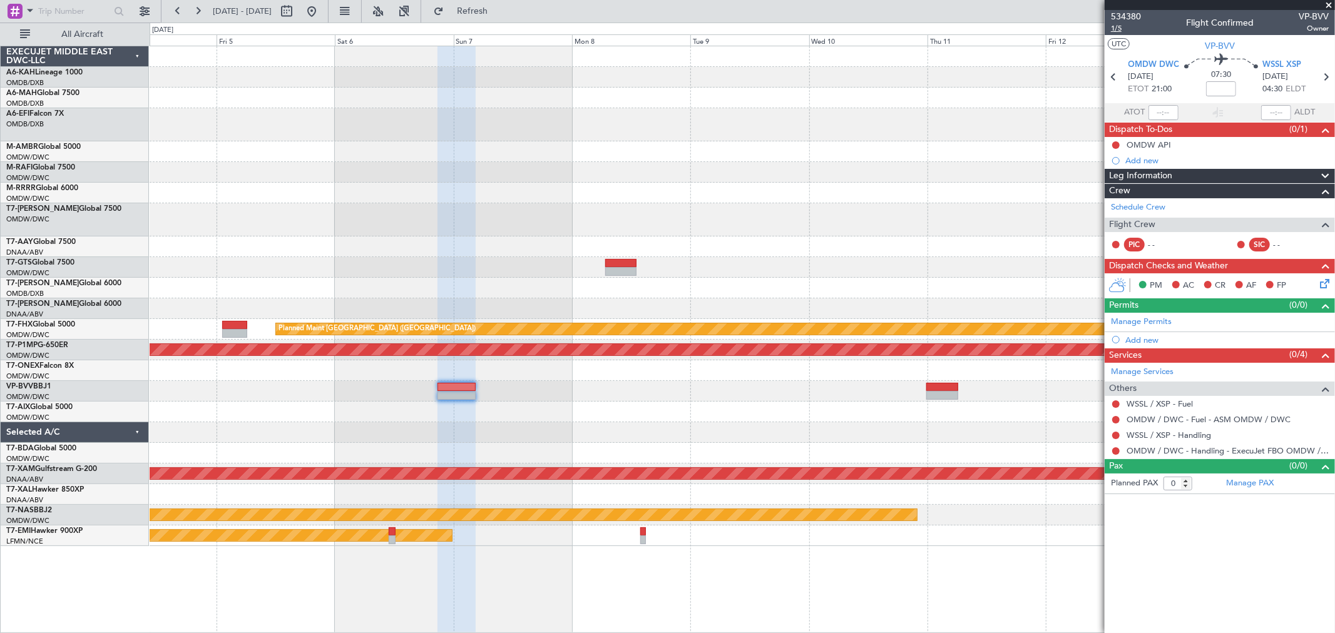
click at [1118, 29] on span "1/5" at bounding box center [1126, 28] width 30 height 11
click at [322, 4] on button at bounding box center [312, 11] width 20 height 20
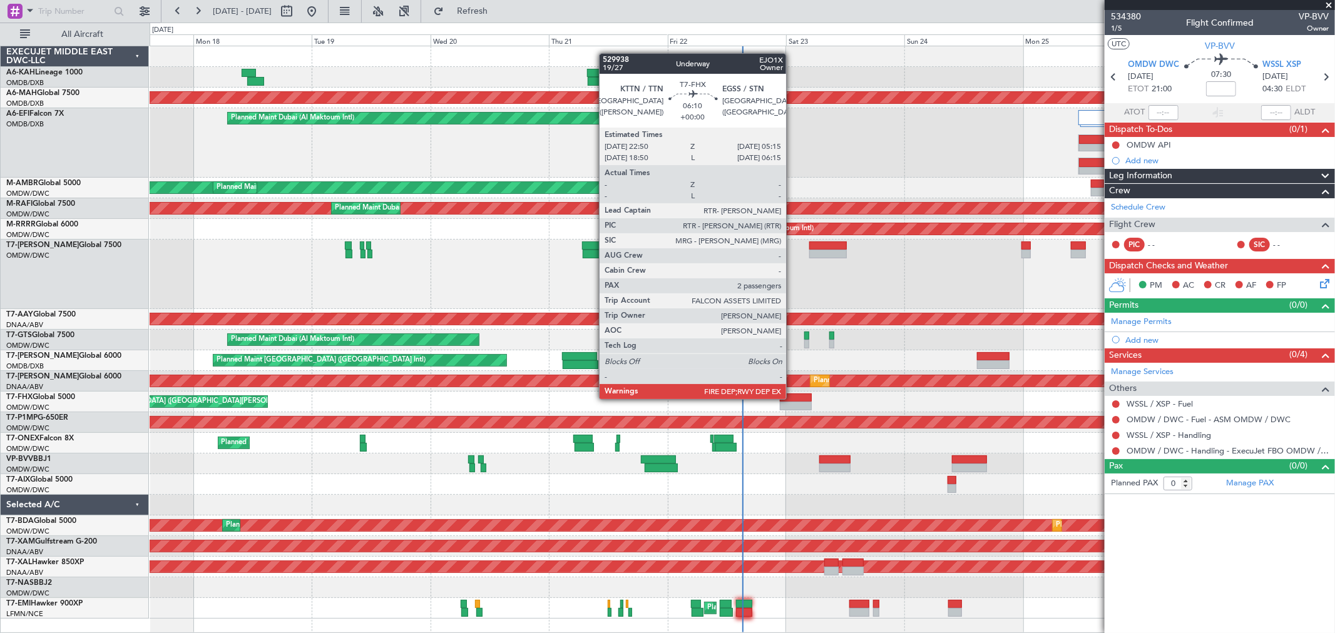
click at [792, 399] on div at bounding box center [796, 398] width 32 height 9
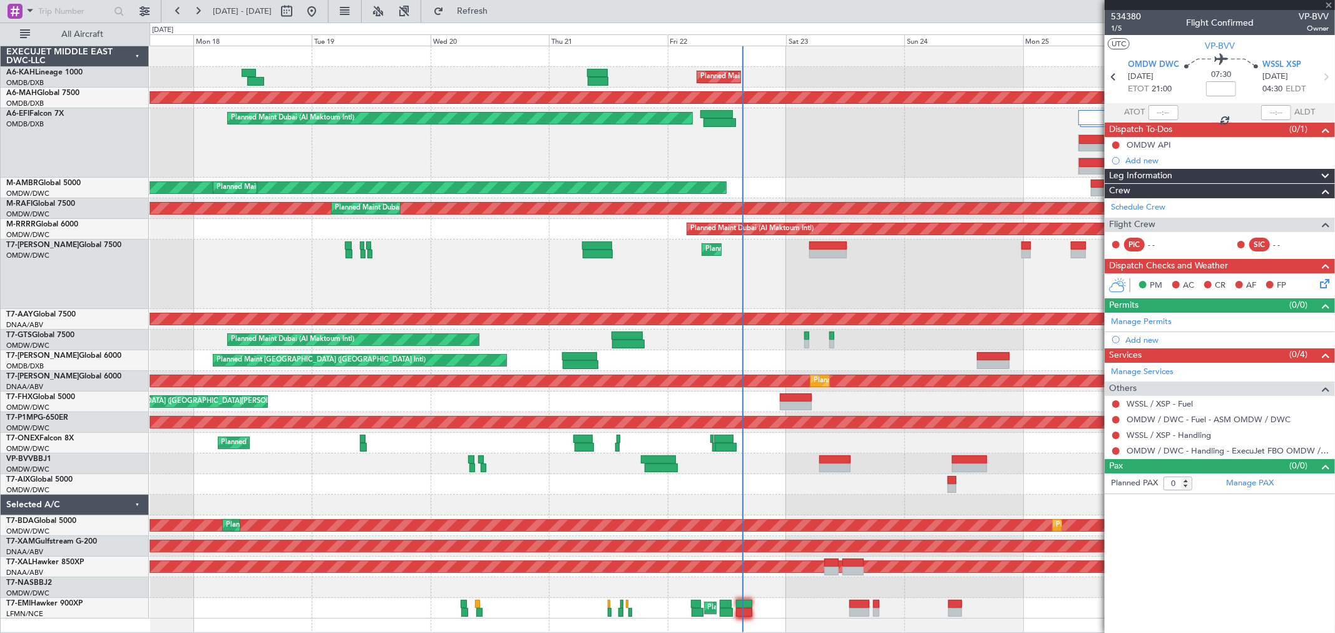
type input "2"
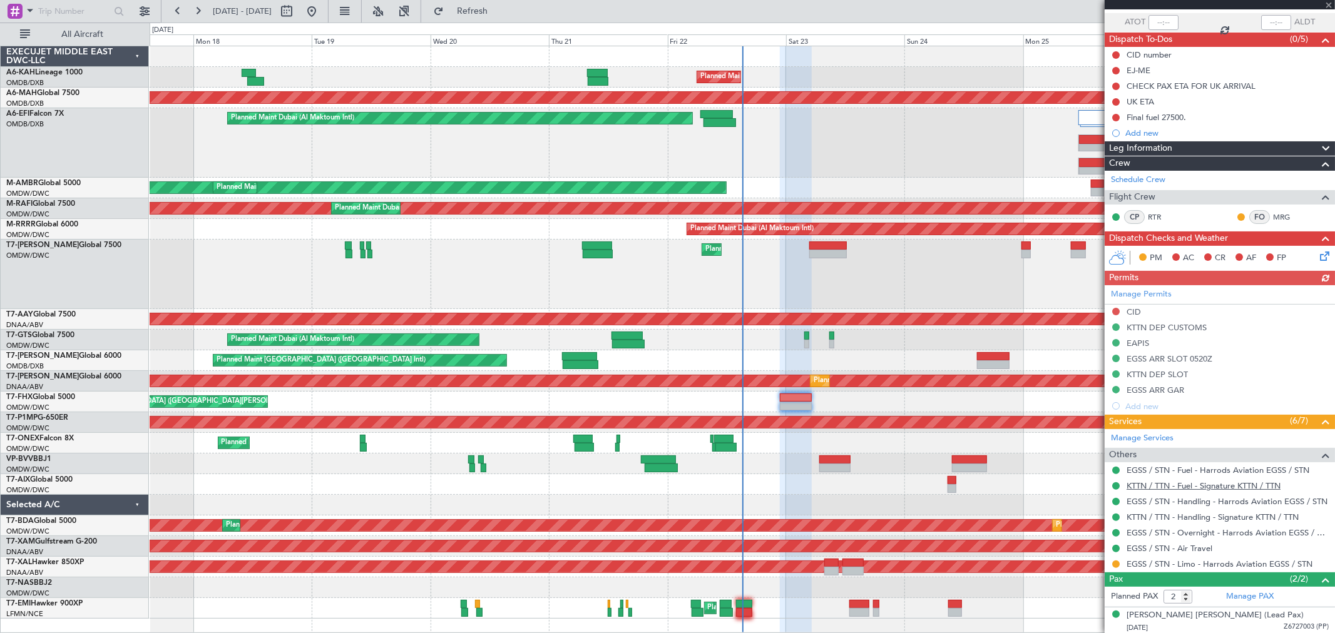
scroll to position [121, 0]
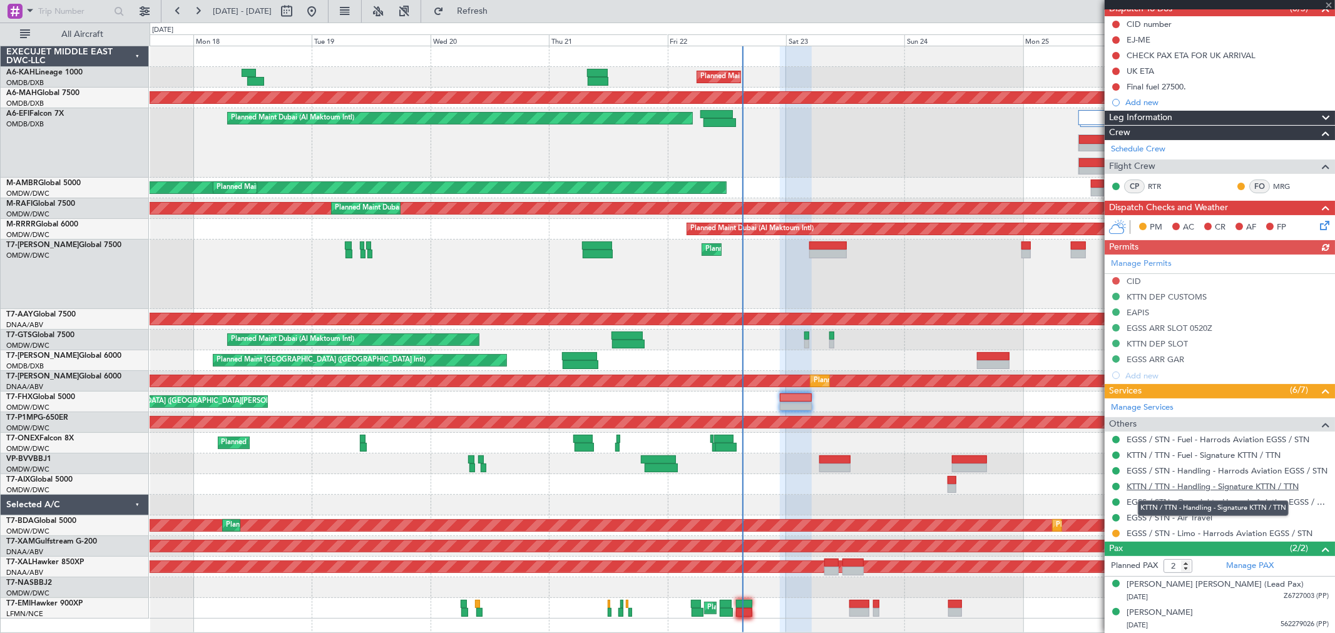
click at [1216, 488] on link "KTTN / TTN - Handling - Signature KTTN / TTN" at bounding box center [1213, 486] width 172 height 11
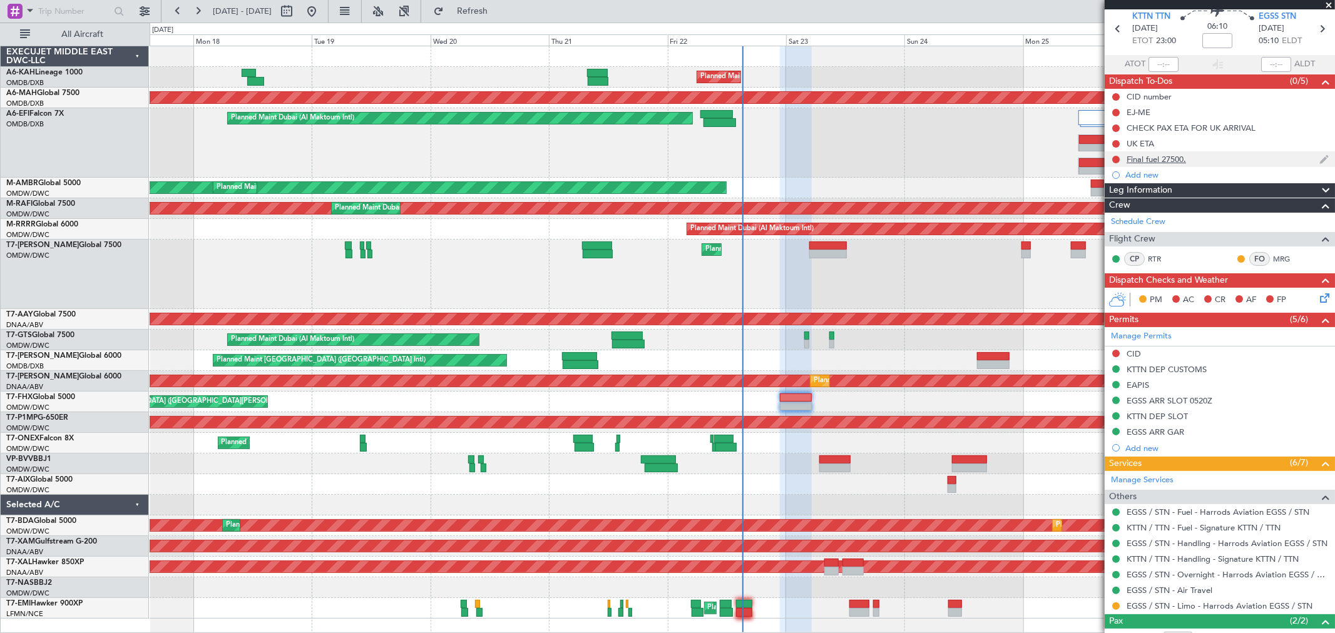
scroll to position [0, 0]
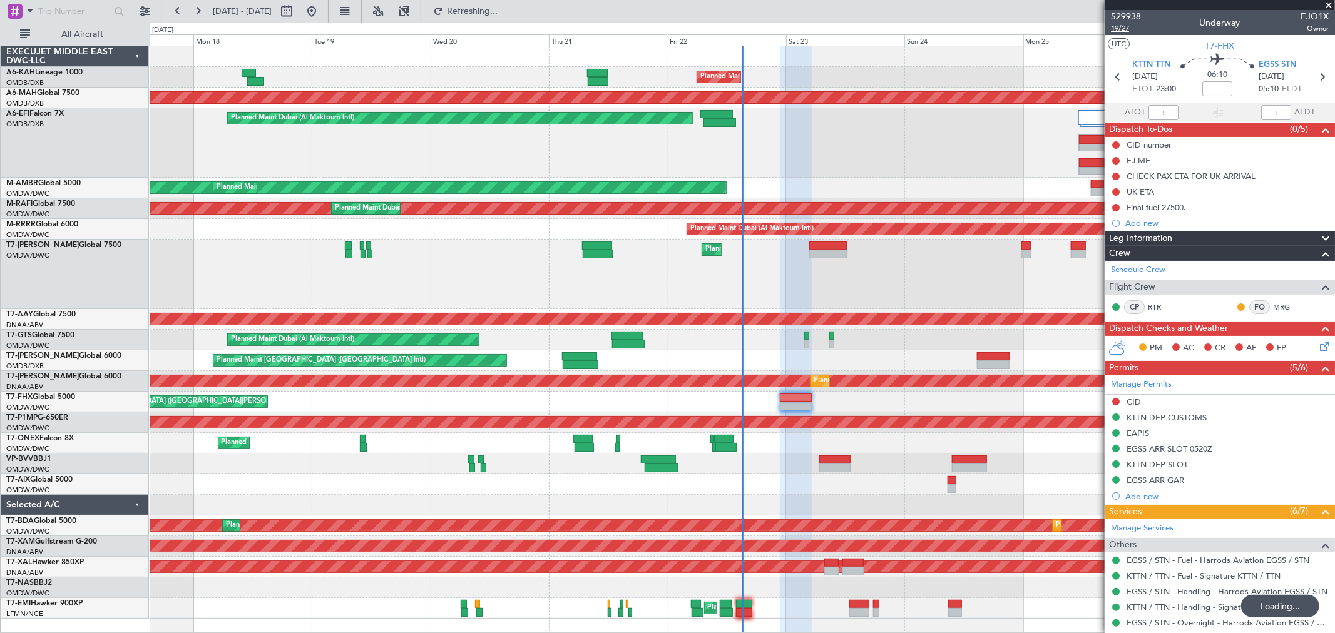
click at [1117, 31] on span "19/27" at bounding box center [1126, 28] width 30 height 11
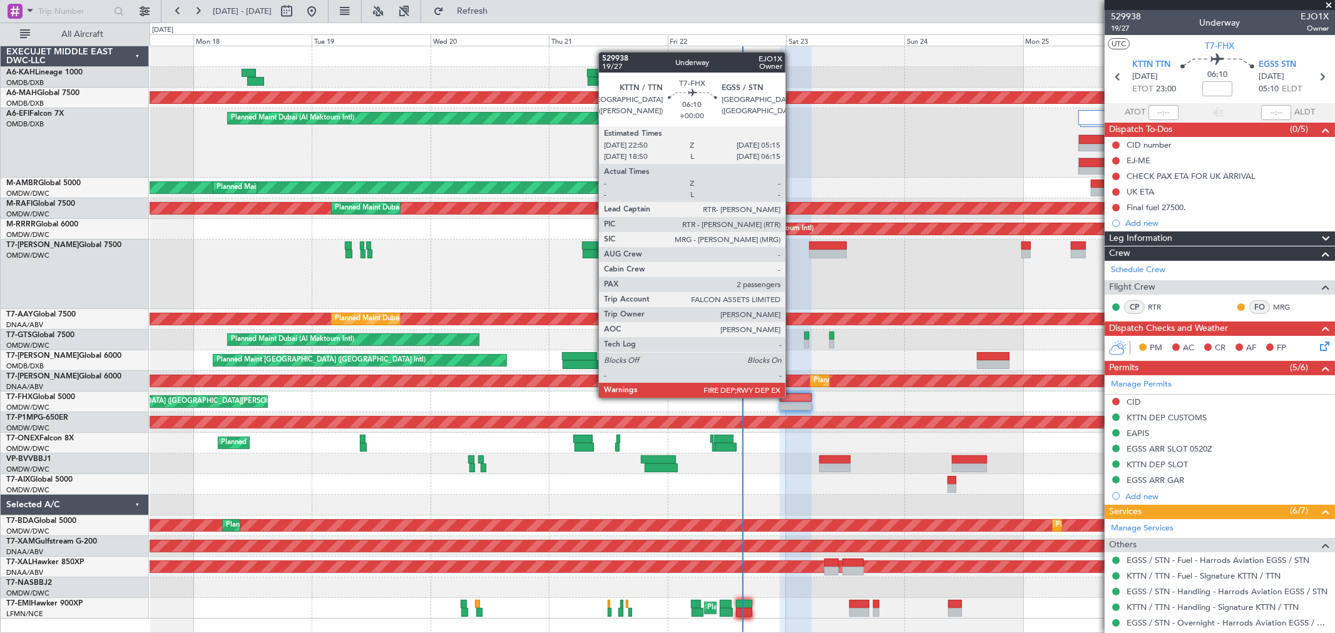
click at [792, 398] on div at bounding box center [796, 398] width 32 height 9
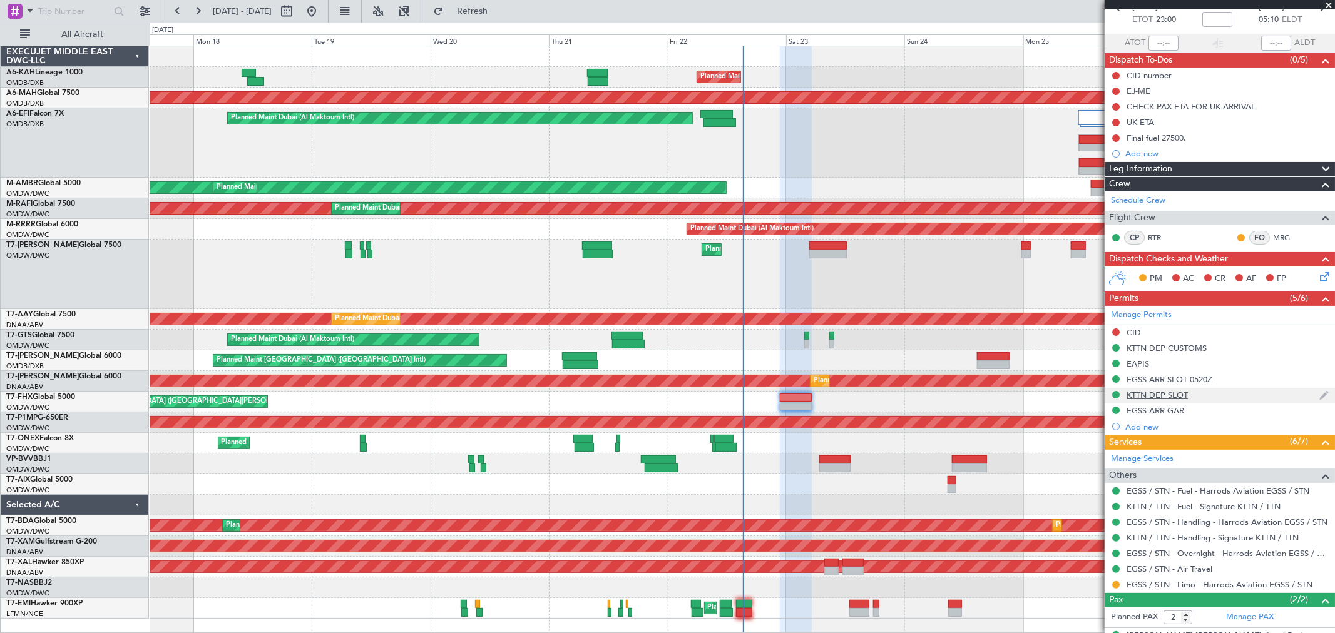
scroll to position [121, 0]
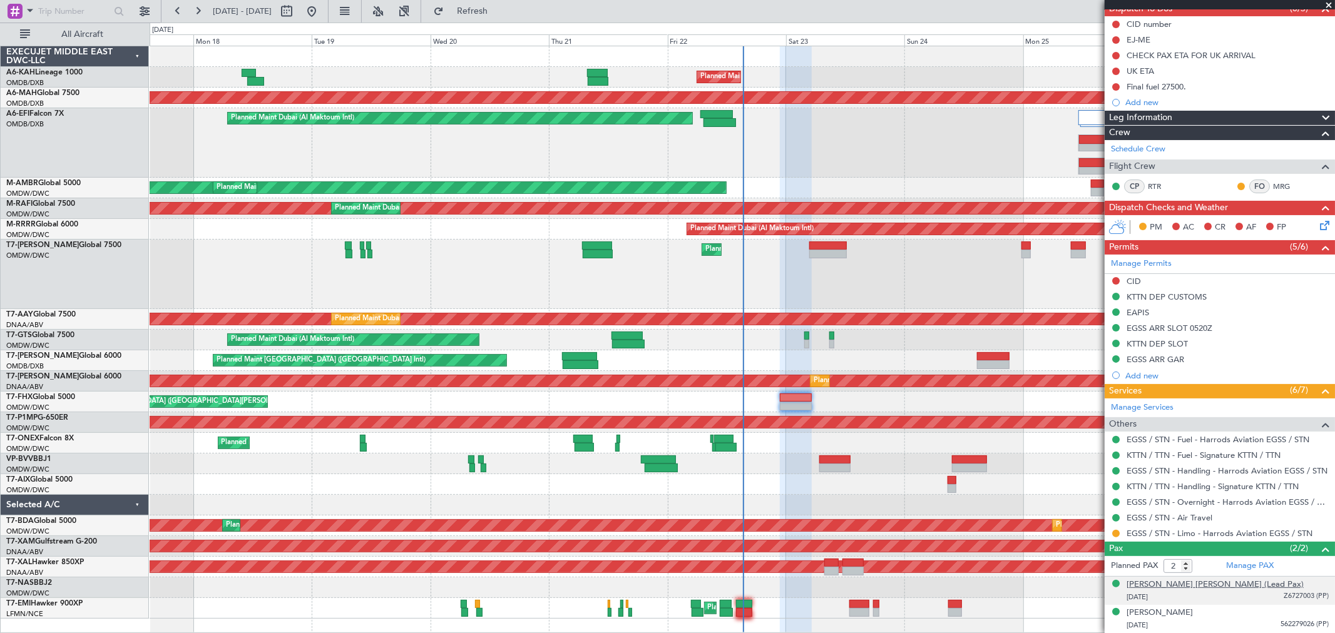
click at [1178, 583] on div "Syed Faisal Husain (Lead Pax)" at bounding box center [1215, 585] width 177 height 13
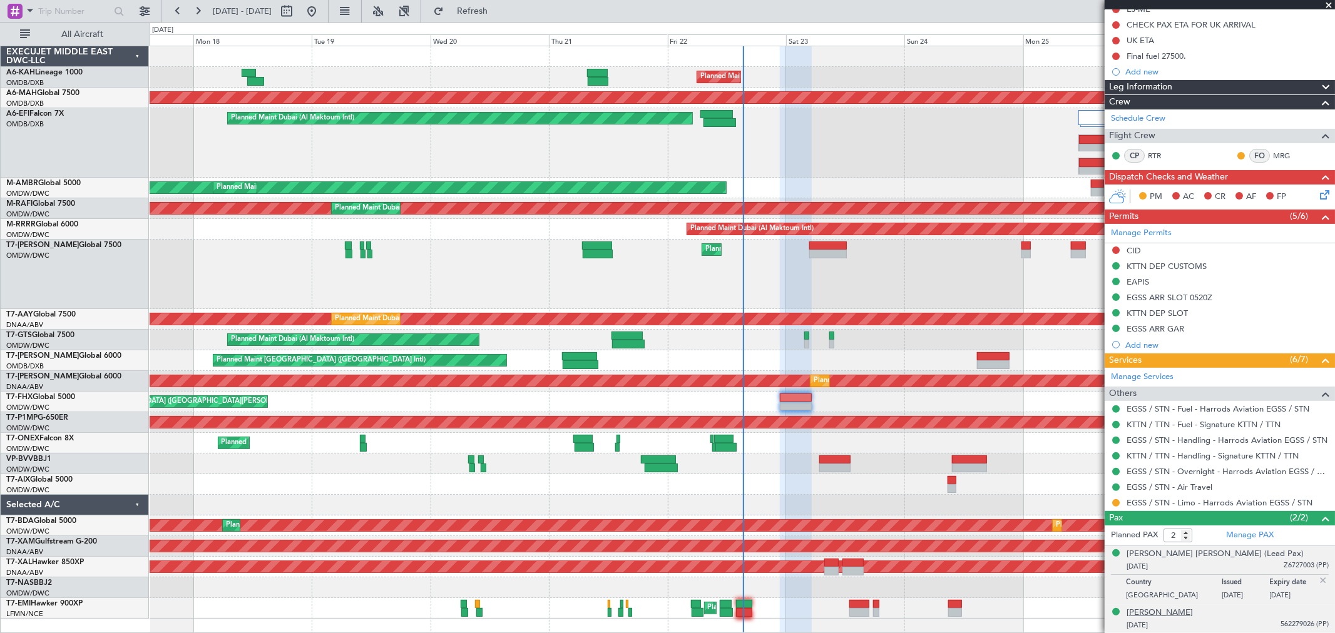
click at [1150, 611] on div "Mihir Shah" at bounding box center [1160, 613] width 66 height 13
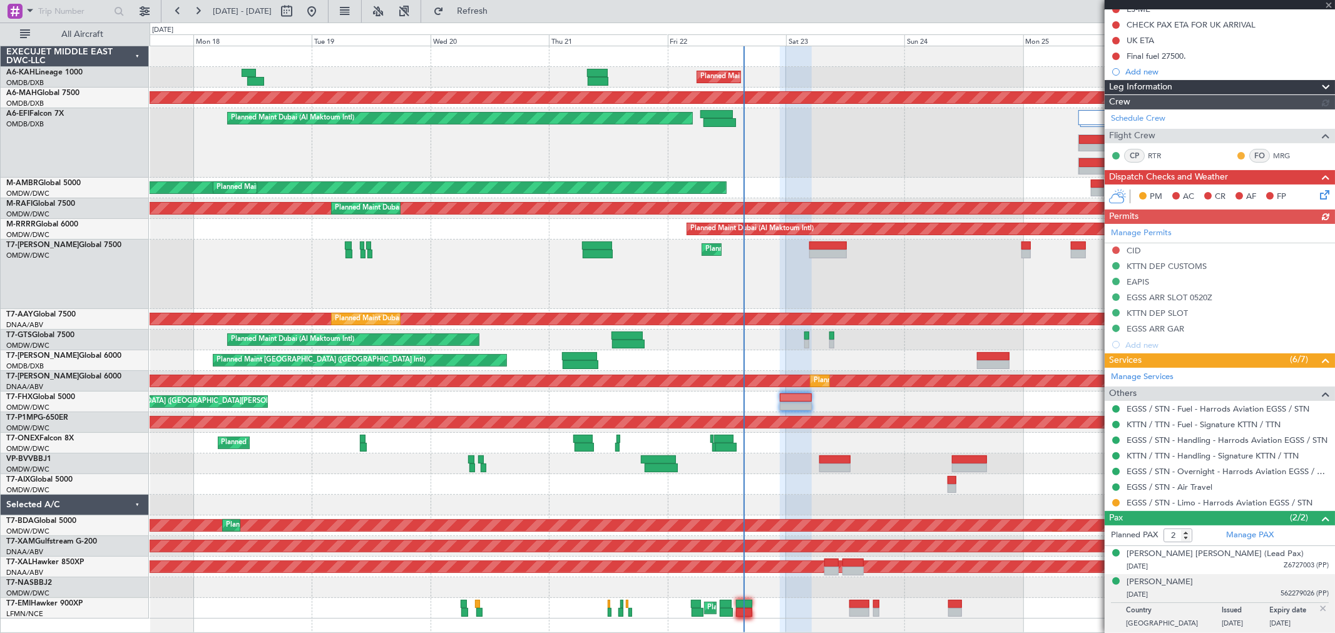
click at [1142, 280] on div "Manage Permits CID KTTN DEP CUSTOMS EAPIS EGSS ARR SLOT 0520Z KTTN DEP SLOT EGS…" at bounding box center [1220, 288] width 230 height 129
click at [1128, 279] on div "EAPIS" at bounding box center [1138, 282] width 23 height 11
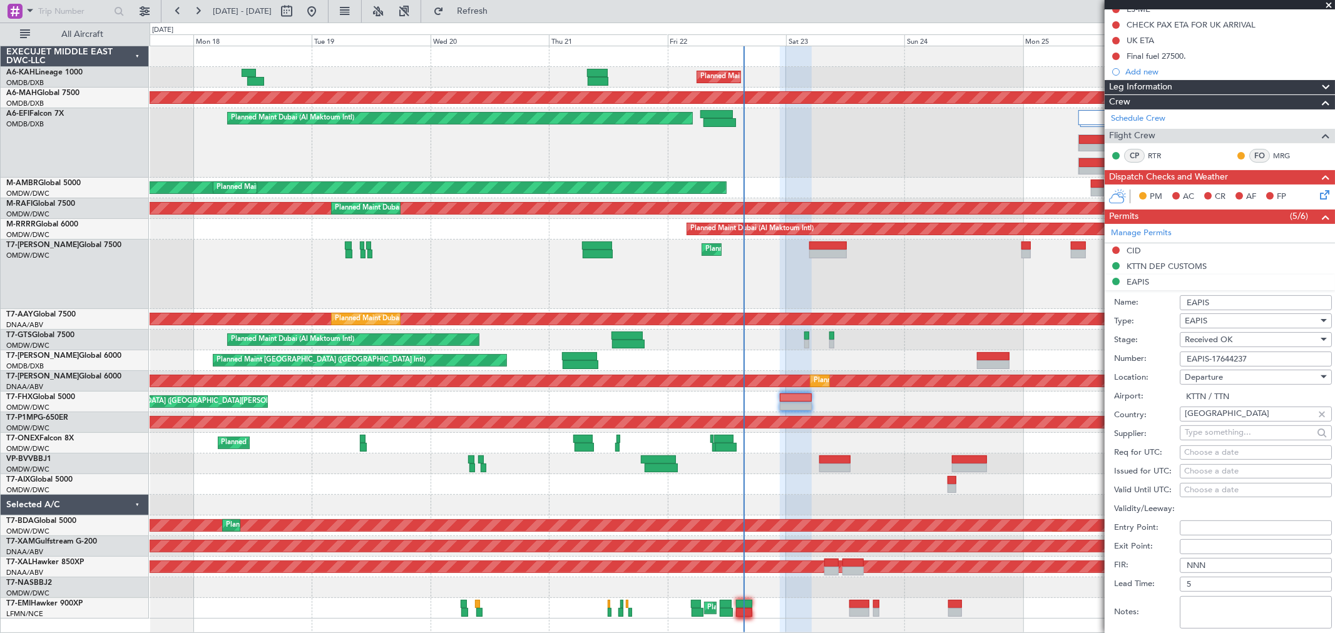
drag, startPoint x: 1264, startPoint y: 359, endPoint x: 1000, endPoint y: 355, distance: 264.8
click at [1018, 355] on fb-app "17 Aug 2025 - 27 Aug 2025 Refresh Quick Links All Aircraft Planned Maint Dubai …" at bounding box center [667, 321] width 1335 height 624
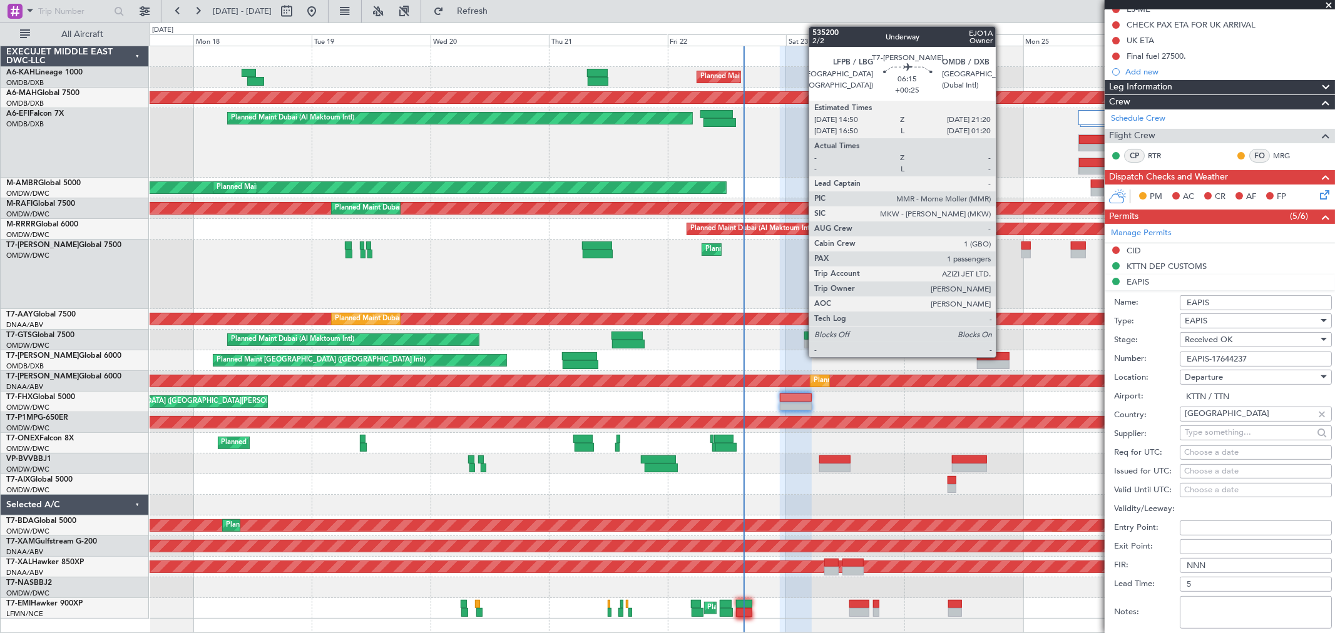
paste input "7553"
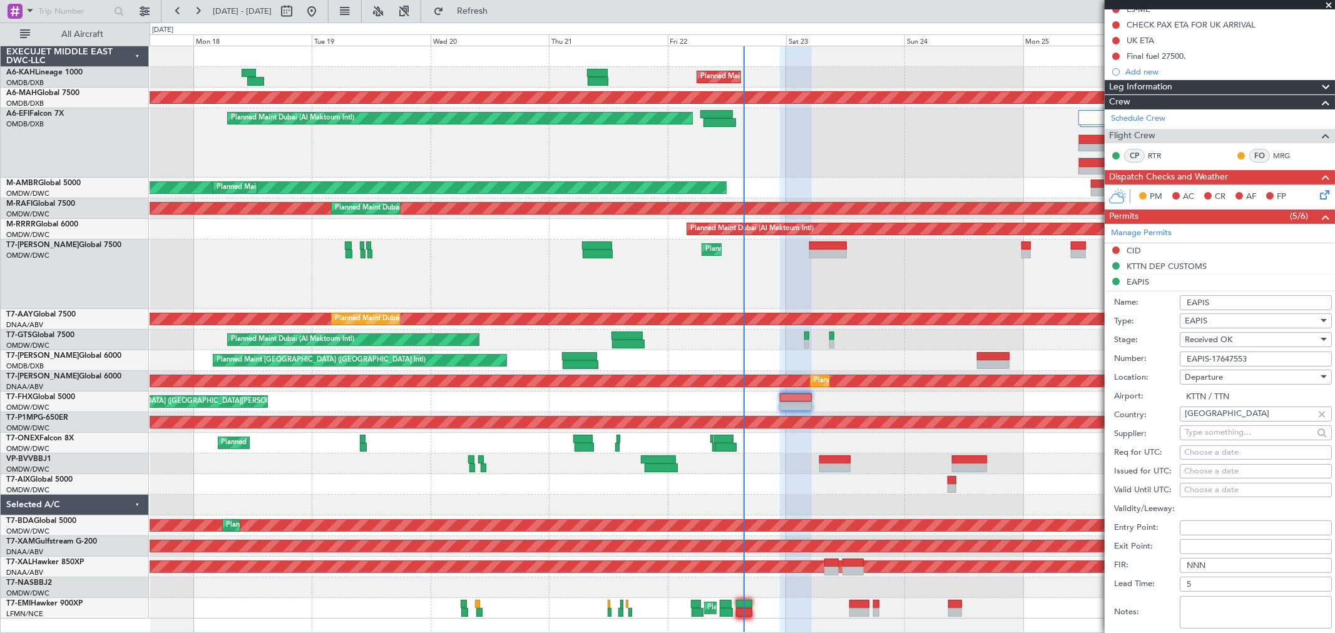
click at [1224, 352] on input "EAPIS-17647553" at bounding box center [1256, 359] width 152 height 15
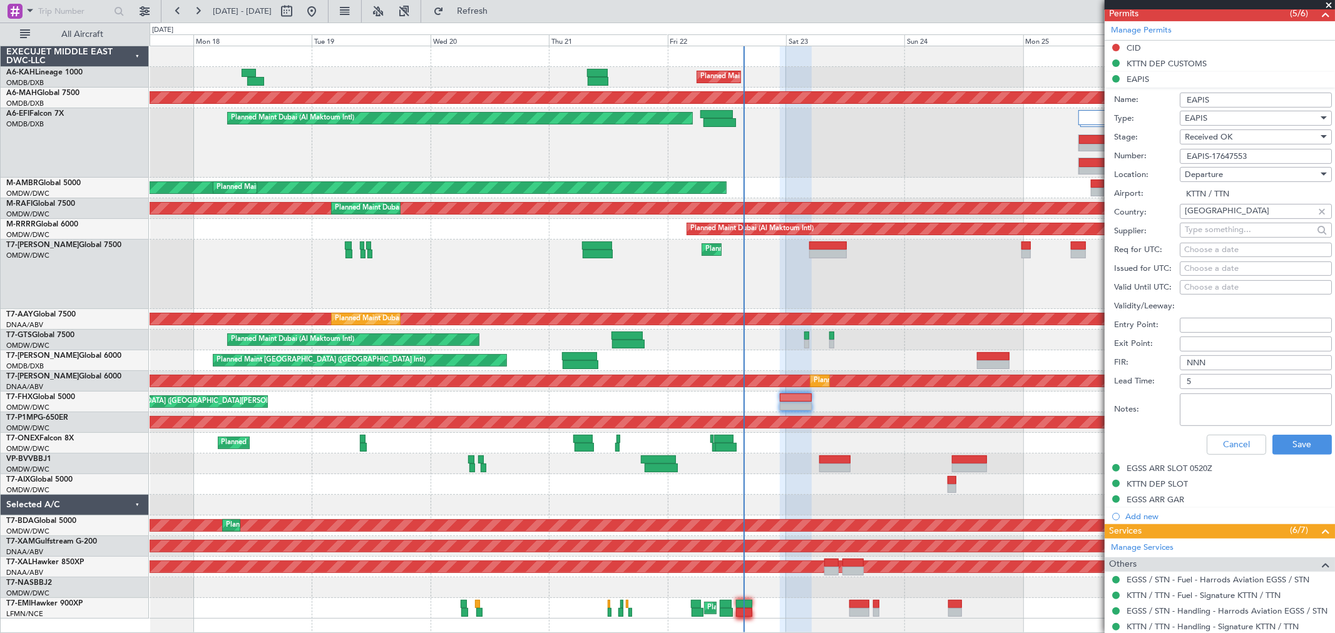
scroll to position [429, 0]
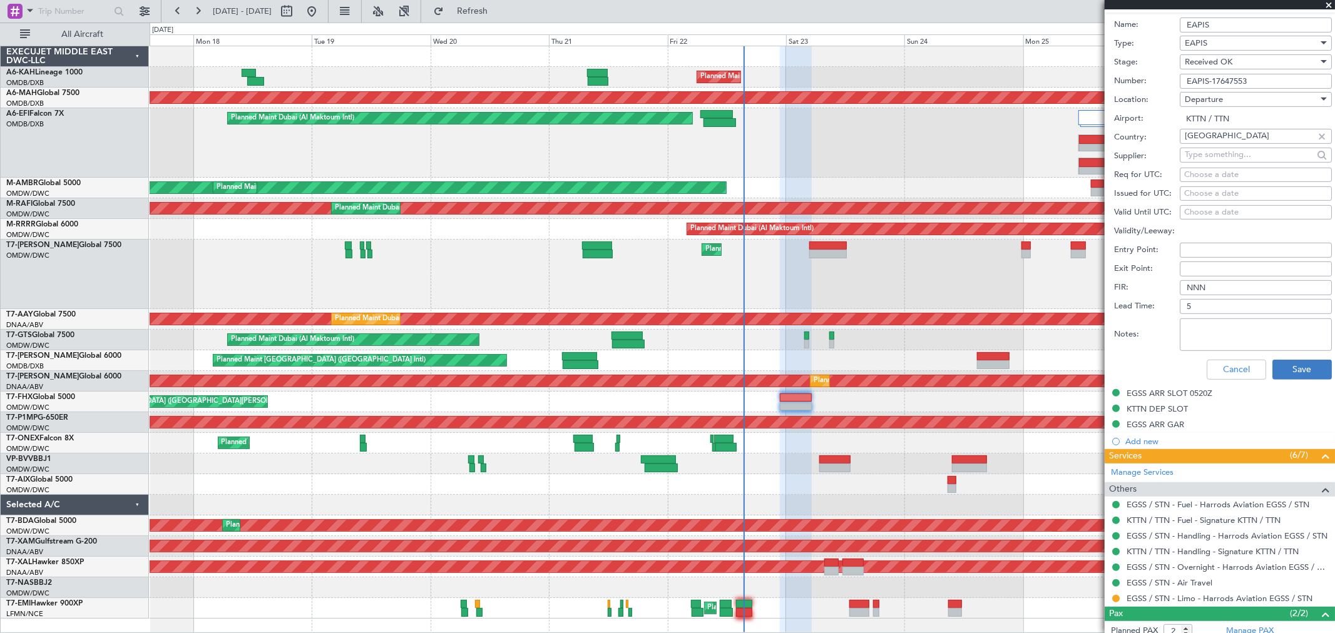
type input "EAPIS-17647553"
click at [1285, 376] on button "Save" at bounding box center [1301, 370] width 59 height 20
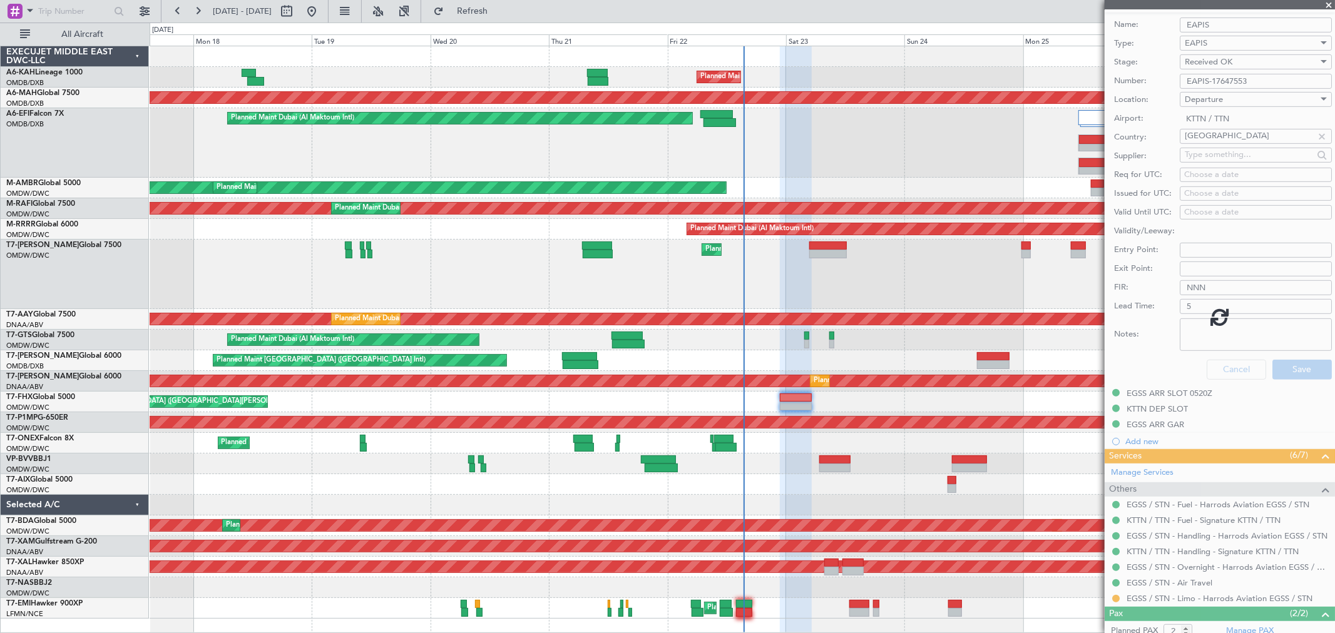
scroll to position [56, 0]
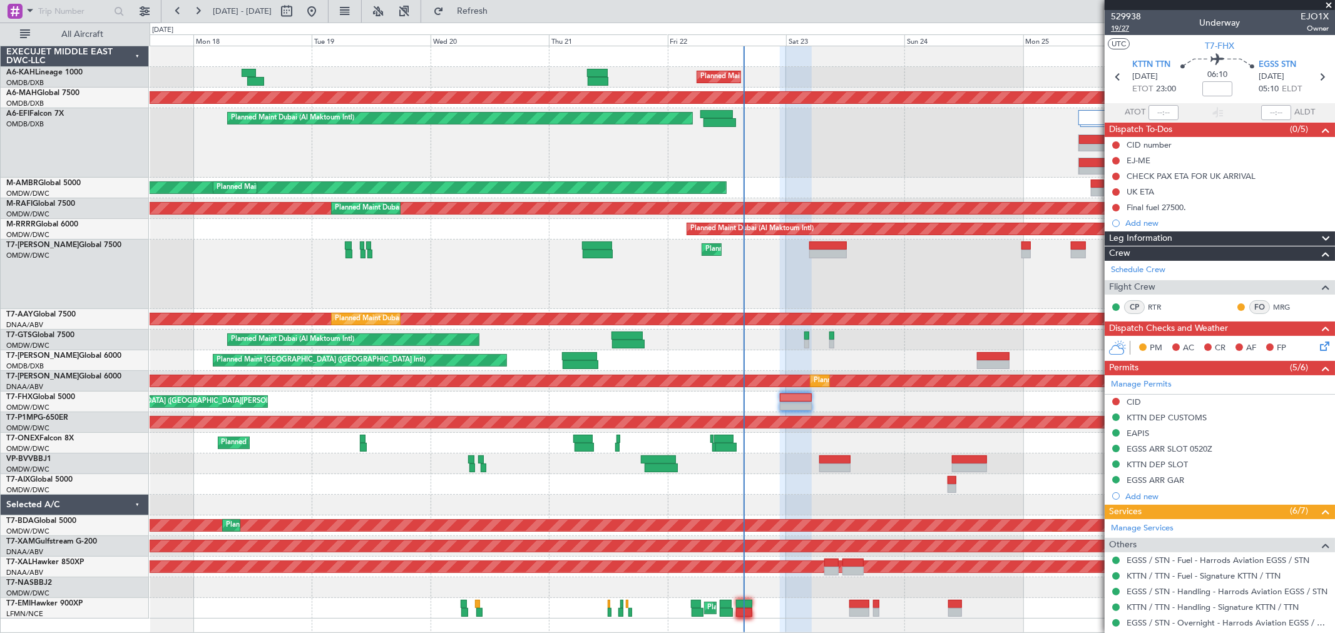
click at [1127, 33] on span "19/27" at bounding box center [1126, 28] width 30 height 11
click at [1156, 386] on link "Manage Permits" at bounding box center [1141, 385] width 61 height 13
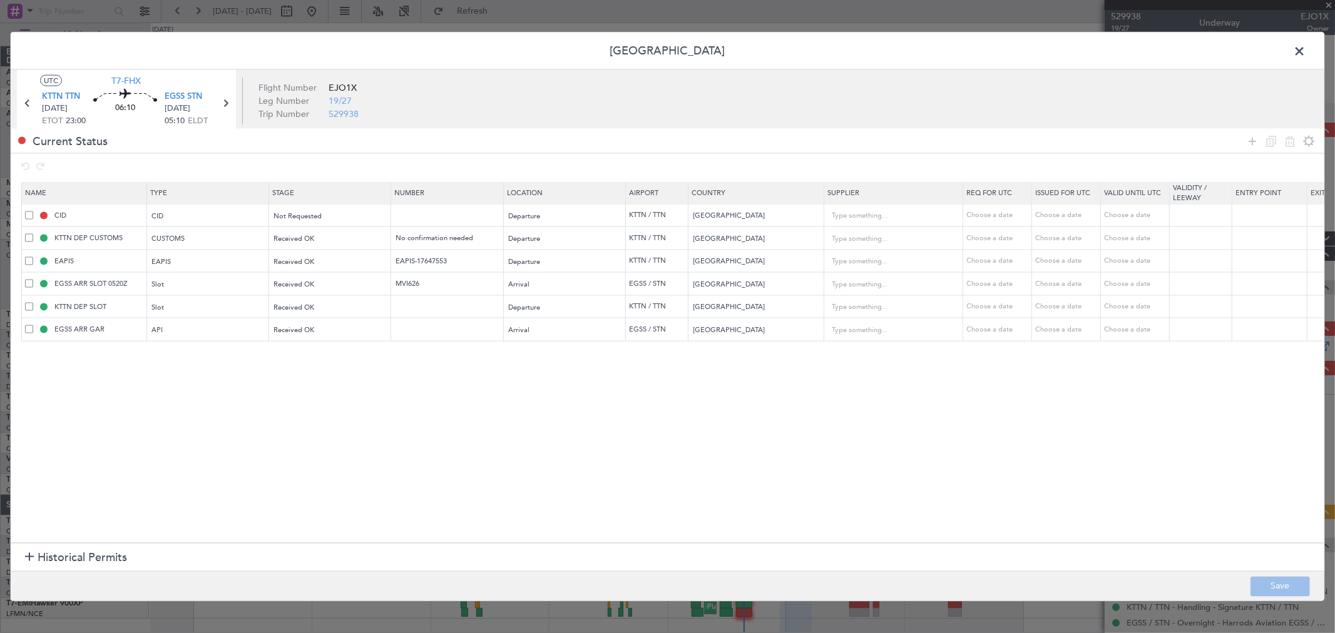
click at [404, 297] on td at bounding box center [447, 306] width 113 height 23
click at [407, 309] on input "text" at bounding box center [448, 306] width 109 height 11
click at [442, 301] on td "Approved a" at bounding box center [447, 306] width 113 height 23
click at [441, 307] on input "Approved a" at bounding box center [448, 306] width 109 height 11
type input "Approved"
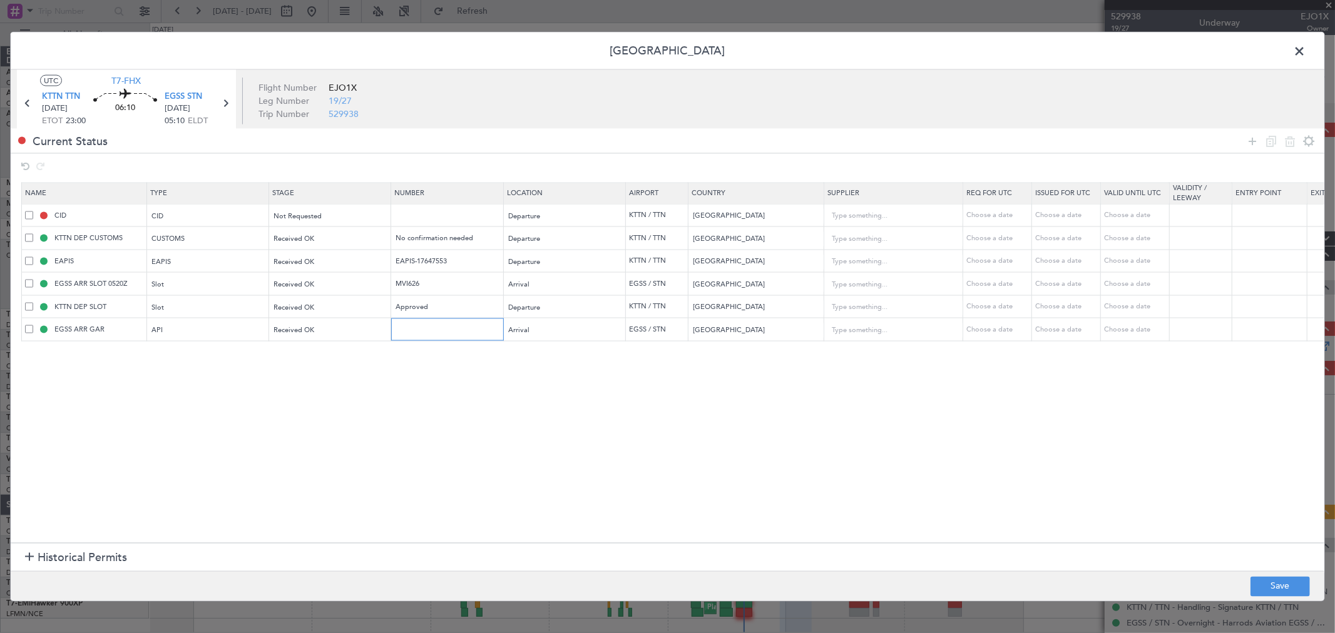
click at [439, 328] on input "text" at bounding box center [448, 329] width 109 height 11
type input "Filed"
click at [24, 215] on td "CID" at bounding box center [84, 215] width 125 height 23
click at [26, 215] on span at bounding box center [29, 215] width 8 height 8
click at [34, 211] on input "checkbox" at bounding box center [34, 211] width 0 height 0
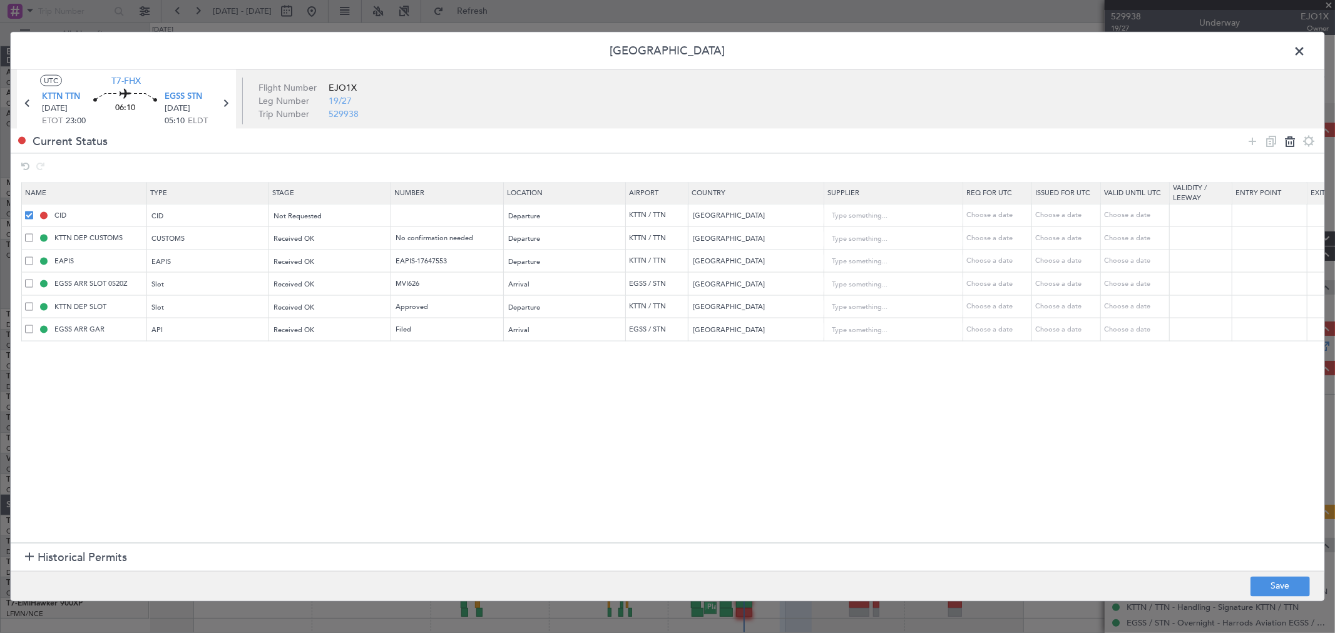
click at [1296, 138] on icon at bounding box center [1289, 140] width 15 height 15
type input "KTTN DEP CUSTOMS"
type input "No confirmation needed"
type input "no approval required for Dep, Eapis submission is enough advised by Officer Mar…"
type input "EAPIS"
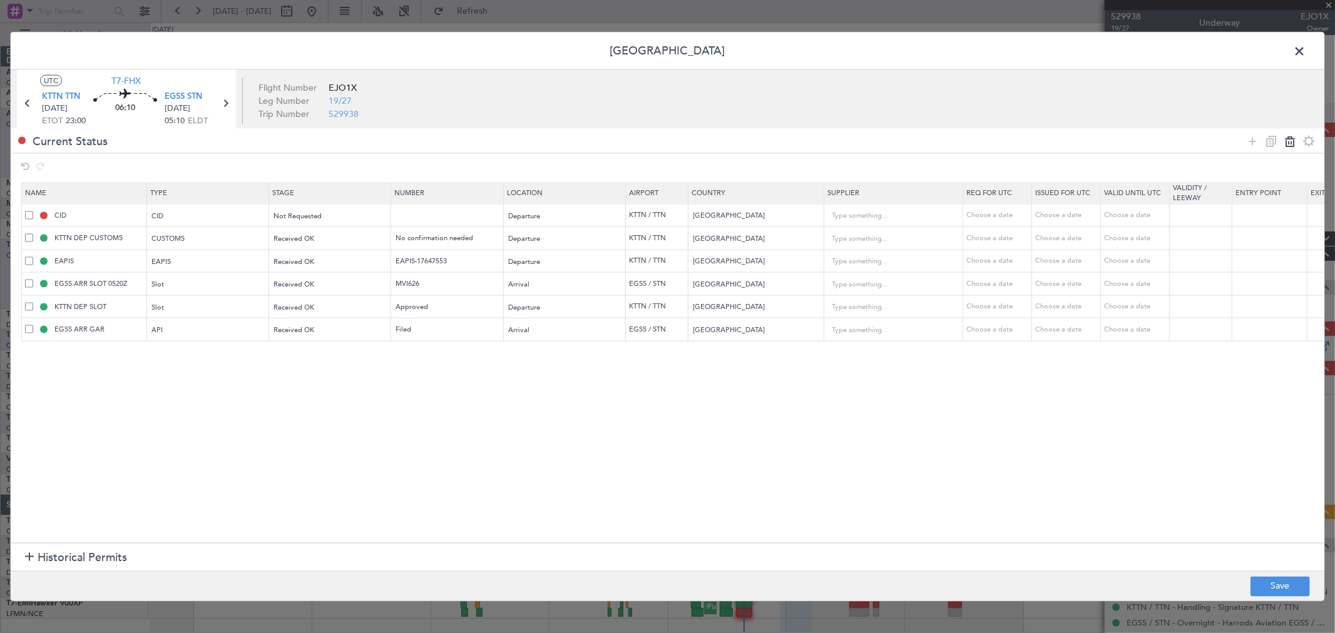
type input "EAPIS-17647553"
type input "EGSS ARR SLOT 0520Z"
type input "MVI626"
type input "[GEOGRAPHIC_DATA]"
type input "2"
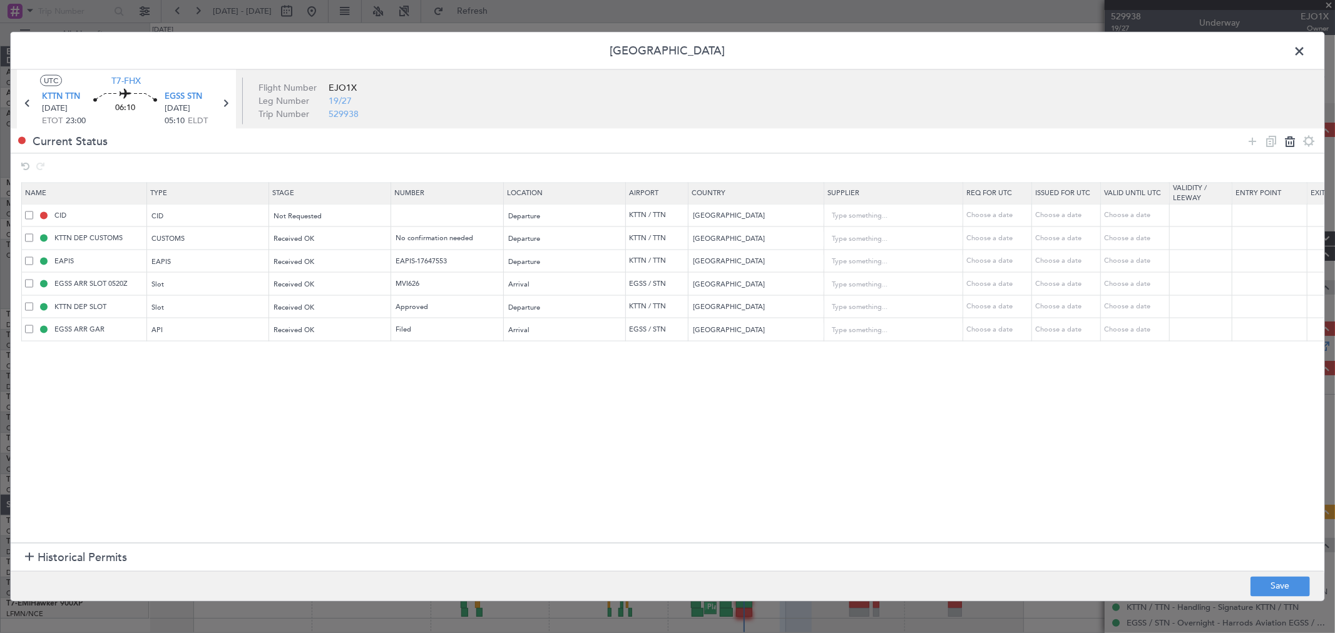
type input "KTTN DEP SLOT"
type input "Approved"
type input "United States"
type input "5"
type input "EGSS ARR GAR"
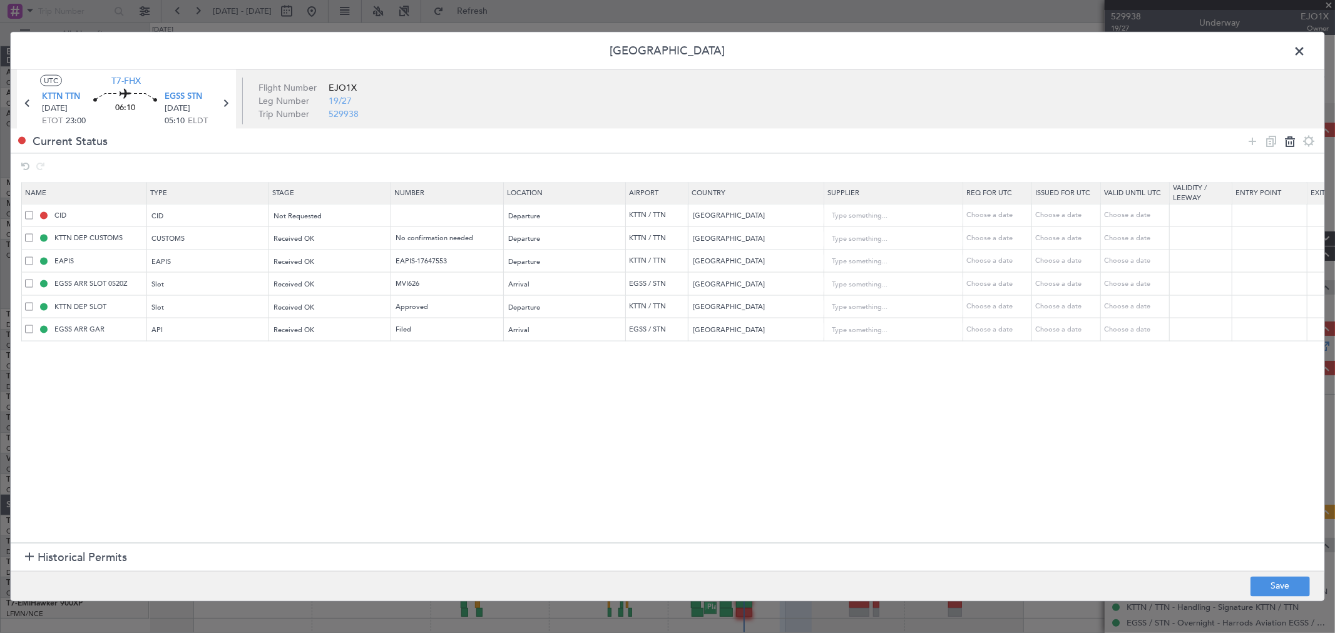
type input "Filed"
type input "[GEOGRAPHIC_DATA]"
type input "2"
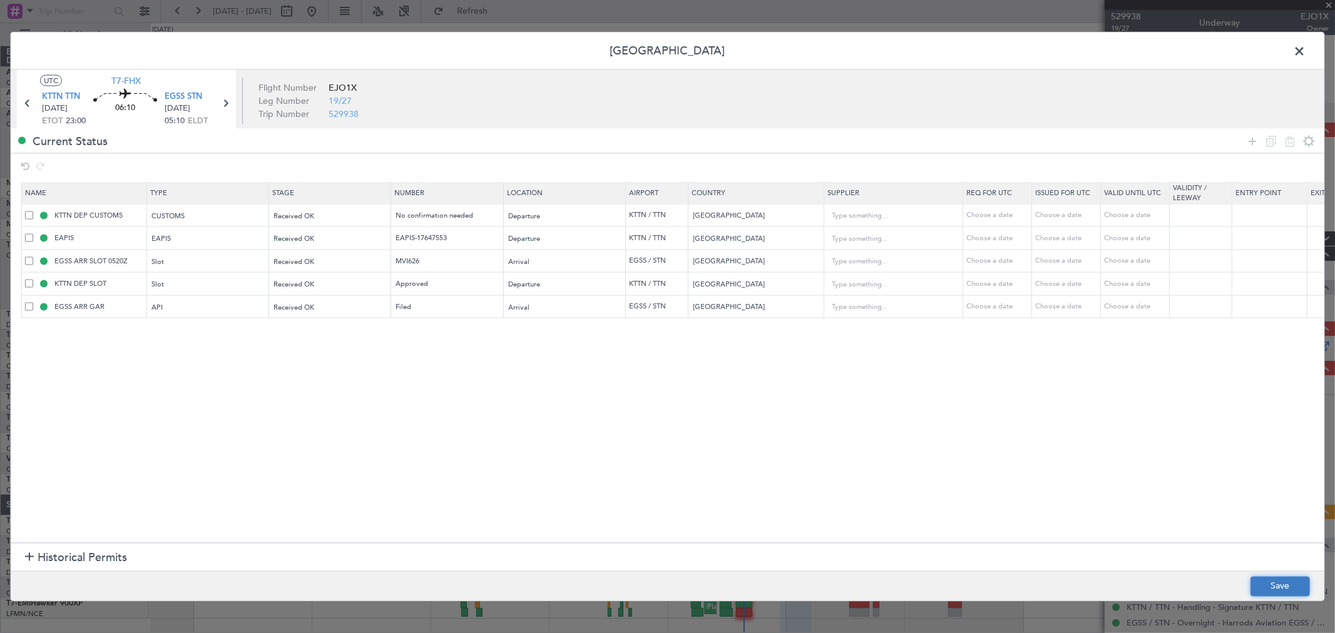
click at [1271, 586] on button "Save" at bounding box center [1279, 586] width 59 height 20
click at [1306, 48] on span at bounding box center [1306, 54] width 0 height 25
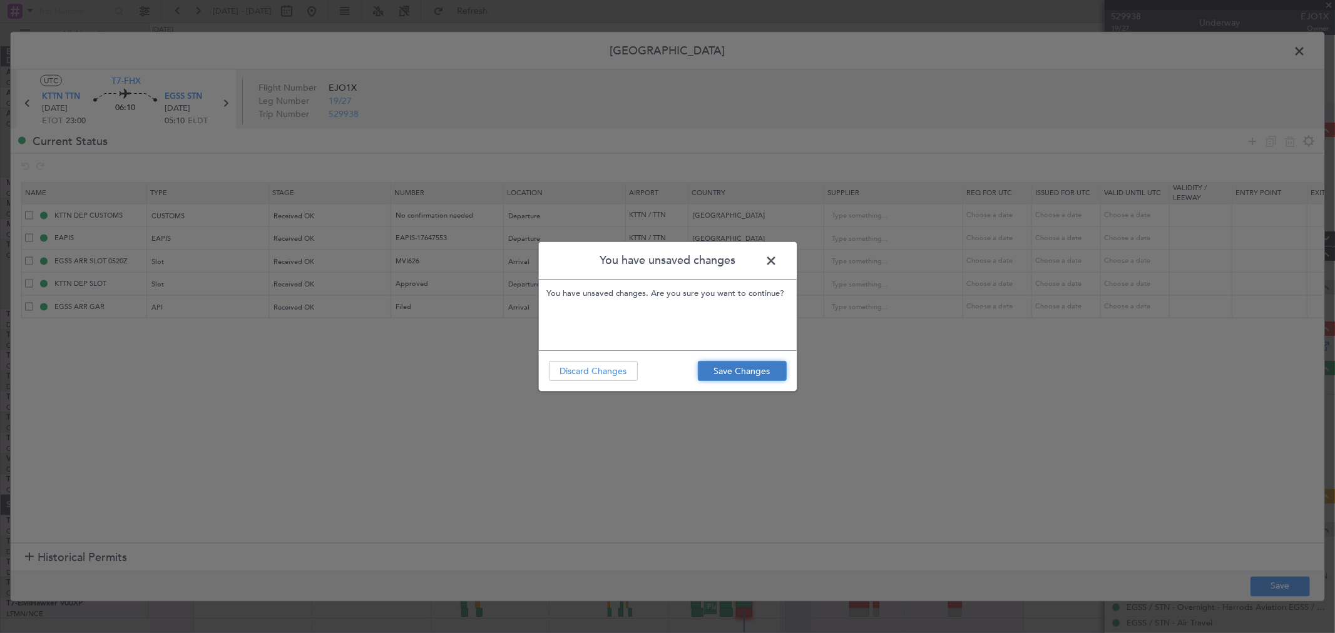
click at [778, 364] on button "Save Changes" at bounding box center [742, 371] width 89 height 20
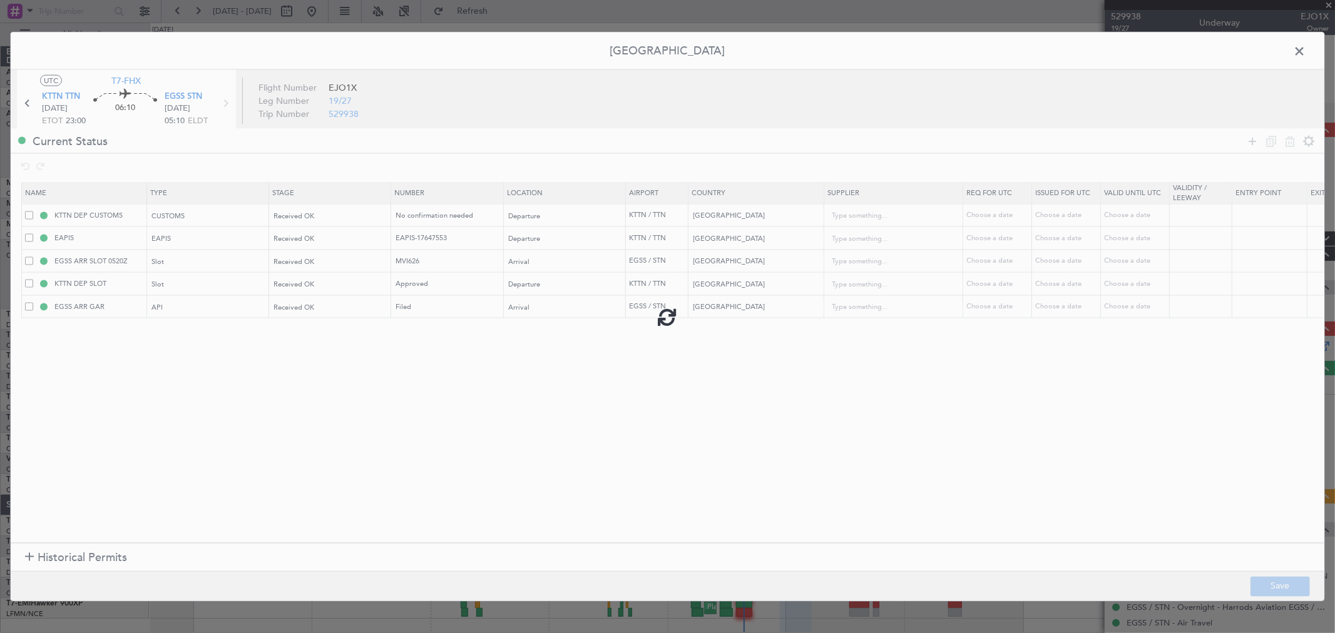
type input "Approved"
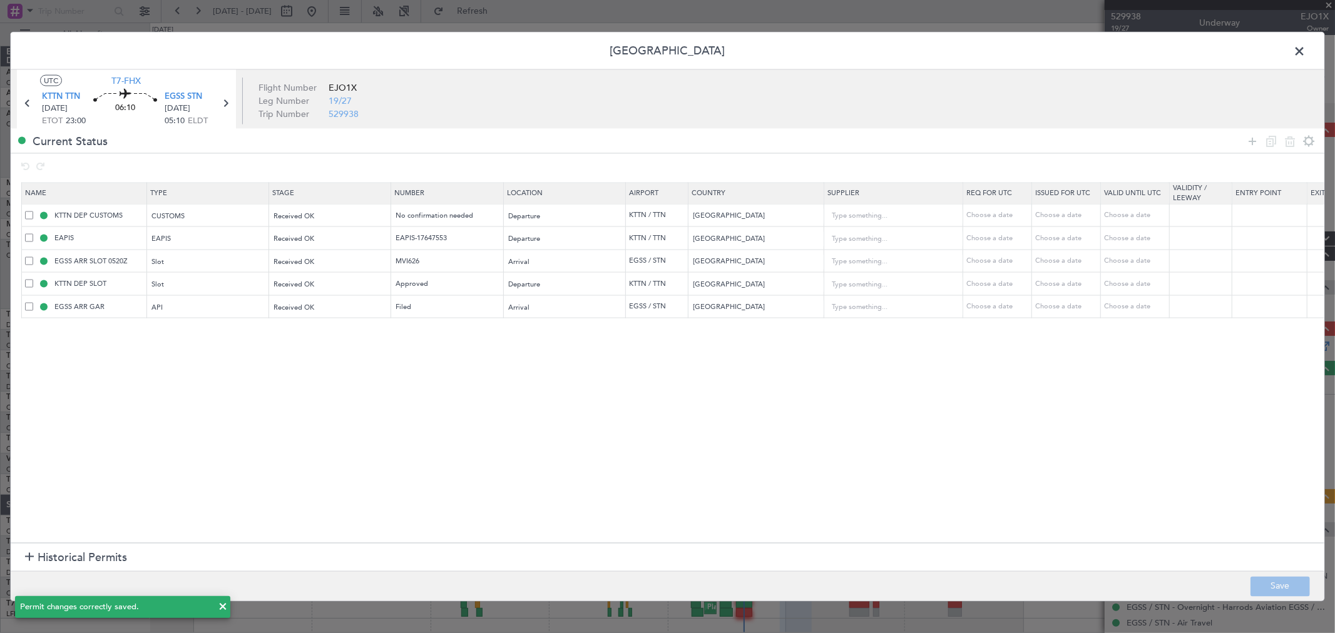
click at [1306, 57] on span at bounding box center [1306, 54] width 0 height 25
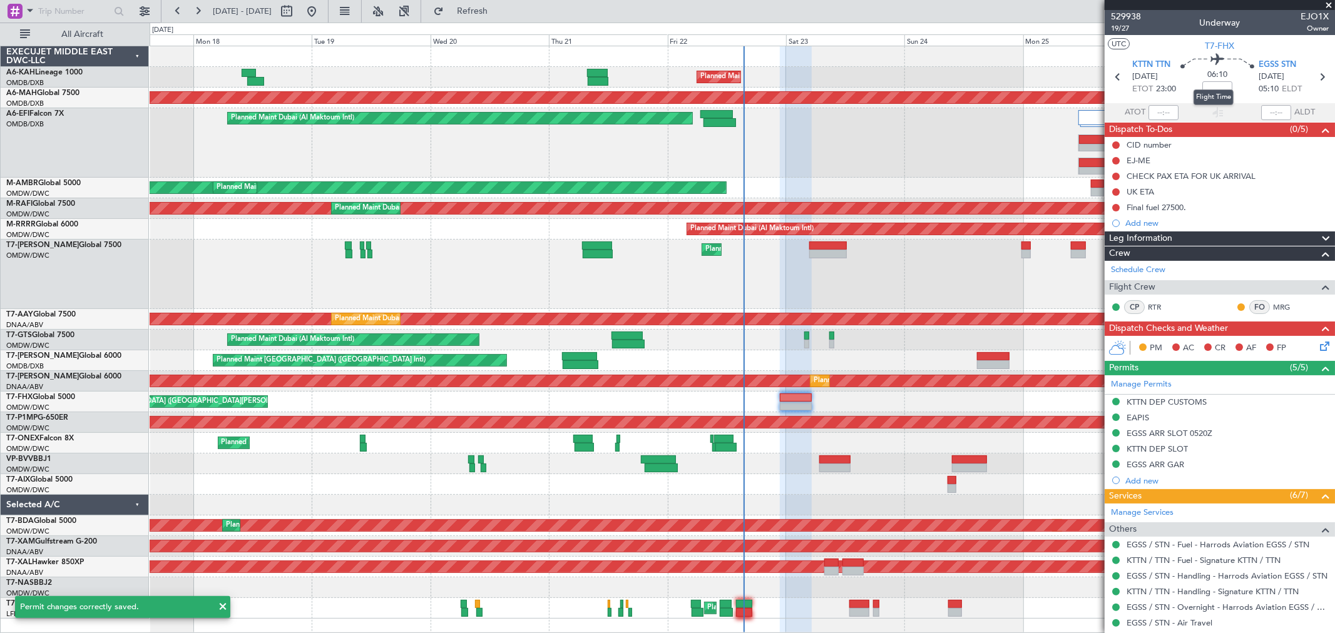
click at [1211, 89] on mat-tooltip-component "Flight Time" at bounding box center [1214, 97] width 58 height 33
click at [1215, 85] on input at bounding box center [1217, 88] width 30 height 15
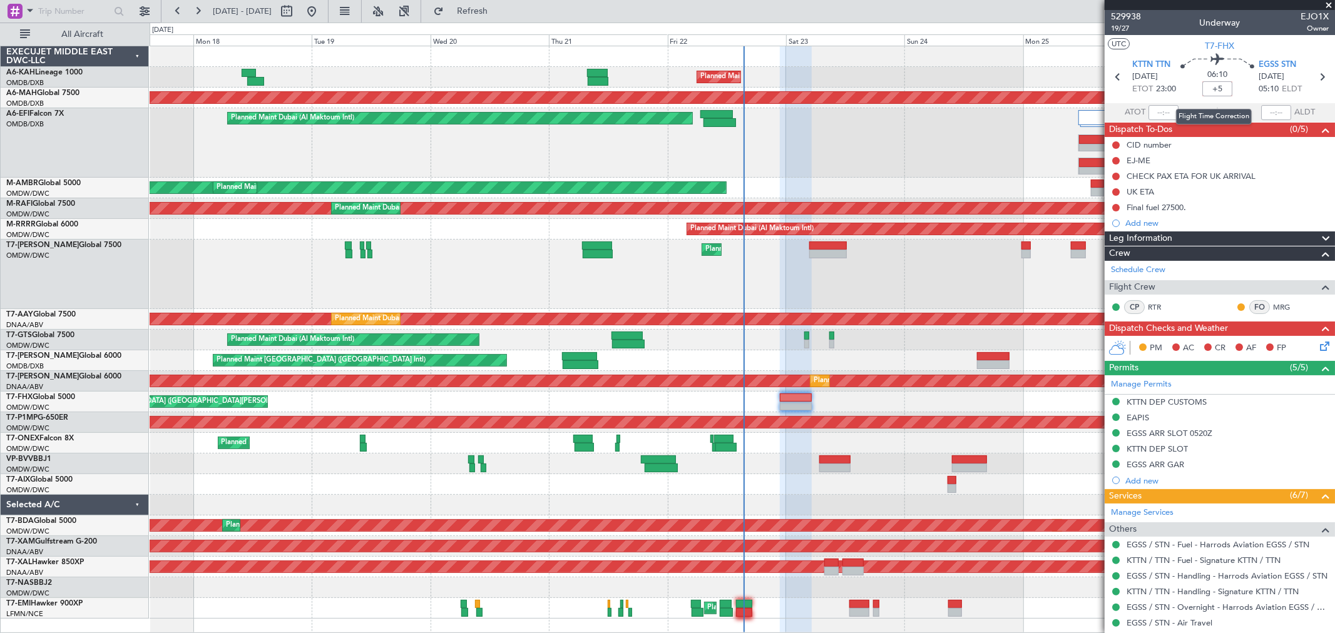
type input "+00:05"
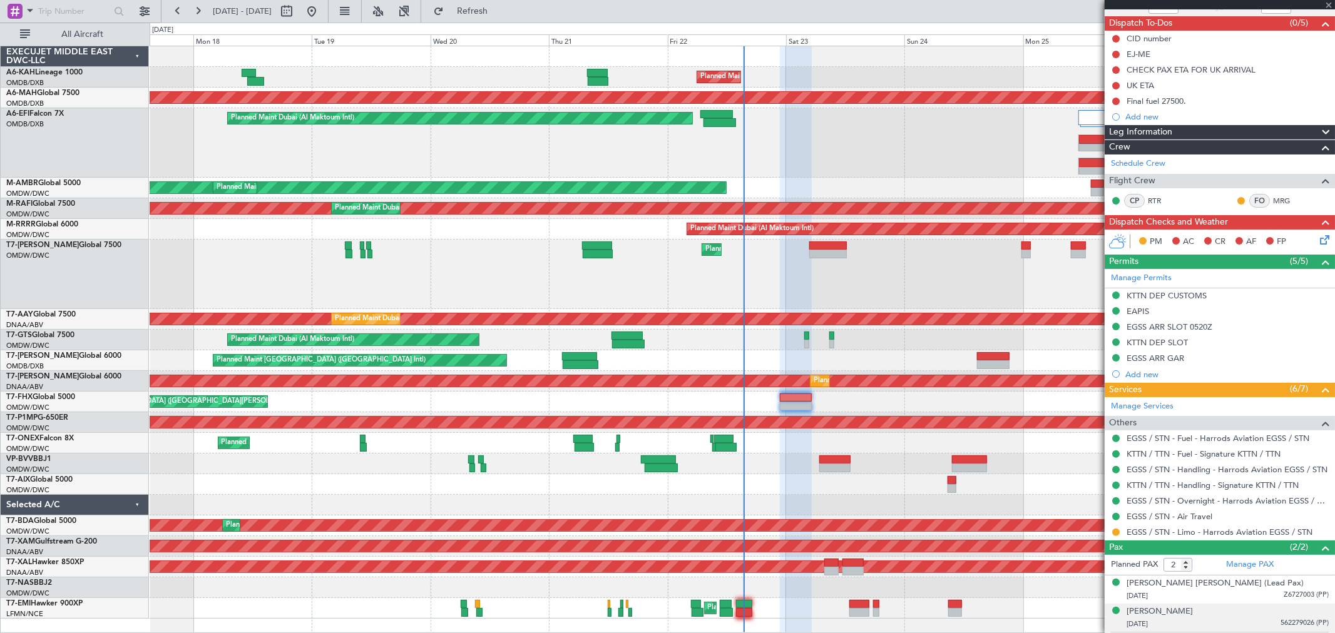
scroll to position [135, 0]
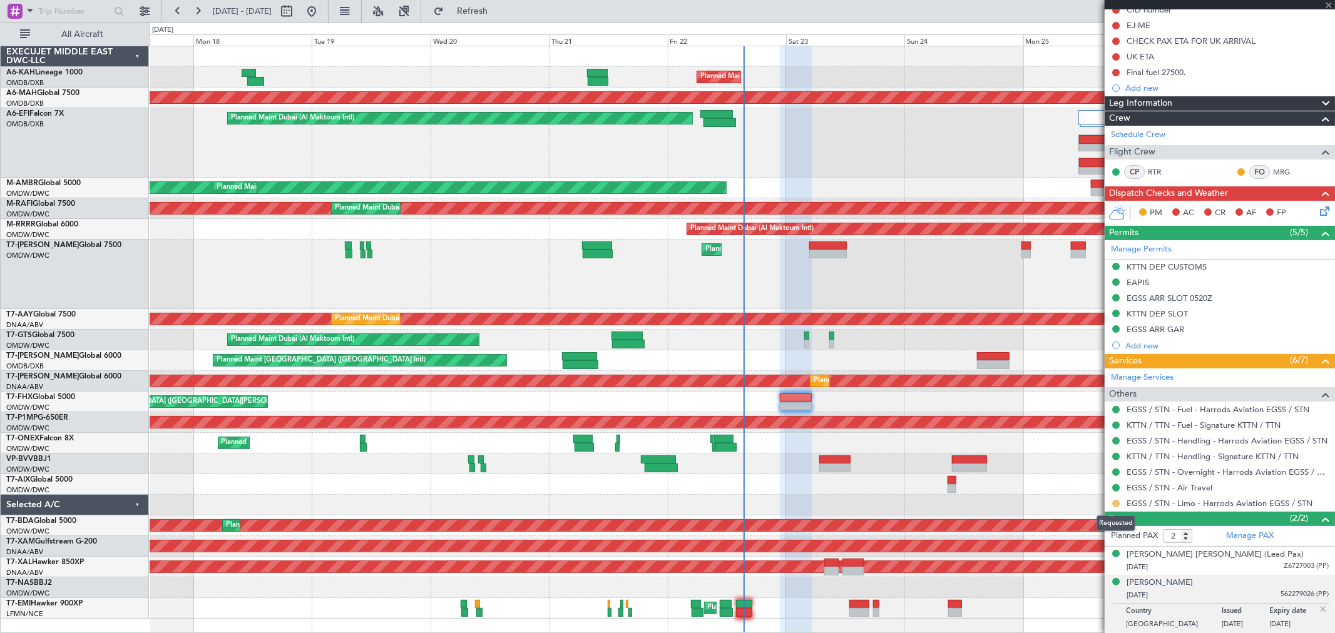
click at [1114, 500] on button at bounding box center [1116, 504] width 8 height 8
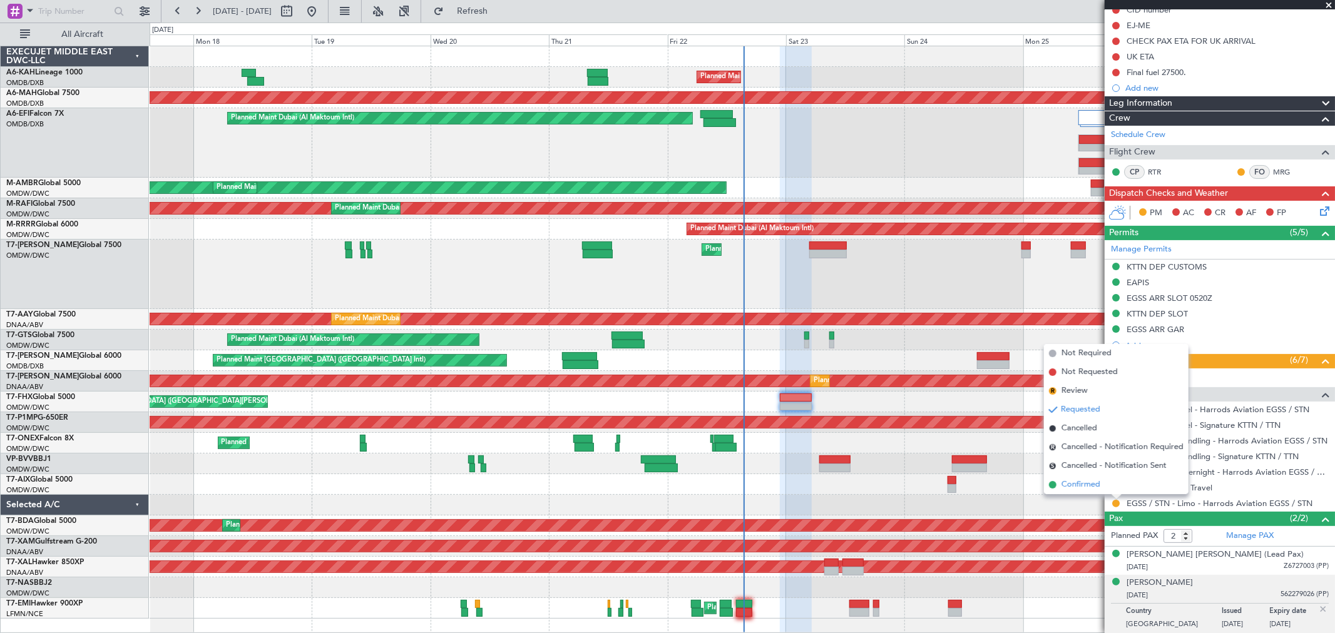
click at [1098, 488] on span "Confirmed" at bounding box center [1080, 485] width 39 height 13
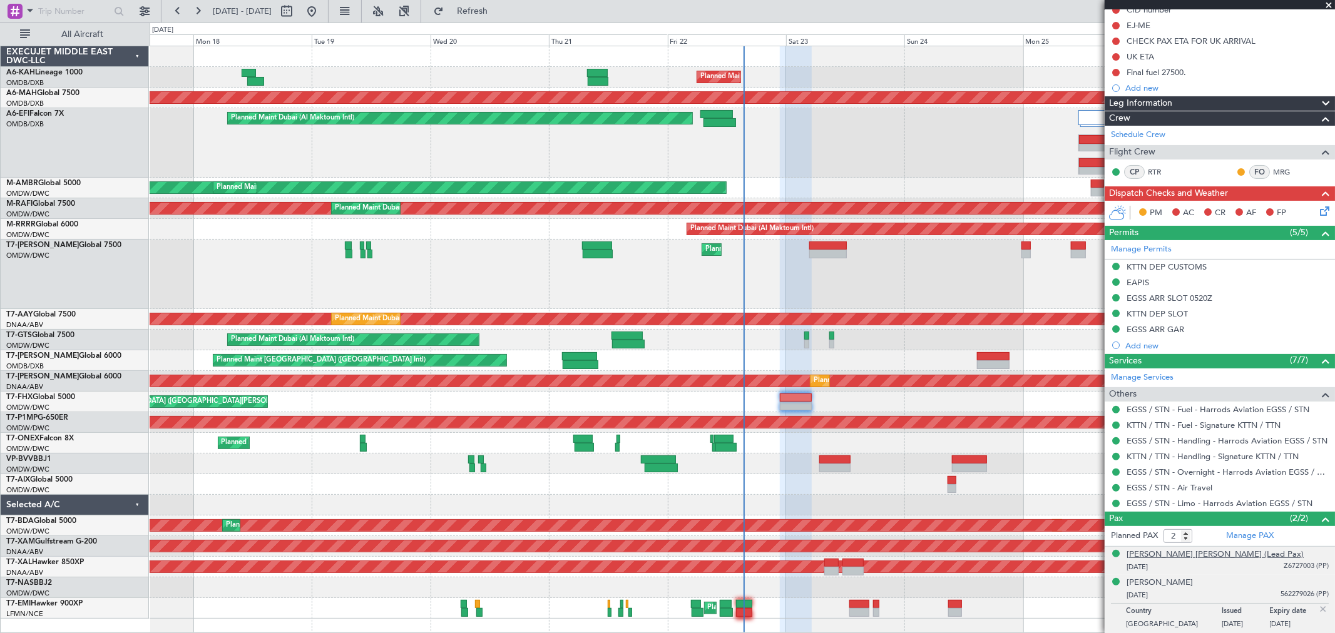
click at [1168, 558] on div "[PERSON_NAME] [PERSON_NAME] (Lead Pax)" at bounding box center [1215, 555] width 177 height 13
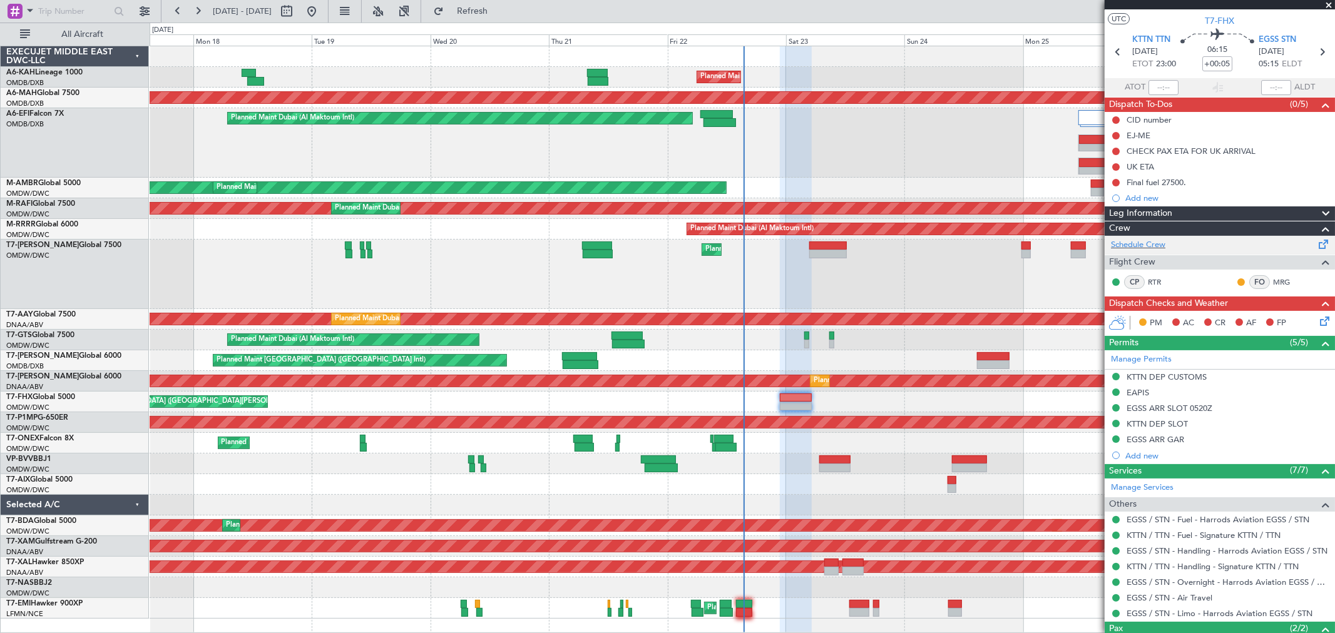
scroll to position [0, 0]
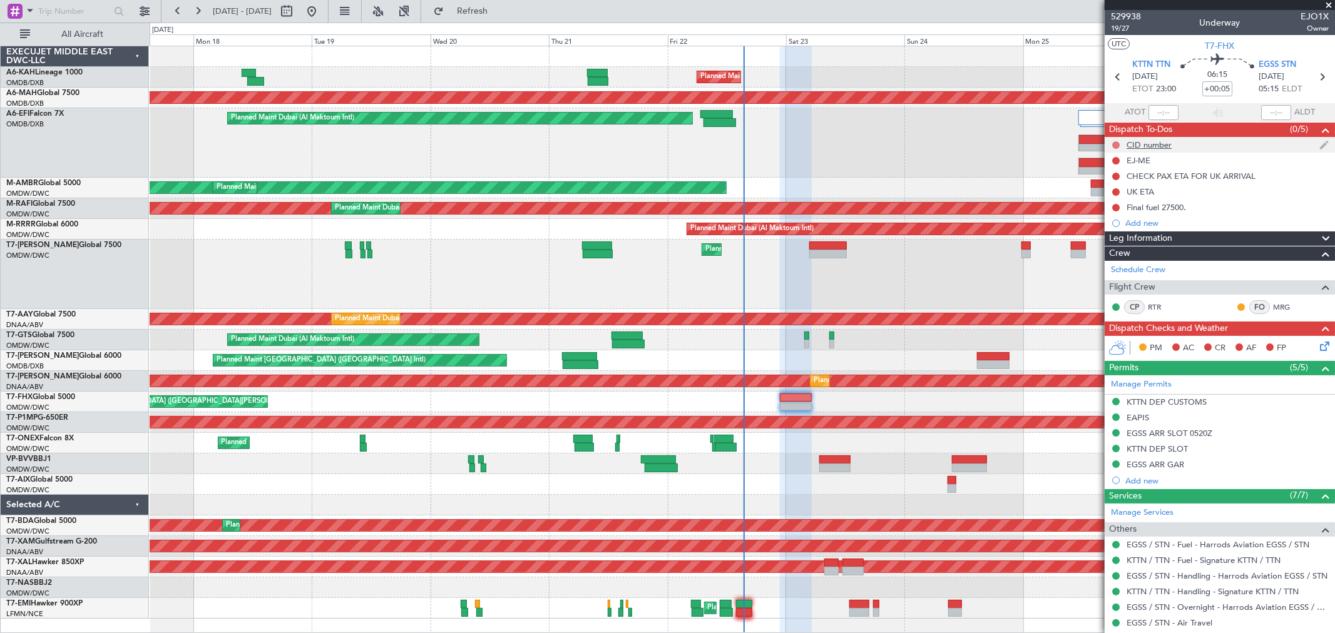
click at [1115, 146] on button at bounding box center [1116, 145] width 8 height 8
drag, startPoint x: 1109, startPoint y: 195, endPoint x: 1112, endPoint y: 183, distance: 12.3
click at [1109, 196] on span "Completed" at bounding box center [1121, 200] width 41 height 13
click at [1118, 160] on button at bounding box center [1116, 161] width 8 height 8
click at [1113, 210] on span "Completed" at bounding box center [1121, 216] width 41 height 13
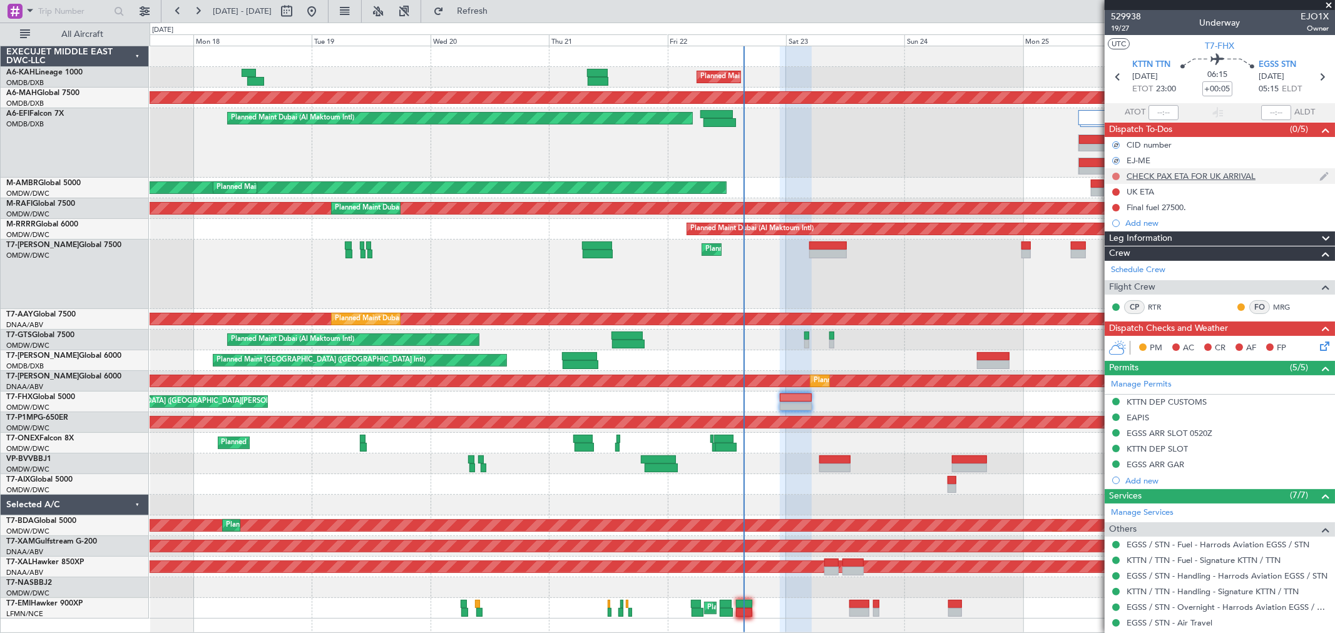
click at [1113, 178] on button at bounding box center [1116, 177] width 8 height 8
click at [1108, 228] on span "Completed" at bounding box center [1121, 231] width 41 height 13
click at [1117, 193] on button at bounding box center [1116, 192] width 8 height 8
click at [1108, 247] on span "Completed" at bounding box center [1121, 247] width 41 height 13
click at [1142, 192] on div "UK ETA" at bounding box center [1141, 192] width 28 height 11
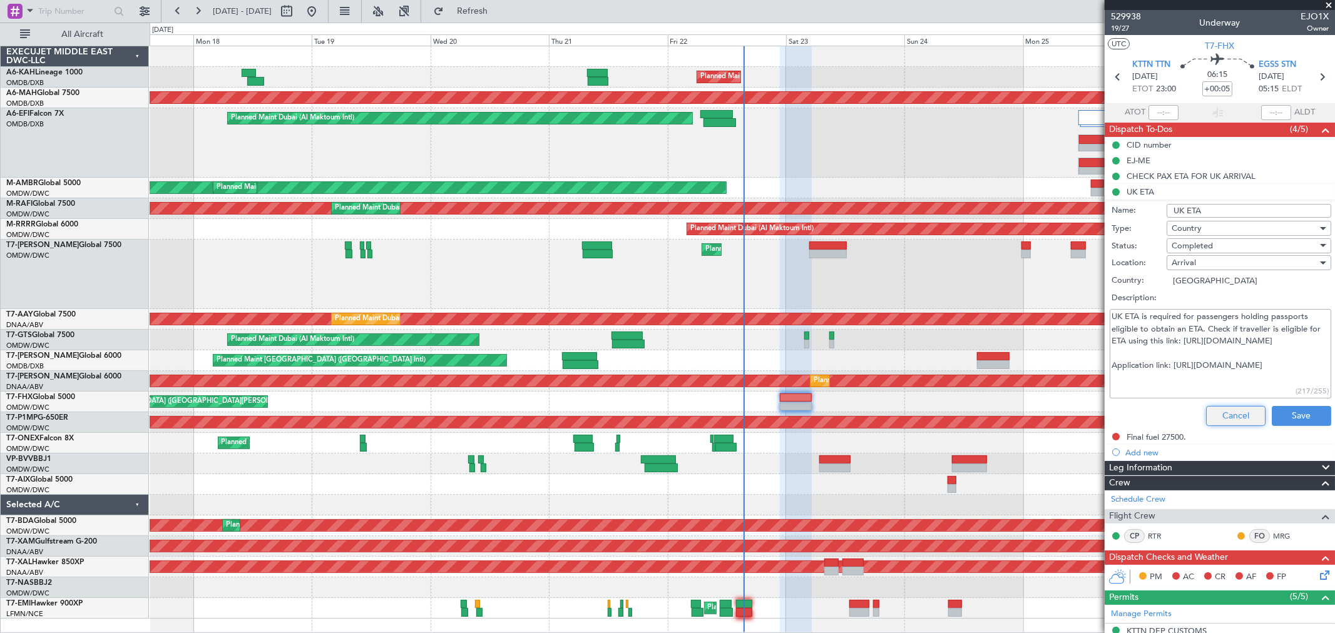
click at [1223, 414] on button "Cancel" at bounding box center [1235, 416] width 59 height 20
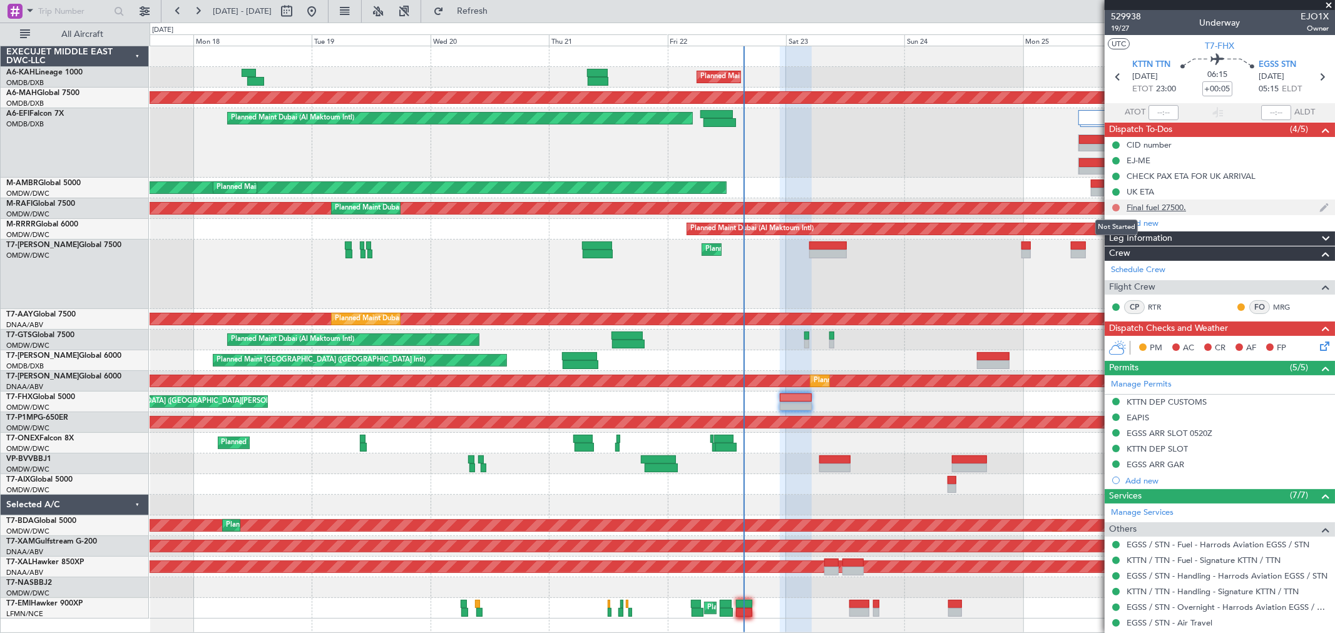
click at [1116, 208] on button at bounding box center [1116, 208] width 8 height 8
click at [1115, 257] on span "Completed" at bounding box center [1121, 263] width 41 height 13
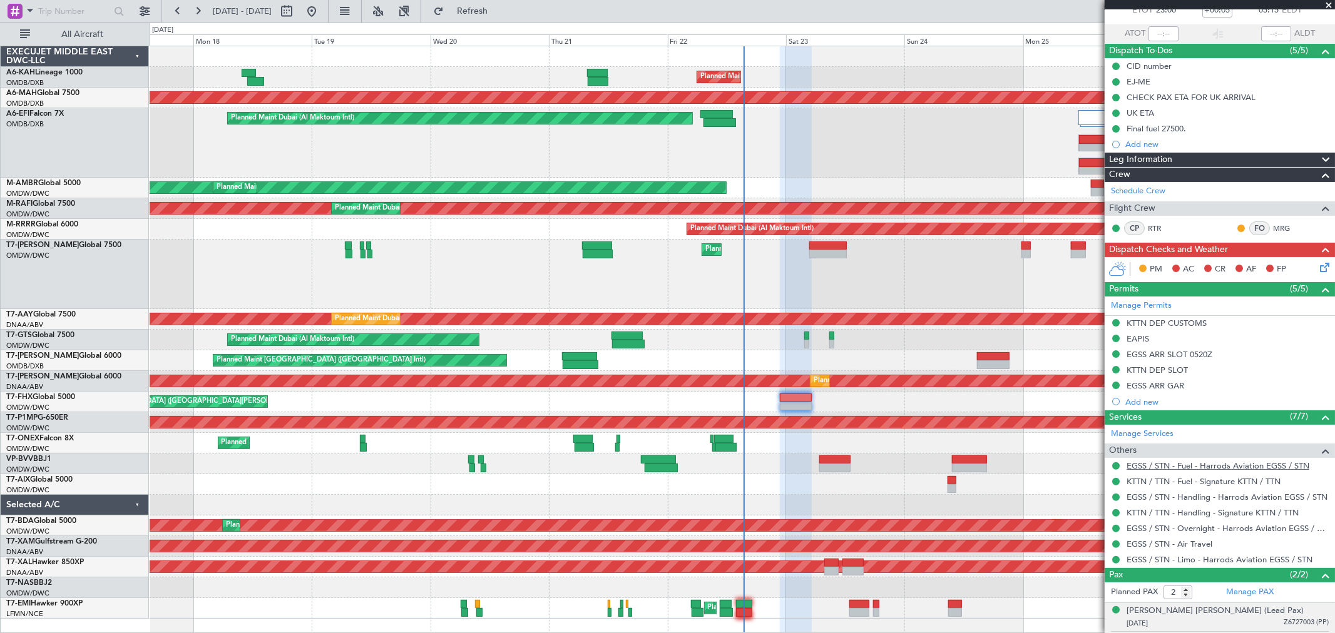
scroll to position [135, 0]
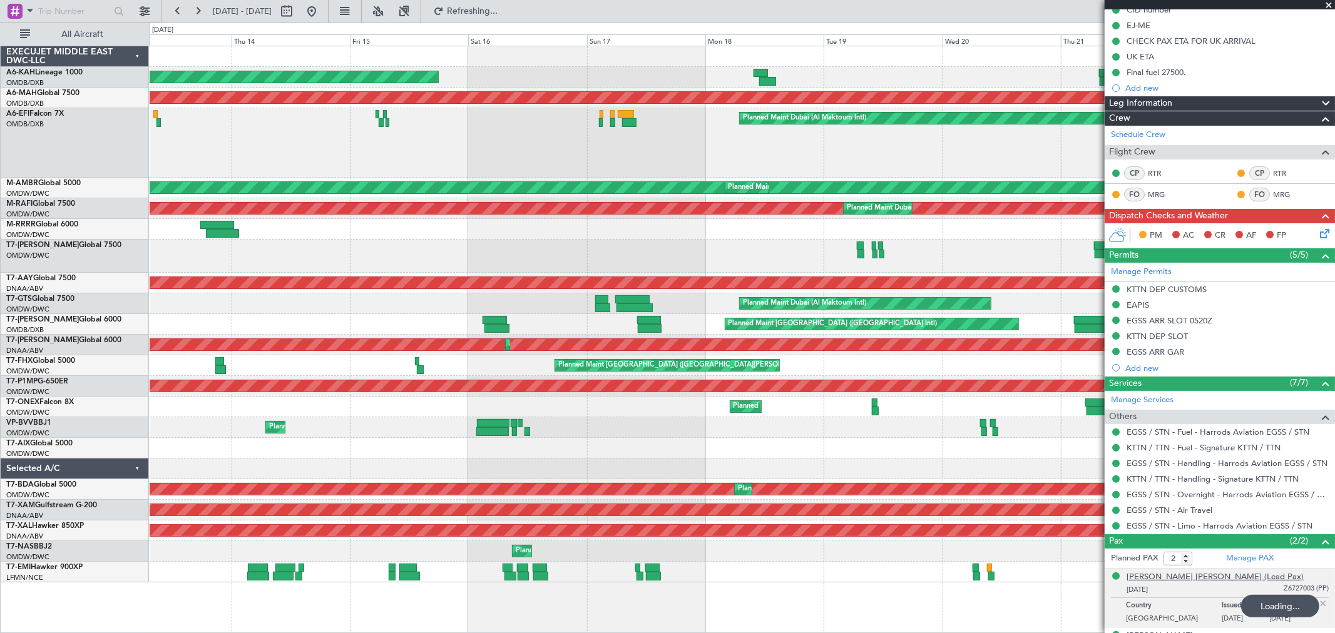
click at [1175, 573] on div "[PERSON_NAME] [PERSON_NAME] (Lead Pax)" at bounding box center [1215, 577] width 177 height 13
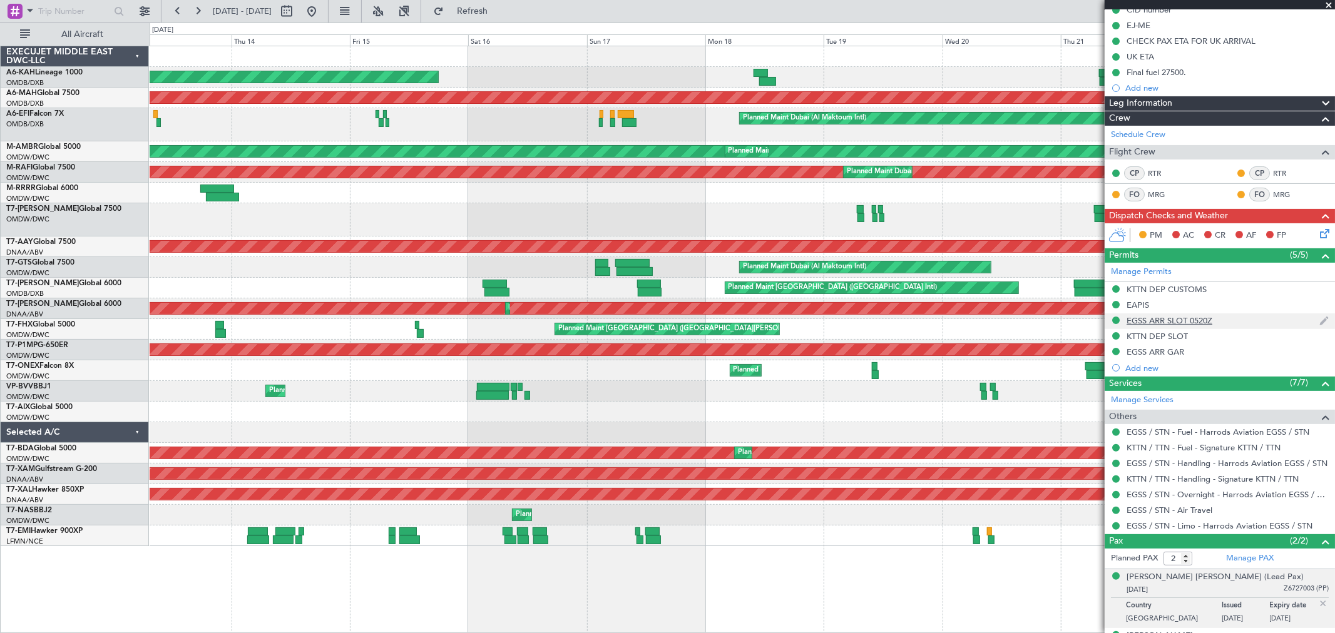
click at [1167, 320] on div "EGSS ARR SLOT 0520Z" at bounding box center [1170, 320] width 86 height 11
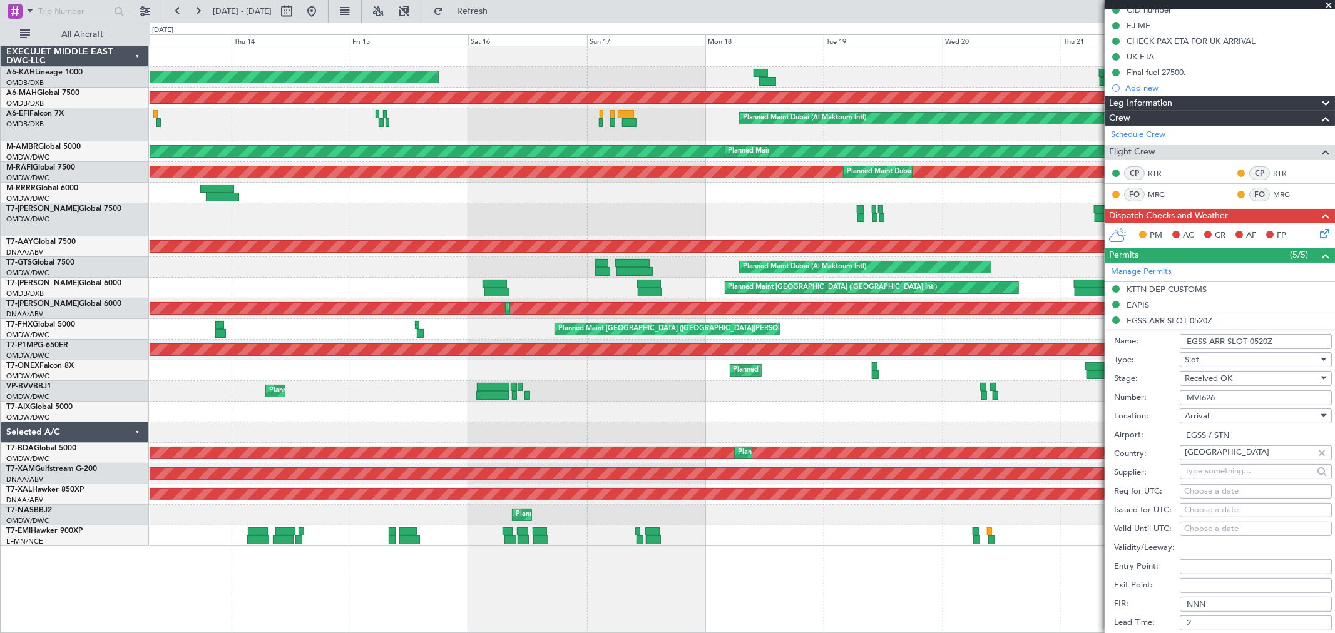
drag, startPoint x: 1239, startPoint y: 397, endPoint x: 1077, endPoint y: 393, distance: 162.2
click at [1079, 393] on fb-app "13 Aug 2025 - 23 Aug 2025 Refresh Quick Links All Aircraft Planned Maint Dubai …" at bounding box center [667, 321] width 1335 height 624
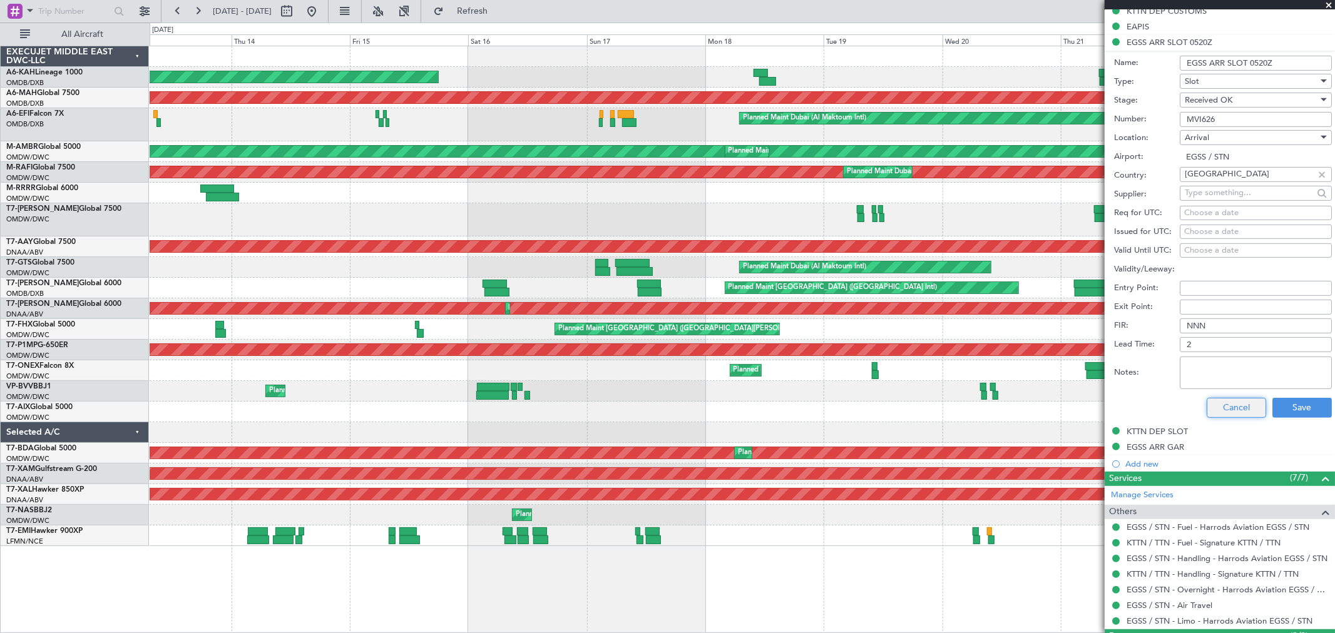
click at [1235, 404] on button "Cancel" at bounding box center [1236, 408] width 59 height 20
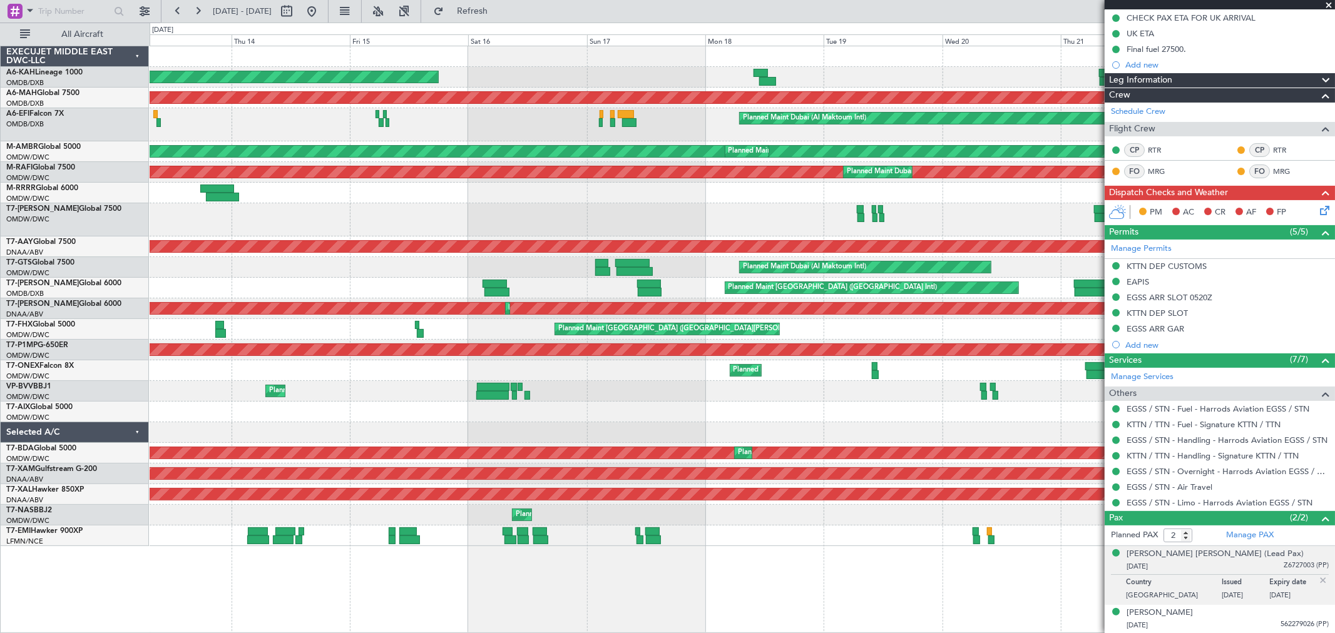
scroll to position [0, 0]
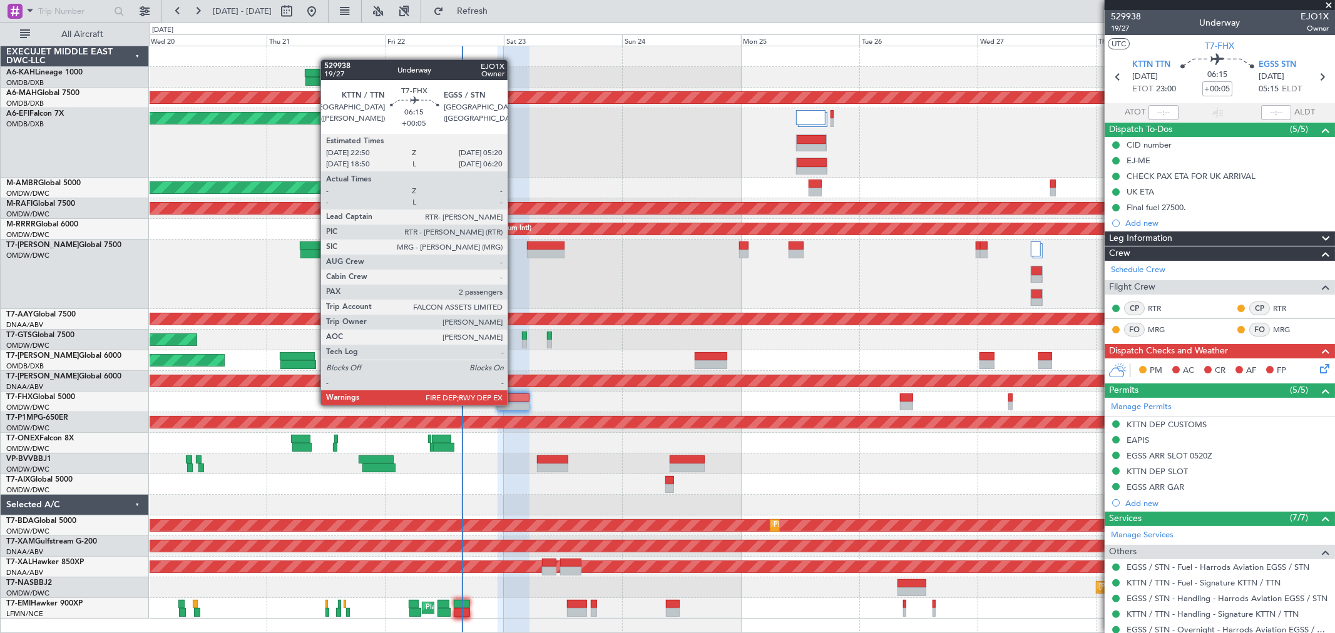
click at [514, 405] on div at bounding box center [514, 406] width 33 height 9
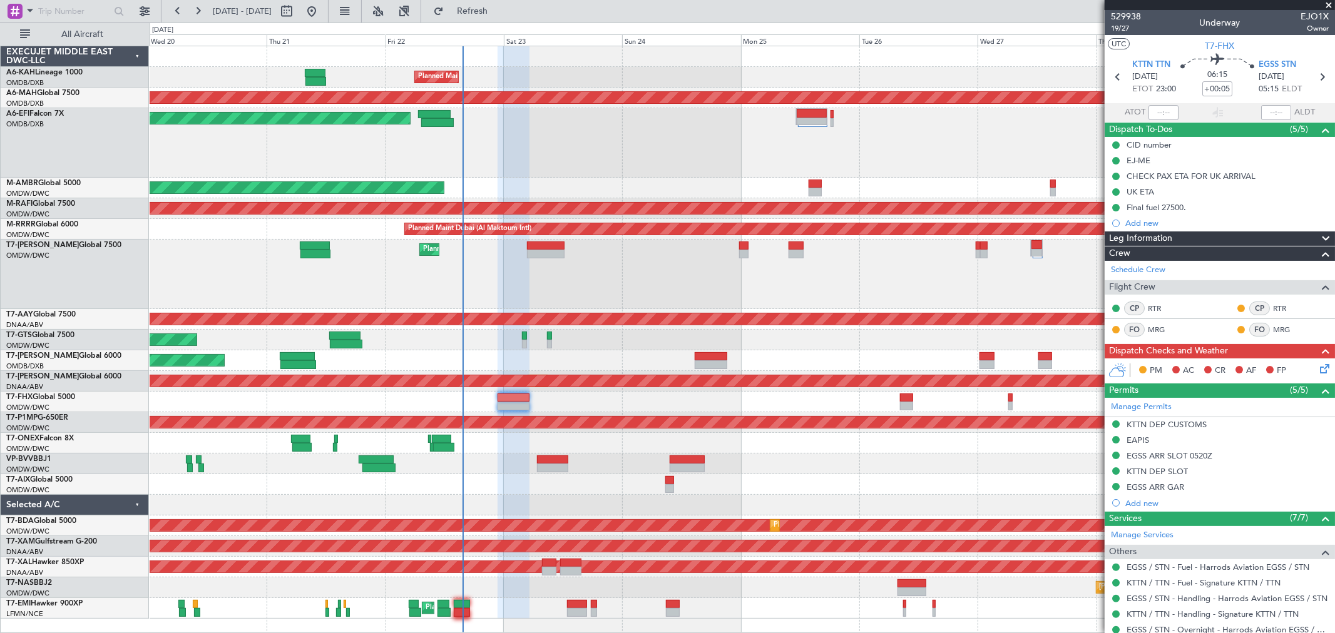
type input "Rohit Roy (ROY)"
type input "6982"
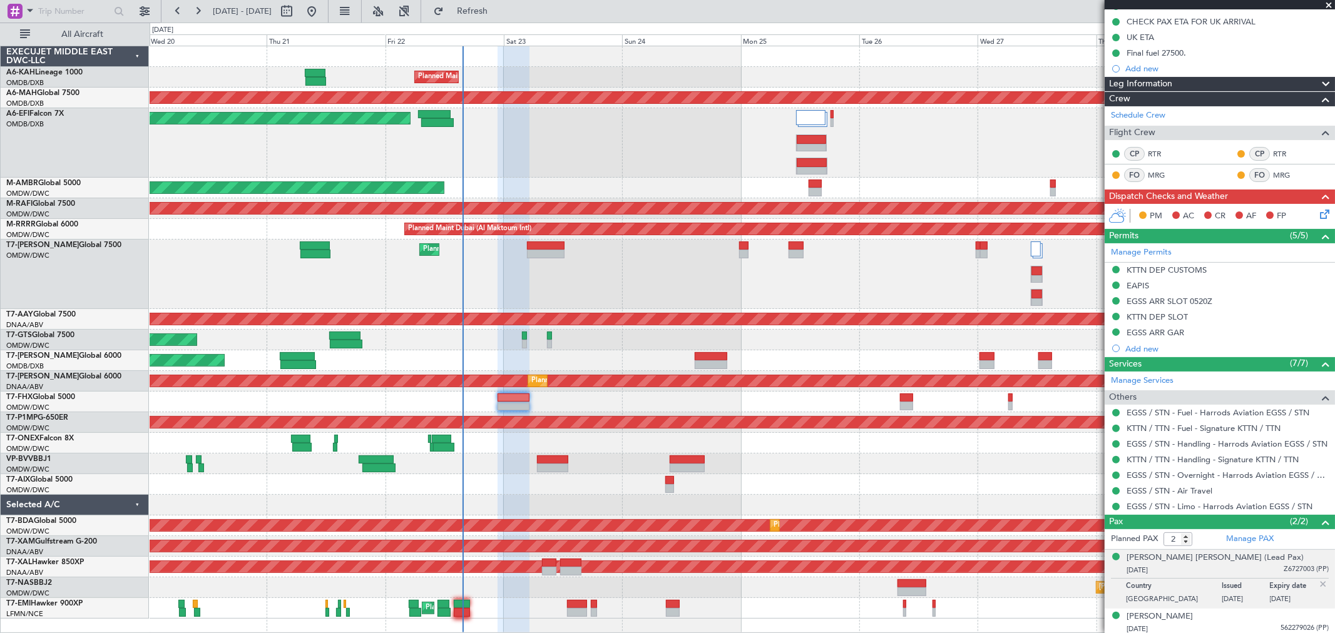
scroll to position [158, 0]
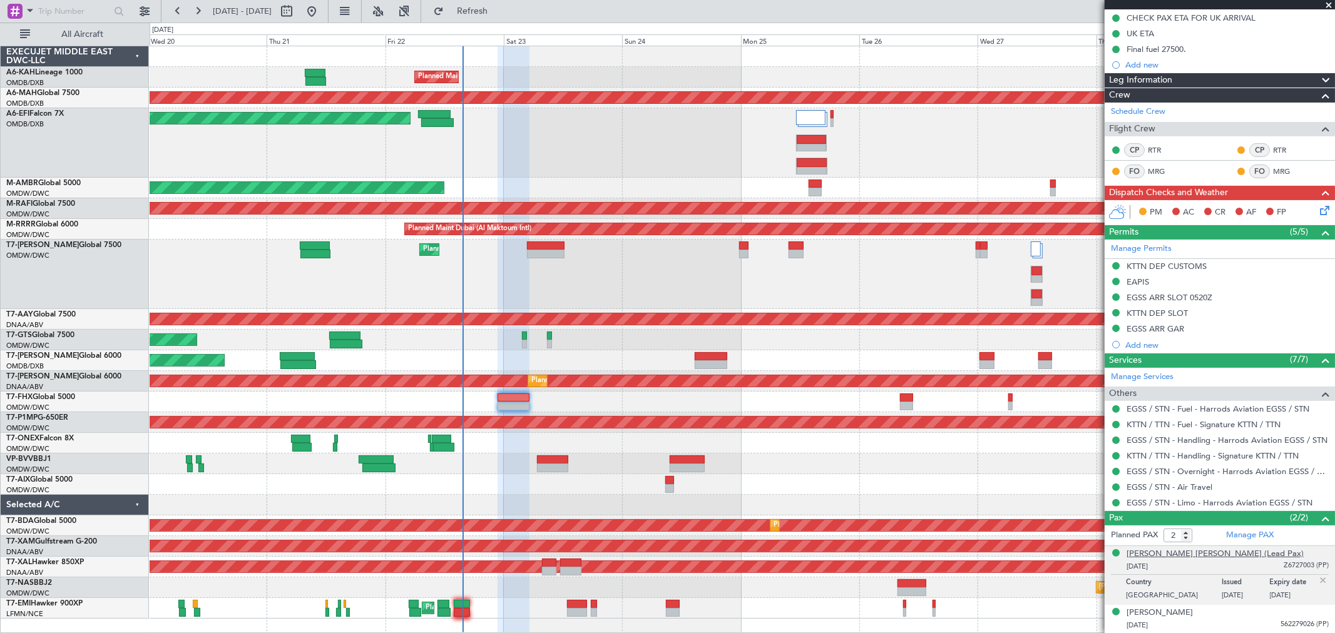
click at [1157, 558] on div "[PERSON_NAME] [PERSON_NAME] (Lead Pax)" at bounding box center [1215, 554] width 177 height 13
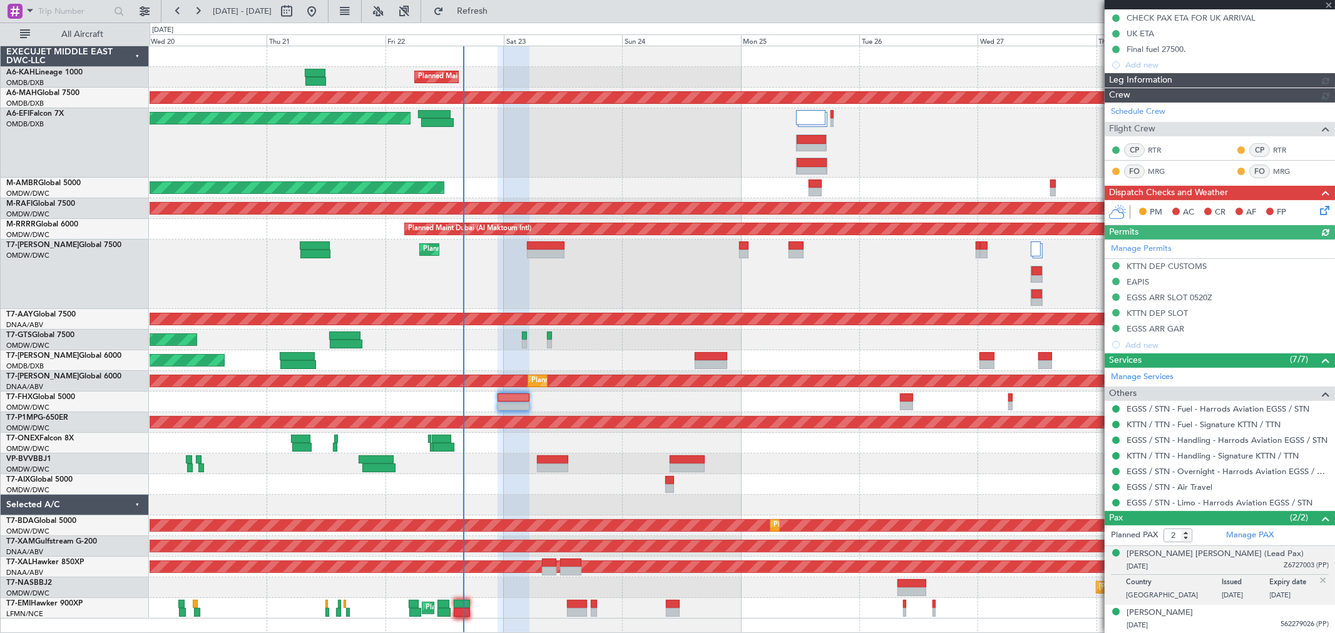
type input "Rohit Roy (ROY)"
type input "6982"
click at [1317, 213] on icon at bounding box center [1322, 208] width 10 height 10
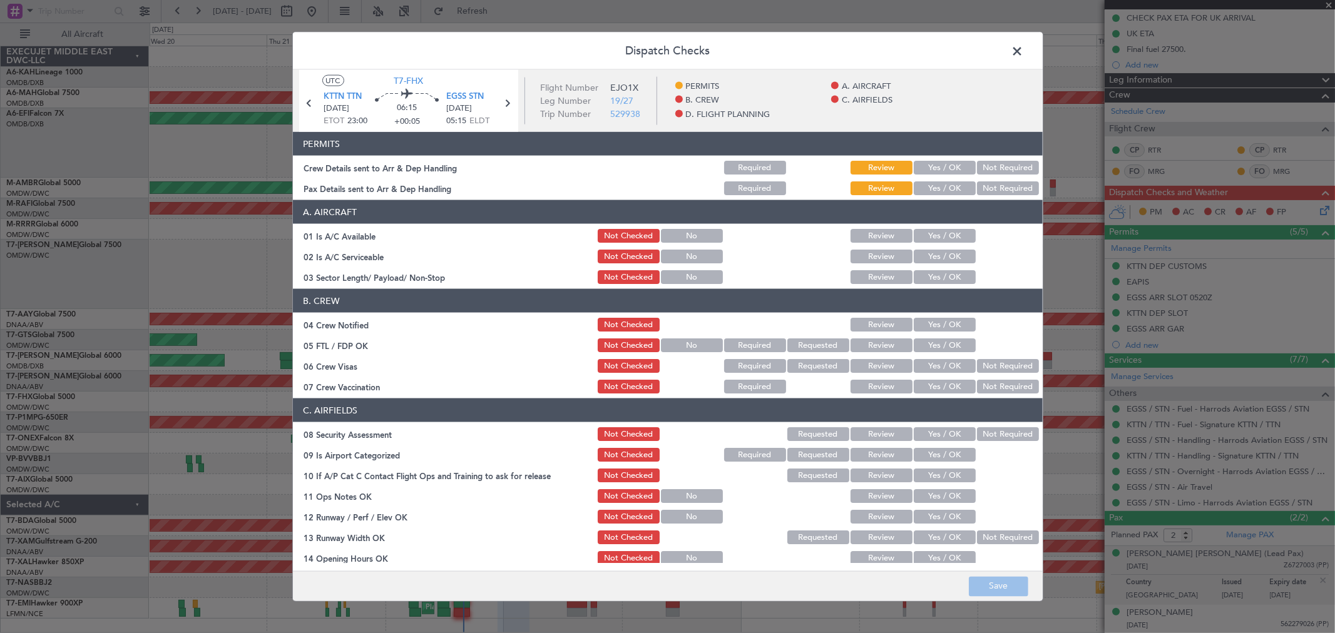
click at [927, 168] on button "Yes / OK" at bounding box center [945, 168] width 62 height 14
click at [934, 198] on article "PERMITS Crew Details sent to Arr & Dep Handling Required Review Yes / OK Not Re…" at bounding box center [668, 347] width 750 height 431
click at [935, 189] on button "Yes / OK" at bounding box center [945, 189] width 62 height 14
click at [934, 223] on header "A. AIRCRAFT" at bounding box center [668, 212] width 750 height 24
click at [933, 233] on button "Yes / OK" at bounding box center [945, 236] width 62 height 14
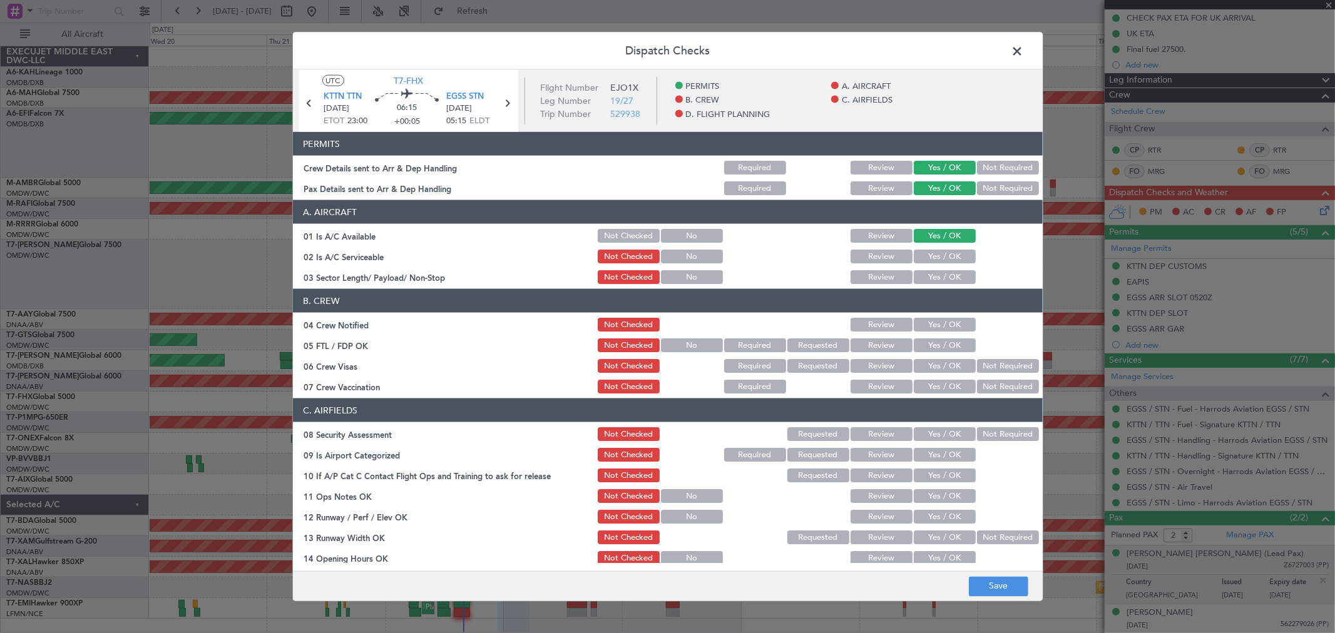
click at [931, 253] on button "Yes / OK" at bounding box center [945, 257] width 62 height 14
click at [929, 277] on button "Yes / OK" at bounding box center [945, 277] width 62 height 14
click at [931, 326] on button "Yes / OK" at bounding box center [945, 325] width 62 height 14
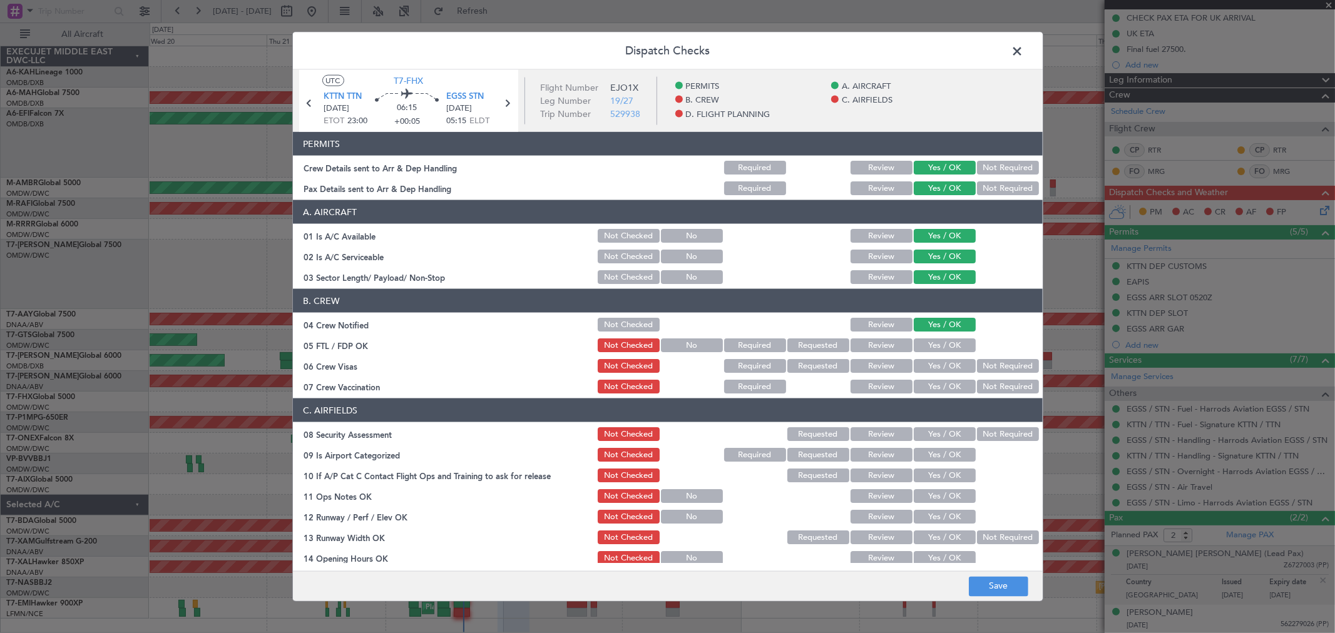
click at [928, 339] on button "Yes / OK" at bounding box center [945, 346] width 62 height 14
click at [928, 354] on section "B. CREW 04 Crew Notified Not Checked Review Yes / OK 05 FTL / FDP OK Not Checke…" at bounding box center [668, 342] width 750 height 106
click at [928, 361] on button "Yes / OK" at bounding box center [945, 366] width 62 height 14
click at [928, 381] on button "Yes / OK" at bounding box center [945, 387] width 62 height 14
click at [929, 436] on button "Yes / OK" at bounding box center [945, 434] width 62 height 14
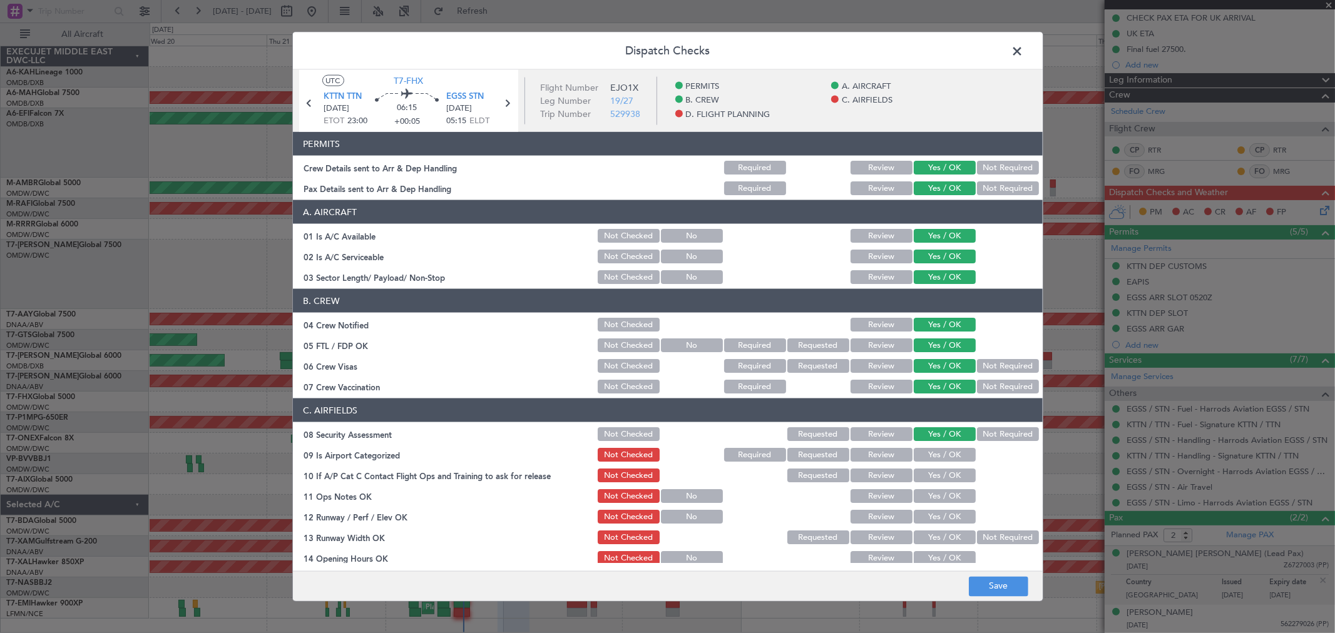
click at [931, 458] on button "Yes / OK" at bounding box center [945, 455] width 62 height 14
click at [930, 484] on section "C. AIRFIELDS 08 Security Assessment Not Checked Requested Review Yes / OK Not R…" at bounding box center [668, 597] width 750 height 396
click at [926, 474] on button "Yes / OK" at bounding box center [945, 476] width 62 height 14
drag, startPoint x: 928, startPoint y: 493, endPoint x: 928, endPoint y: 509, distance: 16.3
click at [928, 496] on button "Yes / OK" at bounding box center [945, 496] width 62 height 14
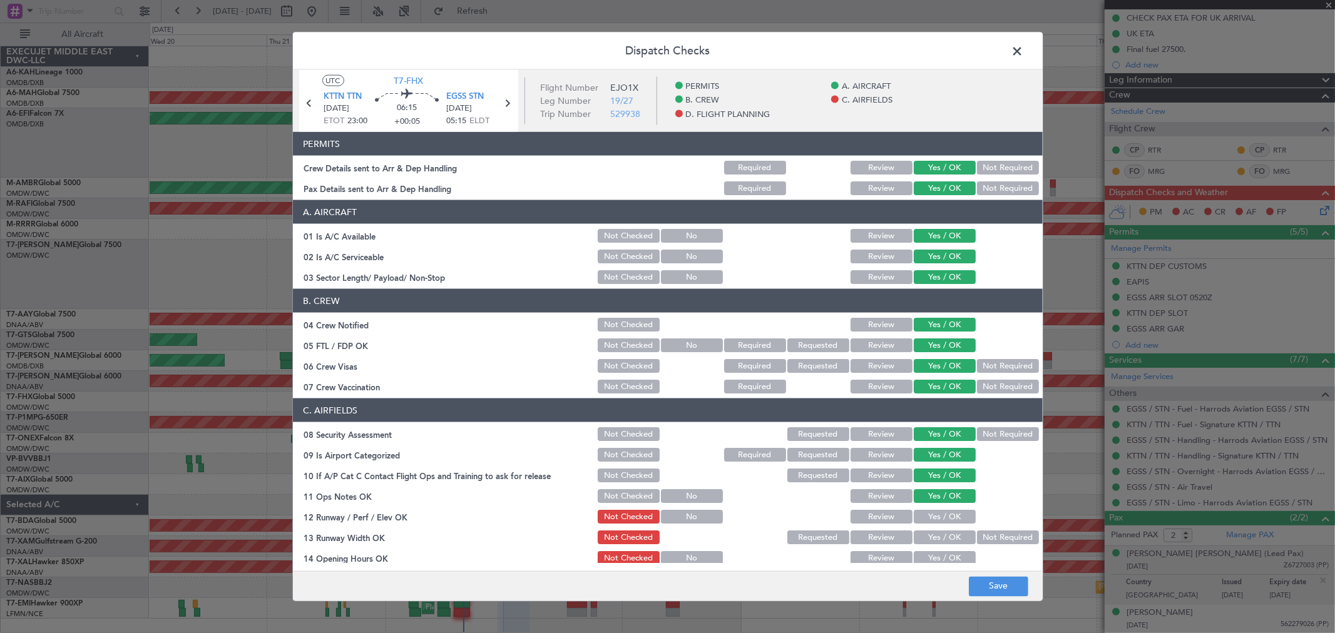
click at [928, 516] on button "Yes / OK" at bounding box center [945, 517] width 62 height 14
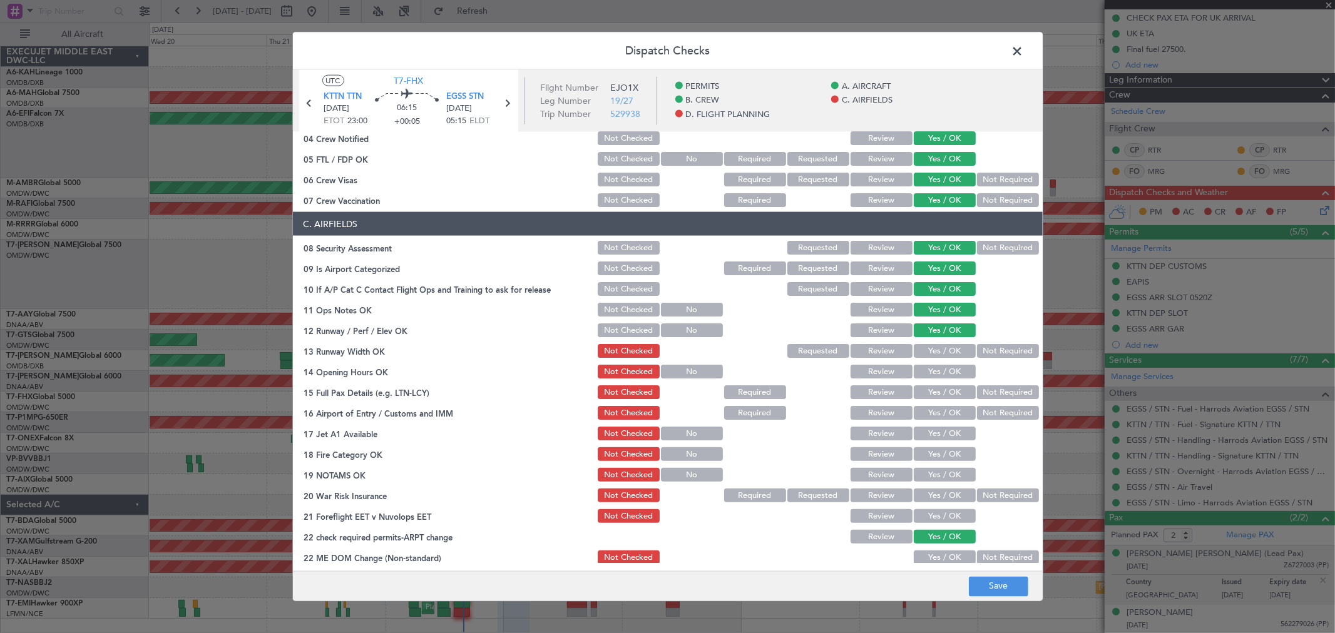
scroll to position [208, 0]
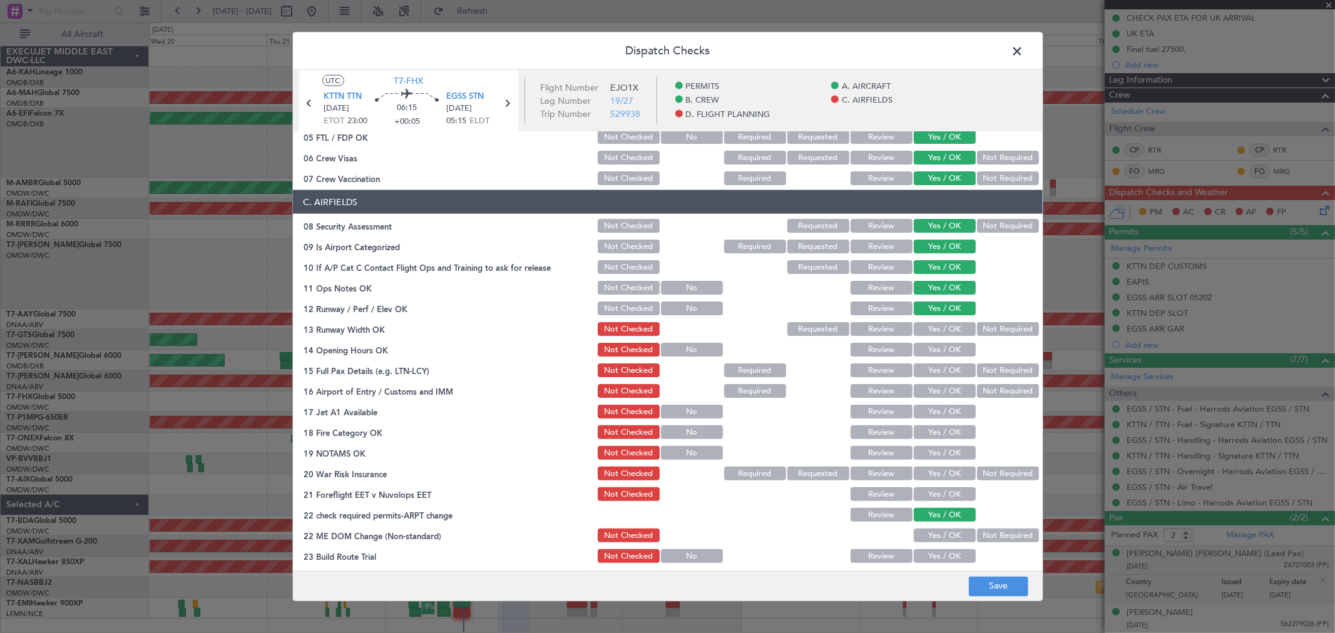
click at [929, 329] on button "Yes / OK" at bounding box center [945, 329] width 62 height 14
click at [929, 355] on button "Yes / OK" at bounding box center [945, 350] width 62 height 14
click at [927, 371] on button "Yes / OK" at bounding box center [945, 371] width 62 height 14
click at [929, 387] on button "Yes / OK" at bounding box center [945, 391] width 62 height 14
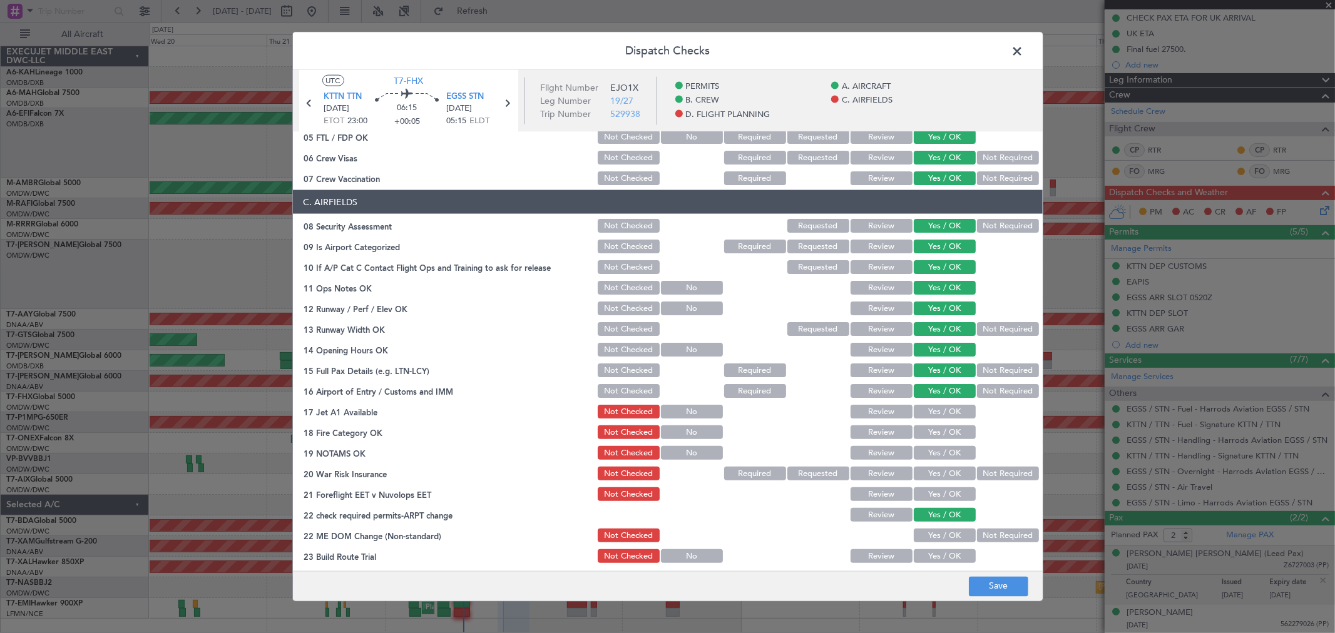
click at [928, 403] on div "Yes / OK" at bounding box center [943, 412] width 63 height 18
click at [930, 422] on section "C. AIRFIELDS 08 Security Assessment Not Checked Requested Review Yes / OK Not R…" at bounding box center [668, 388] width 750 height 396
click at [929, 403] on div "Yes / OK" at bounding box center [943, 412] width 63 height 18
click at [926, 412] on button "Yes / OK" at bounding box center [945, 412] width 62 height 14
click at [924, 436] on button "Yes / OK" at bounding box center [945, 433] width 62 height 14
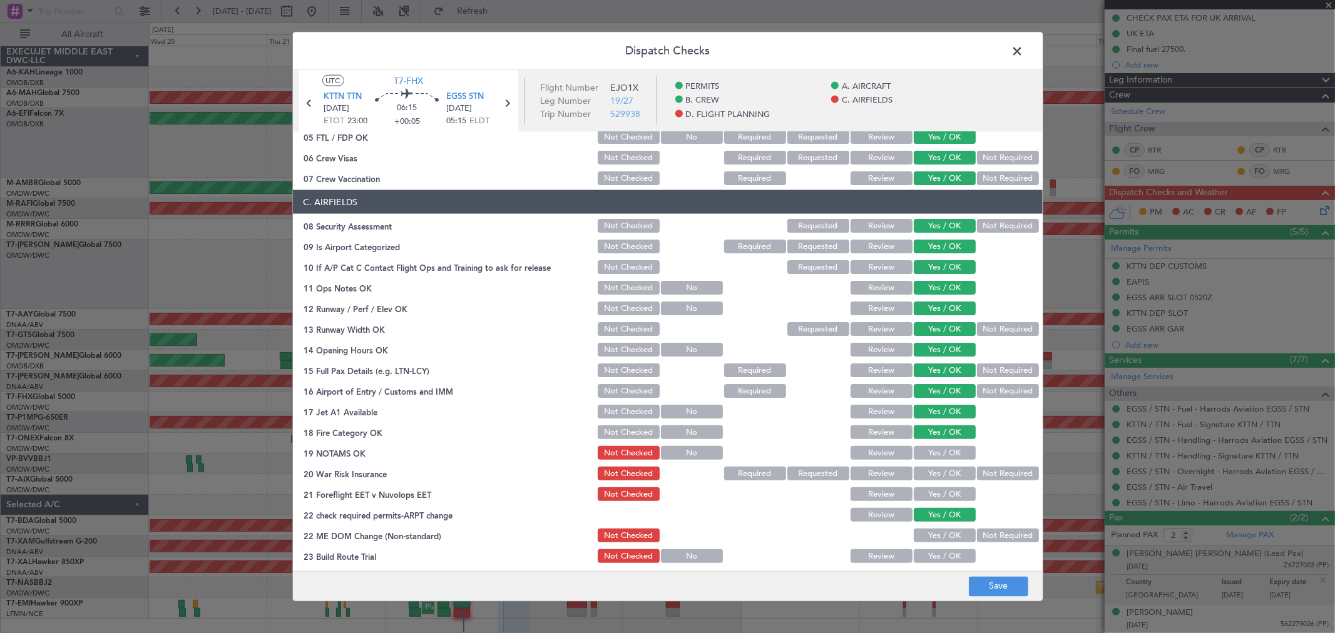
click at [924, 453] on button "Yes / OK" at bounding box center [945, 453] width 62 height 14
click at [928, 473] on button "Yes / OK" at bounding box center [945, 474] width 62 height 14
click at [933, 498] on button "Yes / OK" at bounding box center [945, 495] width 62 height 14
click at [936, 521] on div "Yes / OK" at bounding box center [943, 515] width 63 height 18
drag, startPoint x: 936, startPoint y: 533, endPoint x: 933, endPoint y: 548, distance: 14.6
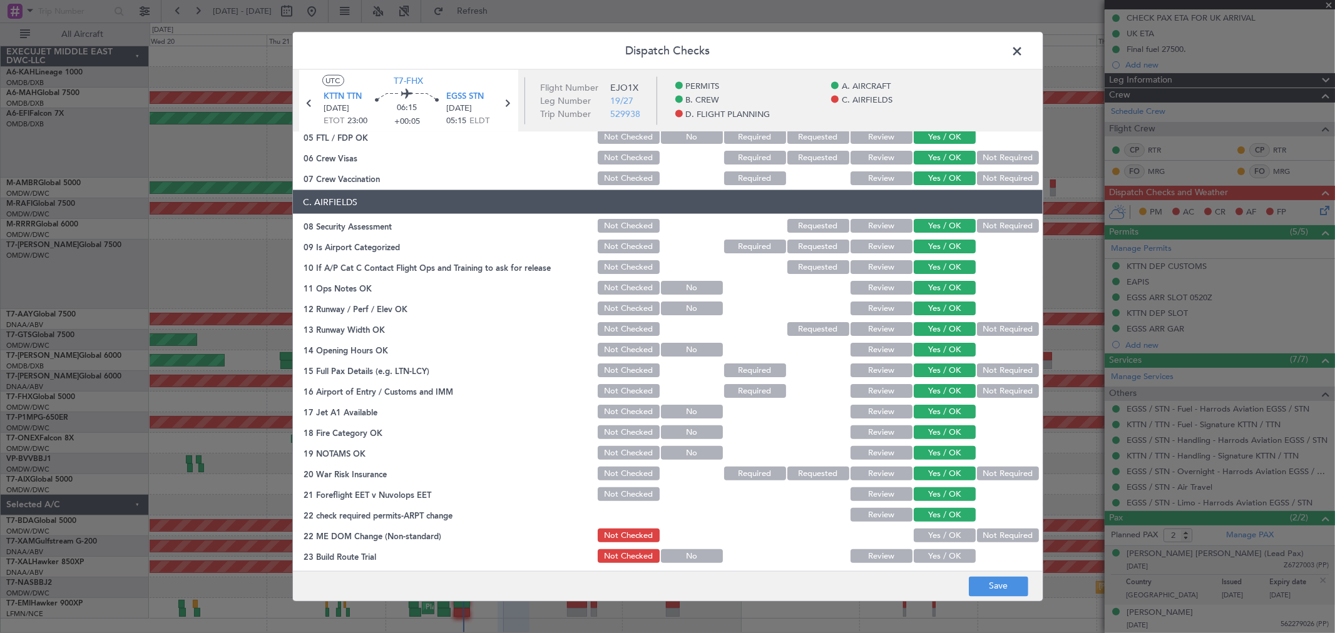
click at [935, 534] on button "Yes / OK" at bounding box center [945, 536] width 62 height 14
click at [933, 565] on main "UTC T7-FHX KTTN TTN 22/08/2025 ETOT 23:00 06:15 +00:05 EGSS STN 23/08/2025 05:1…" at bounding box center [668, 323] width 750 height 506
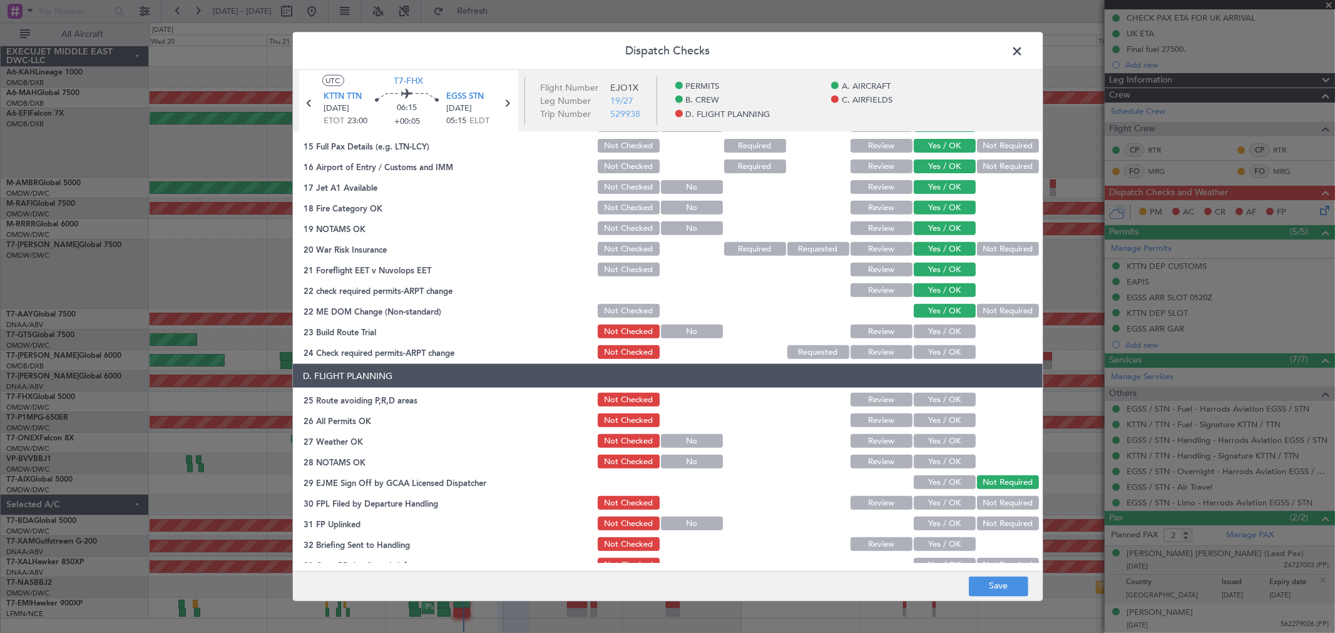
scroll to position [486, 0]
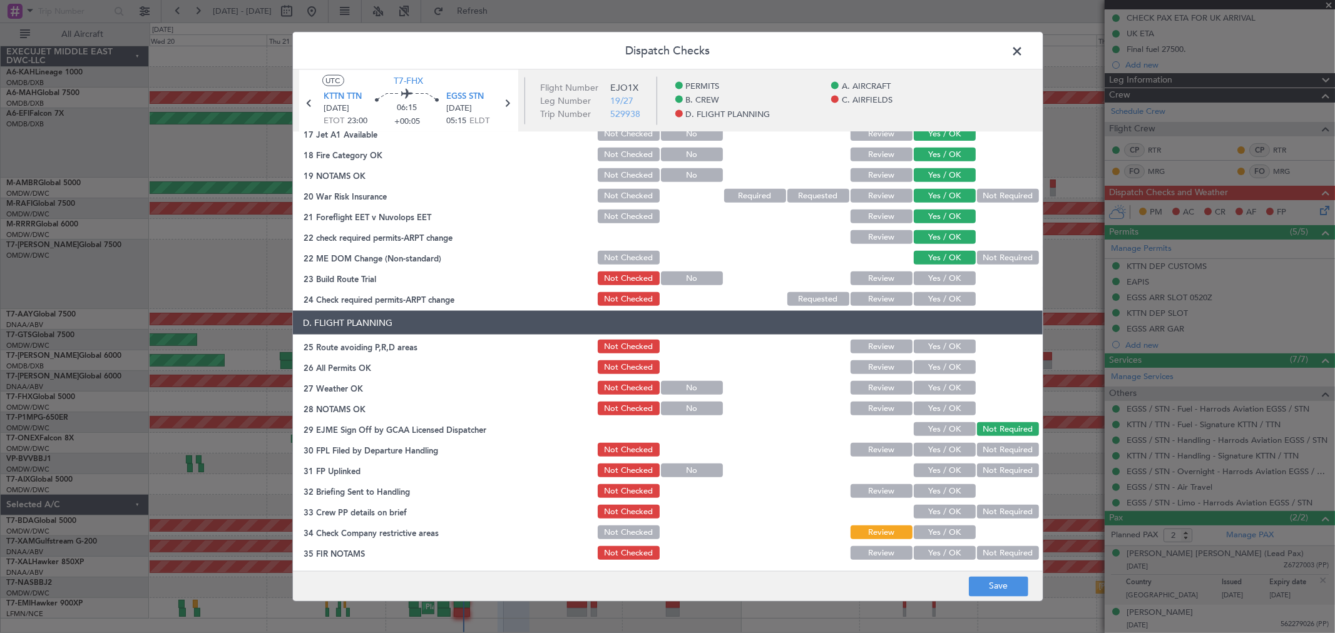
drag, startPoint x: 922, startPoint y: 275, endPoint x: 921, endPoint y: 288, distance: 12.5
click at [923, 275] on button "Yes / OK" at bounding box center [945, 279] width 62 height 14
click at [920, 295] on button "Yes / OK" at bounding box center [945, 299] width 62 height 14
drag, startPoint x: 923, startPoint y: 327, endPoint x: 923, endPoint y: 345, distance: 17.5
click at [923, 336] on section "D. FLIGHT PLANNING 25 Route avoiding P,R,D areas Not Checked Review Yes / OK 26…" at bounding box center [668, 436] width 750 height 251
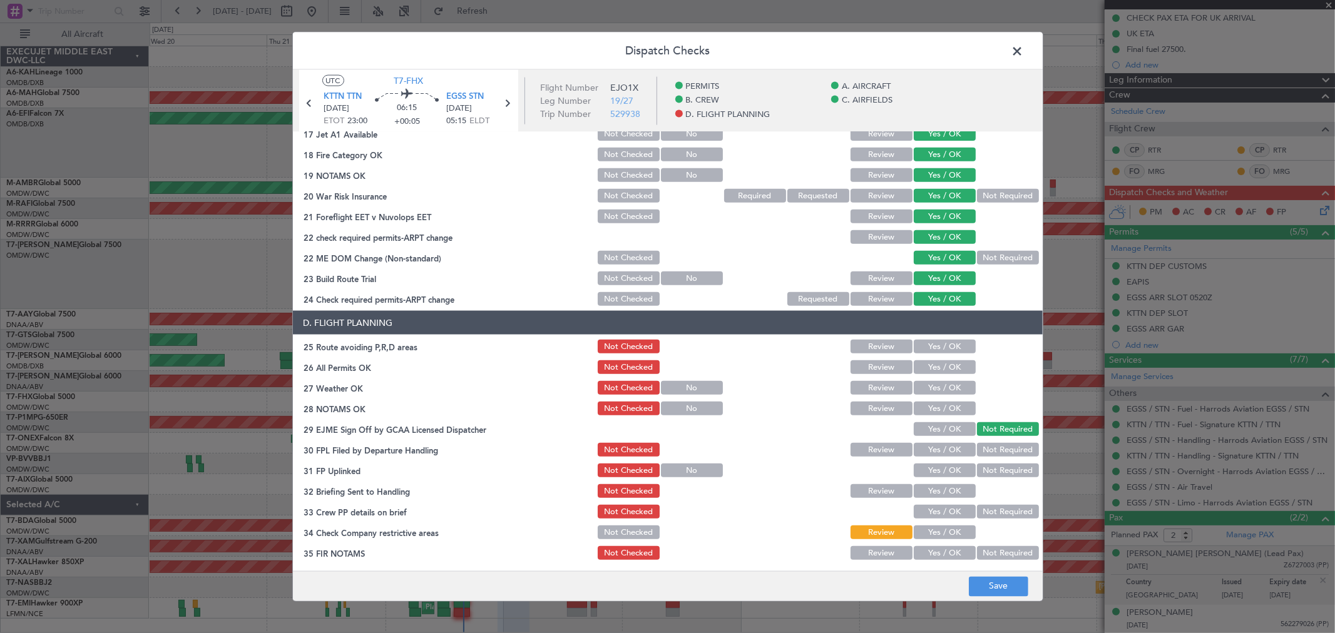
click at [923, 345] on button "Yes / OK" at bounding box center [945, 347] width 62 height 14
click at [933, 364] on button "Yes / OK" at bounding box center [945, 367] width 62 height 14
click at [930, 388] on button "Yes / OK" at bounding box center [945, 388] width 62 height 14
click at [928, 409] on button "Yes / OK" at bounding box center [945, 409] width 62 height 14
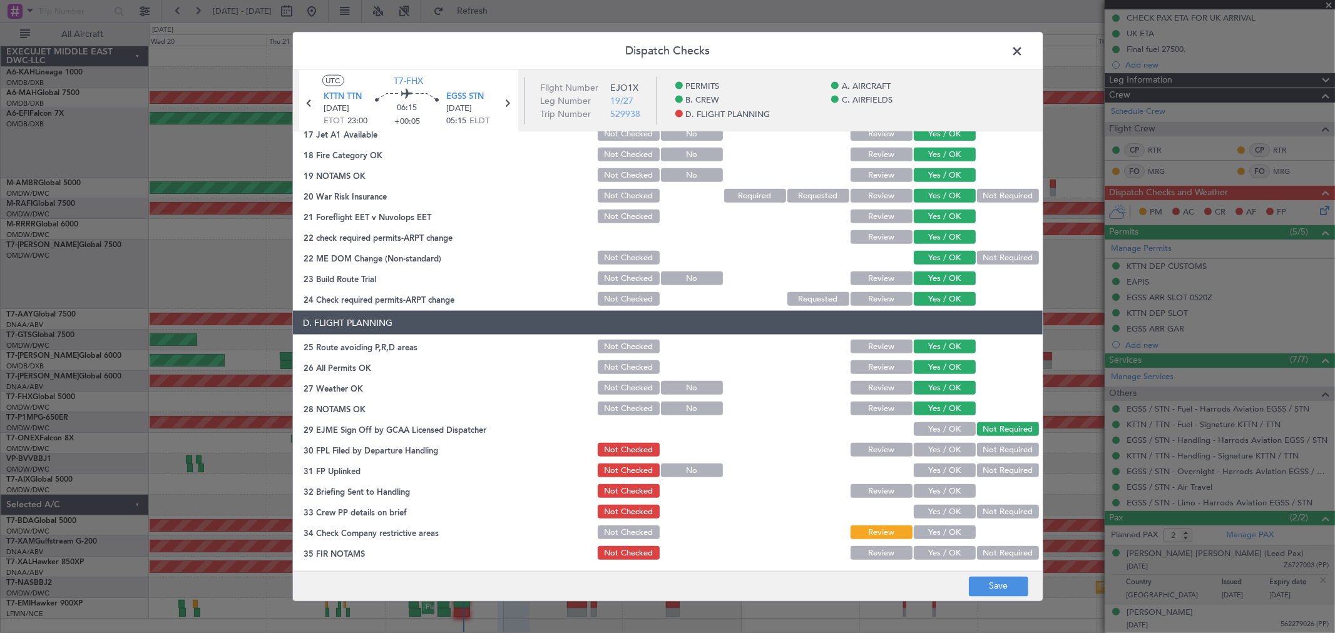
drag, startPoint x: 933, startPoint y: 429, endPoint x: 933, endPoint y: 449, distance: 20.7
click at [933, 429] on button "Yes / OK" at bounding box center [945, 429] width 62 height 14
click at [933, 449] on button "Yes / OK" at bounding box center [945, 450] width 62 height 14
click at [931, 470] on button "Yes / OK" at bounding box center [945, 471] width 62 height 14
click at [929, 488] on button "Yes / OK" at bounding box center [945, 491] width 62 height 14
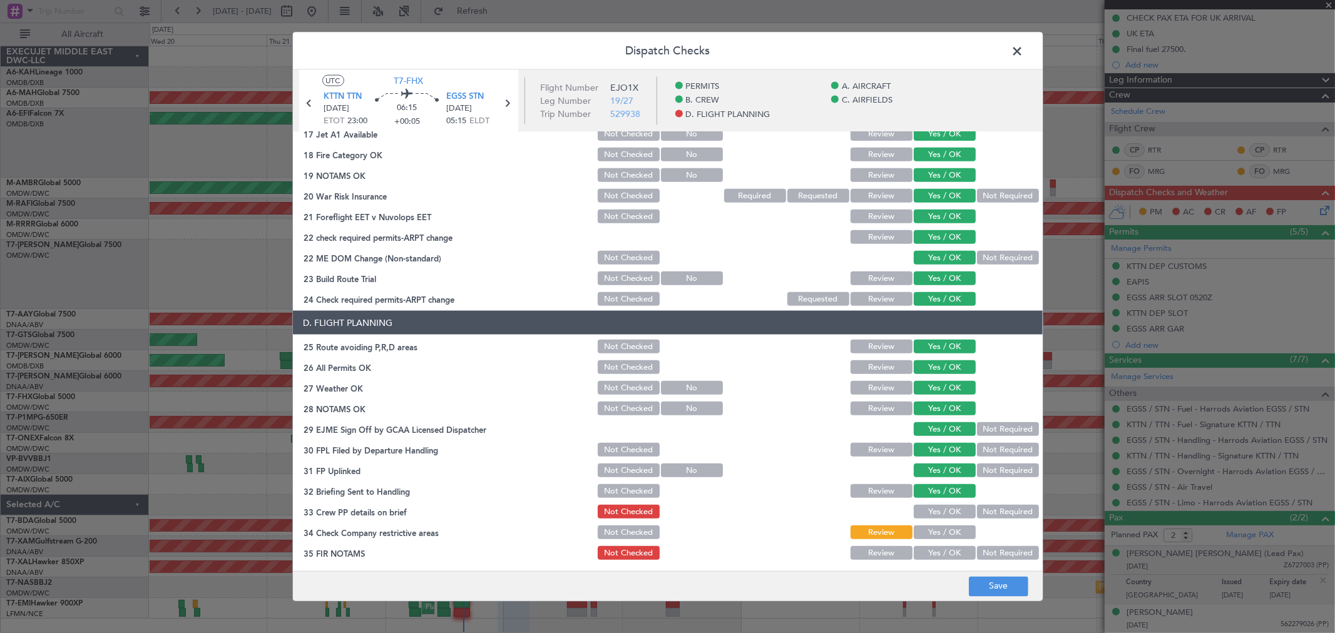
drag, startPoint x: 929, startPoint y: 505, endPoint x: 928, endPoint y: 526, distance: 20.7
click at [929, 506] on button "Yes / OK" at bounding box center [945, 512] width 62 height 14
click at [928, 527] on button "Yes / OK" at bounding box center [945, 533] width 62 height 14
click at [928, 532] on button "Yes / OK" at bounding box center [945, 533] width 62 height 14
click at [933, 552] on button "Yes / OK" at bounding box center [945, 553] width 62 height 14
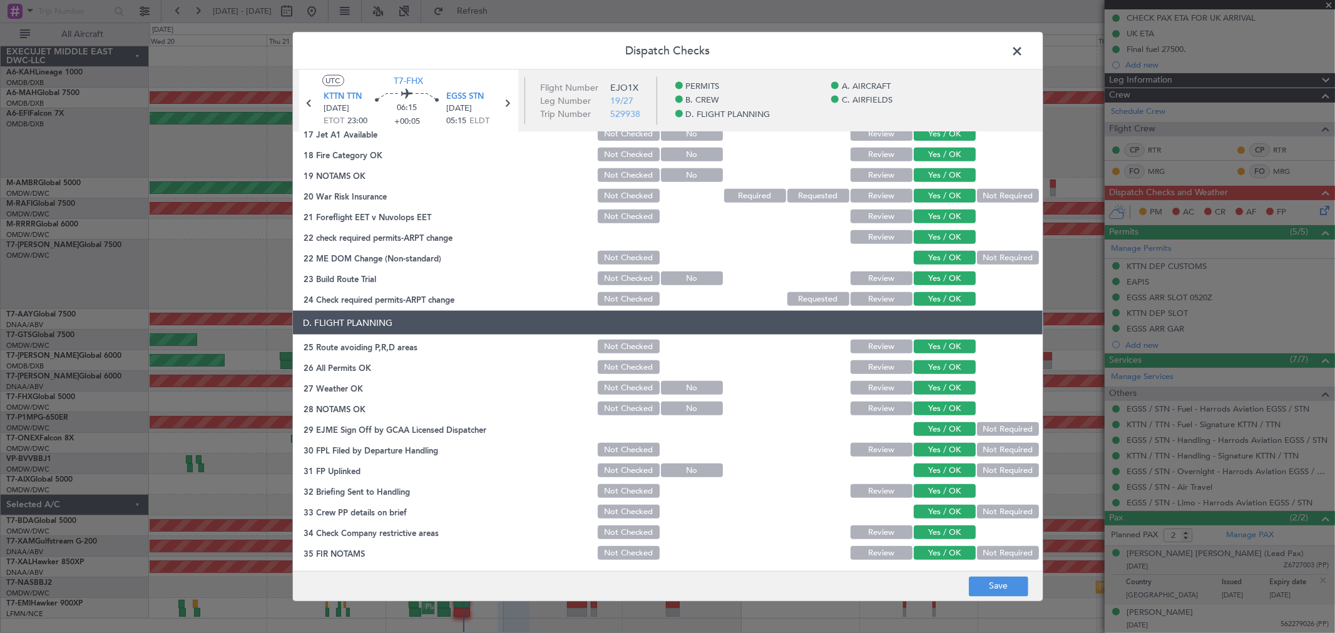
scroll to position [487, 0]
drag, startPoint x: 1005, startPoint y: 584, endPoint x: 1004, endPoint y: 577, distance: 7.0
click at [1003, 584] on button "Save" at bounding box center [998, 586] width 59 height 20
click at [1024, 49] on span at bounding box center [1024, 54] width 0 height 25
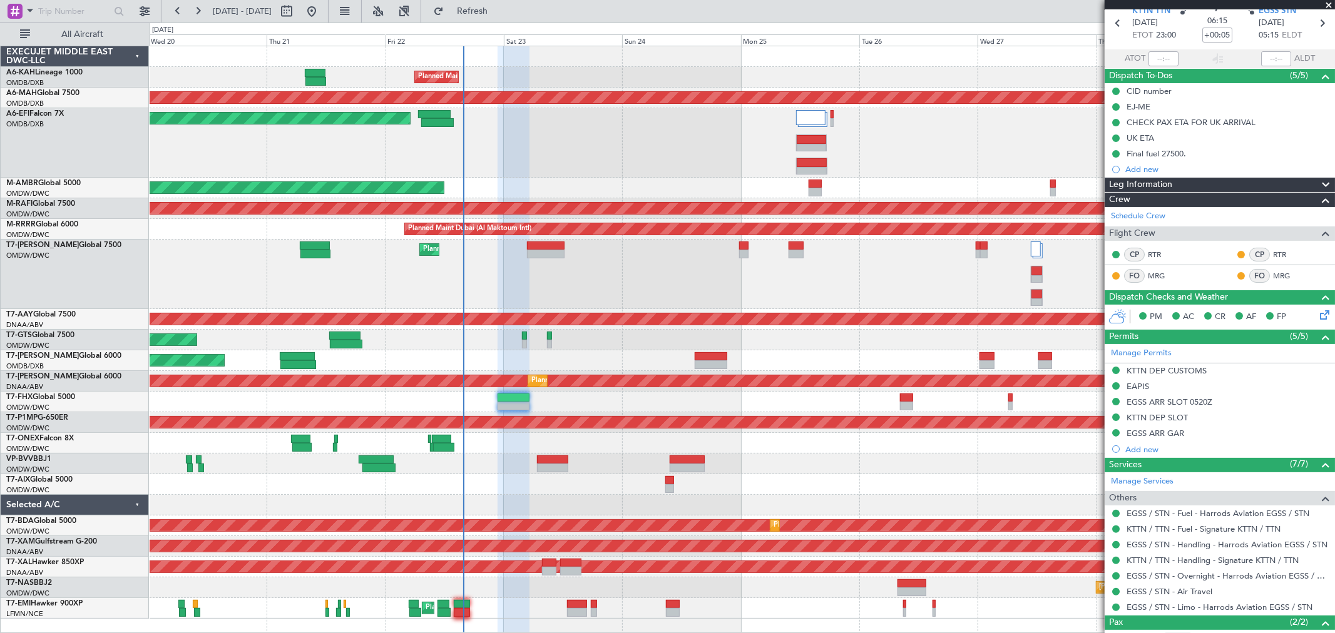
scroll to position [0, 0]
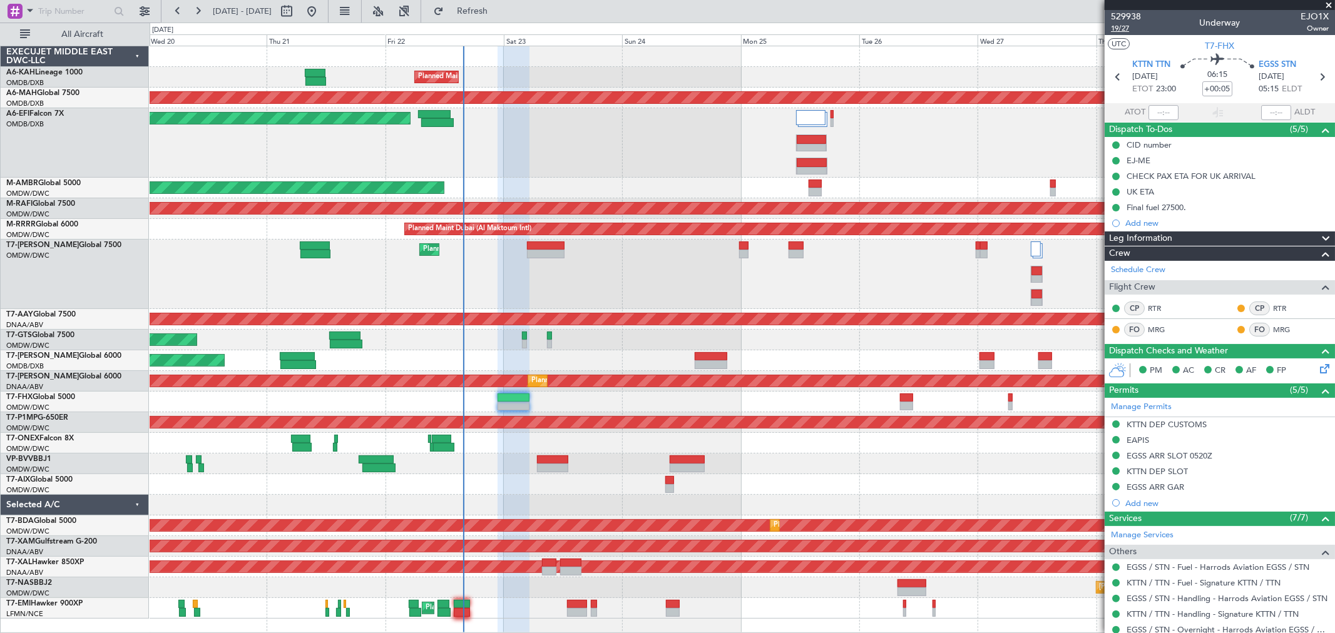
click at [1123, 26] on span "19/27" at bounding box center [1126, 28] width 30 height 11
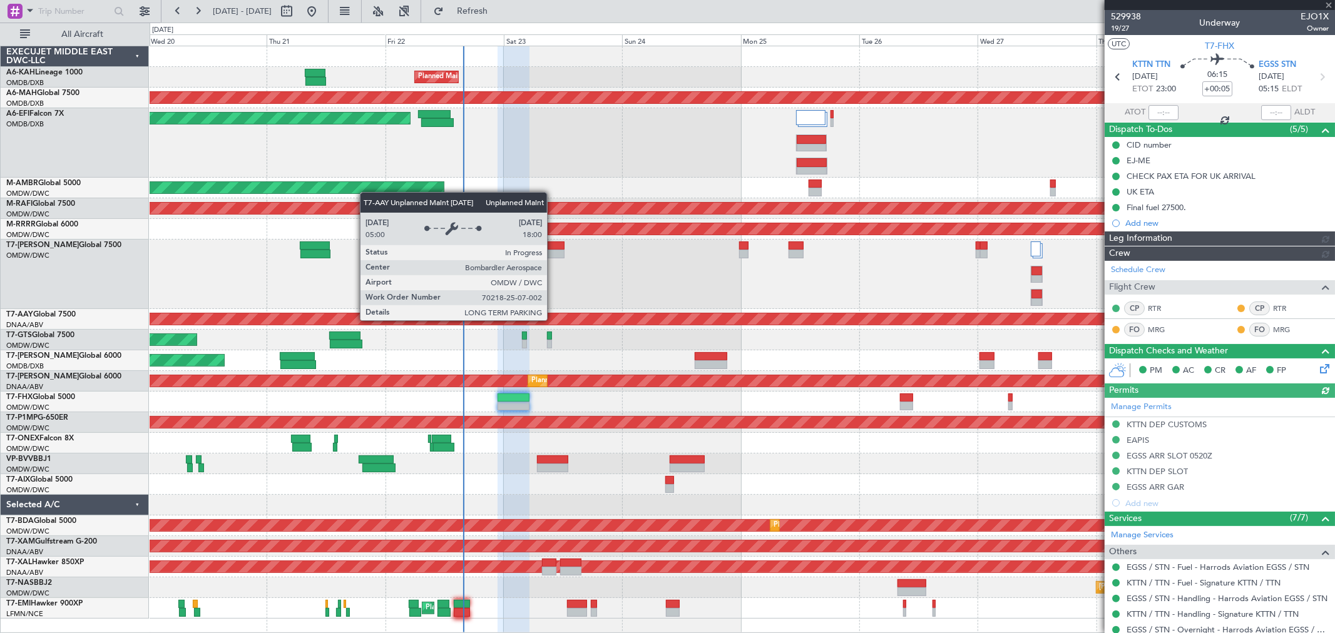
type input "[PERSON_NAME] ([PERSON_NAME])"
type input "6982"
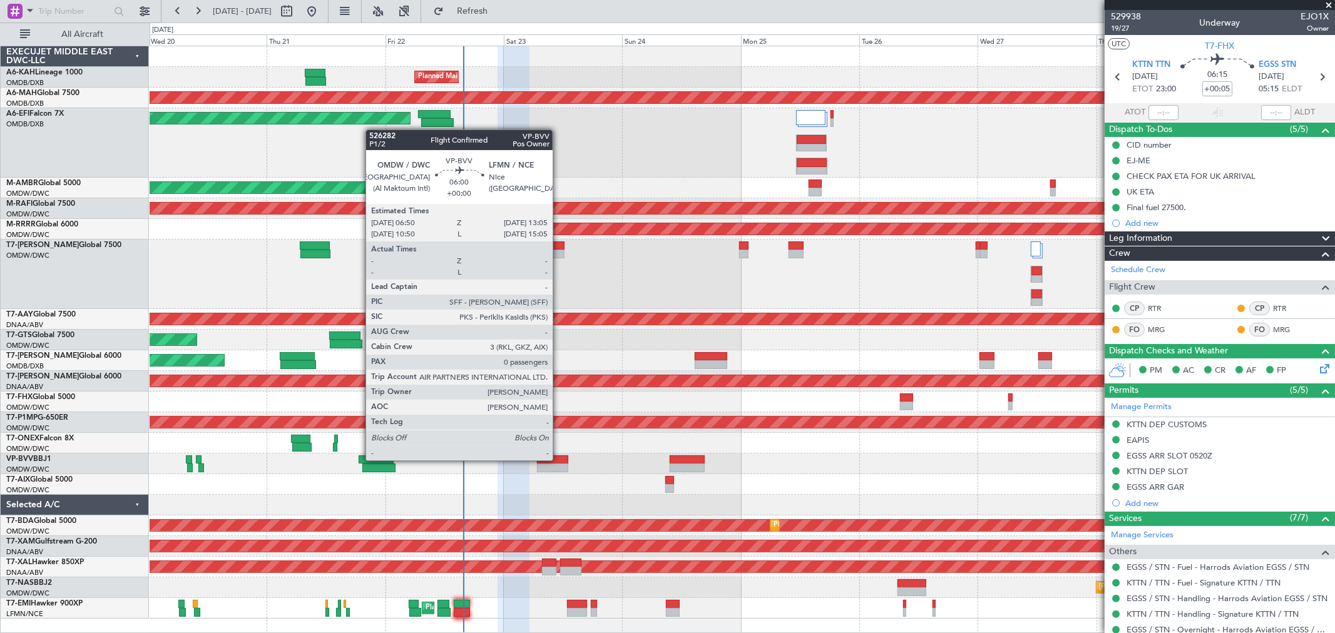
click at [559, 459] on div at bounding box center [552, 460] width 31 height 9
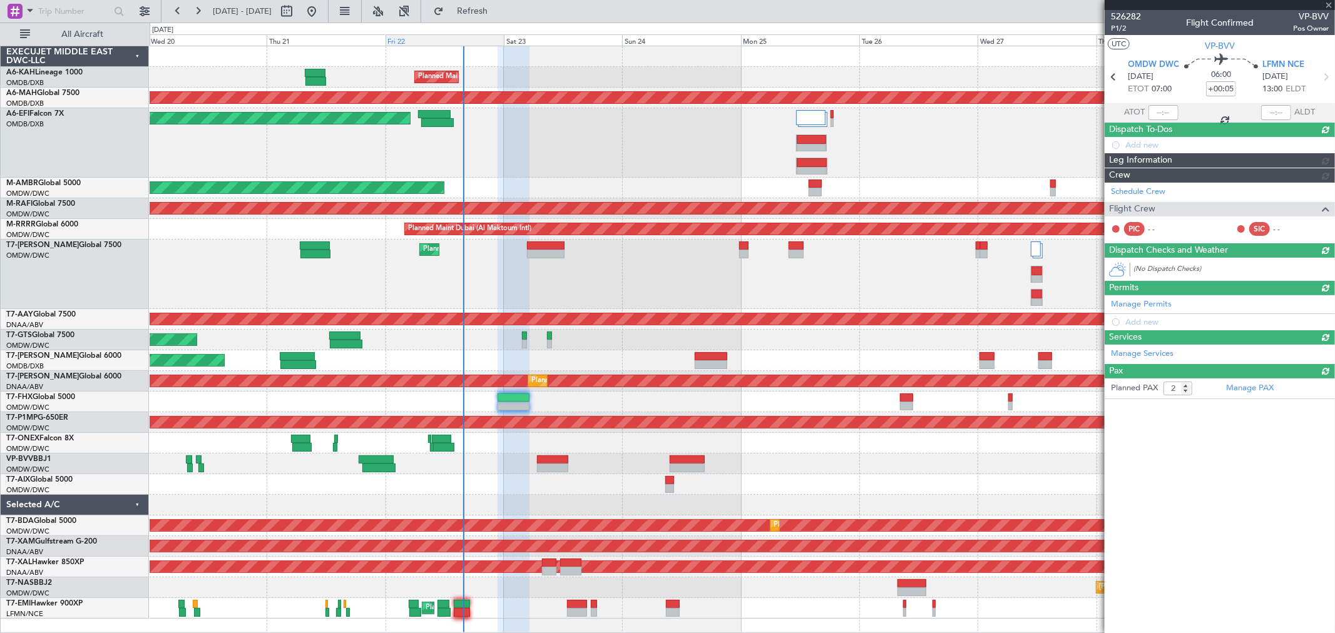
type input "0"
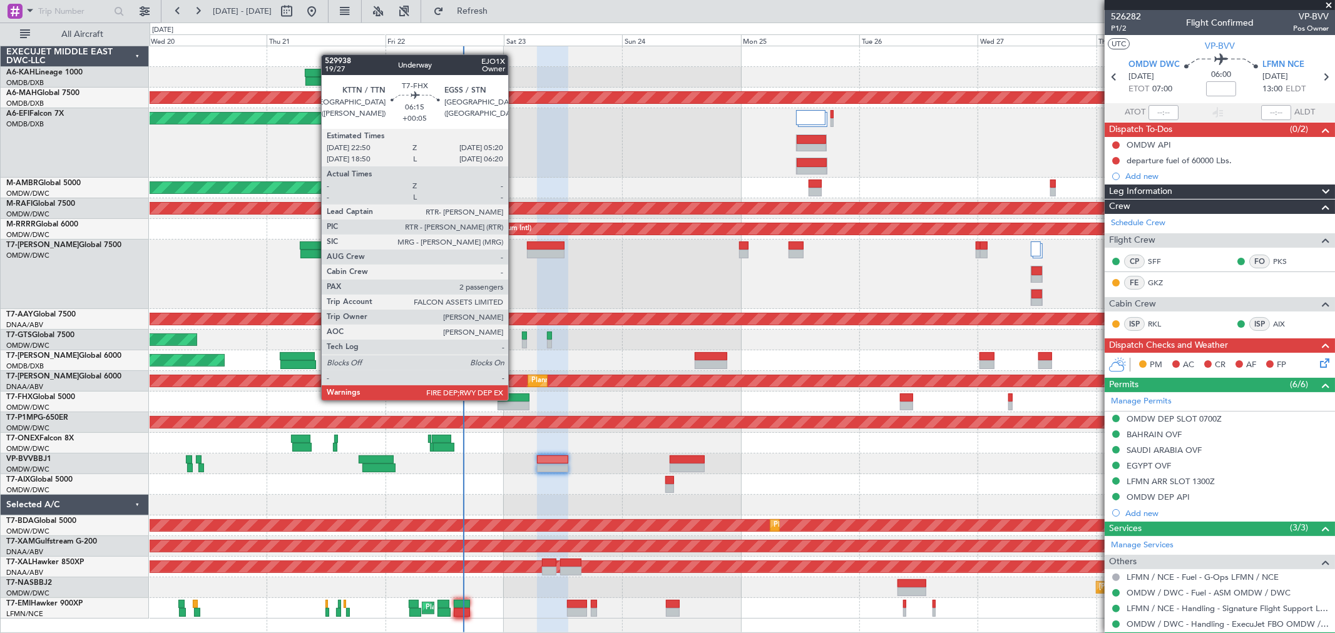
click at [514, 401] on div at bounding box center [514, 398] width 33 height 9
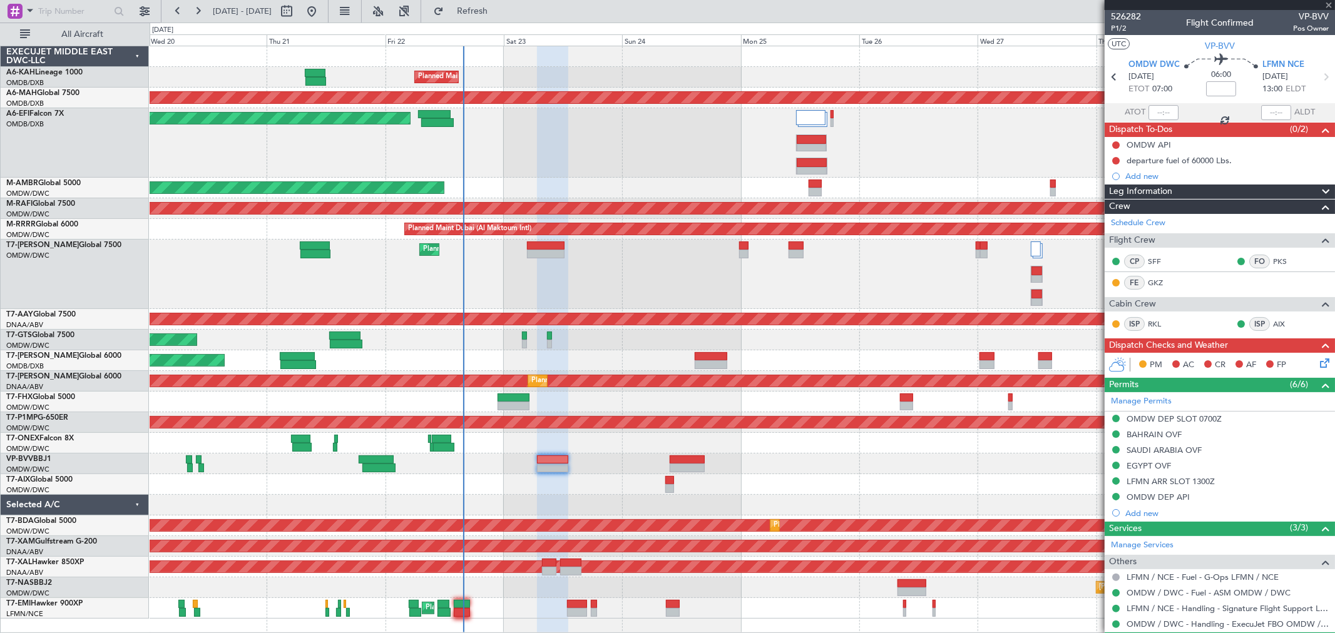
type input "+00:05"
type input "2"
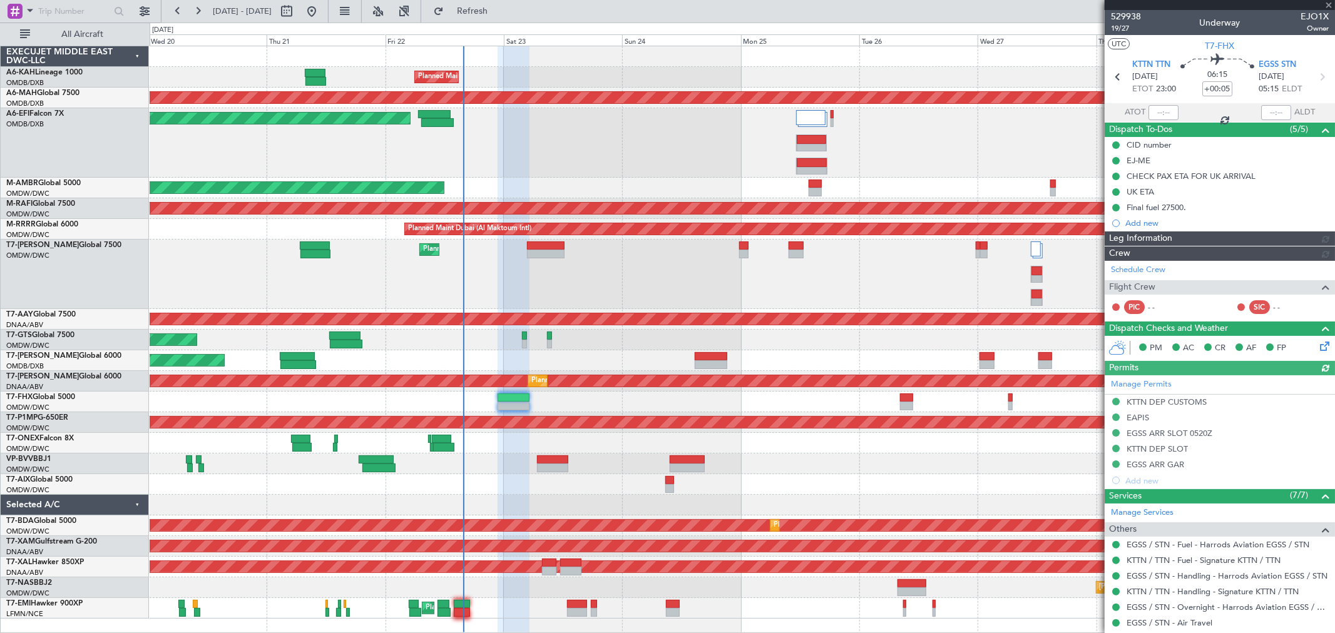
type input "[PERSON_NAME] ([PERSON_NAME])"
type input "6982"
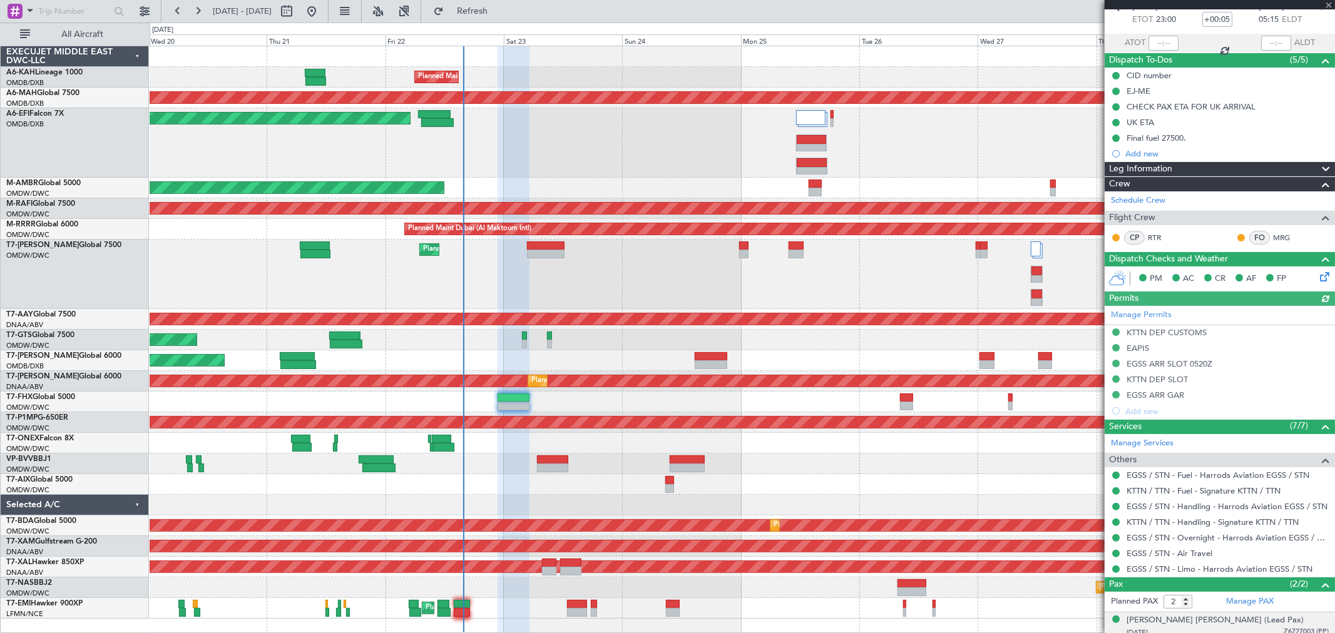
scroll to position [135, 0]
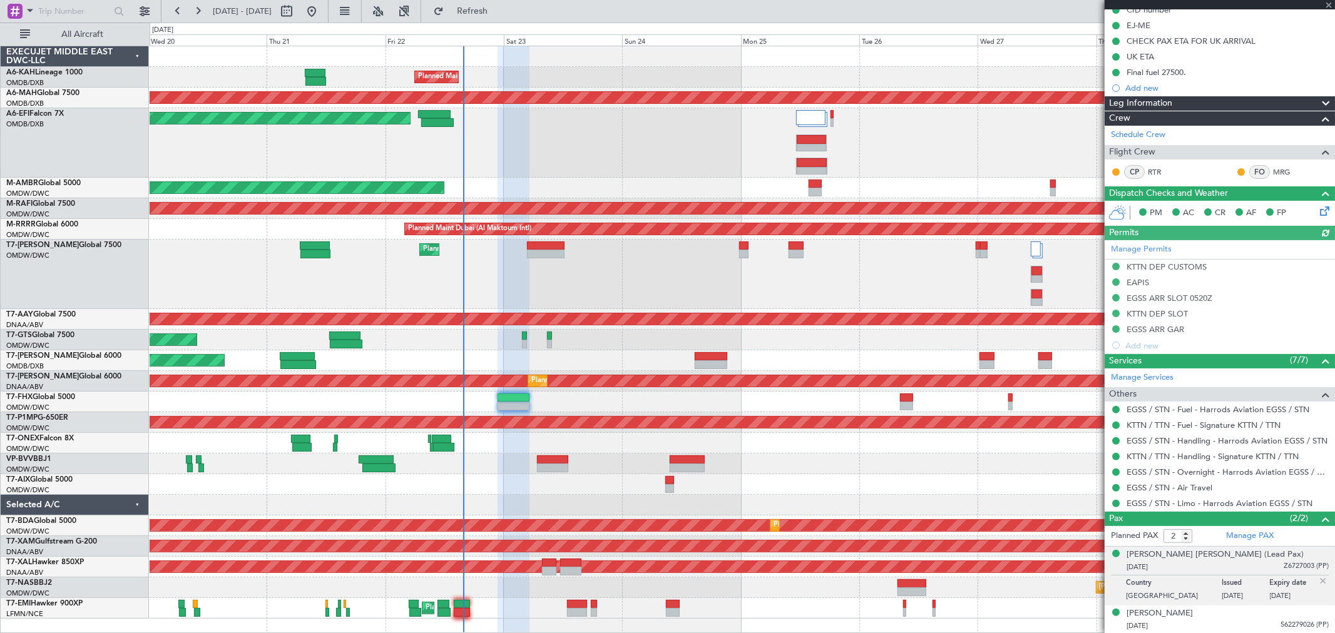
click at [1163, 561] on div "27/04/1974 Z6727003 (PP)" at bounding box center [1228, 567] width 202 height 13
click at [1158, 556] on div "Syed Faisal Husain (Lead Pax)" at bounding box center [1215, 555] width 177 height 13
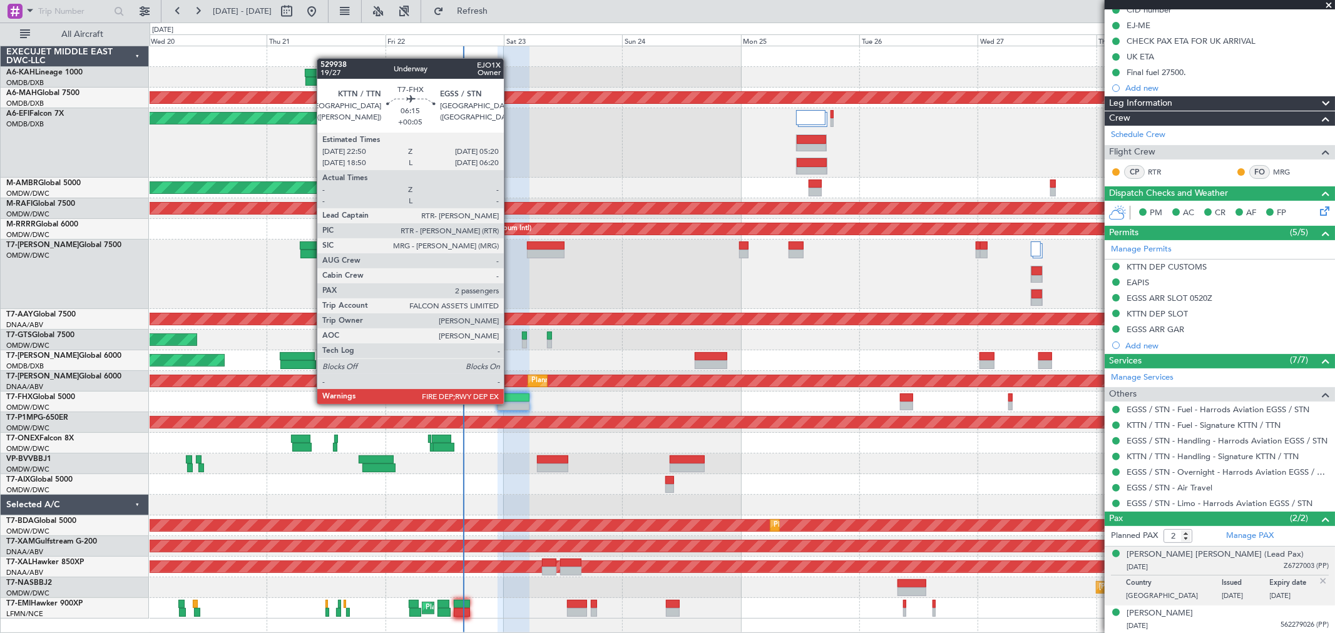
click at [510, 404] on div at bounding box center [514, 406] width 33 height 9
click at [511, 403] on div at bounding box center [514, 406] width 33 height 9
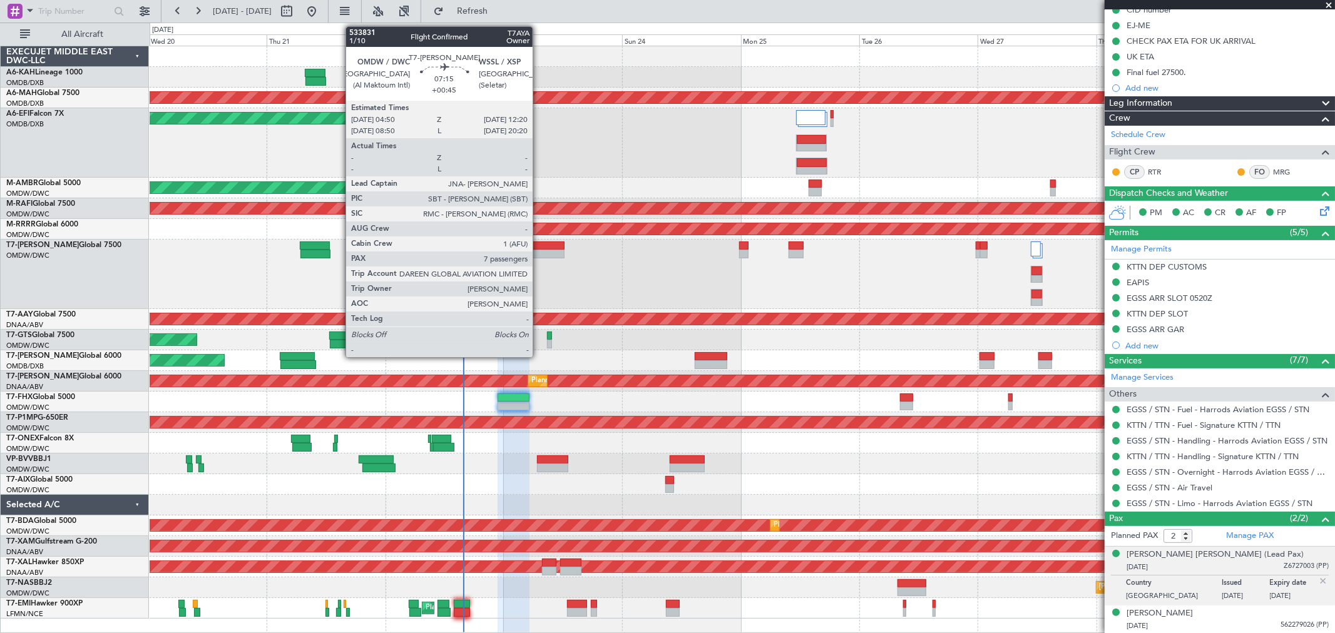
click at [539, 242] on div at bounding box center [546, 246] width 38 height 9
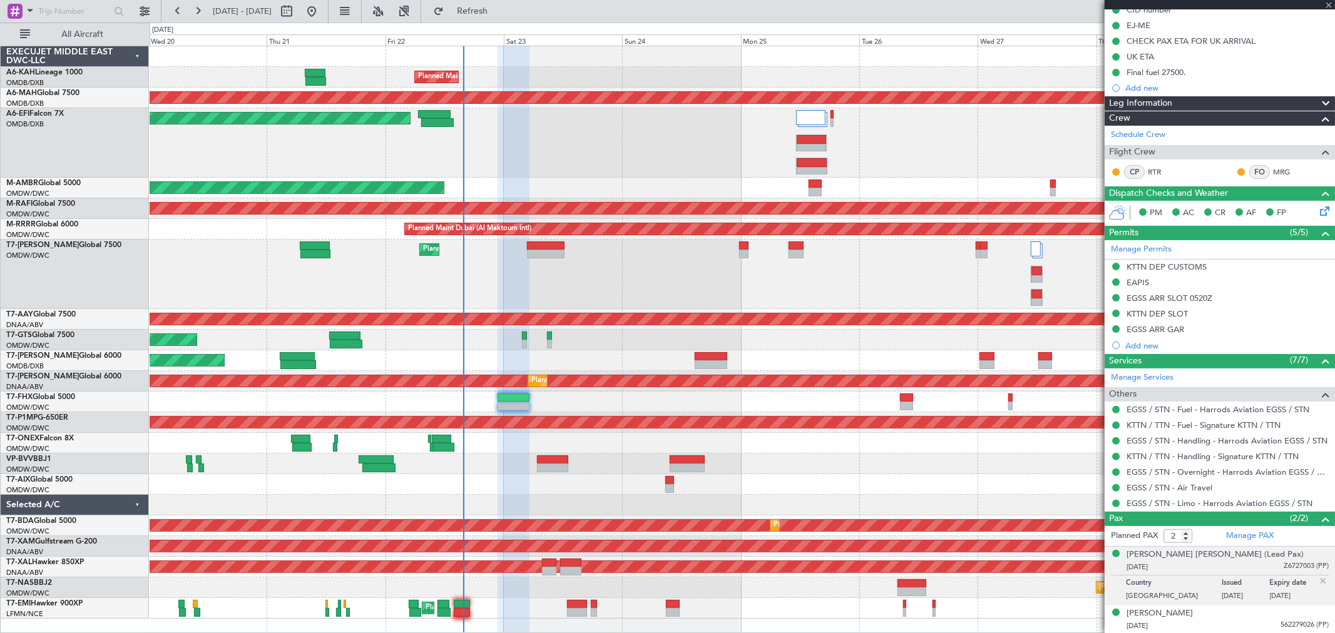
type input "+00:45"
type input "7"
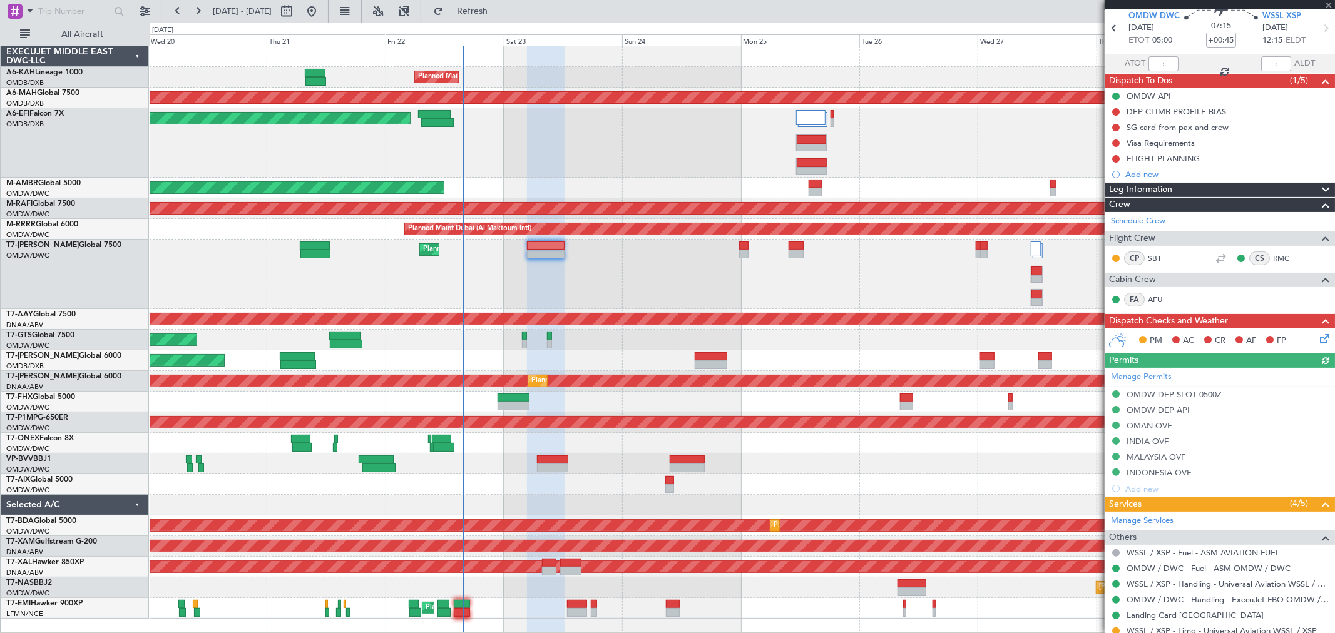
scroll to position [0, 0]
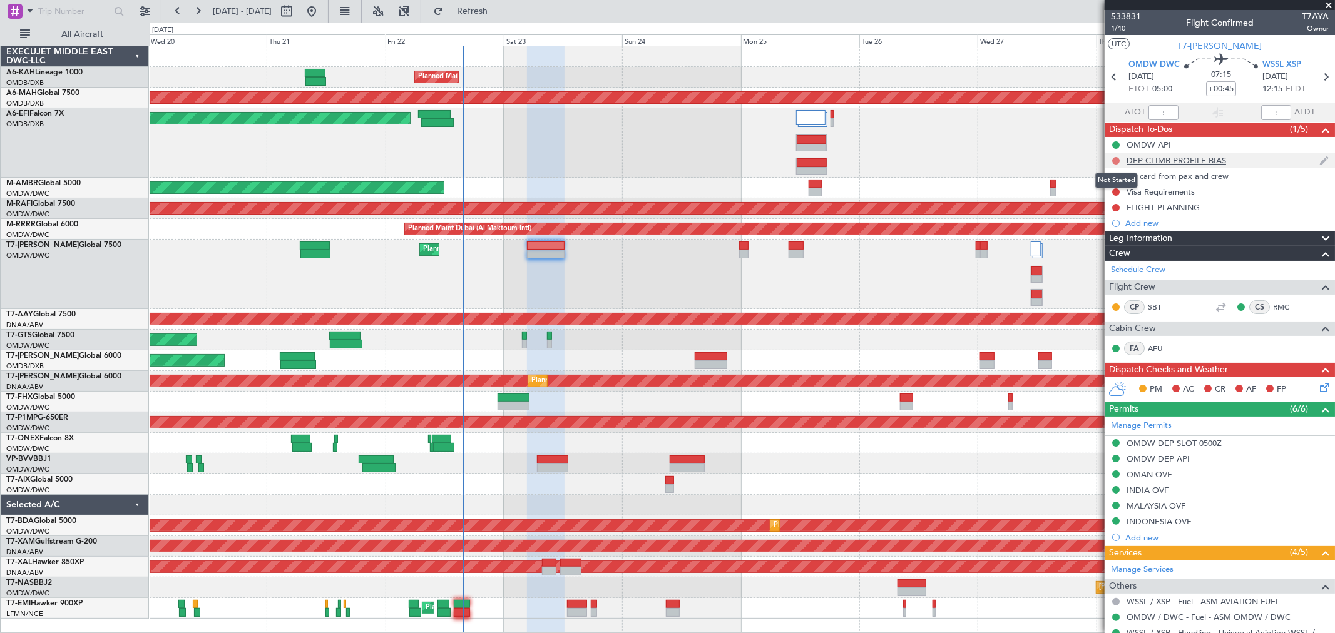
click at [1115, 159] on button at bounding box center [1116, 161] width 8 height 8
click at [1125, 33] on span "1/10" at bounding box center [1126, 28] width 30 height 11
click at [964, 267] on div "Planned Maint Dubai (Al Maktoum Intl)" at bounding box center [742, 274] width 1185 height 69
click at [1169, 203] on div "FLIGHT PLANNING" at bounding box center [1163, 207] width 73 height 11
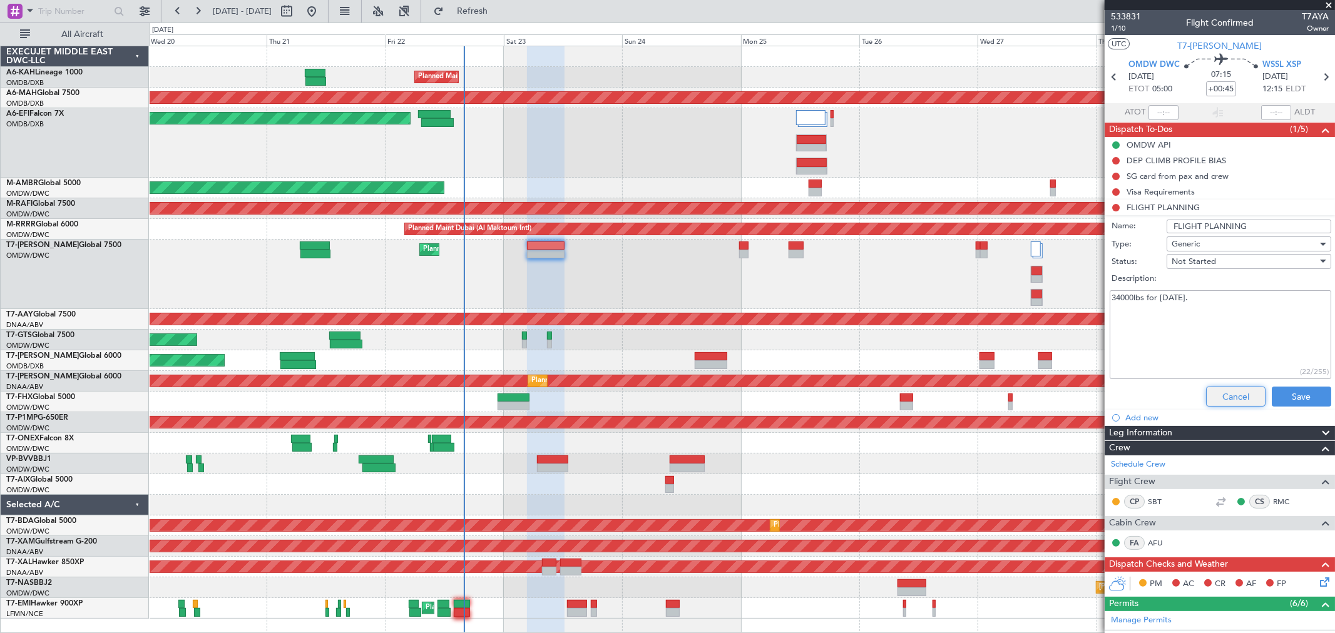
click at [1224, 396] on button "Cancel" at bounding box center [1235, 397] width 59 height 20
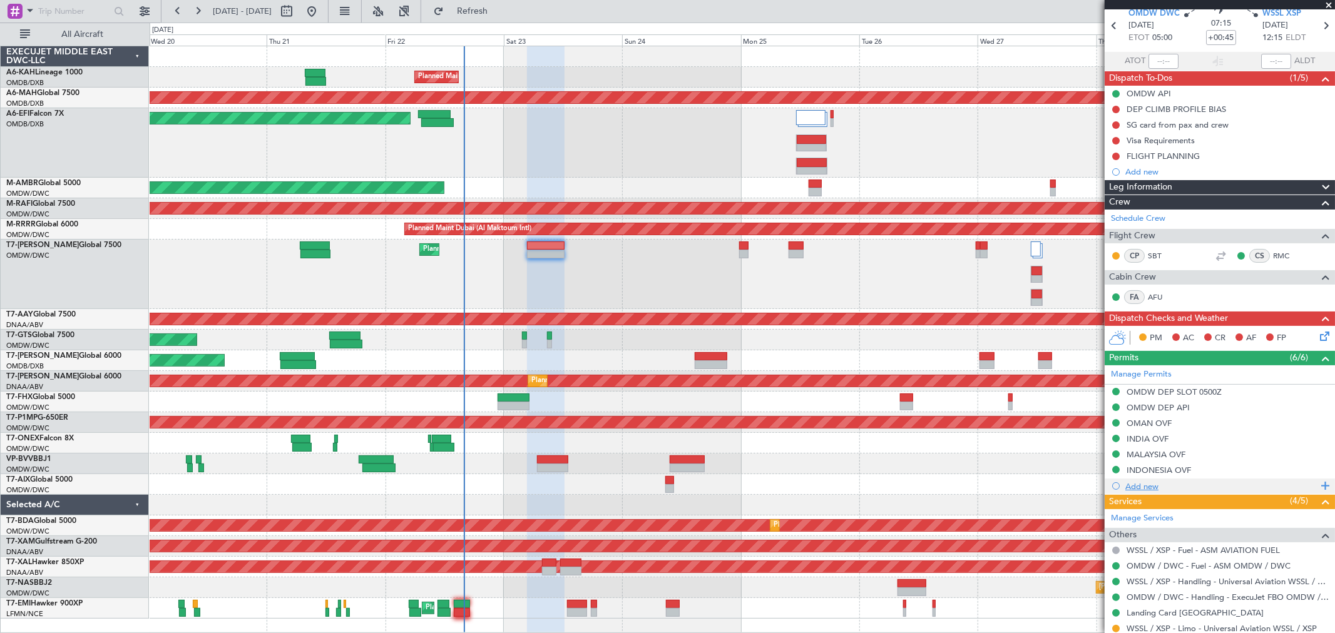
scroll to position [69, 0]
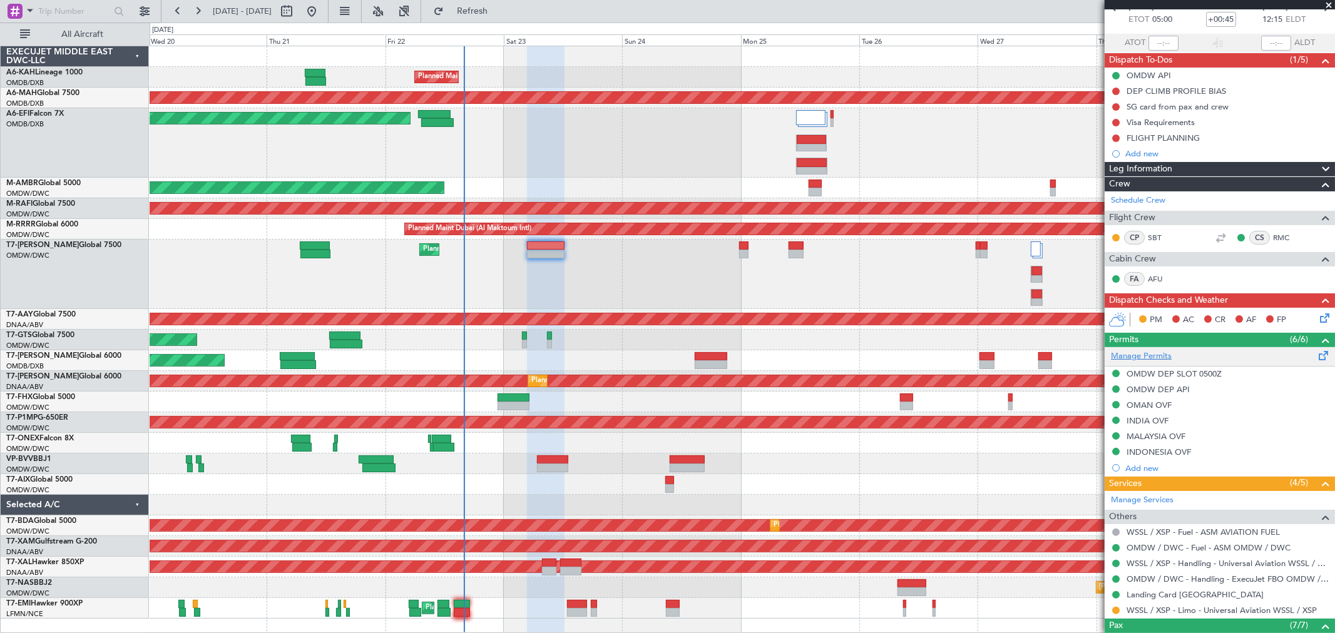
click at [1167, 355] on link "Manage Permits" at bounding box center [1141, 356] width 61 height 13
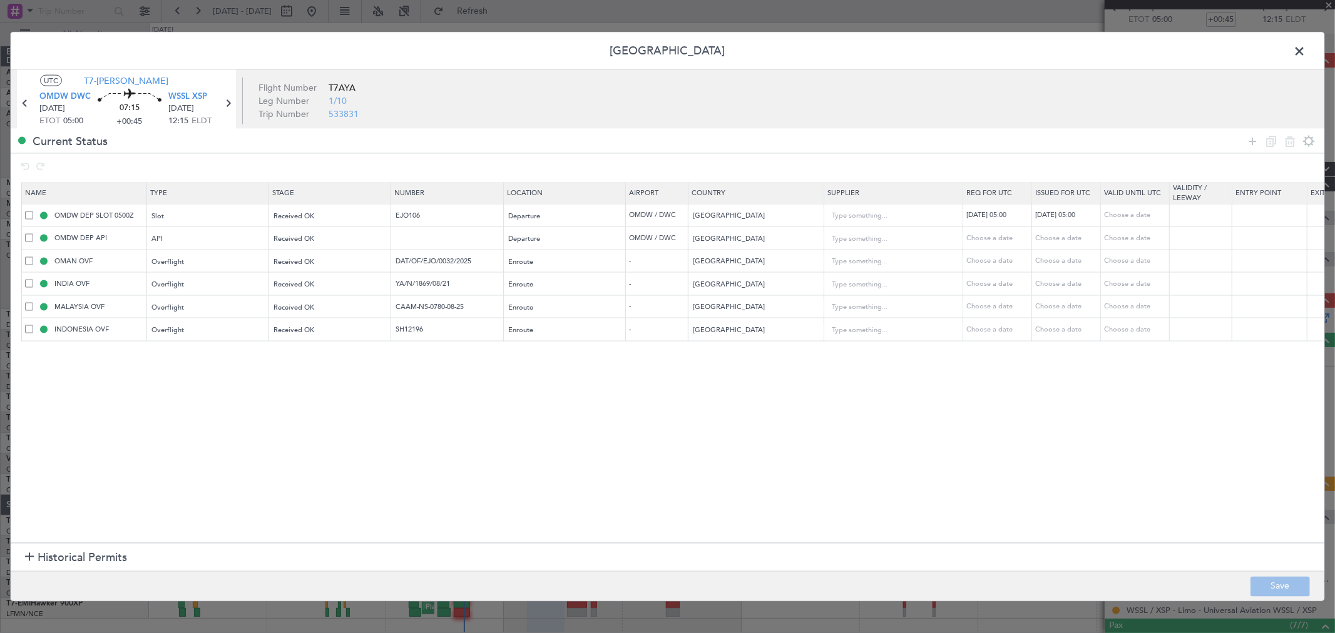
click at [416, 244] on td at bounding box center [447, 238] width 113 height 23
click at [422, 235] on input "text" at bounding box center [448, 238] width 109 height 11
type input "FILED"
click at [192, 226] on tr "OMDW DEP SLOT 0500Z Slot Received OK EJO106 Departure OMDW / DWC United Arab Em…" at bounding box center [820, 215] width 1597 height 23
drag, startPoint x: 480, startPoint y: 260, endPoint x: 146, endPoint y: 260, distance: 333.6
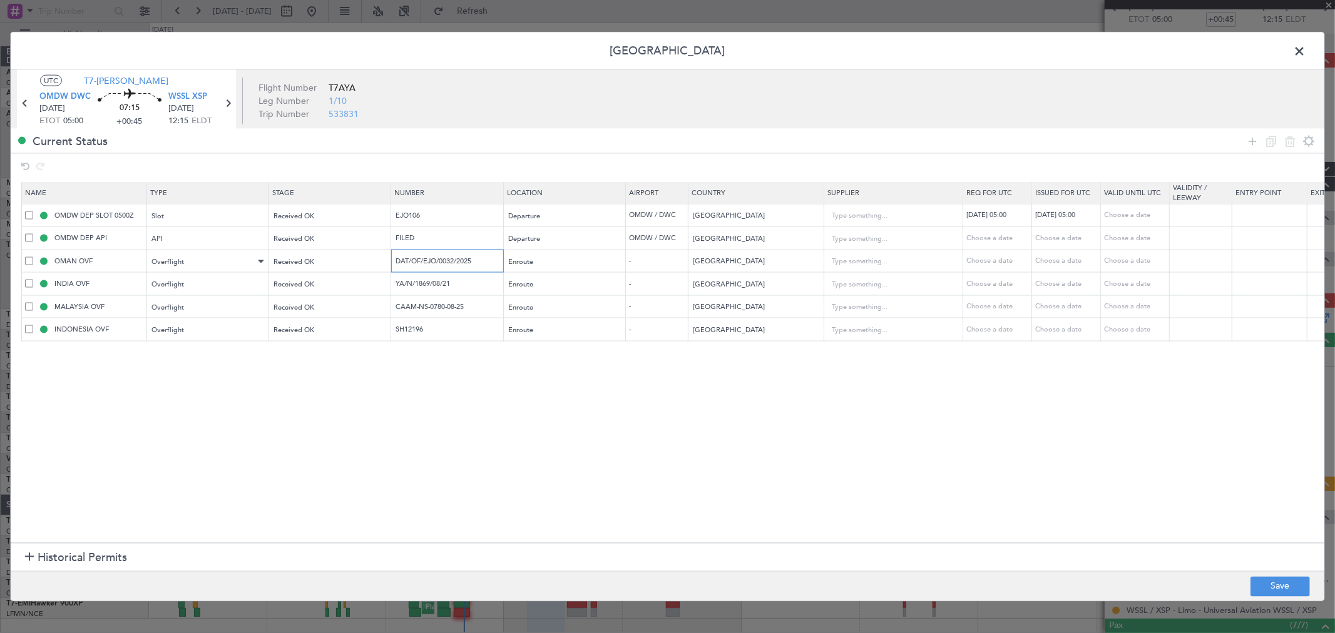
click at [146, 260] on tr "OMAN OVF Overflight Received OK DAT/OF/EJO/0032/2025 Enroute - Oman Choose a da…" at bounding box center [820, 261] width 1597 height 23
drag, startPoint x: 401, startPoint y: 284, endPoint x: 213, endPoint y: 293, distance: 188.6
click at [227, 291] on tr "INDIA OVF Overflight Received OK YA/N/1869/08/21 Enroute - India Choose a date …" at bounding box center [820, 283] width 1597 height 23
drag, startPoint x: 361, startPoint y: 308, endPoint x: 156, endPoint y: 314, distance: 204.7
click at [63, 308] on tr "MALAYSIA OVF Overflight Received OK CAAM-NS-0780-08-25 Enroute - Malaysia Choos…" at bounding box center [820, 306] width 1597 height 23
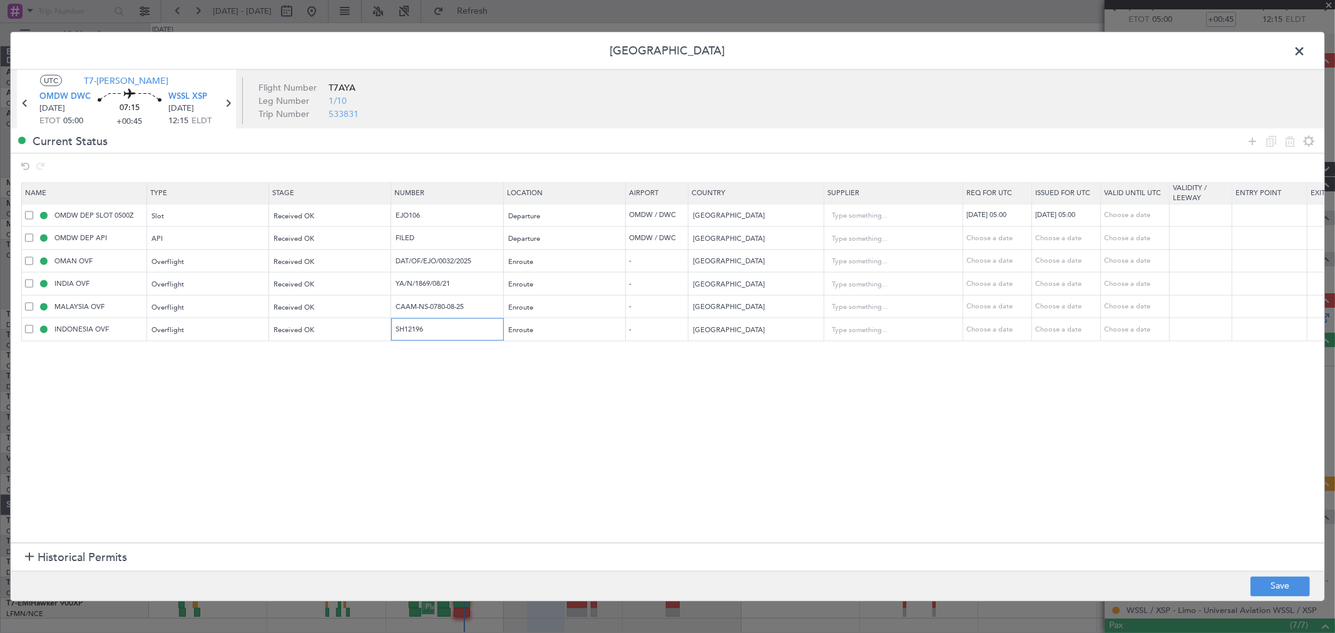
drag, startPoint x: 197, startPoint y: 346, endPoint x: 223, endPoint y: 367, distance: 33.9
click at [176, 346] on section "Name Type Stage Number Location Airport Country Supplier Req For Utc Issued For…" at bounding box center [668, 361] width 1314 height 364
click at [1306, 48] on span at bounding box center [1306, 54] width 0 height 25
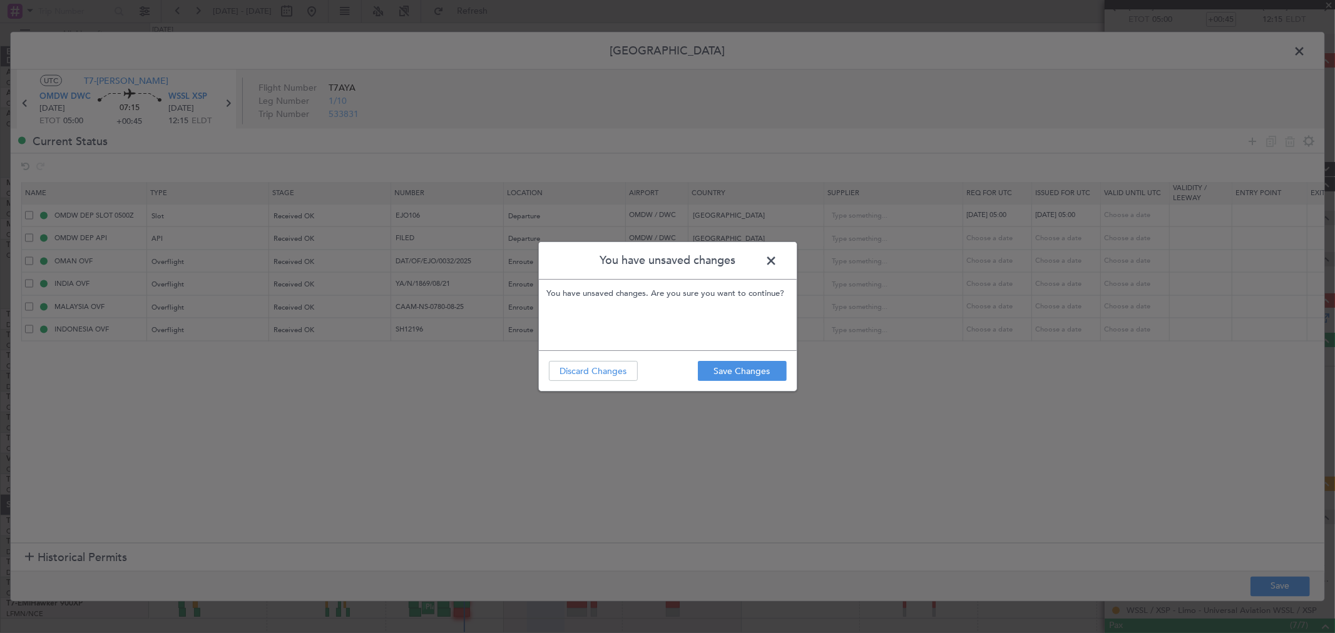
click at [749, 360] on footer "Save Changes Discard Changes" at bounding box center [668, 370] width 258 height 41
click at [707, 372] on button "Save Changes" at bounding box center [742, 371] width 89 height 20
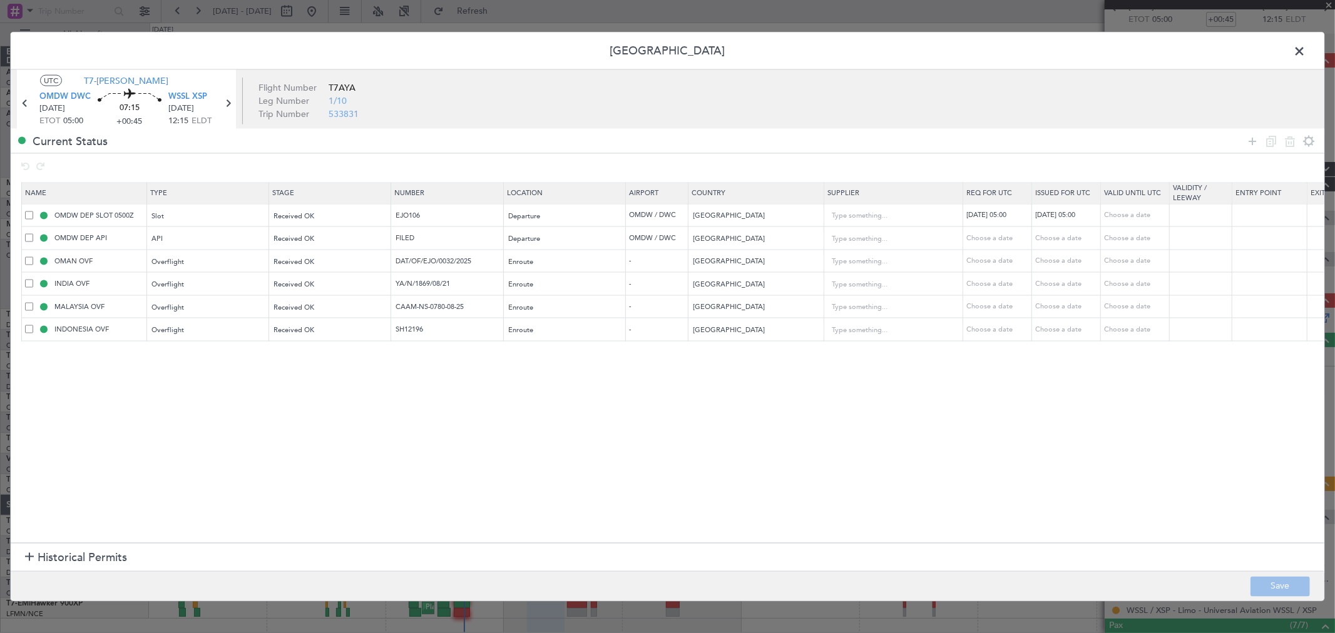
click at [1306, 48] on span at bounding box center [1306, 54] width 0 height 25
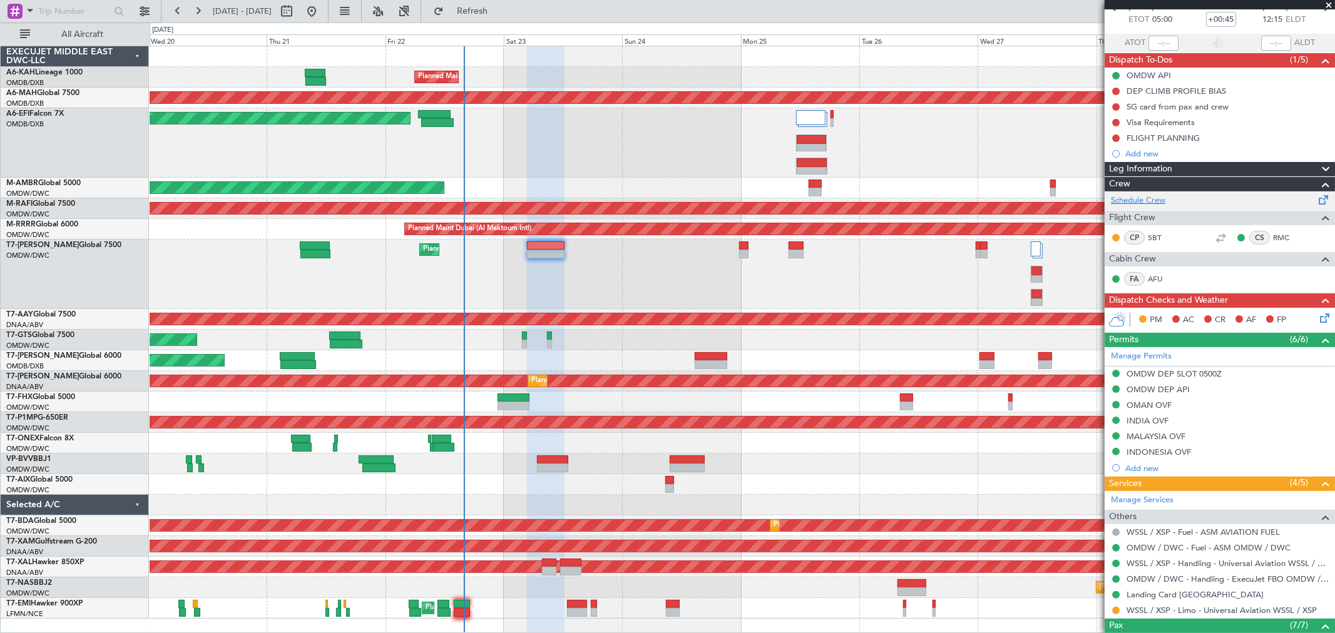
scroll to position [0, 0]
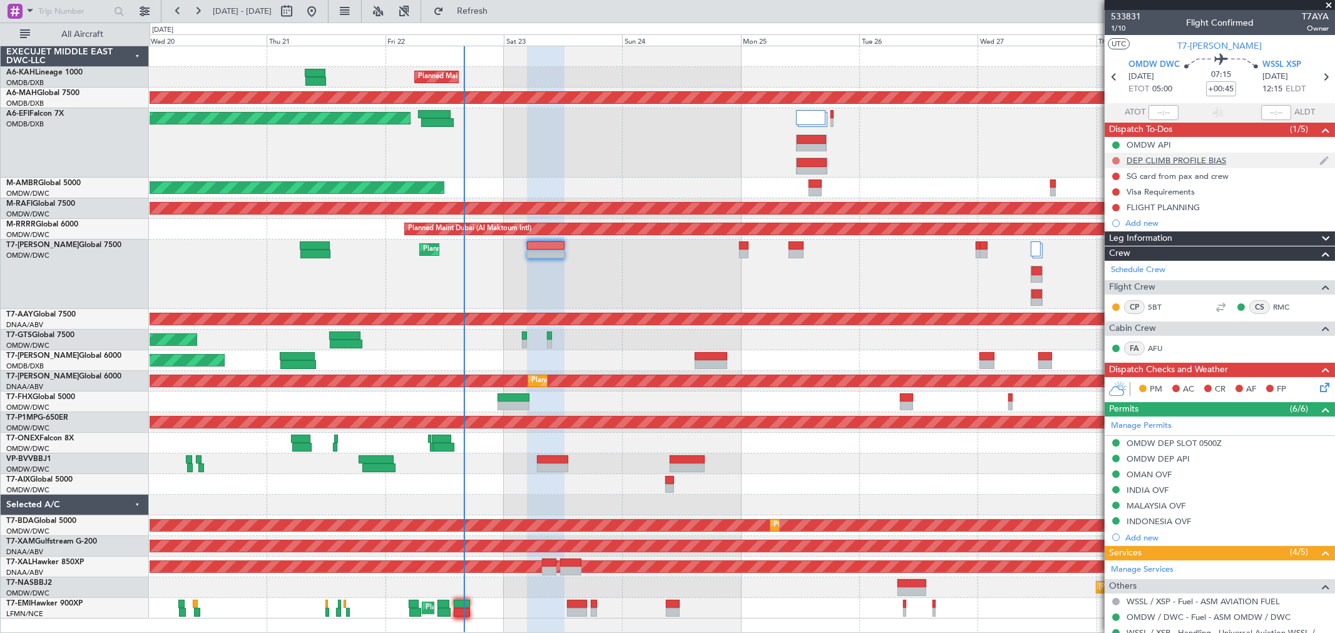
click at [1113, 160] on button at bounding box center [1116, 161] width 8 height 8
drag, startPoint x: 1108, startPoint y: 211, endPoint x: 1112, endPoint y: 203, distance: 8.7
click at [1108, 212] on span "Completed" at bounding box center [1121, 216] width 41 height 13
click at [1115, 174] on button at bounding box center [1116, 177] width 8 height 8
click at [1109, 236] on span "Completed" at bounding box center [1121, 231] width 41 height 13
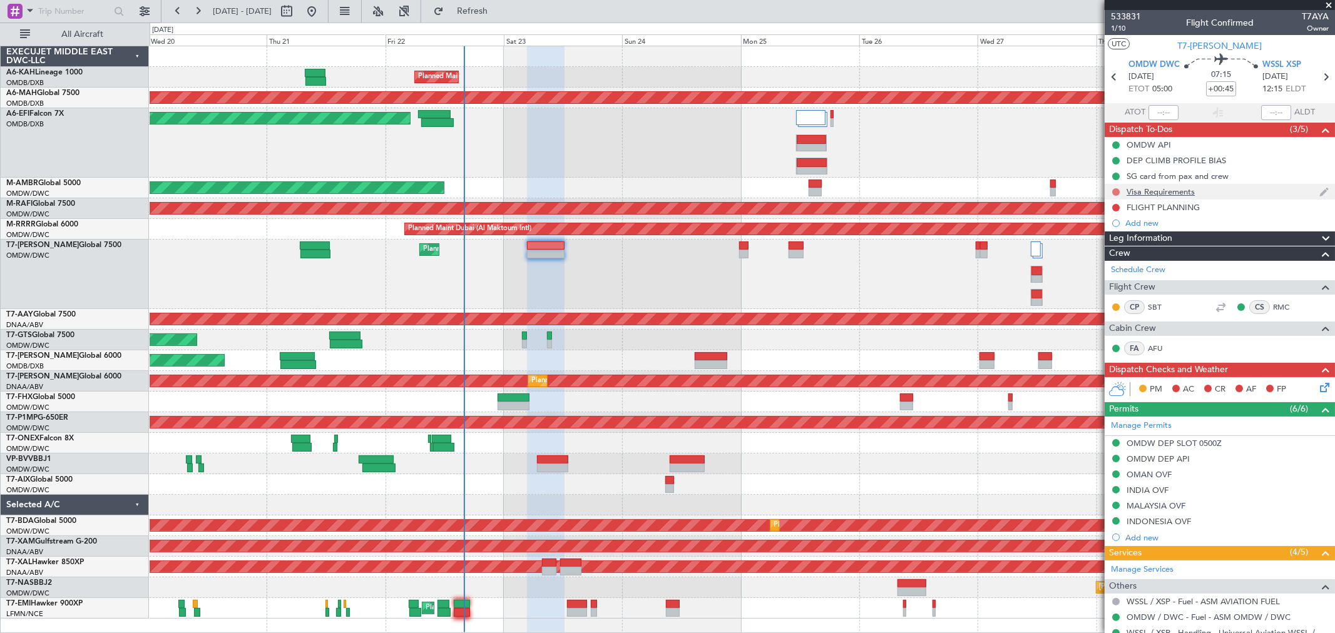
click at [1115, 191] on button at bounding box center [1116, 192] width 8 height 8
drag, startPoint x: 1117, startPoint y: 247, endPoint x: 1124, endPoint y: 221, distance: 26.7
click at [1116, 247] on span "Completed" at bounding box center [1121, 247] width 41 height 13
click at [1113, 207] on button at bounding box center [1116, 208] width 8 height 8
click at [1115, 255] on li "Completed" at bounding box center [1116, 262] width 66 height 19
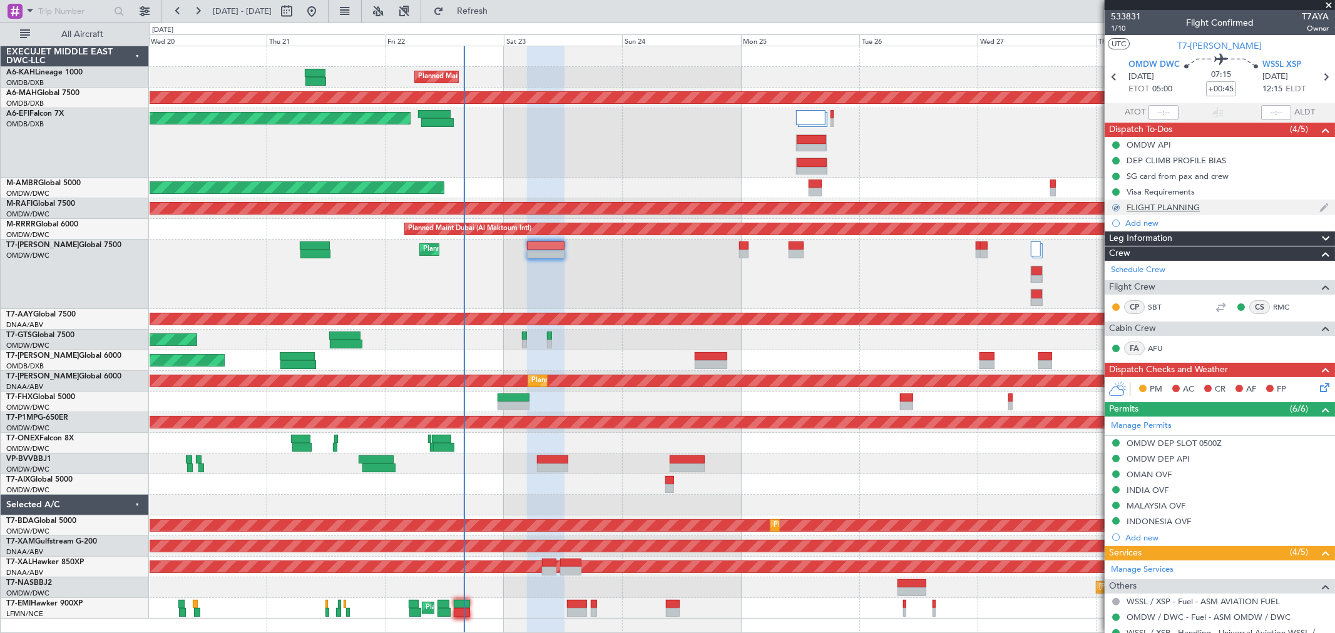
click at [1155, 207] on div "FLIGHT PLANNING" at bounding box center [1163, 207] width 73 height 11
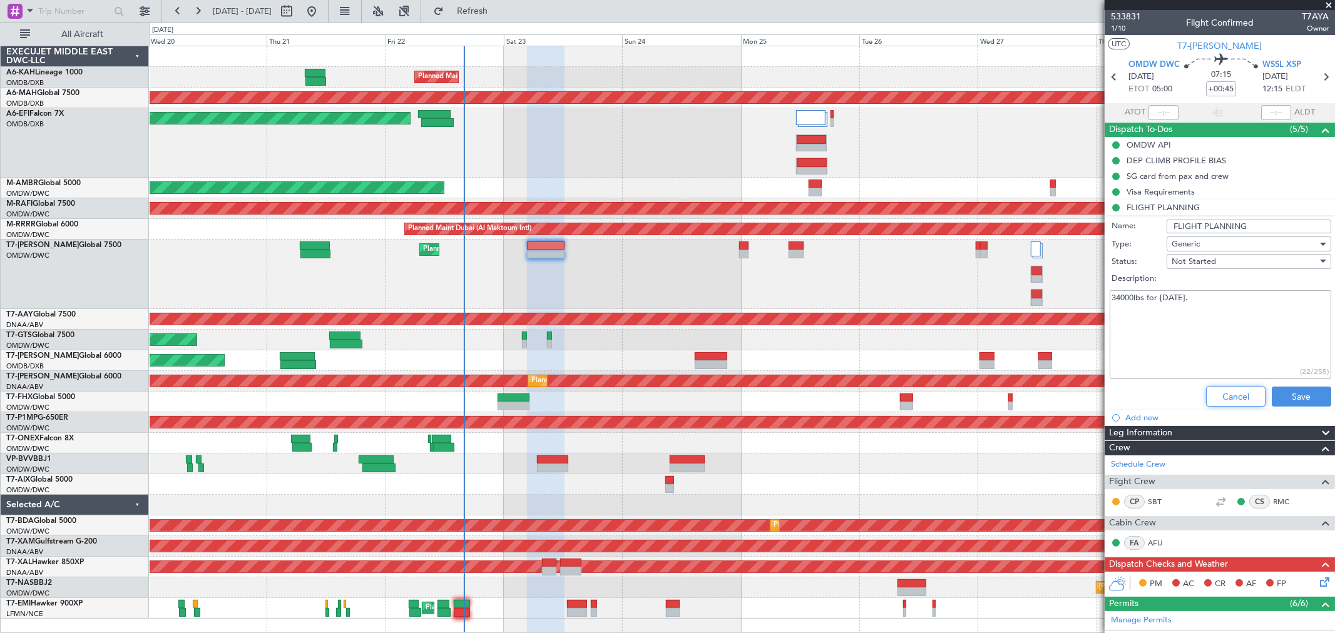
click at [1217, 391] on button "Cancel" at bounding box center [1235, 397] width 59 height 20
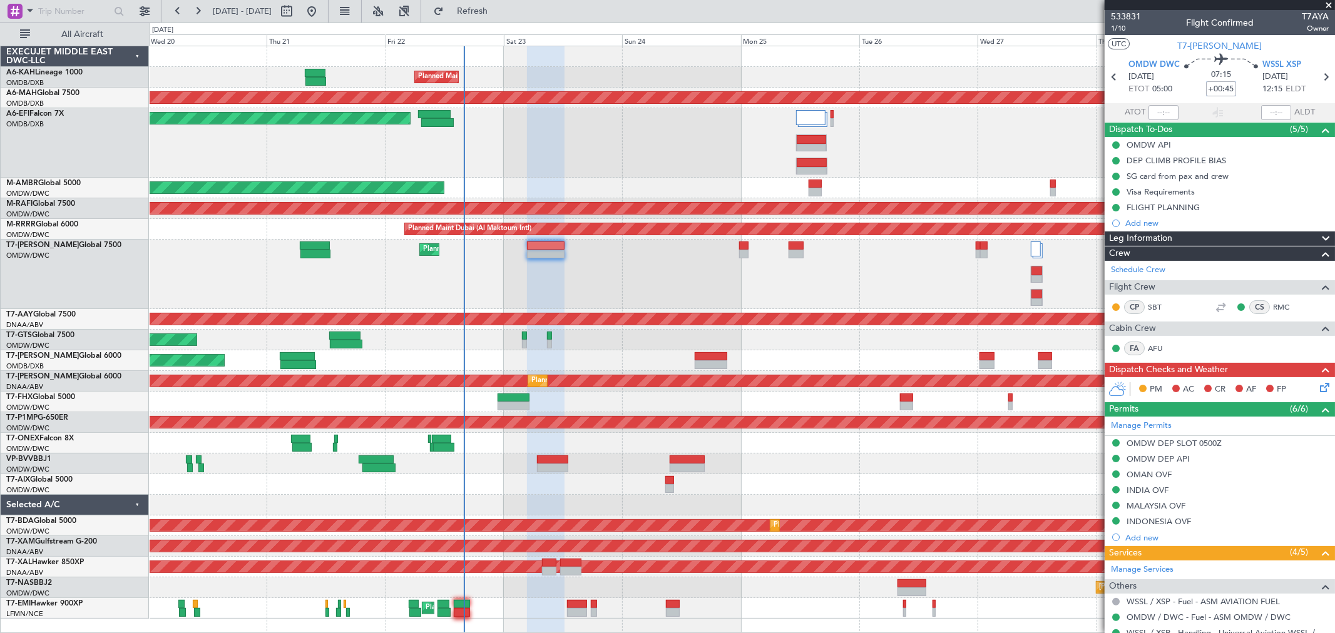
click at [1211, 85] on input "+00:45" at bounding box center [1221, 88] width 30 height 15
type input "+00:40"
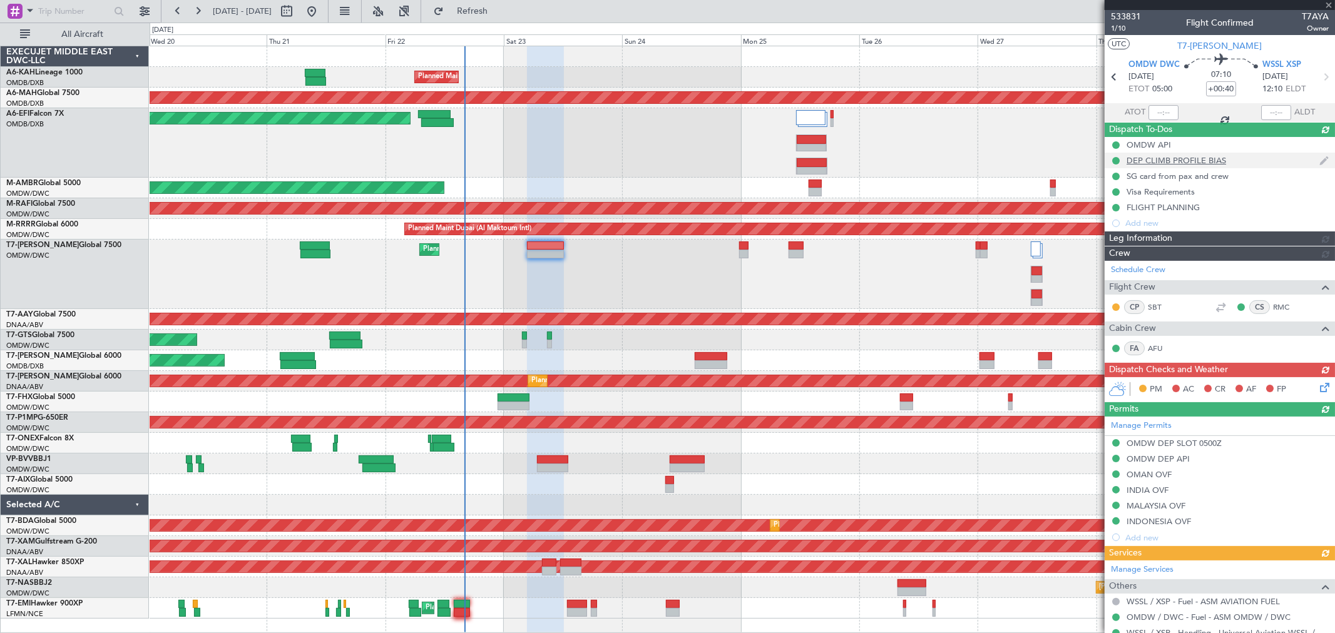
click at [1168, 160] on div "OMDW API DEP CLIMB PROFILE BIAS SG card from pax and crew Visa Requirements FLI…" at bounding box center [1220, 184] width 230 height 94
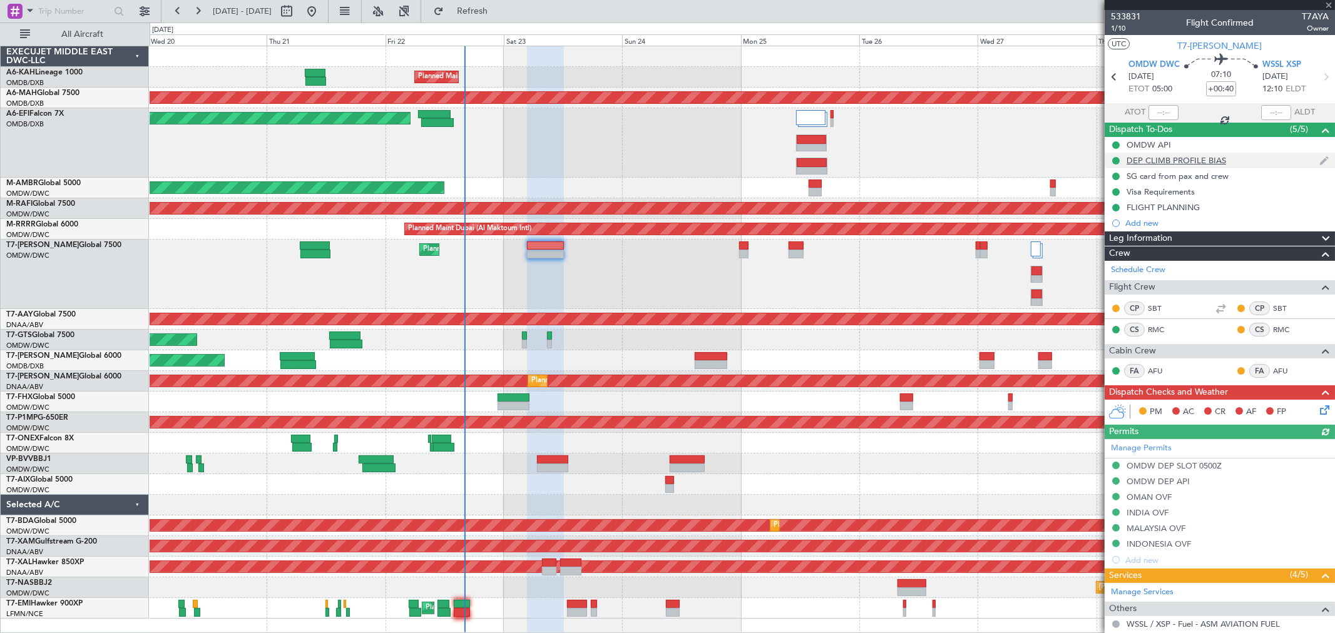
click at [1196, 159] on div "DEP CLIMB PROFILE BIAS" at bounding box center [1177, 160] width 100 height 11
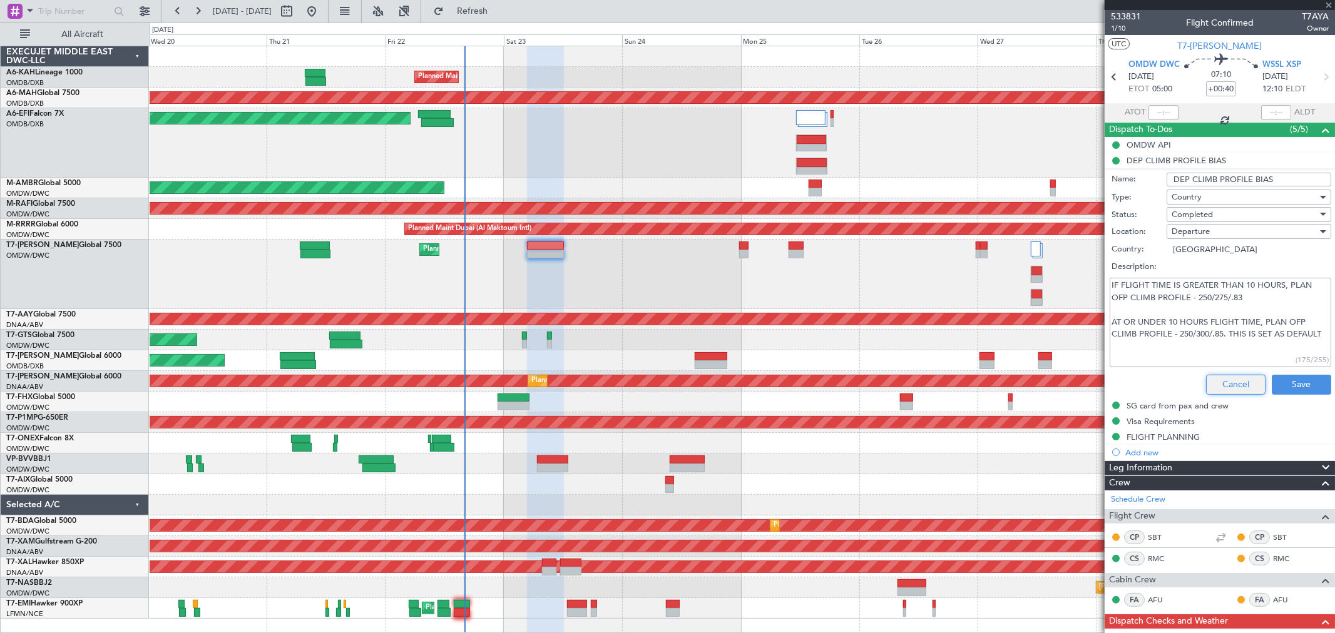
click at [1240, 377] on button "Cancel" at bounding box center [1235, 385] width 59 height 20
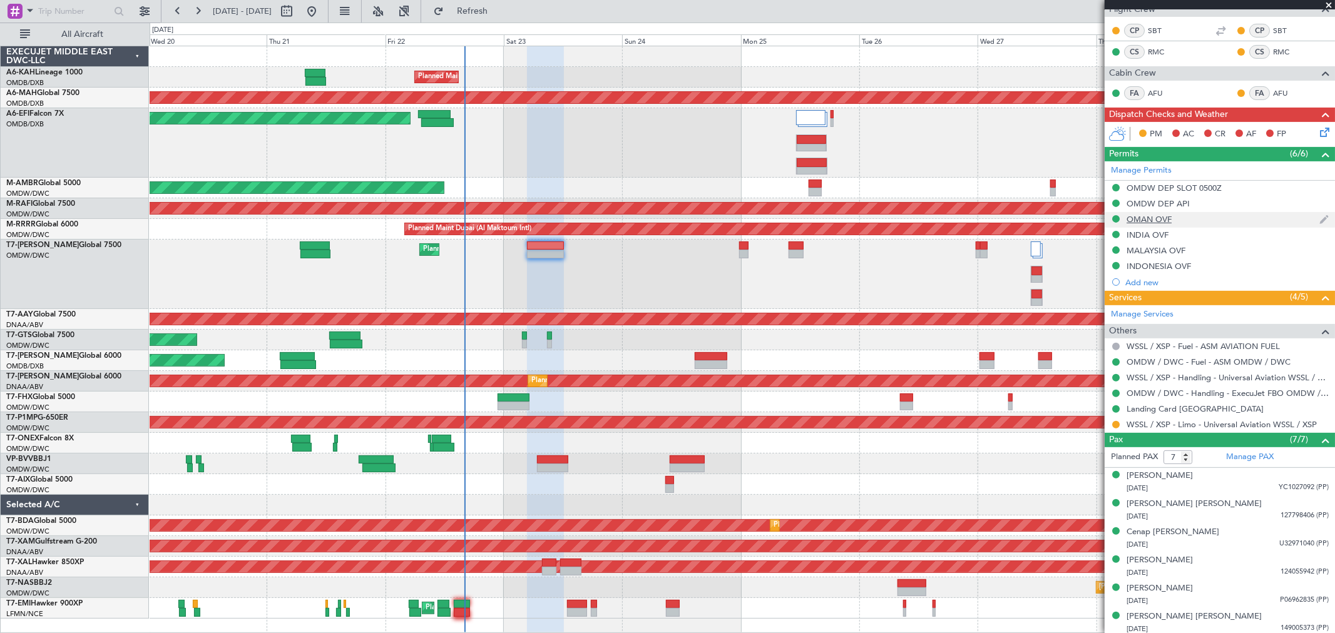
scroll to position [309, 0]
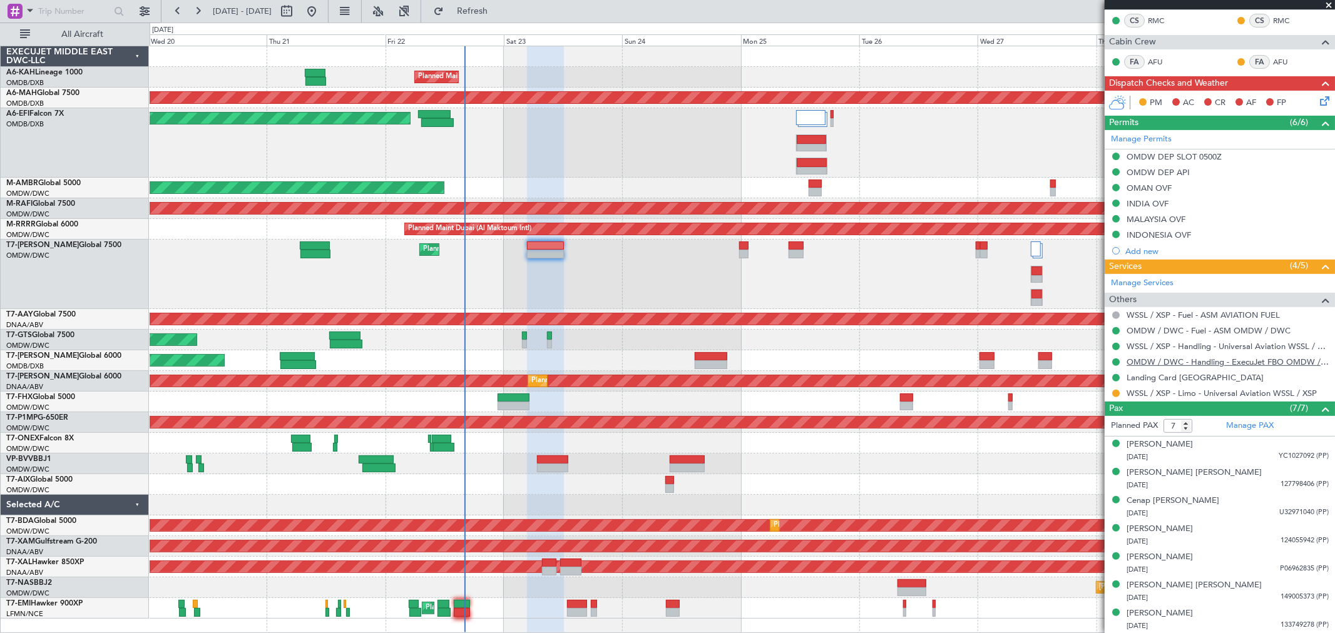
click at [1193, 364] on link "OMDW / DWC - Handling - ExecuJet FBO OMDW / DWC" at bounding box center [1228, 362] width 202 height 11
type input "[PERSON_NAME] ([PERSON_NAME])"
type input "6914"
type input "[PERSON_NAME] ([PERSON_NAME])"
type input "6914"
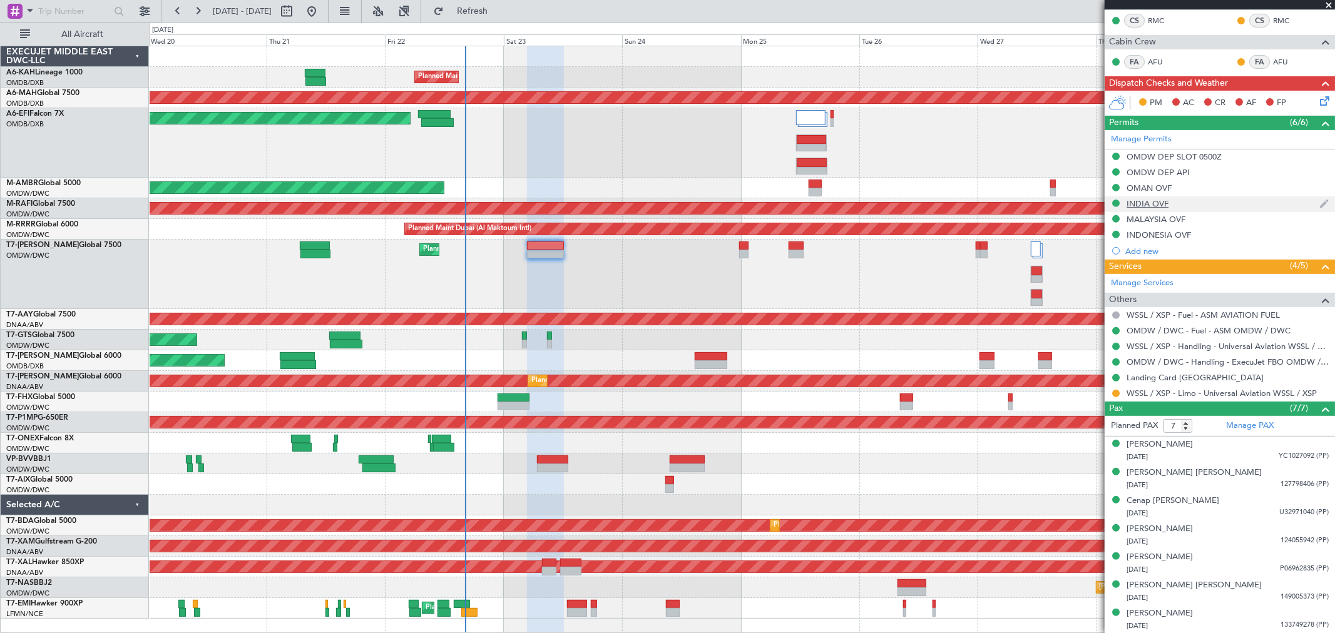
scroll to position [101, 0]
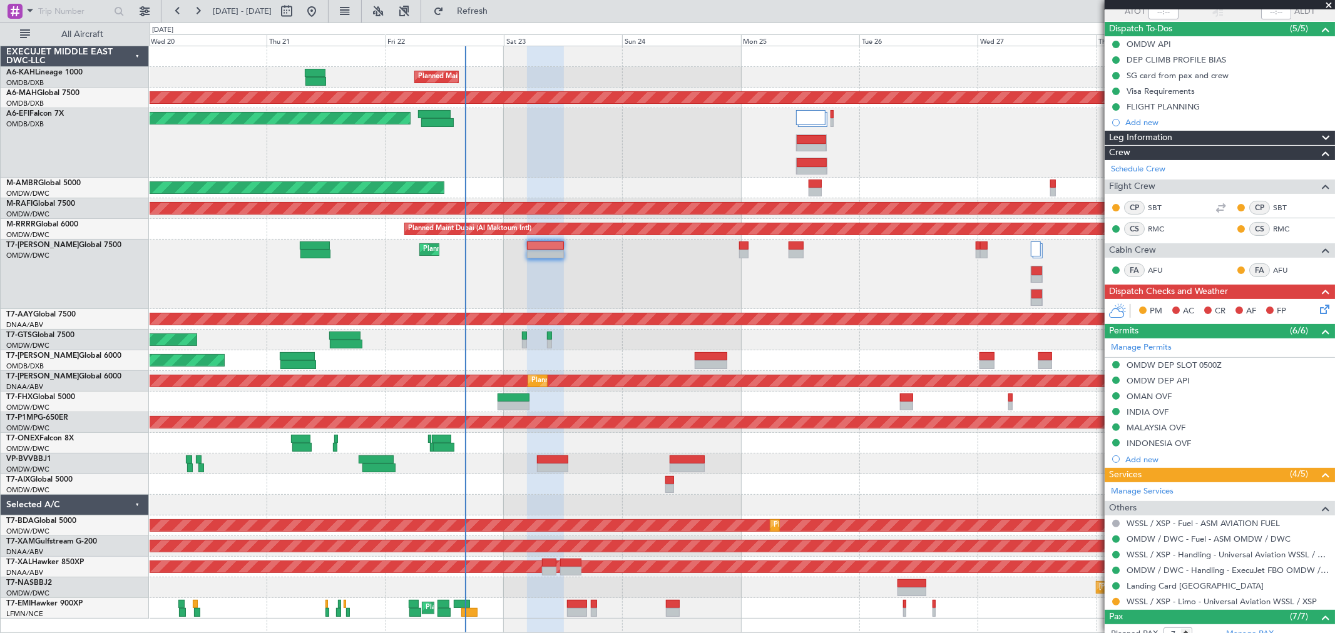
click at [1317, 304] on icon at bounding box center [1322, 307] width 10 height 10
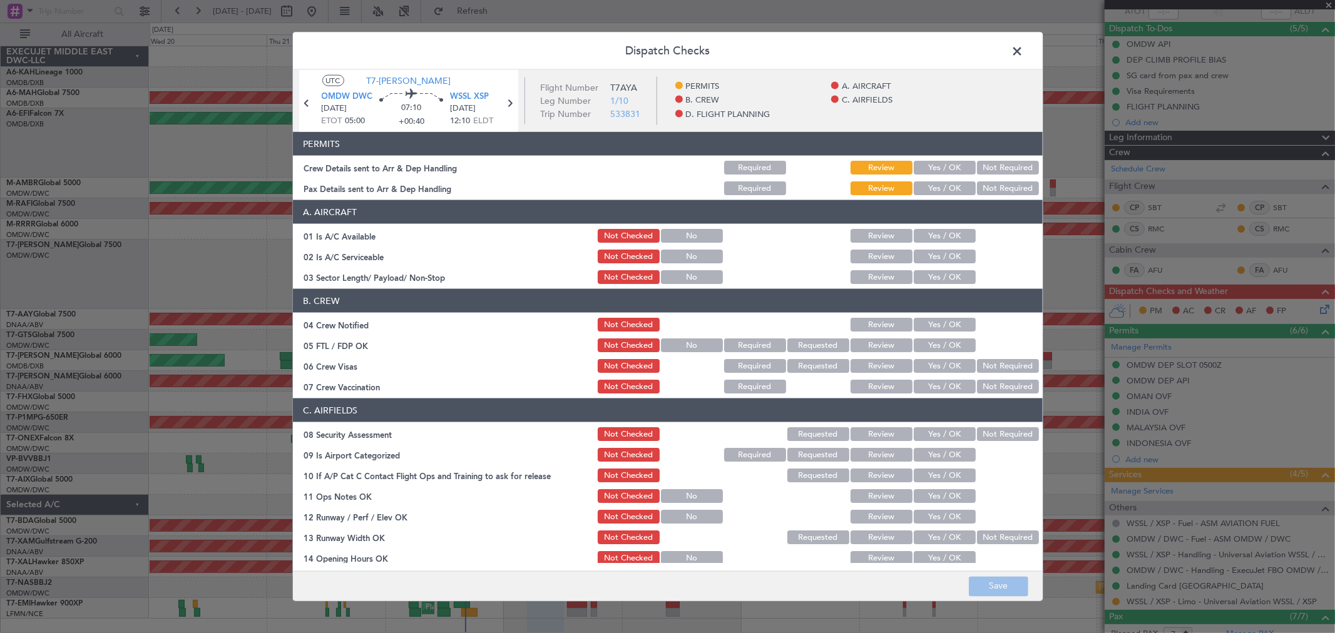
click at [947, 170] on button "Yes / OK" at bounding box center [945, 168] width 62 height 14
drag, startPoint x: 949, startPoint y: 188, endPoint x: 942, endPoint y: 230, distance: 43.1
click at [948, 188] on button "Yes / OK" at bounding box center [945, 189] width 62 height 14
click at [939, 233] on button "Yes / OK" at bounding box center [945, 236] width 62 height 14
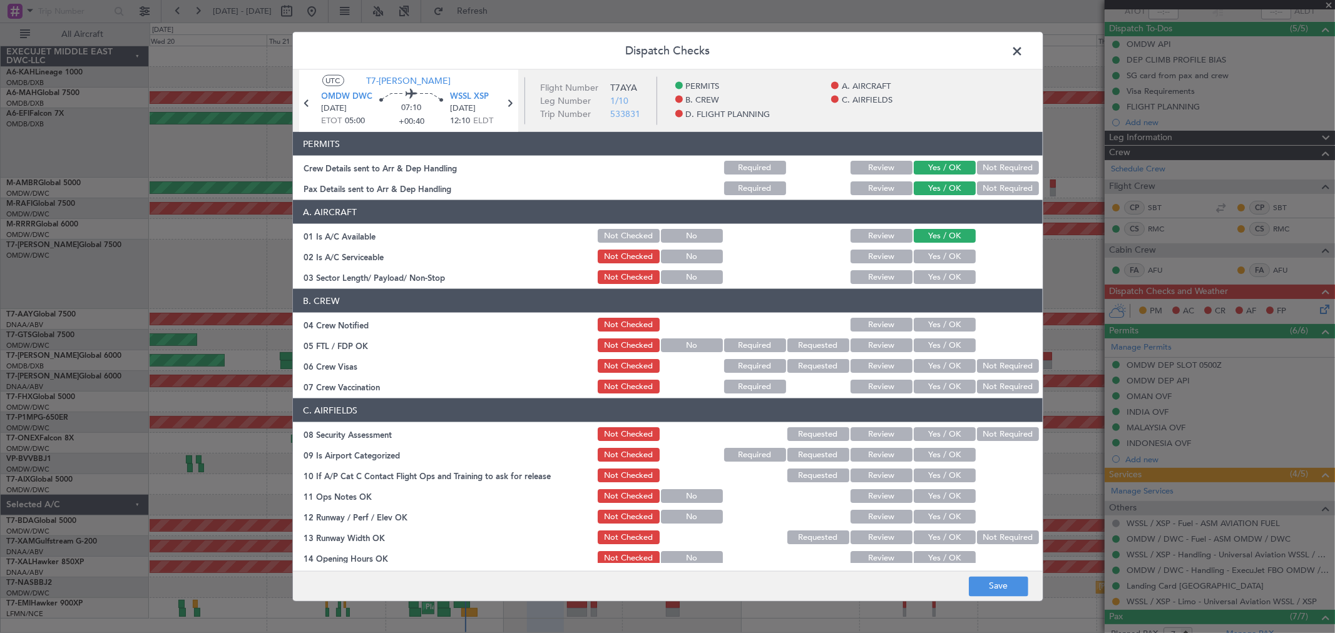
click at [934, 260] on button "Yes / OK" at bounding box center [945, 257] width 62 height 14
drag, startPoint x: 934, startPoint y: 272, endPoint x: 933, endPoint y: 305, distance: 33.2
click at [934, 273] on button "Yes / OK" at bounding box center [945, 277] width 62 height 14
drag, startPoint x: 934, startPoint y: 315, endPoint x: 933, endPoint y: 322, distance: 6.4
click at [934, 318] on div "Yes / OK" at bounding box center [943, 325] width 63 height 18
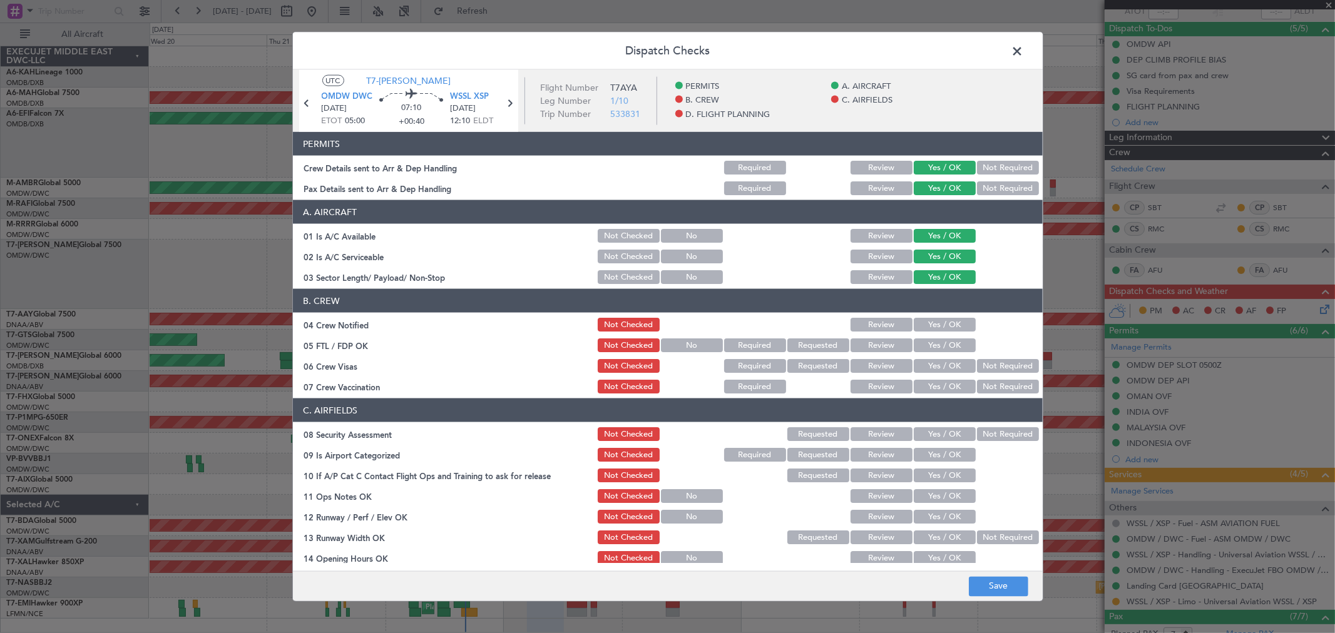
click at [933, 322] on button "Yes / OK" at bounding box center [945, 325] width 62 height 14
click at [934, 345] on button "Yes / OK" at bounding box center [945, 346] width 62 height 14
click at [931, 360] on button "Yes / OK" at bounding box center [945, 366] width 62 height 14
click at [929, 379] on div "Yes / OK" at bounding box center [943, 387] width 63 height 18
click at [929, 388] on button "Yes / OK" at bounding box center [945, 387] width 62 height 14
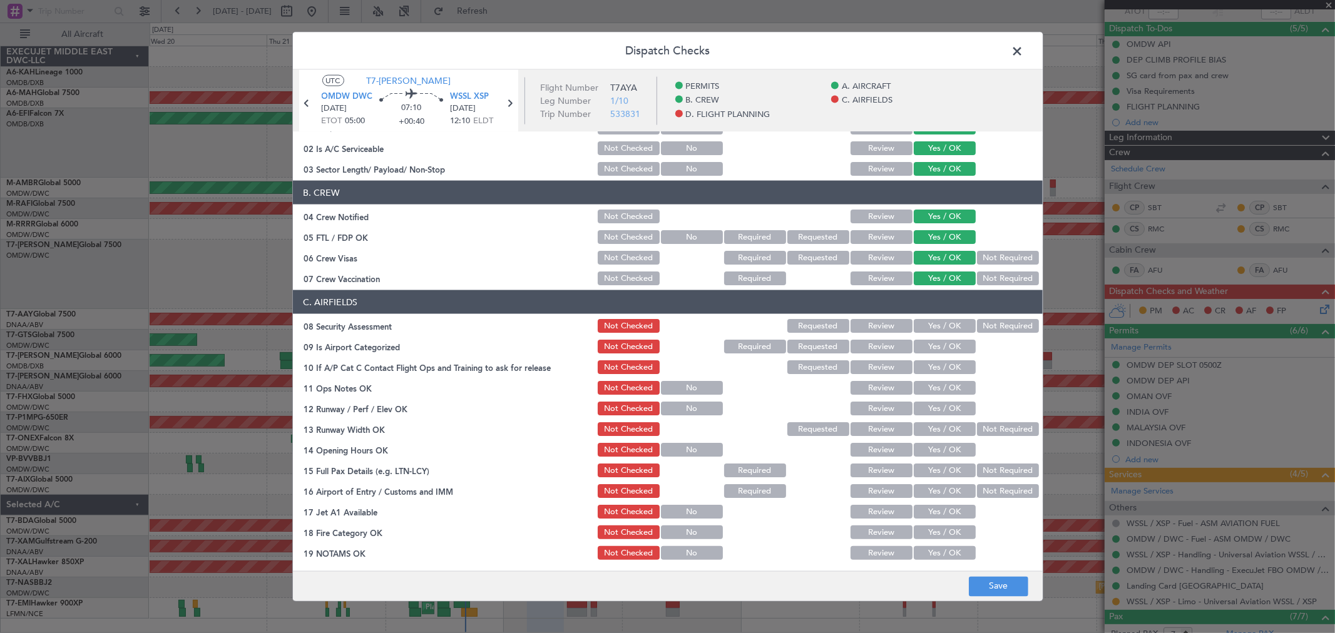
scroll to position [208, 0]
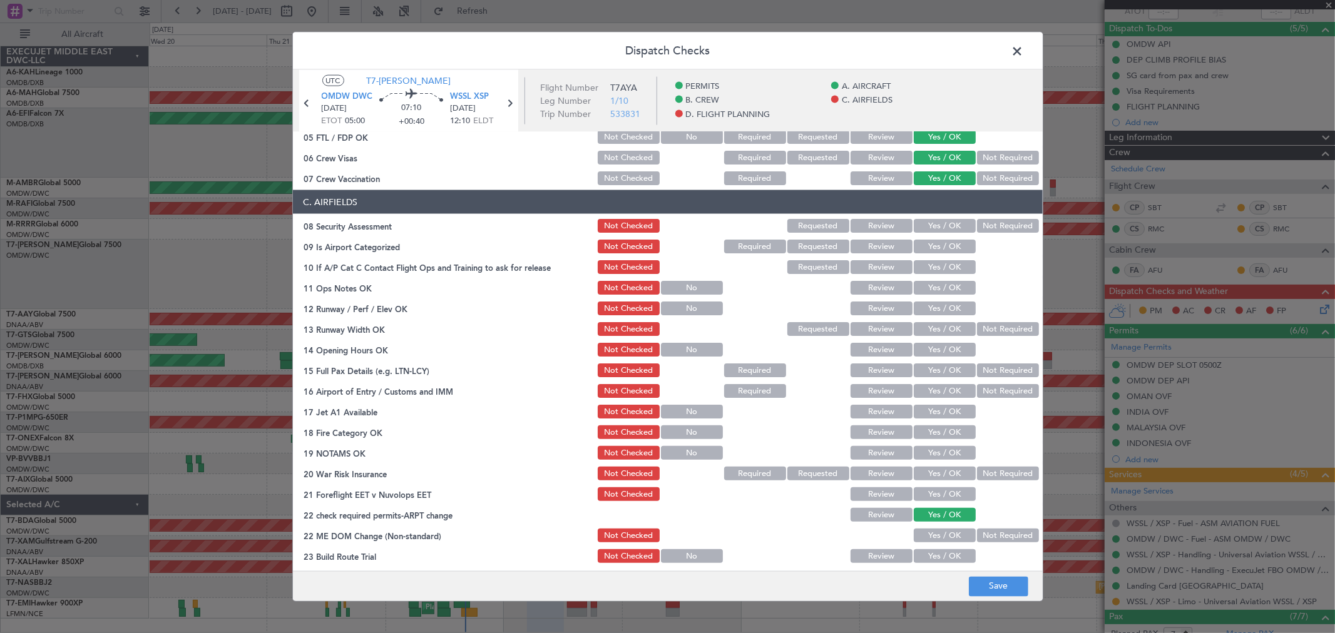
click at [933, 228] on button "Yes / OK" at bounding box center [945, 226] width 62 height 14
click at [931, 244] on button "Yes / OK" at bounding box center [945, 247] width 62 height 14
drag, startPoint x: 930, startPoint y: 261, endPoint x: 929, endPoint y: 277, distance: 16.3
click at [930, 263] on button "Yes / OK" at bounding box center [945, 267] width 62 height 14
click at [926, 290] on button "Yes / OK" at bounding box center [945, 288] width 62 height 14
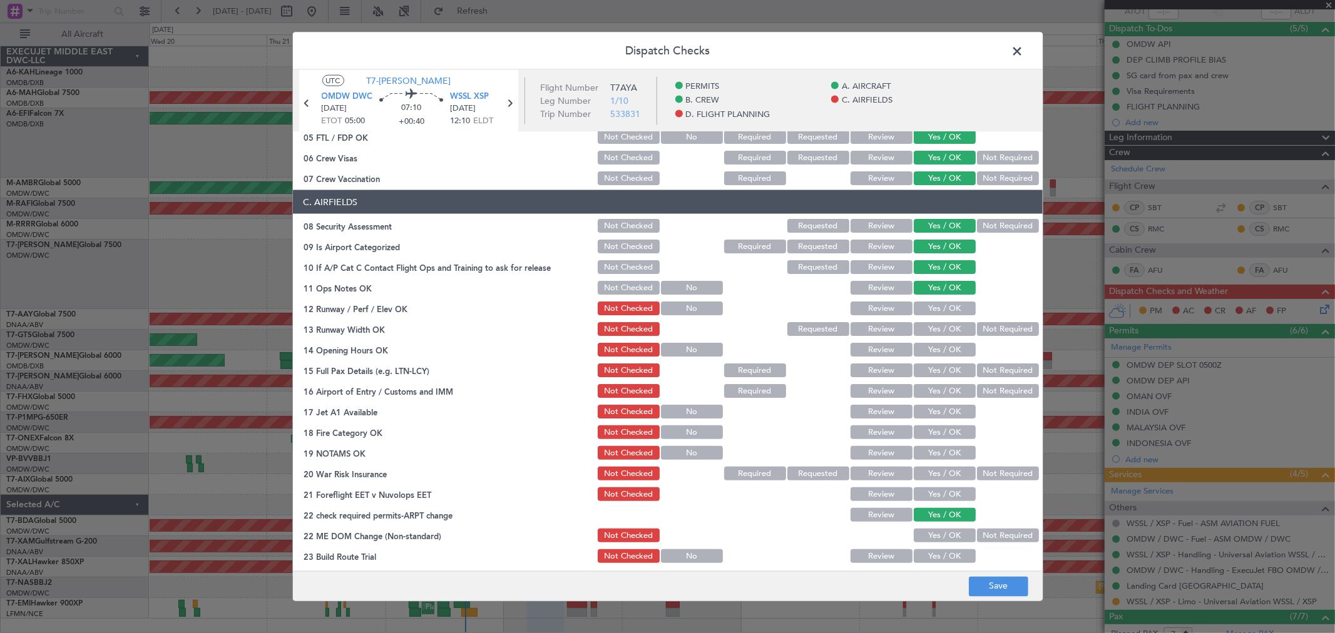
drag, startPoint x: 924, startPoint y: 302, endPoint x: 923, endPoint y: 316, distance: 14.4
click at [924, 307] on button "Yes / OK" at bounding box center [945, 309] width 62 height 14
click at [923, 319] on section "C. AIRFIELDS 08 Security Assessment Not Checked Requested Review Yes / OK Not R…" at bounding box center [668, 388] width 750 height 396
drag, startPoint x: 924, startPoint y: 330, endPoint x: 924, endPoint y: 352, distance: 21.9
click at [924, 334] on button "Yes / OK" at bounding box center [945, 329] width 62 height 14
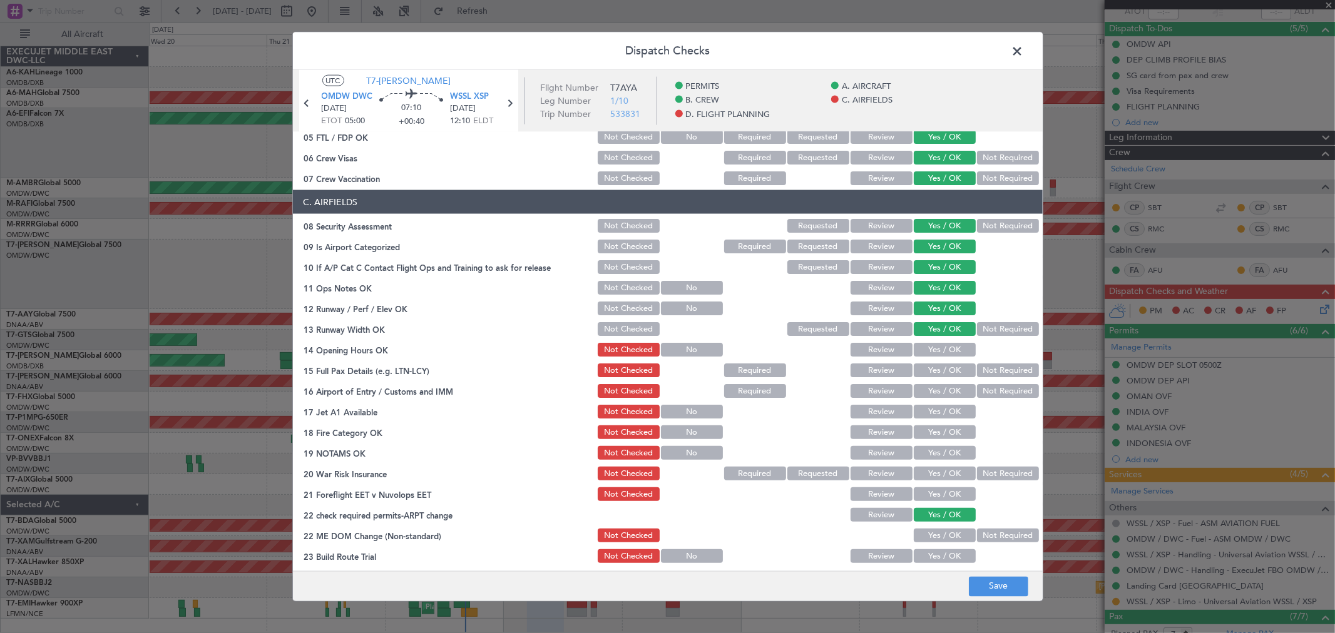
click at [924, 352] on button "Yes / OK" at bounding box center [945, 350] width 62 height 14
click at [924, 364] on button "Yes / OK" at bounding box center [945, 371] width 62 height 14
click at [924, 382] on div "Yes / OK" at bounding box center [943, 391] width 63 height 18
click at [921, 392] on button "Yes / OK" at bounding box center [945, 391] width 62 height 14
drag, startPoint x: 922, startPoint y: 397, endPoint x: 921, endPoint y: 418, distance: 20.7
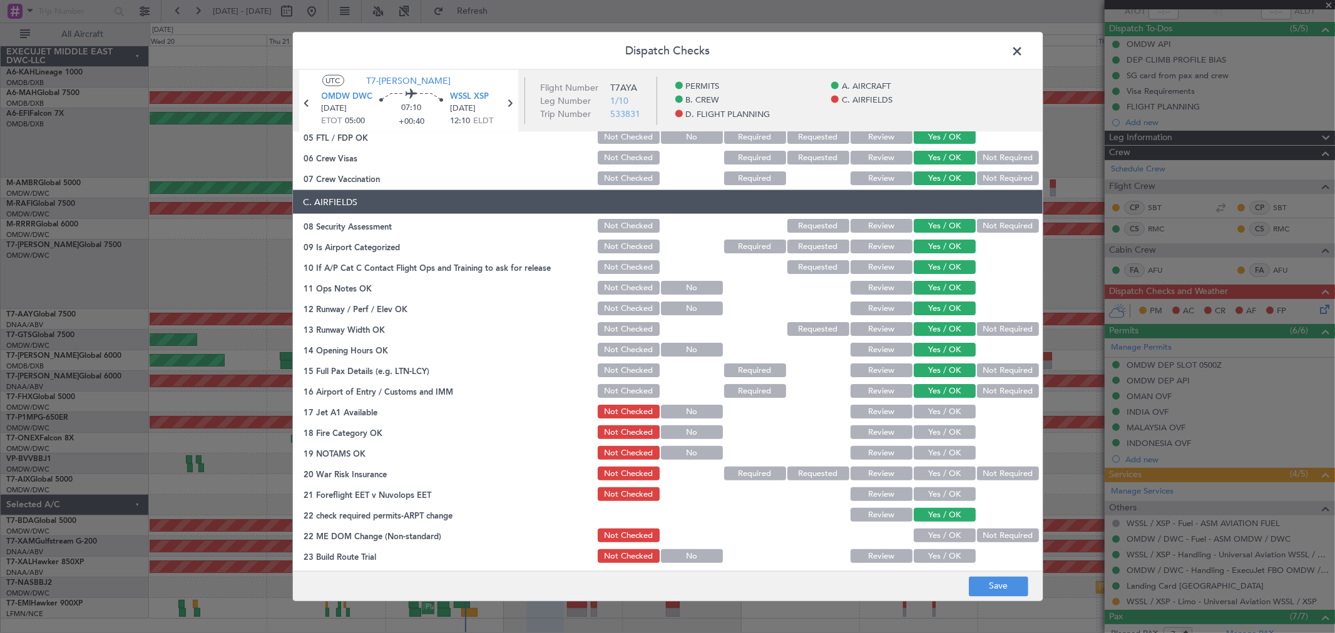
click at [922, 399] on div "Yes / OK" at bounding box center [943, 391] width 63 height 18
drag, startPoint x: 921, startPoint y: 418, endPoint x: 918, endPoint y: 411, distance: 8.1
click at [921, 418] on div "Yes / OK" at bounding box center [943, 412] width 63 height 18
click at [918, 411] on button "Yes / OK" at bounding box center [945, 412] width 62 height 14
click at [924, 429] on button "Yes / OK" at bounding box center [945, 433] width 62 height 14
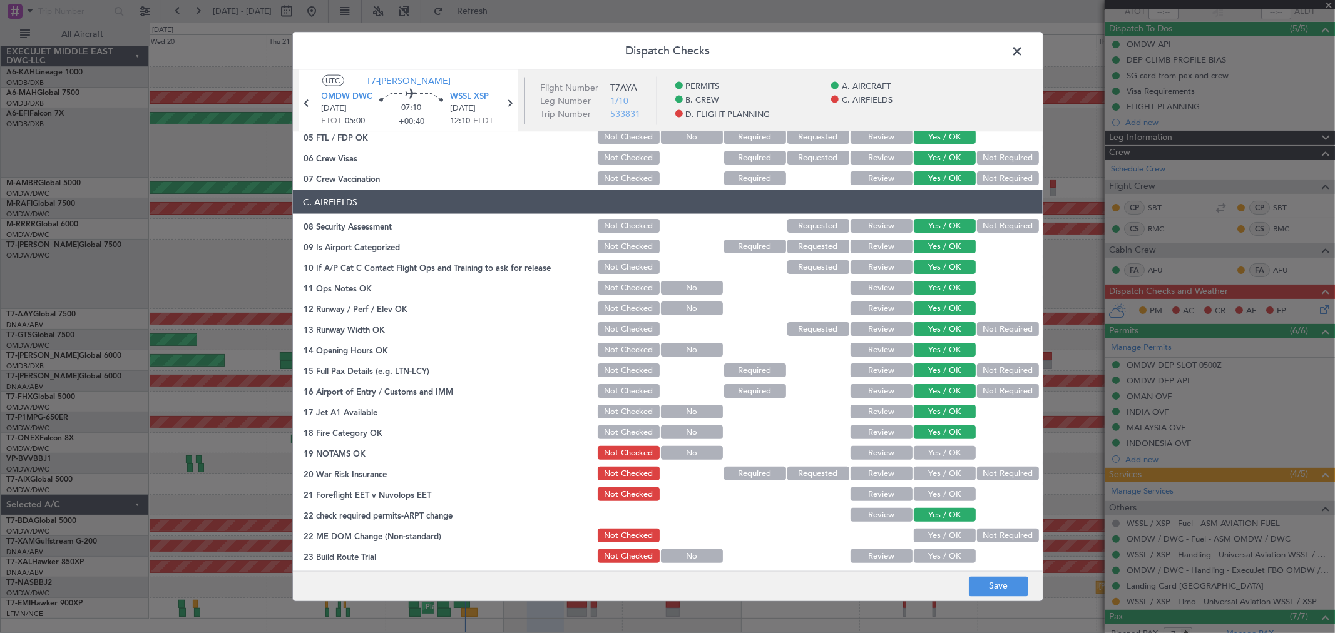
click at [923, 441] on section "C. AIRFIELDS 08 Security Assessment Not Checked Requested Review Yes / OK Not R…" at bounding box center [668, 388] width 750 height 396
click at [923, 449] on button "Yes / OK" at bounding box center [945, 453] width 62 height 14
click at [928, 477] on button "Yes / OK" at bounding box center [945, 474] width 62 height 14
click at [927, 492] on button "Yes / OK" at bounding box center [945, 495] width 62 height 14
click at [931, 503] on section "C. AIRFIELDS 08 Security Assessment Not Checked Requested Review Yes / OK Not R…" at bounding box center [668, 388] width 750 height 396
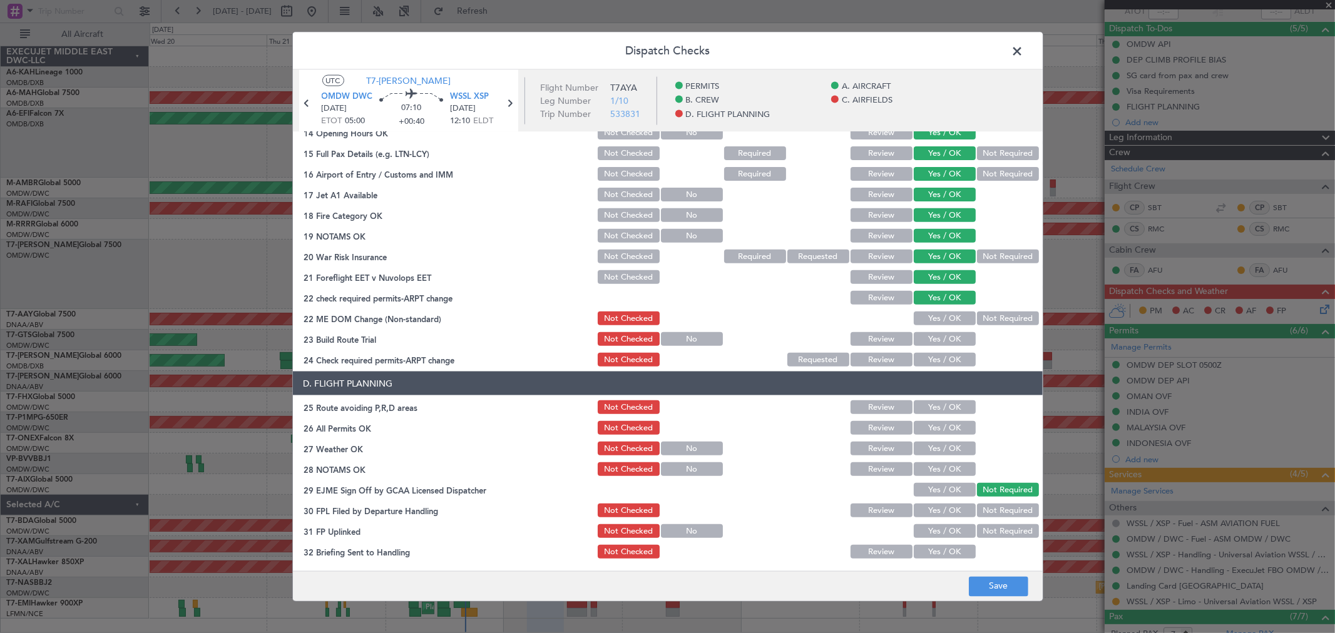
scroll to position [486, 0]
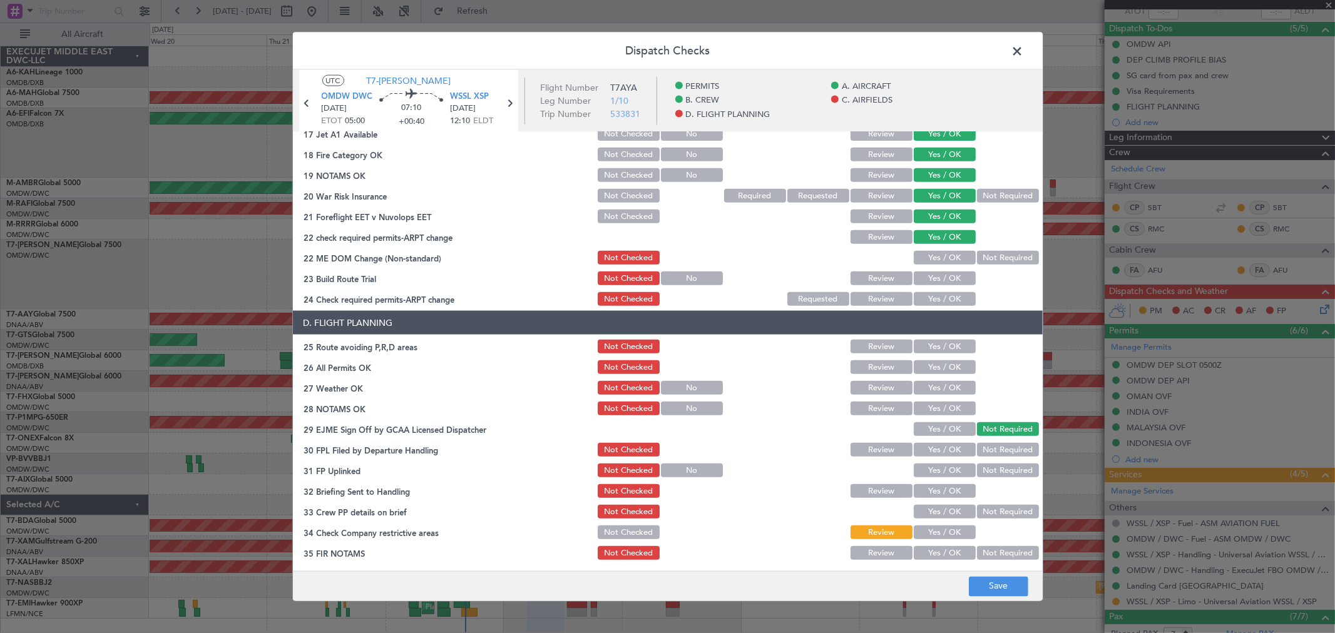
click at [936, 253] on button "Yes / OK" at bounding box center [945, 258] width 62 height 14
click at [924, 282] on button "Yes / OK" at bounding box center [945, 279] width 62 height 14
click at [926, 297] on button "Yes / OK" at bounding box center [945, 299] width 62 height 14
click at [931, 348] on button "Yes / OK" at bounding box center [945, 347] width 62 height 14
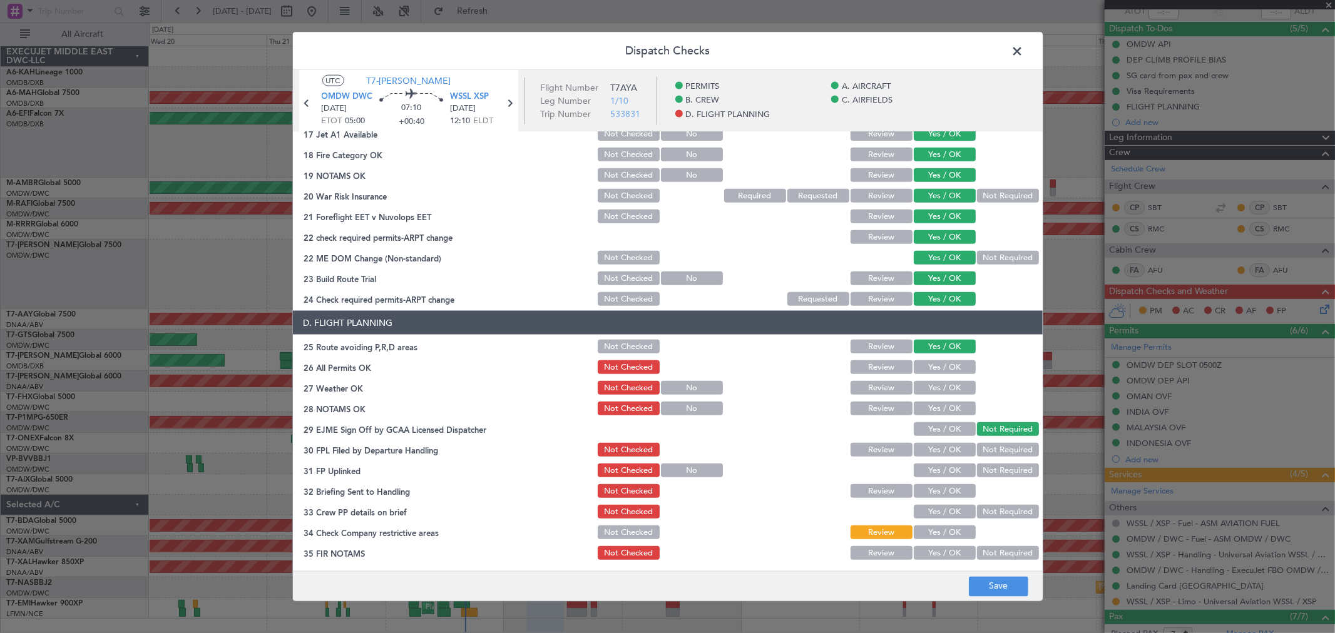
click at [931, 366] on button "Yes / OK" at bounding box center [945, 367] width 62 height 14
click at [928, 389] on button "Yes / OK" at bounding box center [945, 388] width 62 height 14
click at [927, 408] on button "Yes / OK" at bounding box center [945, 409] width 62 height 14
click at [929, 429] on button "Yes / OK" at bounding box center [945, 429] width 62 height 14
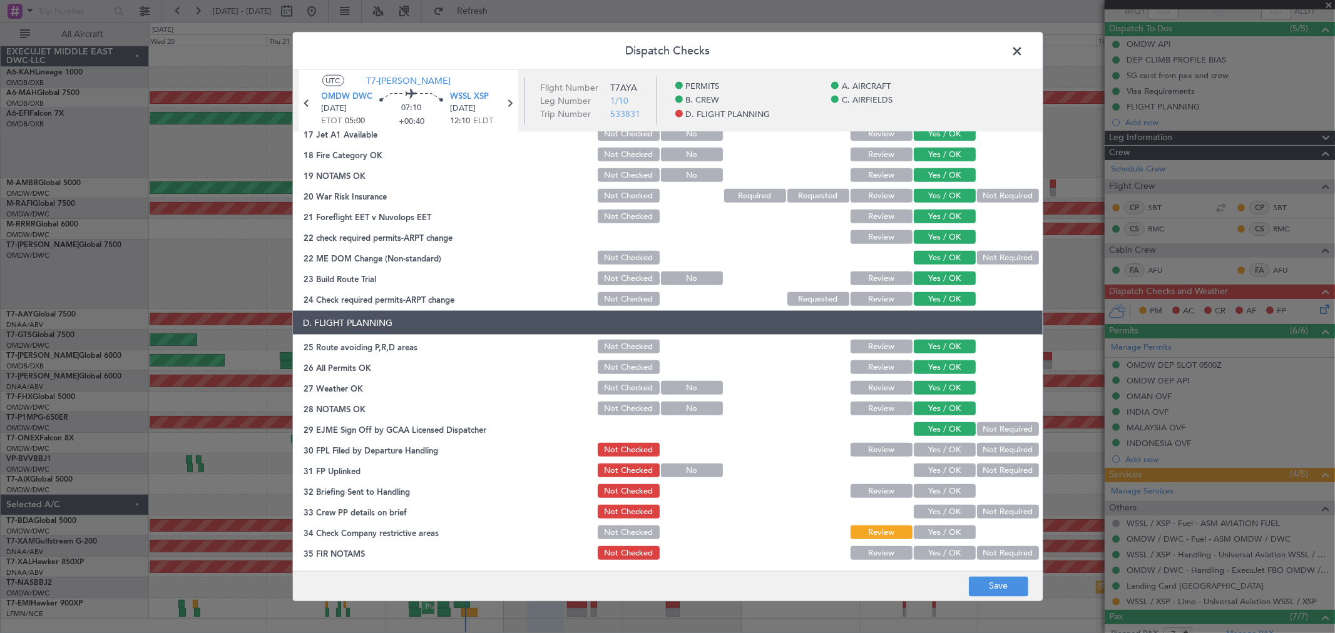
click at [929, 452] on button "Yes / OK" at bounding box center [945, 450] width 62 height 14
click at [930, 471] on button "Yes / OK" at bounding box center [945, 471] width 62 height 14
click at [931, 489] on button "Yes / OK" at bounding box center [945, 491] width 62 height 14
click at [934, 514] on button "Yes / OK" at bounding box center [945, 512] width 62 height 14
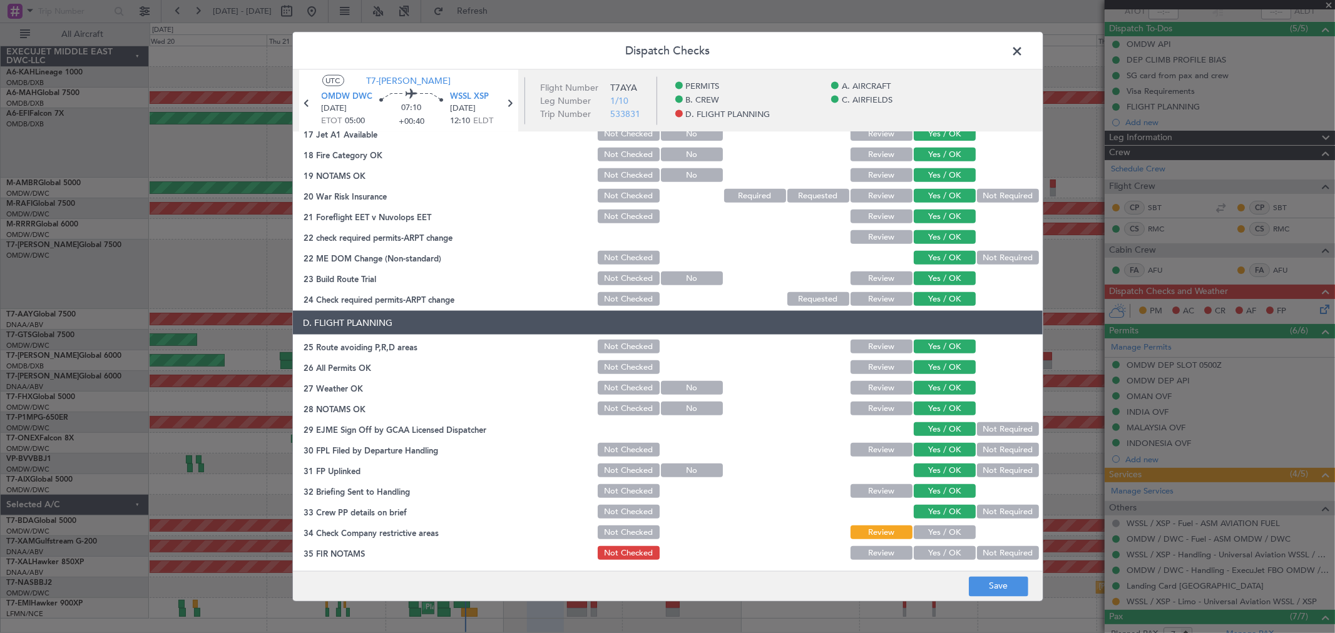
click at [934, 531] on button "Yes / OK" at bounding box center [945, 533] width 62 height 14
click at [928, 546] on button "Yes / OK" at bounding box center [945, 553] width 62 height 14
click at [984, 582] on button "Save" at bounding box center [998, 586] width 59 height 20
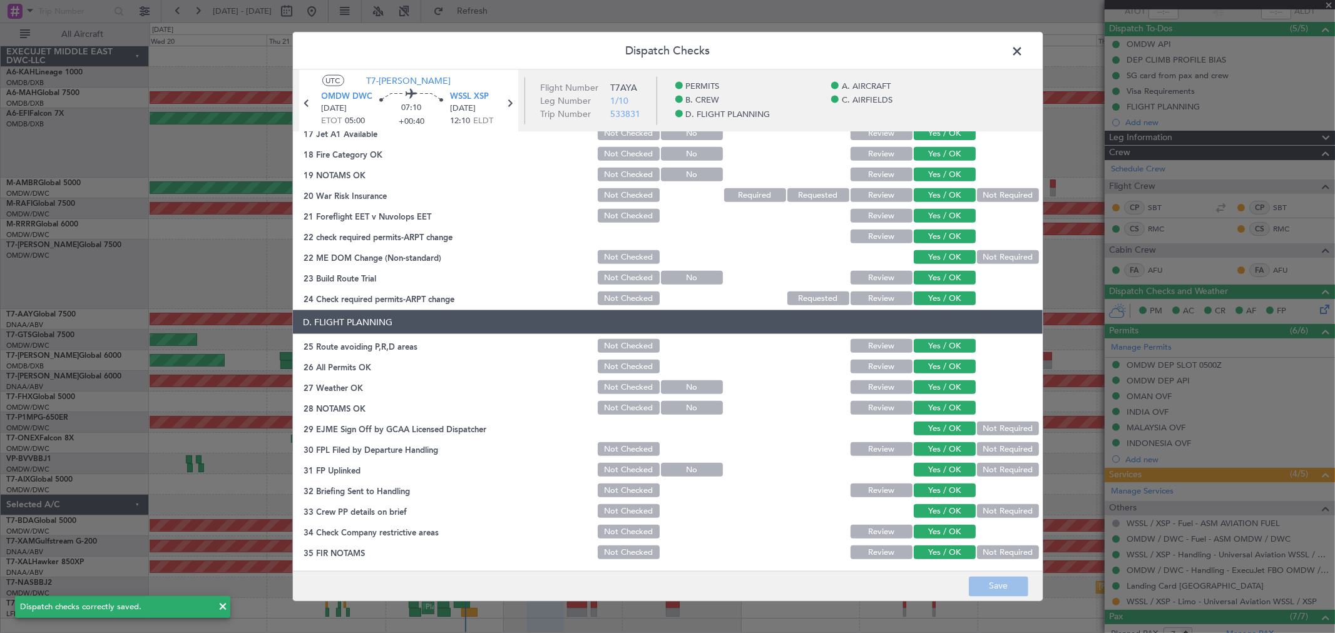
click at [1024, 48] on span at bounding box center [1024, 54] width 0 height 25
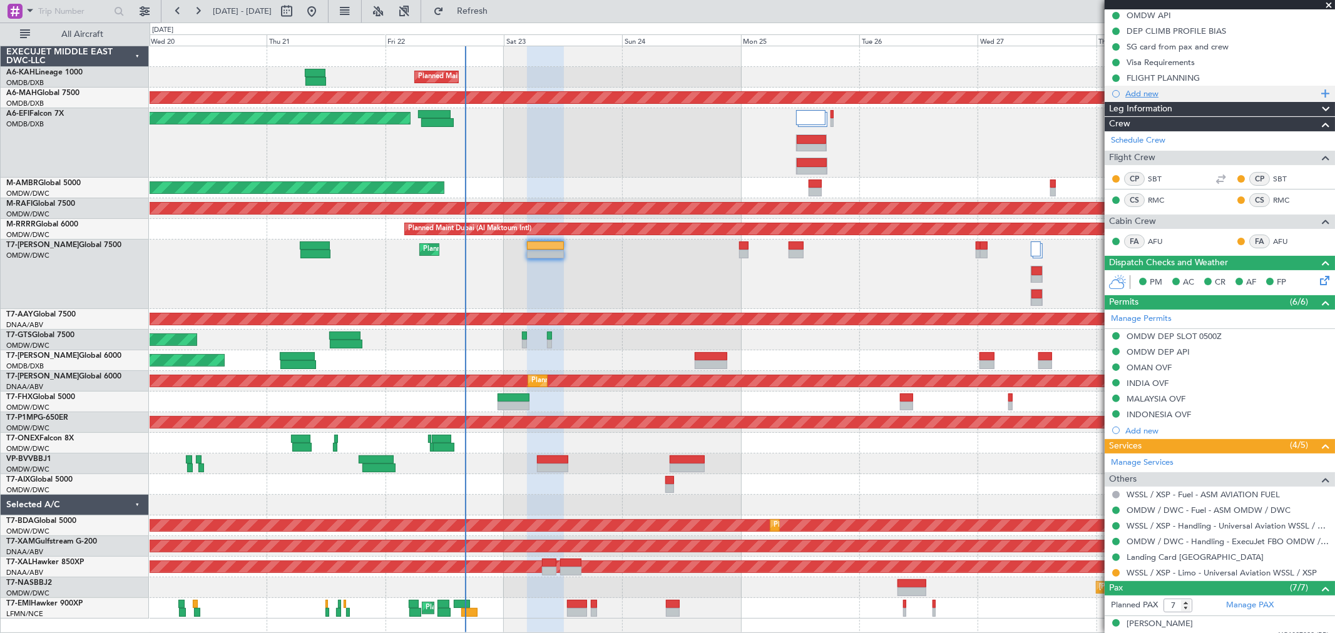
scroll to position [139, 0]
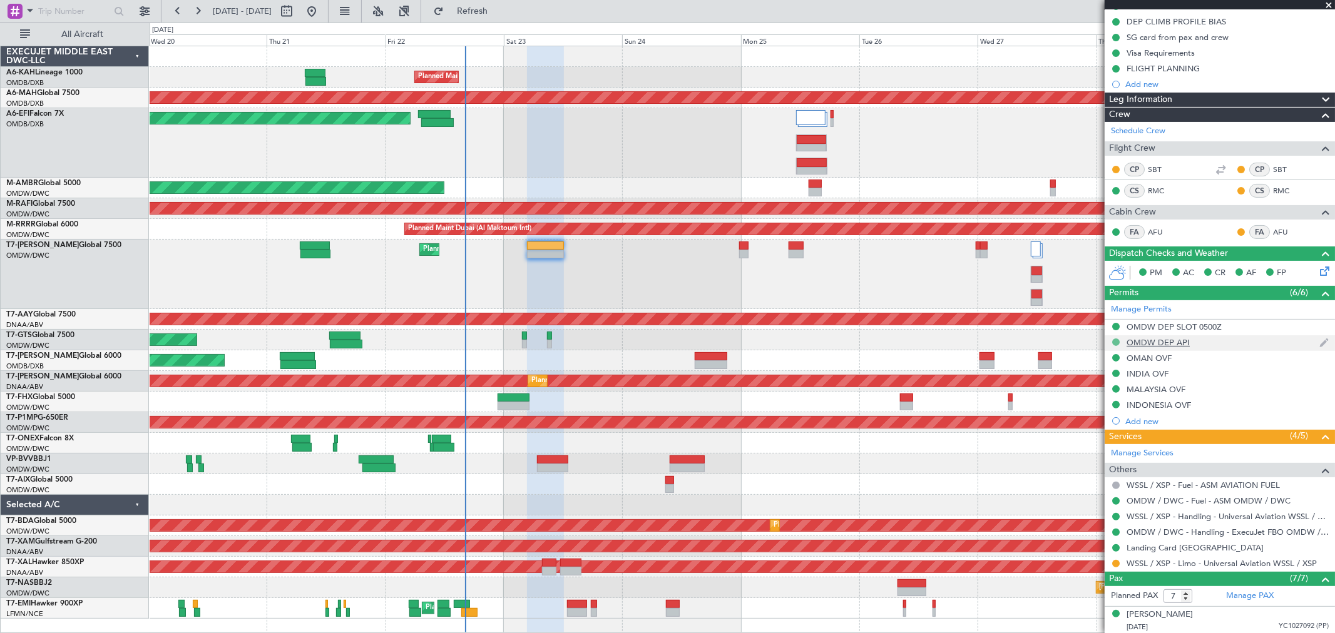
click at [1117, 339] on button at bounding box center [1116, 343] width 8 height 8
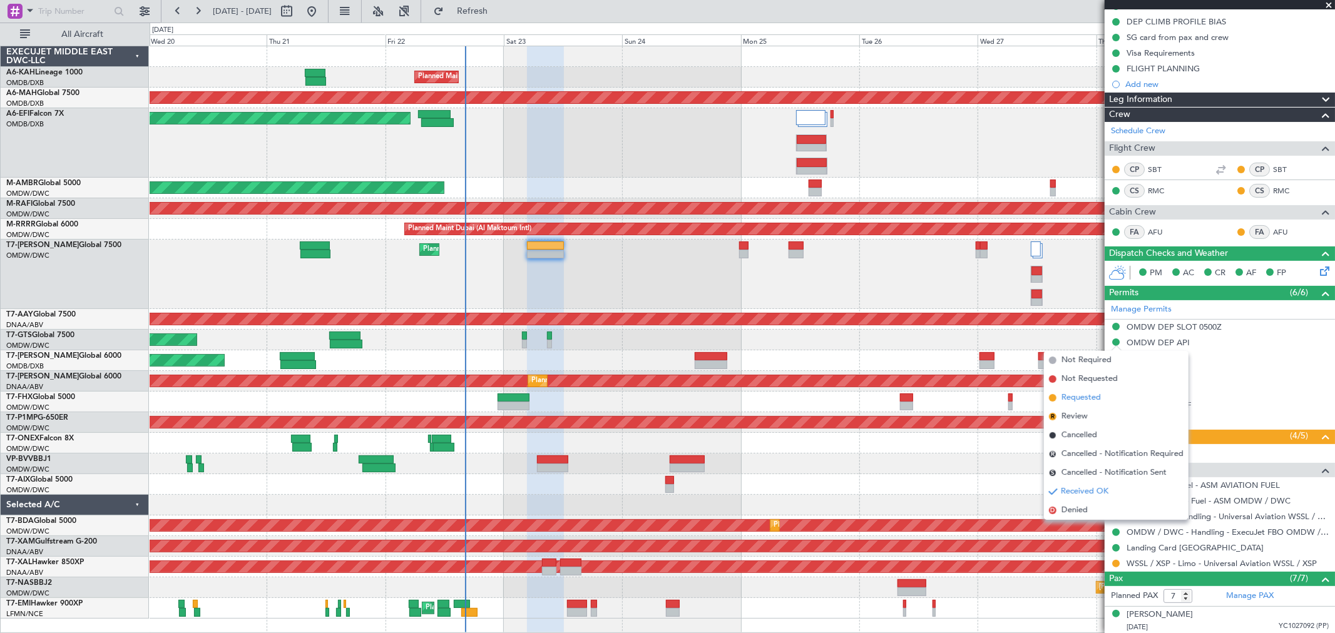
click at [1078, 397] on span "Requested" at bounding box center [1080, 398] width 39 height 13
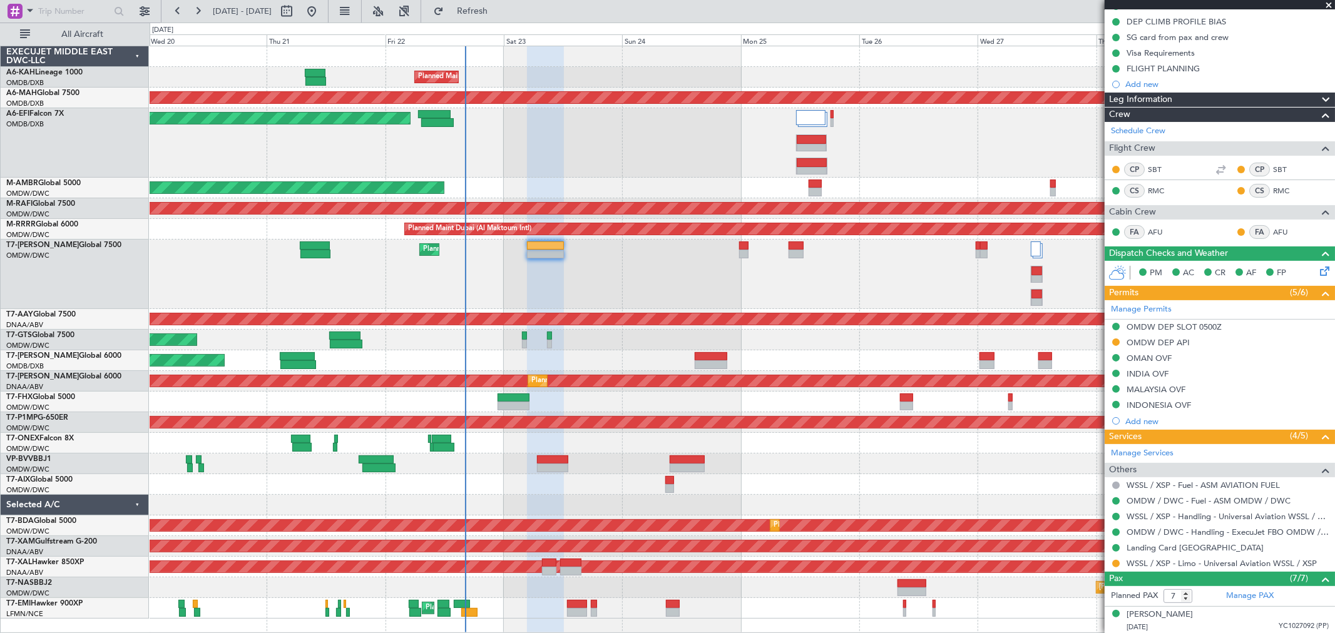
scroll to position [0, 0]
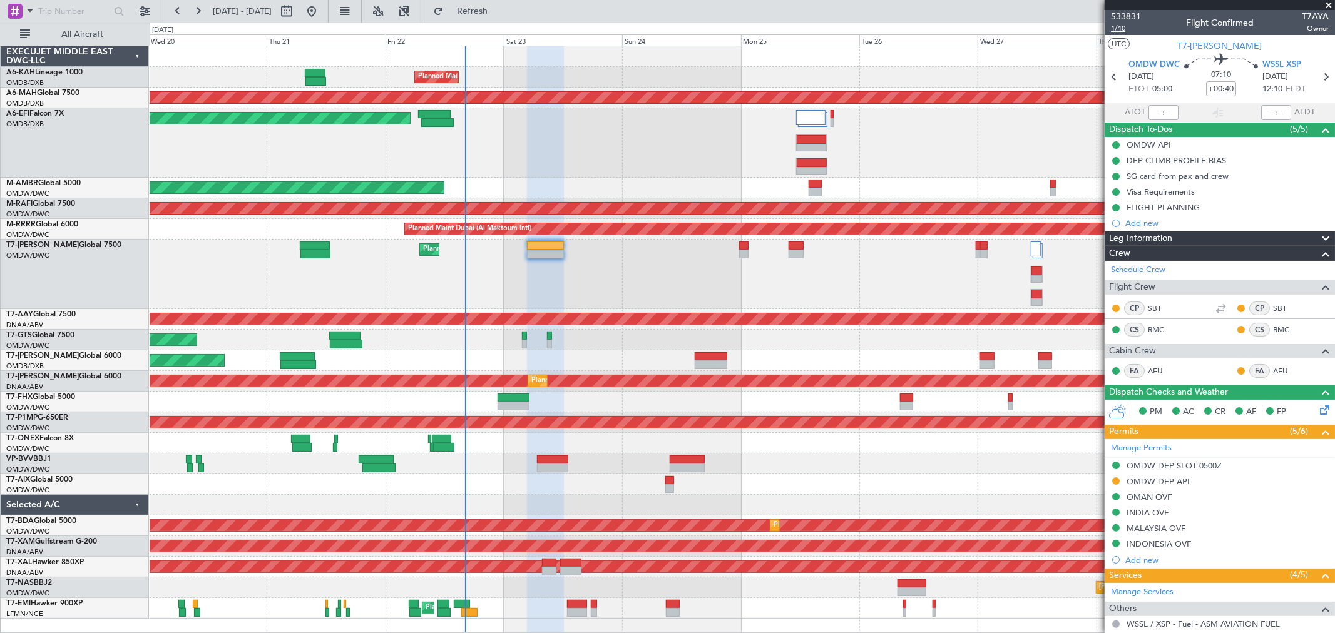
click at [1111, 28] on span "1/10" at bounding box center [1126, 28] width 30 height 11
type input "[PERSON_NAME] ([PERSON_NAME])"
type input "6914"
type input "[PERSON_NAME] ([PERSON_NAME])"
type input "6914"
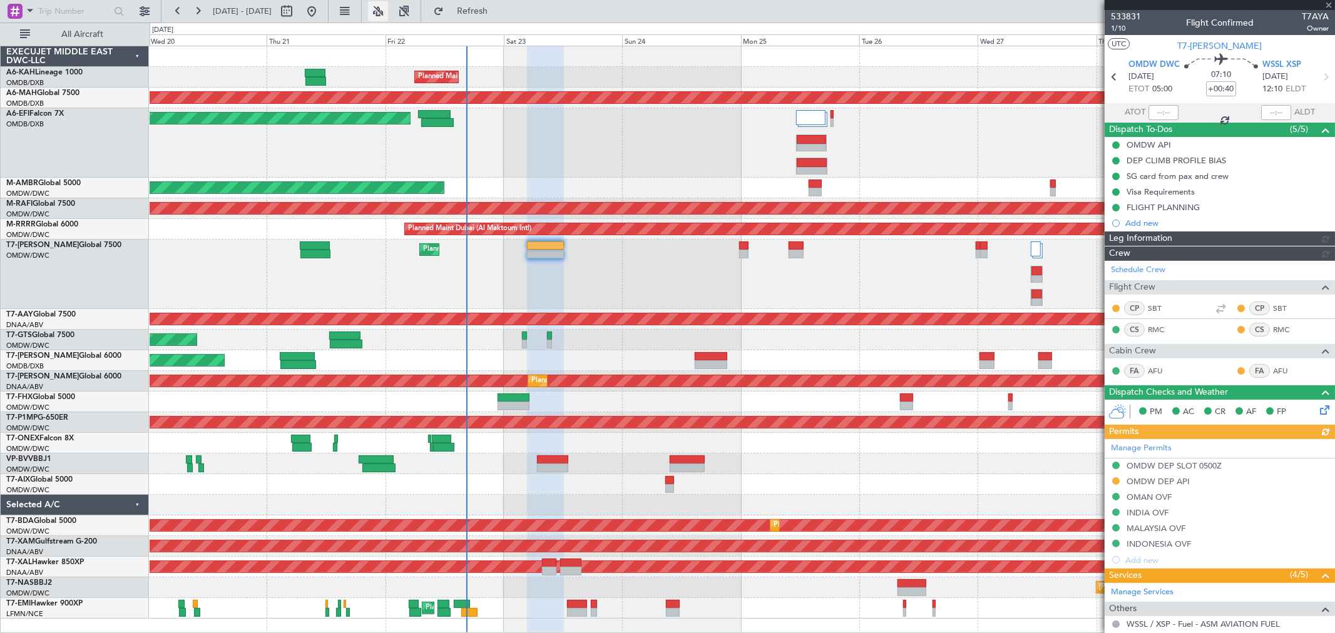
type input "[PERSON_NAME] ([PERSON_NAME])"
type input "6914"
click at [1117, 481] on button at bounding box center [1116, 482] width 8 height 8
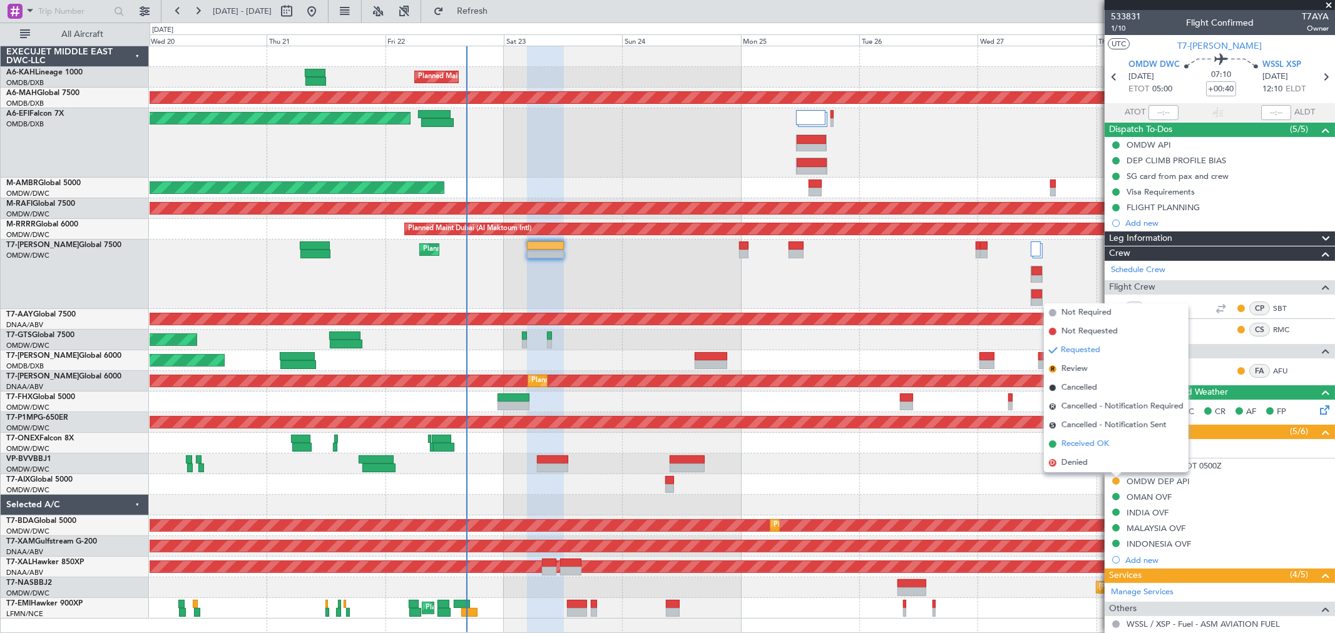
drag, startPoint x: 1077, startPoint y: 441, endPoint x: 1068, endPoint y: 442, distance: 8.9
click at [1076, 446] on span "Received OK" at bounding box center [1085, 444] width 48 height 13
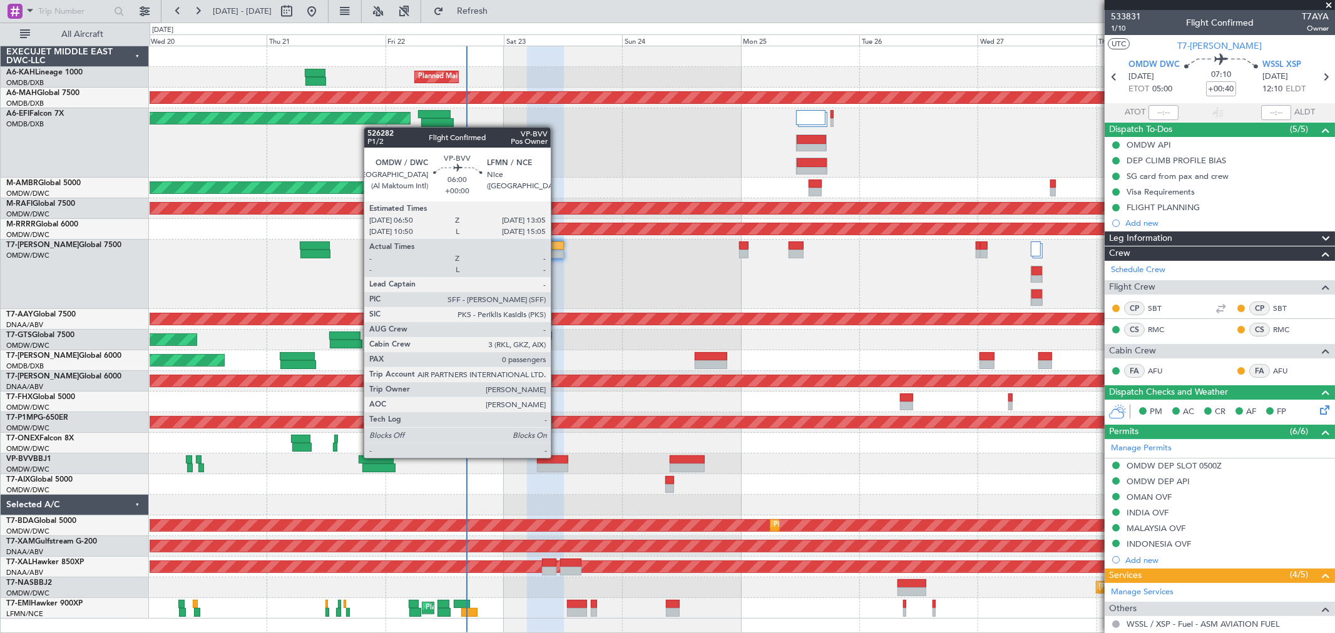
click at [557, 457] on div at bounding box center [552, 460] width 31 height 9
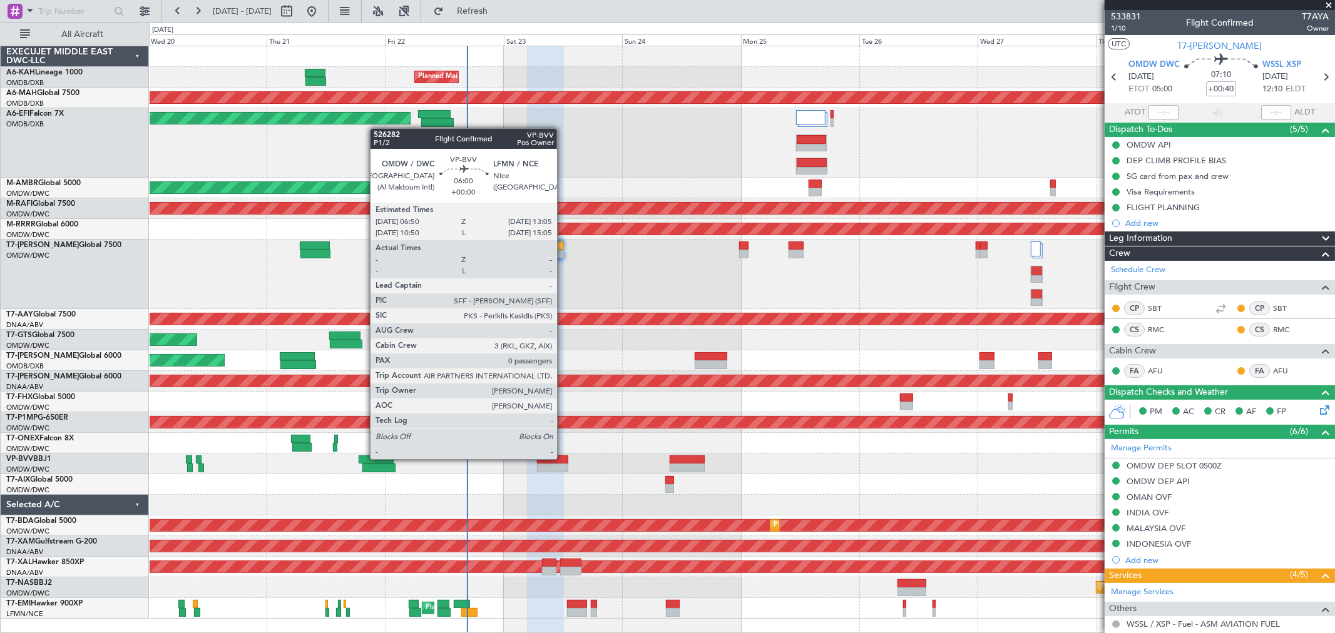
click at [563, 458] on div at bounding box center [552, 460] width 31 height 9
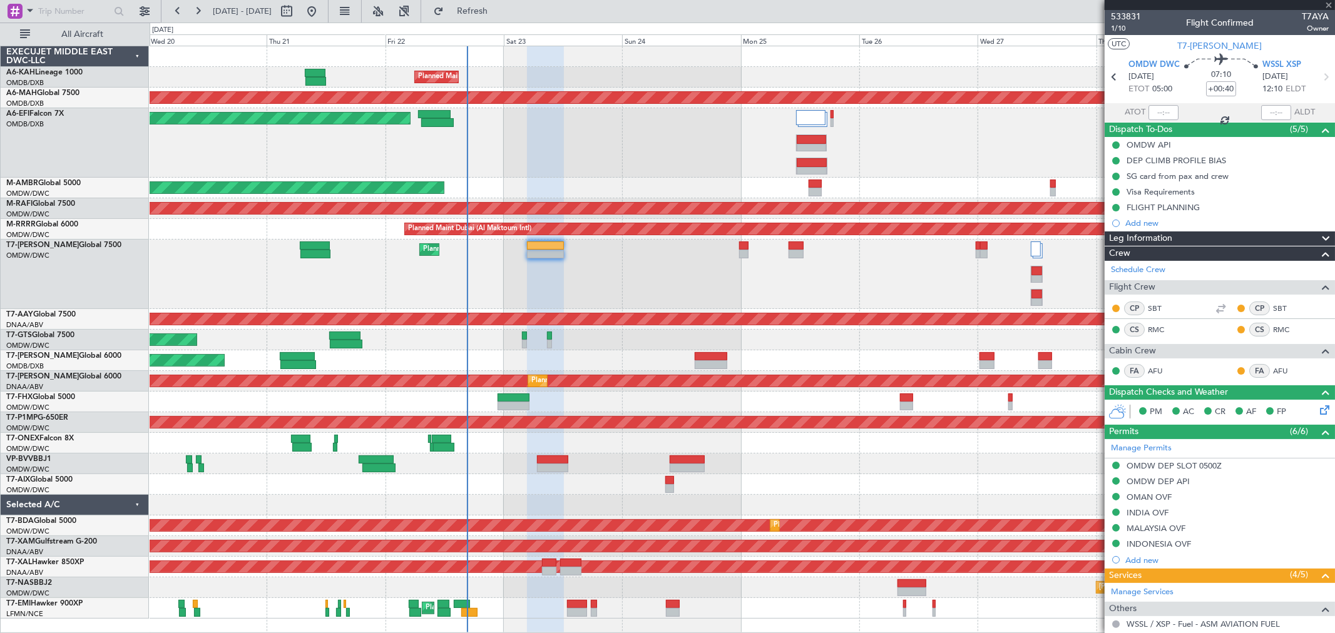
type input "0"
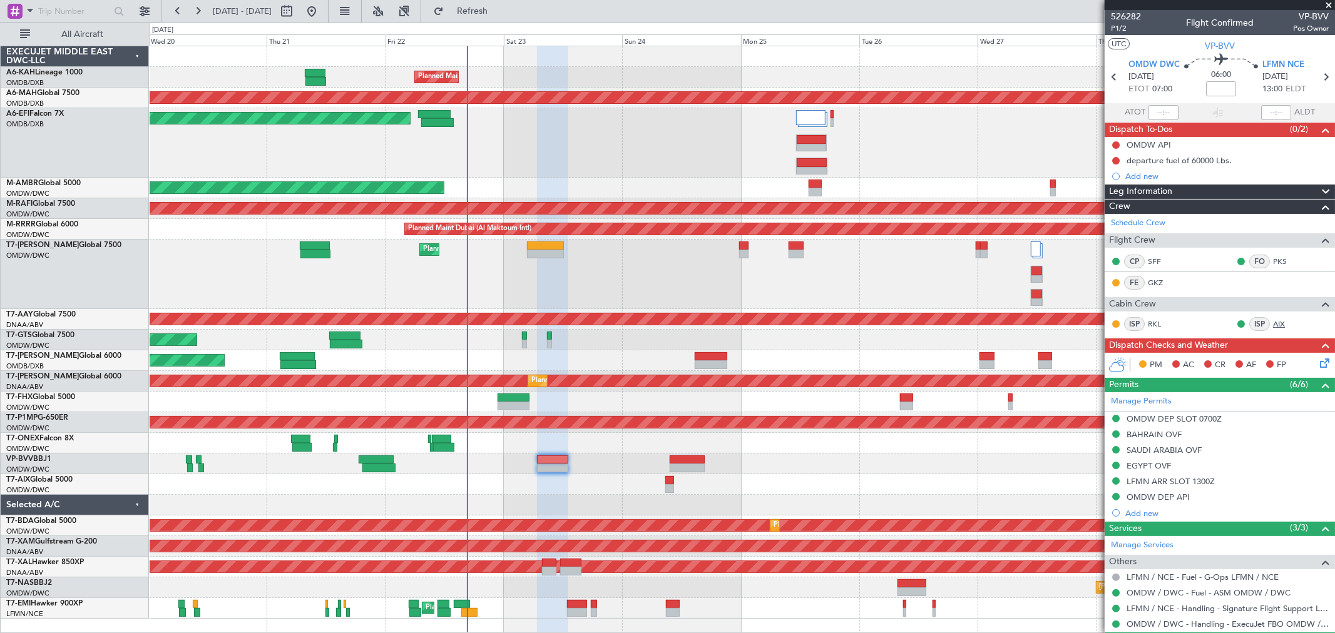
click at [1274, 321] on link "AIX" at bounding box center [1287, 324] width 28 height 11
click at [1224, 83] on input at bounding box center [1221, 88] width 30 height 15
type input "+00:45"
click at [1161, 392] on div "Manage Permits" at bounding box center [1220, 401] width 230 height 19
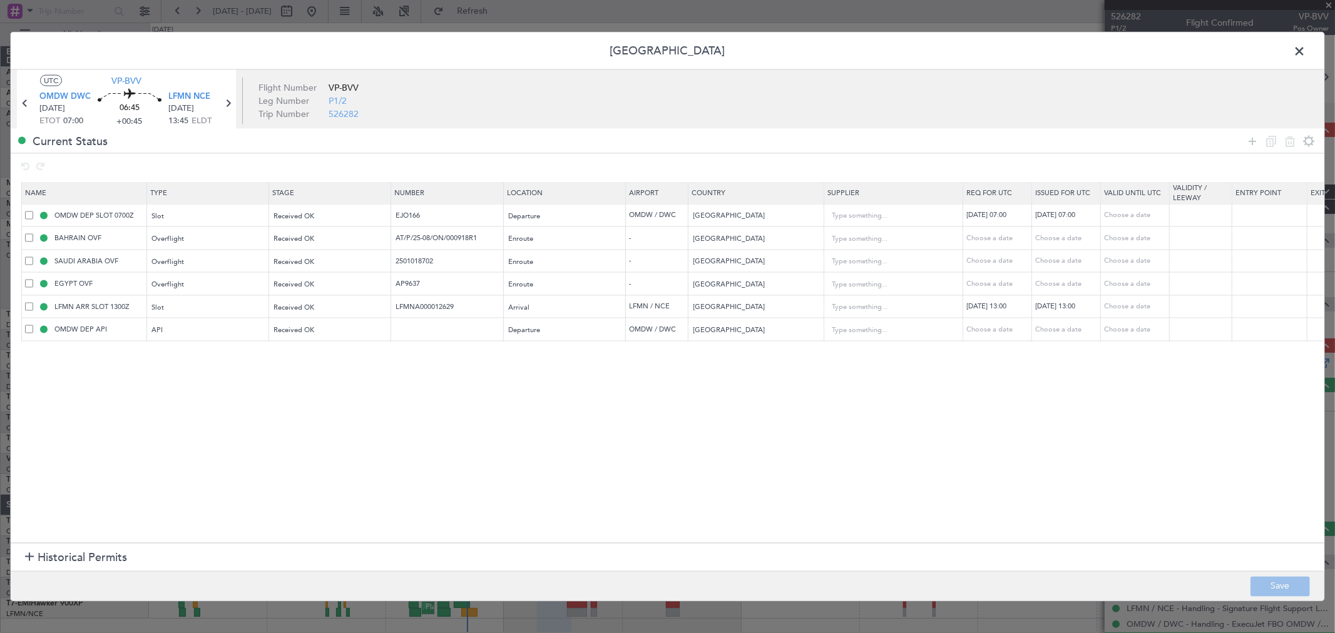
click at [428, 335] on td at bounding box center [447, 329] width 113 height 23
click at [428, 333] on input "text" at bounding box center [448, 329] width 109 height 11
click at [1257, 585] on button "Save" at bounding box center [1279, 586] width 59 height 20
type input "FILED"
drag, startPoint x: 428, startPoint y: 210, endPoint x: 268, endPoint y: 217, distance: 160.4
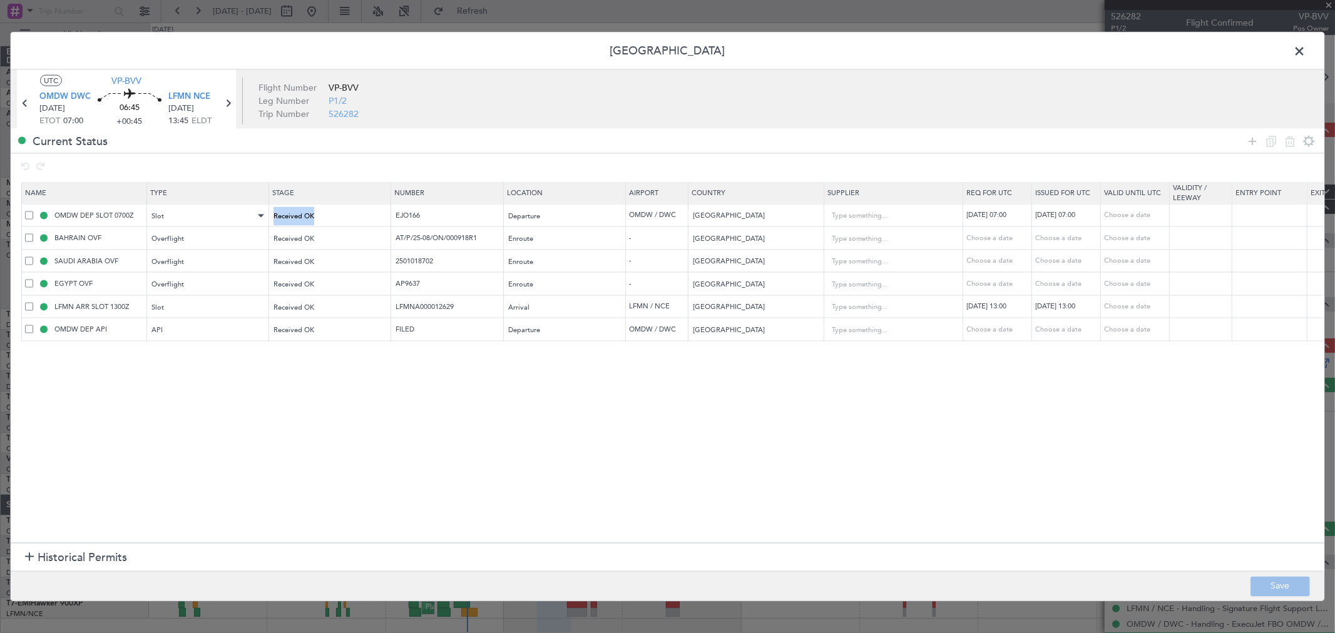
click at [271, 217] on tr "OMDW DEP SLOT 0700Z Slot Received OK EJO166 Departure OMDW / DWC United Arab Em…" at bounding box center [820, 215] width 1597 height 23
click at [427, 213] on input "EJO166" at bounding box center [448, 215] width 109 height 11
click at [443, 233] on input "AT/P/25-08/ON/000918R1" at bounding box center [448, 238] width 109 height 11
drag, startPoint x: 460, startPoint y: 258, endPoint x: 262, endPoint y: 262, distance: 198.4
click at [264, 261] on tr "SAUDI ARABIA OVF Overflight Received OK 2501018702 Enroute - Saudi Arabia Choos…" at bounding box center [820, 261] width 1597 height 23
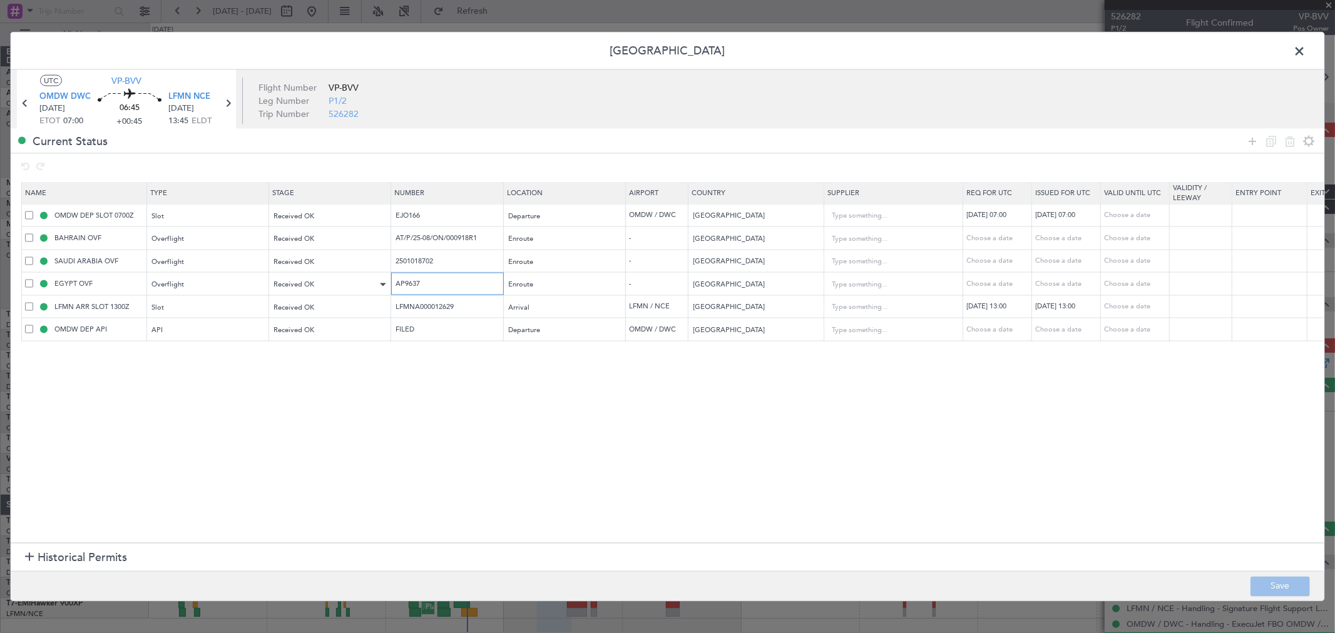
drag, startPoint x: 433, startPoint y: 285, endPoint x: 345, endPoint y: 290, distance: 88.4
click at [288, 290] on tr "EGYPT OVF Overflight Received OK AP9637 Enroute - Egypt Choose a date Choose a …" at bounding box center [820, 283] width 1597 height 23
drag, startPoint x: 488, startPoint y: 304, endPoint x: 188, endPoint y: 299, distance: 299.8
click at [227, 304] on tr "LFMN ARR SLOT 1300Z Slot Received OK LFMNA000012629 Arrival LFMN / NCE France 2…" at bounding box center [820, 306] width 1597 height 23
click at [1306, 53] on span at bounding box center [1306, 54] width 0 height 25
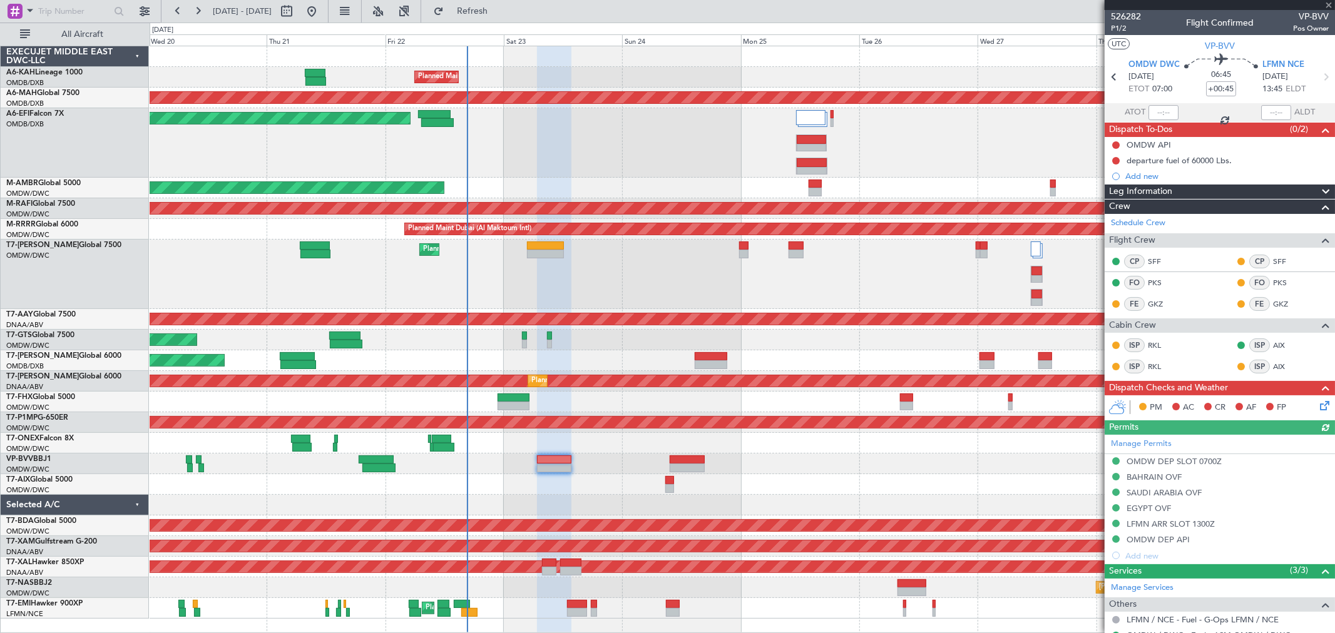
scroll to position [77, 0]
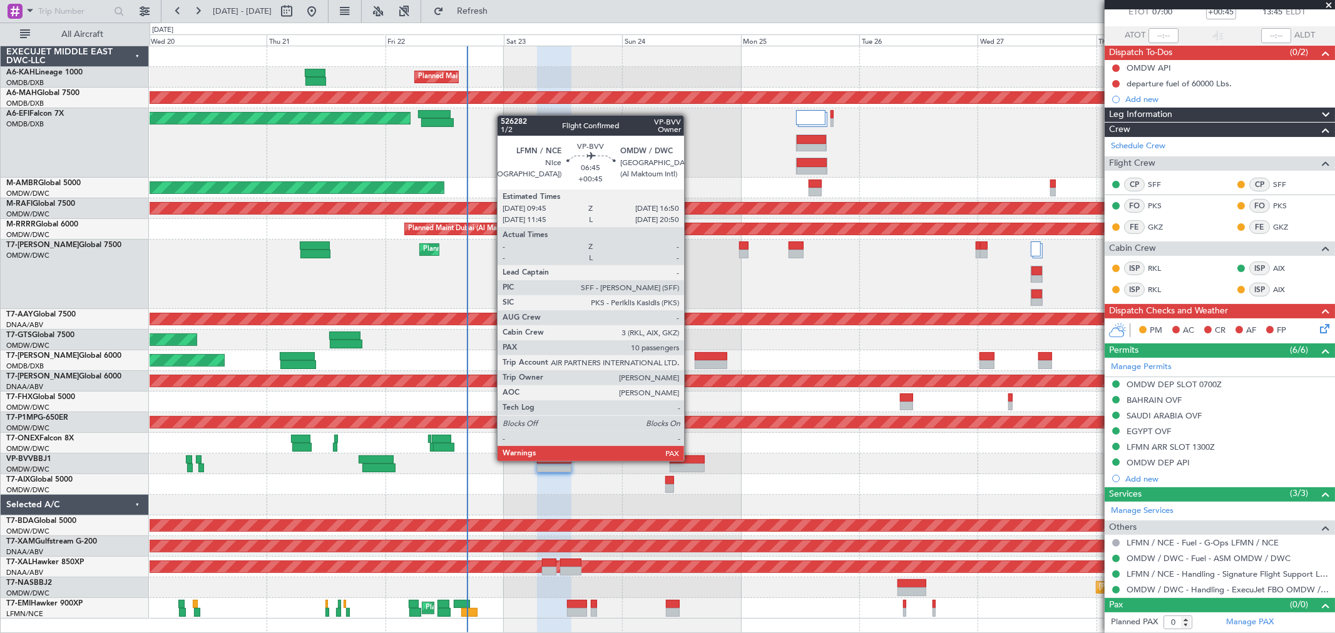
click at [690, 460] on div at bounding box center [687, 460] width 35 height 9
click at [690, 459] on div at bounding box center [687, 460] width 35 height 9
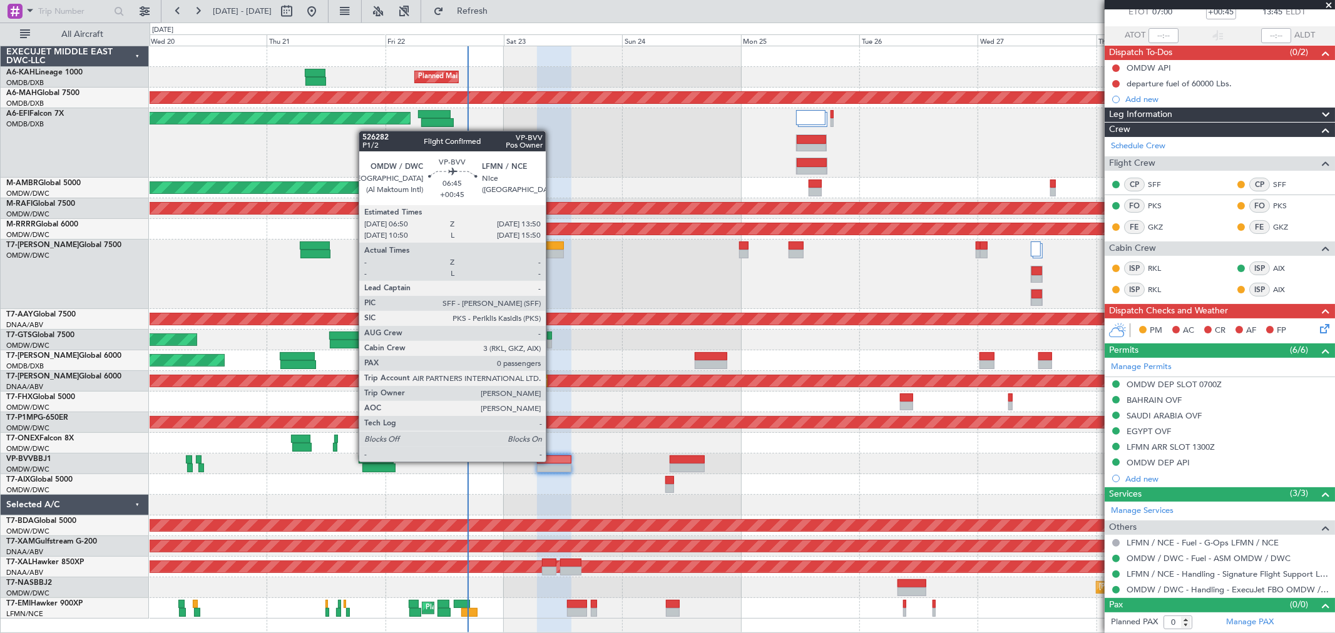
click at [552, 460] on div at bounding box center [554, 460] width 35 height 9
click at [547, 457] on div at bounding box center [554, 460] width 35 height 9
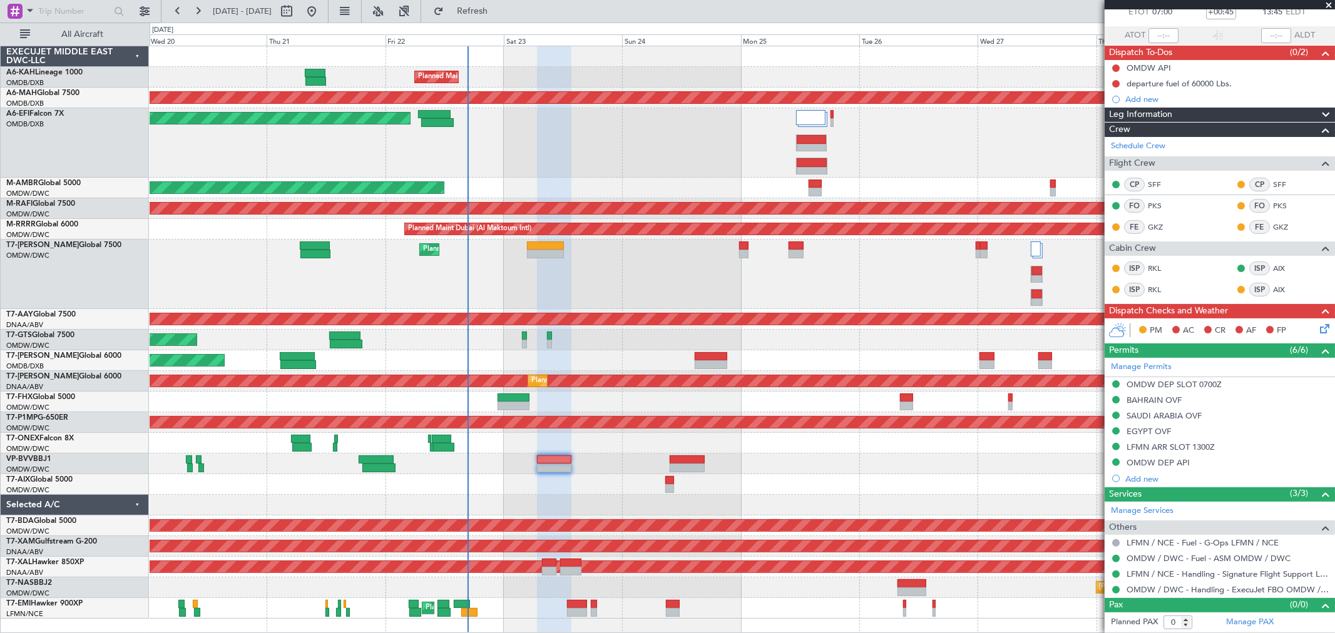
type input "[PERSON_NAME] ([PERSON_NAME])"
type input "7015"
type input "[PERSON_NAME] ([PERSON_NAME])"
type input "7015"
click at [1325, 4] on span at bounding box center [1328, 5] width 13 height 11
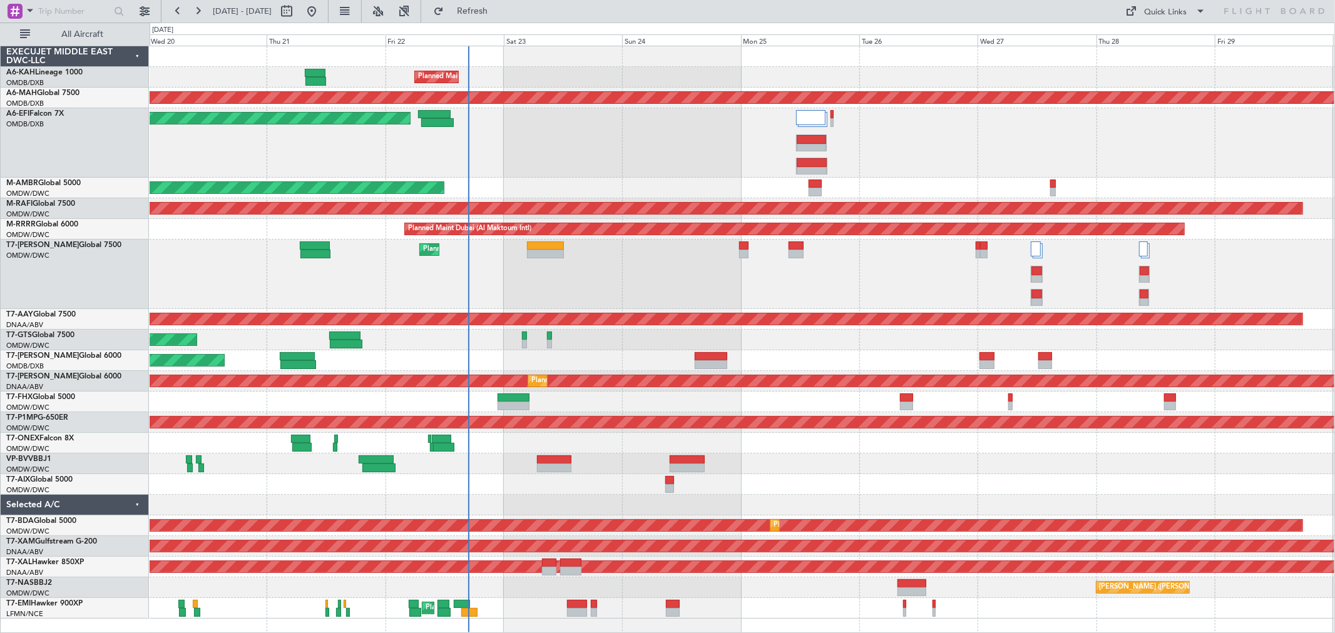
scroll to position [0, 0]
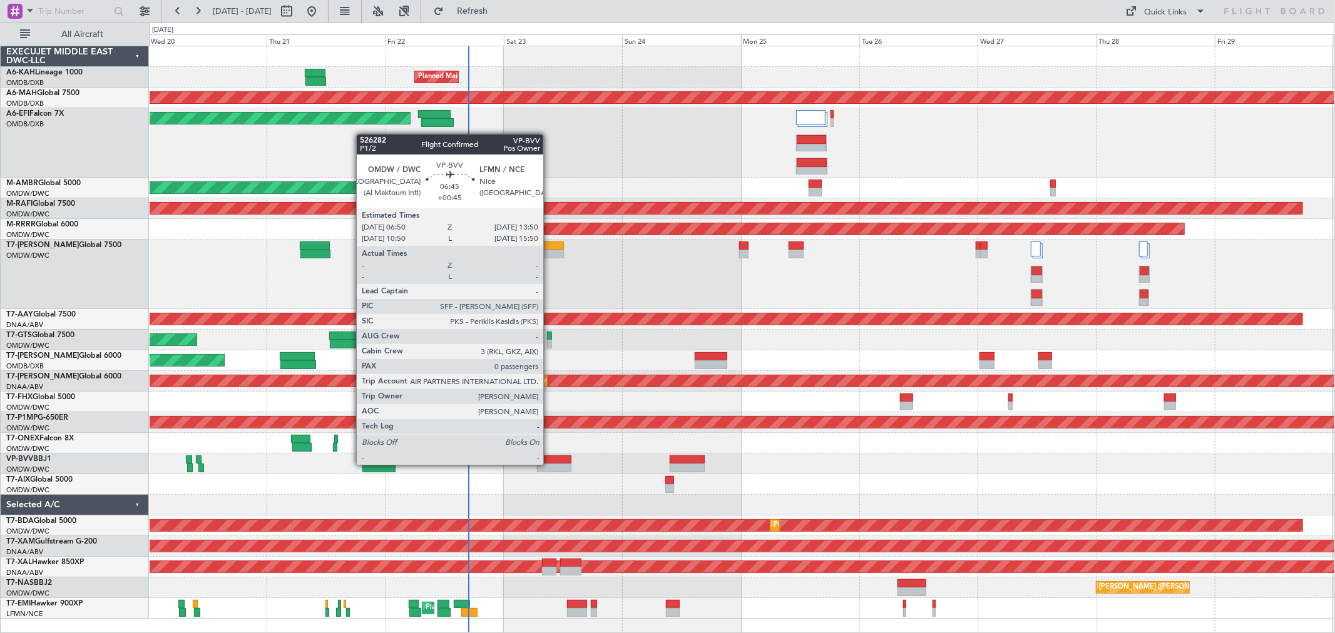
click at [550, 462] on div at bounding box center [554, 460] width 35 height 9
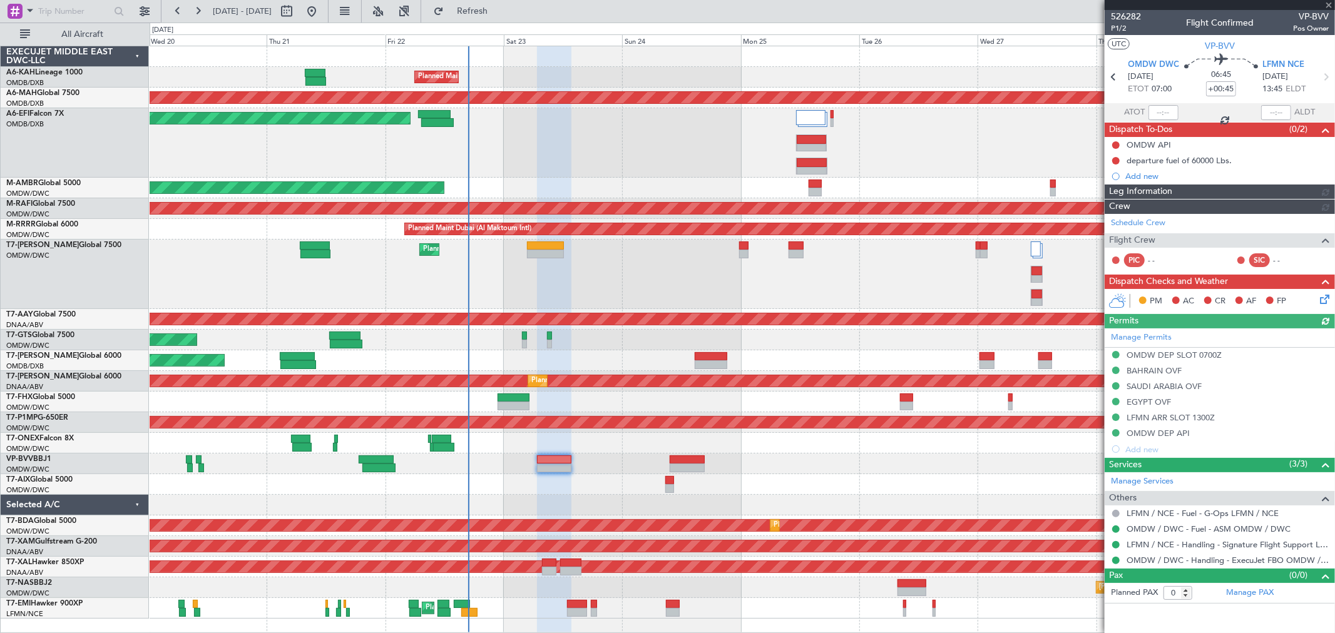
type input "[PERSON_NAME] ([PERSON_NAME])"
type input "7015"
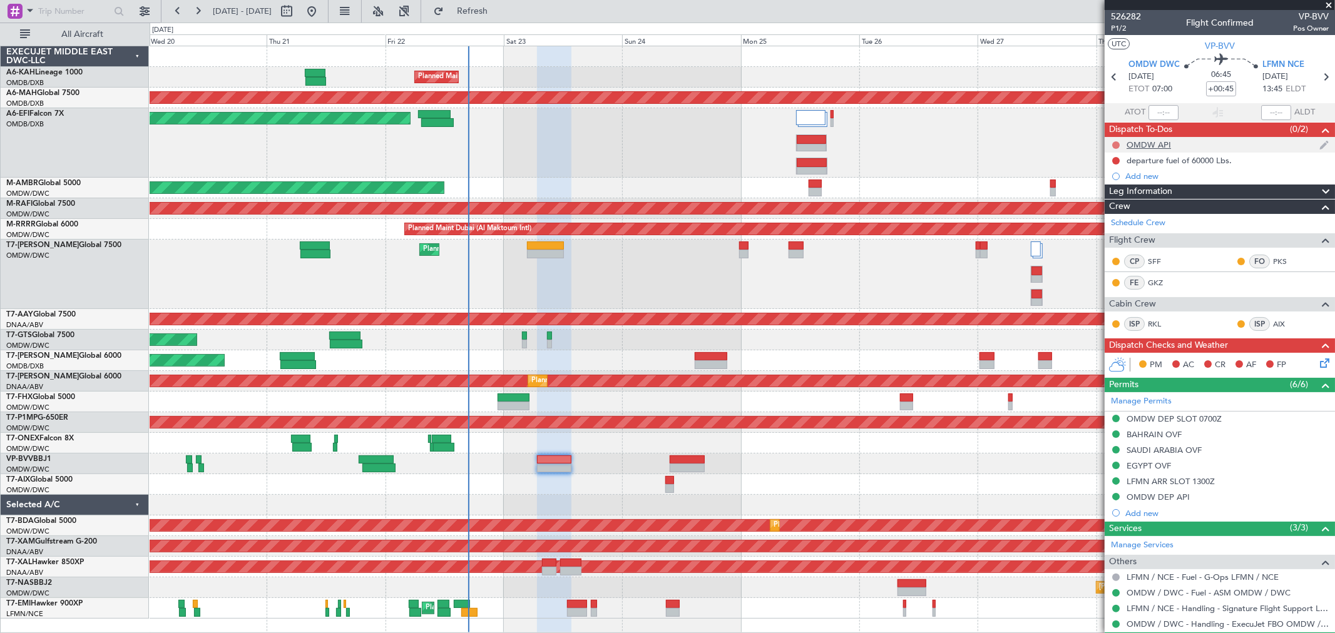
click at [1117, 143] on button at bounding box center [1116, 145] width 8 height 8
click at [1112, 200] on span "Completed" at bounding box center [1121, 200] width 41 height 13
click at [1115, 159] on button at bounding box center [1116, 161] width 8 height 8
drag, startPoint x: 1119, startPoint y: 215, endPoint x: 1311, endPoint y: 299, distance: 208.8
click at [1118, 215] on span "Completed" at bounding box center [1121, 216] width 41 height 13
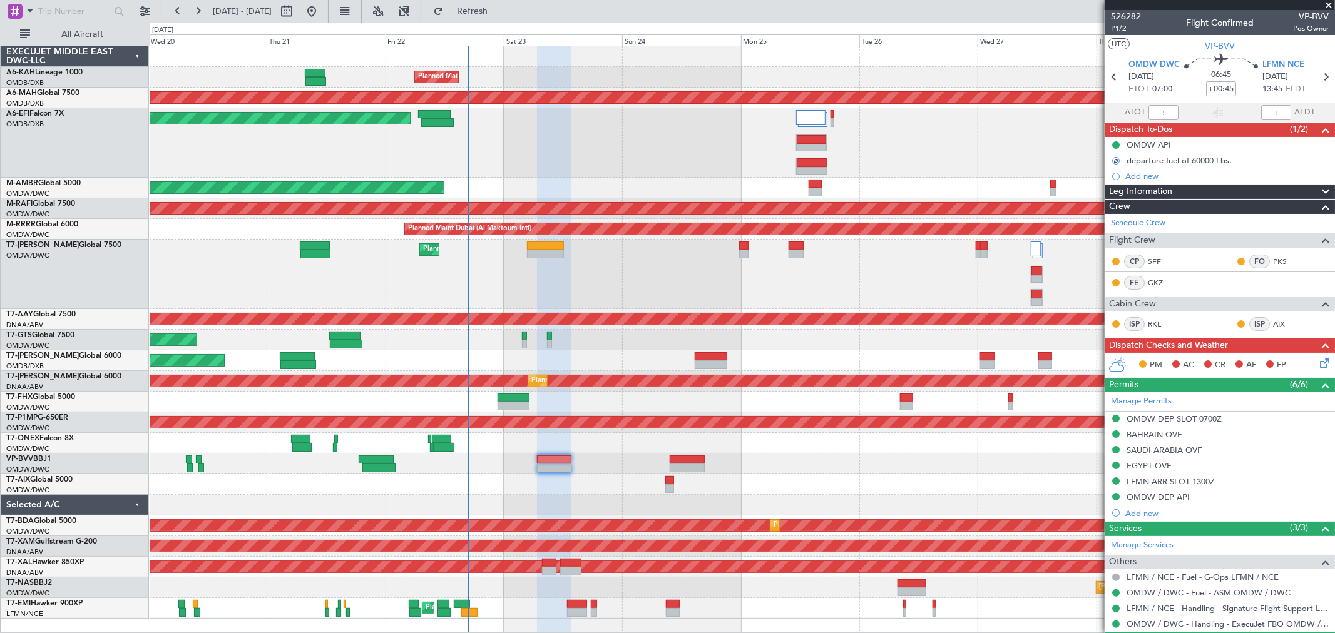
click at [1317, 361] on icon at bounding box center [1322, 361] width 10 height 10
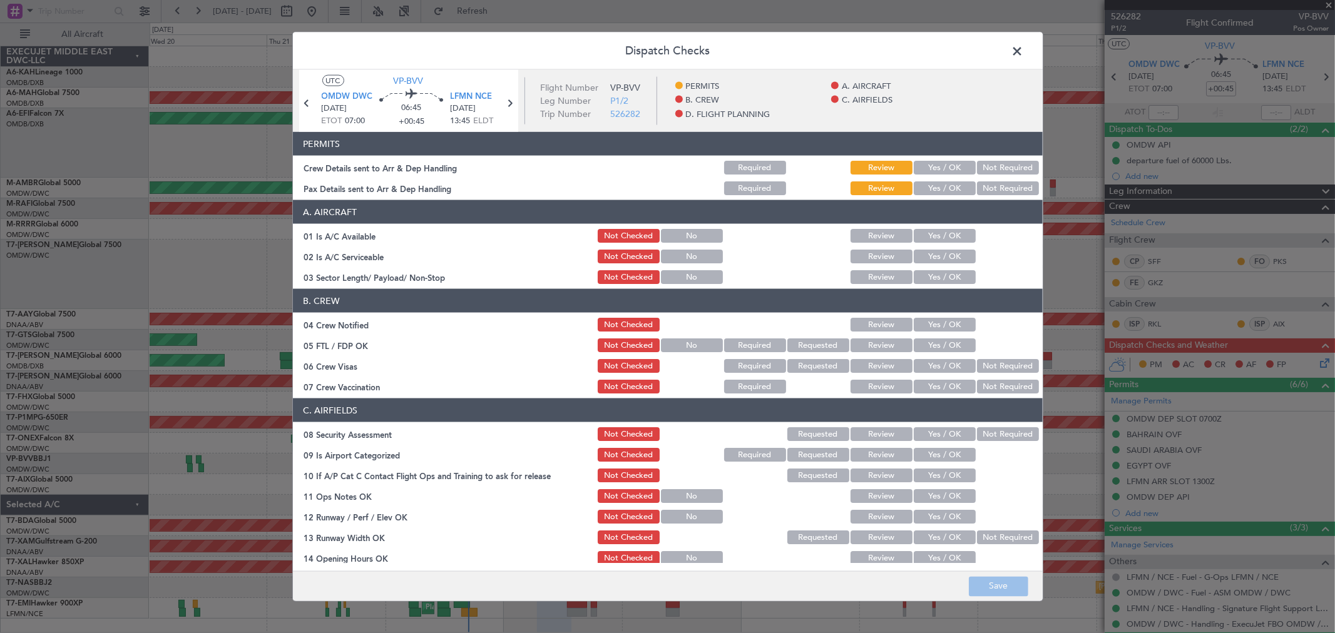
click at [949, 163] on button "Yes / OK" at bounding box center [945, 168] width 62 height 14
click at [936, 194] on button "Yes / OK" at bounding box center [945, 189] width 62 height 14
click at [930, 247] on section "A. AIRCRAFT 01 Is A/C Available Not Checked No Review Yes / OK 02 Is A/C Servic…" at bounding box center [668, 243] width 750 height 86
click at [929, 237] on button "Yes / OK" at bounding box center [945, 236] width 62 height 14
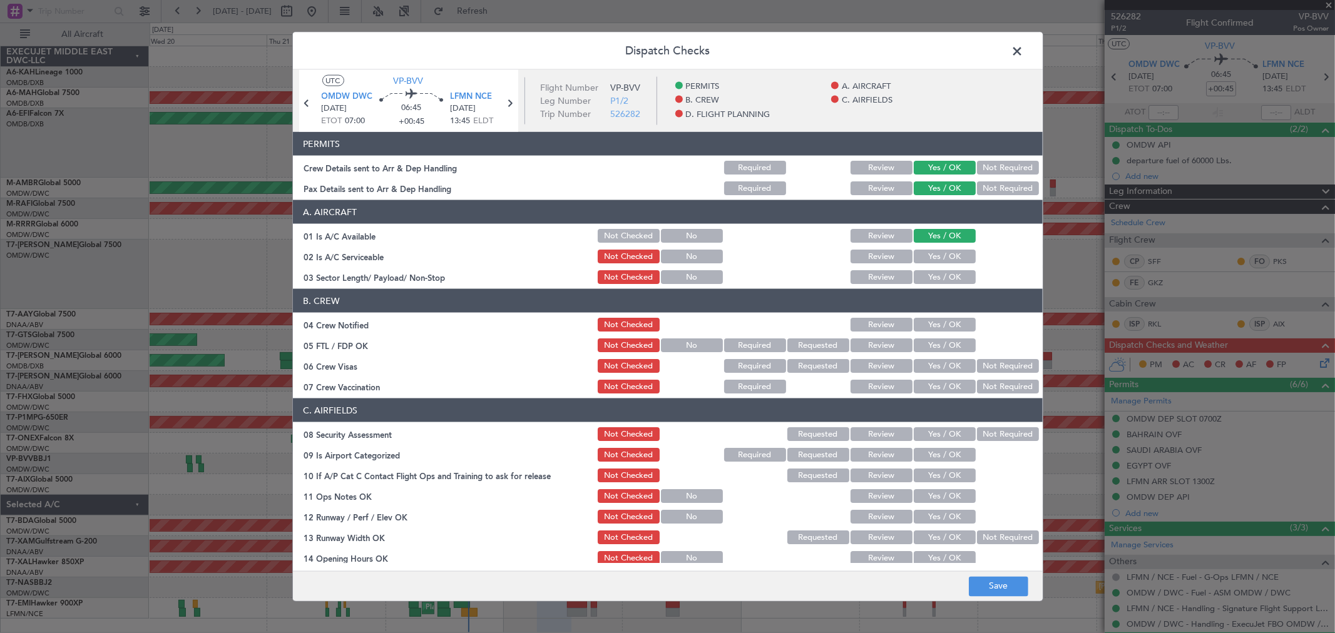
click at [935, 253] on button "Yes / OK" at bounding box center [945, 257] width 62 height 14
click at [935, 270] on button "Yes / OK" at bounding box center [945, 277] width 62 height 14
click at [935, 272] on button "Yes / OK" at bounding box center [945, 277] width 62 height 14
drag, startPoint x: 944, startPoint y: 327, endPoint x: 940, endPoint y: 337, distance: 10.1
click at [943, 327] on button "Yes / OK" at bounding box center [945, 325] width 62 height 14
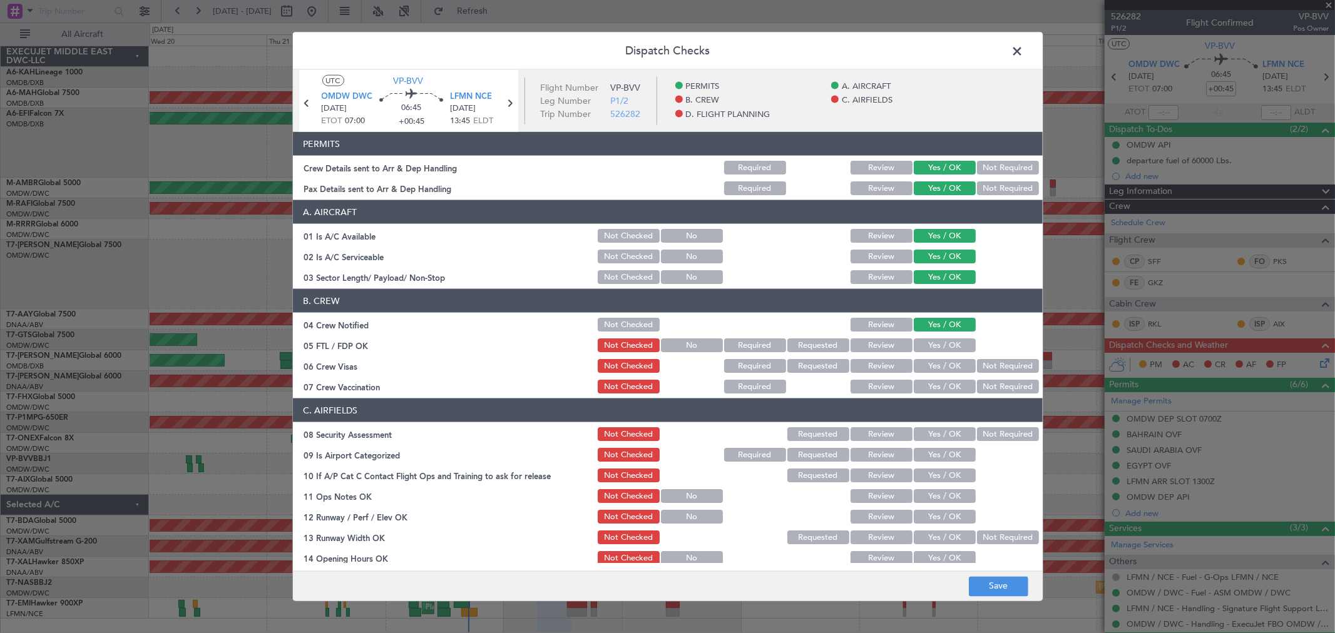
click at [940, 339] on button "Yes / OK" at bounding box center [945, 346] width 62 height 14
click at [940, 360] on button "Yes / OK" at bounding box center [945, 366] width 62 height 14
click at [939, 376] on section "B. CREW 04 Crew Notified Not Checked Review Yes / OK 05 FTL / FDP OK Not Checke…" at bounding box center [668, 342] width 750 height 106
click at [936, 388] on button "Yes / OK" at bounding box center [945, 387] width 62 height 14
click at [934, 442] on section "C. AIRFIELDS 08 Security Assessment Not Checked Requested Review Yes / OK Not R…" at bounding box center [668, 597] width 750 height 396
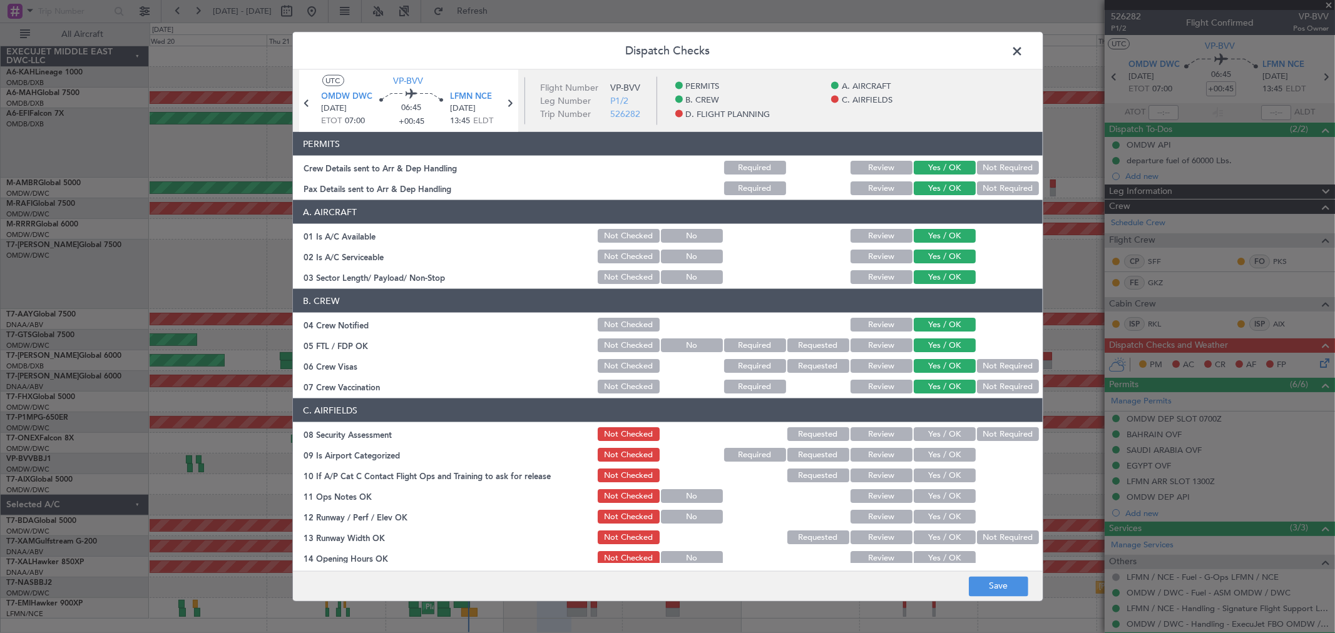
click at [928, 431] on button "Yes / OK" at bounding box center [945, 434] width 62 height 14
drag, startPoint x: 929, startPoint y: 454, endPoint x: 927, endPoint y: 468, distance: 14.6
click at [929, 454] on button "Yes / OK" at bounding box center [945, 455] width 62 height 14
click at [922, 478] on button "Yes / OK" at bounding box center [945, 476] width 62 height 14
drag, startPoint x: 929, startPoint y: 493, endPoint x: 928, endPoint y: 512, distance: 18.8
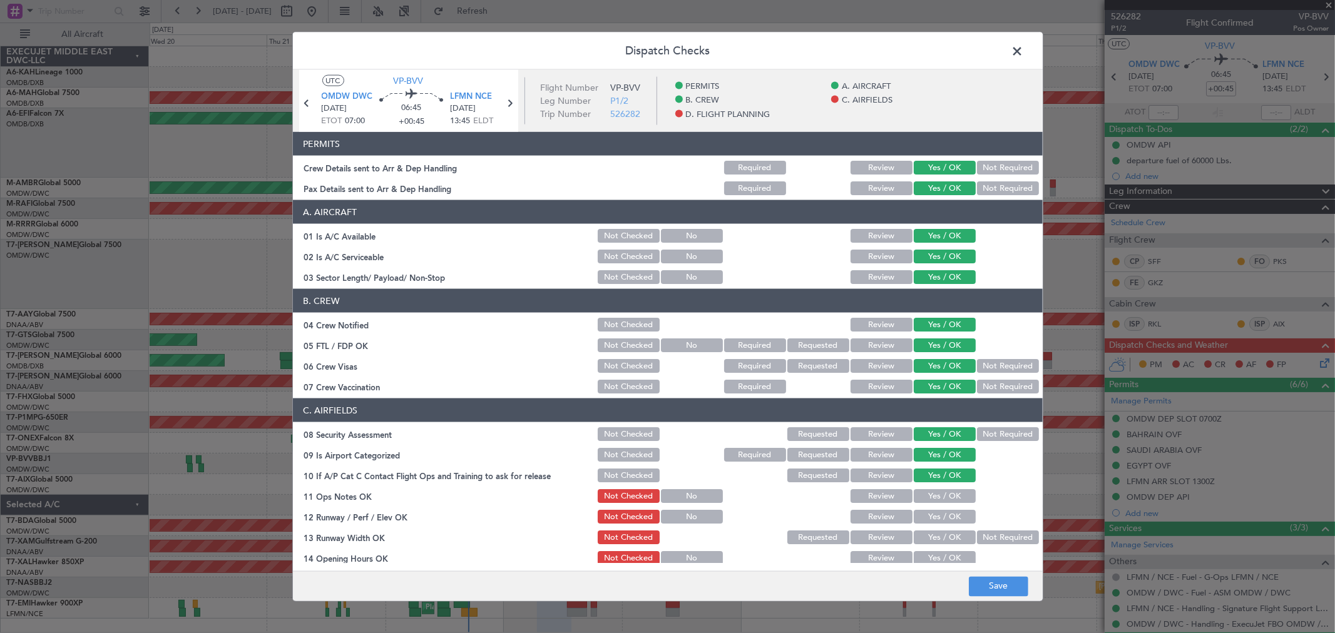
click at [929, 494] on button "Yes / OK" at bounding box center [945, 496] width 62 height 14
click at [928, 514] on button "Yes / OK" at bounding box center [945, 517] width 62 height 14
drag, startPoint x: 928, startPoint y: 526, endPoint x: 933, endPoint y: 534, distance: 9.9
click at [928, 529] on section "C. AIRFIELDS 08 Security Assessment Not Checked Requested Review Yes / OK Not R…" at bounding box center [668, 597] width 750 height 396
drag, startPoint x: 933, startPoint y: 534, endPoint x: 936, endPoint y: 556, distance: 21.4
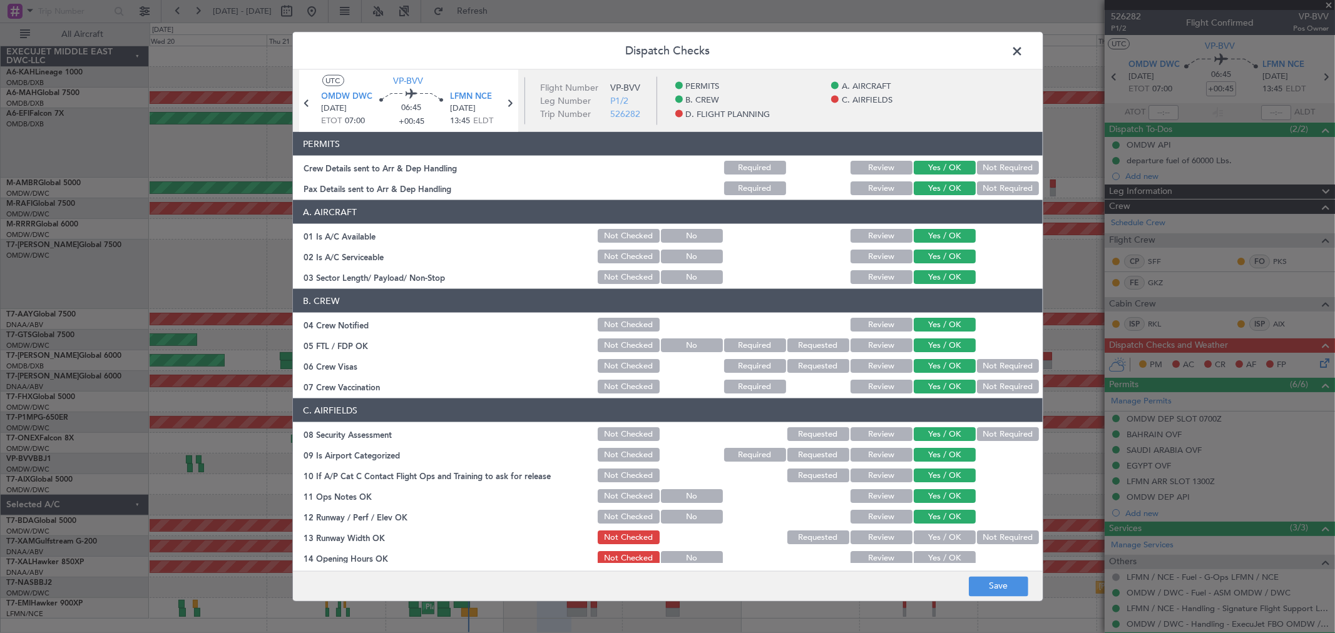
click at [934, 534] on button "Yes / OK" at bounding box center [945, 538] width 62 height 14
click at [936, 557] on button "Yes / OK" at bounding box center [945, 558] width 62 height 14
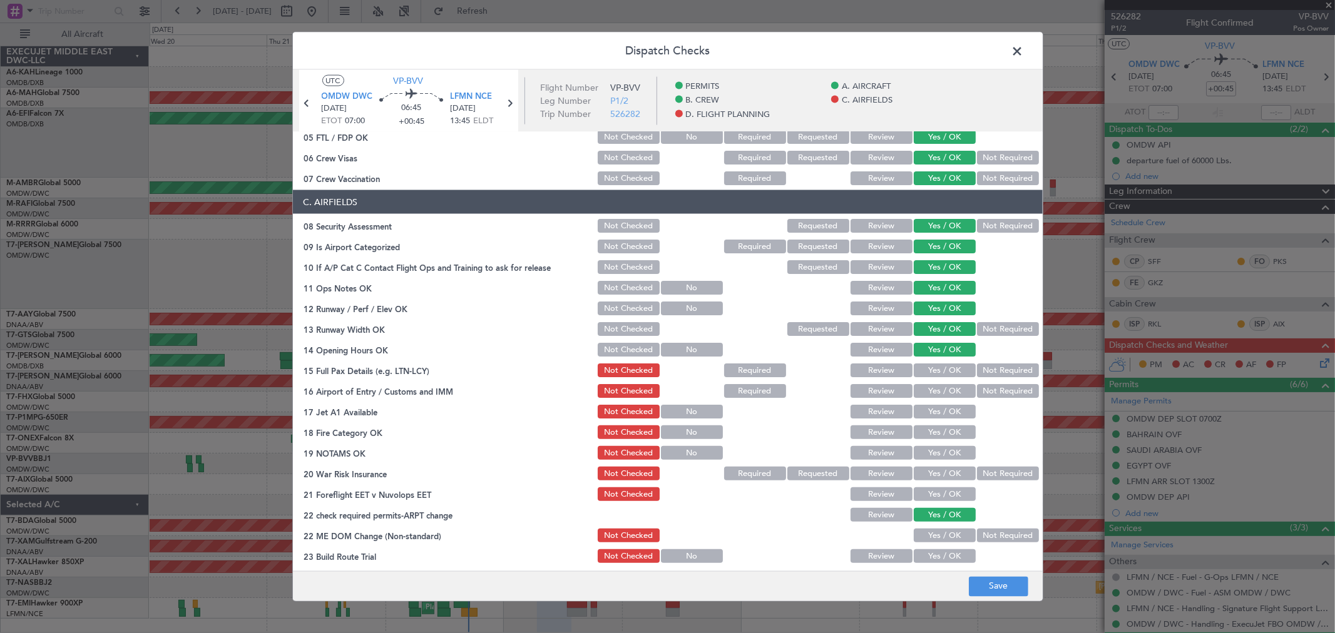
scroll to position [417, 0]
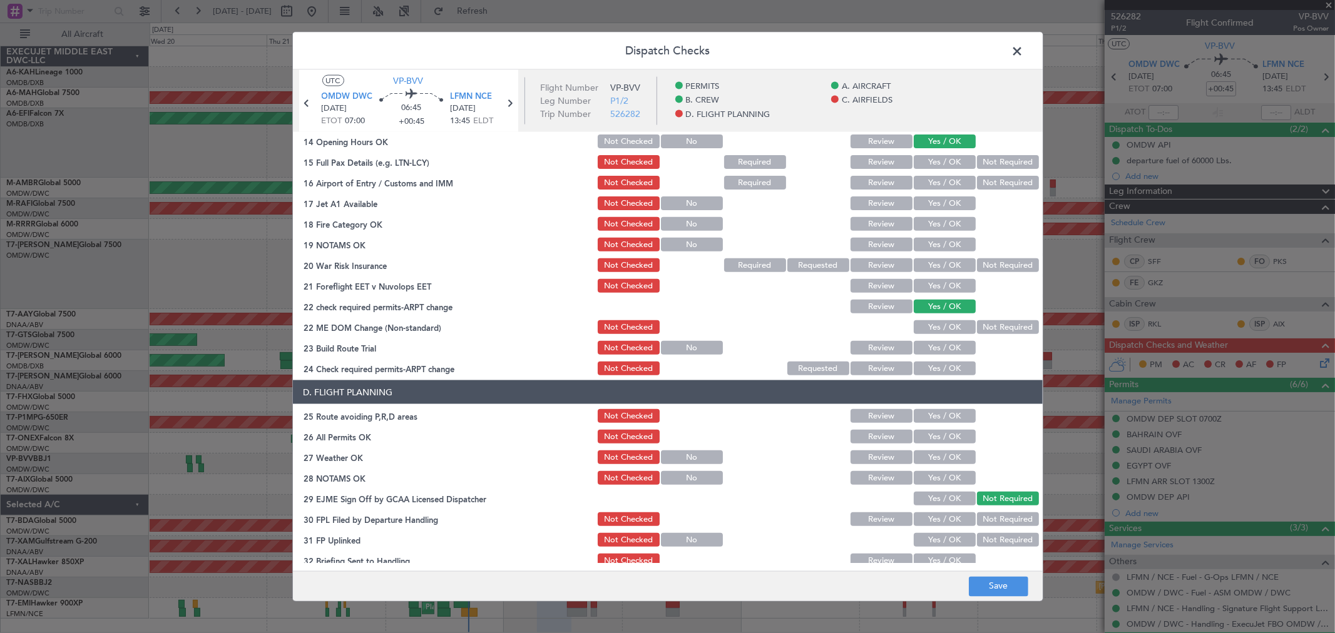
click at [916, 155] on button "Yes / OK" at bounding box center [945, 162] width 62 height 14
click at [921, 174] on section "C. AIRFIELDS 08 Security Assessment Not Checked Requested Review Yes / OK Not R…" at bounding box center [668, 180] width 750 height 396
click at [921, 180] on button "Yes / OK" at bounding box center [945, 183] width 62 height 14
drag, startPoint x: 923, startPoint y: 195, endPoint x: 924, endPoint y: 205, distance: 10.1
click at [923, 195] on div "Yes / OK" at bounding box center [943, 204] width 63 height 18
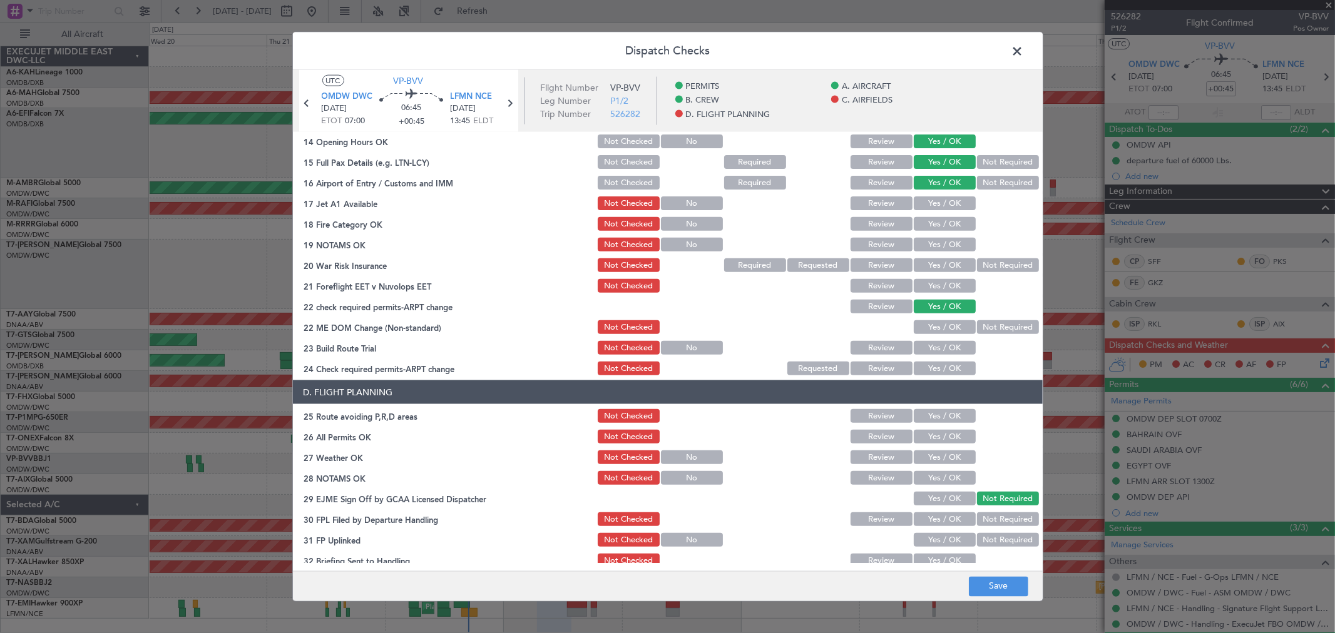
click at [924, 205] on button "Yes / OK" at bounding box center [945, 204] width 62 height 14
click at [925, 219] on button "Yes / OK" at bounding box center [945, 224] width 62 height 14
drag, startPoint x: 929, startPoint y: 238, endPoint x: 929, endPoint y: 253, distance: 15.7
click at [929, 238] on button "Yes / OK" at bounding box center [945, 245] width 62 height 14
drag, startPoint x: 929, startPoint y: 259, endPoint x: 926, endPoint y: 279, distance: 20.2
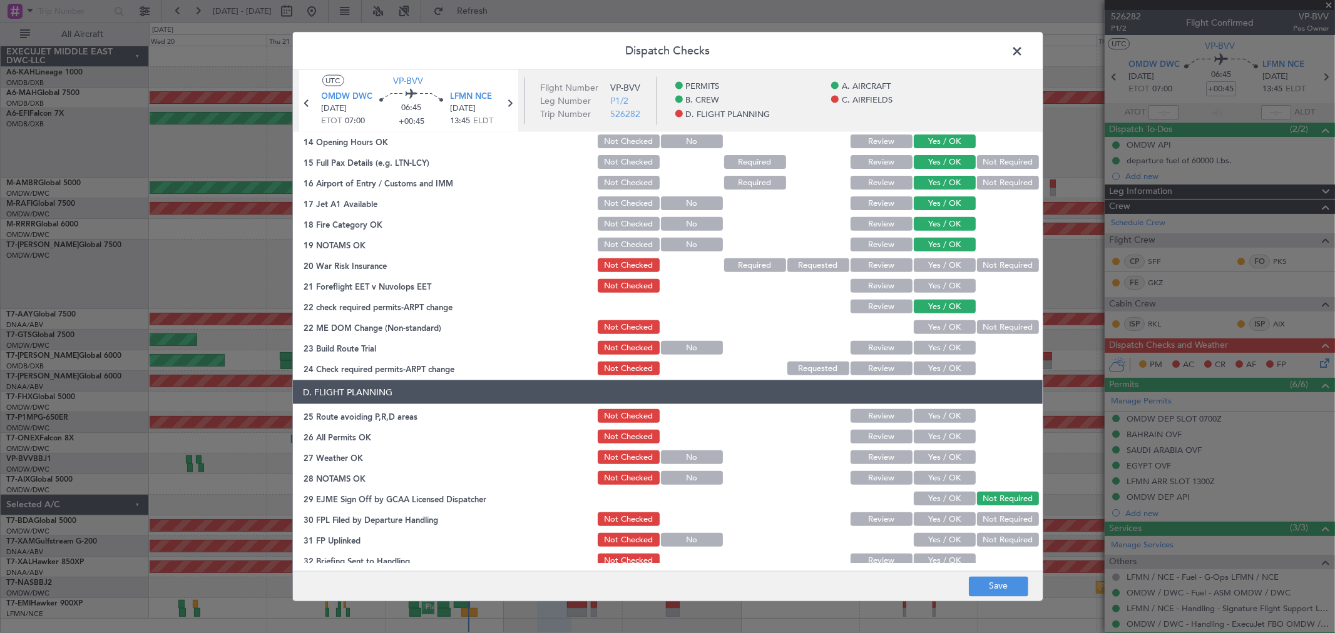
click at [929, 260] on button "Yes / OK" at bounding box center [945, 265] width 62 height 14
drag, startPoint x: 926, startPoint y: 279, endPoint x: 926, endPoint y: 304, distance: 25.0
click at [926, 280] on button "Yes / OK" at bounding box center [945, 286] width 62 height 14
click at [930, 332] on button "Yes / OK" at bounding box center [945, 327] width 62 height 14
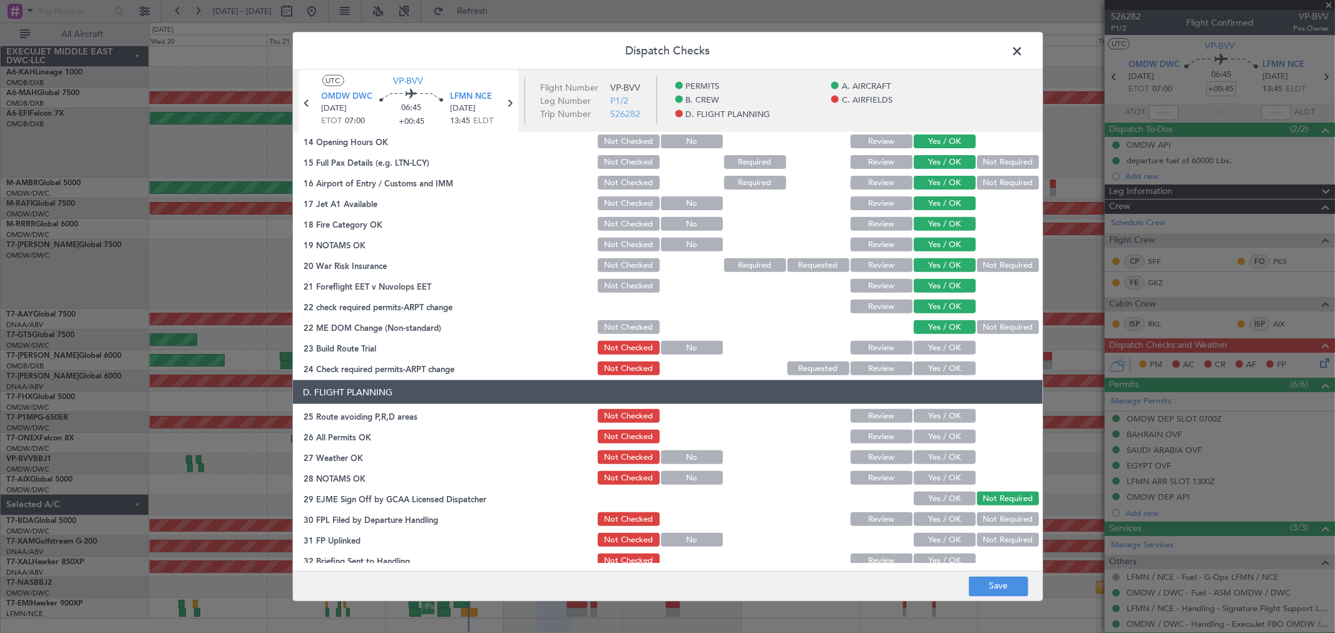
click at [929, 345] on button "Yes / OK" at bounding box center [945, 348] width 62 height 14
click at [928, 360] on div "Yes / OK" at bounding box center [943, 369] width 63 height 18
drag, startPoint x: 928, startPoint y: 367, endPoint x: 928, endPoint y: 391, distance: 23.2
click at [926, 367] on button "Yes / OK" at bounding box center [945, 369] width 62 height 14
click at [929, 409] on button "Yes / OK" at bounding box center [945, 416] width 62 height 14
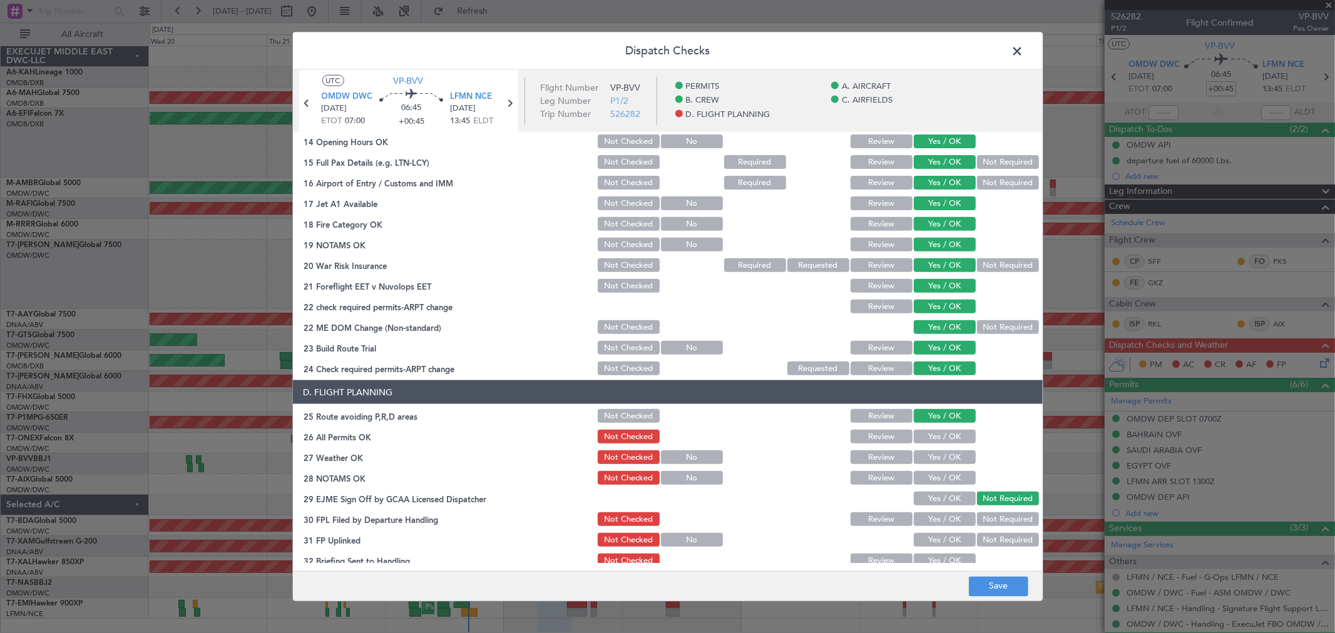
click at [929, 434] on button "Yes / OK" at bounding box center [945, 437] width 62 height 14
click at [931, 451] on button "Yes / OK" at bounding box center [945, 458] width 62 height 14
click at [933, 474] on button "Yes / OK" at bounding box center [945, 478] width 62 height 14
click at [930, 499] on button "Yes / OK" at bounding box center [945, 499] width 62 height 14
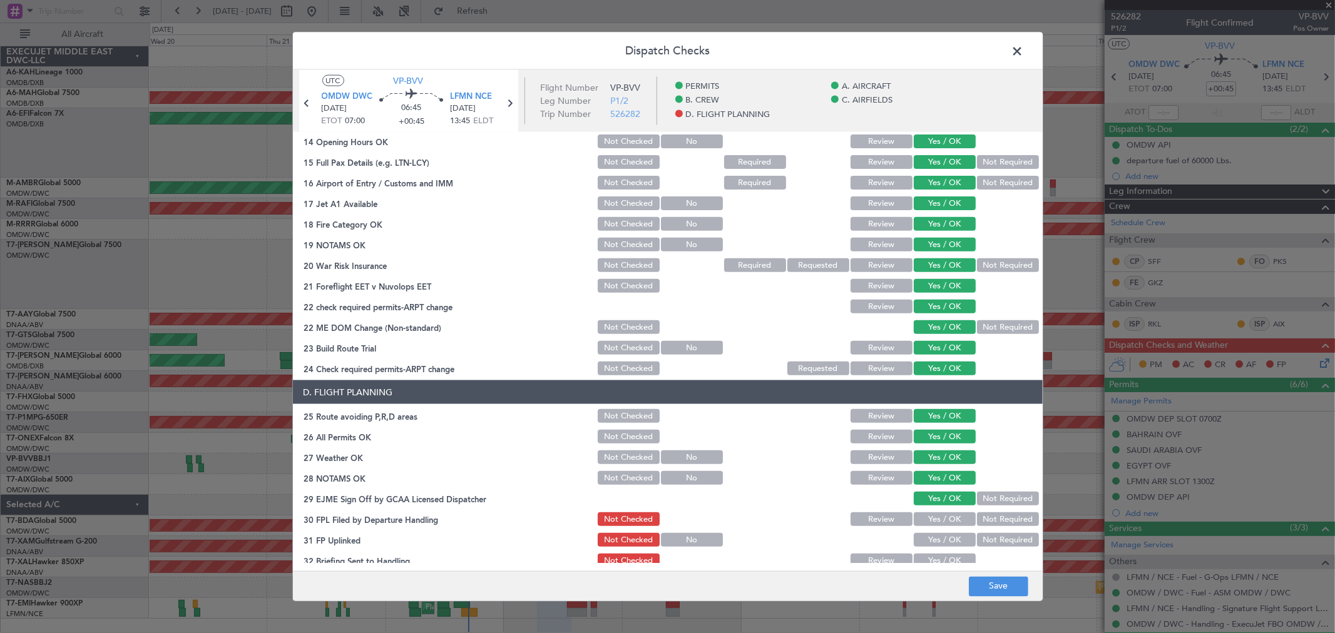
click at [935, 521] on button "Yes / OK" at bounding box center [945, 520] width 62 height 14
click at [933, 539] on button "Yes / OK" at bounding box center [945, 540] width 62 height 14
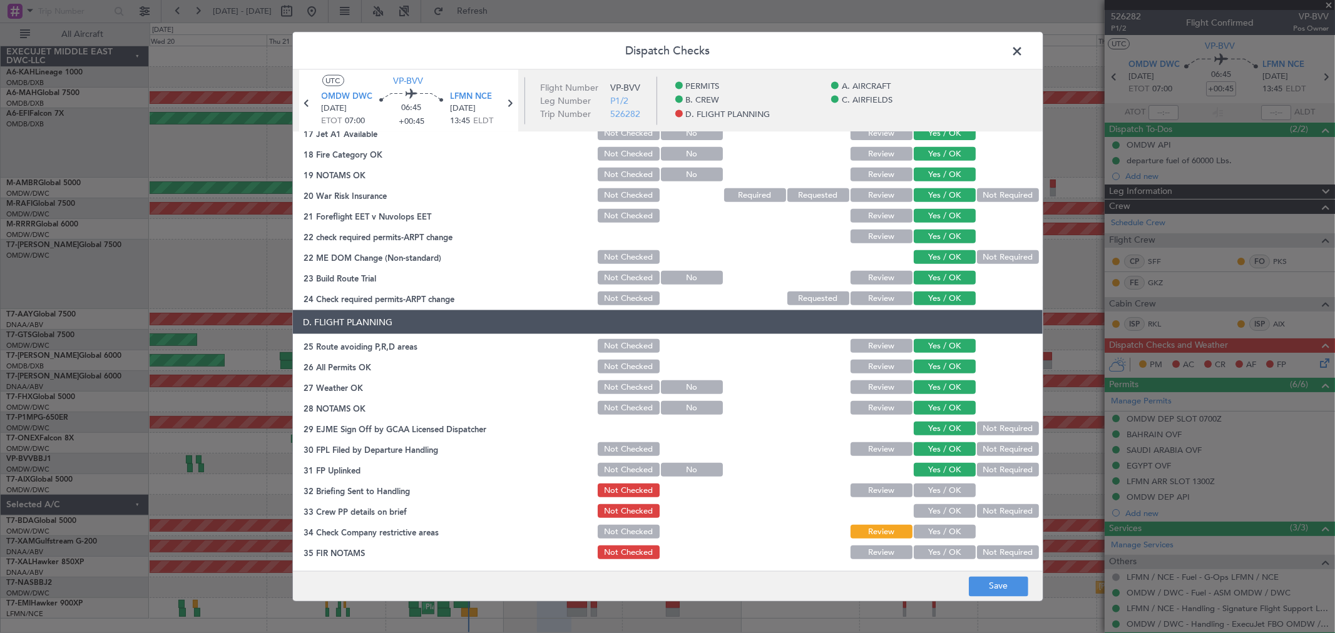
scroll to position [487, 0]
click at [927, 496] on div "Yes / OK" at bounding box center [943, 491] width 63 height 18
click at [928, 487] on button "Yes / OK" at bounding box center [945, 491] width 62 height 14
click at [931, 509] on button "Yes / OK" at bounding box center [945, 511] width 62 height 14
click at [934, 531] on button "Yes / OK" at bounding box center [945, 532] width 62 height 14
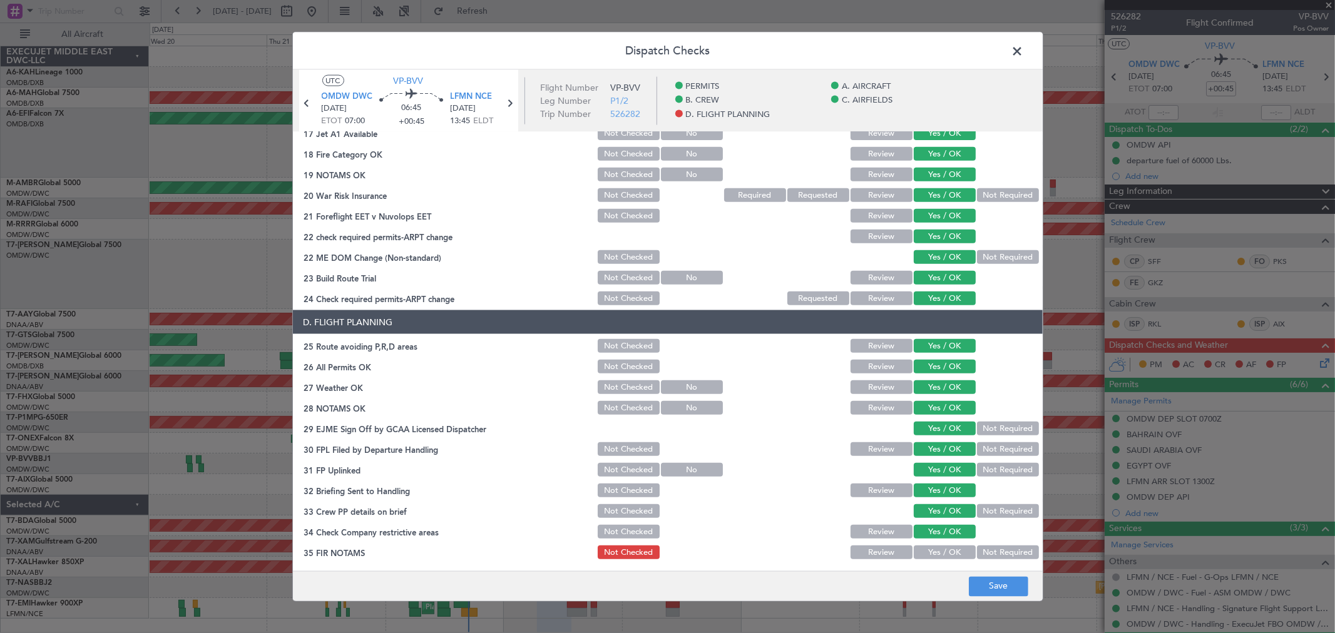
click at [942, 556] on button "Yes / OK" at bounding box center [945, 553] width 62 height 14
click at [1006, 591] on button "Save" at bounding box center [998, 586] width 59 height 20
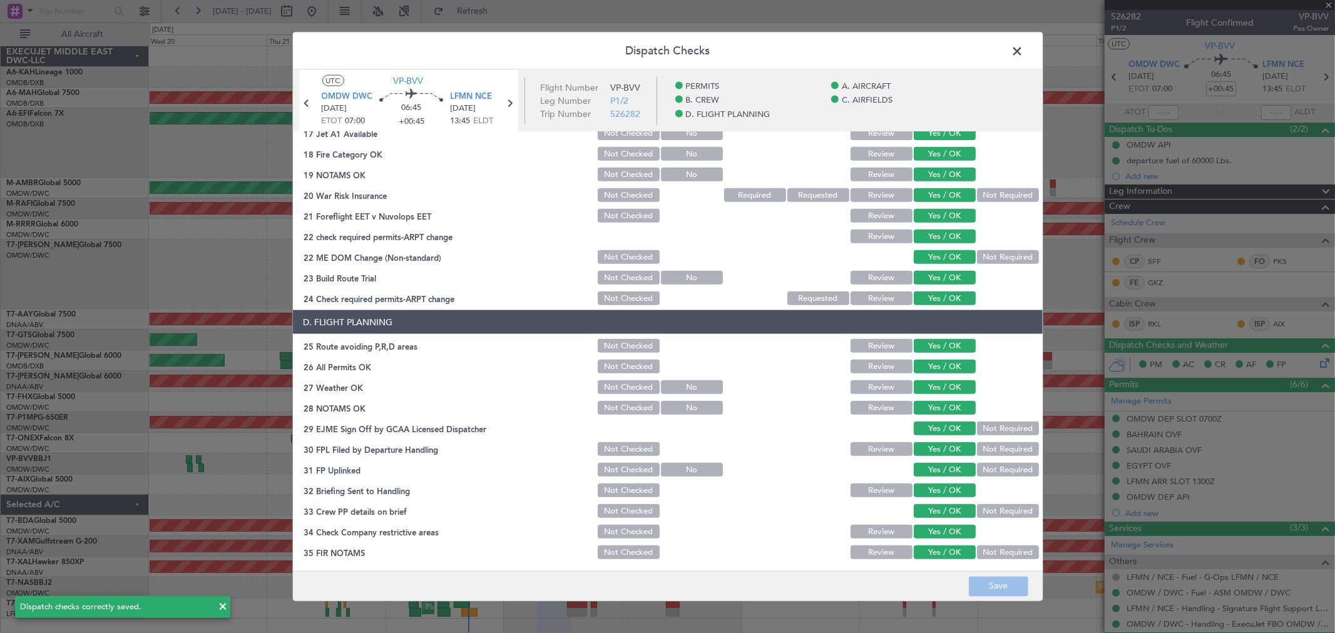
click at [1024, 49] on span at bounding box center [1024, 54] width 0 height 25
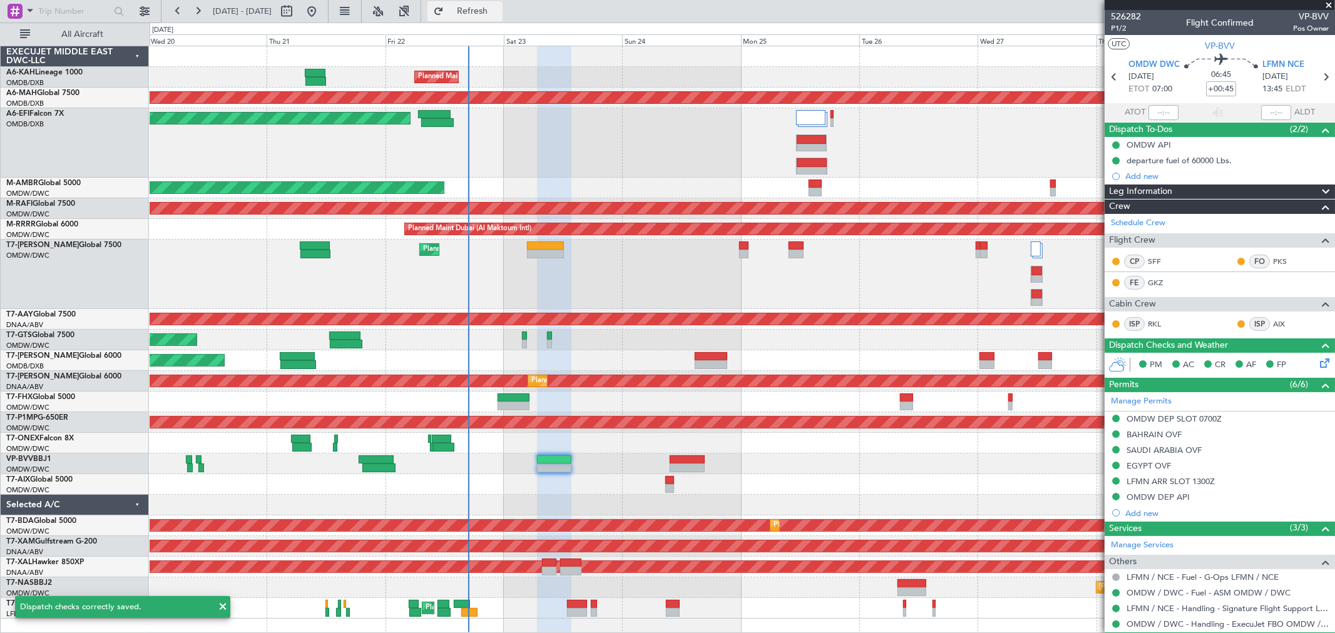
click at [499, 13] on span "Refresh" at bounding box center [472, 11] width 53 height 9
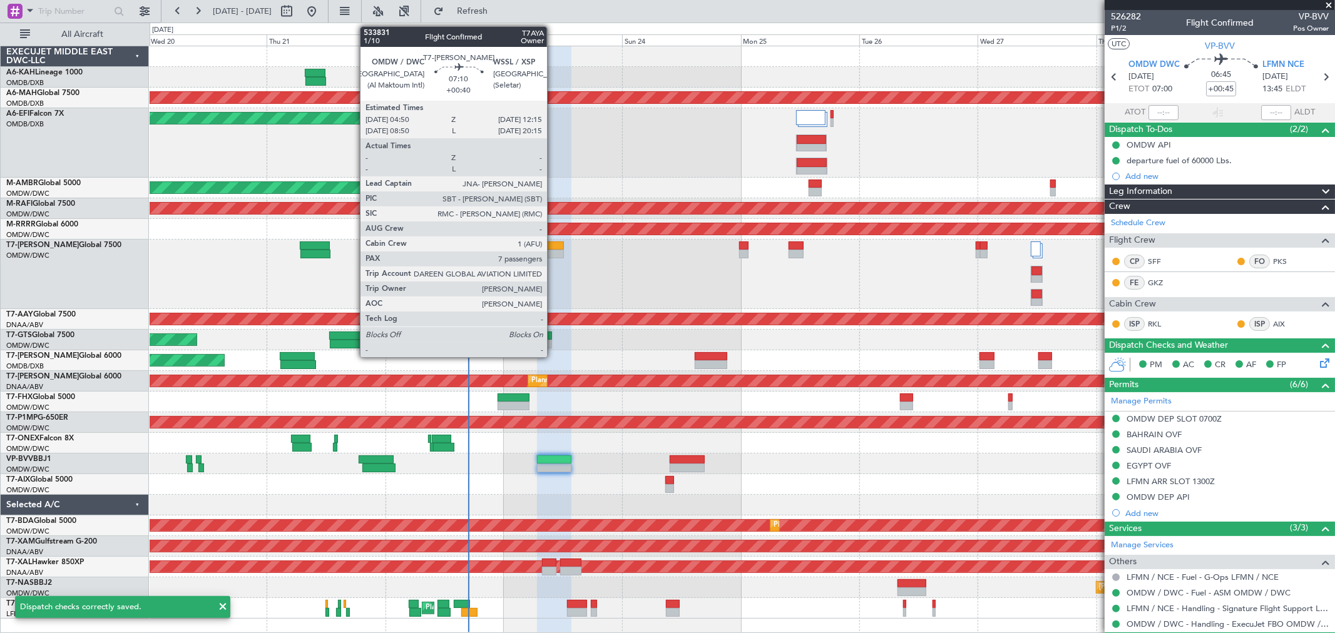
click at [553, 242] on div at bounding box center [545, 246] width 37 height 9
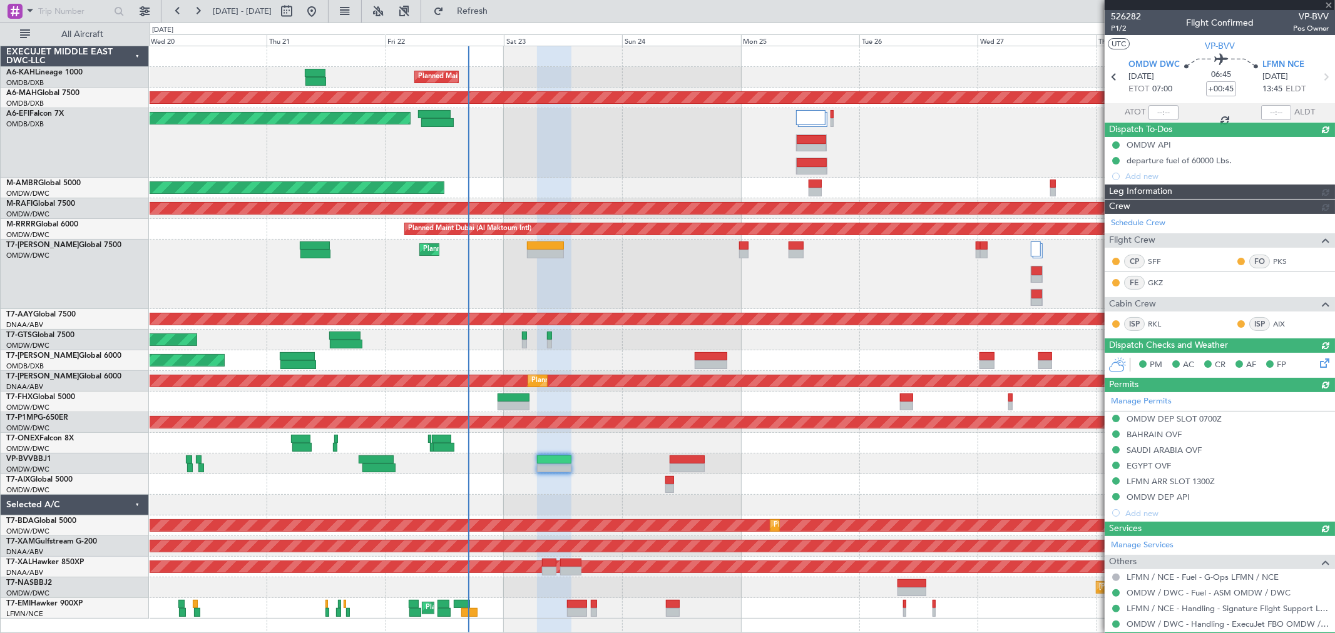
type input "[PERSON_NAME] ([PERSON_NAME])"
type input "7015"
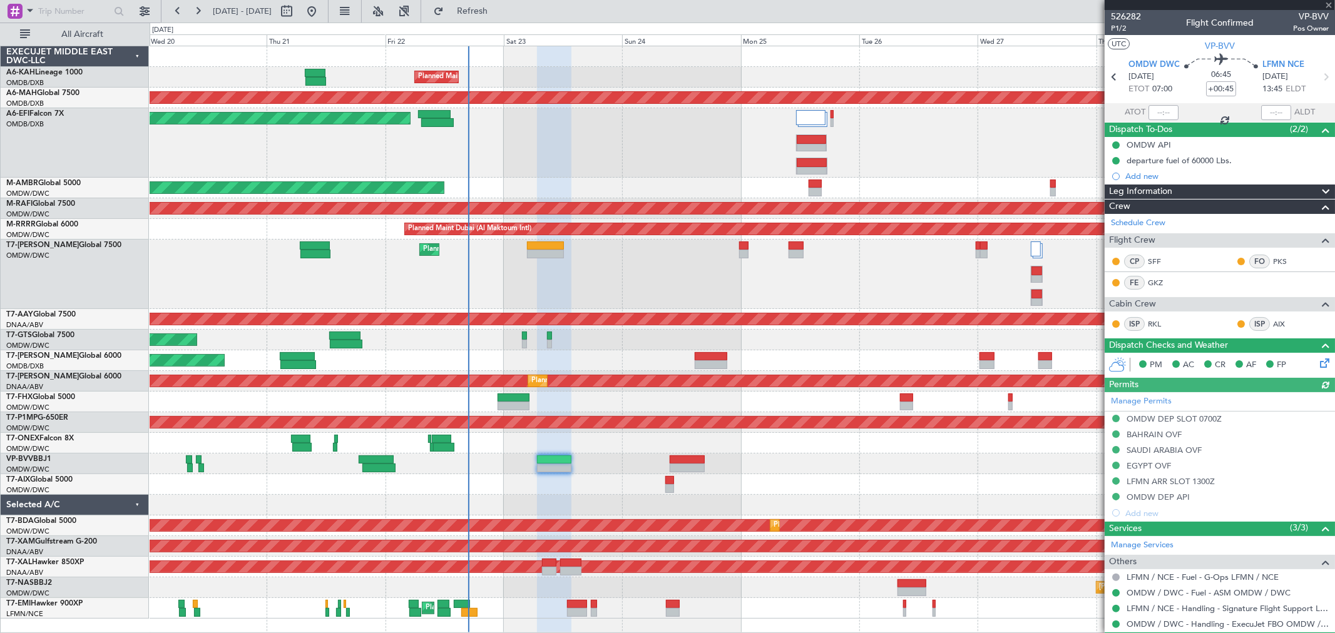
type input "+00:40"
type input "7"
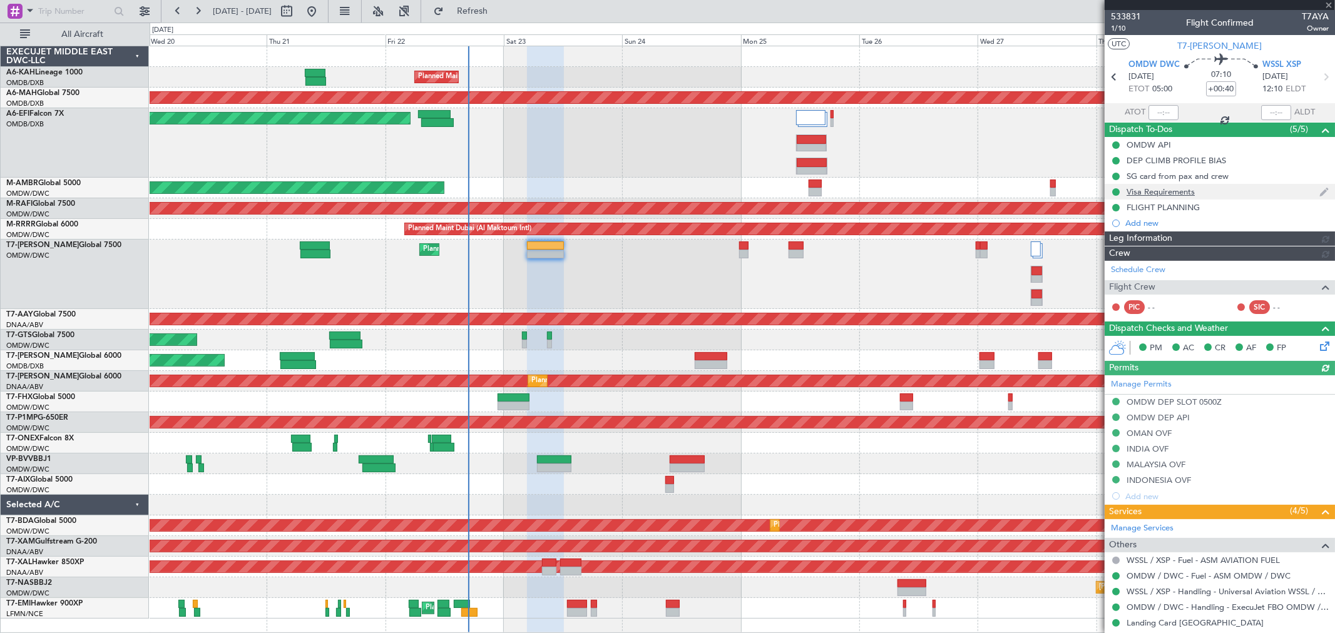
type input "[PERSON_NAME] ([PERSON_NAME])"
type input "6914"
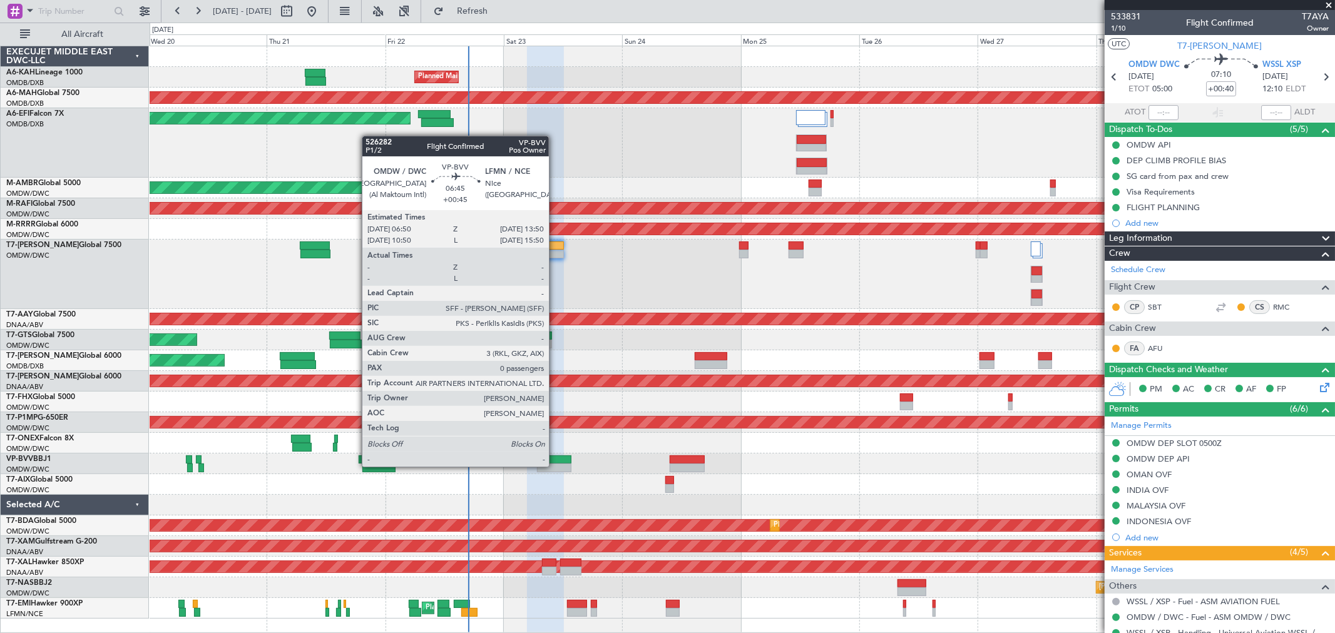
click at [555, 466] on div at bounding box center [554, 468] width 35 height 9
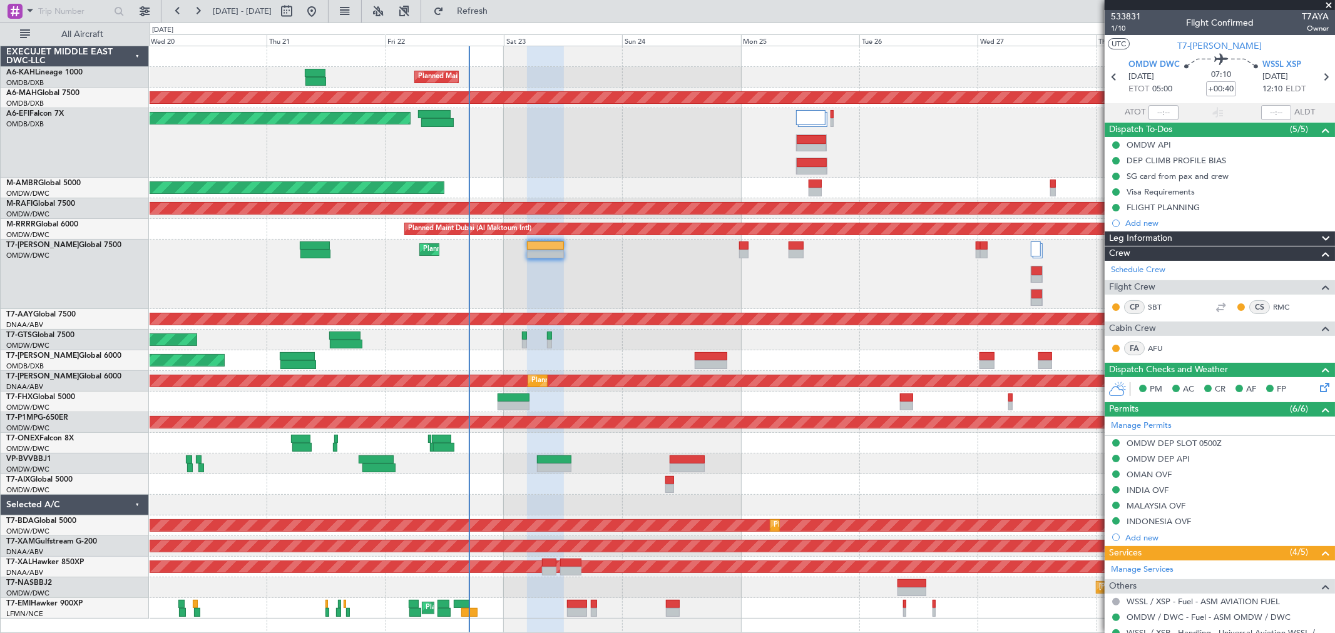
type input "[PERSON_NAME] ([PERSON_NAME])"
type input "6914"
type input "[PERSON_NAME] ([PERSON_NAME])"
type input "6914"
